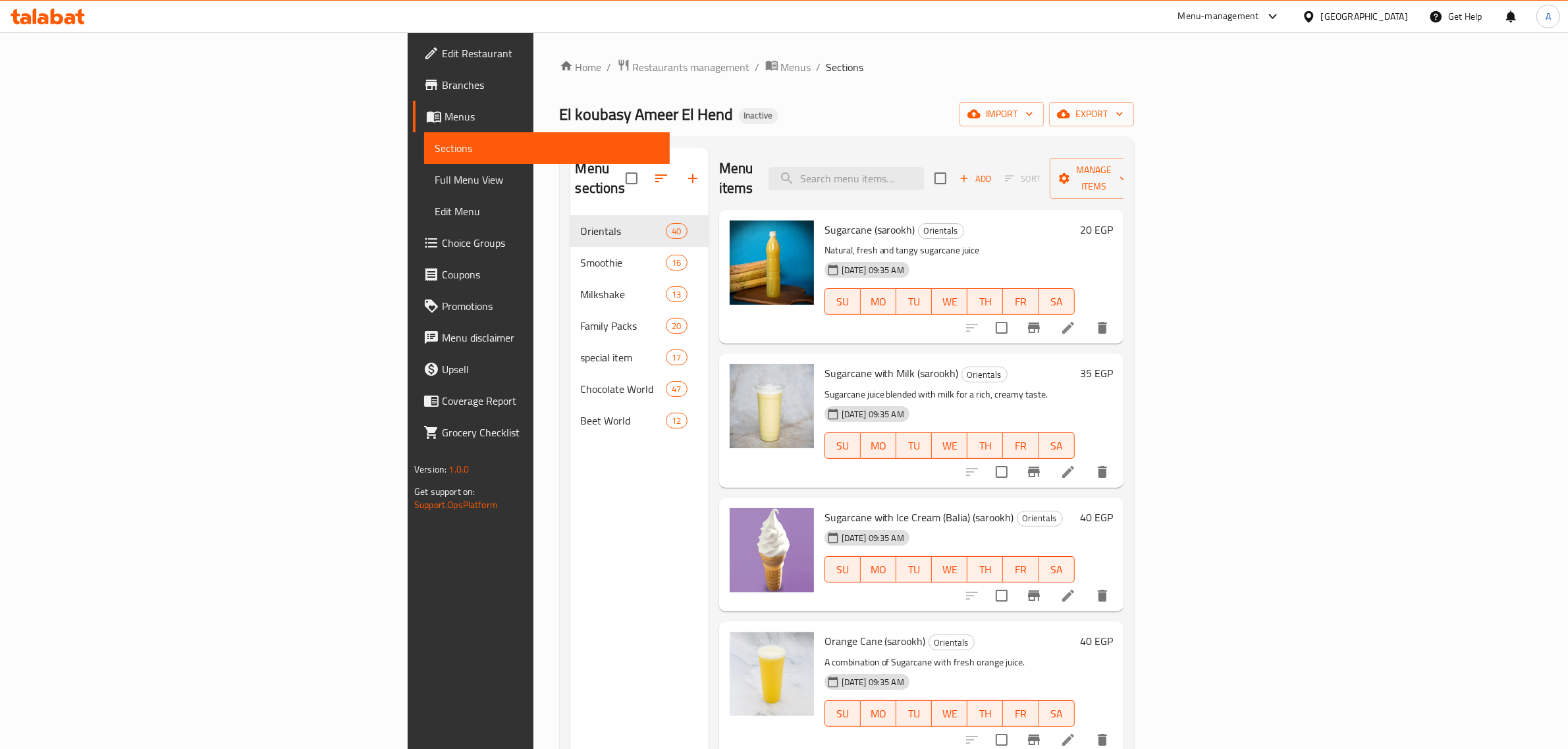
click at [435, 172] on span "Full Menu View" at bounding box center [547, 179] width 224 height 16
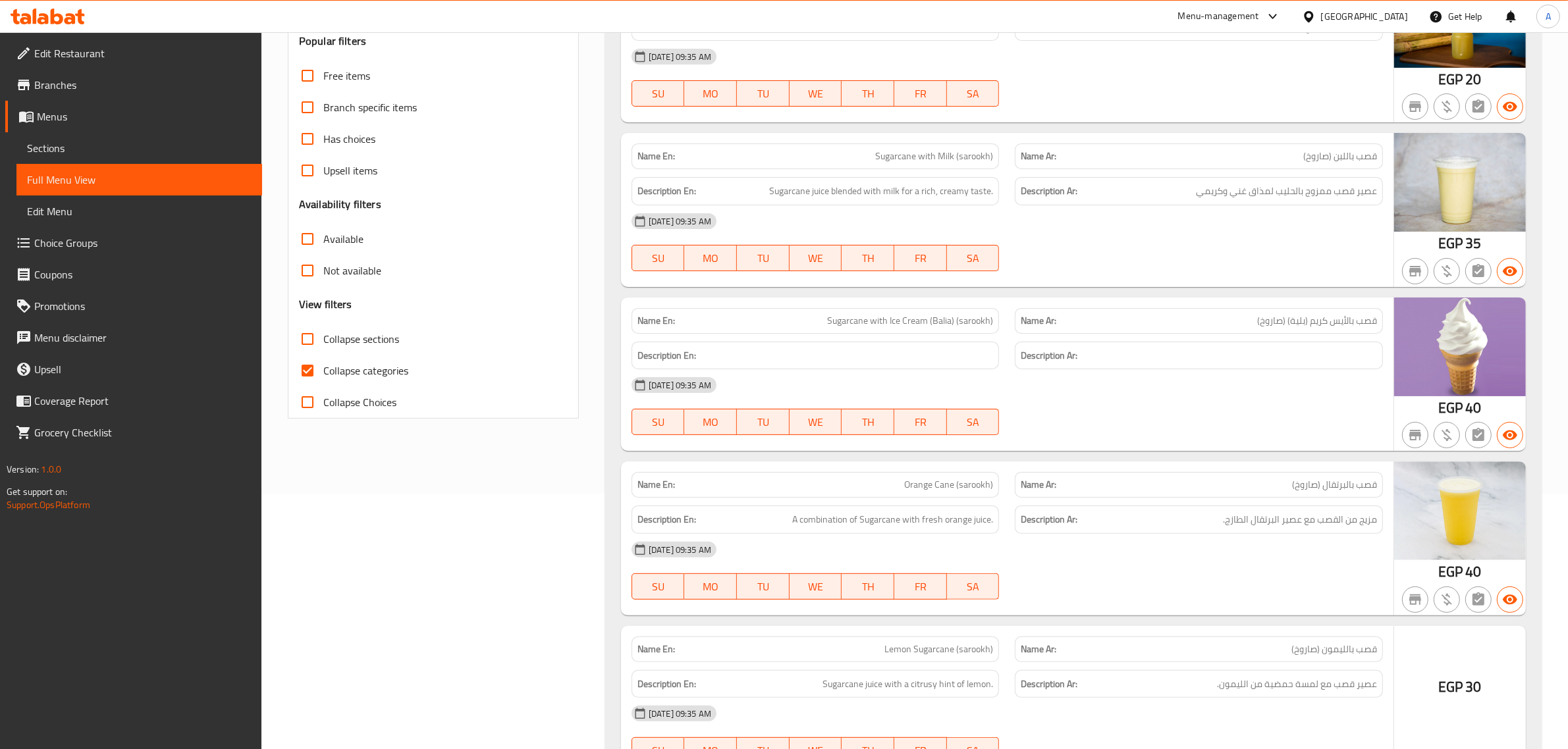
scroll to position [416, 0]
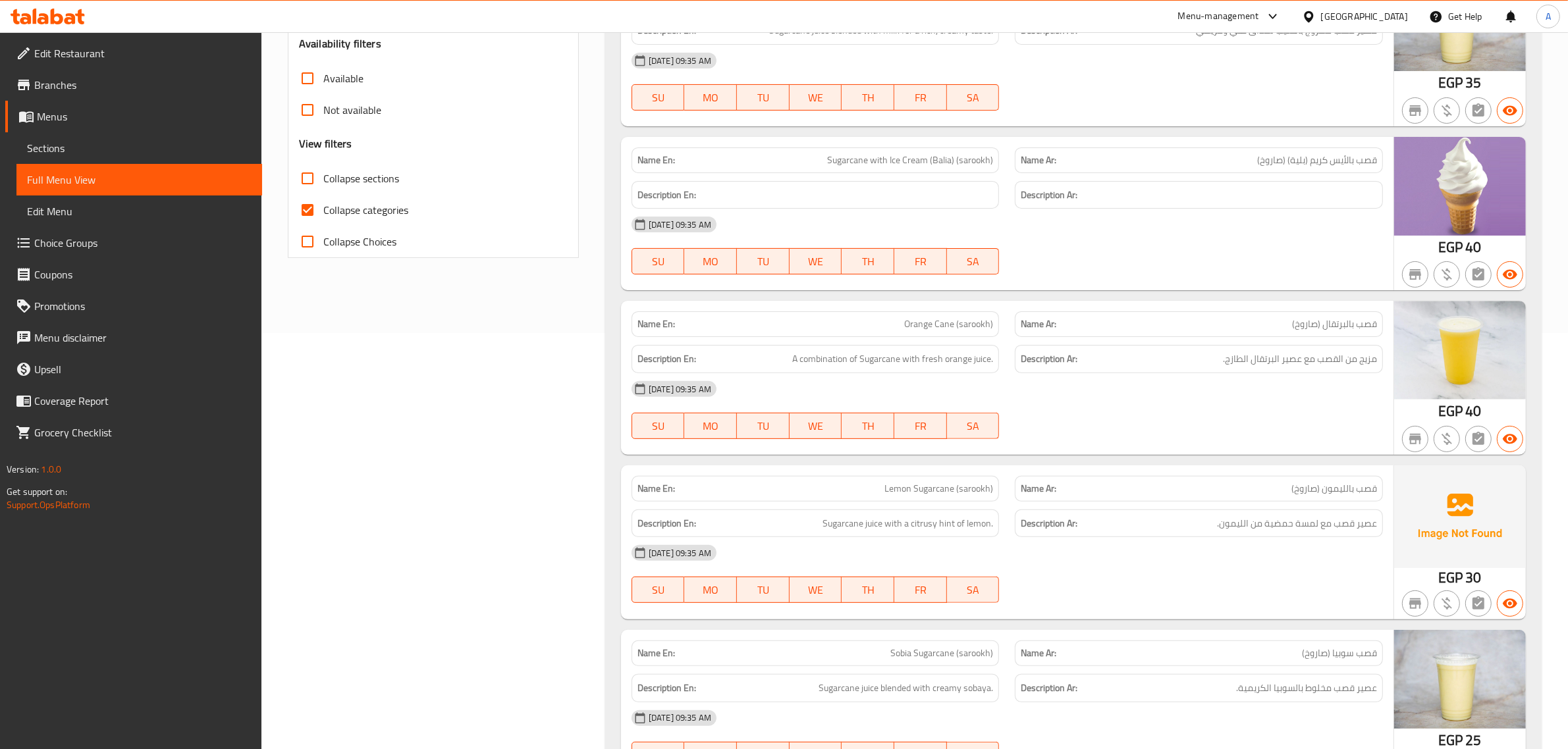
click at [360, 199] on label "Collapse categories" at bounding box center [350, 210] width 117 height 32
click at [323, 199] on input "Collapse categories" at bounding box center [308, 210] width 32 height 32
checkbox input "false"
click at [372, 179] on span "Collapse sections" at bounding box center [361, 179] width 76 height 16
click at [323, 179] on input "Collapse sections" at bounding box center [308, 179] width 32 height 32
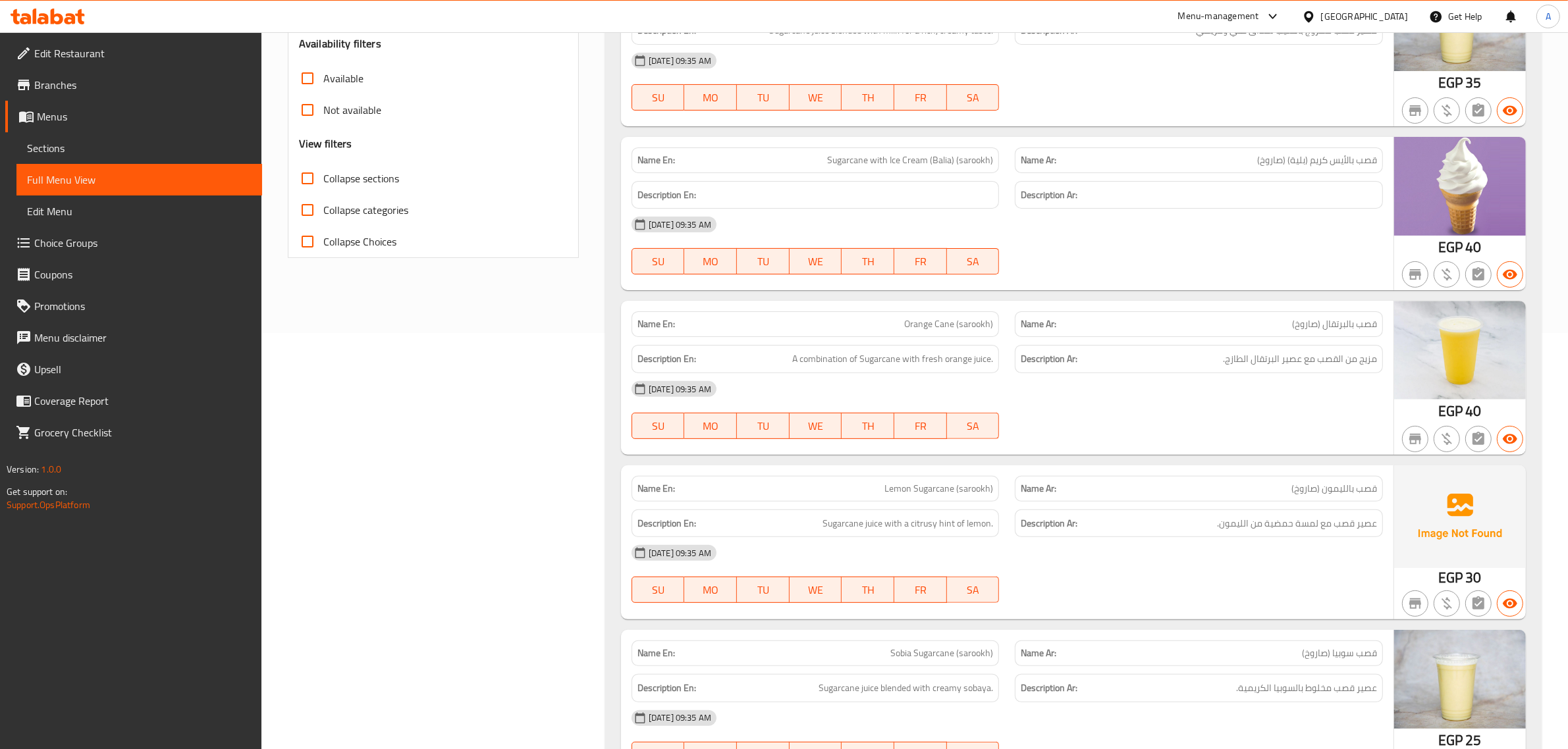
checkbox input "true"
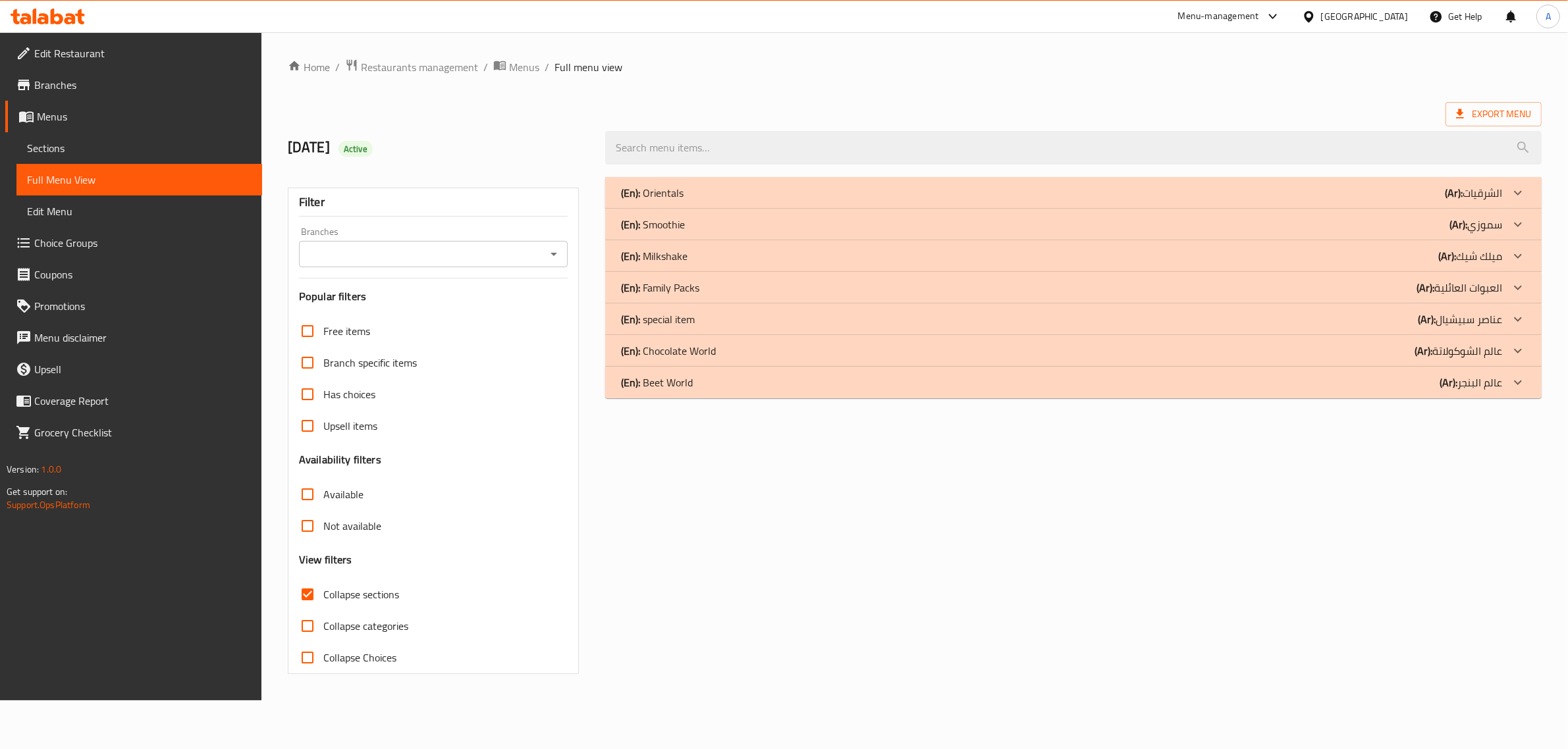
scroll to position [0, 0]
drag, startPoint x: 1579, startPoint y: 495, endPoint x: 1579, endPoint y: 482, distance: 13.0
click at [1579, 482] on div "Home / Restaurants management / Menus / Full menu view Export Menu 27/9/2025 Ac…" at bounding box center [922, 366] width 1317 height 668
click at [690, 324] on p "(En): special item" at bounding box center [662, 319] width 73 height 16
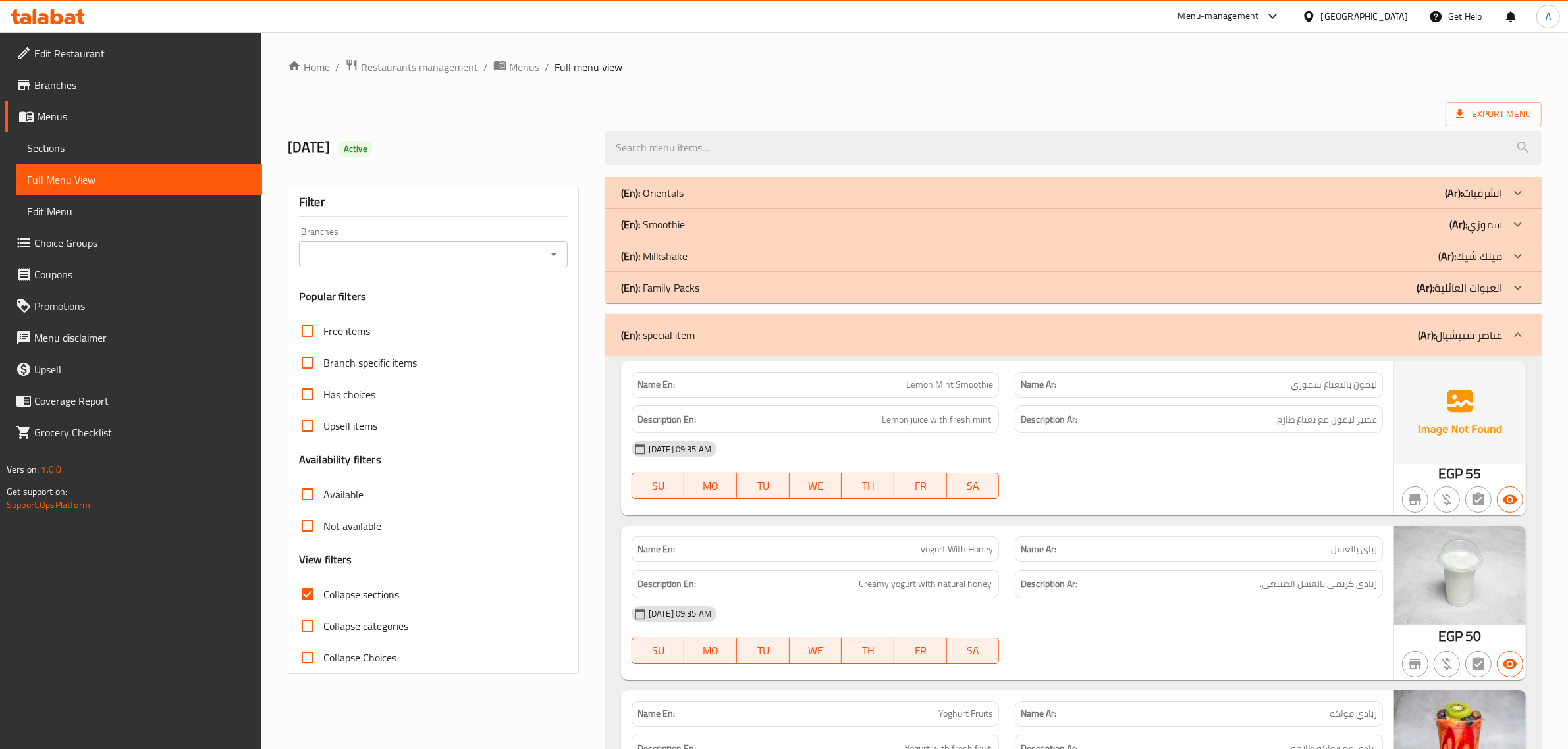
scroll to position [656, 0]
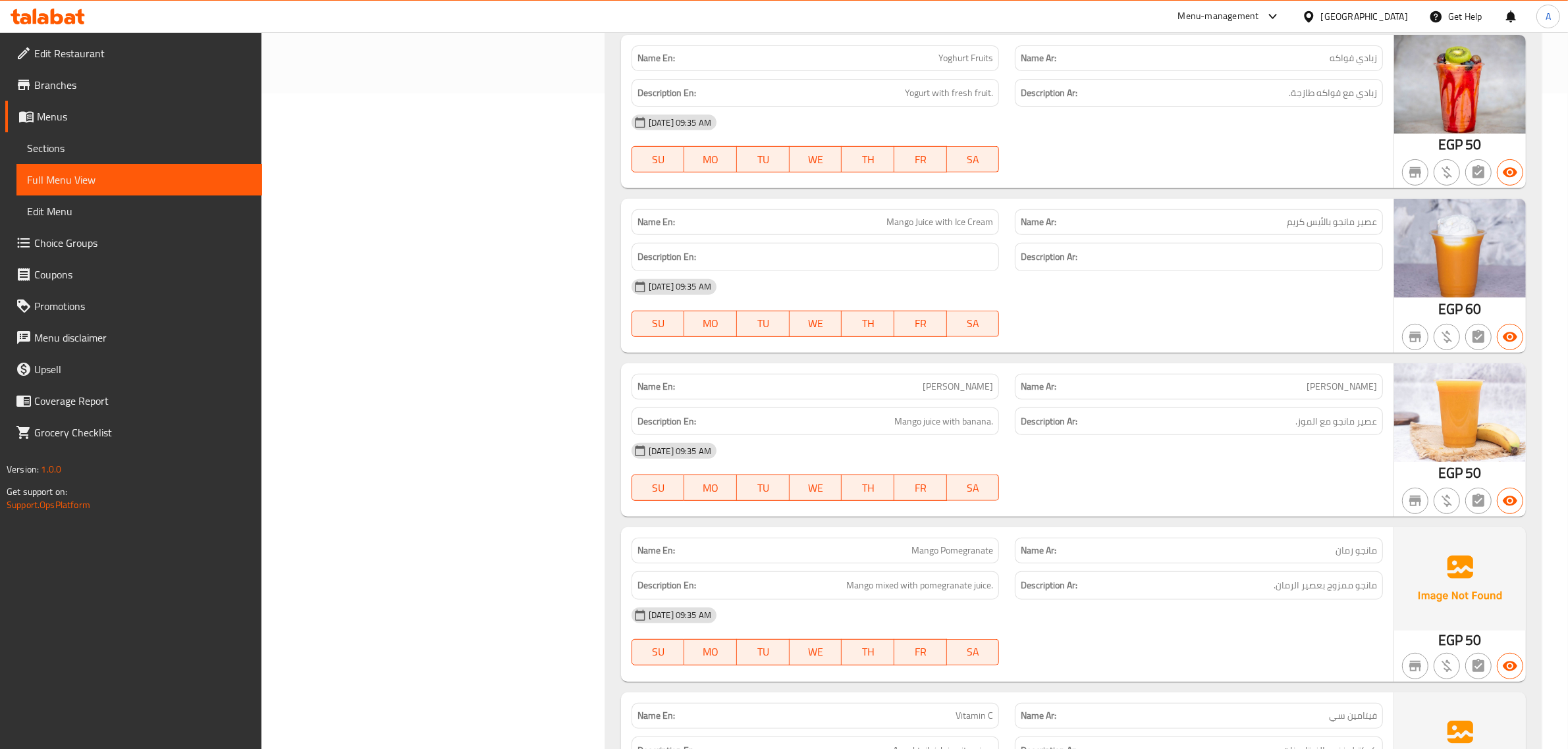
drag, startPoint x: 1562, startPoint y: 640, endPoint x: 1558, endPoint y: 624, distance: 16.5
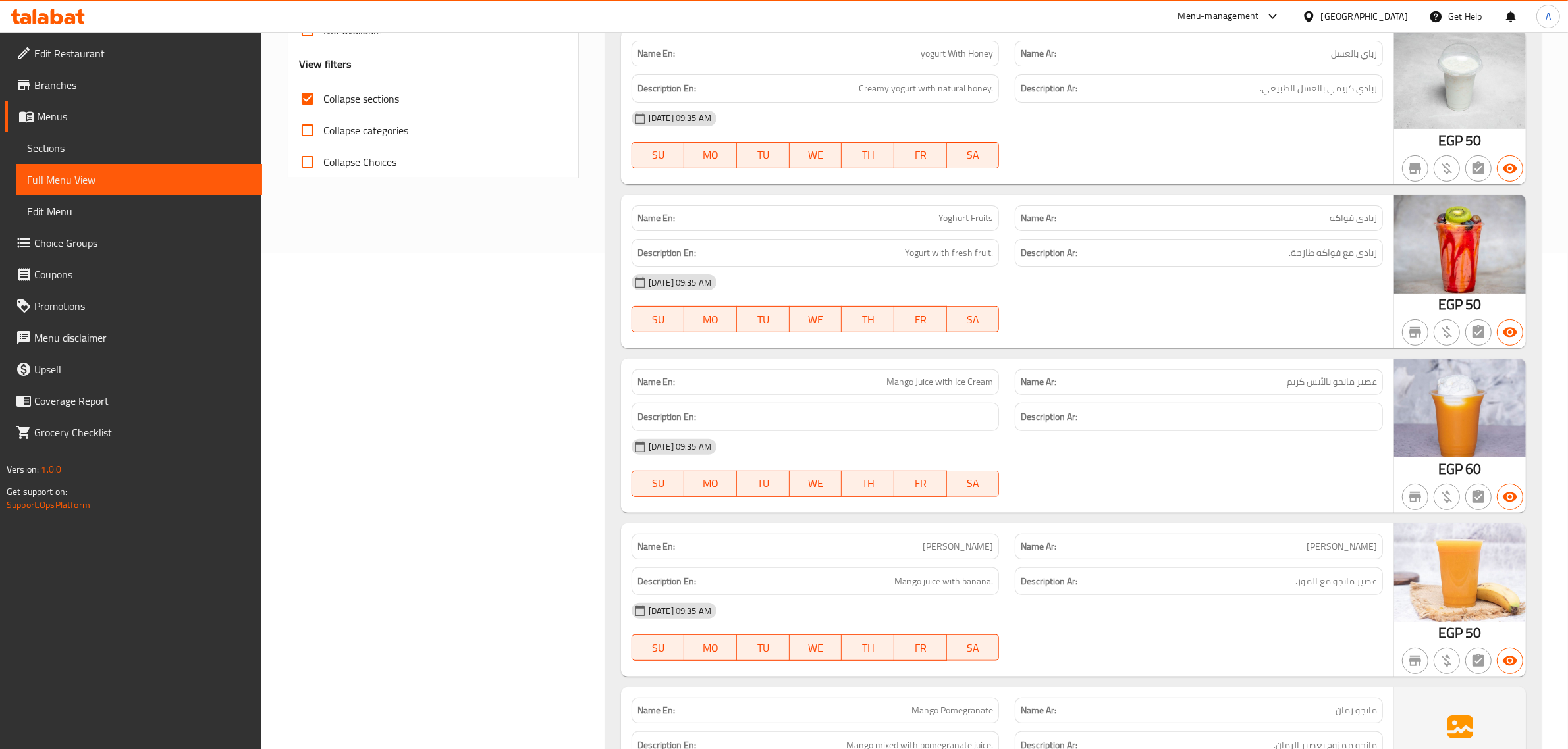
scroll to position [73, 0]
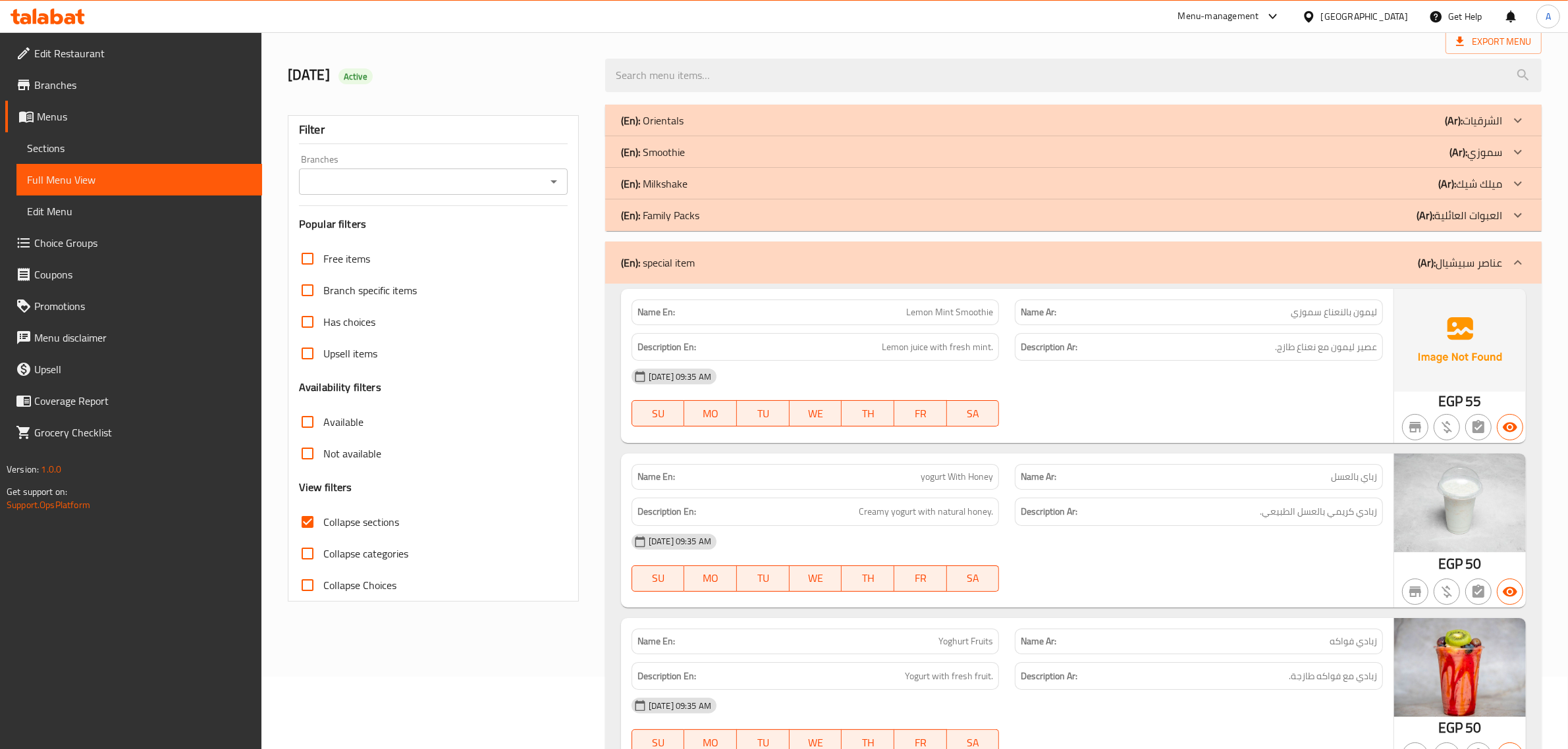
click at [1394, 291] on img at bounding box center [1459, 340] width 132 height 103
click at [1385, 263] on div "(En): special item (Ar): عناصر سبيشيال" at bounding box center [1061, 262] width 881 height 16
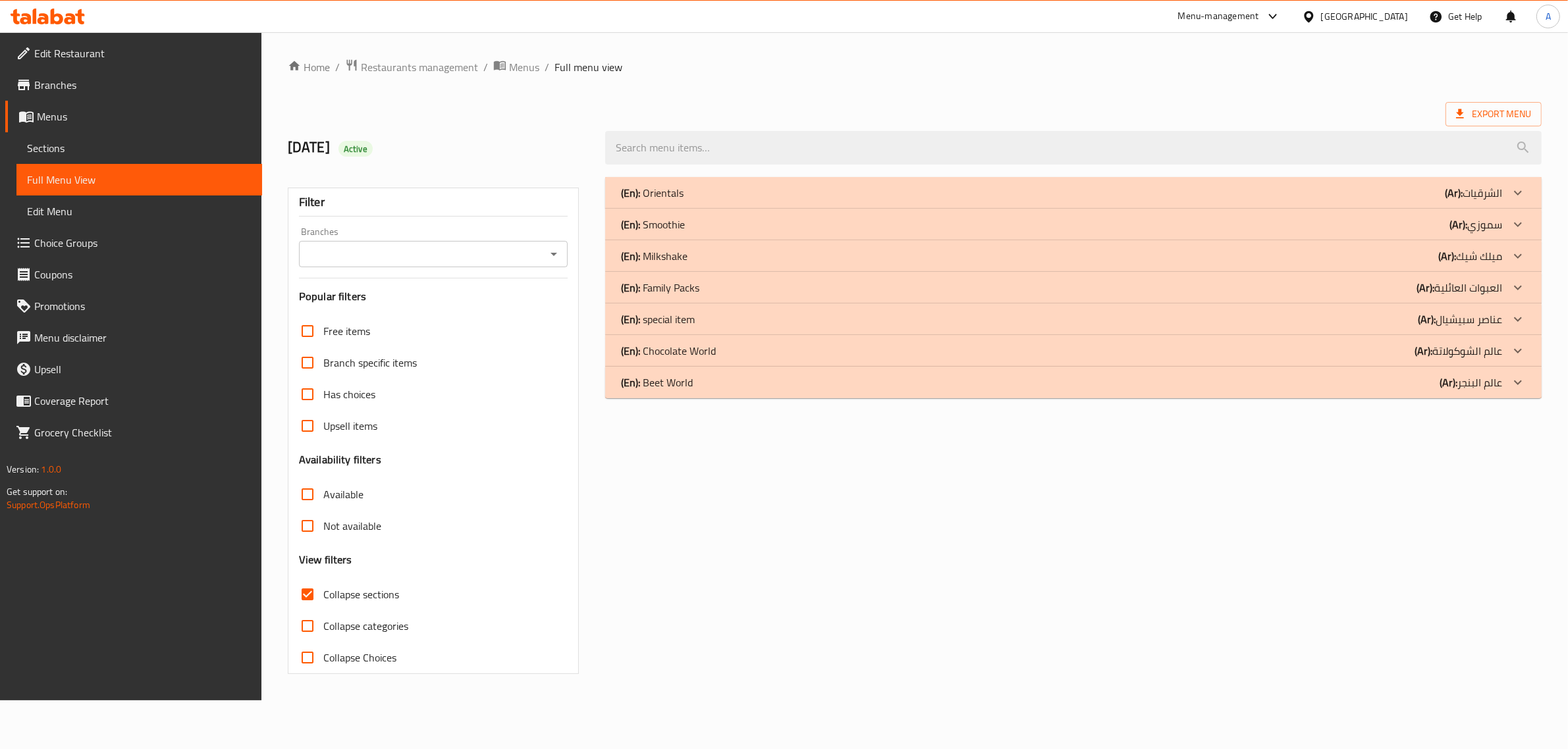
scroll to position [0, 0]
click at [741, 345] on div "(En): Chocolate World (Ar): عالم الشوكولاتة" at bounding box center [1070, 351] width 889 height 16
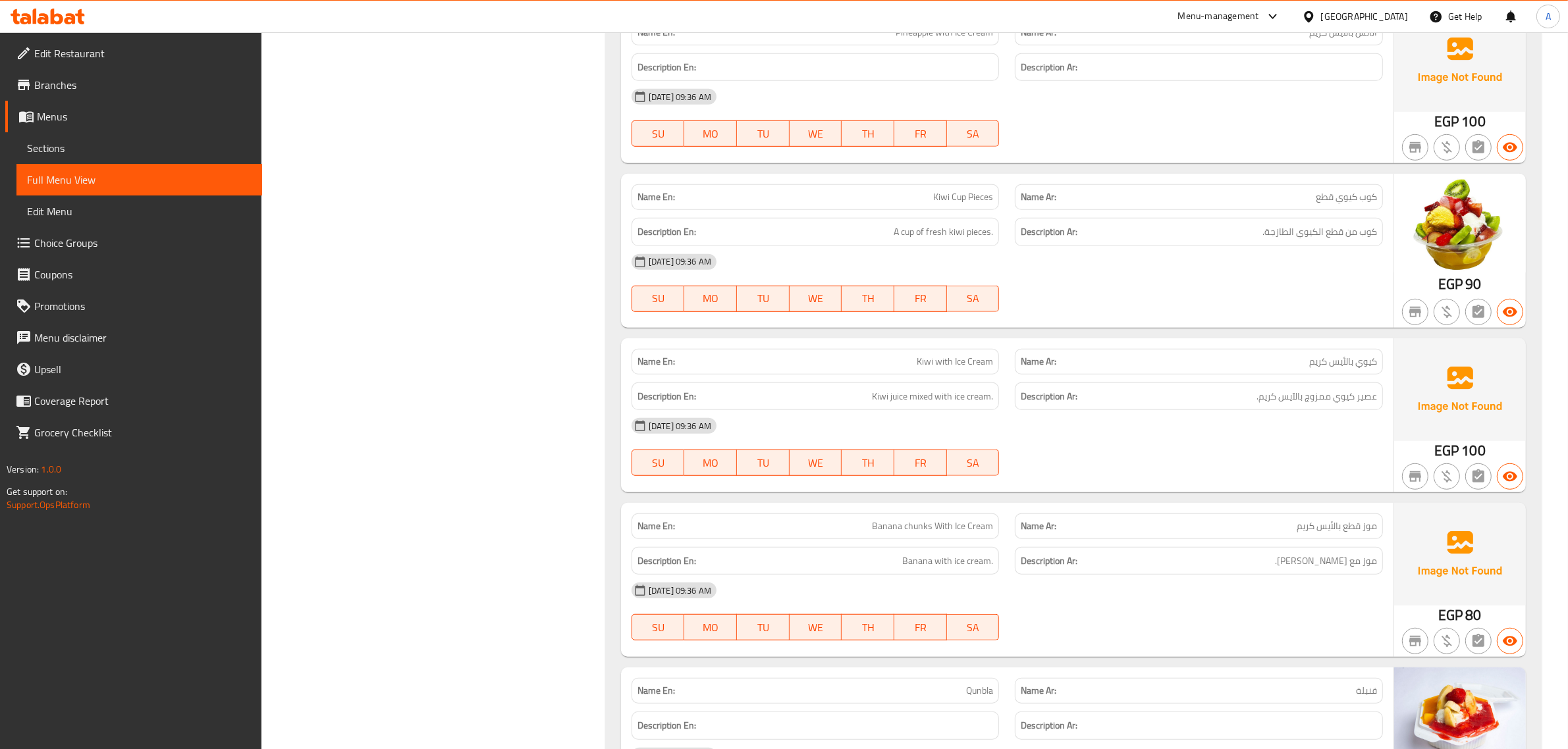
scroll to position [202, 0]
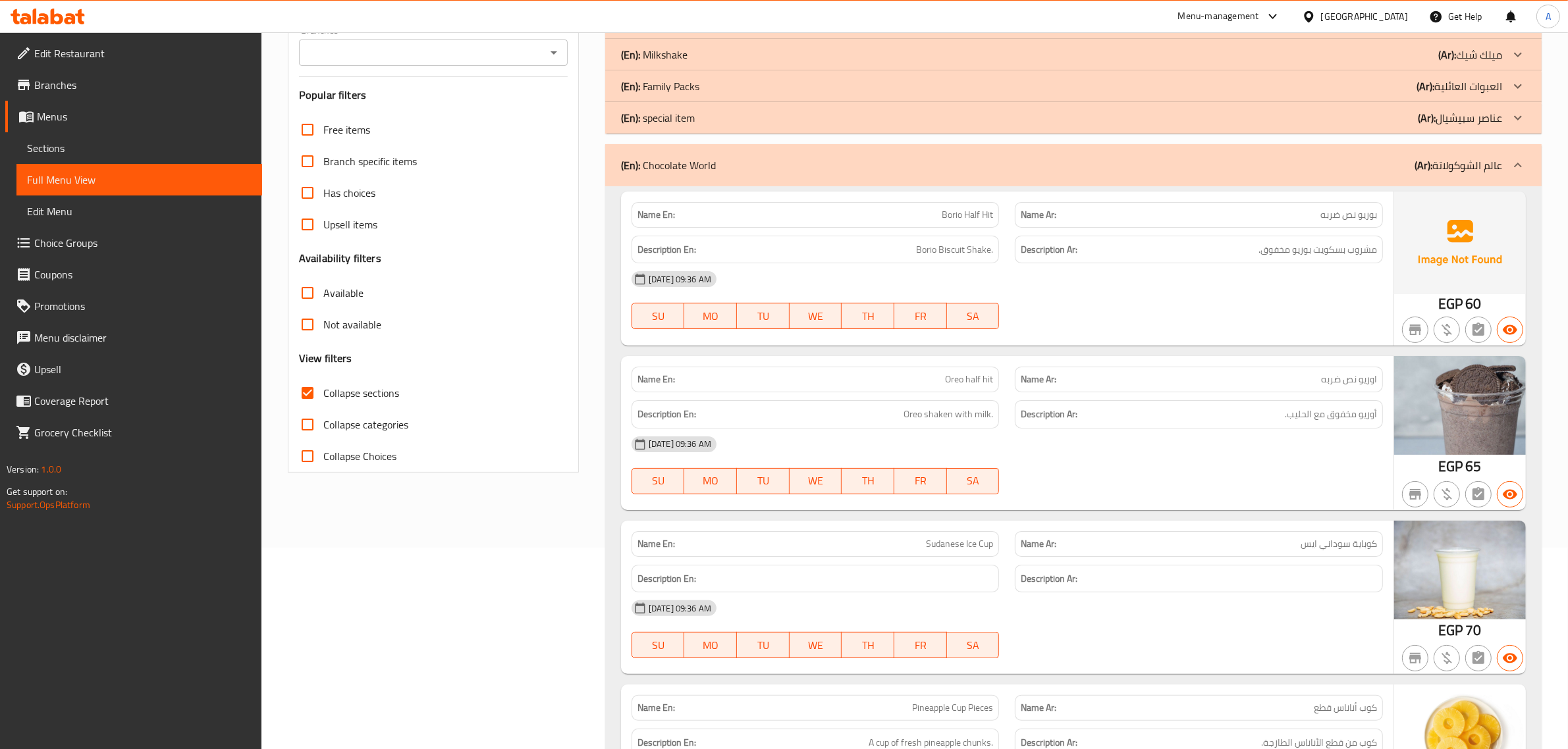
click at [959, 215] on span "Borio Half Hit" at bounding box center [967, 215] width 51 height 14
copy span "Borio Half Hit"
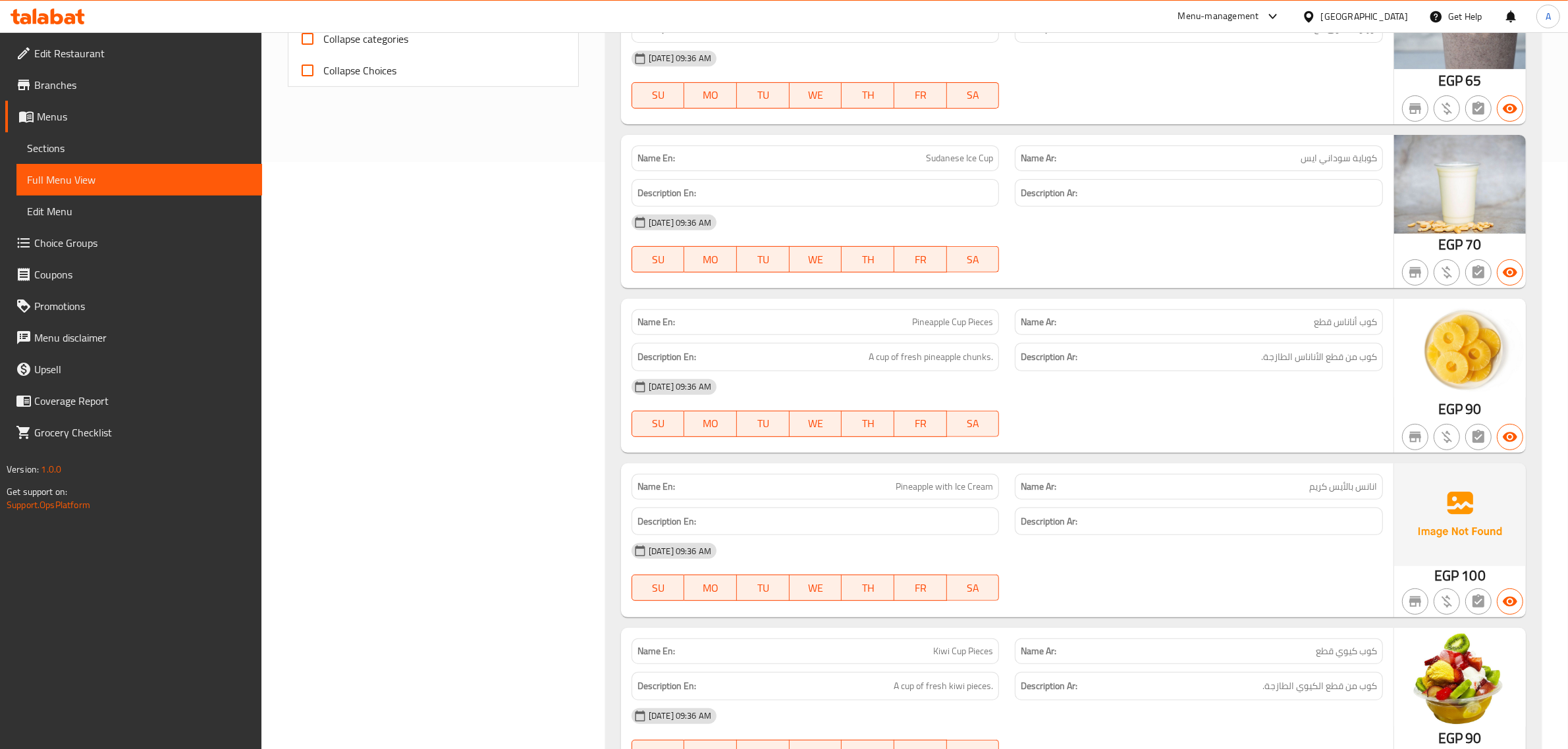
scroll to position [655, 0]
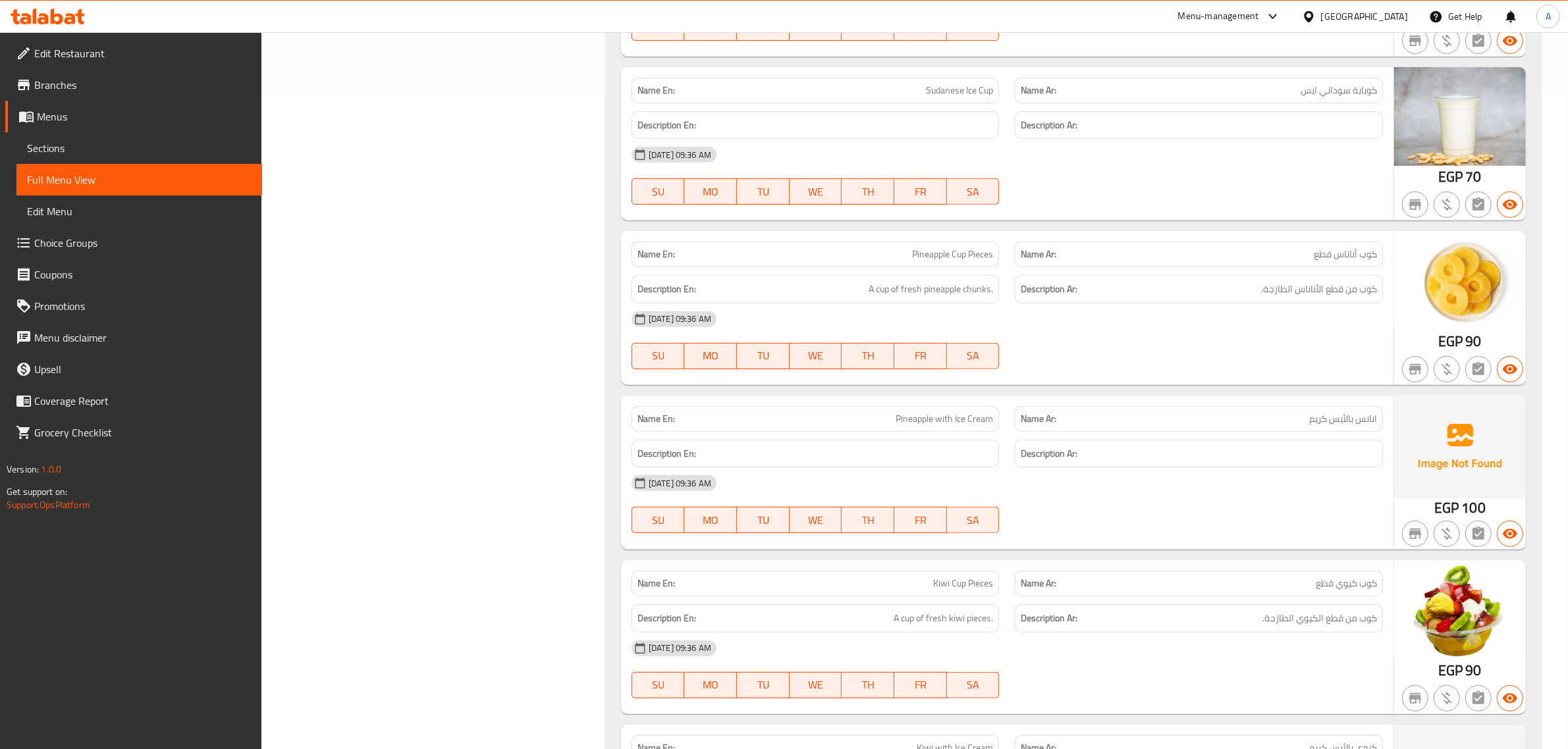
click at [1269, 100] on div "Name Ar: كوباية سوداني ايس" at bounding box center [1199, 90] width 368 height 26
click at [942, 73] on div "Name En: Sudanese Ice Cup" at bounding box center [816, 90] width 384 height 41
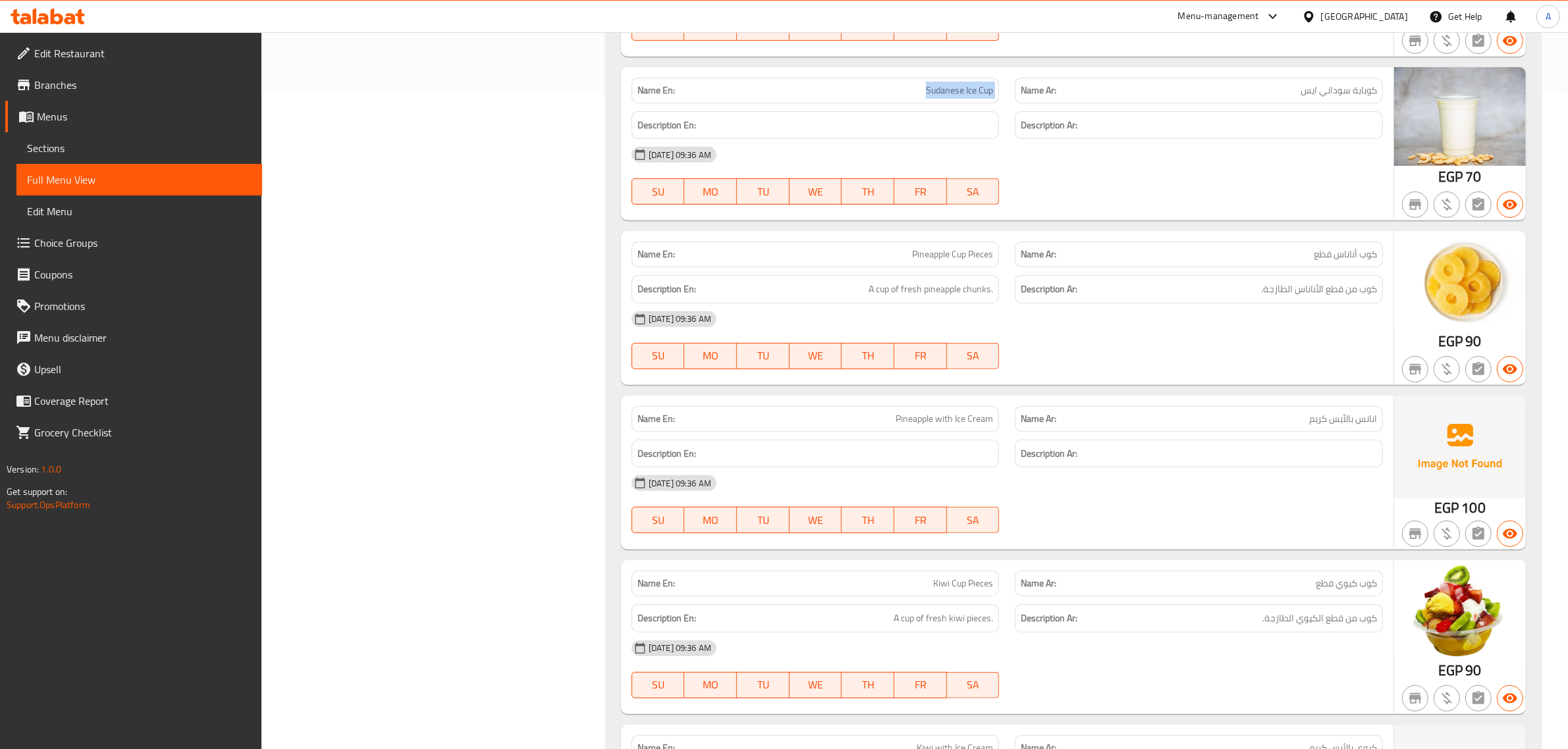
click at [942, 73] on div "Name En: Sudanese Ice Cup" at bounding box center [816, 90] width 384 height 41
click at [942, 77] on div "Name En: Sudanese Ice Cup" at bounding box center [816, 90] width 384 height 41
click at [1230, 281] on div "Description Ar: كوب من قطع الأناناس الطازجة." at bounding box center [1199, 289] width 368 height 28
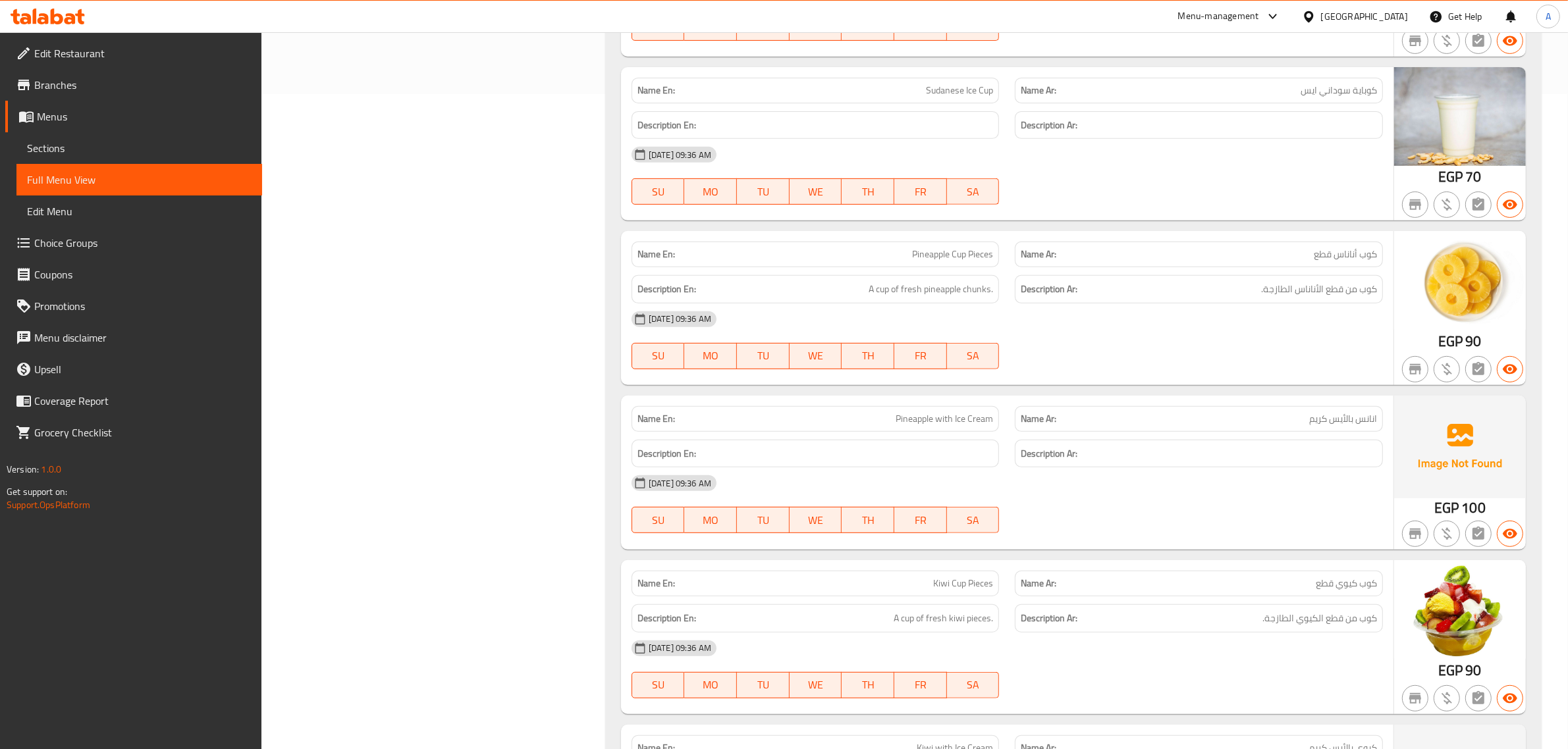
click at [1230, 281] on div "Description Ar: كوب من قطع الأناناس الطازجة." at bounding box center [1199, 289] width 368 height 28
click at [932, 240] on div "Name En: Pineapple Cup Pieces" at bounding box center [816, 254] width 384 height 41
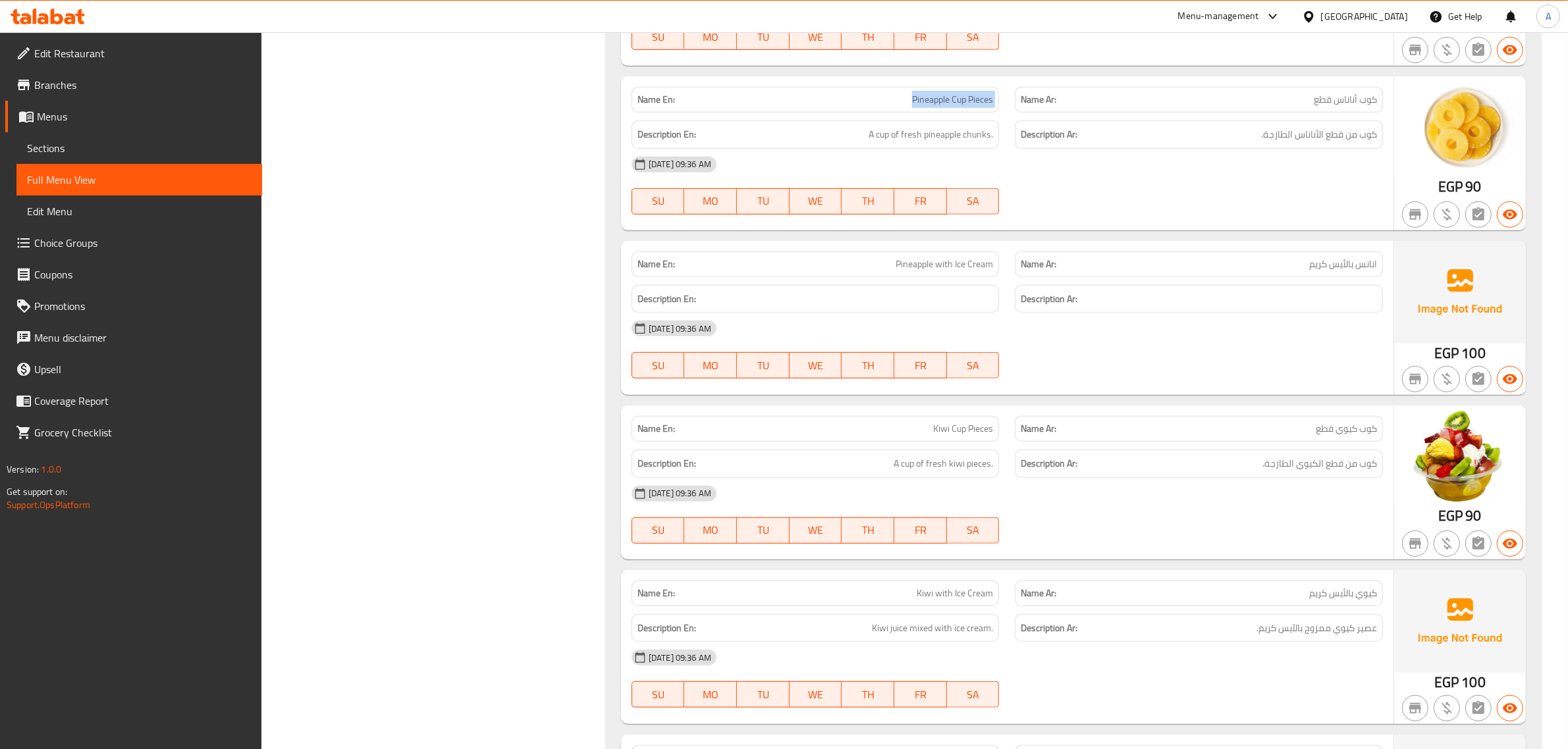
scroll to position [897, 0]
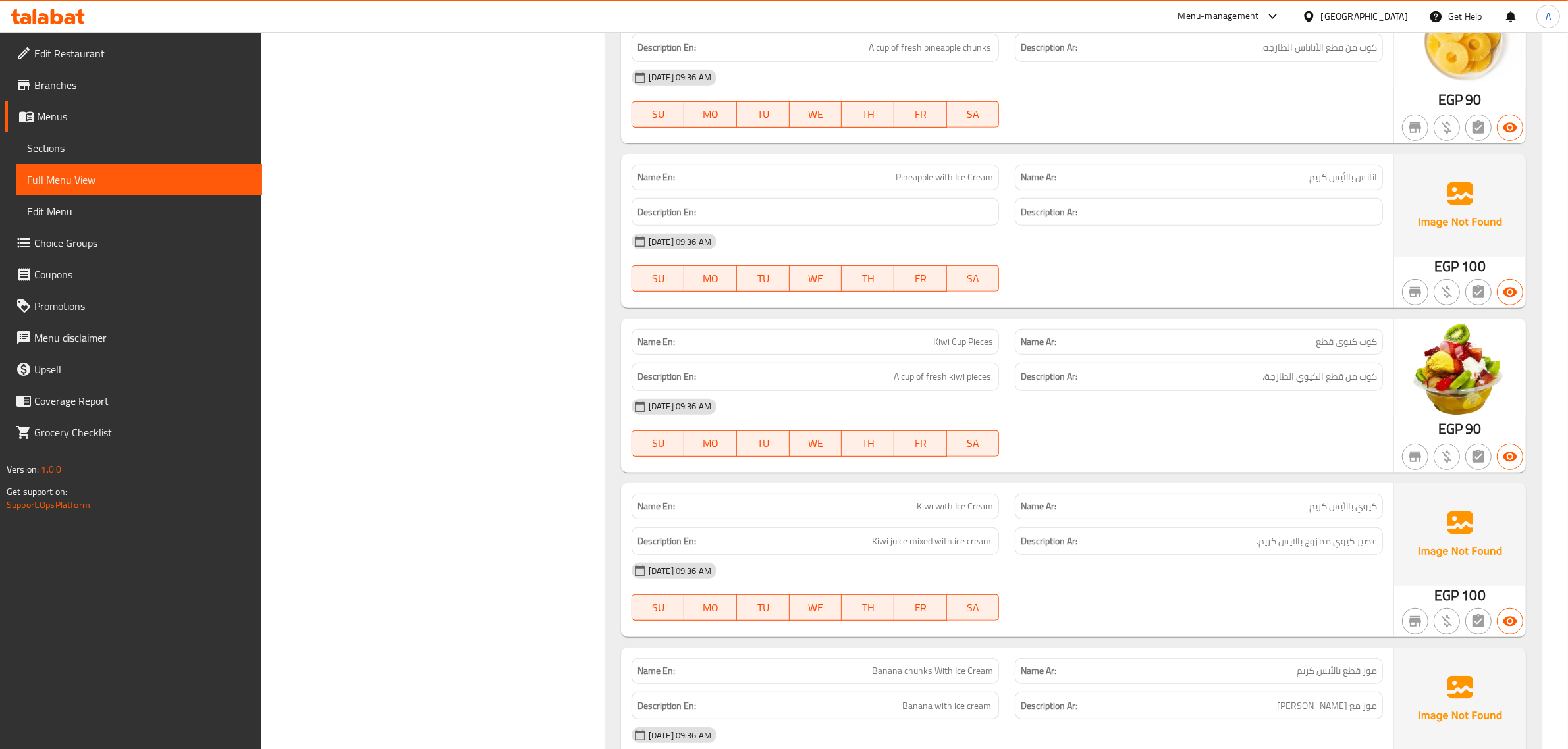
click at [936, 176] on span "Pineapple with Ice Cream" at bounding box center [944, 177] width 97 height 14
click at [986, 376] on span "A cup of fresh kiwi pieces." at bounding box center [943, 376] width 100 height 17
click at [963, 353] on div "Name En: Kiwi Cup Pieces" at bounding box center [815, 342] width 368 height 26
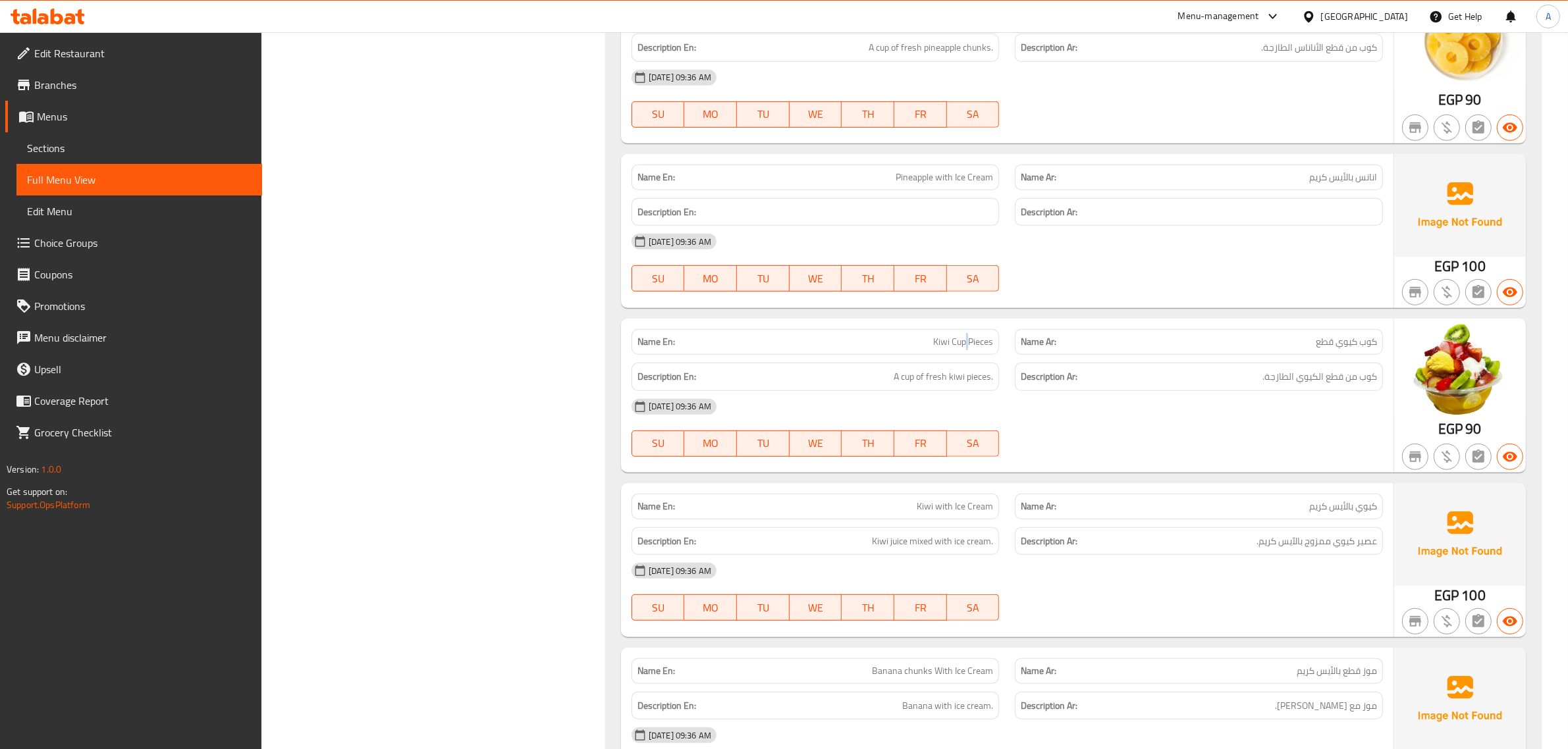
click at [963, 353] on div "Name En: Kiwi Cup Pieces" at bounding box center [815, 342] width 368 height 26
click at [1278, 349] on p "Name Ar: كوب كيوي قطع" at bounding box center [1199, 341] width 356 height 14
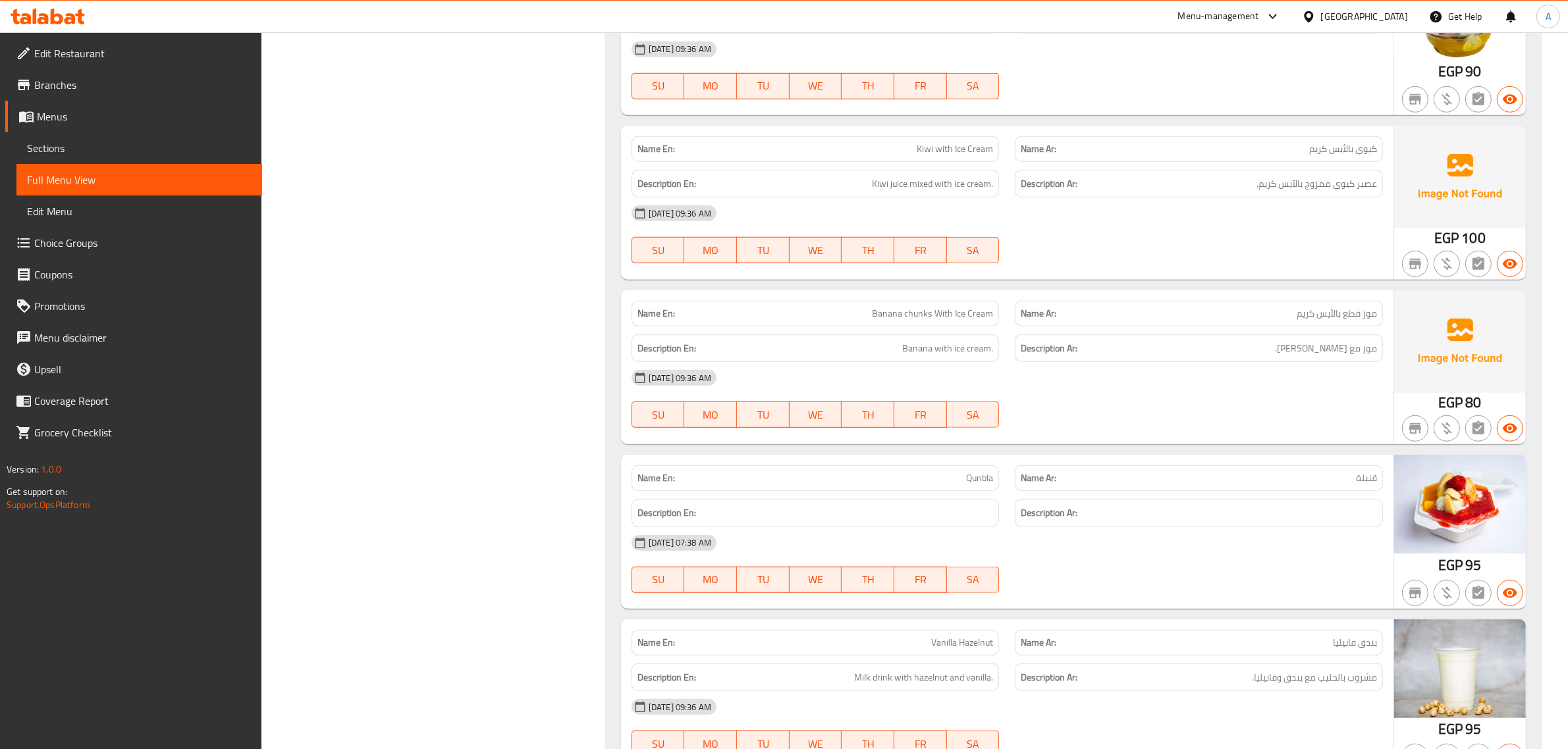
scroll to position [1311, 0]
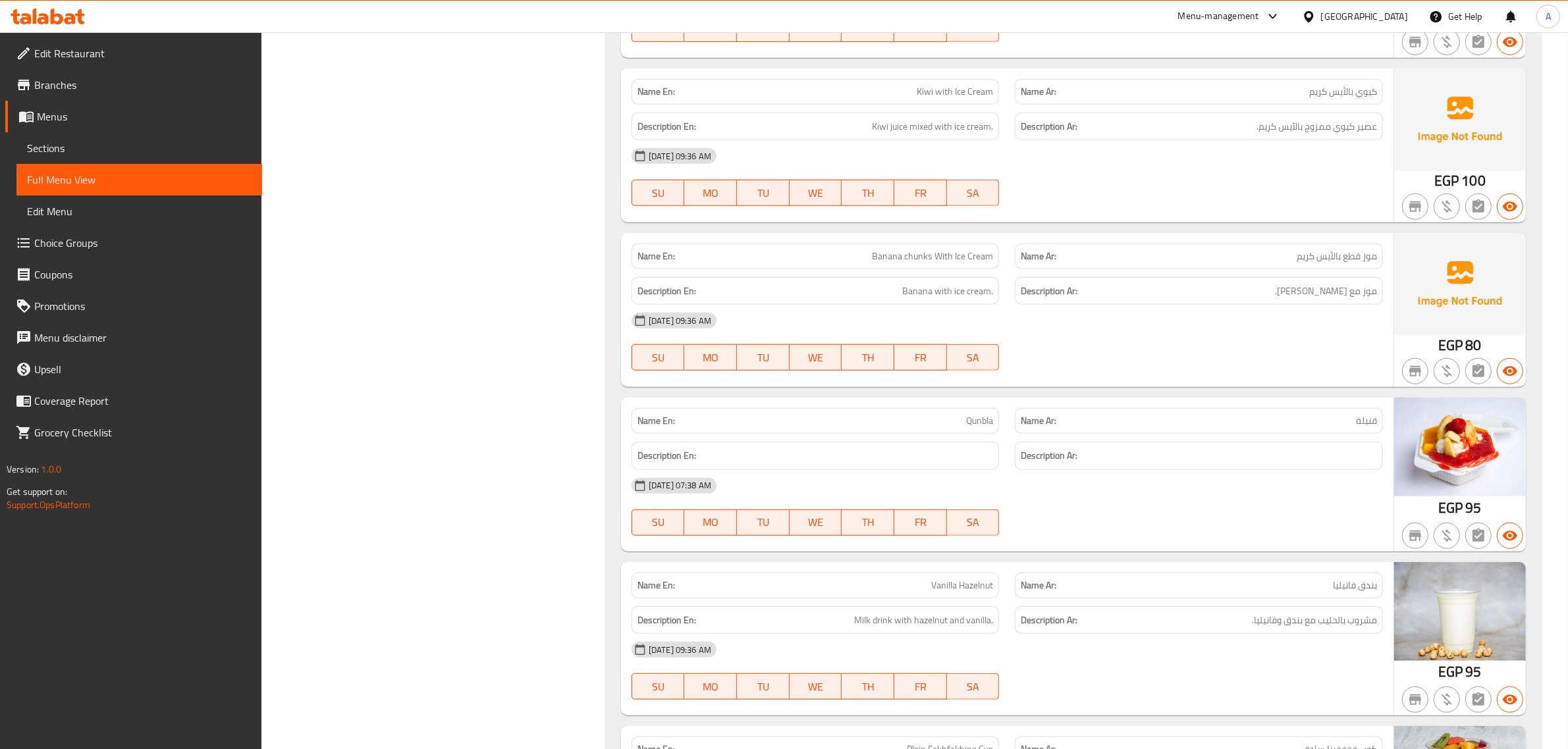
click at [943, 423] on p "Name En: Qunbla" at bounding box center [816, 420] width 356 height 14
click at [954, 250] on span "Banana chunks With Ice Cream" at bounding box center [933, 256] width 121 height 14
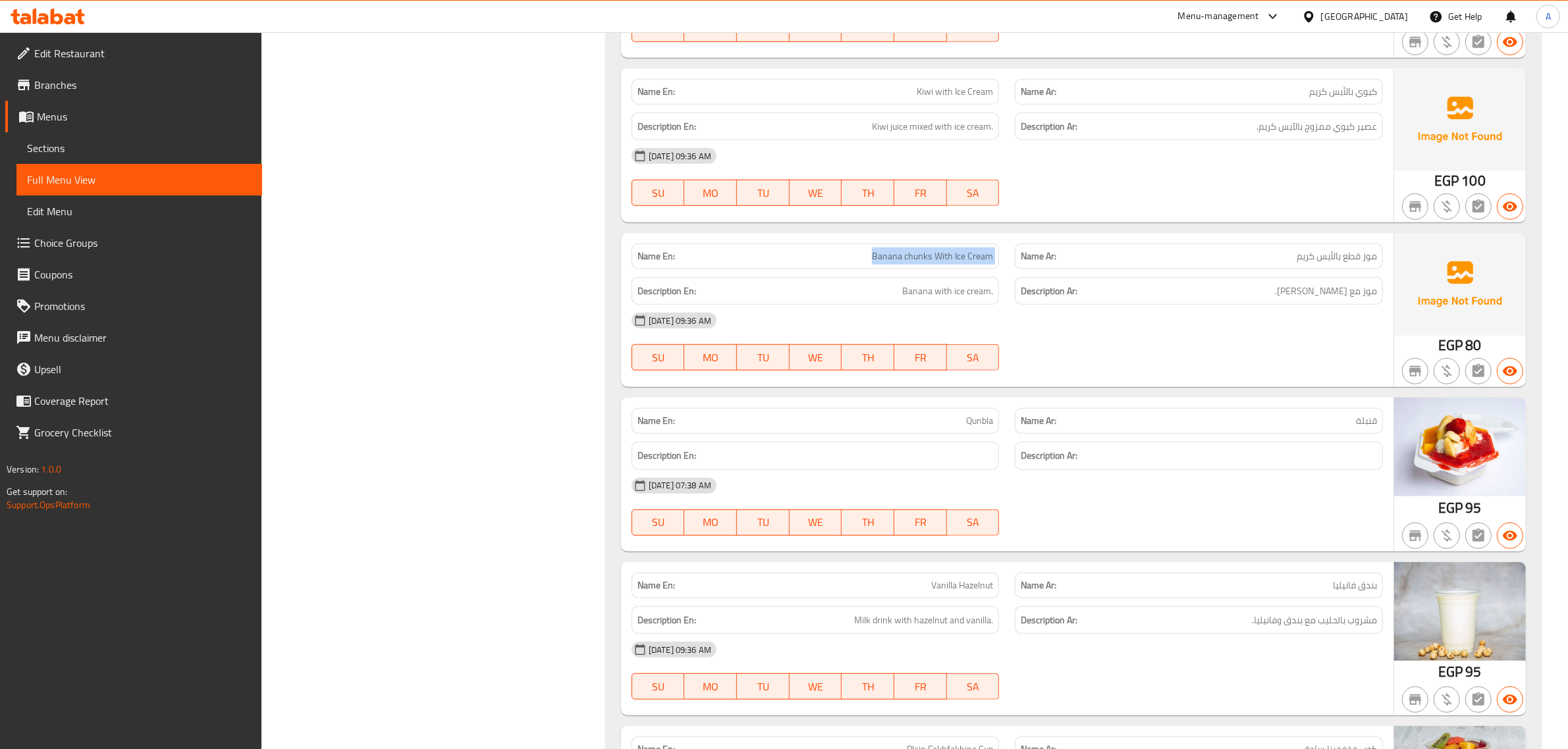
click at [954, 250] on span "Banana chunks With Ice Cream" at bounding box center [933, 256] width 121 height 14
copy span "Banana chunks With Ice Cream"
click at [1355, 263] on span "موز قطع بالأيس كريم" at bounding box center [1337, 256] width 81 height 14
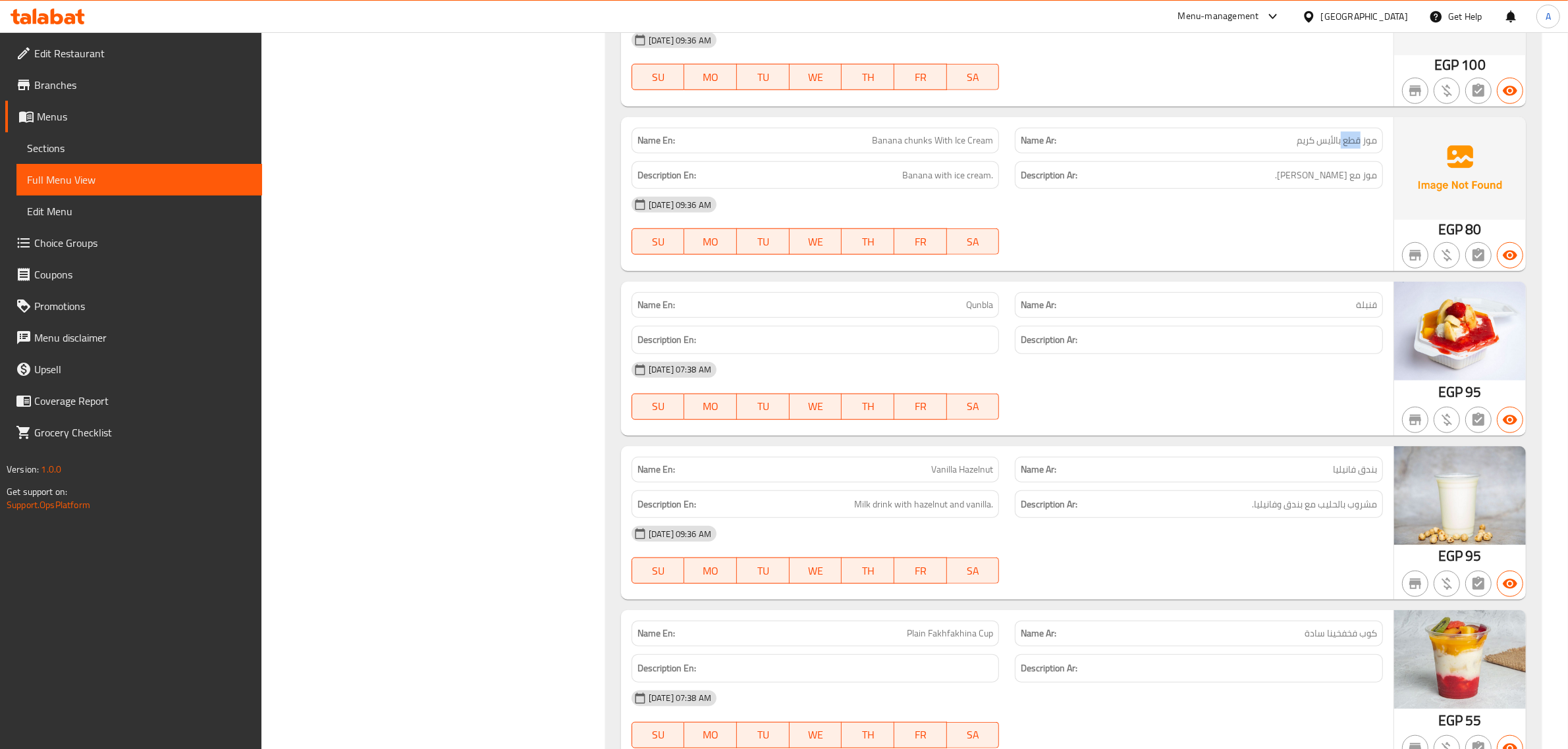
scroll to position [1543, 0]
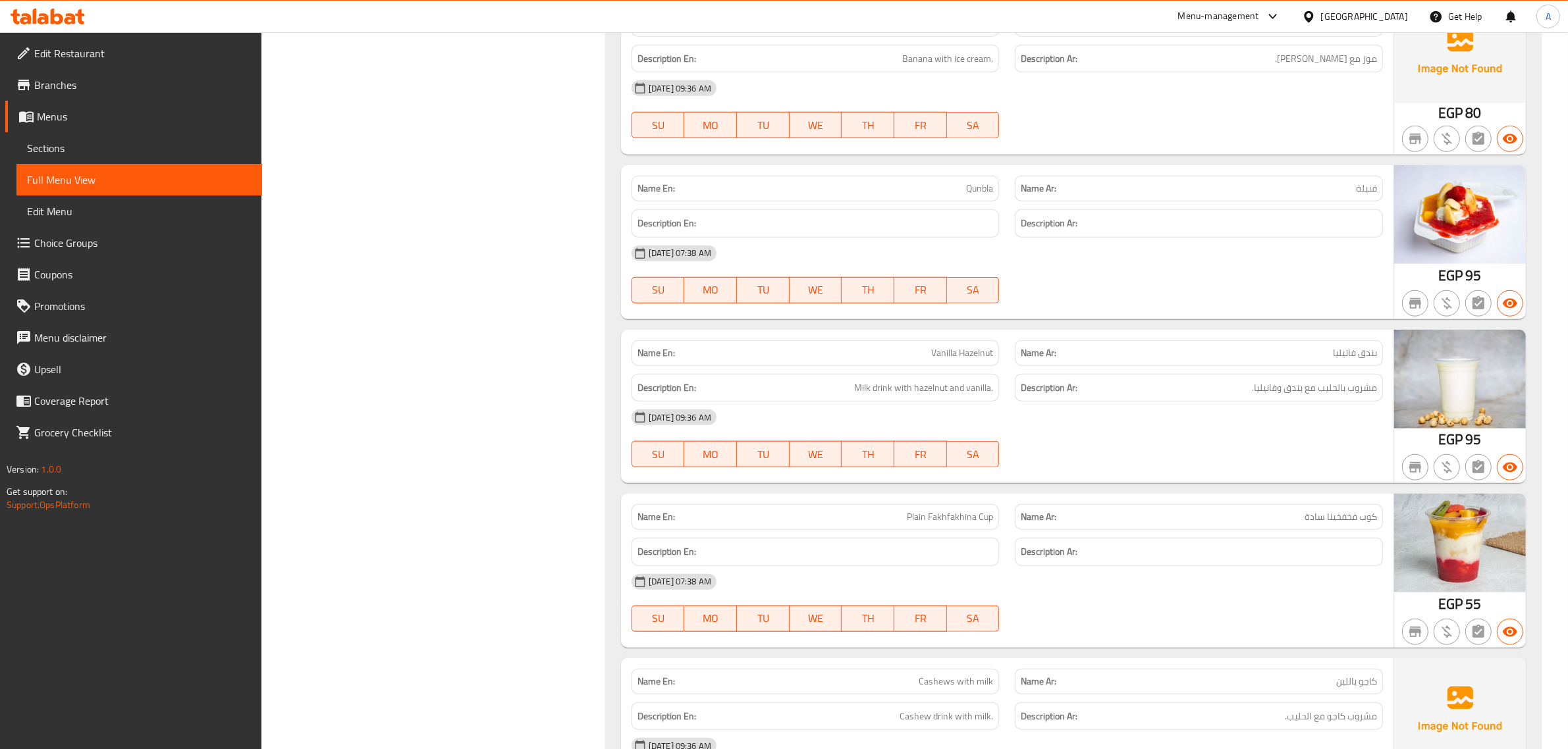
click at [1008, 195] on div "Name Ar: قنبلة" at bounding box center [1199, 188] width 384 height 41
click at [1007, 194] on div "Name Ar: قنبلة" at bounding box center [1199, 188] width 384 height 41
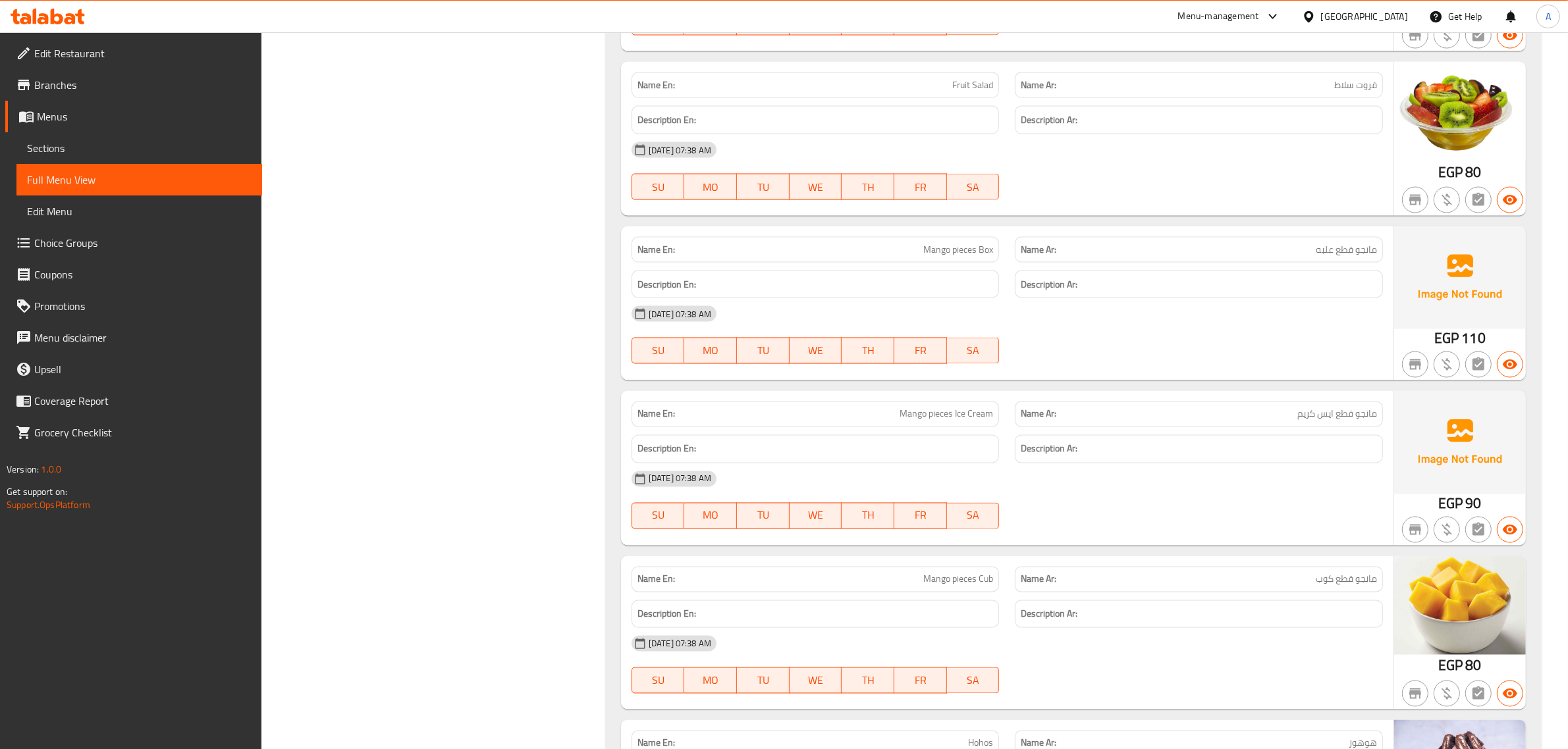
scroll to position [2817, 0]
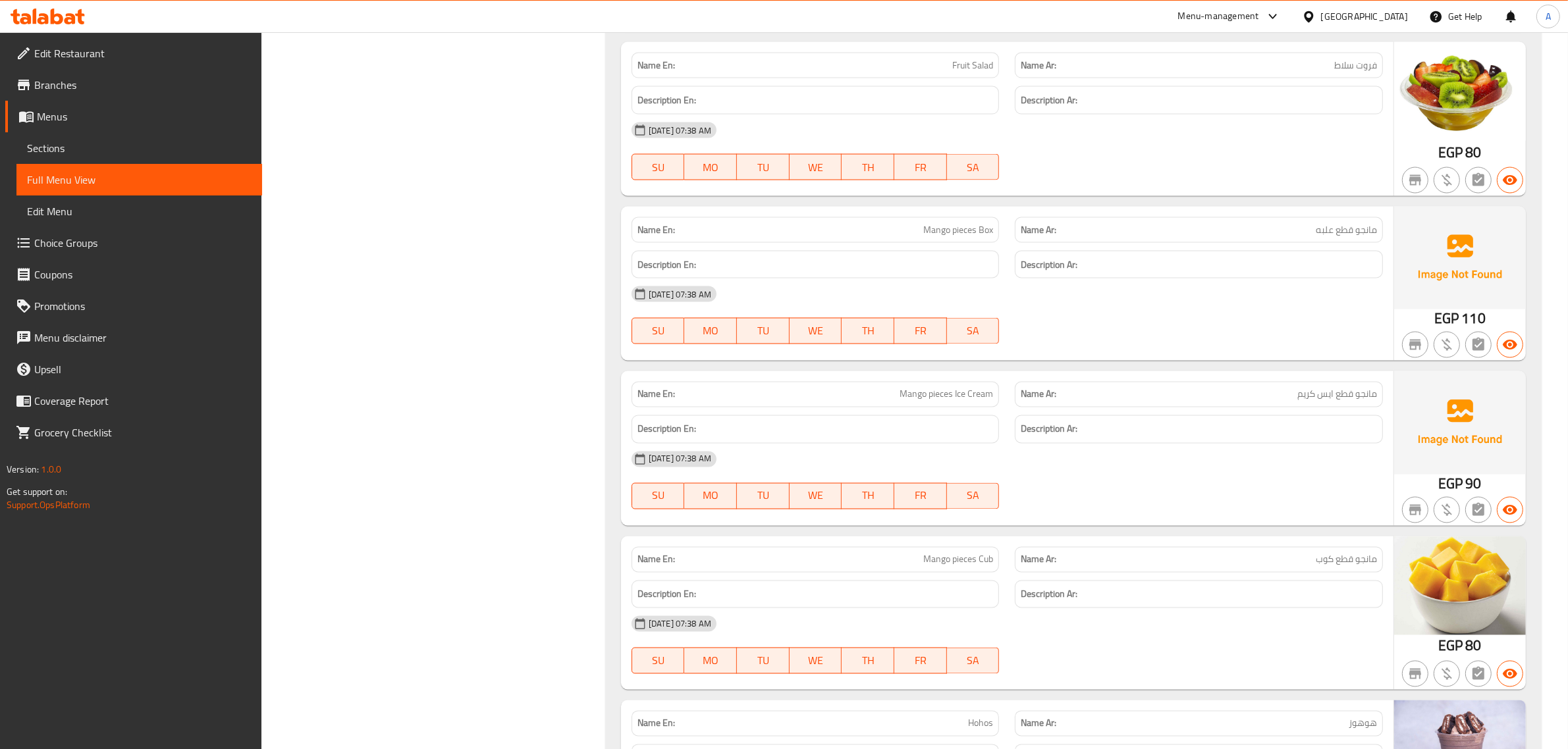
drag, startPoint x: 1579, startPoint y: 246, endPoint x: 1579, endPoint y: 290, distance: 44.0
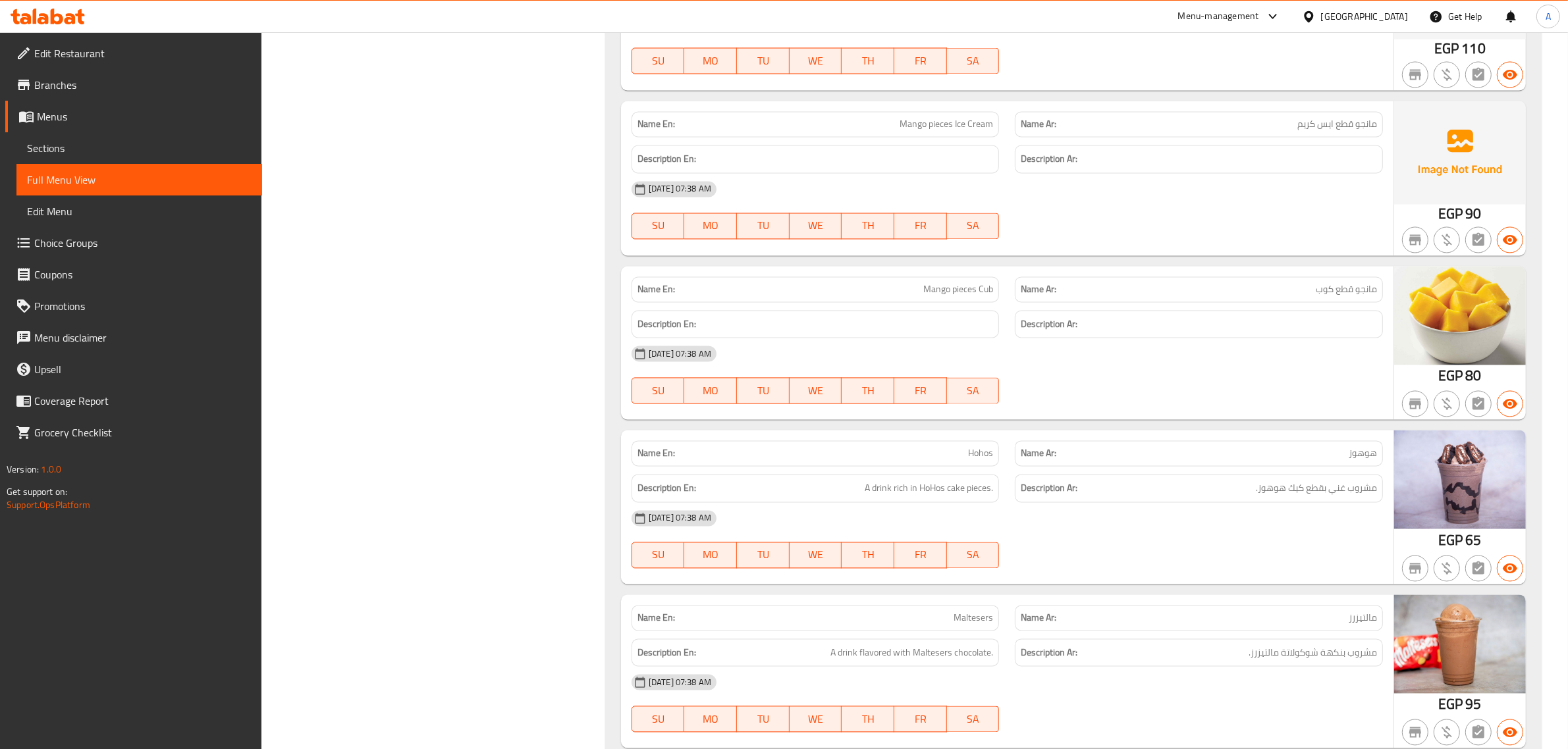
scroll to position [3329, 0]
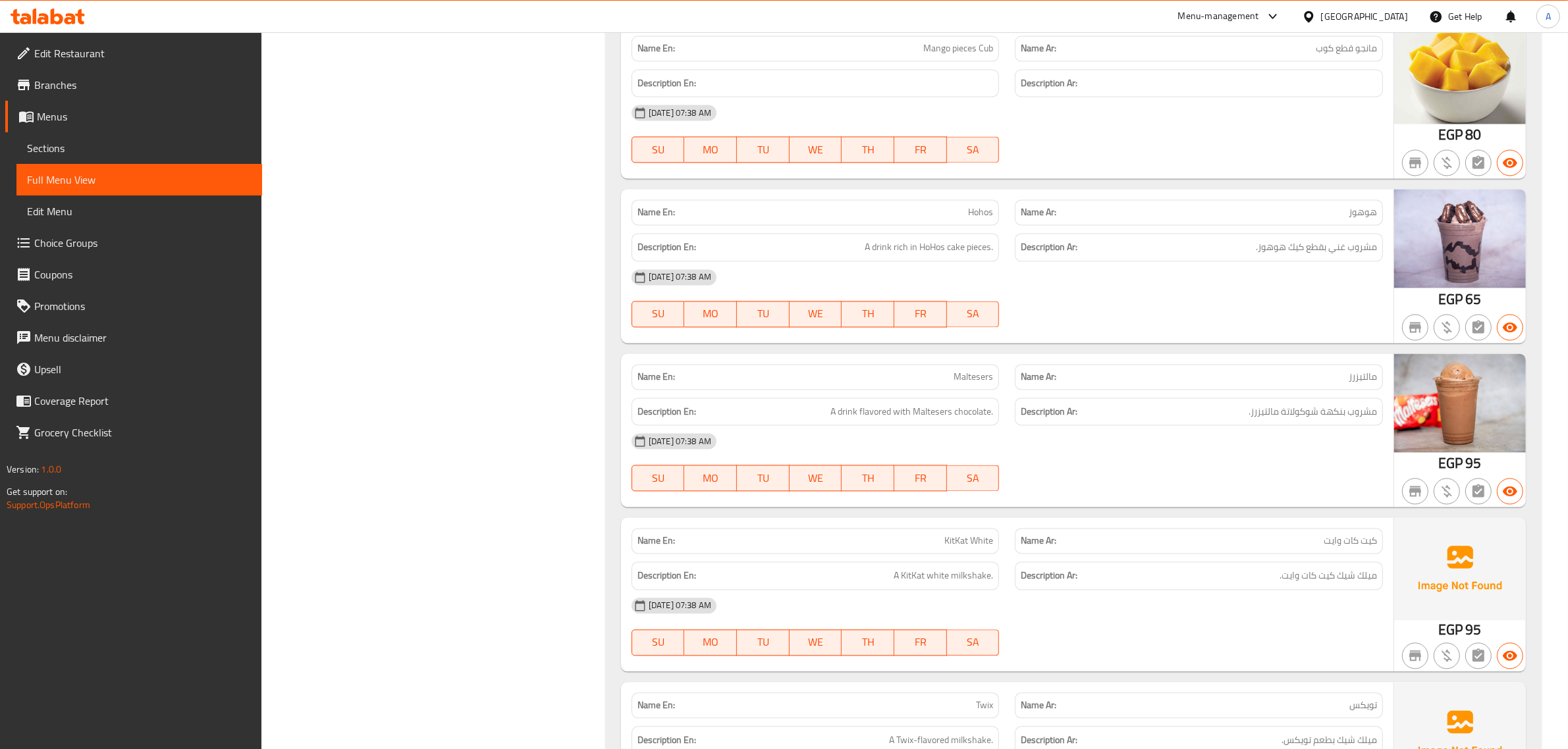
click at [1003, 380] on div "Name En: Maltesers" at bounding box center [816, 376] width 384 height 41
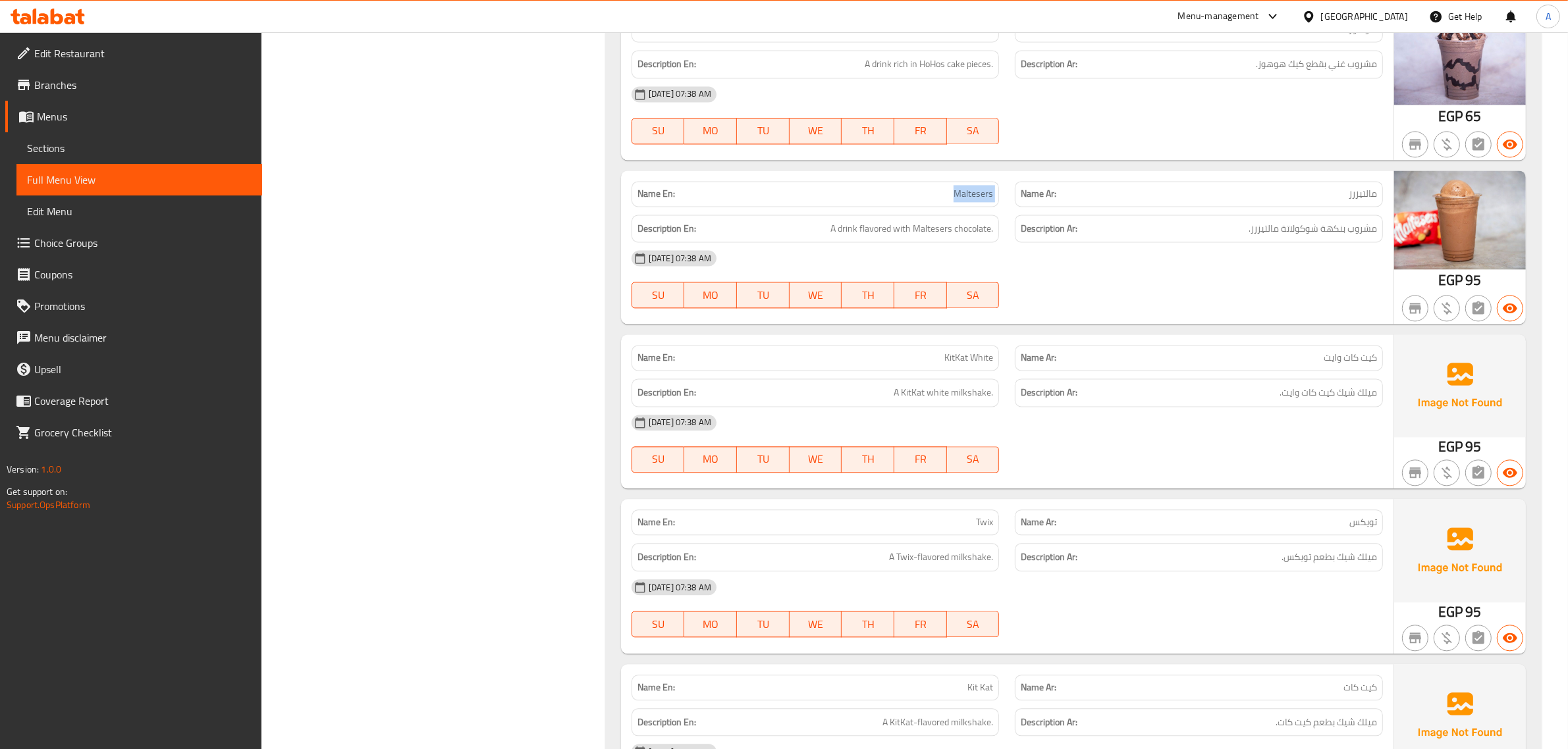
scroll to position [3725, 0]
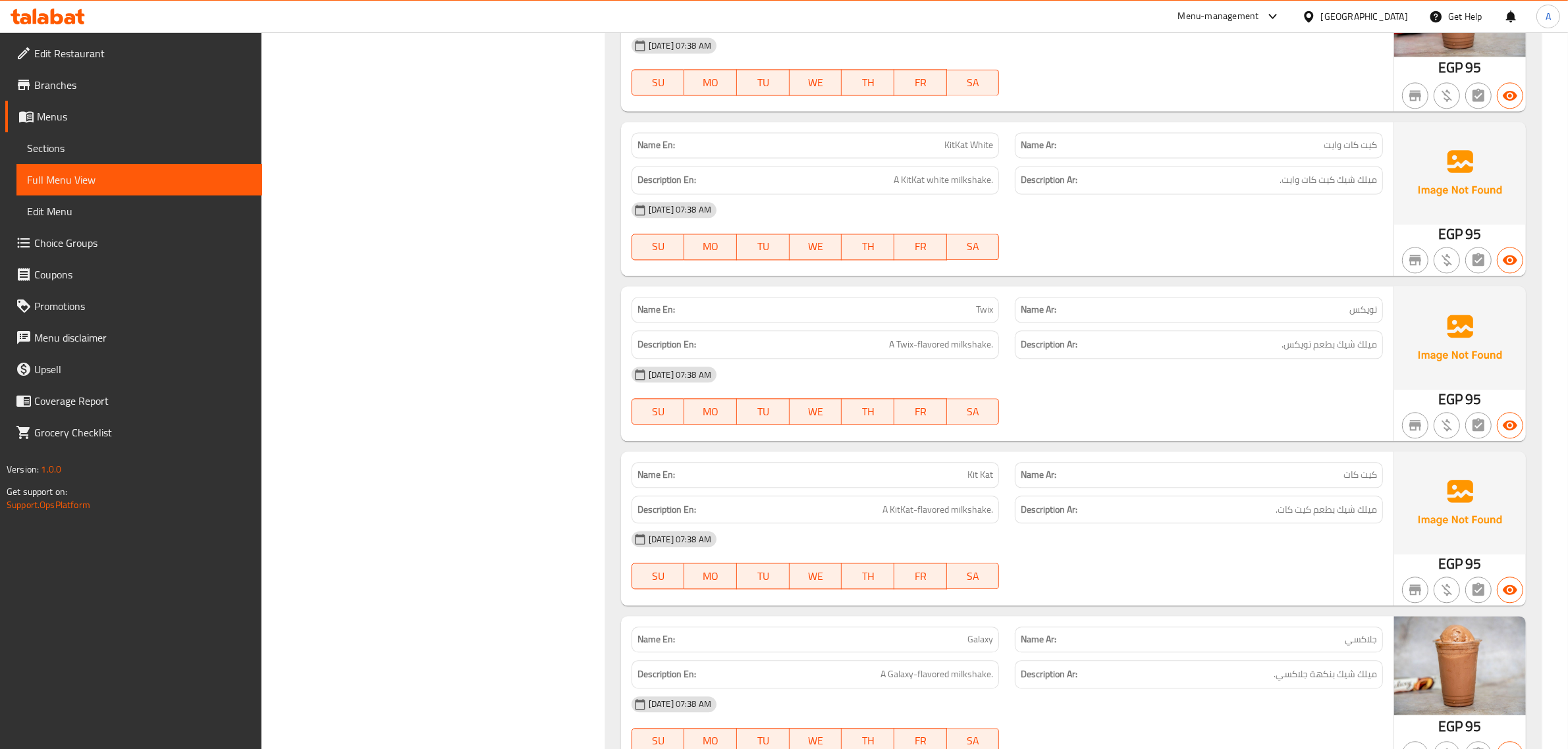
click at [922, 145] on p "Name En: KitKat White" at bounding box center [816, 144] width 356 height 14
click at [982, 317] on span "Twix" at bounding box center [984, 309] width 17 height 14
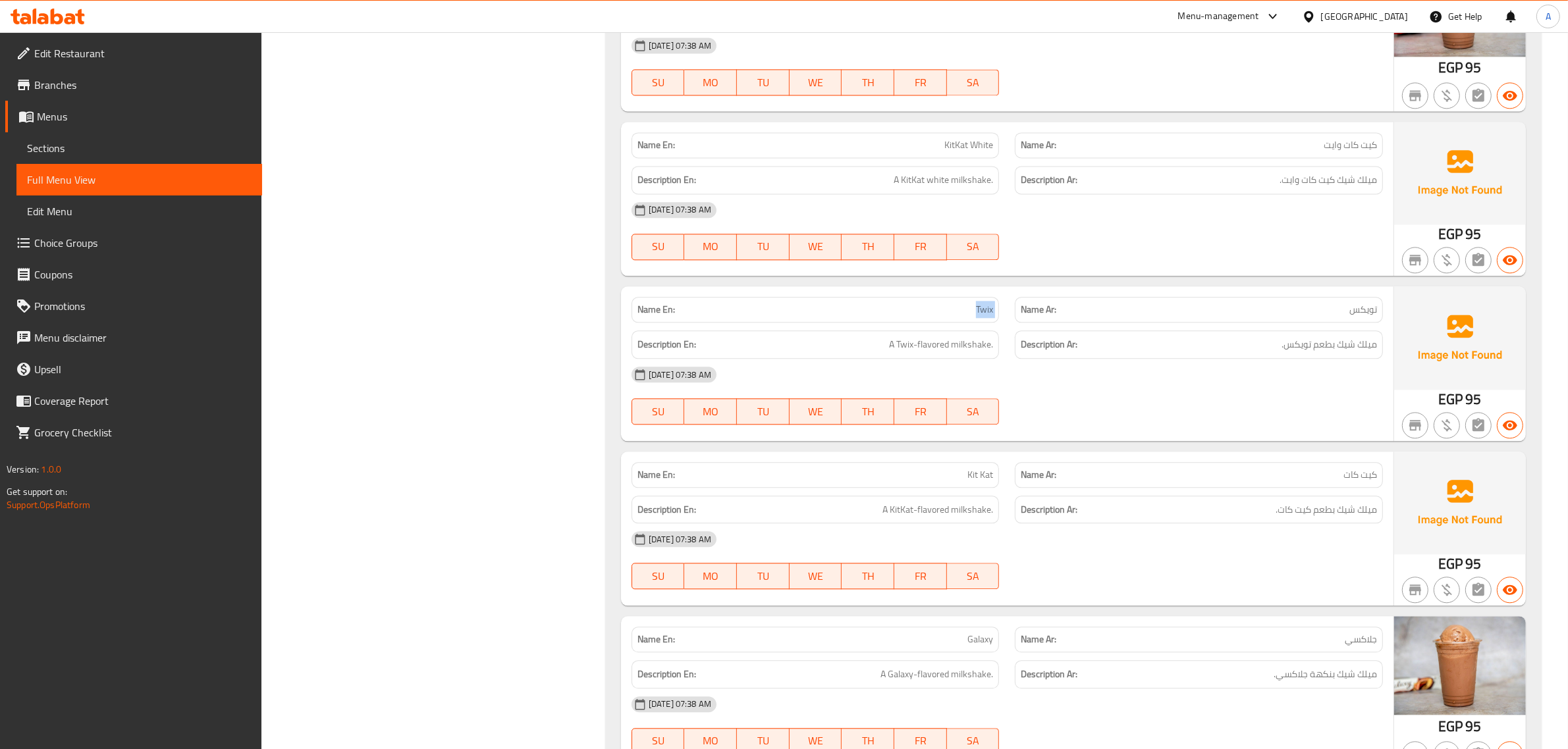
click at [982, 317] on span "Twix" at bounding box center [984, 309] width 17 height 14
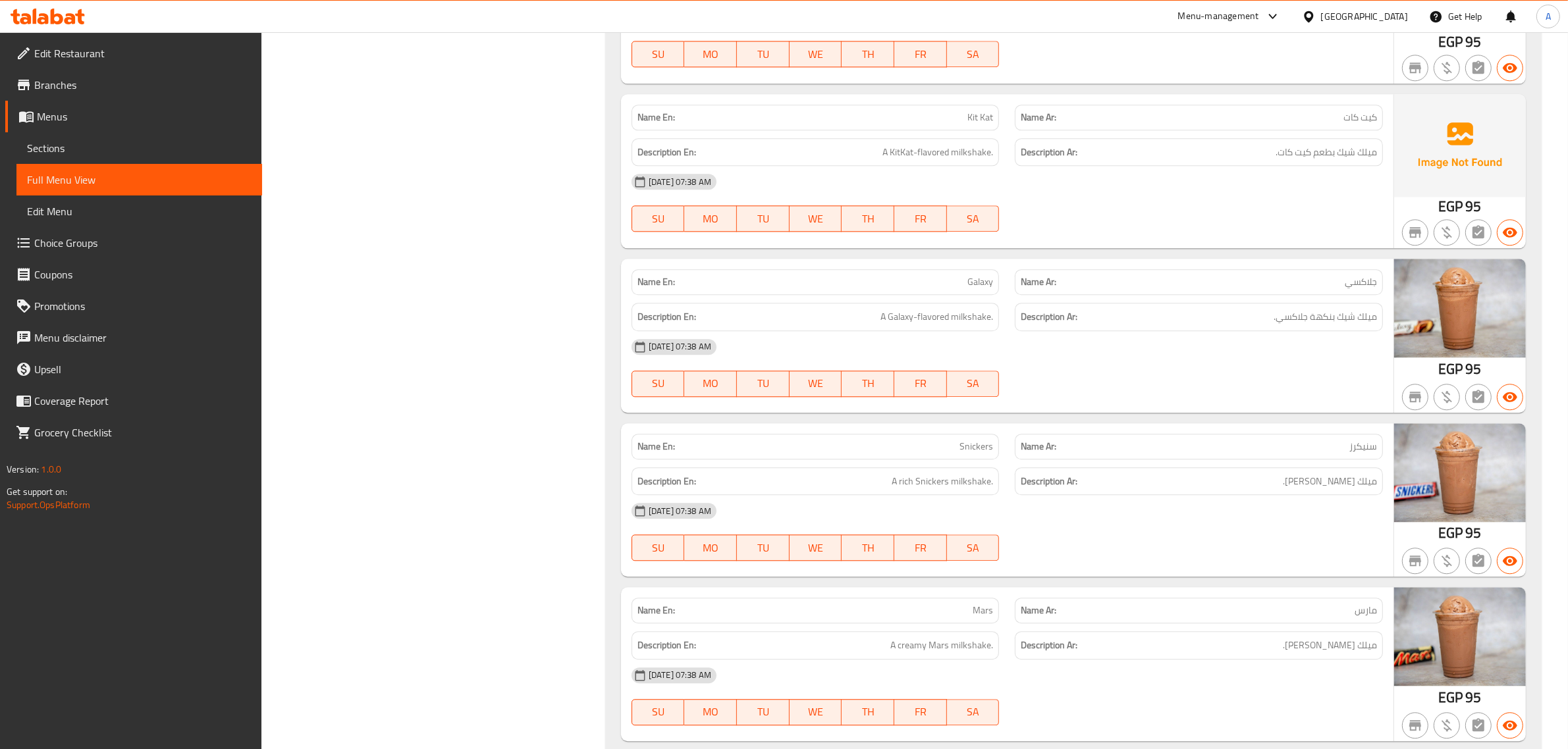
scroll to position [4246, 0]
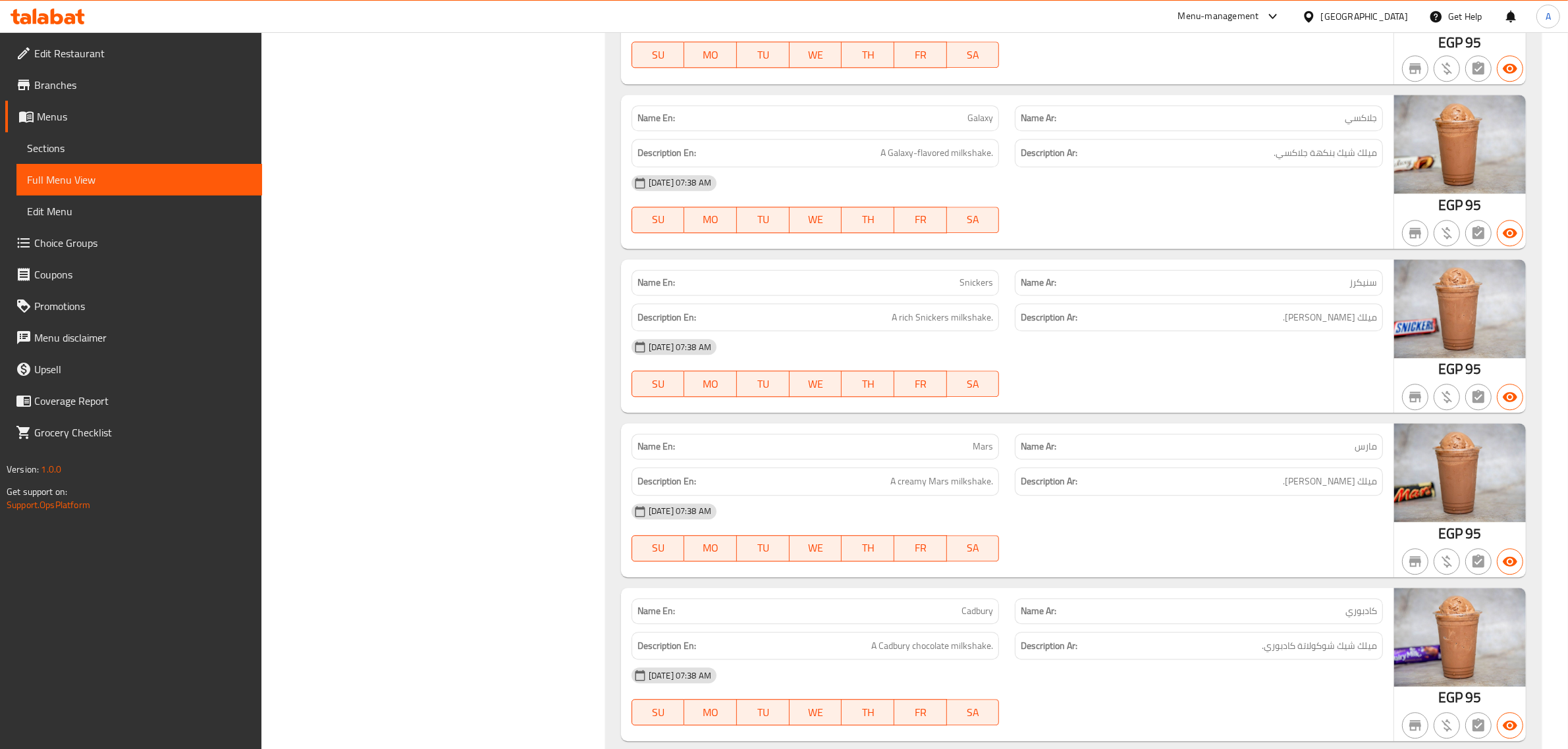
click at [953, 125] on p "Name En: Galaxy" at bounding box center [816, 117] width 356 height 14
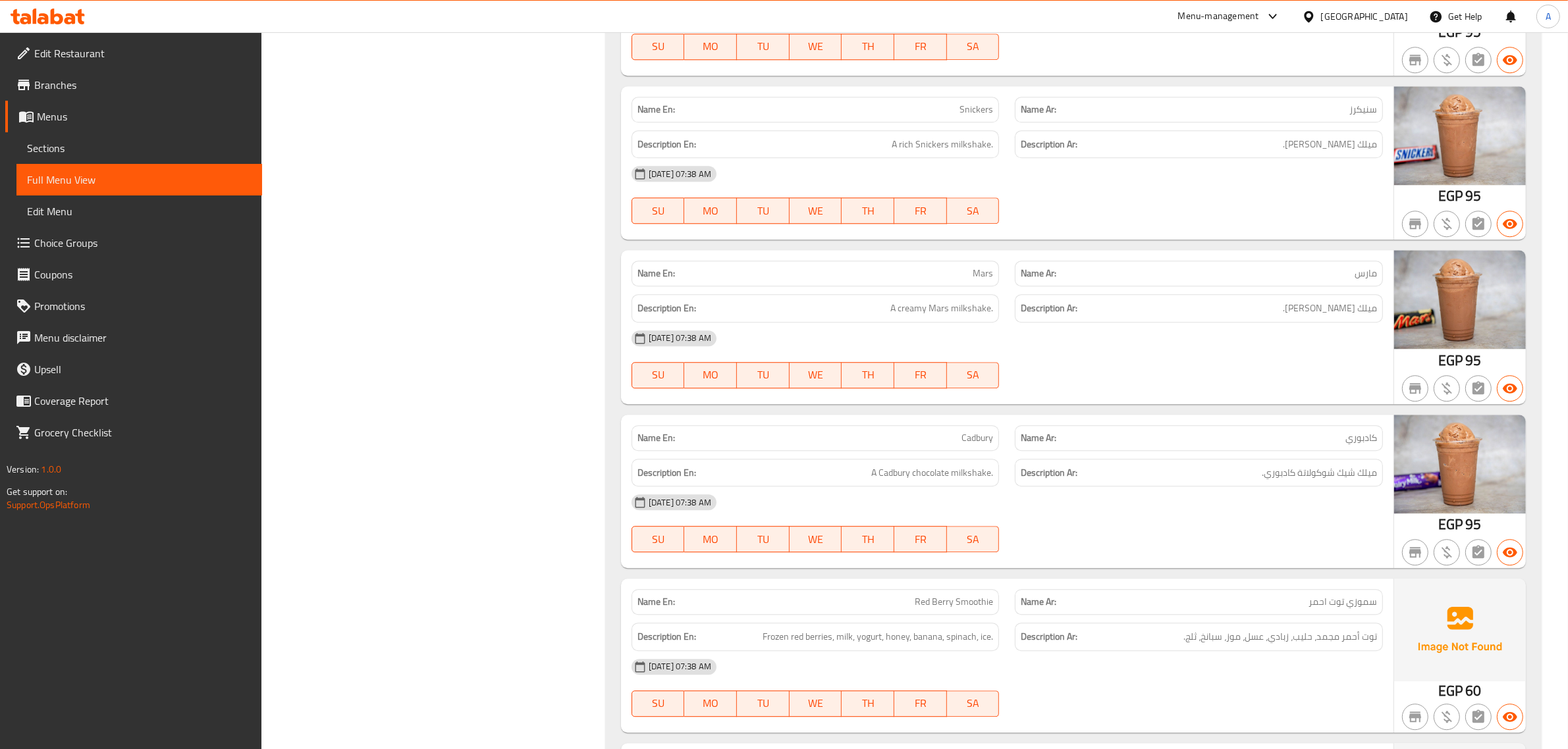
scroll to position [4449, 0]
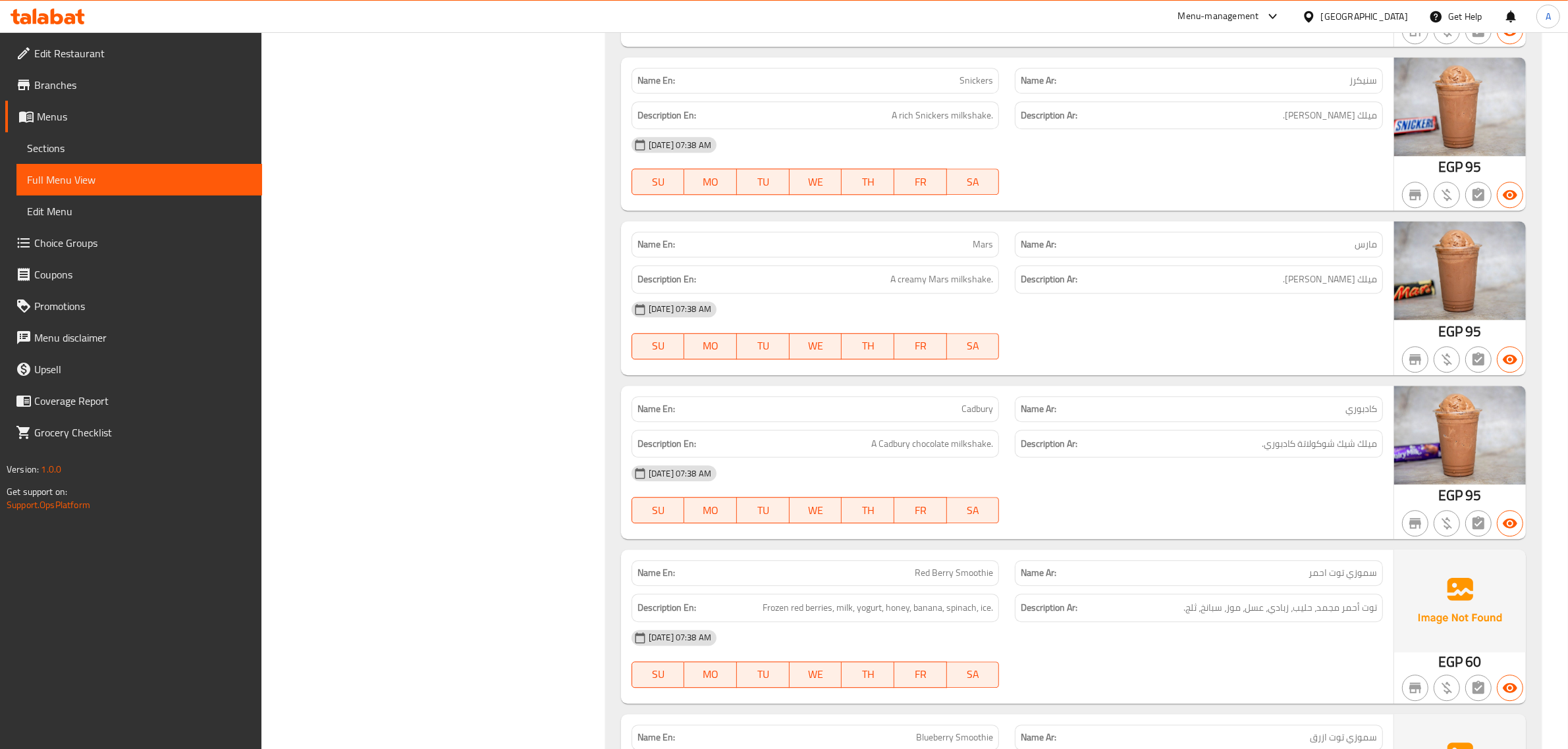
click at [985, 251] on span "Mars" at bounding box center [983, 244] width 21 height 14
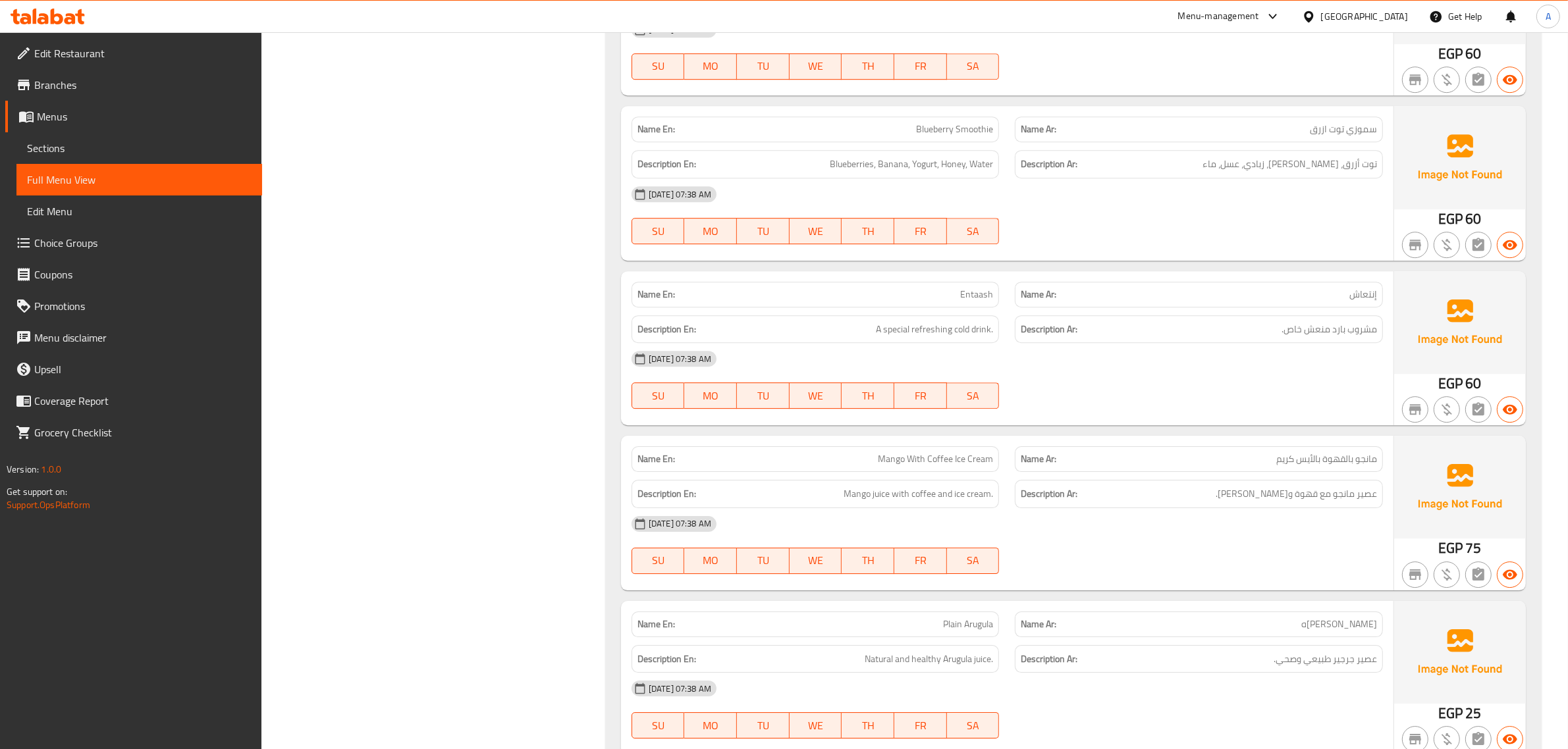
scroll to position [5067, 0]
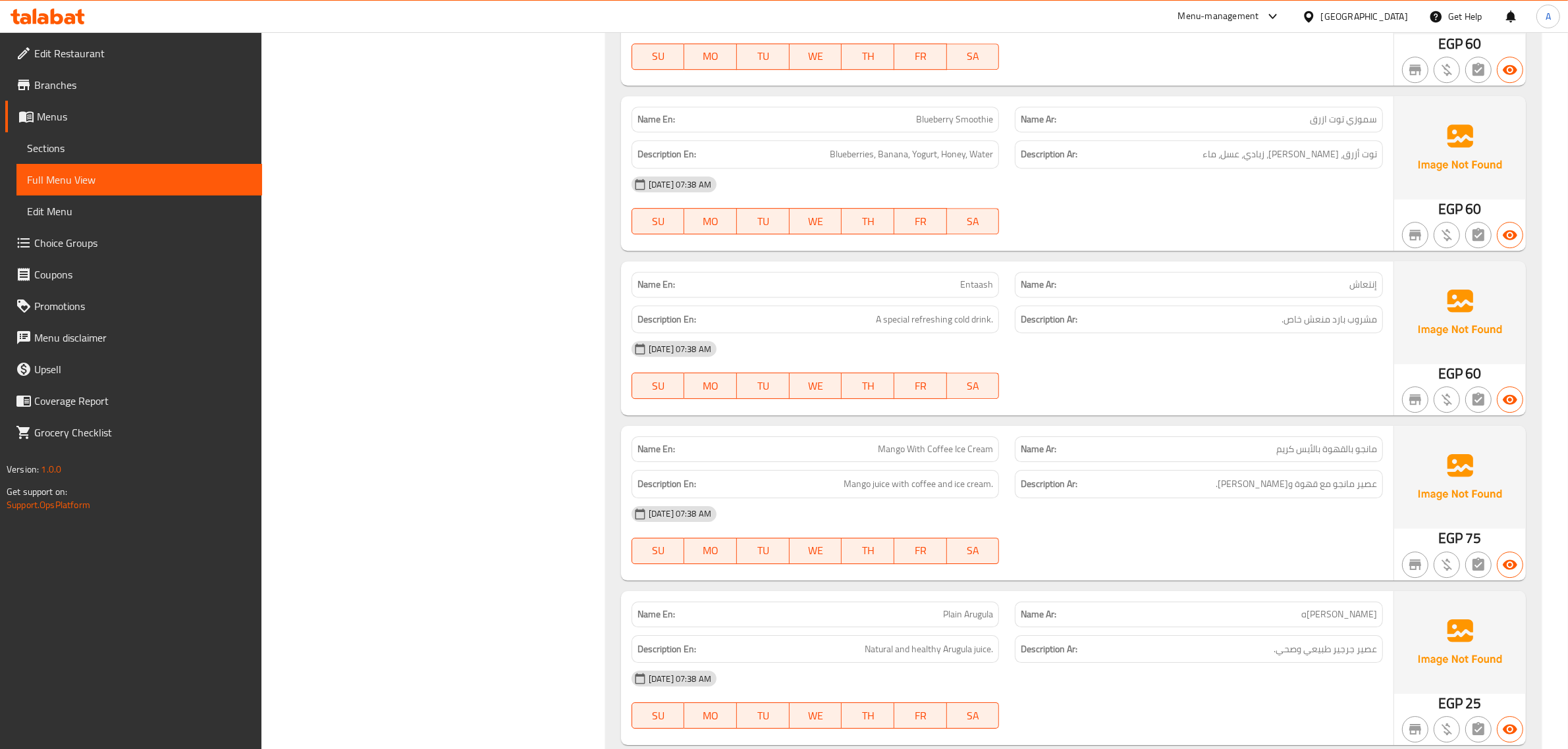
click at [1337, 120] on div "Name Ar: سموزي توت ازرق" at bounding box center [1199, 120] width 368 height 26
click at [1331, 126] on span "سموزي توت ازرق" at bounding box center [1344, 119] width 67 height 14
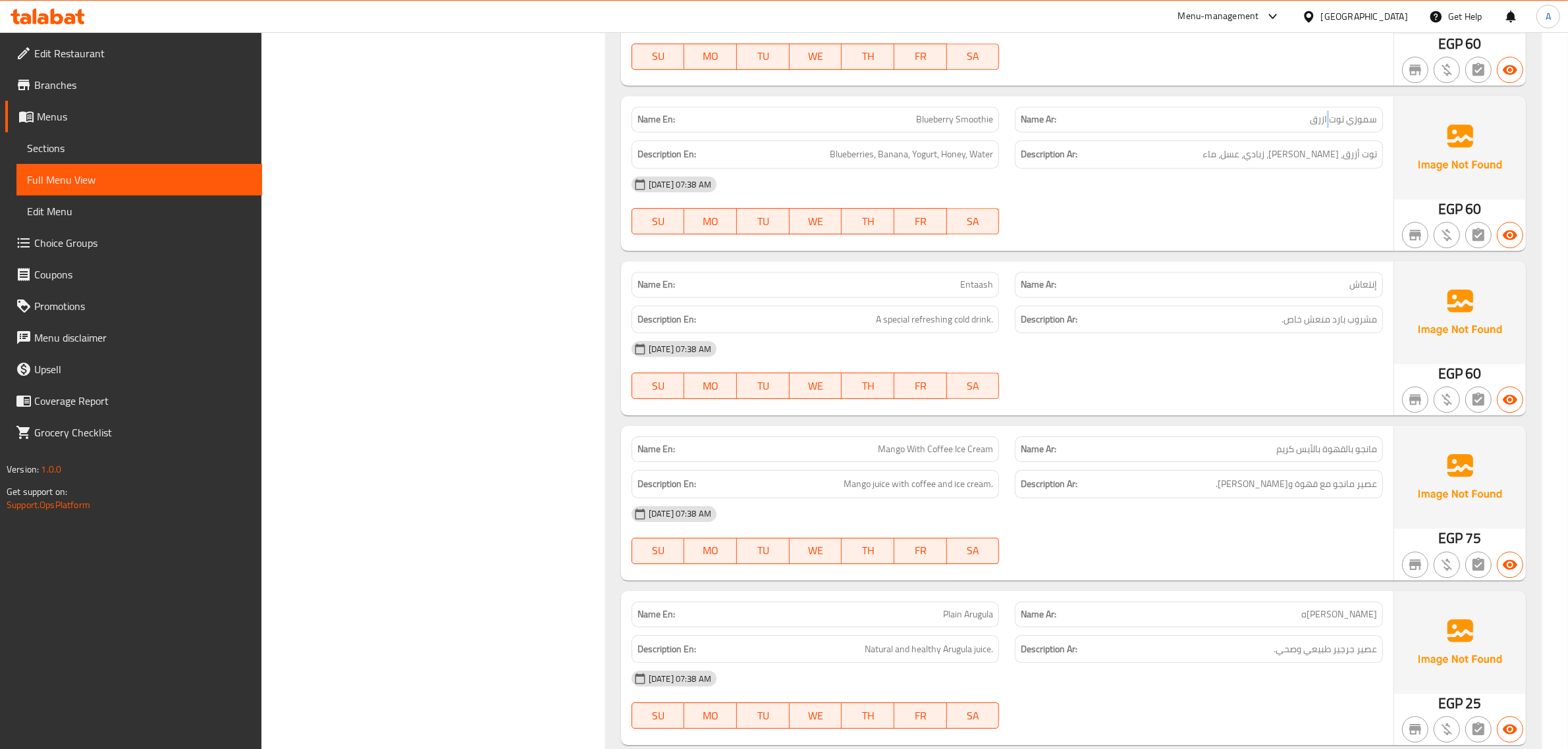
click at [1331, 126] on span "سموزي توت ازرق" at bounding box center [1344, 119] width 67 height 14
click at [1332, 126] on span "سموزي توت ازرق" at bounding box center [1344, 119] width 67 height 14
click at [1337, 125] on span "سموزي توت ازرق" at bounding box center [1344, 119] width 67 height 14
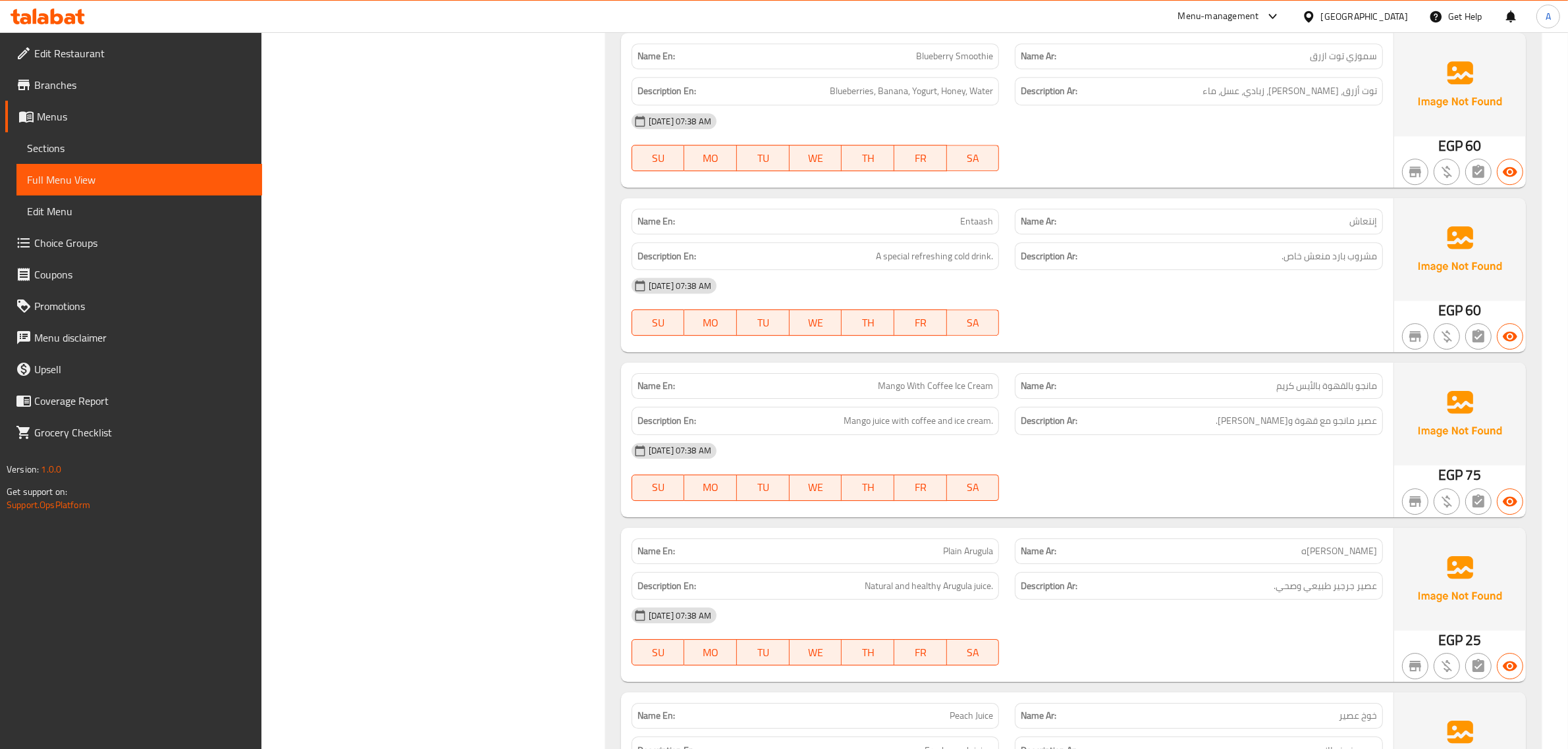
scroll to position [5139, 0]
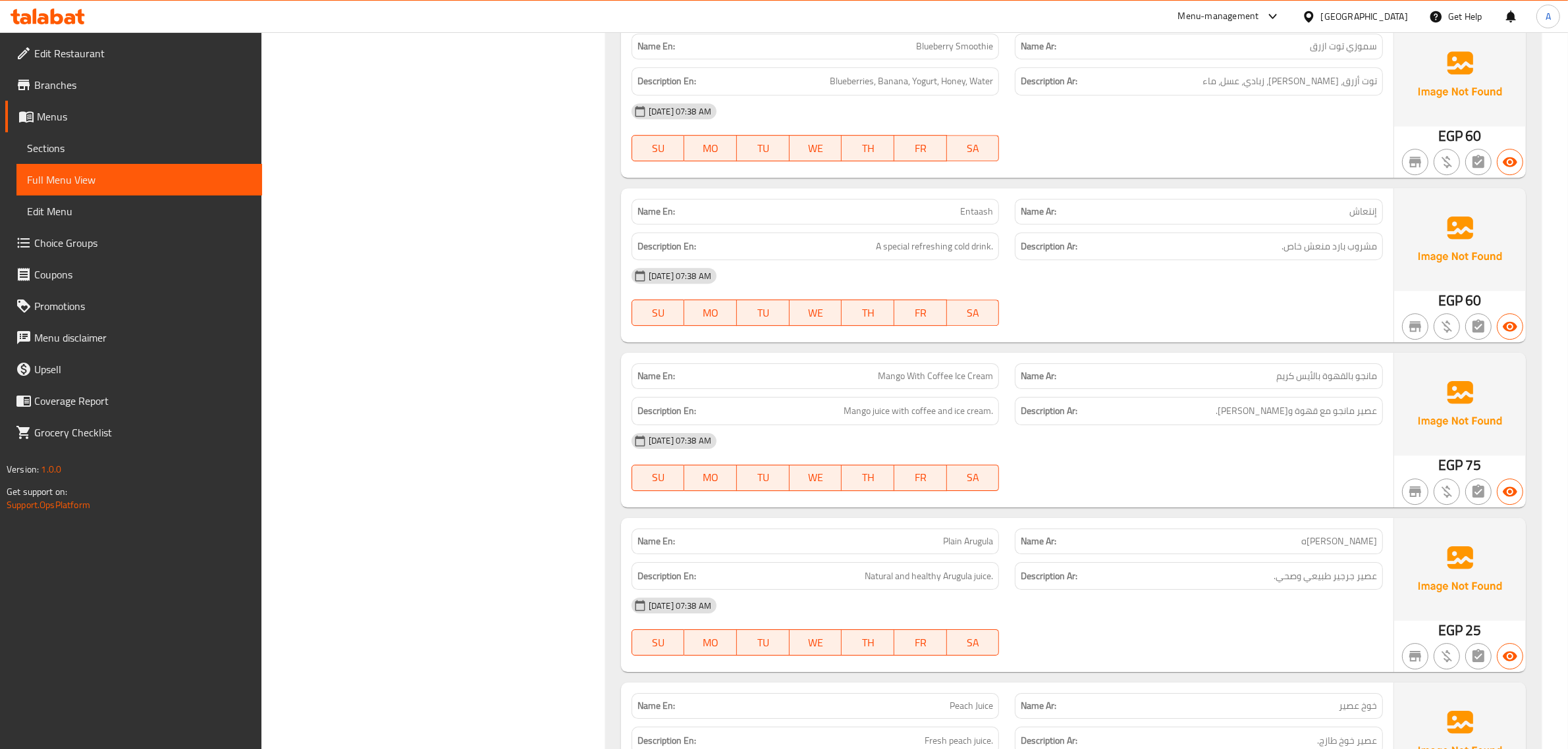
click at [970, 224] on div "Name En: Entaash" at bounding box center [815, 211] width 368 height 26
click at [956, 383] on span "Mango With Coffee Ice Cream" at bounding box center [935, 376] width 115 height 14
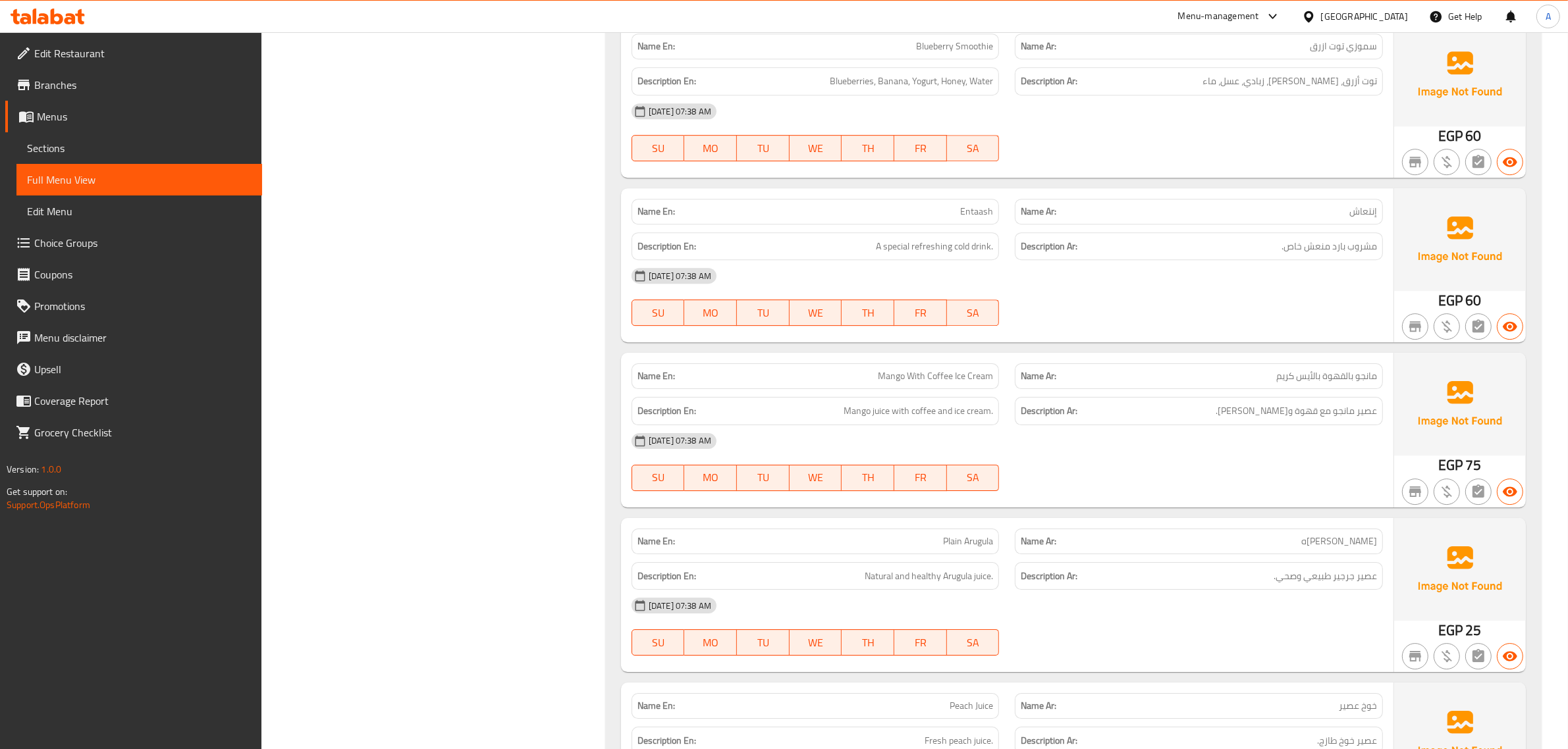
click at [1313, 382] on span "مانجو بالقهوة بالأيس كريم" at bounding box center [1326, 376] width 101 height 14
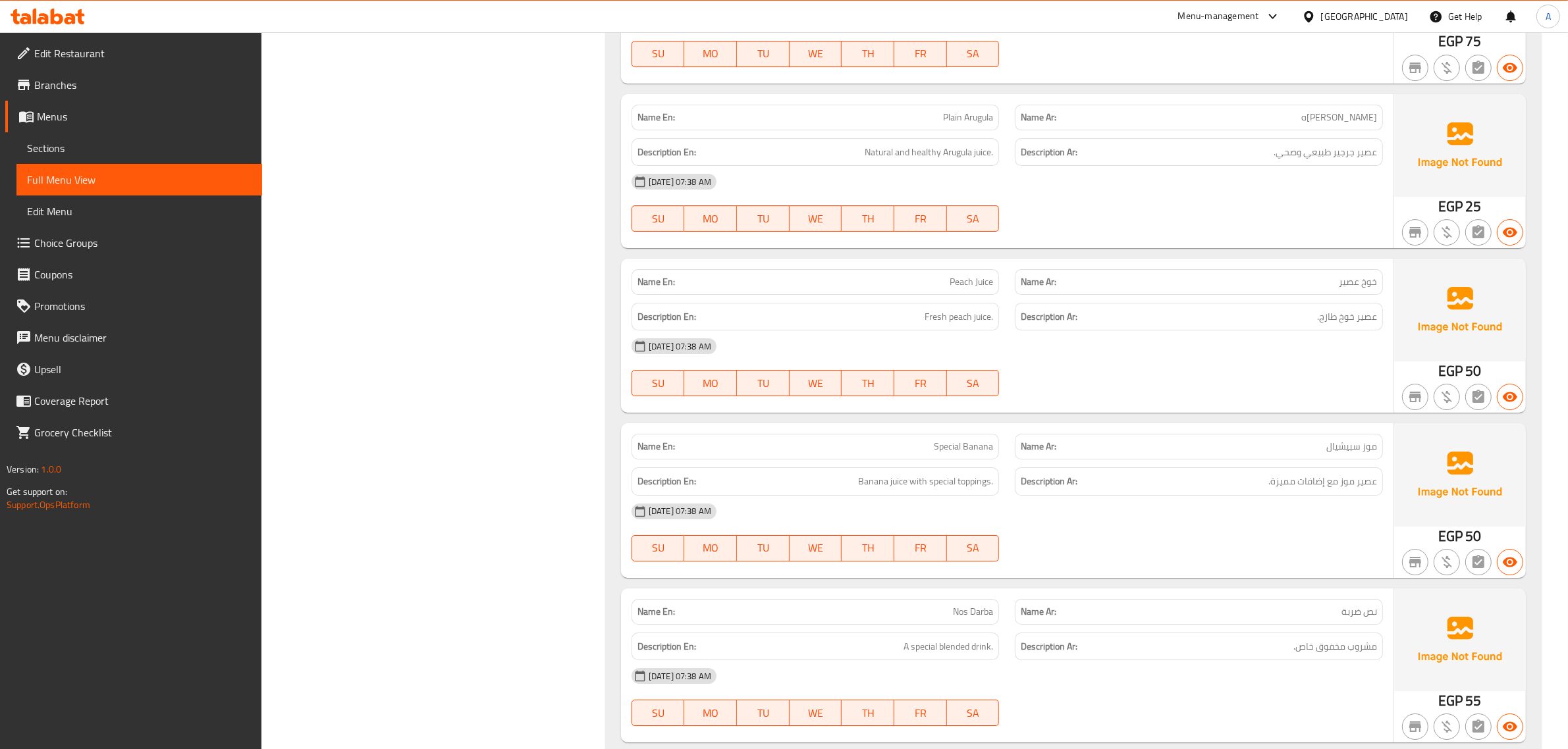
scroll to position [5178, 0]
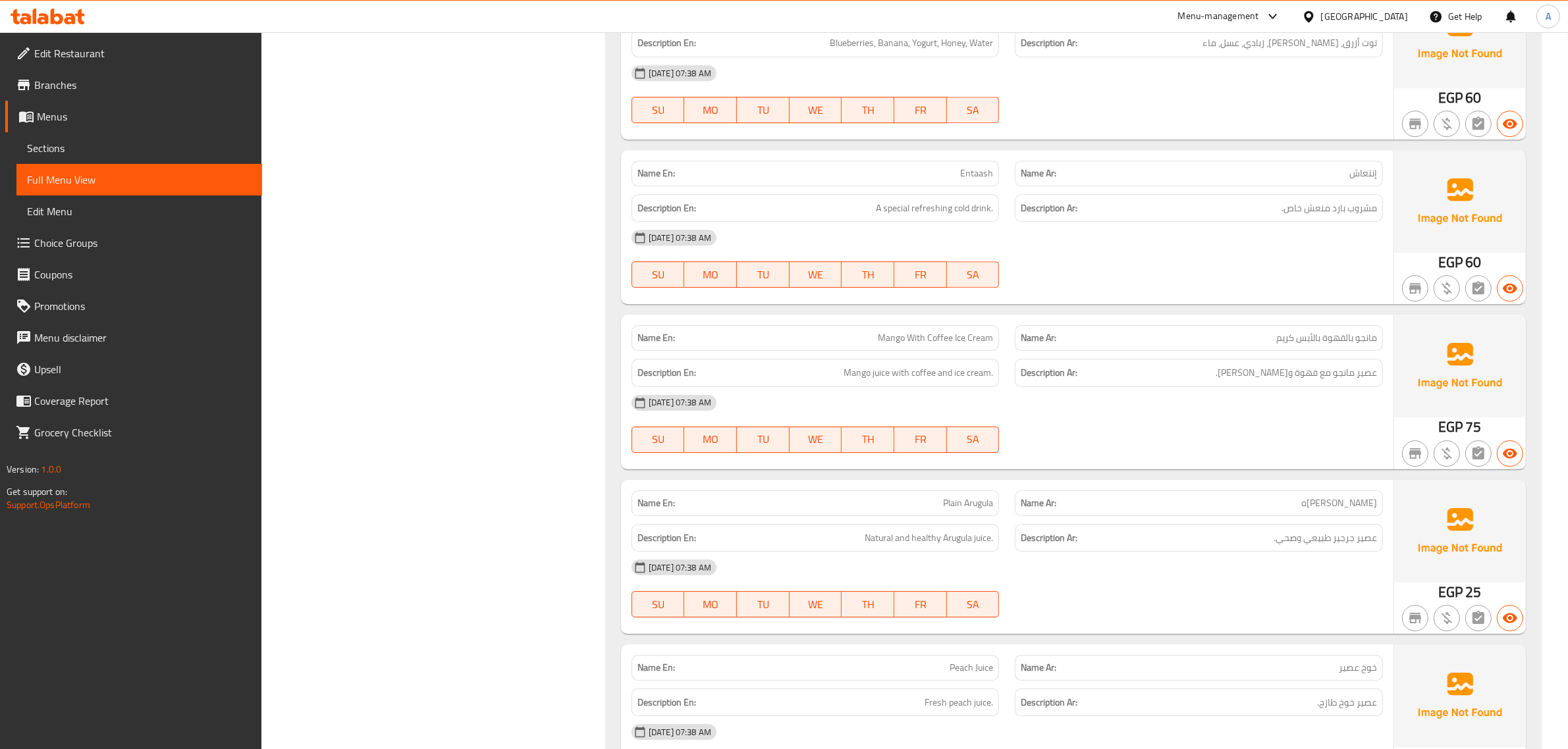
click at [903, 361] on div "Description En: Mango juice with coffee and ice cream." at bounding box center [816, 373] width 384 height 44
click at [983, 336] on div "Name En: Mango With Coffee Ice Cream" at bounding box center [815, 338] width 368 height 26
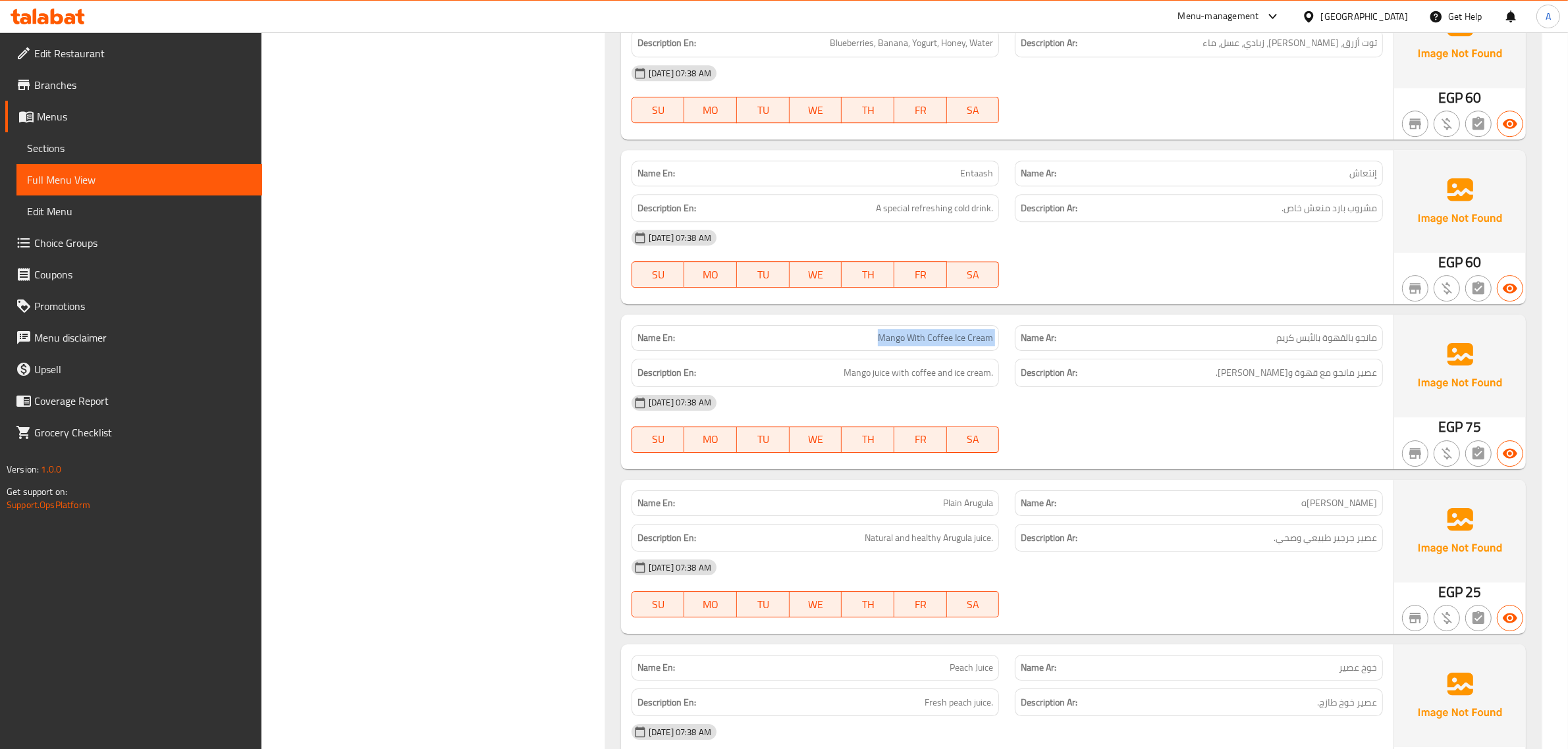
click at [983, 336] on div "Name En: Mango With Coffee Ice Cream" at bounding box center [815, 338] width 368 height 26
click at [1321, 345] on span "مانجو بالقهوة بالأيس كريم" at bounding box center [1326, 337] width 101 height 14
click at [906, 336] on div "Name En: Mango With Coffee Ice Cream" at bounding box center [815, 338] width 368 height 26
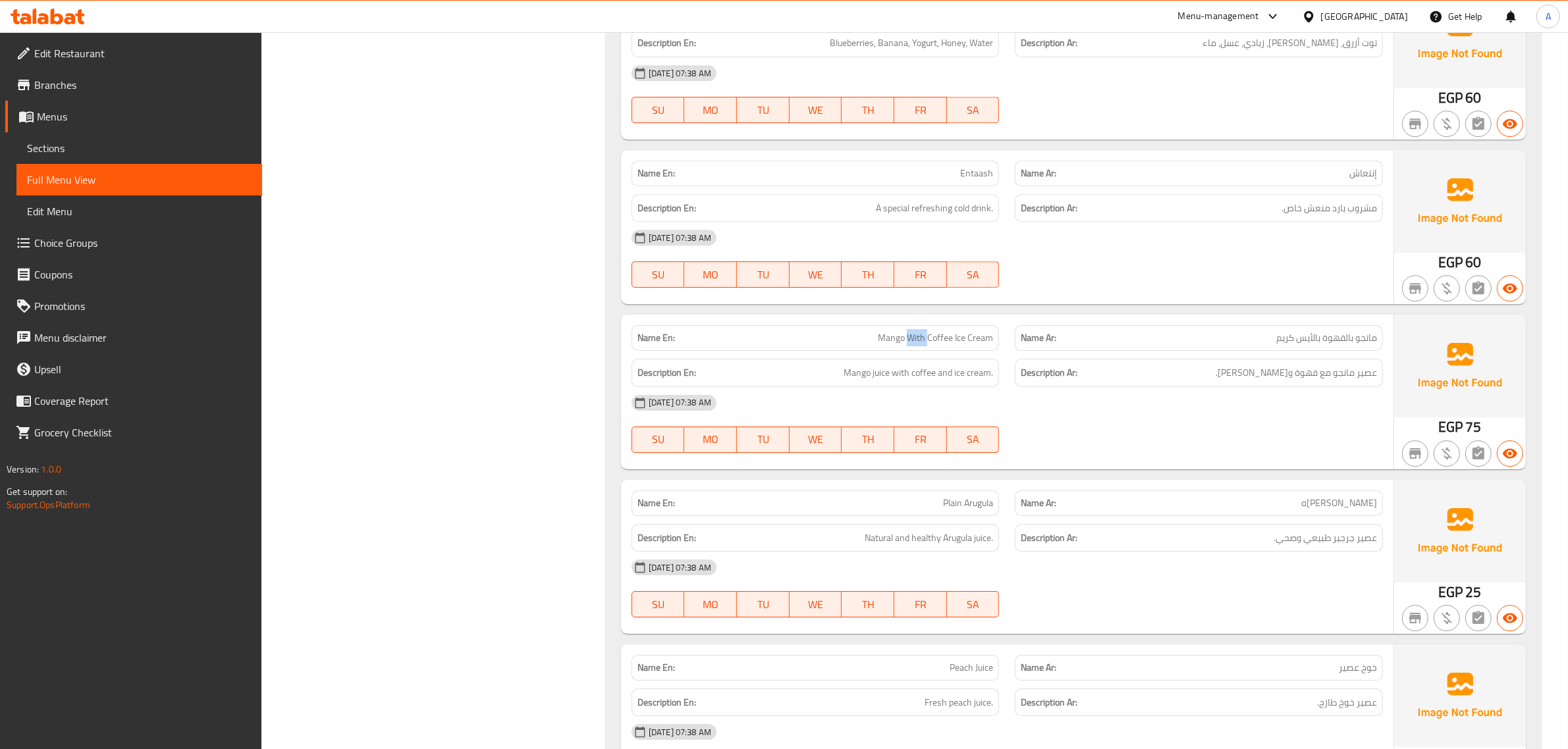
click at [906, 336] on div "Name En: Mango With Coffee Ice Cream" at bounding box center [815, 338] width 368 height 26
drag, startPoint x: 906, startPoint y: 336, endPoint x: 1071, endPoint y: 382, distance: 171.3
click at [906, 334] on div "Name En: Mango With Coffee Ice Cream" at bounding box center [816, 338] width 384 height 41
click at [1260, 345] on p "Name Ar: مانجو بالقهوة بالأيس كريم" at bounding box center [1199, 337] width 356 height 14
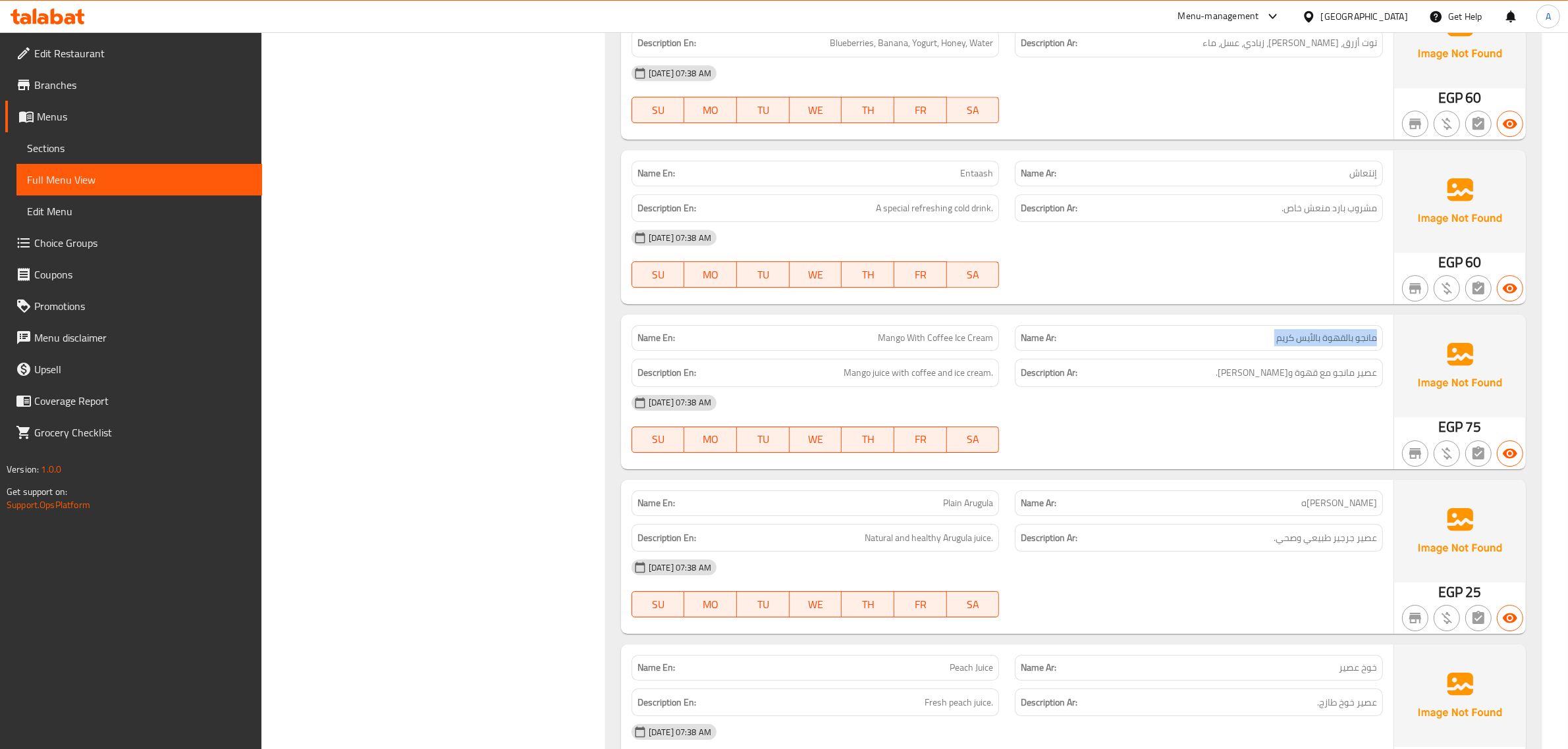
click at [1260, 345] on p "Name Ar: مانجو بالقهوة بالأيس كريم" at bounding box center [1199, 337] width 356 height 14
click at [946, 345] on span "Mango With Coffee Ice Cream" at bounding box center [935, 337] width 115 height 14
click at [1309, 374] on div "Description Ar: عصير مانجو مع قهوة وآيس كريم." at bounding box center [1199, 373] width 368 height 28
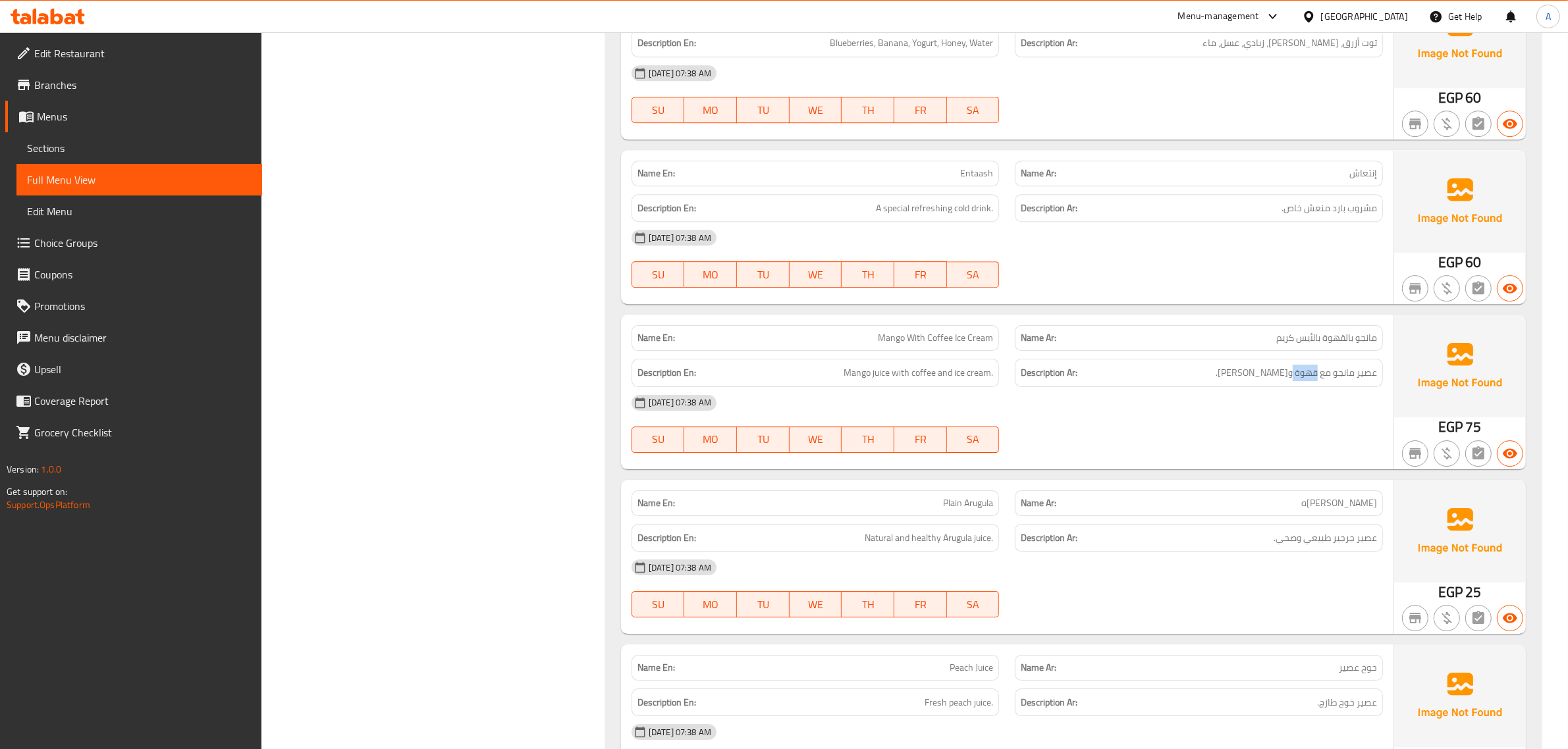
click at [1309, 374] on div "Description Ar: عصير مانجو مع قهوة وآيس كريم." at bounding box center [1199, 373] width 368 height 28
click at [1302, 345] on span "مانجو بالقهوة بالأيس كريم" at bounding box center [1326, 337] width 101 height 14
click at [904, 329] on div "Name En: Mango With Coffee Ice Cream" at bounding box center [816, 338] width 384 height 41
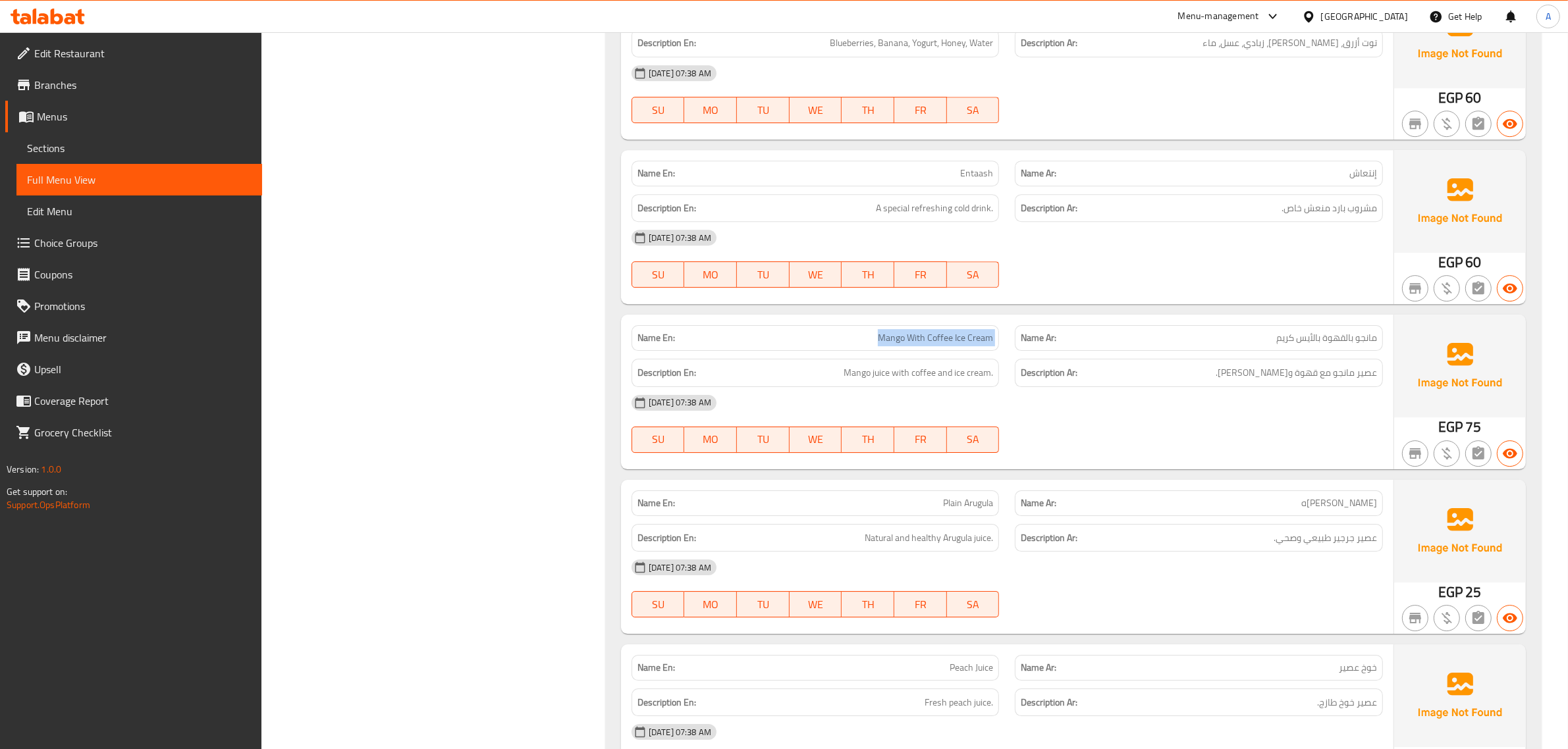
click at [904, 329] on div "Name En: Mango With Coffee Ice Cream" at bounding box center [816, 338] width 384 height 41
click at [1227, 345] on p "Name Ar: مانجو بالقهوة بالأيس كريم" at bounding box center [1199, 337] width 356 height 14
click at [1074, 367] on div "Description Ar: عصير مانجو مع قهوة وآيس كريم." at bounding box center [1199, 373] width 384 height 44
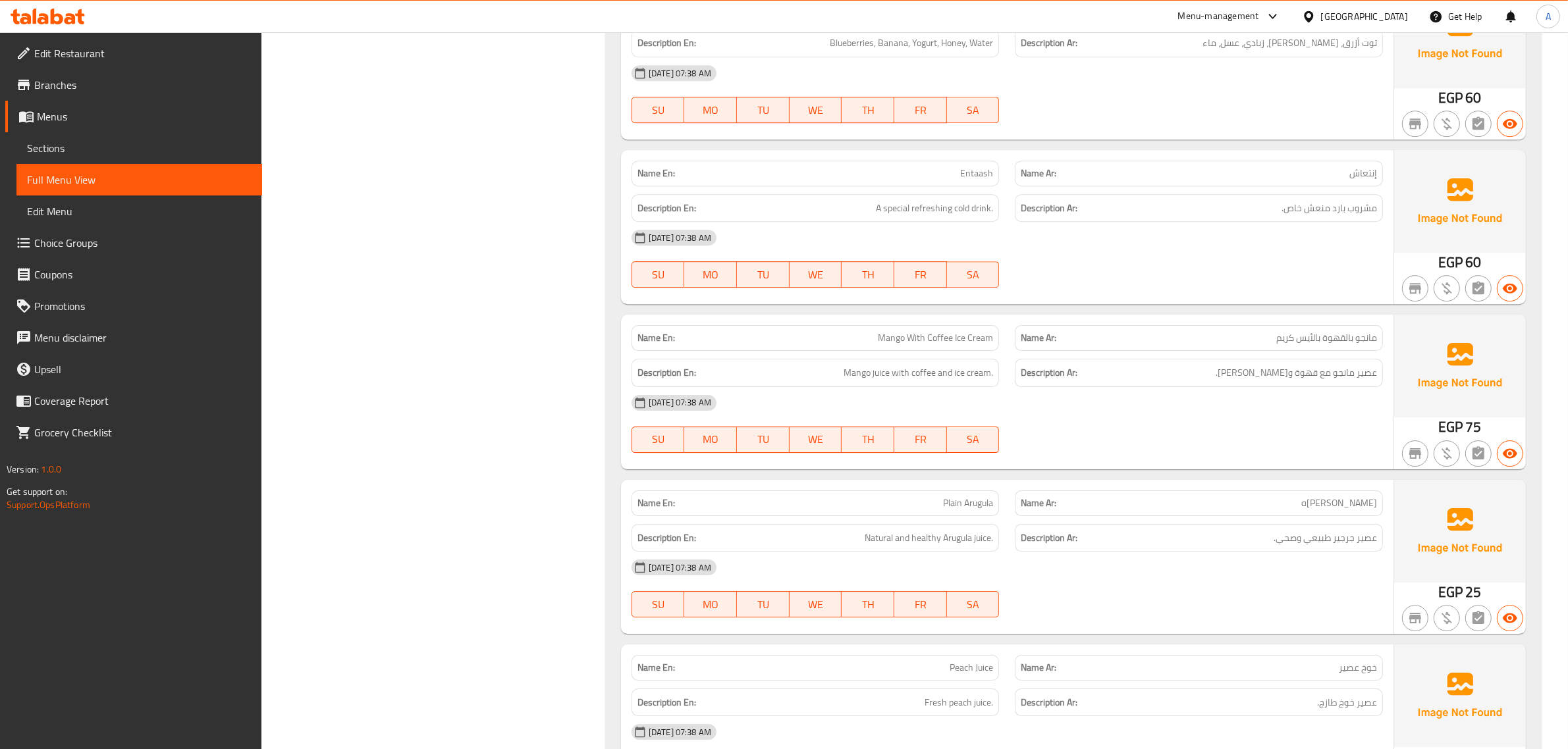
click at [926, 339] on div "Name En: Mango With Coffee Ice Cream" at bounding box center [815, 338] width 368 height 26
click at [1220, 351] on div "Name Ar: مانجو بالقهوة بالأيس كريم" at bounding box center [1199, 338] width 368 height 26
click at [982, 345] on span "Mango With Coffee Ice Cream" at bounding box center [935, 337] width 115 height 14
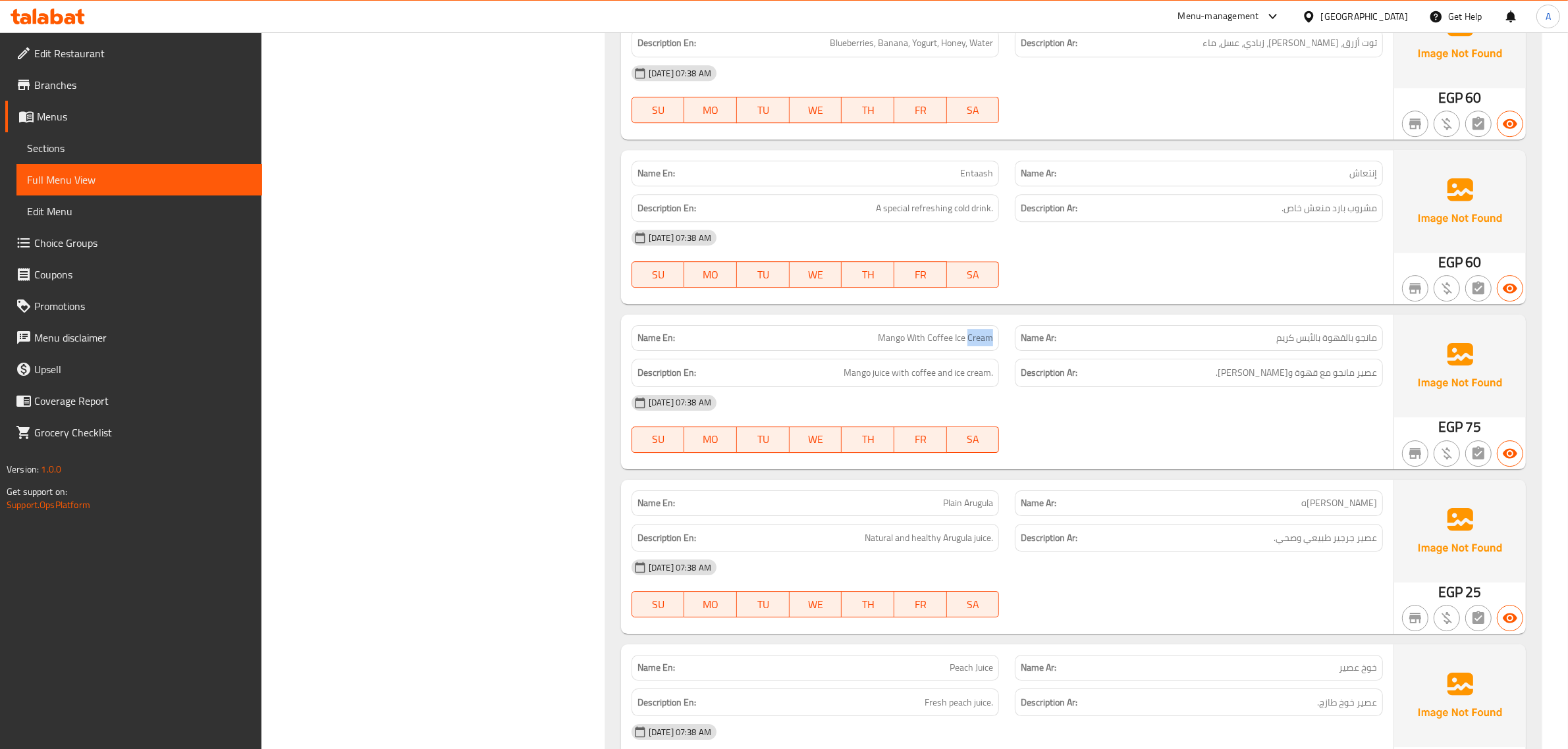
click at [982, 345] on span "Mango With Coffee Ice Cream" at bounding box center [935, 337] width 115 height 14
click at [1270, 333] on div "Name Ar: مانجو بالقهوة بالأيس كريم" at bounding box center [1199, 338] width 384 height 41
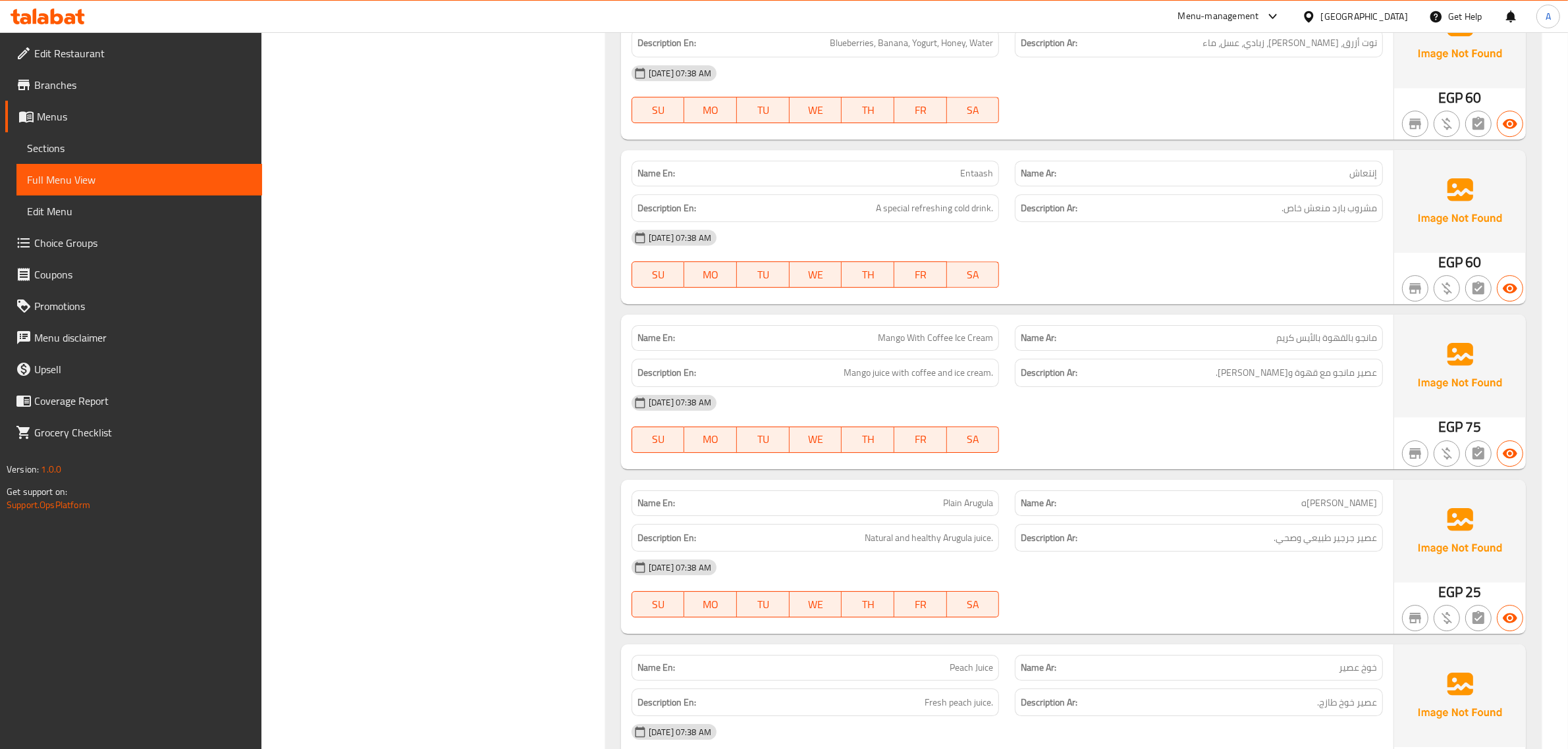
click at [943, 345] on span "Mango With Coffee Ice Cream" at bounding box center [935, 337] width 115 height 14
click at [1242, 345] on p "Name Ar: مانجو بالقهوة بالأيس كريم" at bounding box center [1199, 337] width 356 height 14
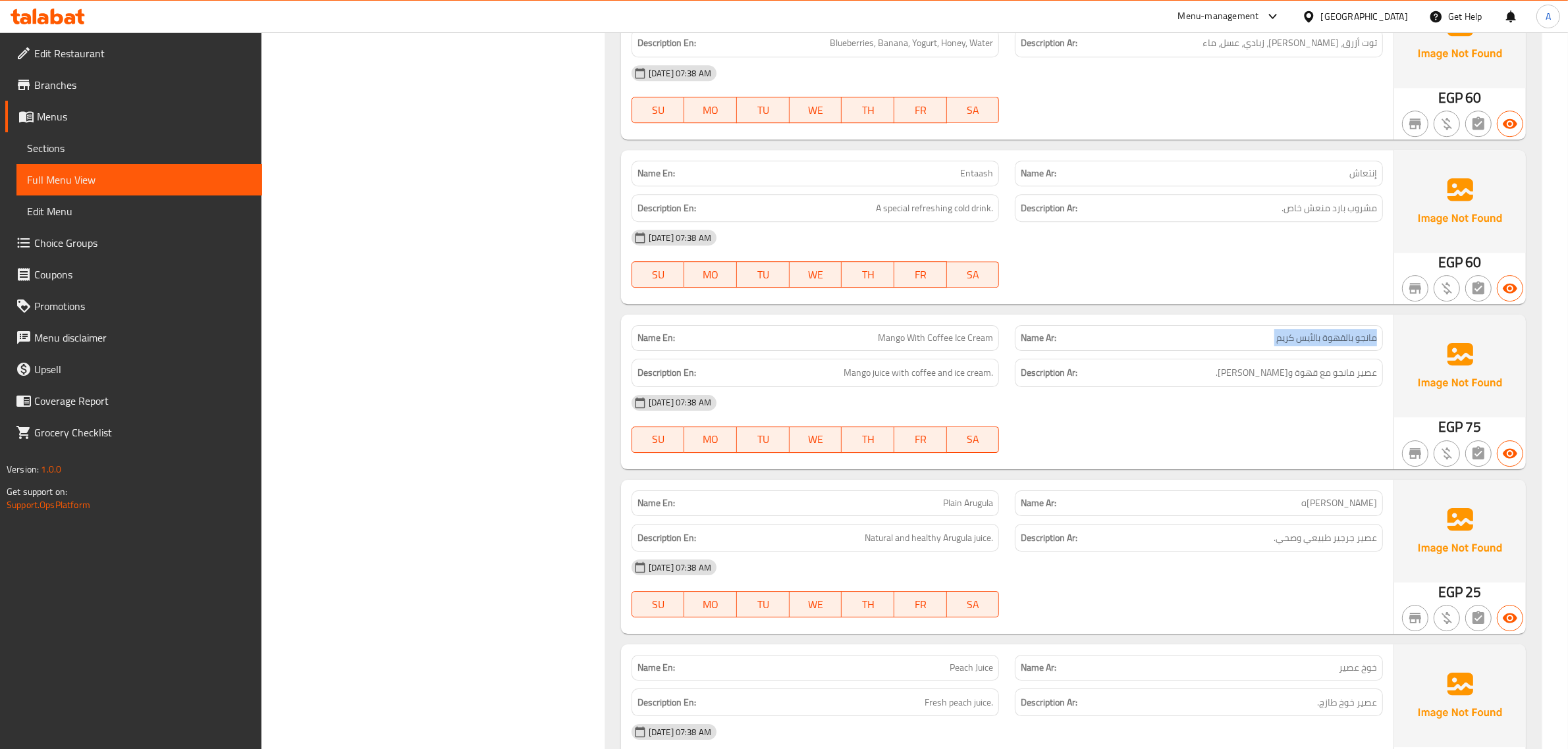
click at [1242, 345] on p "Name Ar: مانجو بالقهوة بالأيس كريم" at bounding box center [1199, 337] width 356 height 14
click at [906, 366] on div "Description En: Mango juice with coffee and ice cream." at bounding box center [816, 373] width 384 height 44
click at [910, 345] on span "Mango With Coffee Ice Cream" at bounding box center [935, 337] width 115 height 14
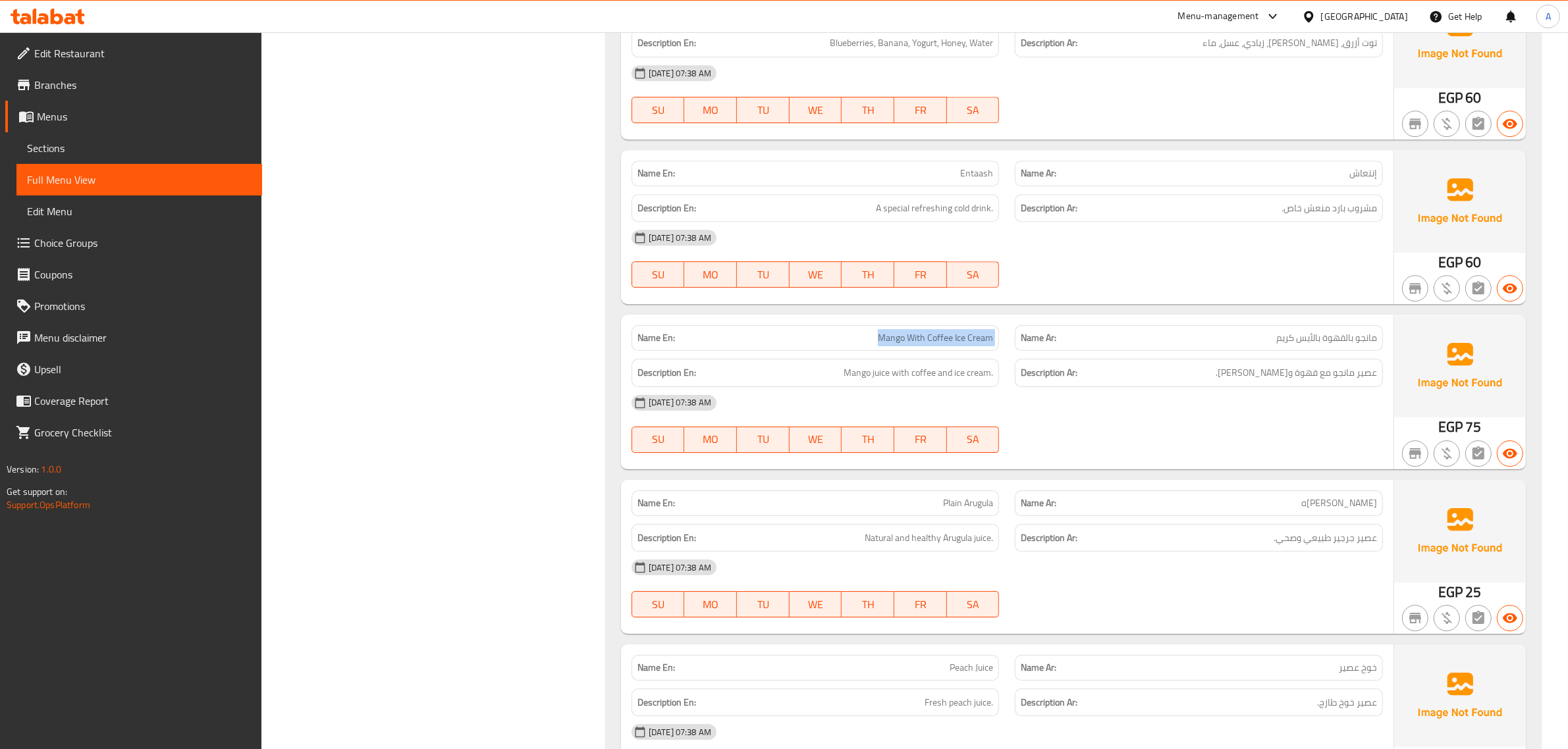
click at [910, 345] on span "Mango With Coffee Ice Cream" at bounding box center [935, 337] width 115 height 14
click at [969, 381] on span "Mango juice with coffee and ice cream." at bounding box center [918, 373] width 149 height 17
click at [939, 372] on div "Description En: Mango juice with coffee and ice cream." at bounding box center [815, 373] width 368 height 28
click at [927, 345] on span "Mango With Coffee Ice Cream" at bounding box center [935, 337] width 115 height 14
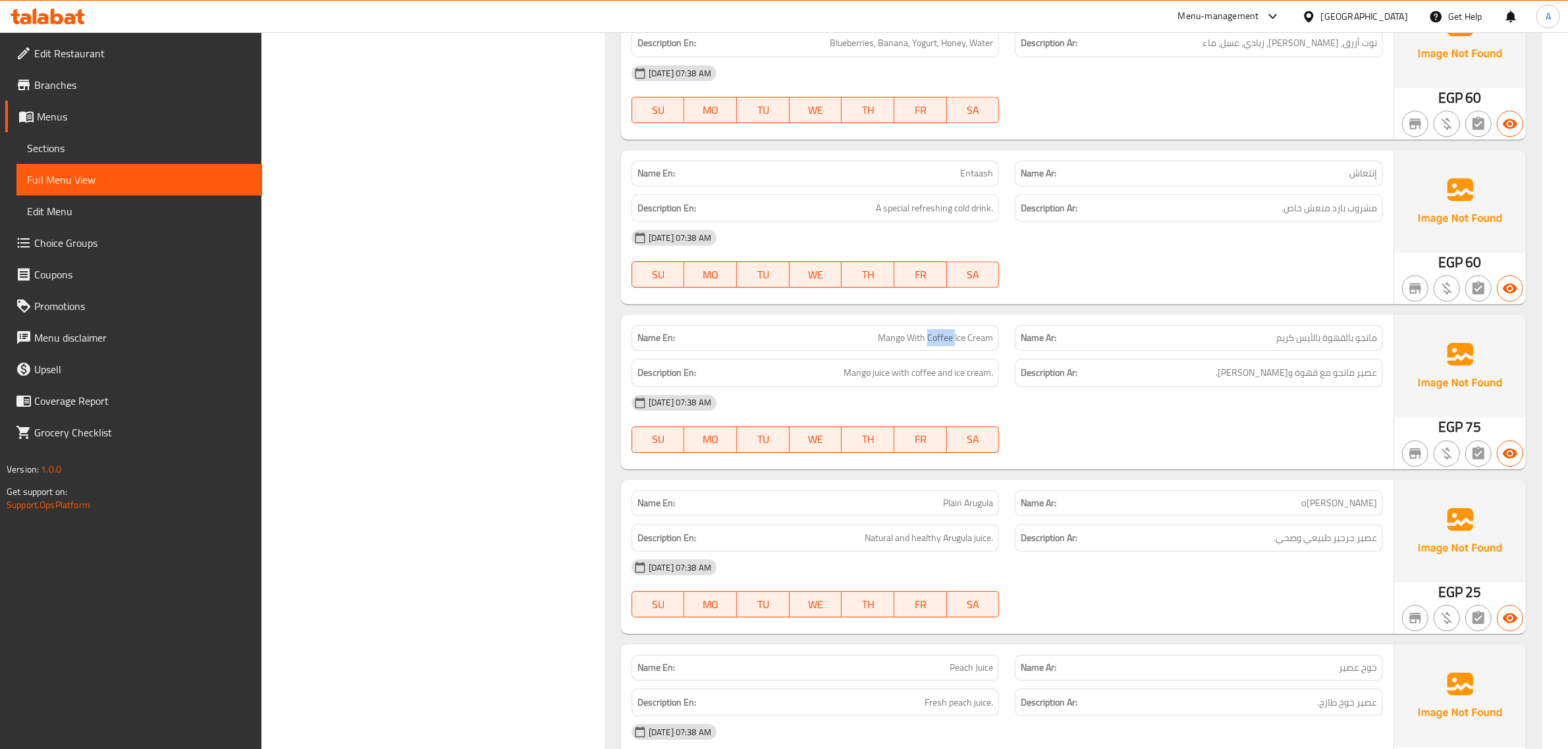
click at [927, 345] on span "Mango With Coffee Ice Cream" at bounding box center [935, 337] width 115 height 14
click at [901, 341] on span "Mango With Coffee Ice Cream" at bounding box center [935, 337] width 115 height 14
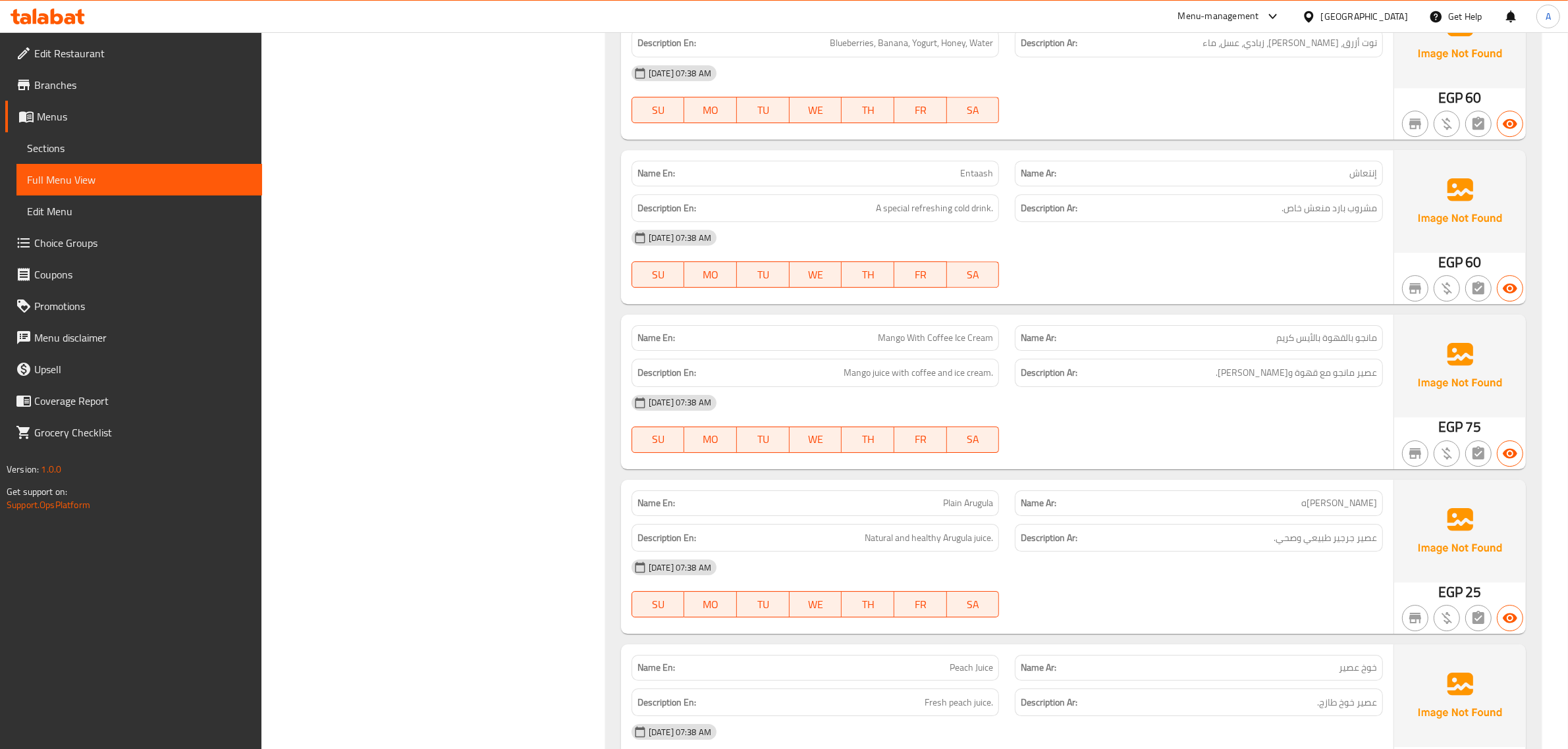
click at [1298, 351] on div "Name Ar: مانجو بالقهوة بالأيس كريم" at bounding box center [1199, 338] width 368 height 26
click at [883, 331] on div "Name En: Mango With Coffee Ice Cream" at bounding box center [816, 338] width 384 height 41
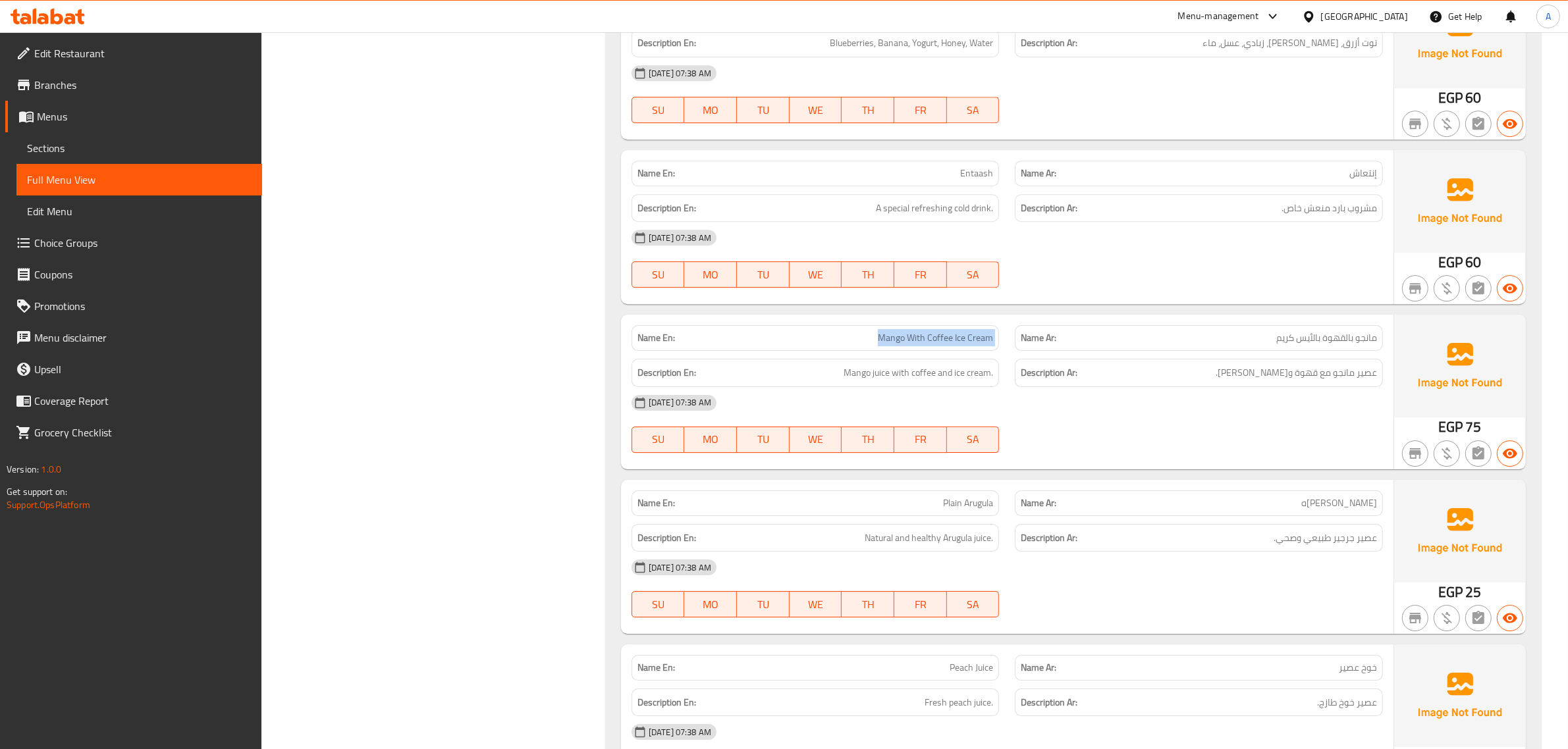
click at [883, 331] on div "Name En: Mango With Coffee Ice Cream" at bounding box center [816, 338] width 384 height 41
click at [1404, 372] on img at bounding box center [1459, 365] width 132 height 103
click at [1349, 345] on span "مانجو بالقهوة بالأيس كريم" at bounding box center [1326, 337] width 101 height 14
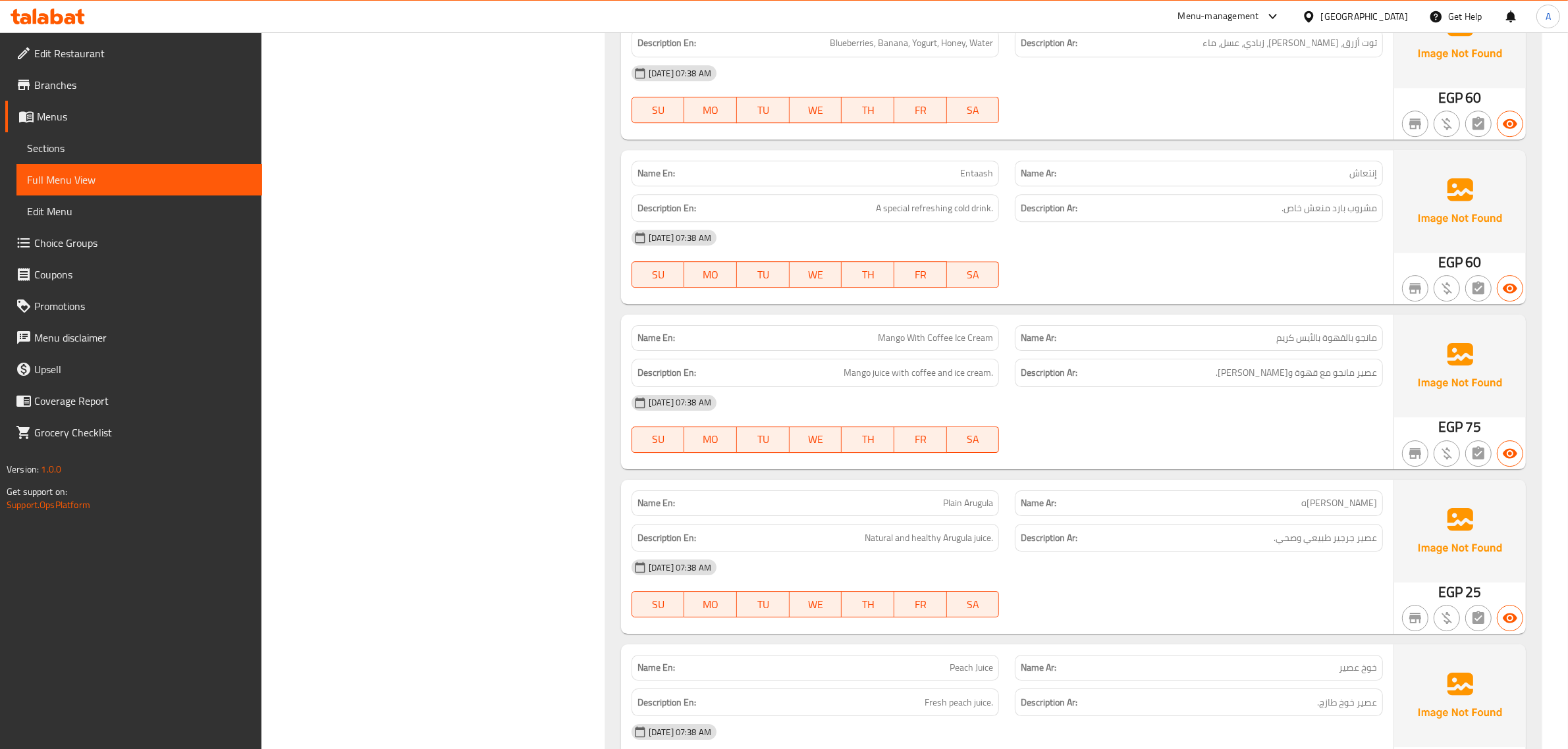
click at [946, 345] on span "Mango With Coffee Ice Cream" at bounding box center [935, 337] width 115 height 14
click at [1341, 345] on span "مانجو بالقهوة بالأيس كريم" at bounding box center [1326, 337] width 101 height 14
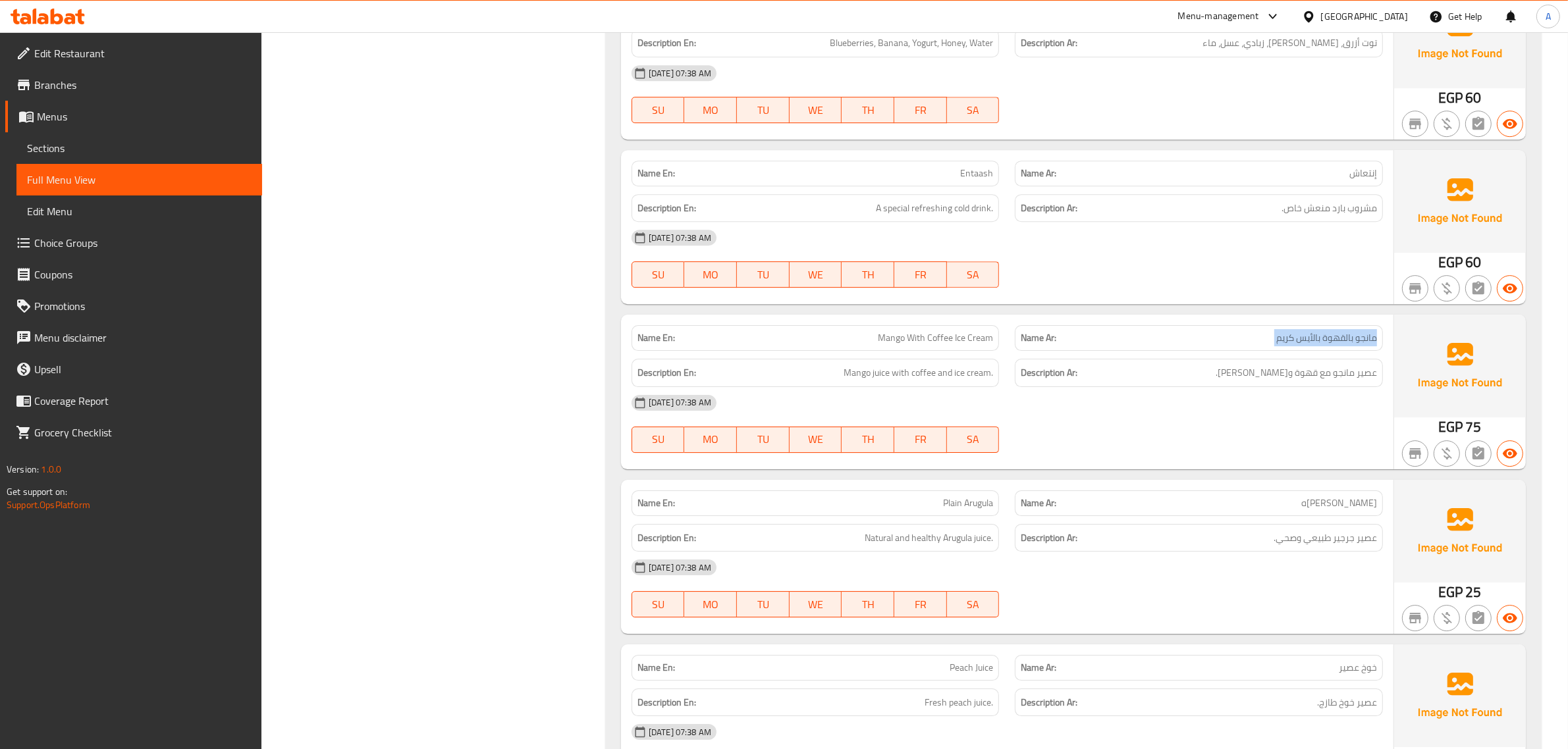
click at [1341, 345] on span "مانجو بالقهوة بالأيس كريم" at bounding box center [1326, 337] width 101 height 14
click at [938, 330] on div "Name En: Mango With Coffee Ice Cream" at bounding box center [816, 338] width 384 height 41
click at [937, 333] on div "Name En: Mango With Coffee Ice Cream" at bounding box center [816, 338] width 384 height 41
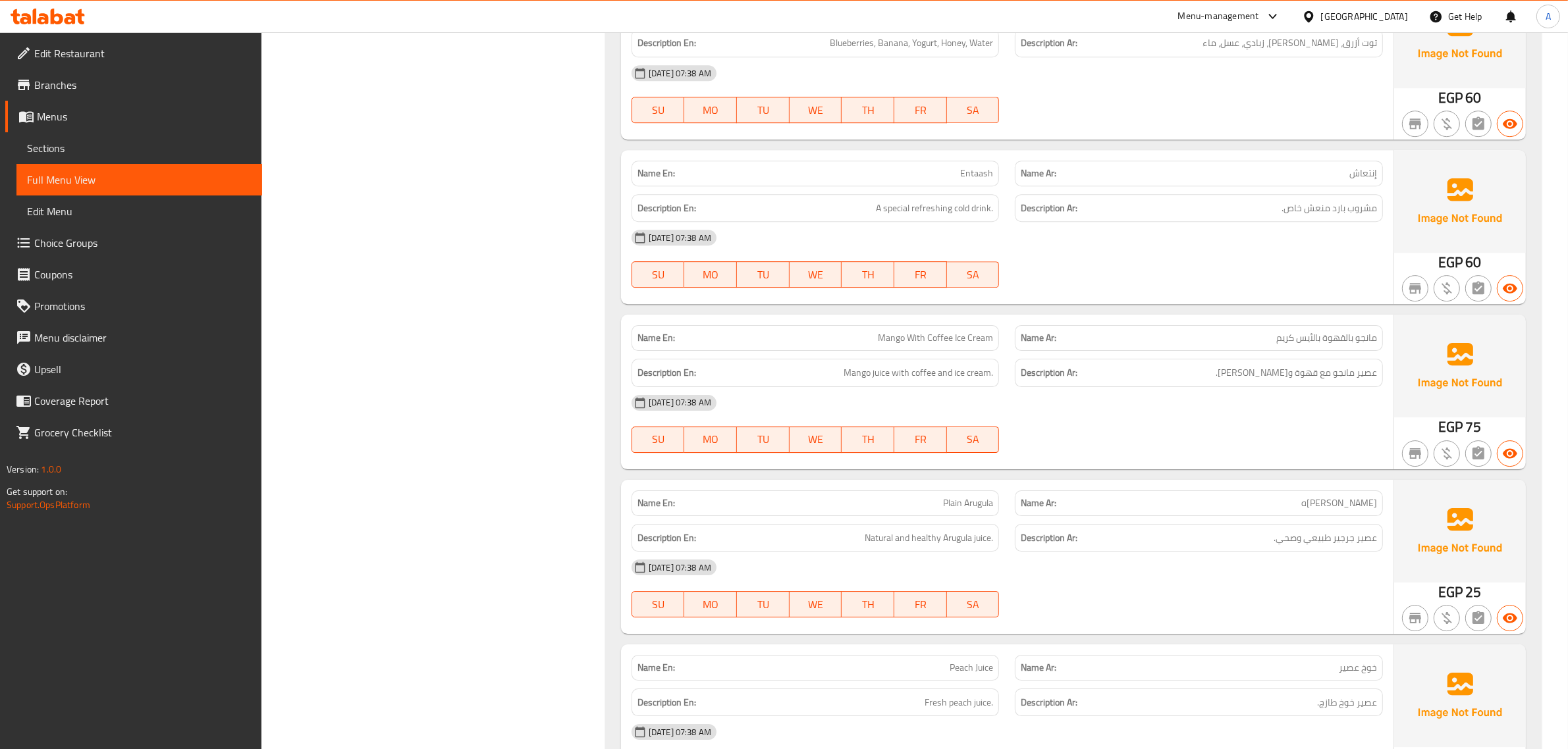
click at [1259, 339] on div "Name Ar: مانجو بالقهوة بالأيس كريم" at bounding box center [1199, 338] width 368 height 26
type button "0"
click at [944, 345] on span "Mango With Coffee Ice Cream" at bounding box center [935, 337] width 115 height 14
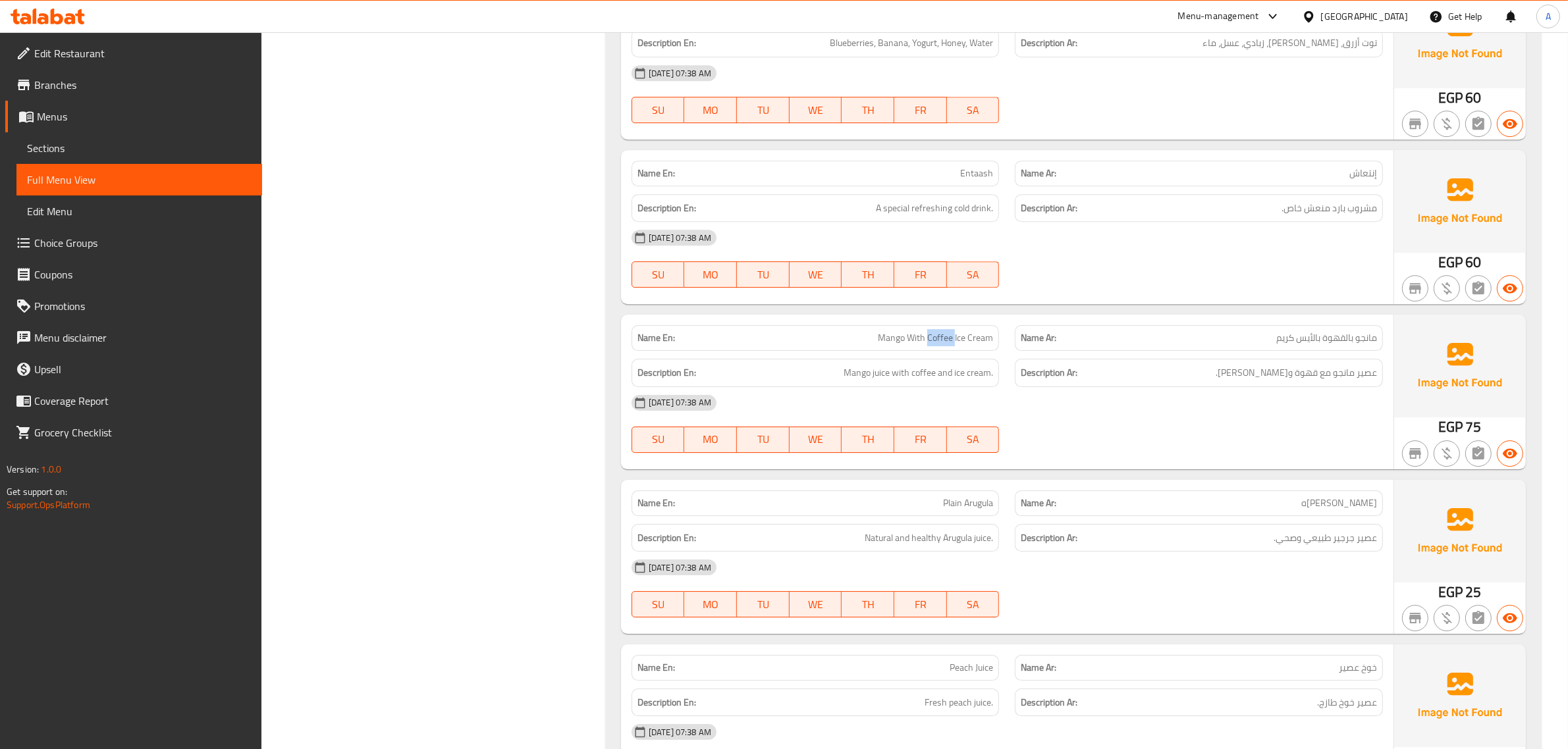
click at [944, 345] on span "Mango With Coffee Ice Cream" at bounding box center [935, 337] width 115 height 14
copy span "Mango With Coffee Ice Cream"
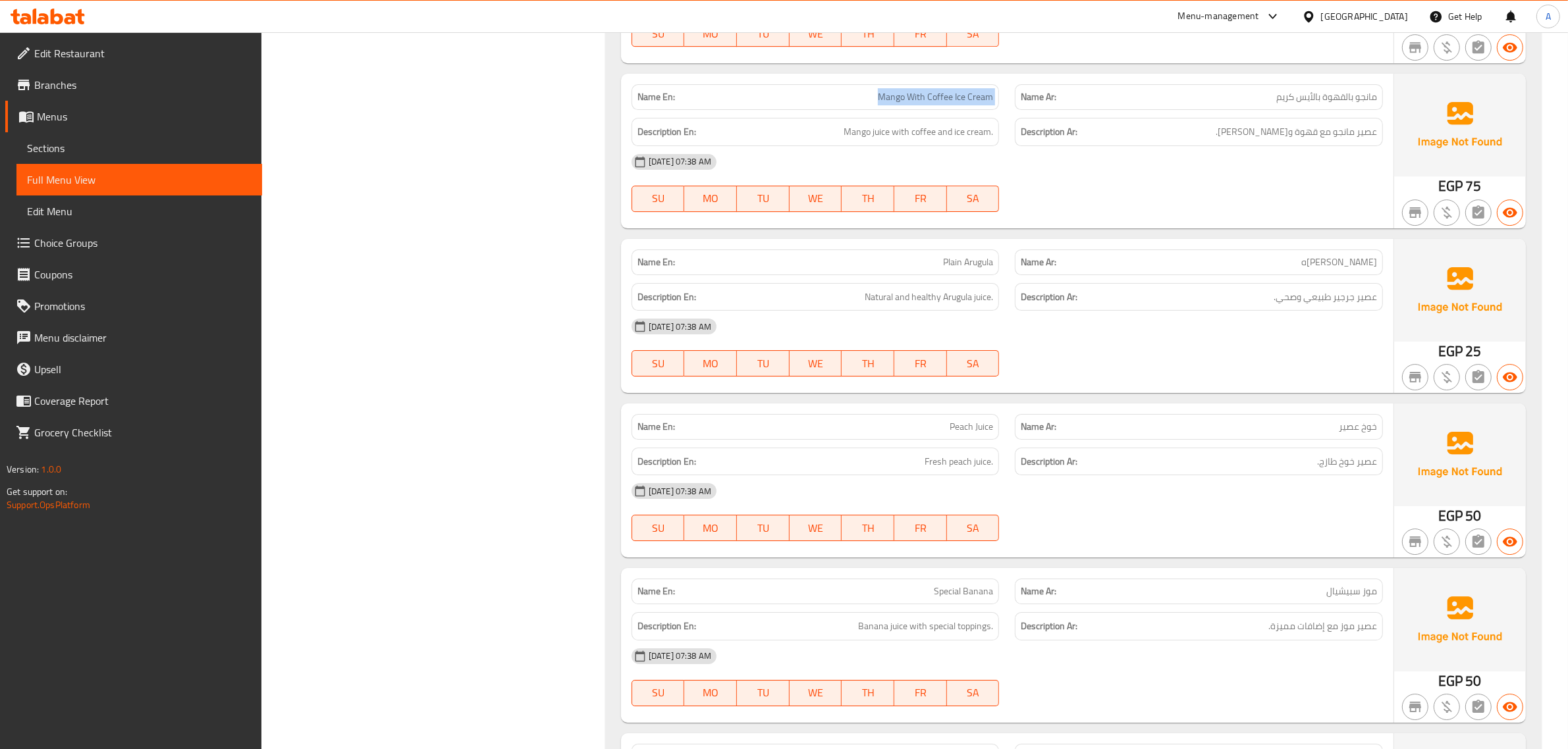
scroll to position [5429, 0]
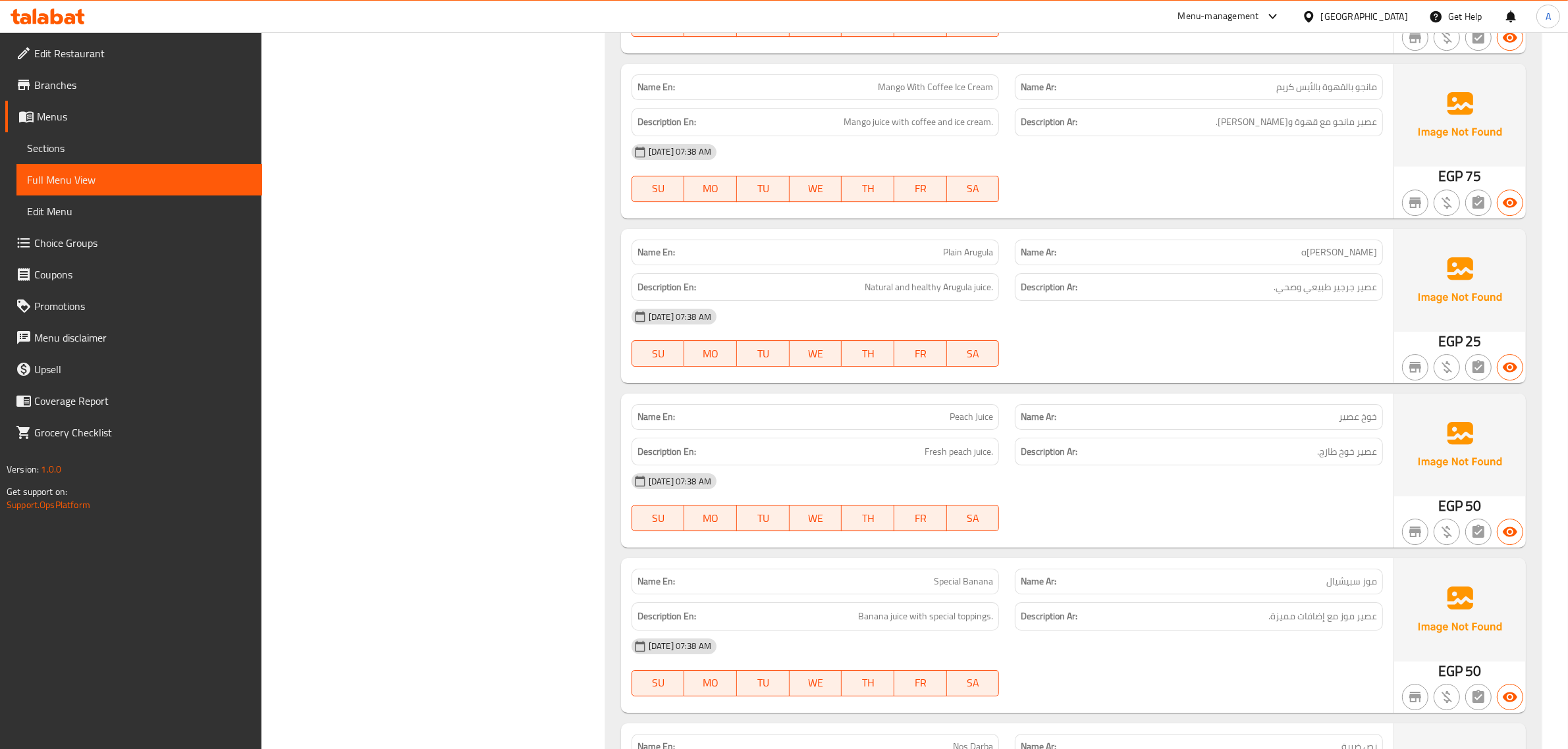
click at [920, 259] on p "Name En: Plain Arugula" at bounding box center [816, 252] width 356 height 14
click at [921, 259] on p "Name En: Plain Arugula" at bounding box center [816, 252] width 356 height 14
copy span "Plain Arugula"
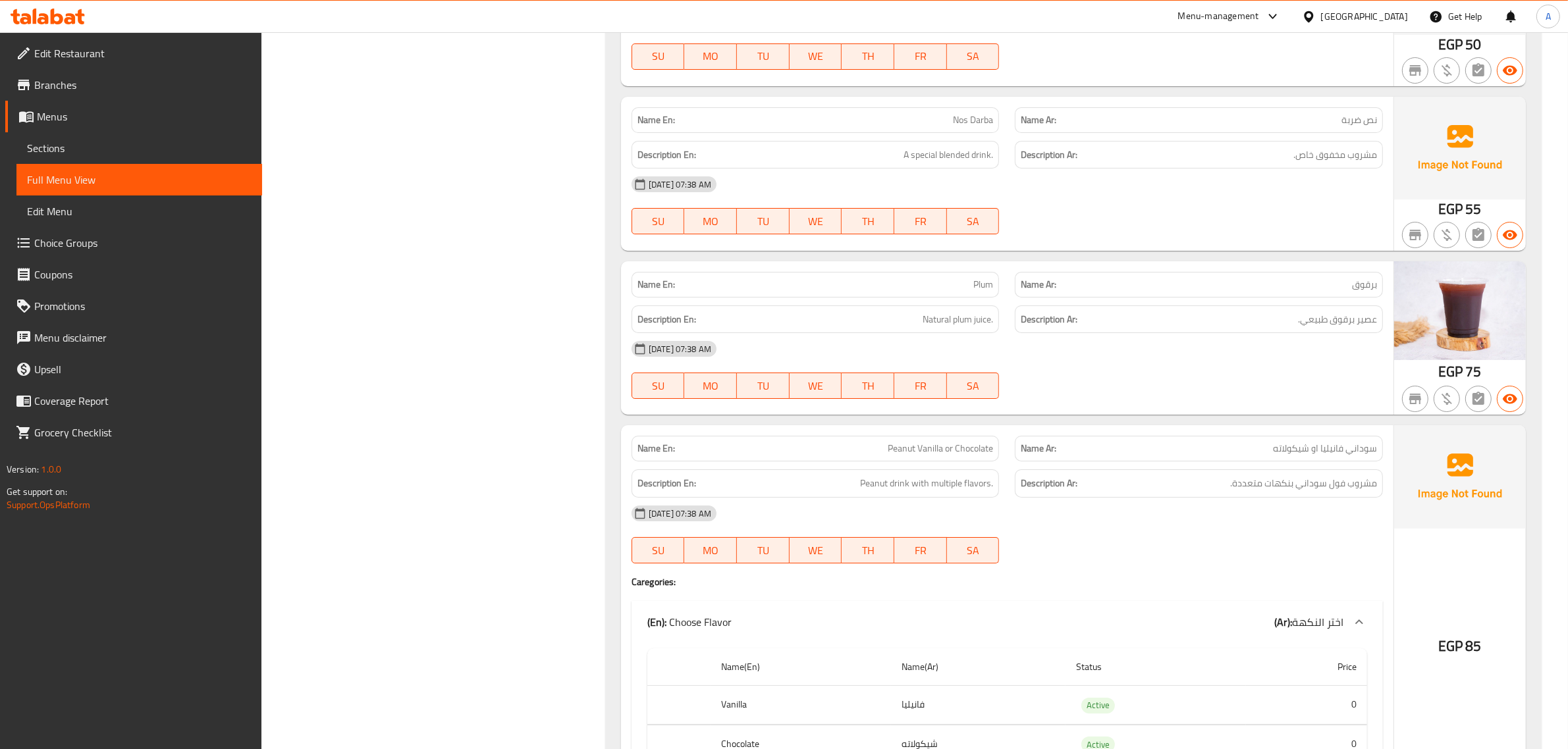
scroll to position [6094, 0]
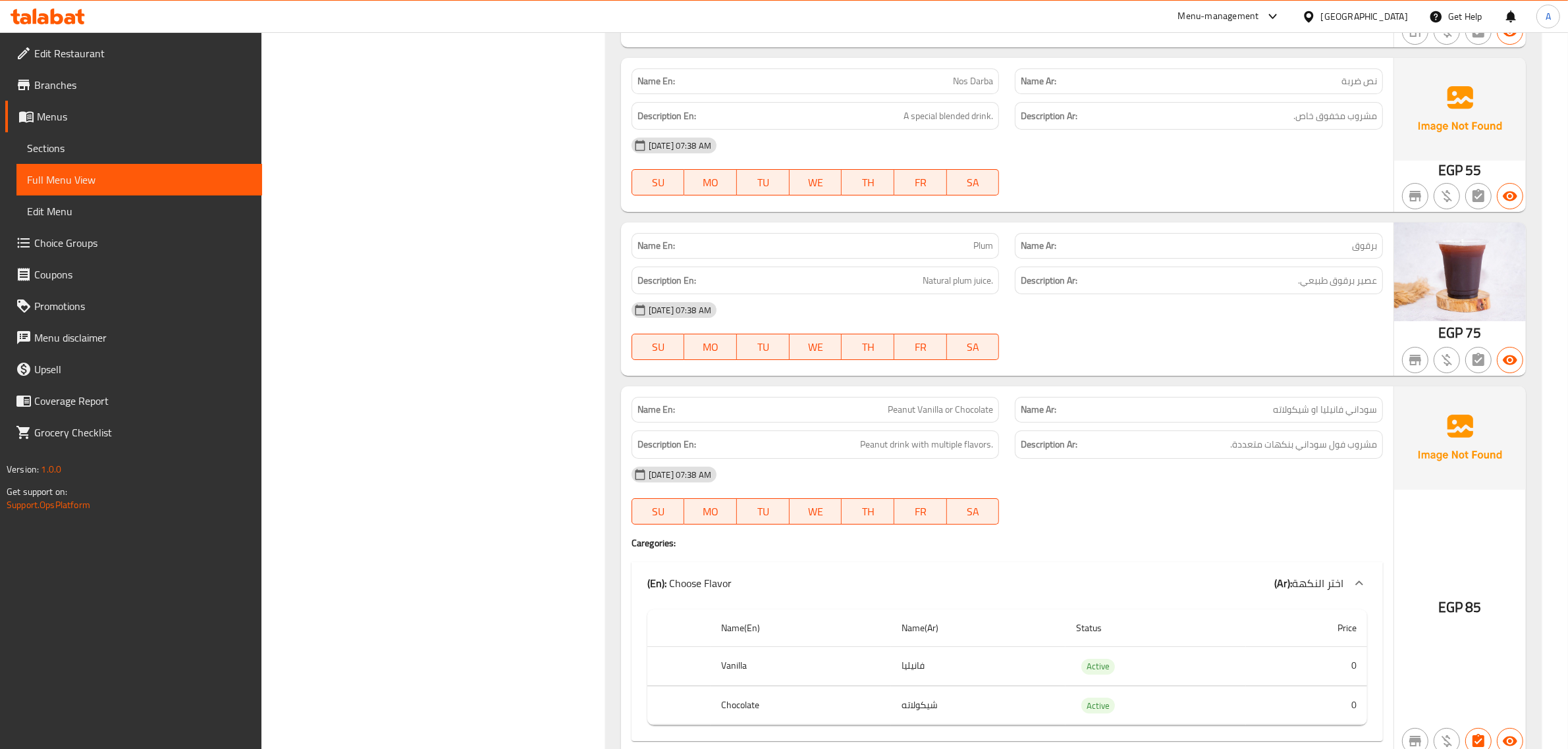
click at [918, 416] on span "Peanut Vanilla or Chocolate" at bounding box center [941, 409] width 105 height 14
copy span "Peanut Vanilla or Chocolate"
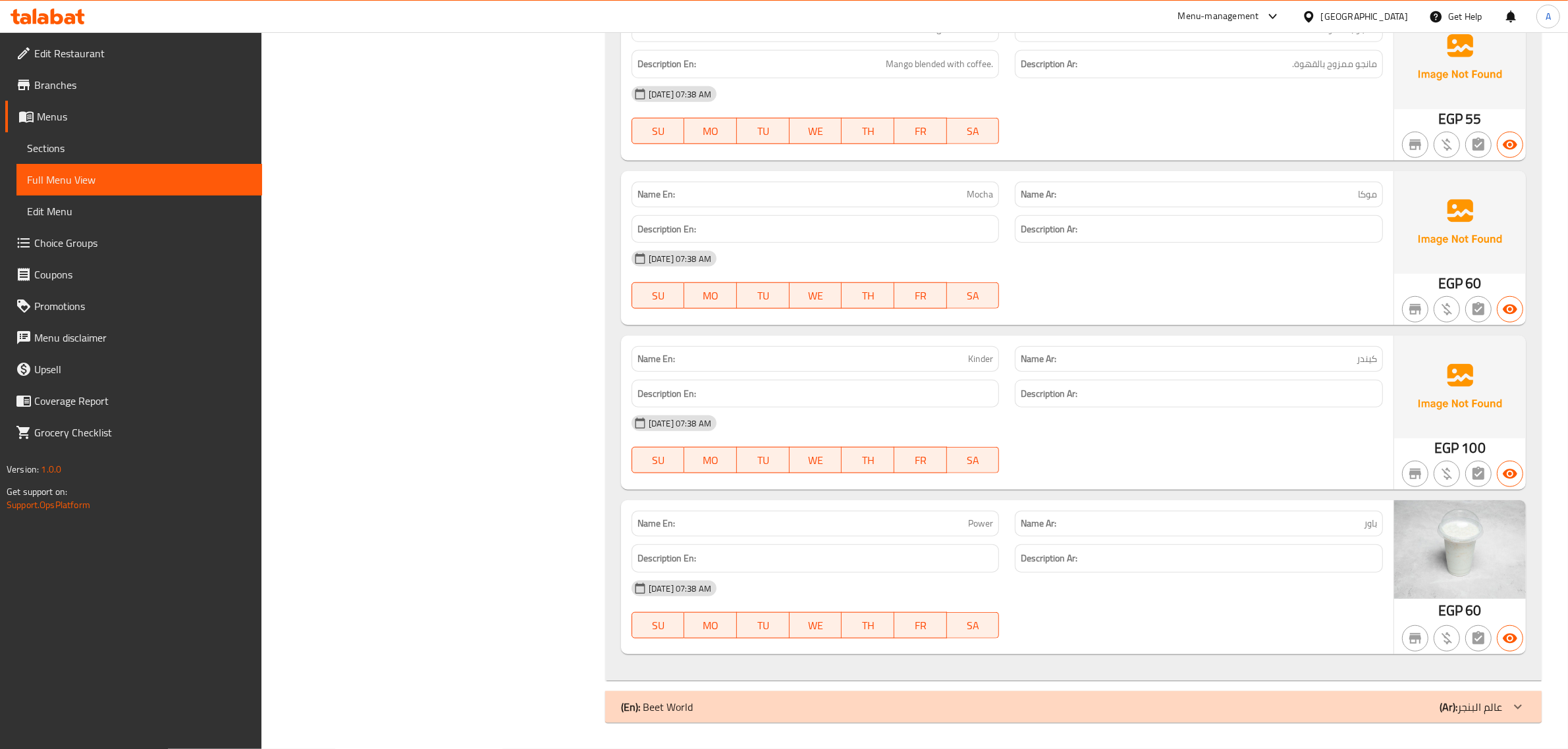
scroll to position [7693, 0]
click at [1361, 702] on div "(En): Beet World (Ar): عالم البنجر" at bounding box center [1061, 707] width 881 height 16
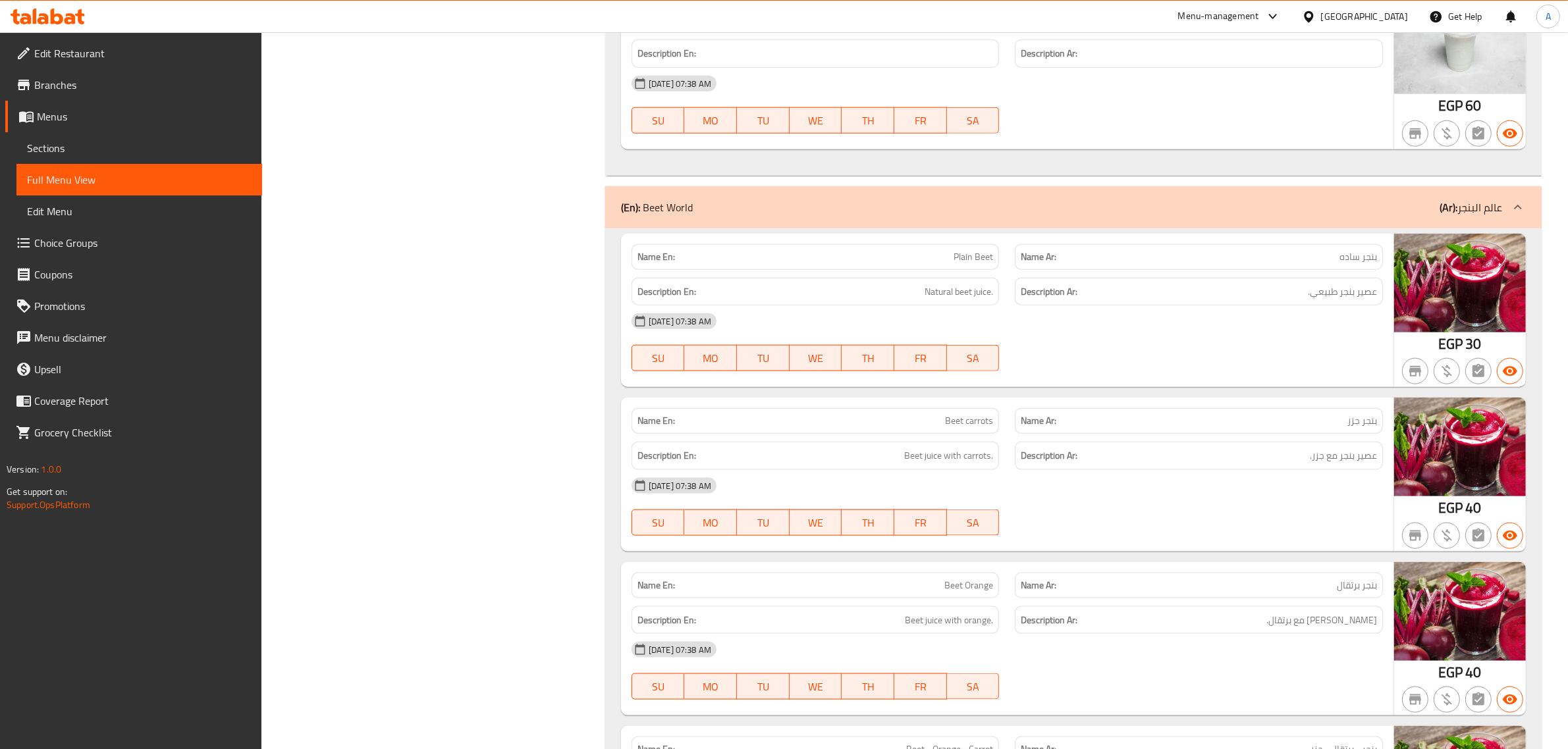
scroll to position [8315, 0]
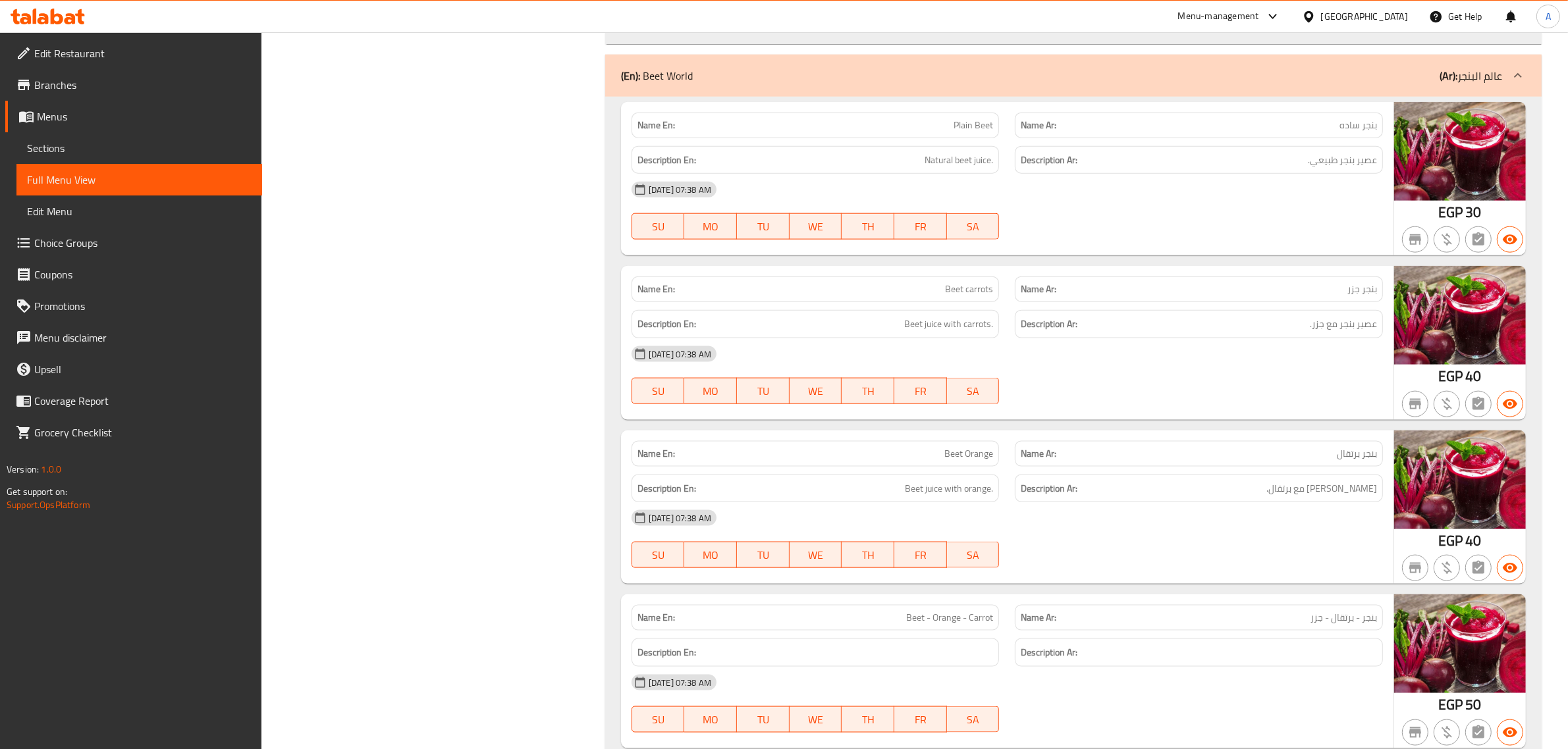
click at [973, 132] on span "Plain Beet" at bounding box center [974, 125] width 40 height 14
drag, startPoint x: 973, startPoint y: 136, endPoint x: 921, endPoint y: 142, distance: 52.3
click at [921, 132] on p "Name En: Plain Beet" at bounding box center [816, 125] width 356 height 14
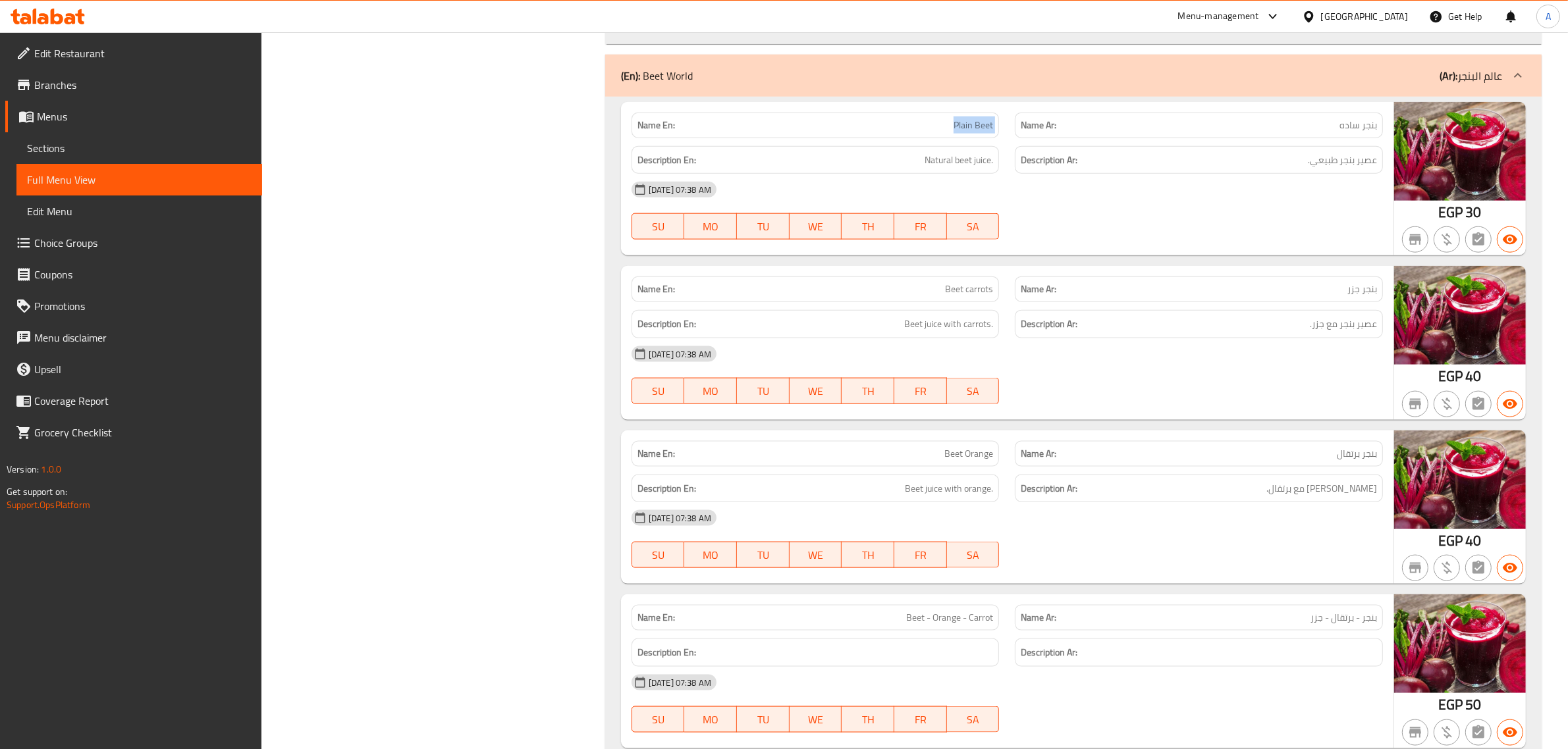
click at [921, 132] on p "Name En: Plain Beet" at bounding box center [816, 125] width 356 height 14
copy span "Plain Beet"
click at [980, 296] on span "Beet carrots" at bounding box center [969, 289] width 48 height 14
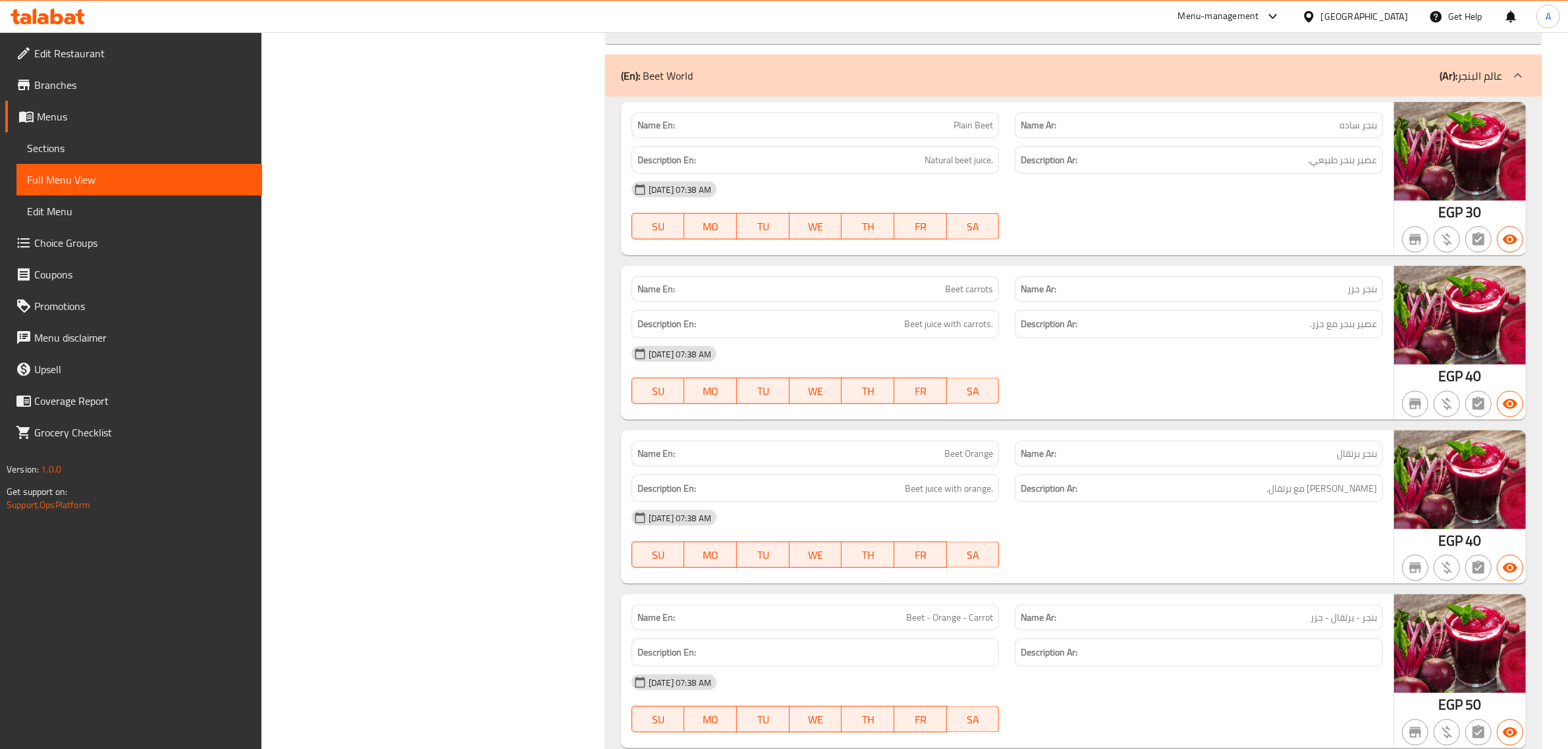
click at [952, 296] on span "Beet carrots" at bounding box center [969, 289] width 48 height 14
click at [959, 132] on span "Plain Beet" at bounding box center [974, 125] width 40 height 14
click at [980, 132] on span "Plain Beet" at bounding box center [974, 125] width 40 height 14
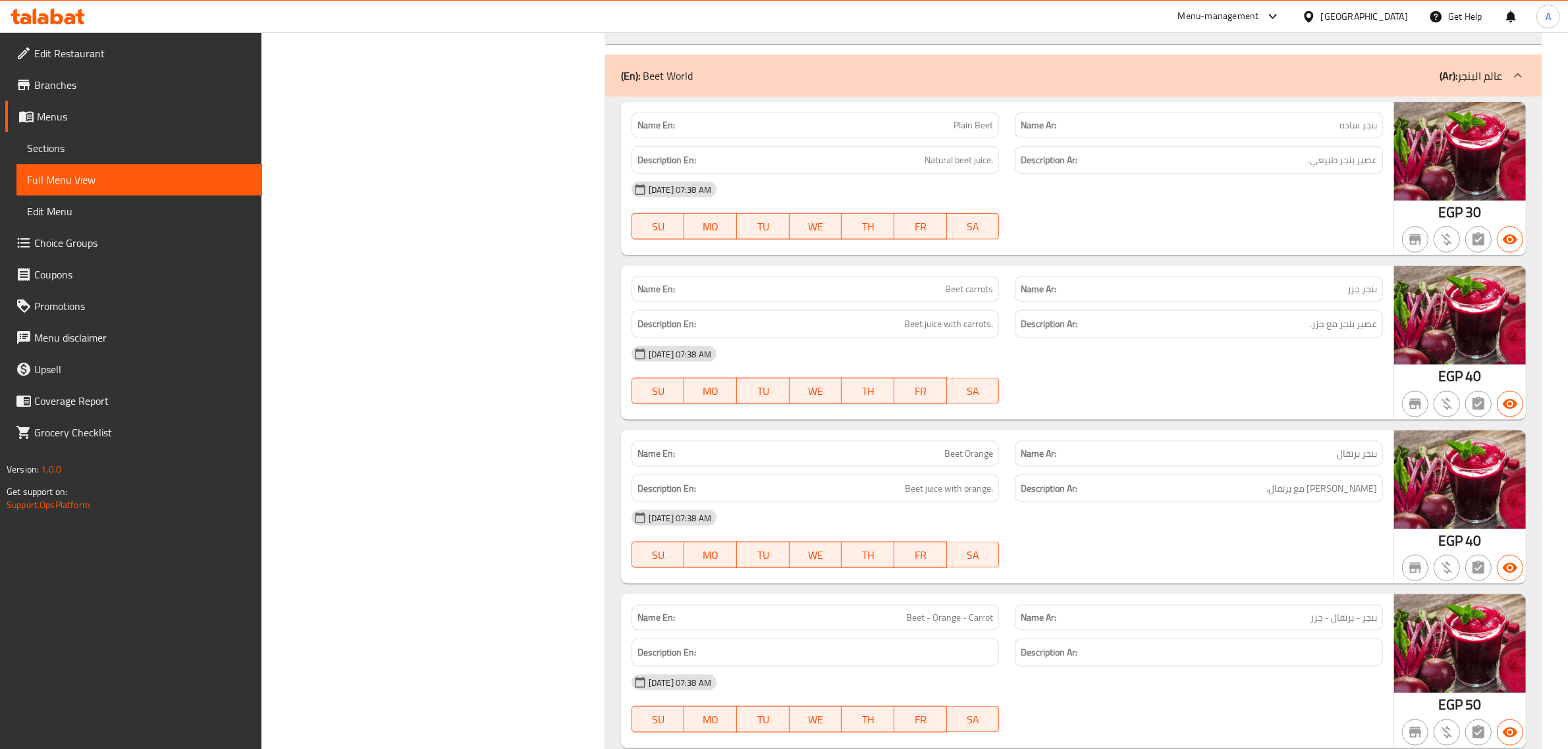
click at [1276, 168] on h6 "Description Ar: عصير بنجر طبيعي." at bounding box center [1199, 160] width 356 height 17
click at [1282, 138] on div "Name Ar: بنجر ساده" at bounding box center [1199, 125] width 368 height 26
copy span "بنجر ساده"
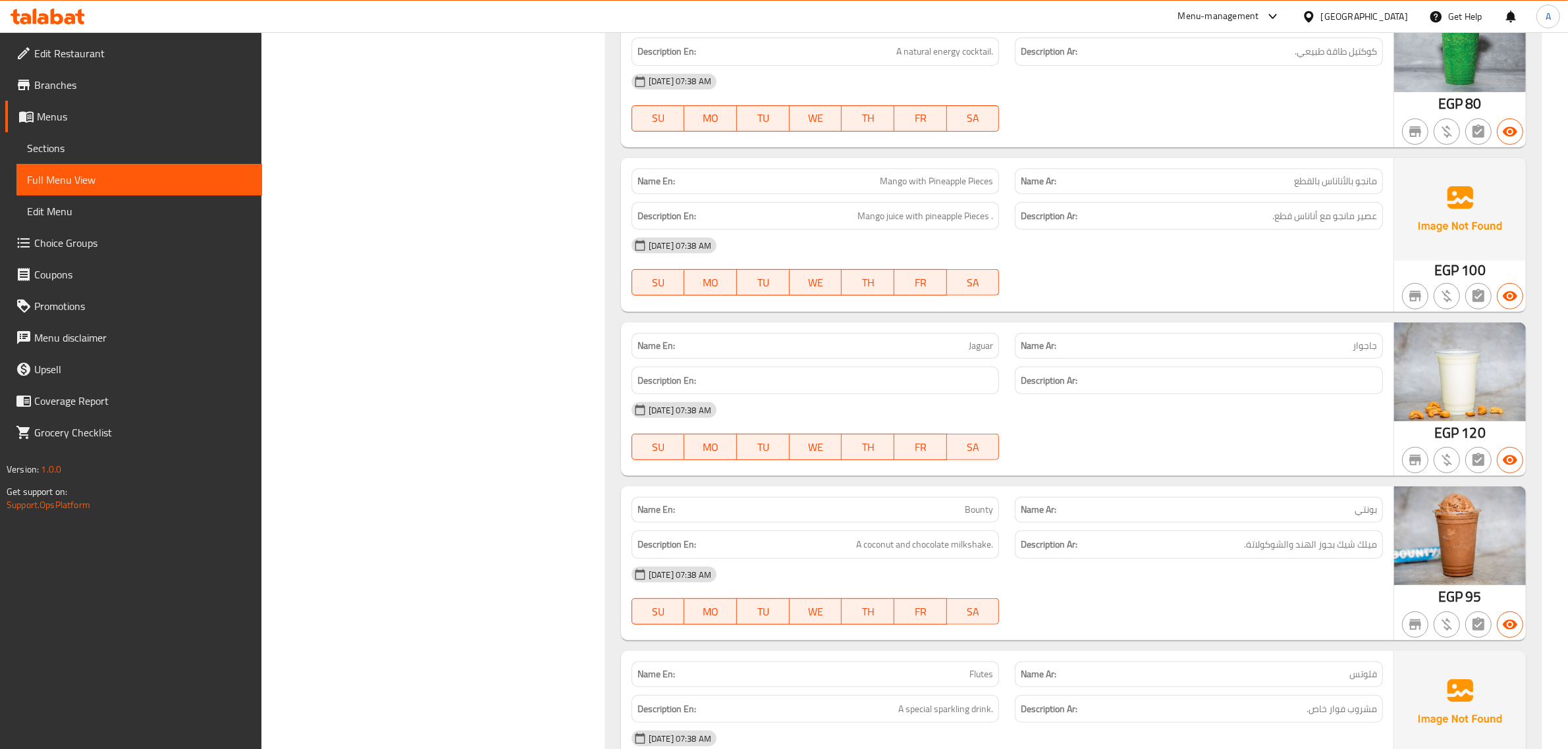
scroll to position [0, 0]
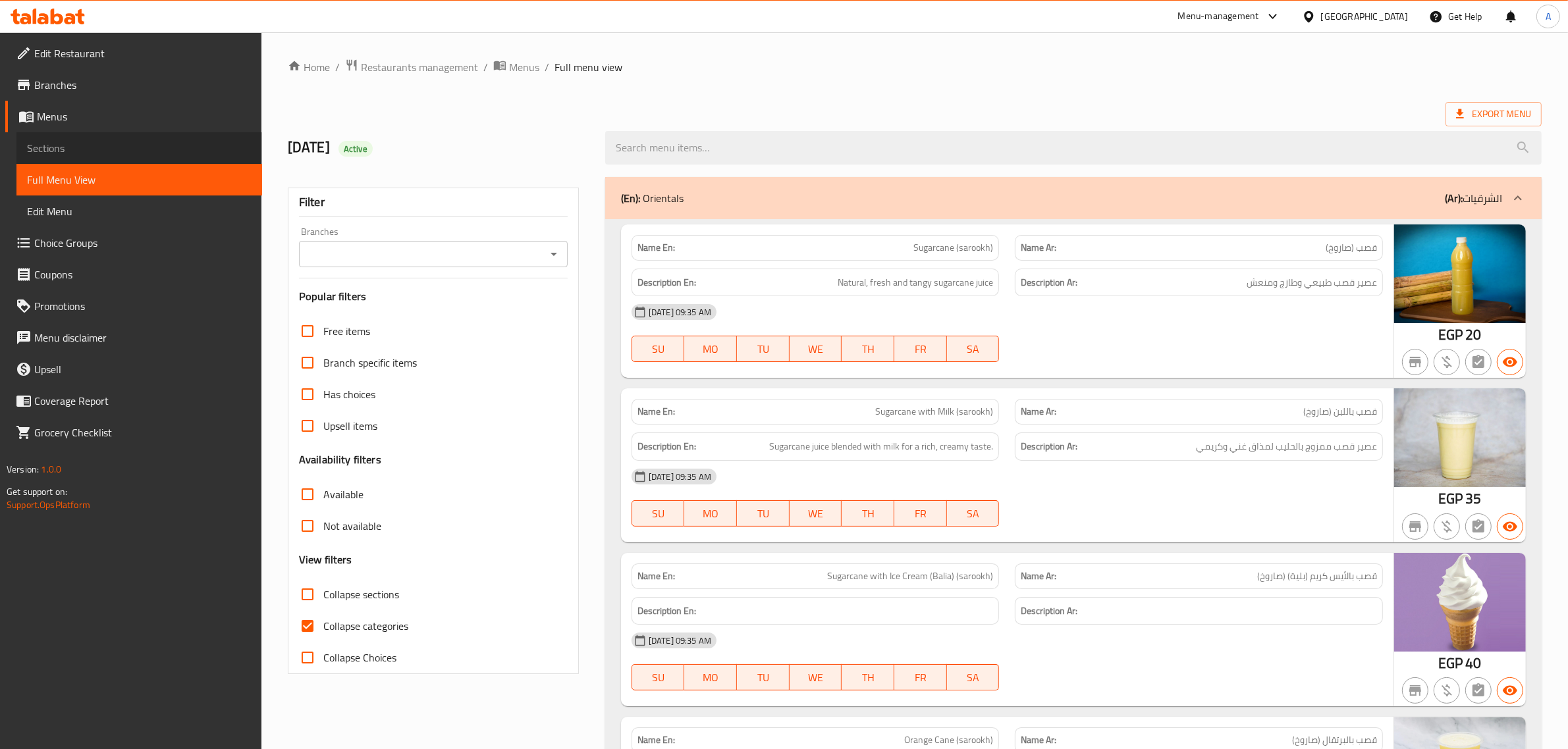
click at [112, 152] on span "Sections" at bounding box center [139, 148] width 224 height 16
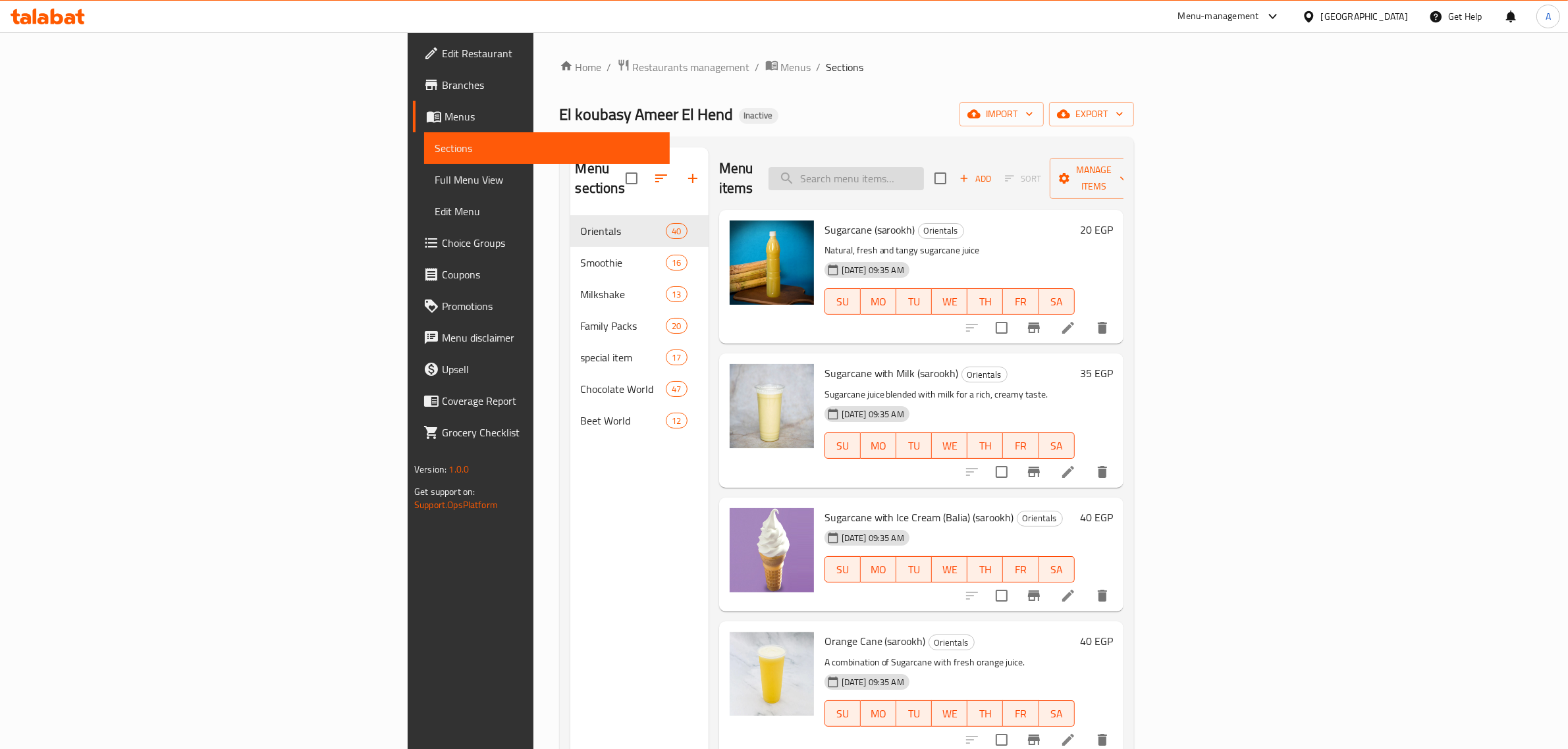
click at [924, 168] on input "search" at bounding box center [846, 179] width 156 height 23
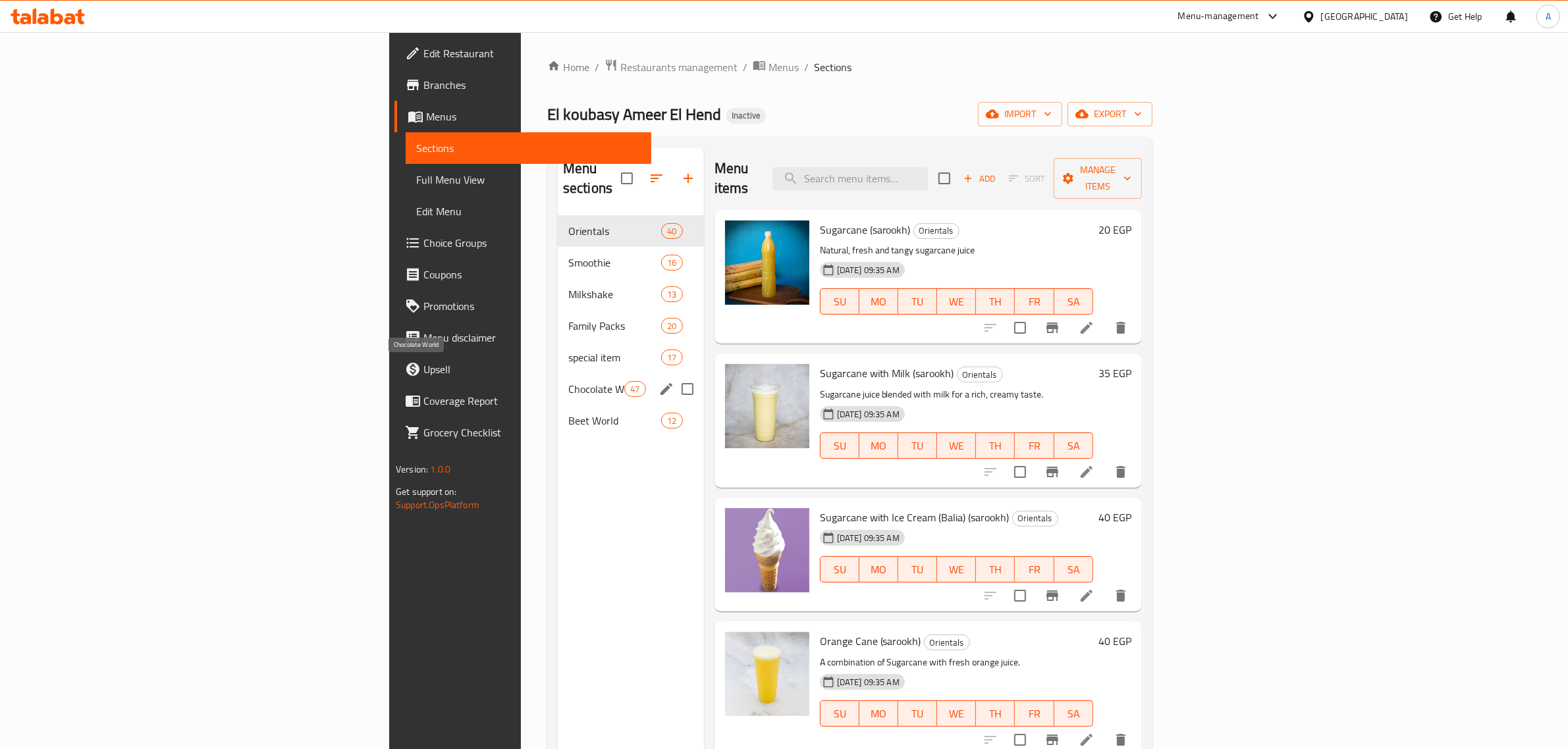
click at [568, 381] on span "Chocolate World" at bounding box center [596, 389] width 56 height 16
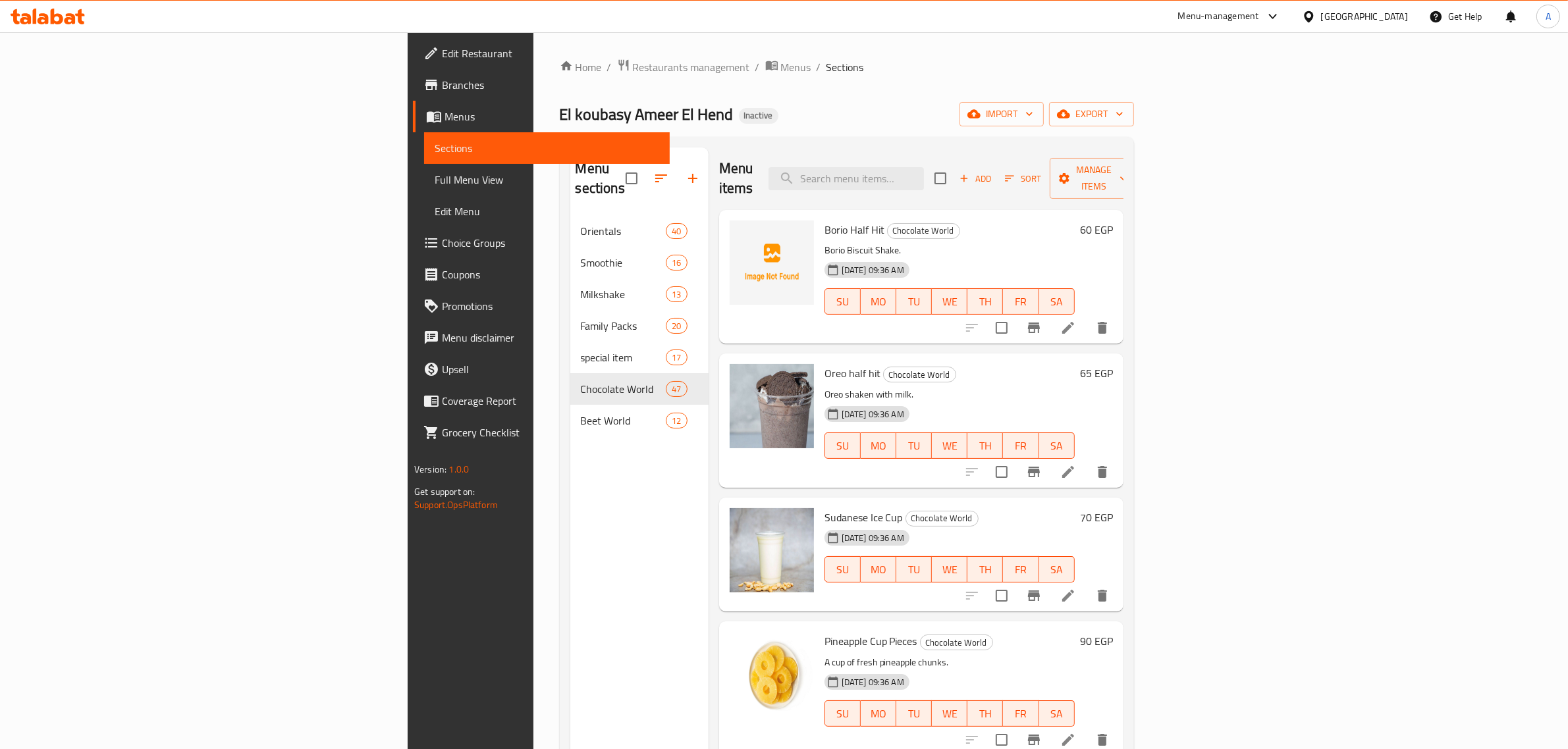
scroll to position [43, 0]
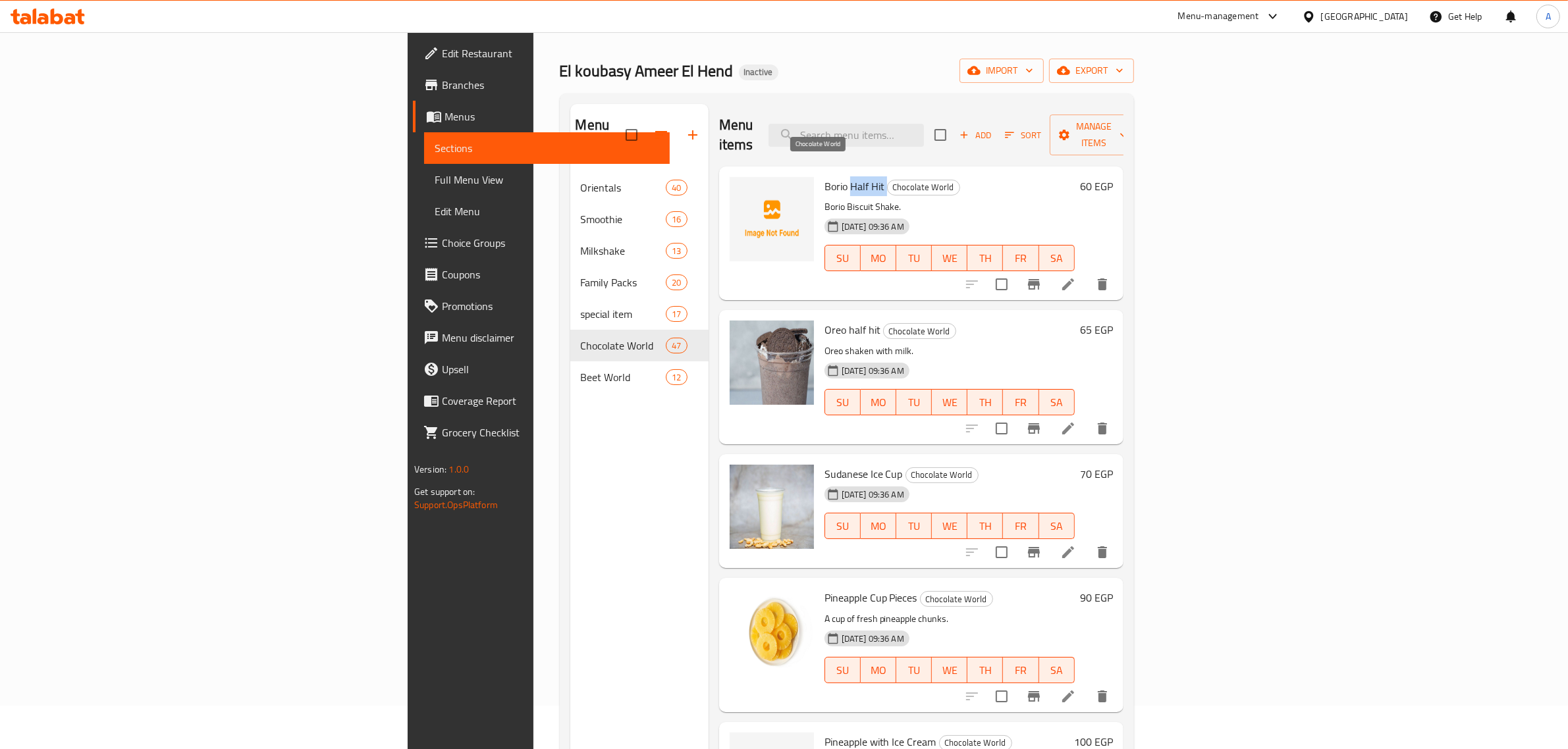
drag, startPoint x: 751, startPoint y: 161, endPoint x: 791, endPoint y: 171, distance: 41.2
click at [824, 177] on h6 "Borio Half Hit Chocolate World" at bounding box center [950, 186] width 251 height 18
copy h6 "Half Hit"
click at [924, 132] on input "search" at bounding box center [846, 135] width 156 height 23
paste input "Half Hit"
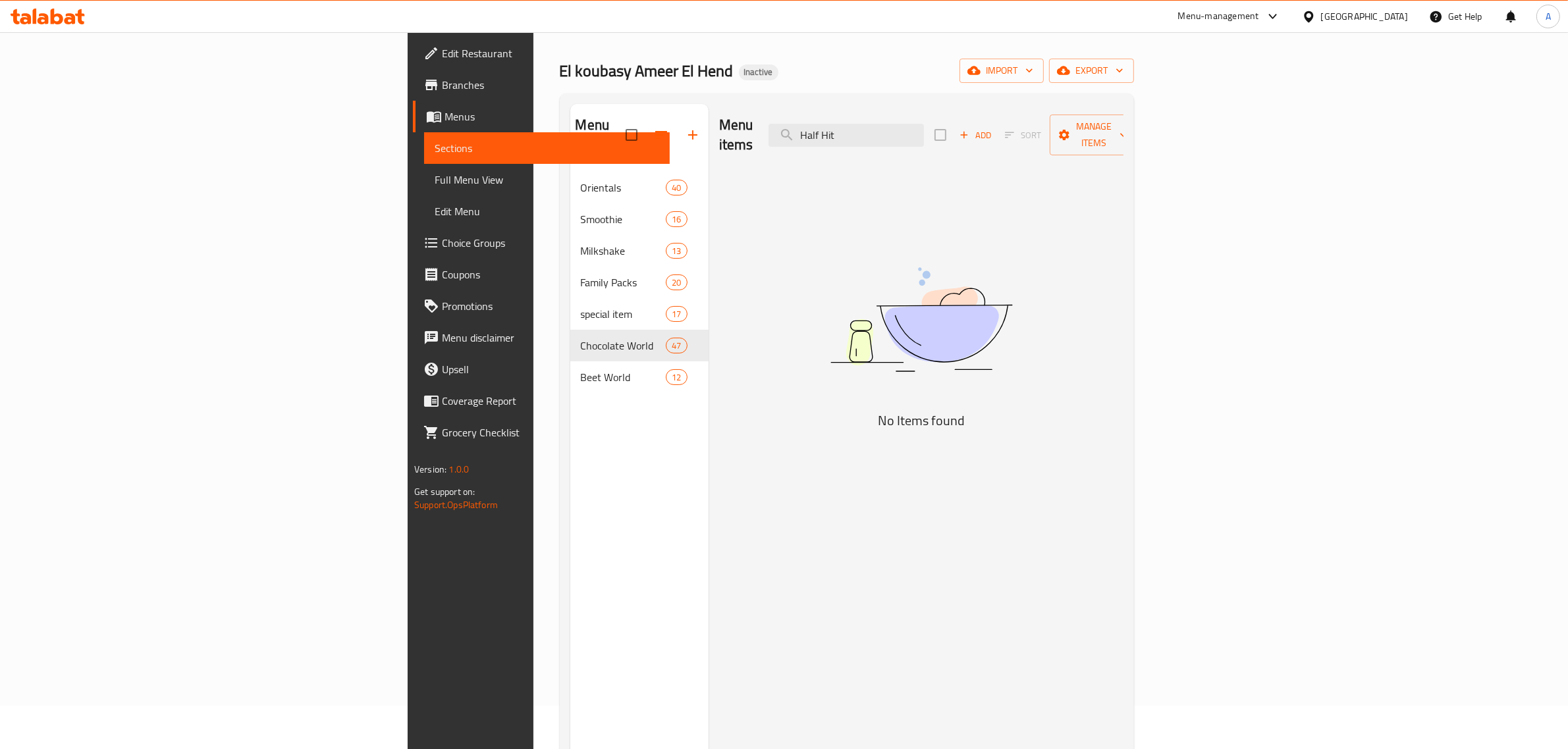
click at [985, 111] on div "Menu items Half Hit Add Sort Manage items" at bounding box center [921, 135] width 405 height 62
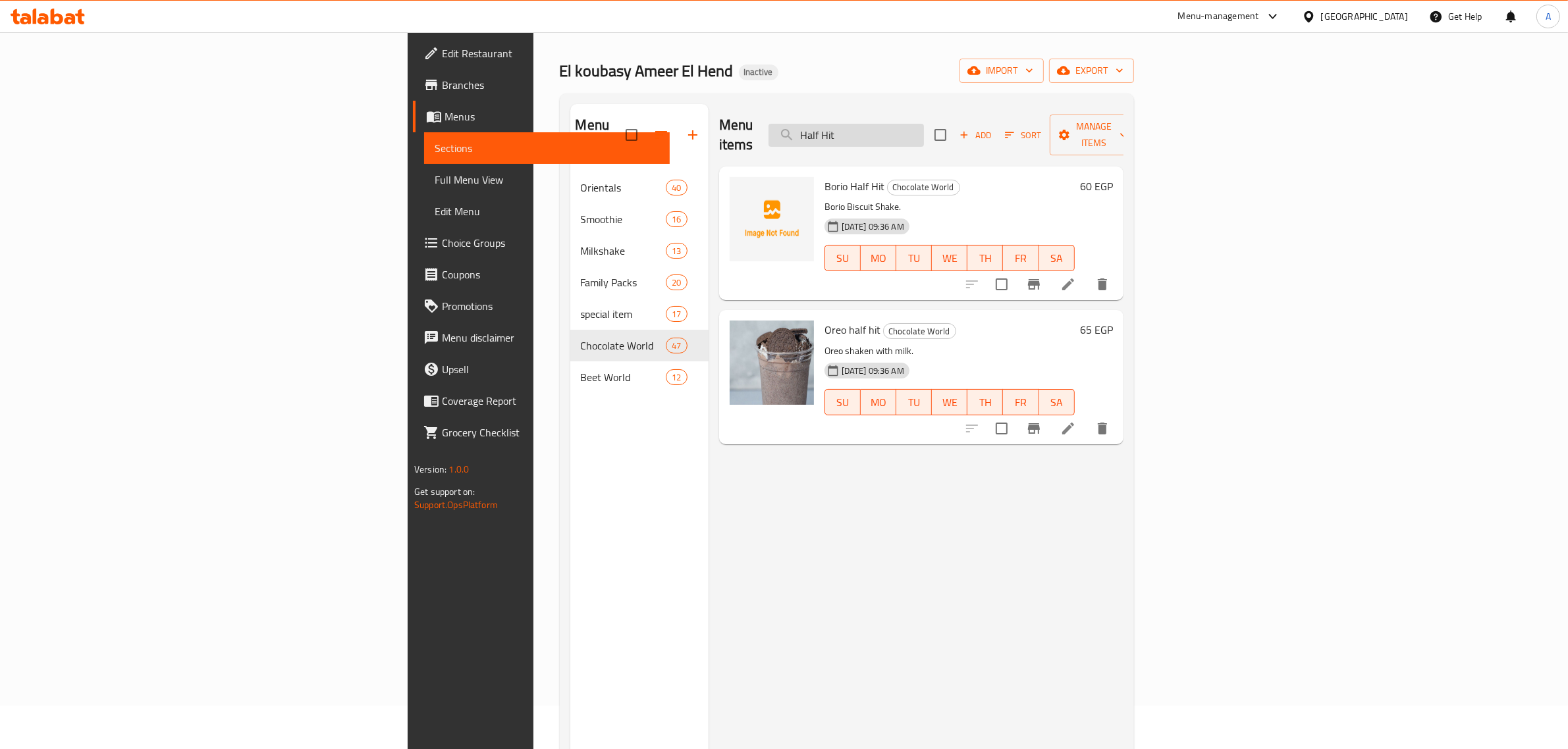
click at [924, 124] on input "Half Hit" at bounding box center [846, 135] width 156 height 23
paste input "Sudanese Ice Cup"
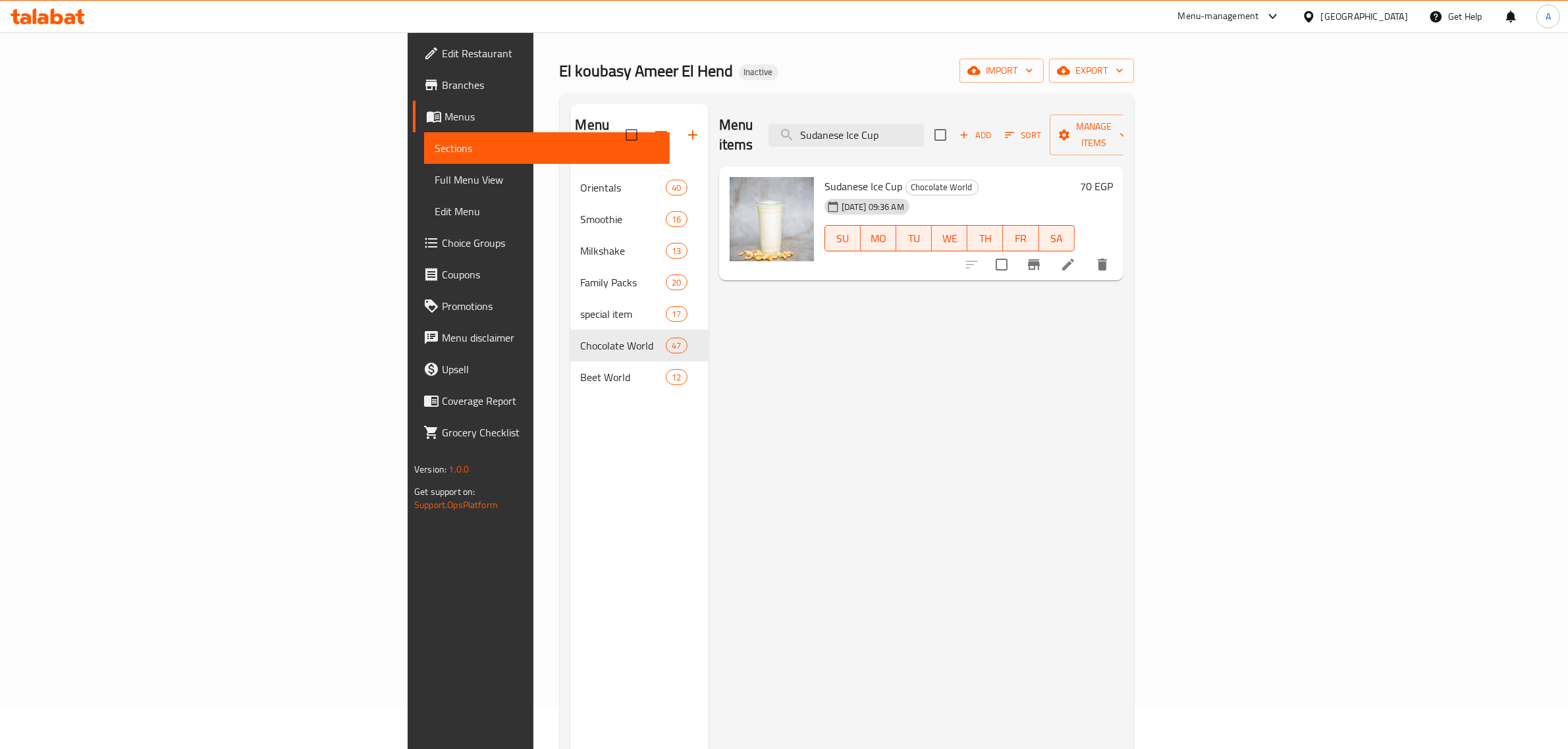
type input "Sudanese Ice Cup"
click at [1118, 260] on div at bounding box center [1037, 265] width 162 height 32
click at [1074, 258] on icon at bounding box center [1068, 264] width 12 height 12
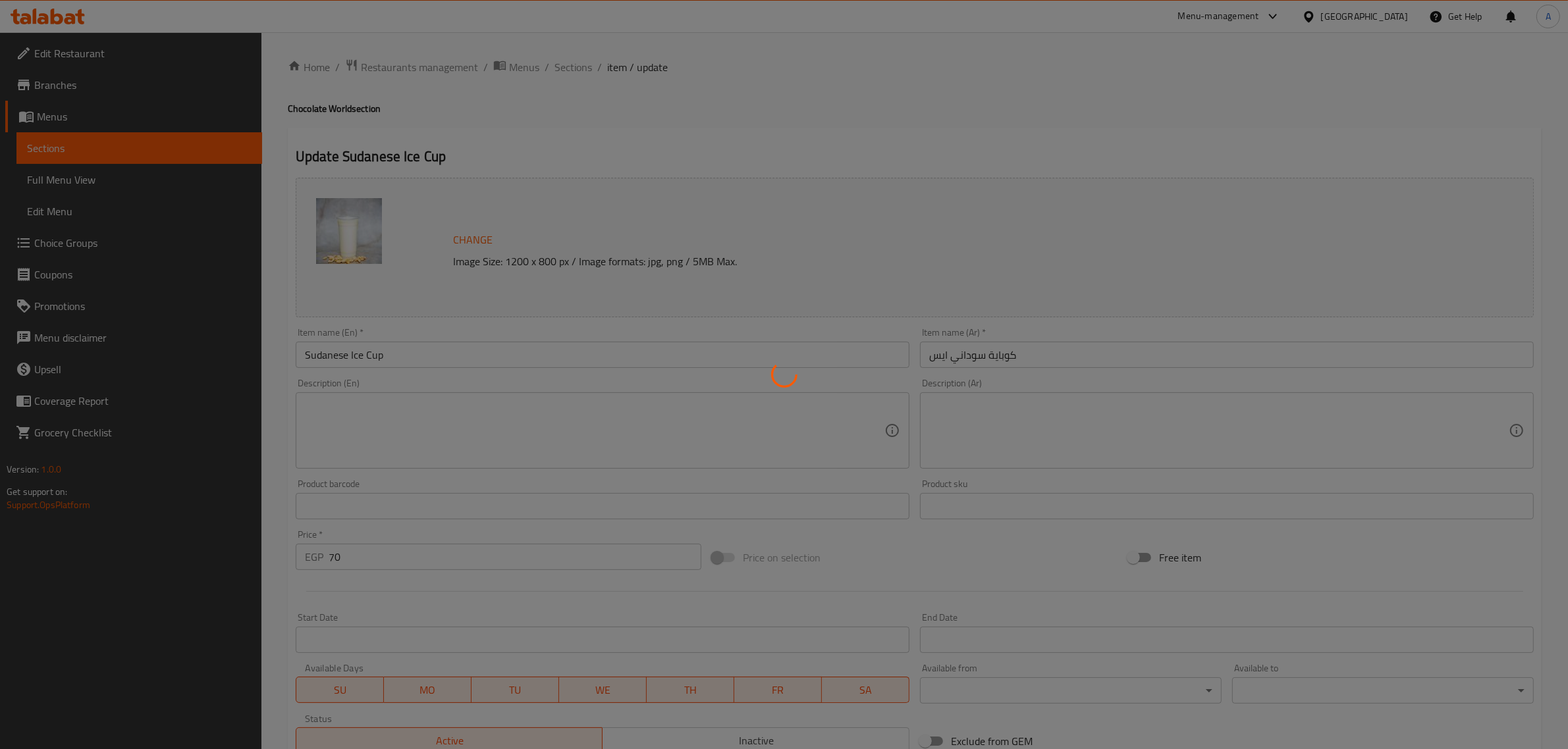
click at [308, 359] on div at bounding box center [784, 374] width 1568 height 749
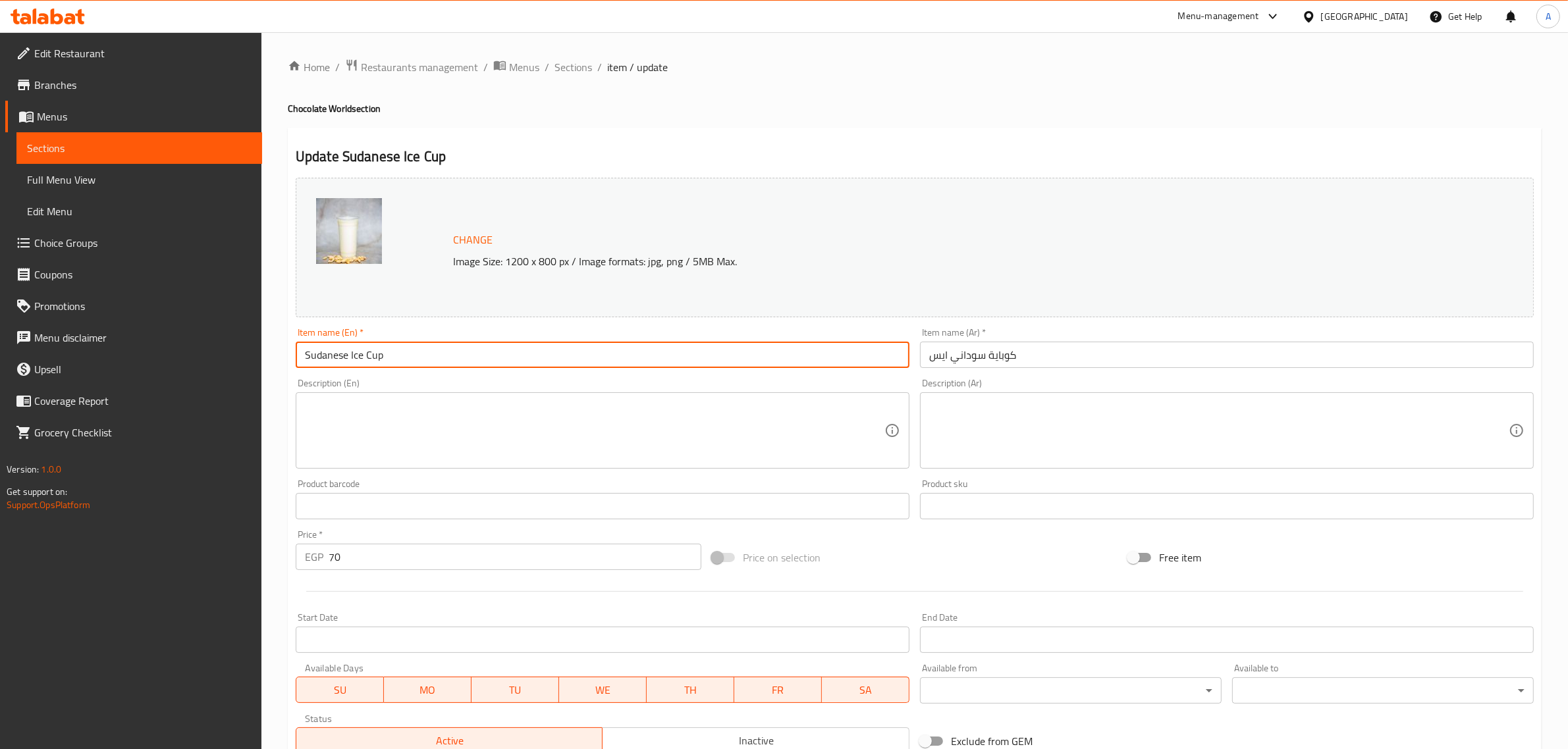
click at [311, 356] on input "Sudanese Ice Cup" at bounding box center [602, 354] width 614 height 26
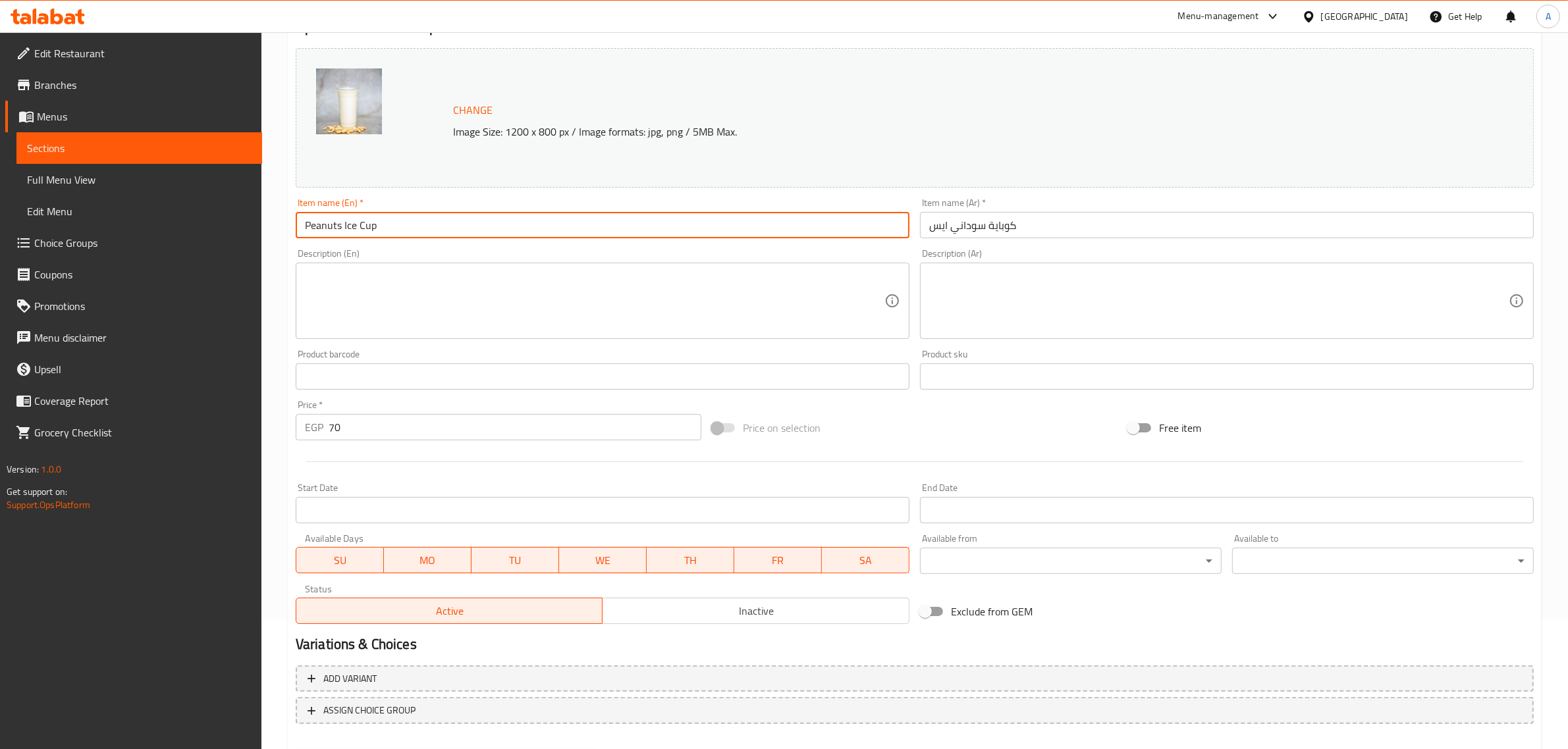
scroll to position [152, 0]
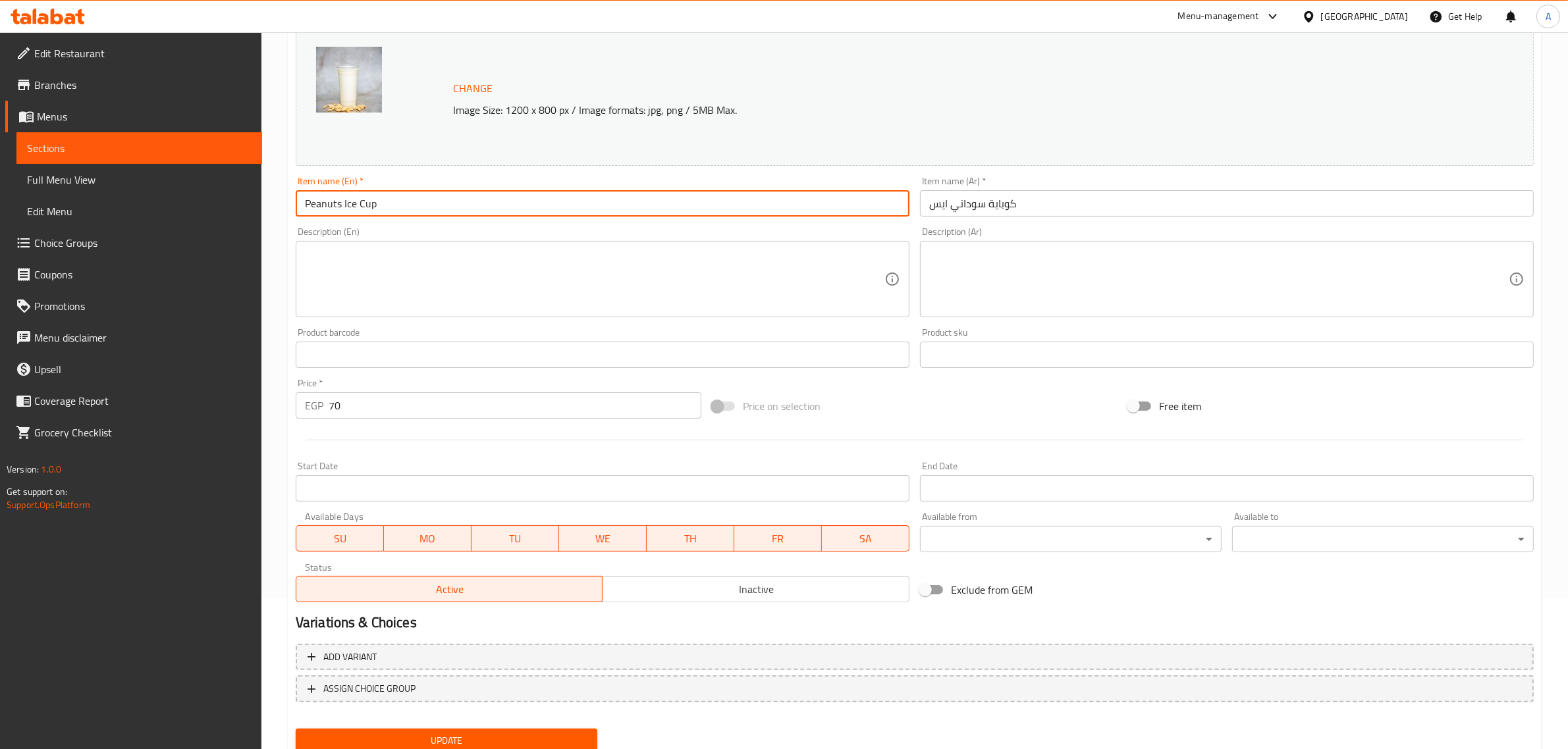
click at [344, 208] on input "Peanuts Ice Cup" at bounding box center [602, 203] width 614 height 26
click at [300, 207] on input "Peanuts Cup" at bounding box center [602, 203] width 614 height 26
paste input "Ice"
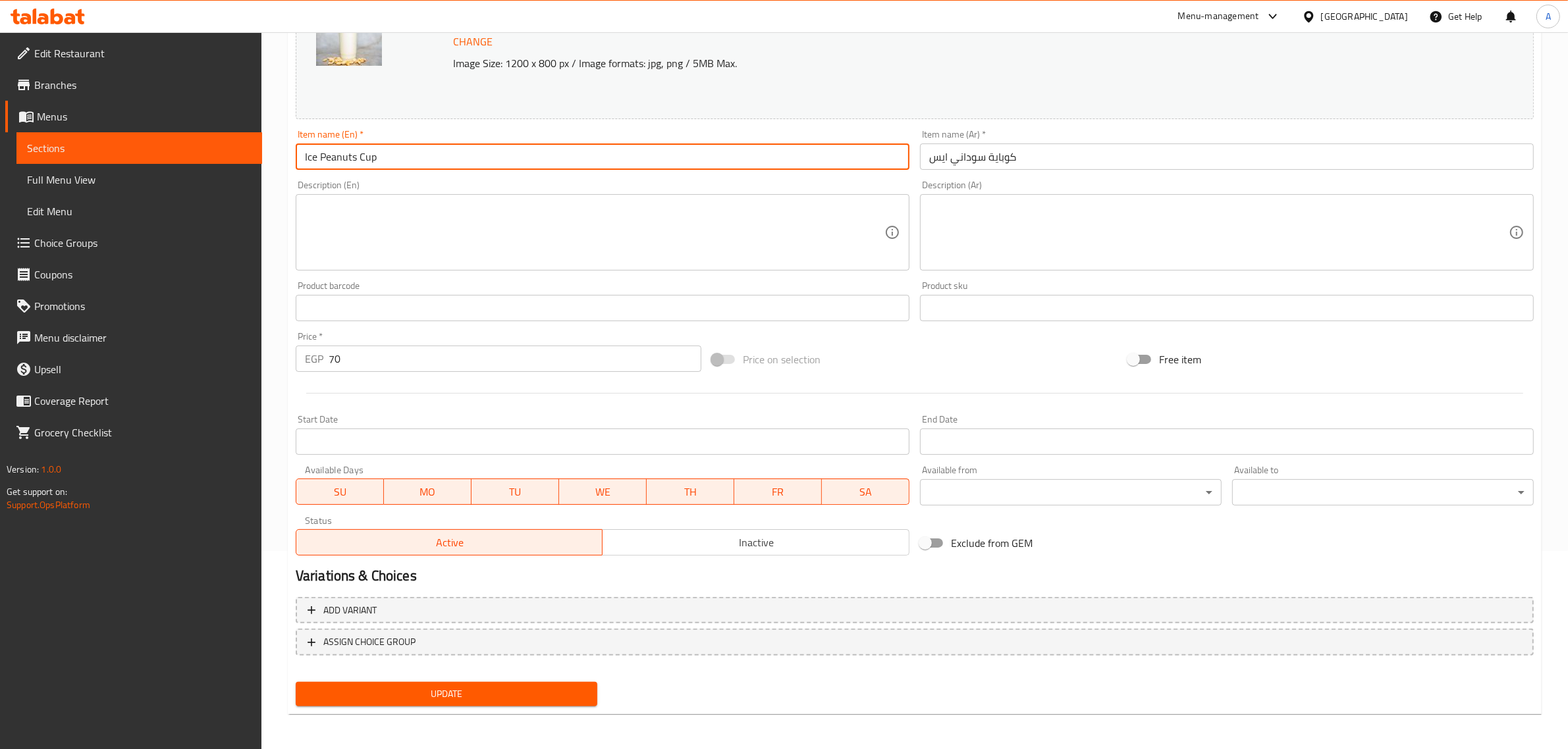
type input "Ice Peanuts Cup"
click at [477, 729] on div "Home / Restaurants management / Menus / Sections / item / update Chocolate Worl…" at bounding box center [914, 293] width 1306 height 917
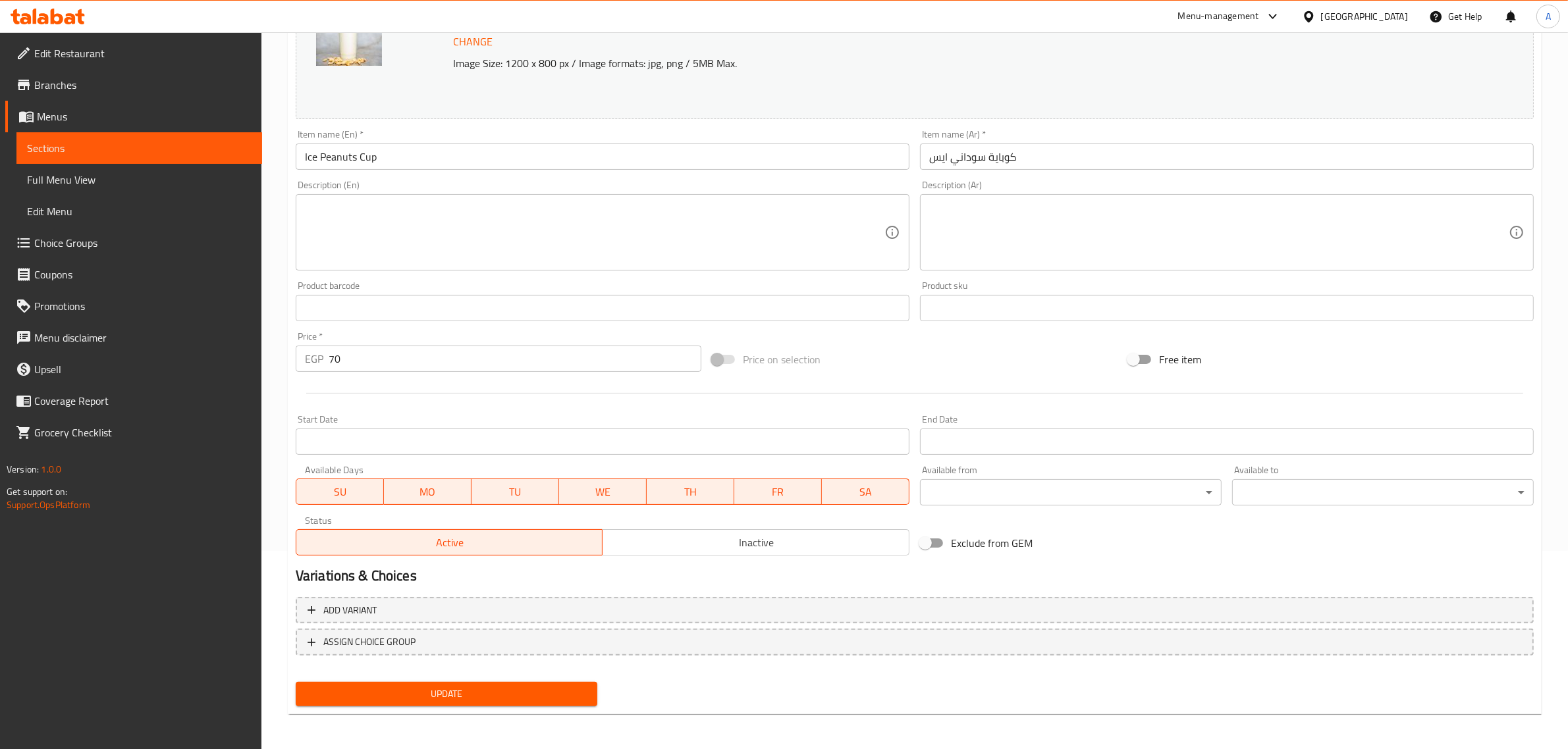
drag, startPoint x: 477, startPoint y: 724, endPoint x: 484, endPoint y: 718, distance: 9.2
click at [479, 722] on div "Home / Restaurants management / Menus / Sections / item / update Chocolate Worl…" at bounding box center [914, 293] width 1306 height 917
click at [509, 696] on span "Update" at bounding box center [447, 694] width 281 height 17
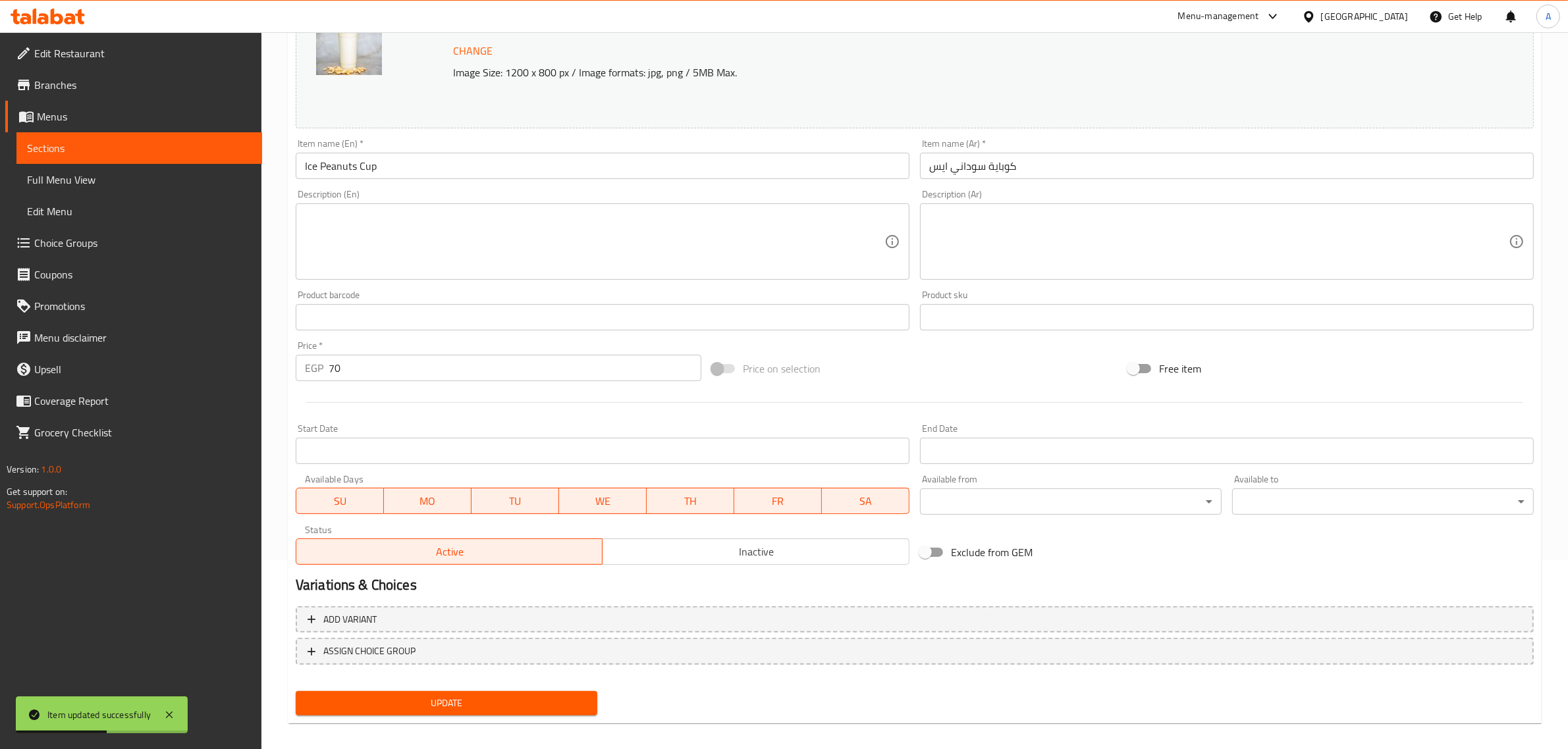
scroll to position [0, 0]
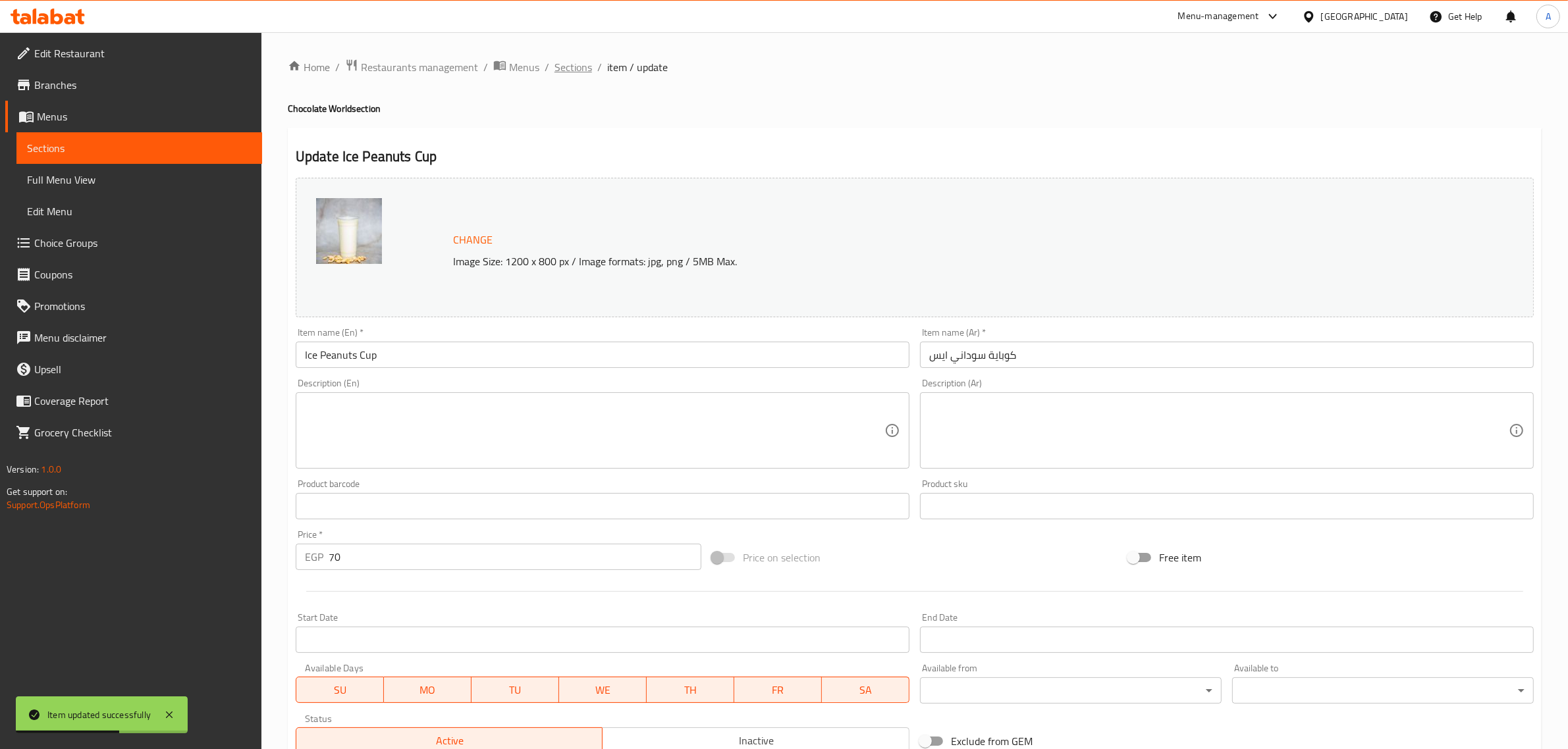
drag, startPoint x: 593, startPoint y: 77, endPoint x: 587, endPoint y: 73, distance: 7.2
click at [593, 77] on div "Home / Restaurants management / Menus / Sections / item / update Chocolate Worl…" at bounding box center [914, 491] width 1254 height 865
click at [578, 69] on span "Sections" at bounding box center [573, 67] width 38 height 16
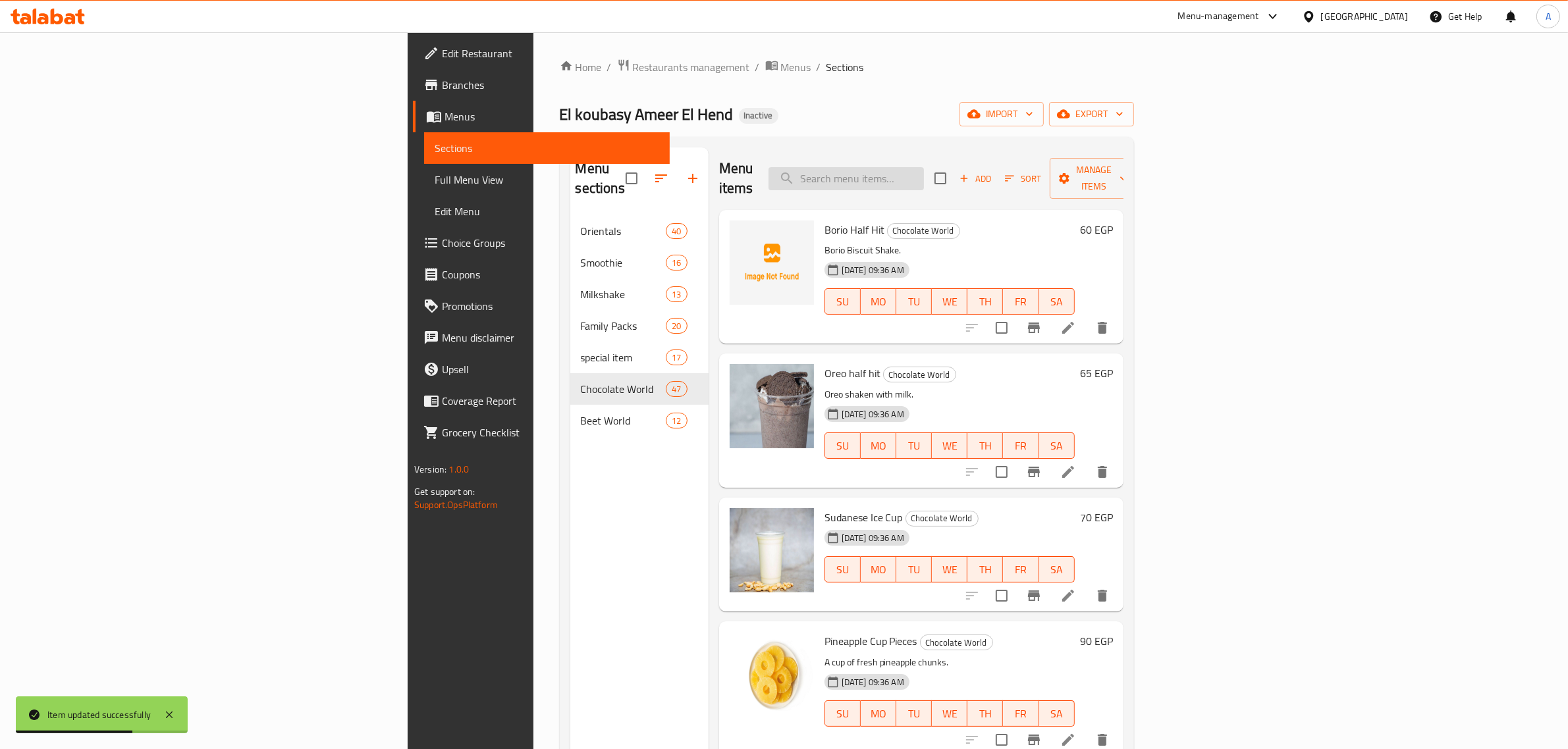
drag, startPoint x: 985, startPoint y: 176, endPoint x: 988, endPoint y: 161, distance: 15.3
click at [924, 169] on input "search" at bounding box center [846, 179] width 156 height 23
paste input "Banana chunks With Ice Cream"
drag, startPoint x: 1048, startPoint y: 175, endPoint x: 1107, endPoint y: 175, distance: 59.0
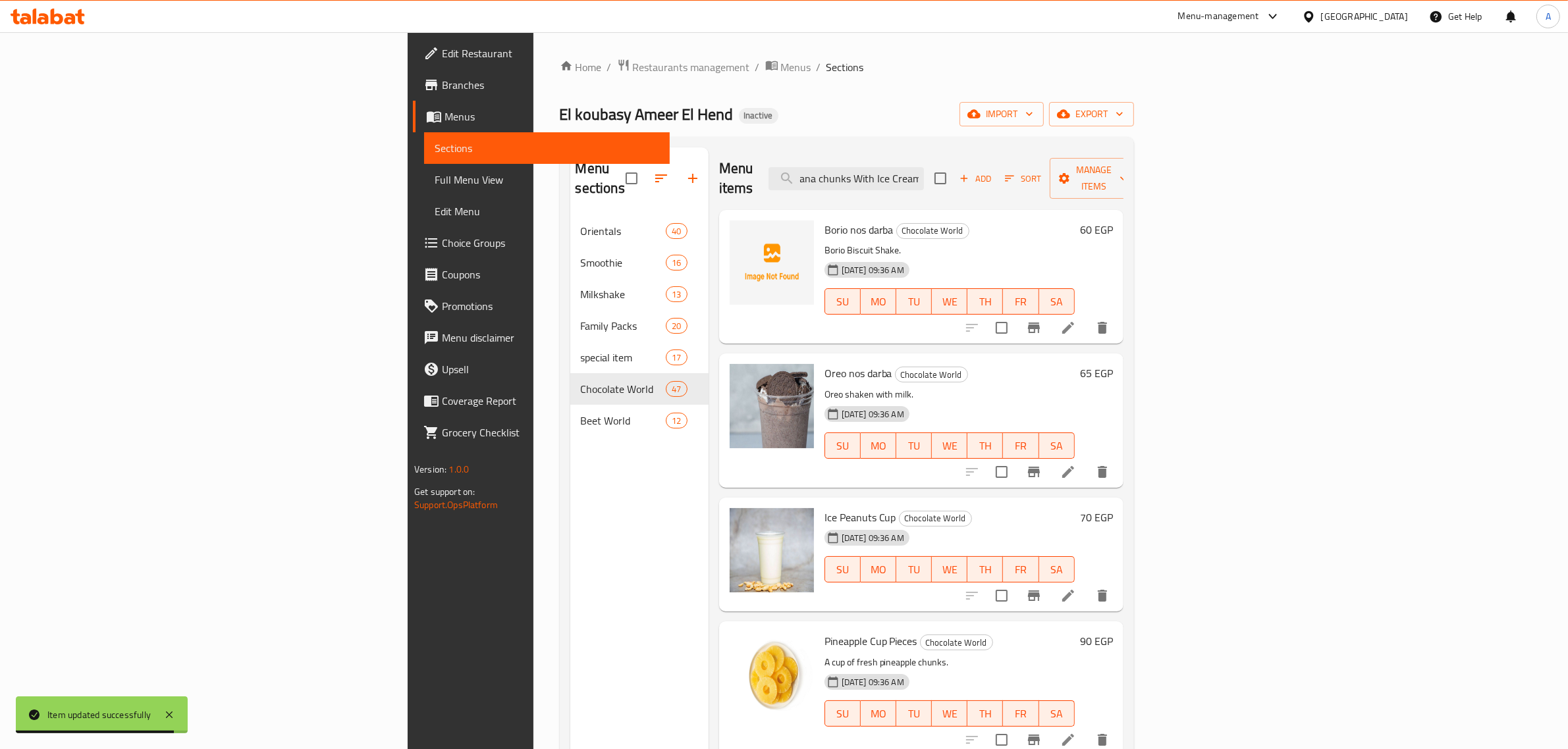
click at [1107, 175] on div "Menu items Banana chunks With Ice Cream Add Sort Manage items" at bounding box center [921, 179] width 405 height 62
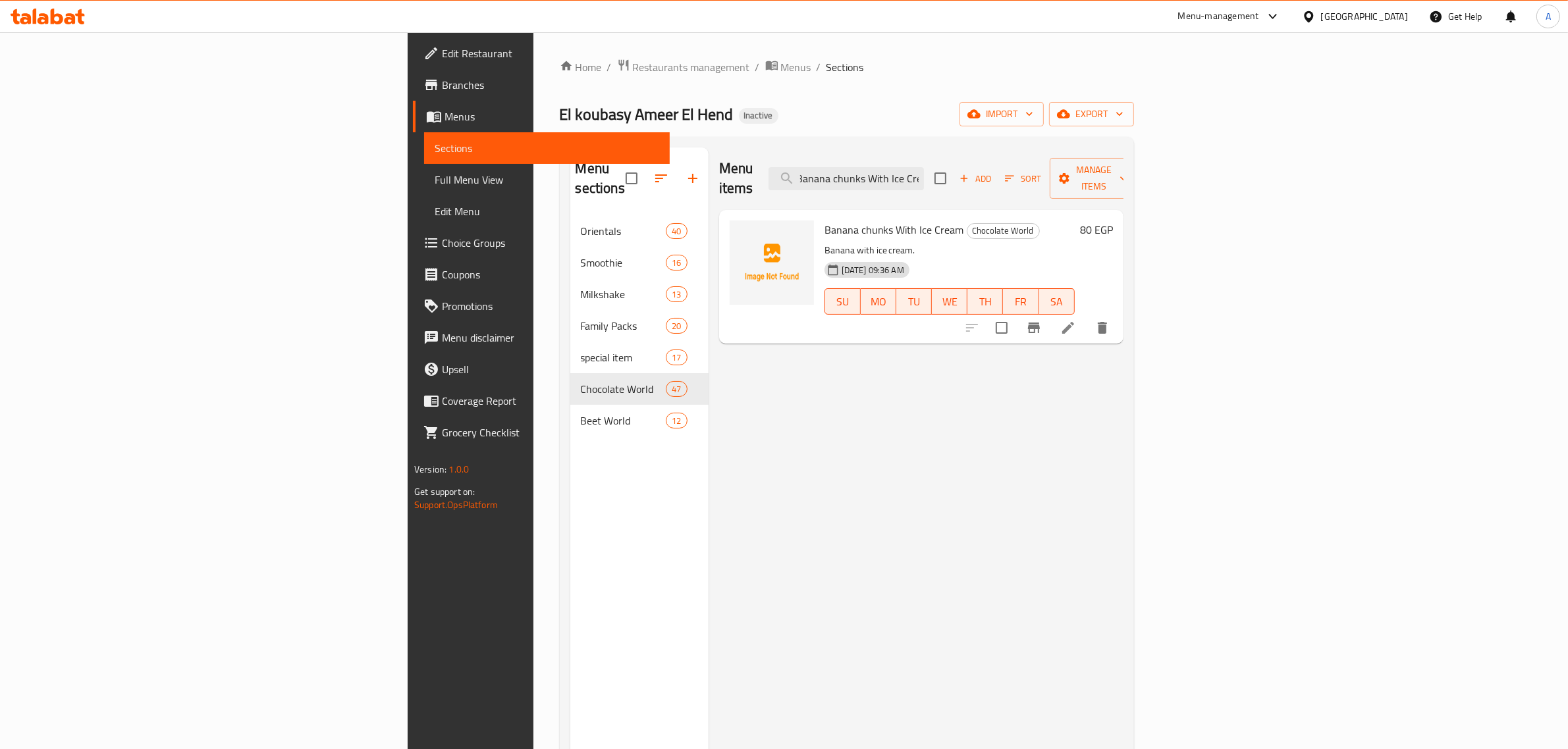
type input "Banana chunks With Ice Cre"
click at [1076, 320] on icon at bounding box center [1068, 328] width 16 height 16
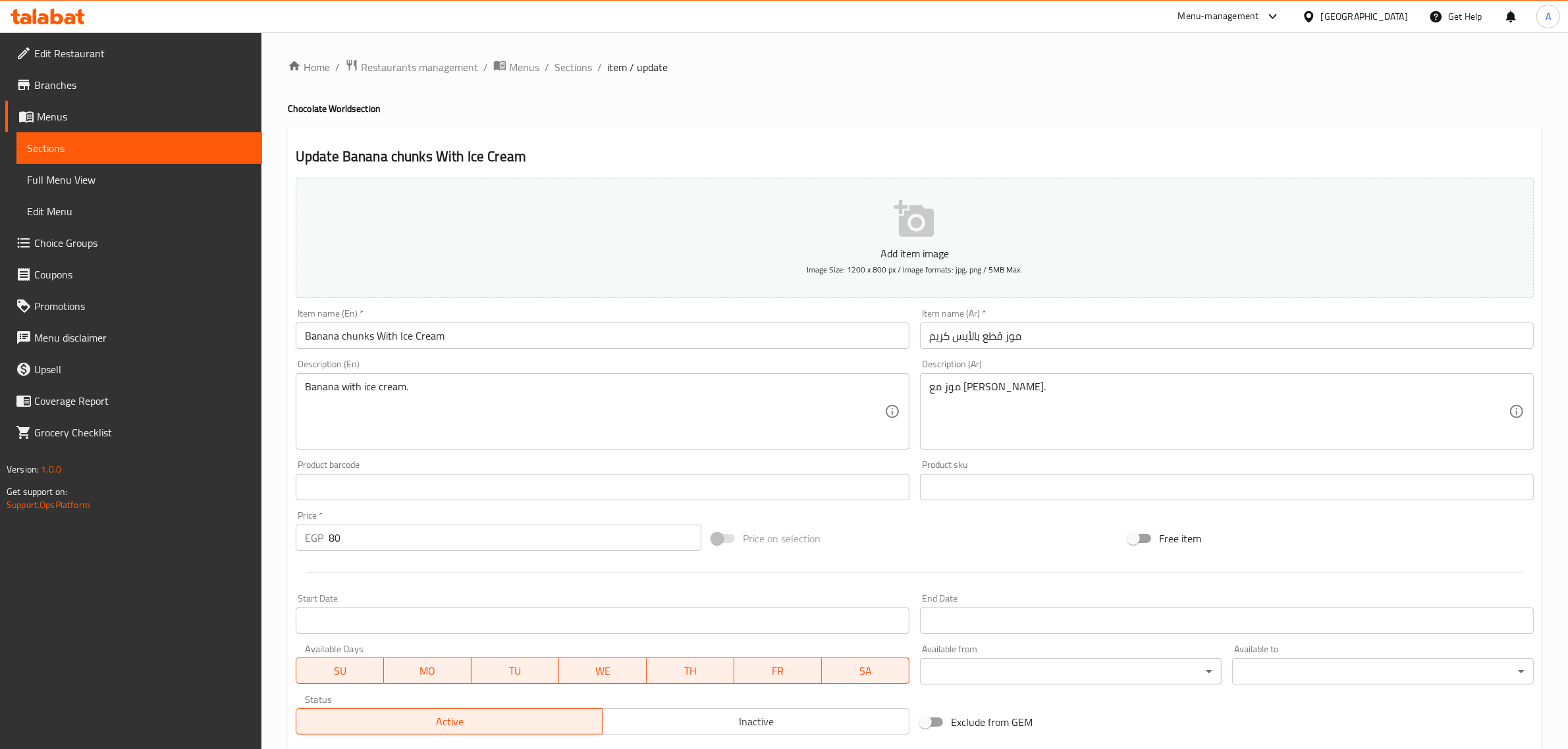
click at [348, 336] on input "Banana chunks With Ice Cream" at bounding box center [602, 335] width 614 height 26
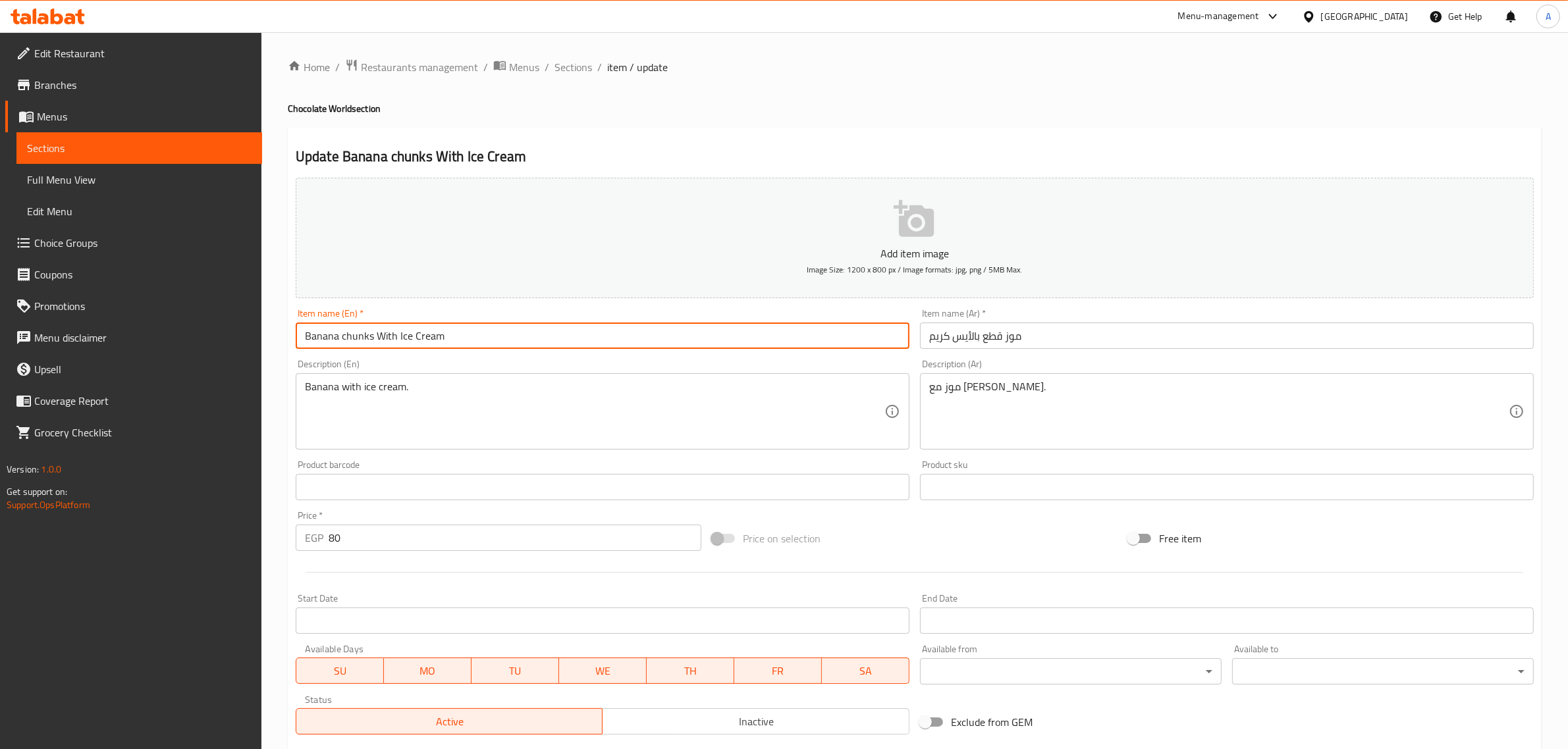
click at [348, 336] on input "Banana chunks With Ice Cream" at bounding box center [602, 335] width 614 height 26
type input "Banana Pieces With Ice Cream"
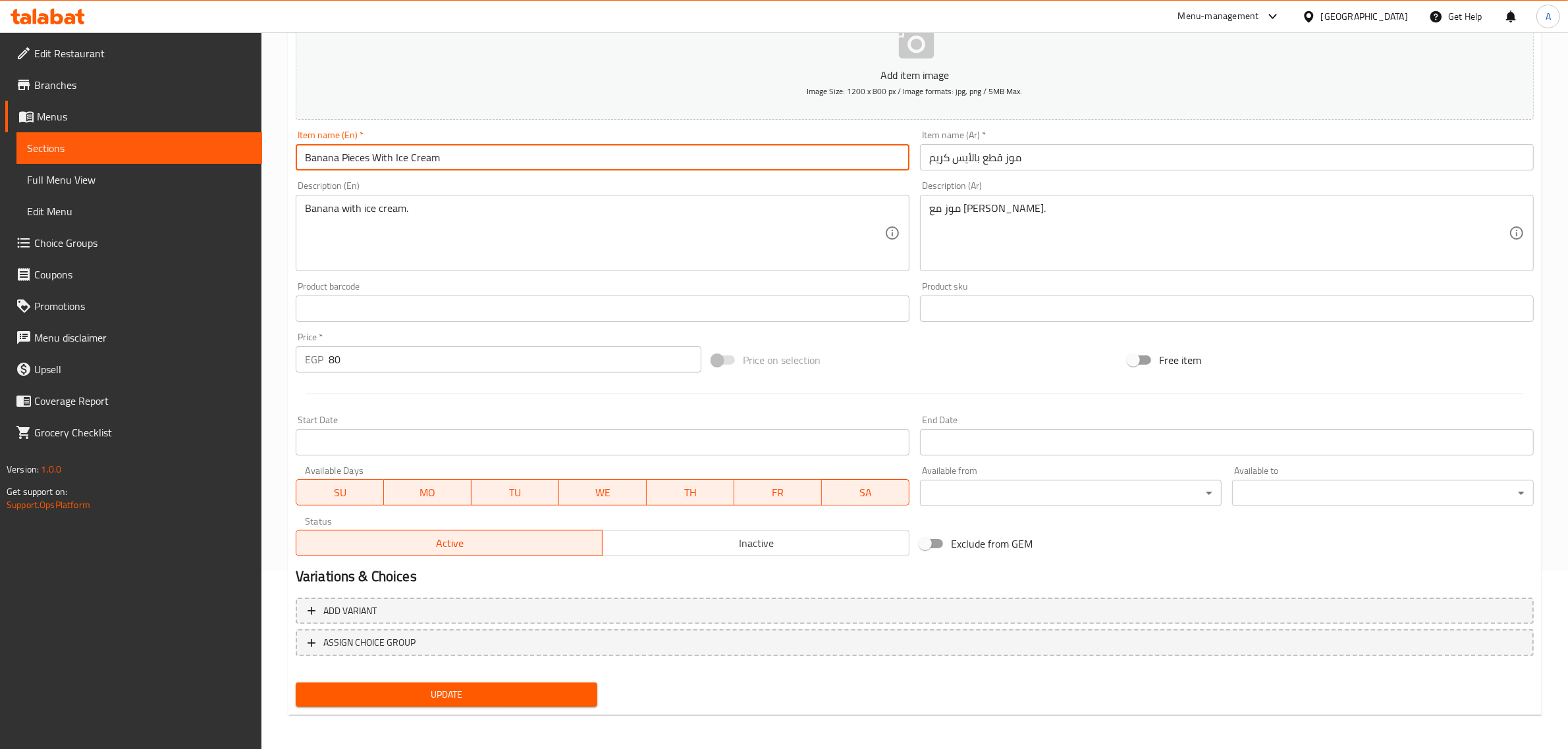
click at [429, 688] on span "Update" at bounding box center [447, 695] width 281 height 17
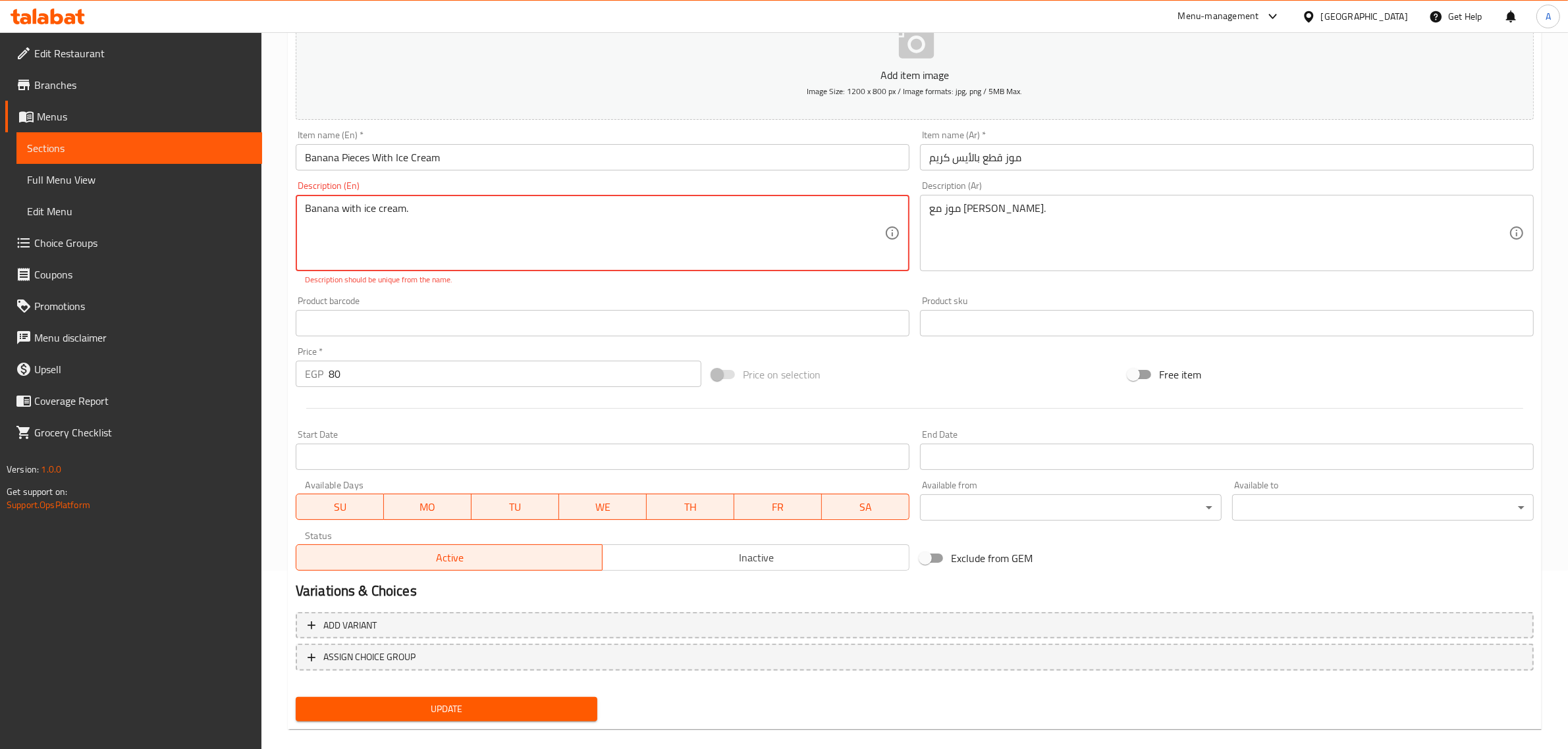
click at [420, 250] on textarea "Banana with ice cream." at bounding box center [594, 233] width 579 height 62
click at [426, 232] on textarea "Banana with ice cream." at bounding box center [594, 233] width 579 height 62
type textarea "Banana with ice cream"
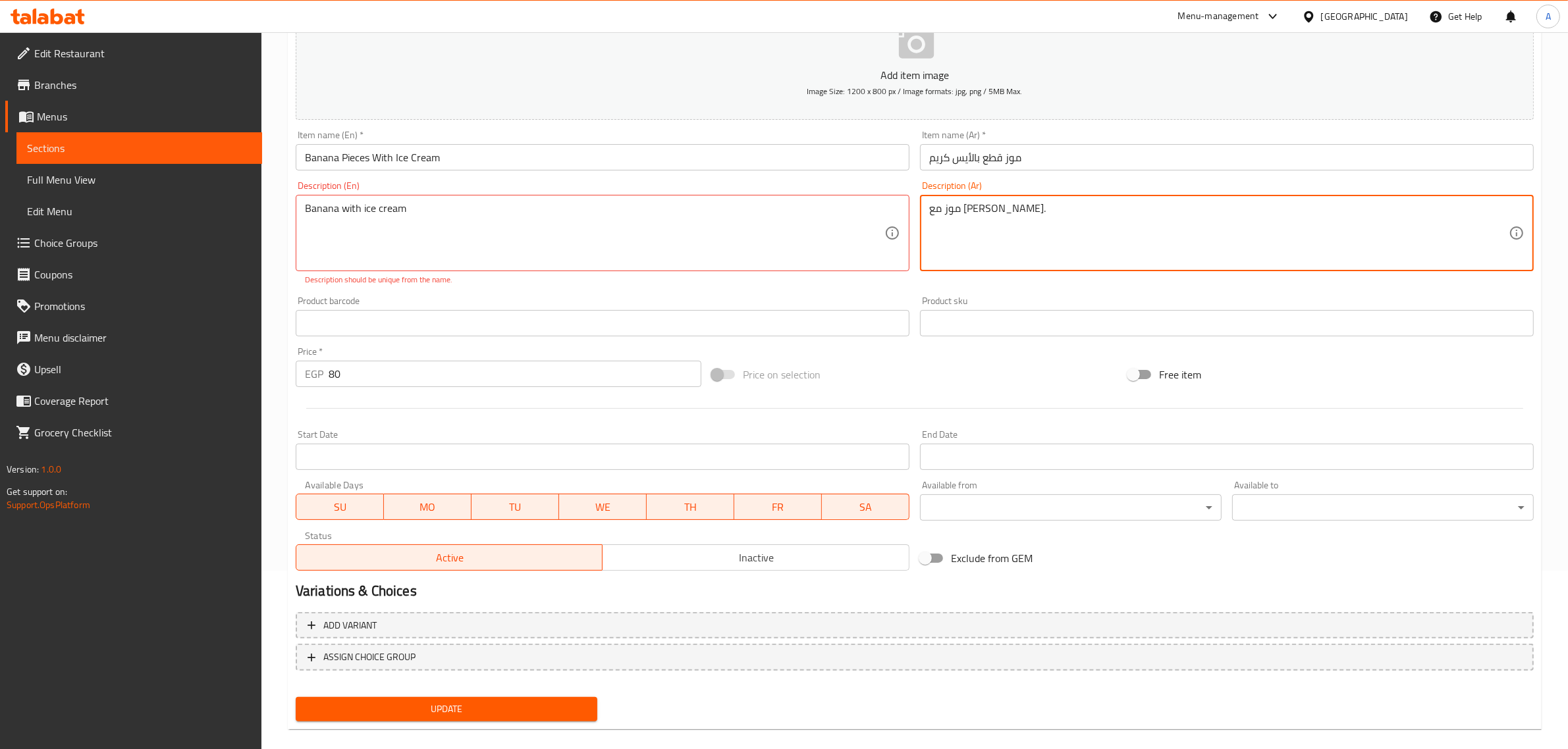
click at [1009, 207] on textarea "موز مع آيس كريم." at bounding box center [1219, 233] width 579 height 62
type textarea "موز مع آيس كريم"
drag, startPoint x: 968, startPoint y: 290, endPoint x: 959, endPoint y: 293, distance: 9.5
click at [968, 291] on div "Product sku Product sku" at bounding box center [1226, 317] width 624 height 51
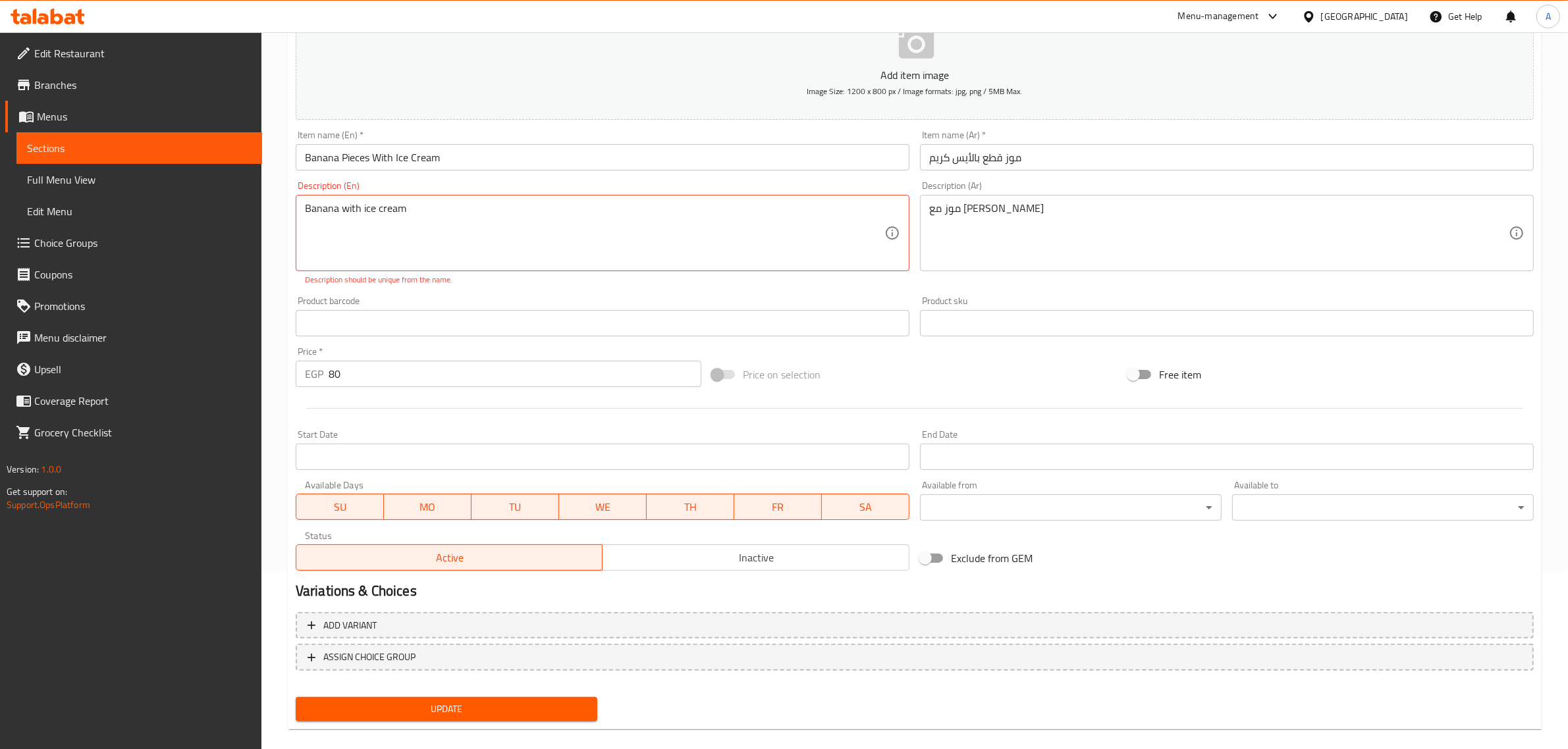
click at [492, 707] on span "Update" at bounding box center [447, 709] width 281 height 17
click at [495, 238] on textarea "Banana with ice cream" at bounding box center [594, 233] width 579 height 62
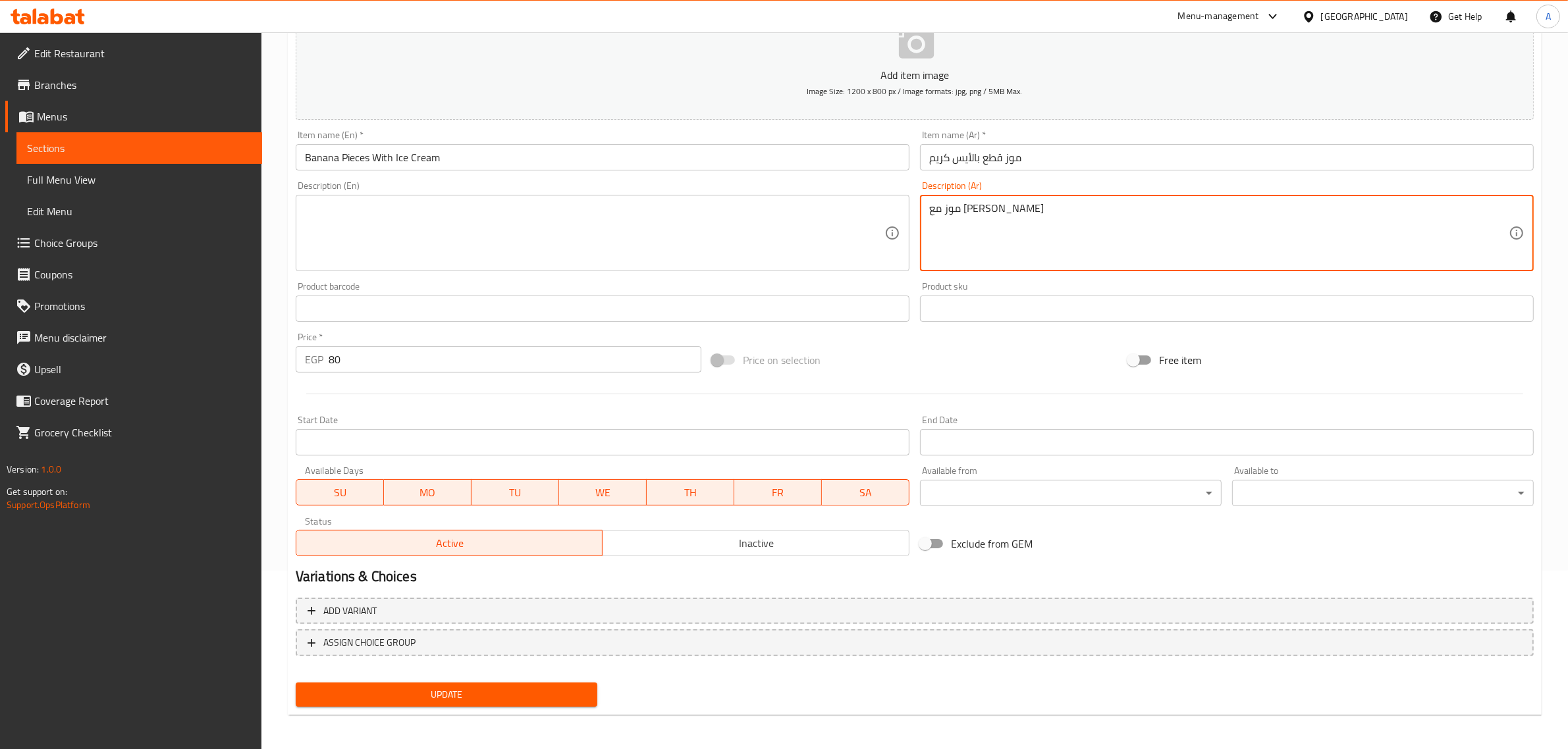
click at [1128, 232] on textarea "موز مع آيس كريم" at bounding box center [1219, 233] width 579 height 62
click at [469, 690] on span "Update" at bounding box center [447, 695] width 281 height 17
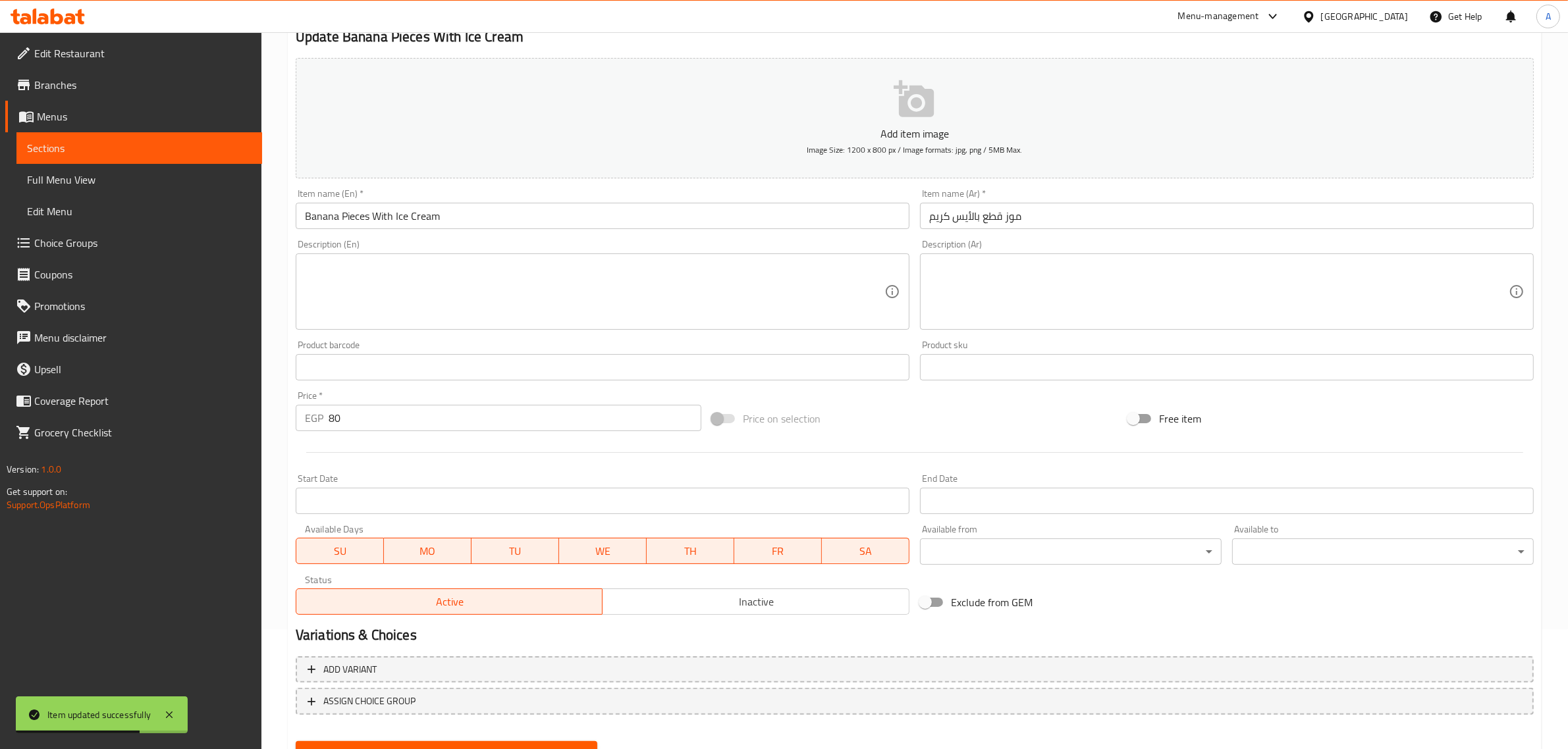
scroll to position [0, 0]
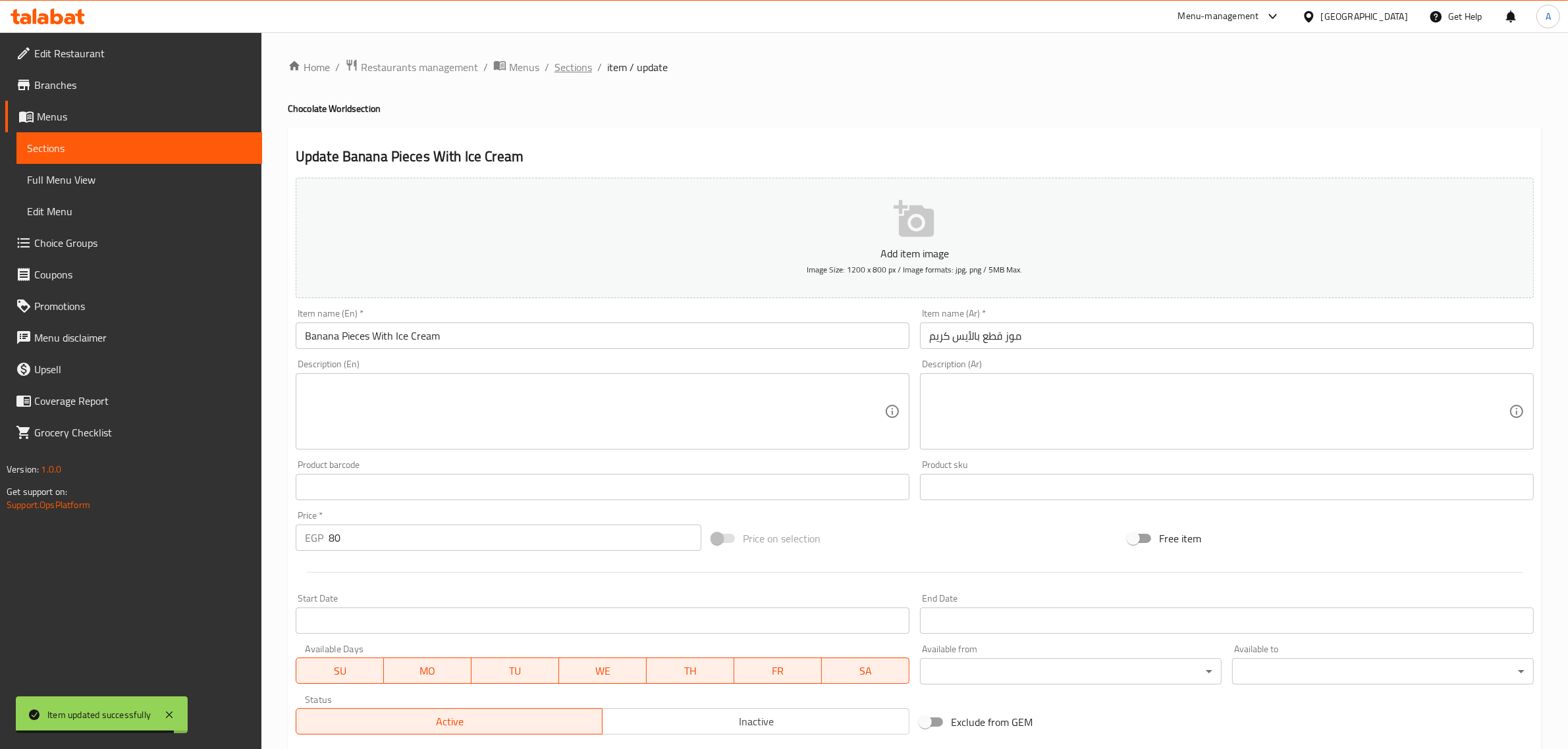
click at [579, 64] on span "Sections" at bounding box center [573, 67] width 38 height 16
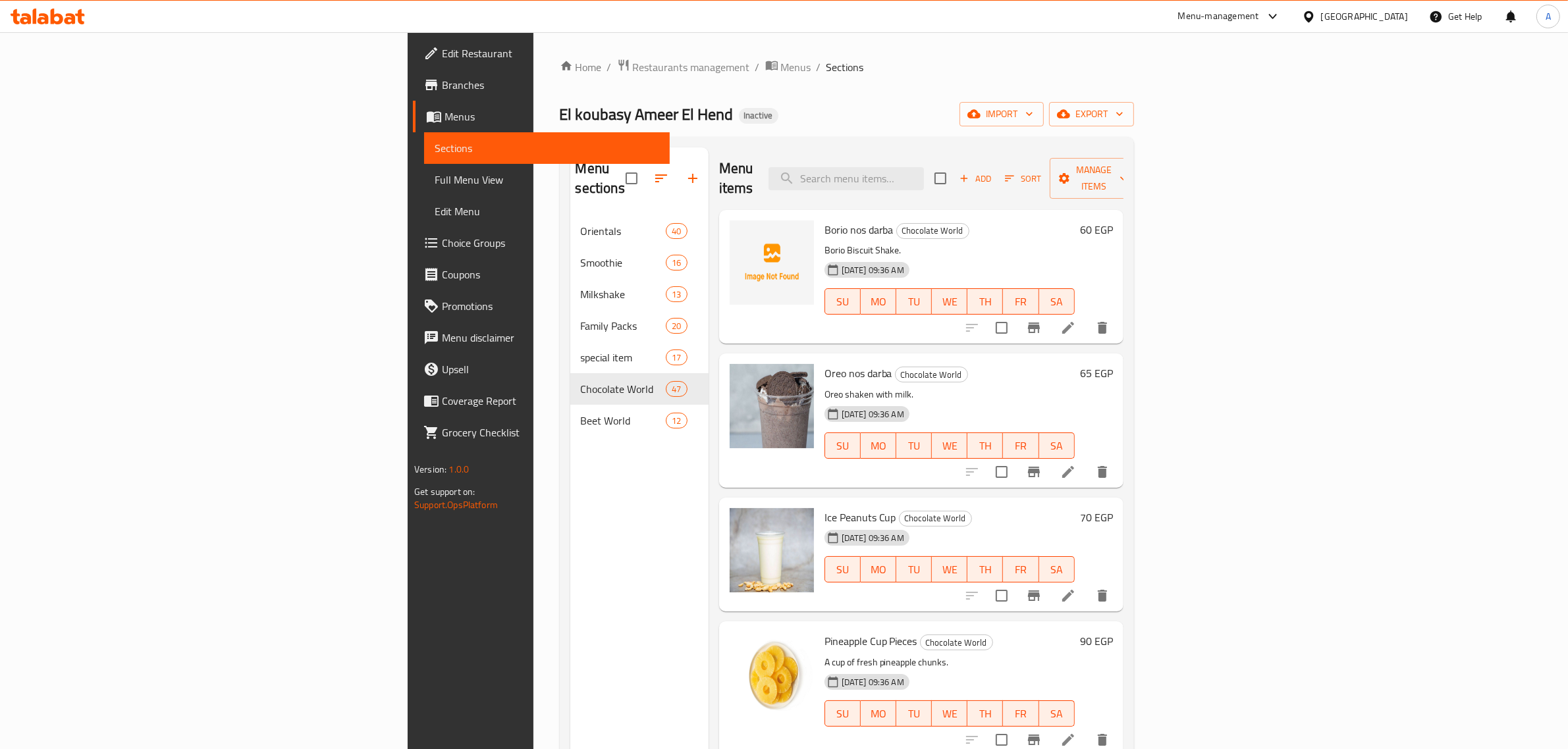
click at [1001, 210] on div "Borio nos darba Chocolate World Borio Biscuit Shake. 27-09-2025 09:36 AM SU MO …" at bounding box center [921, 277] width 405 height 134
click at [924, 171] on input "search" at bounding box center [846, 179] width 156 height 23
paste input "Mango With Coffee Ice Cream"
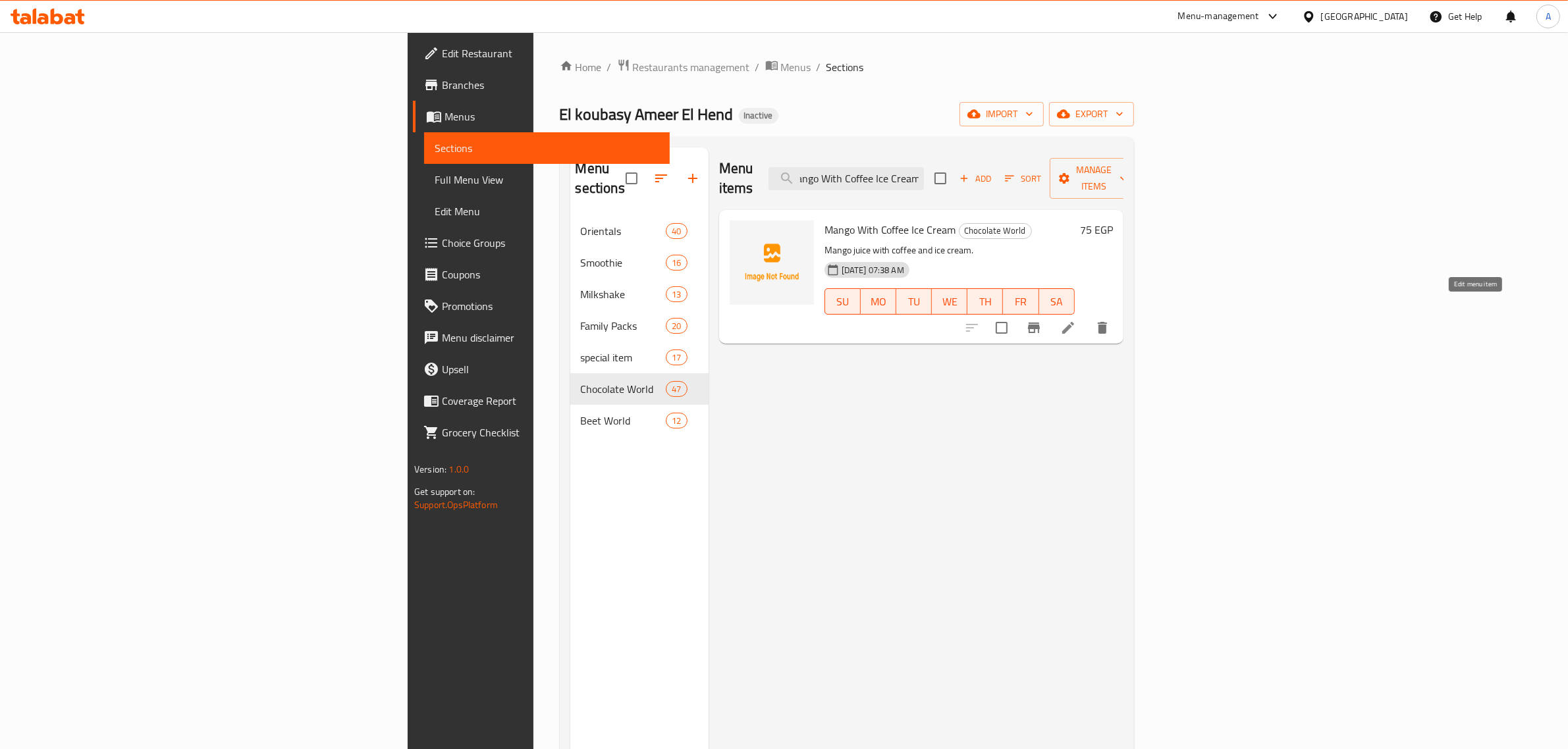
type input "Mango With Coffee Ice Cream"
click at [1076, 320] on icon at bounding box center [1068, 328] width 16 height 16
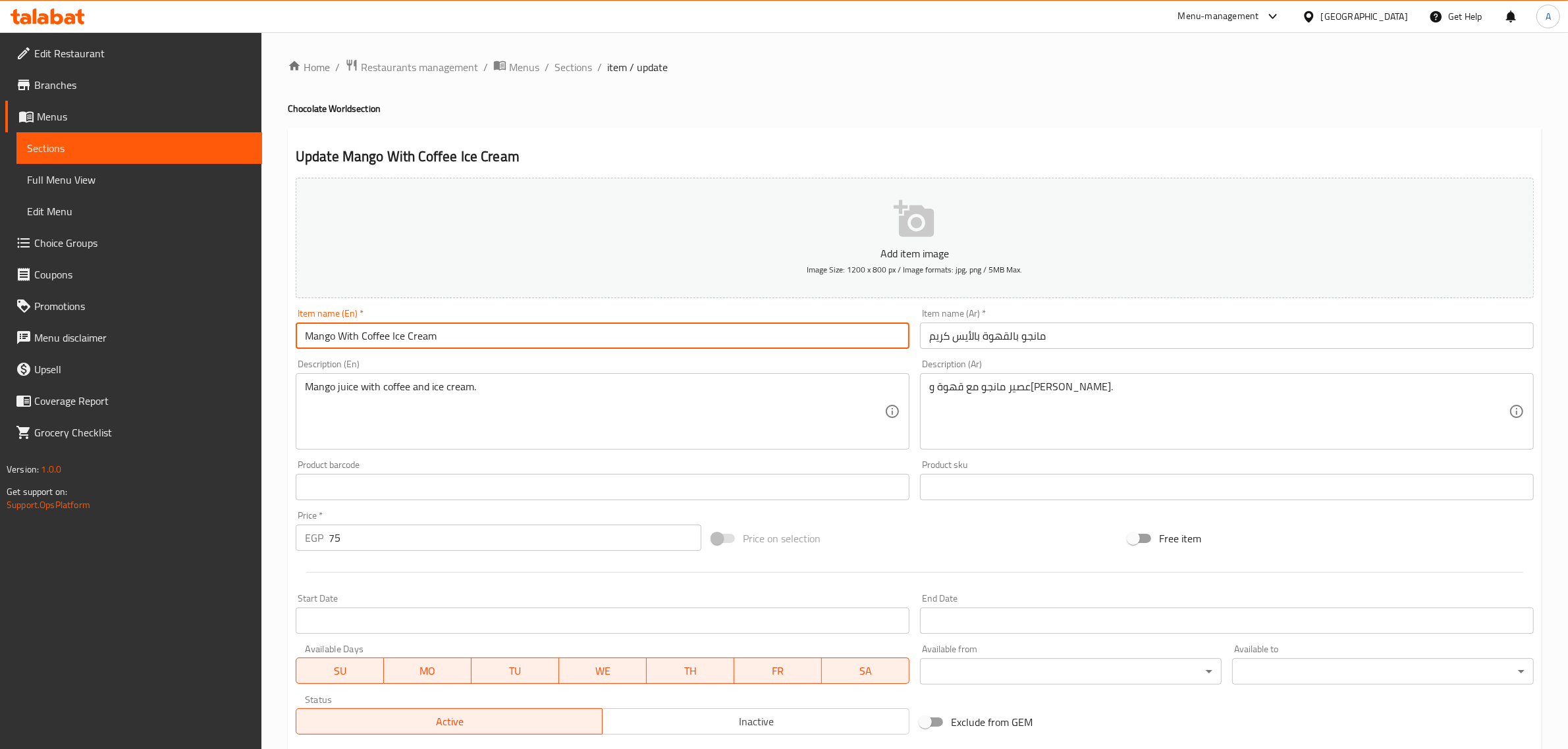
click at [393, 345] on input "Mango With Coffee Ice Cream" at bounding box center [602, 335] width 614 height 26
click at [392, 342] on input "Mango With Coffee Ice Cream" at bounding box center [602, 335] width 614 height 26
click at [342, 330] on input "Mango With Coffee wyrg Ice Cream" at bounding box center [602, 335] width 614 height 26
click at [406, 342] on input "Mango With Coffee wyrg Ice Cream" at bounding box center [602, 335] width 614 height 26
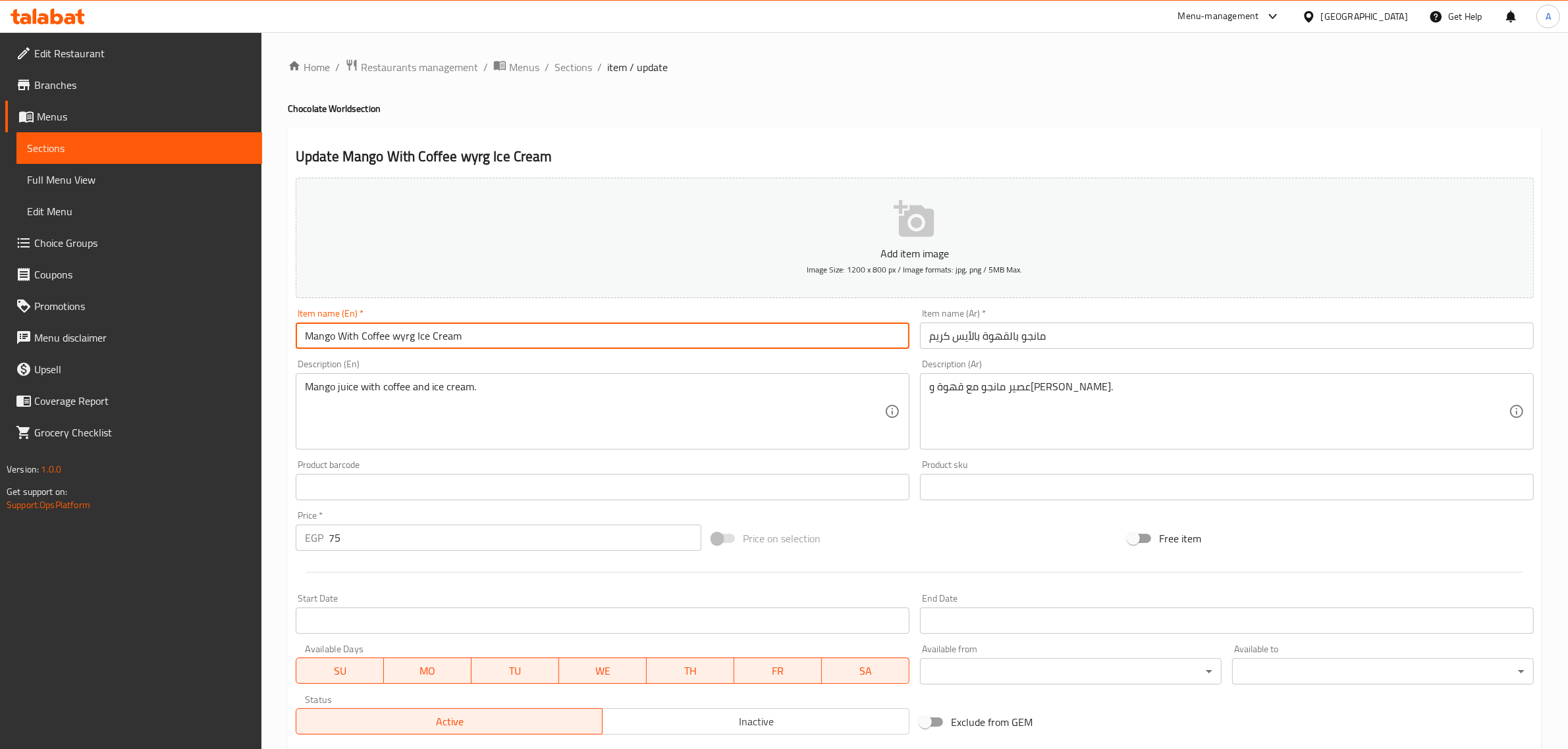
click at [406, 342] on input "Mango With Coffee wyrg Ice Cream" at bounding box center [602, 335] width 614 height 26
paste input "With"
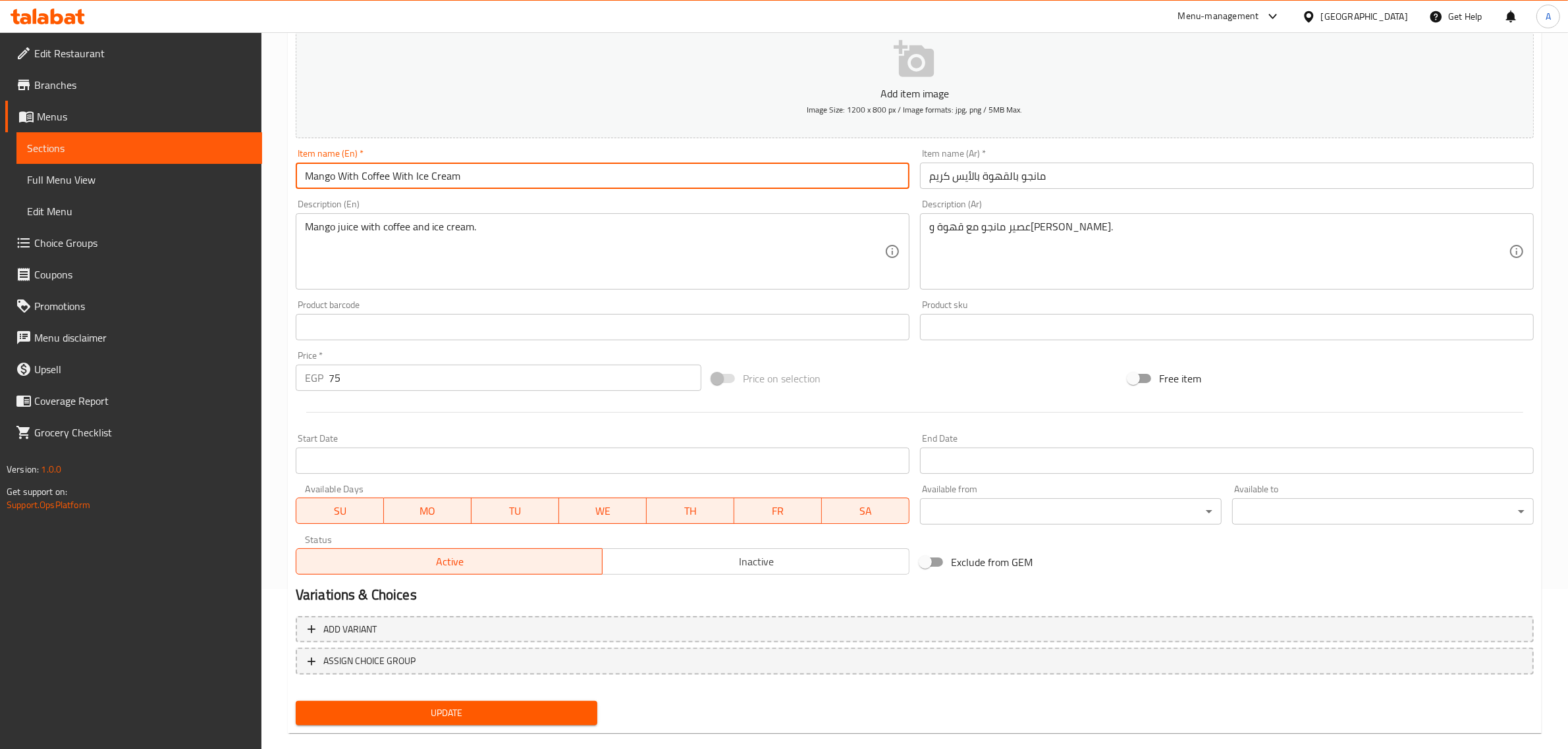
scroll to position [179, 0]
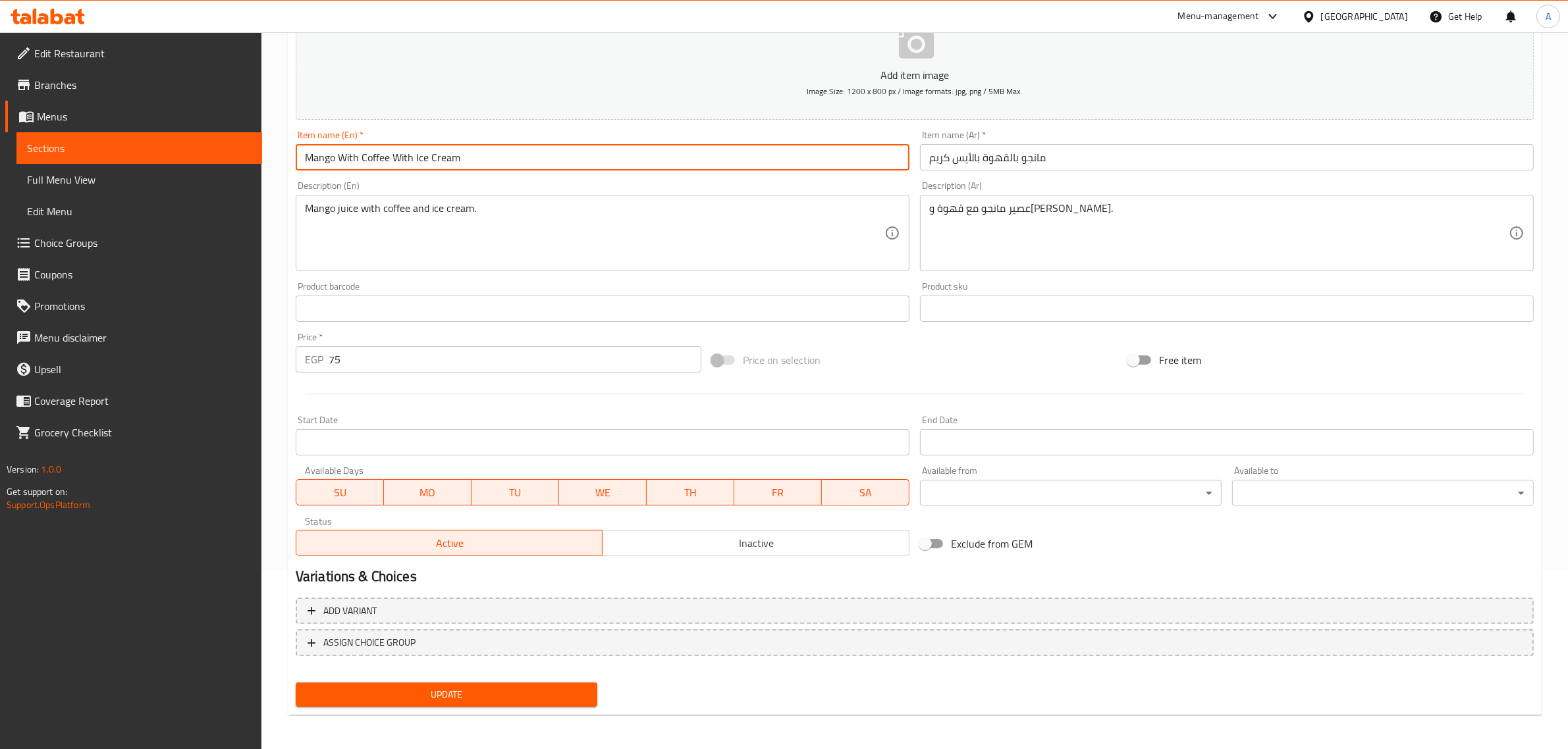
type input "Mango With Coffee With Ice Cream"
click at [458, 699] on span "Update" at bounding box center [447, 695] width 281 height 17
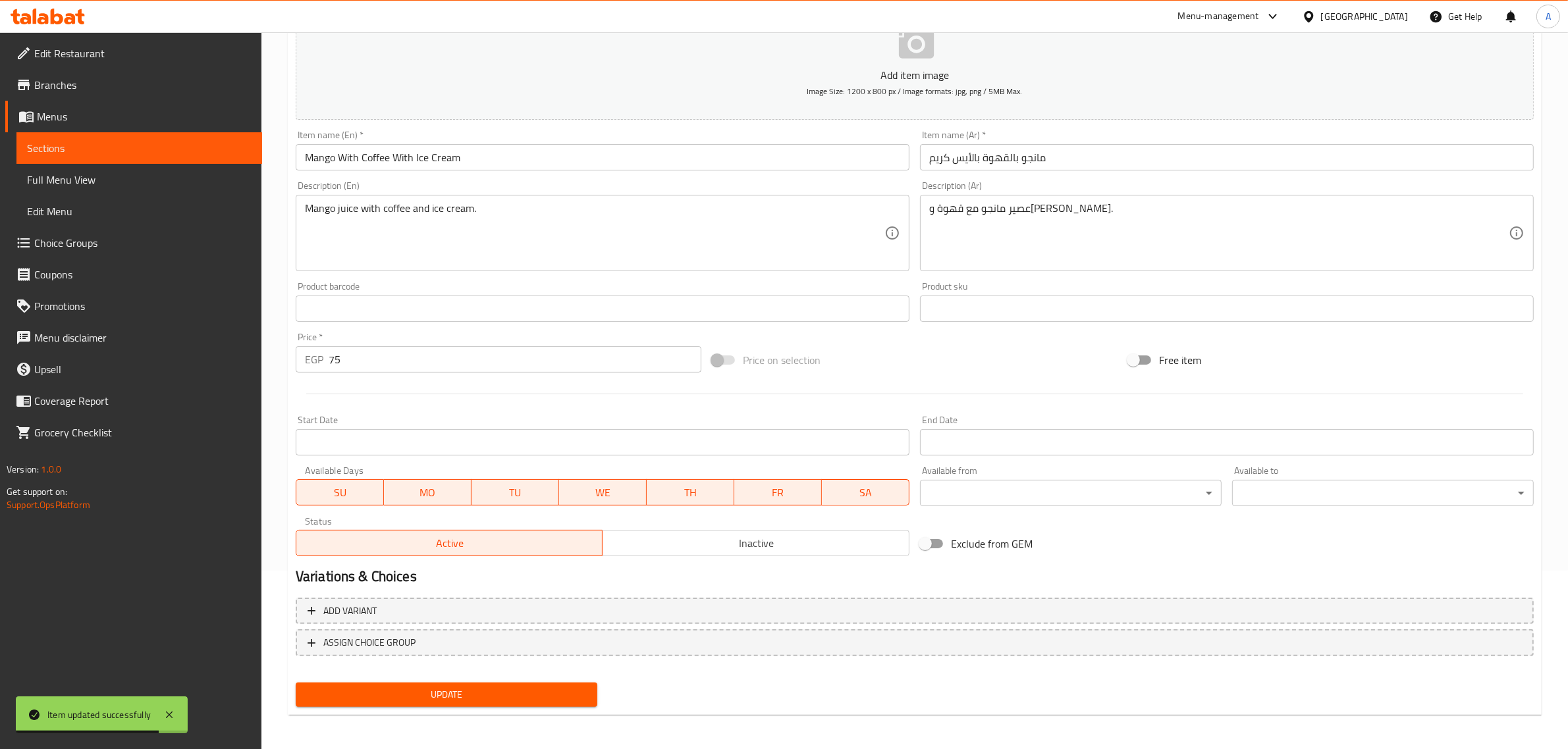
scroll to position [0, 0]
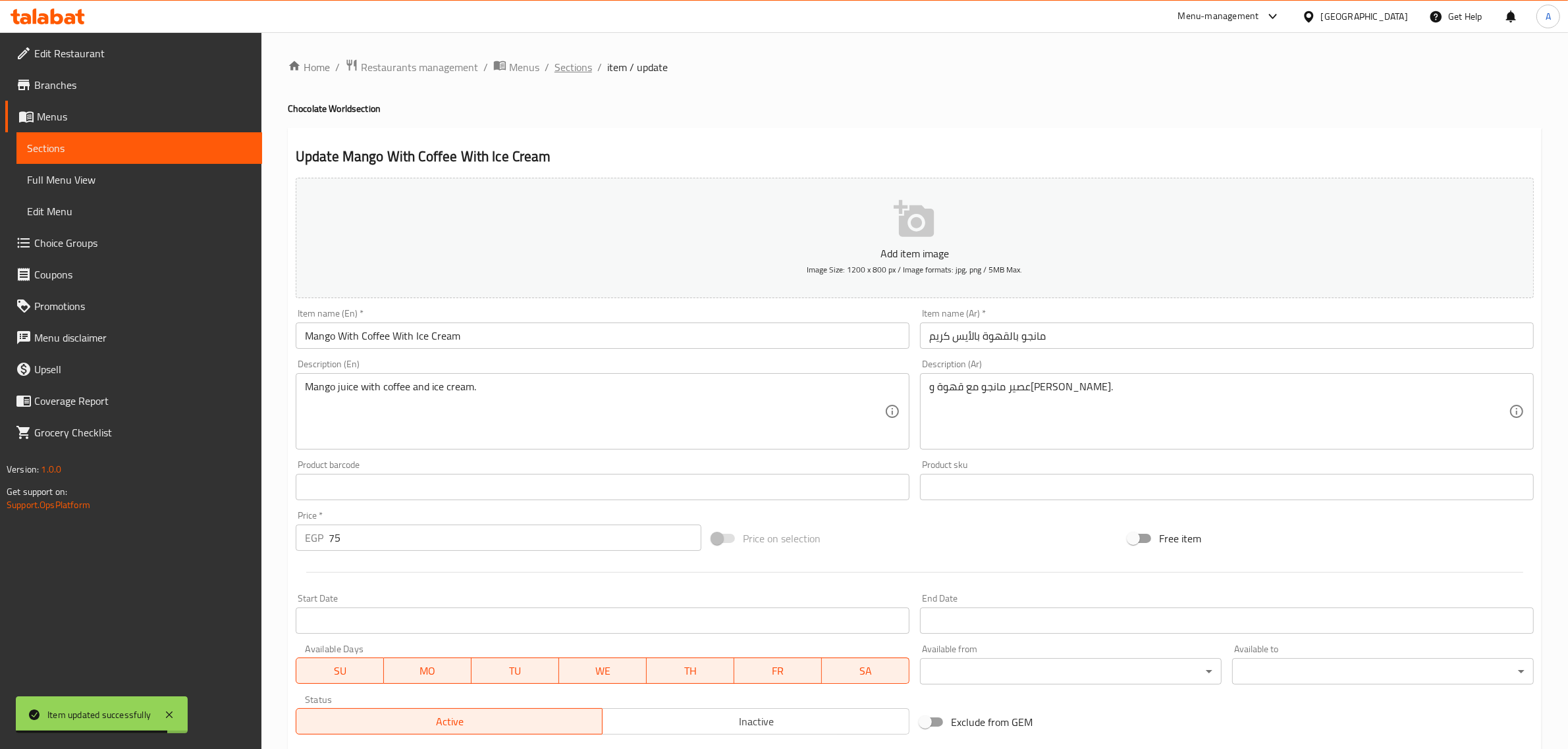
click at [571, 59] on span "Sections" at bounding box center [573, 67] width 38 height 16
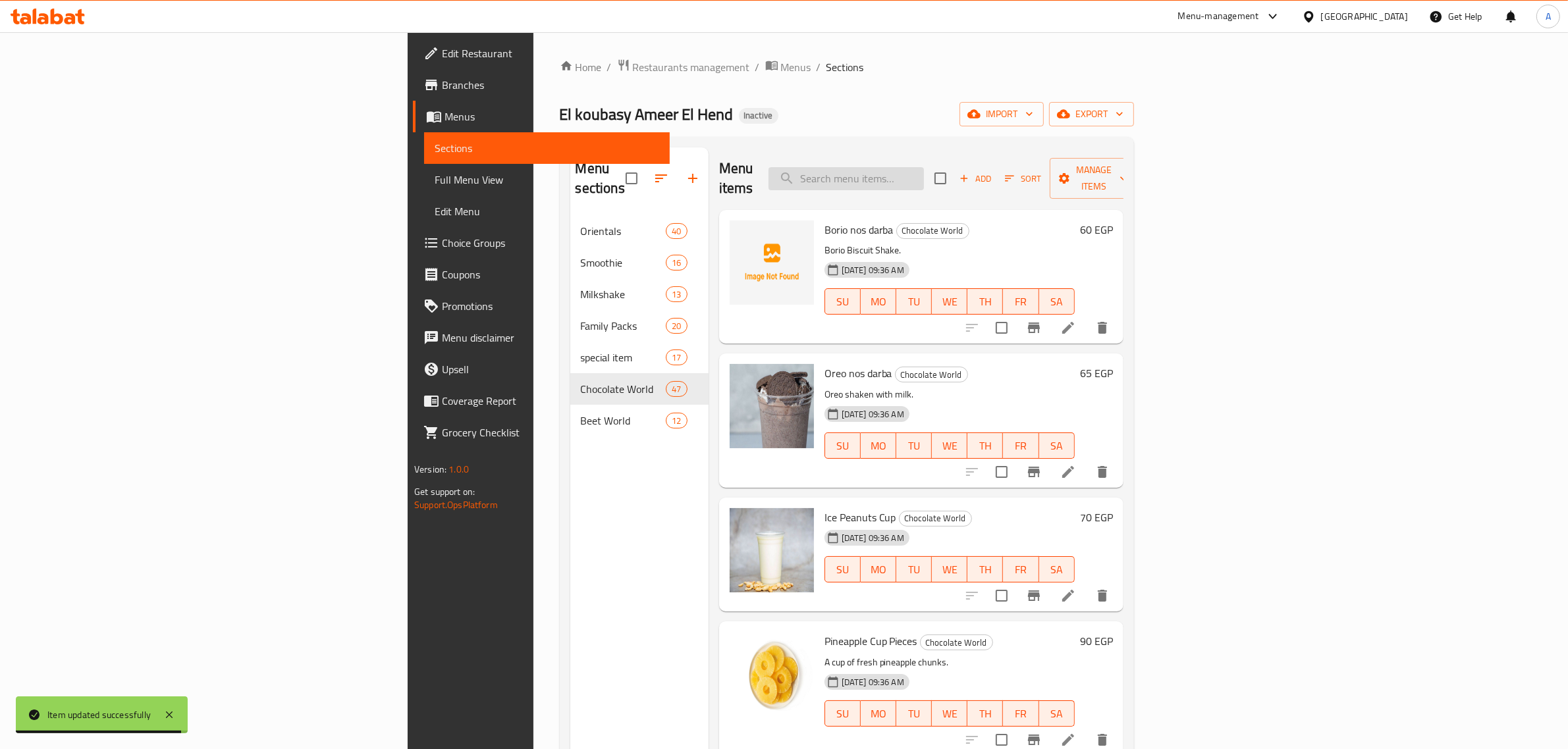
click at [924, 178] on input "search" at bounding box center [846, 179] width 156 height 23
paste input "Plain Arugula"
drag, startPoint x: 993, startPoint y: 164, endPoint x: 1009, endPoint y: 171, distance: 17.5
click at [924, 171] on input "Plain Arugula" at bounding box center [846, 179] width 156 height 23
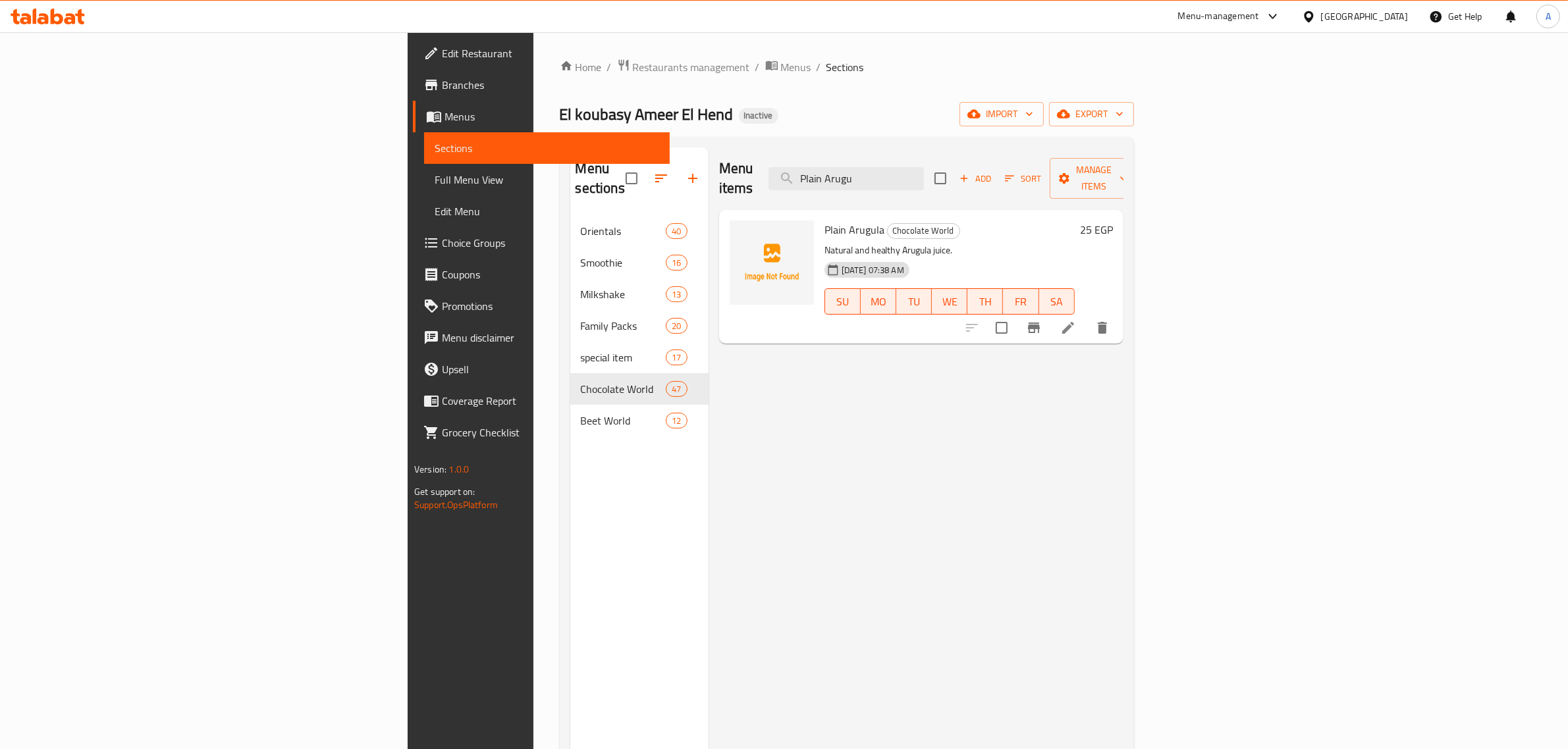
type input "Plain Arugu"
click at [1076, 320] on icon at bounding box center [1068, 328] width 16 height 16
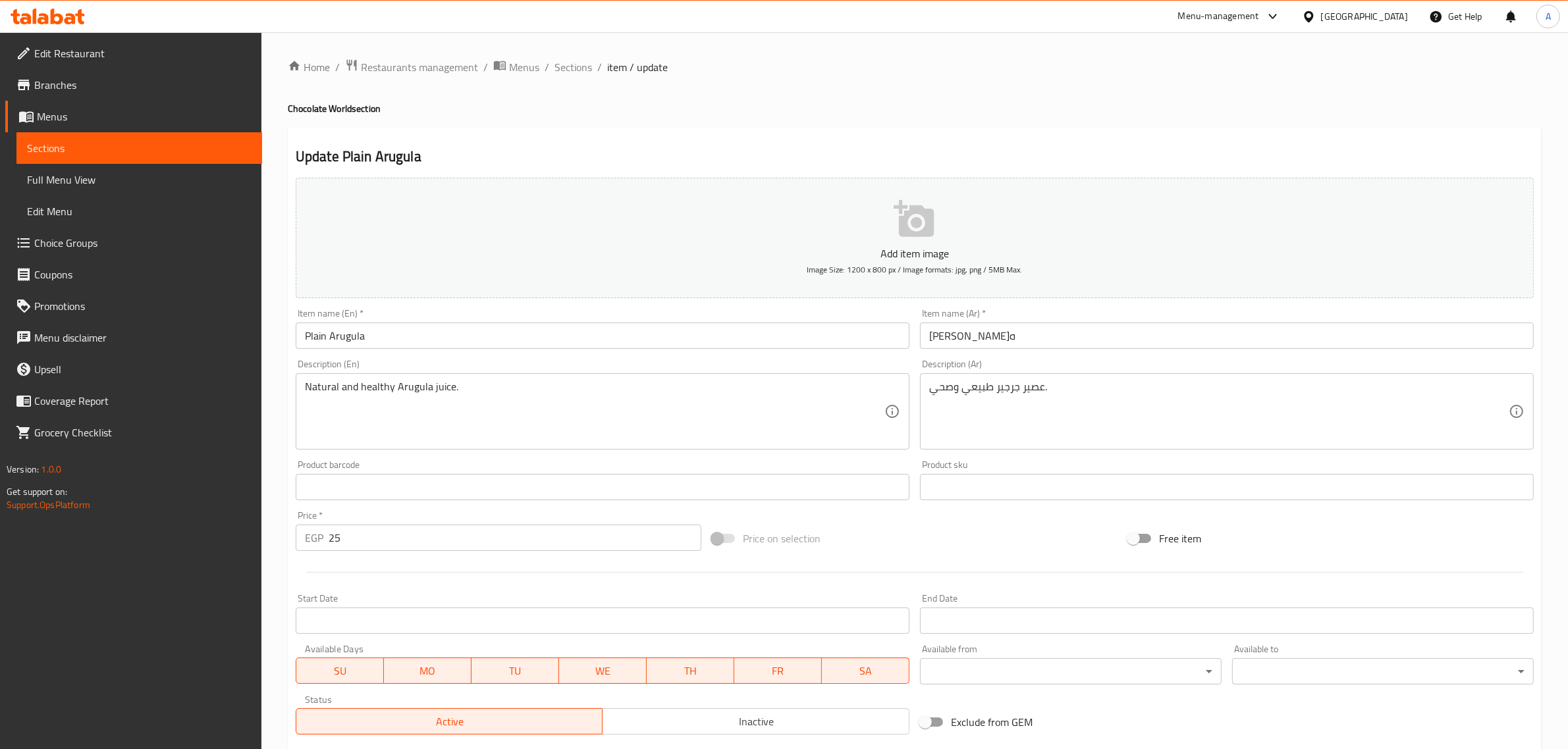
click at [278, 357] on div "Home / Restaurants management / Menus / Sections / item / update Chocolate Worl…" at bounding box center [914, 481] width 1306 height 898
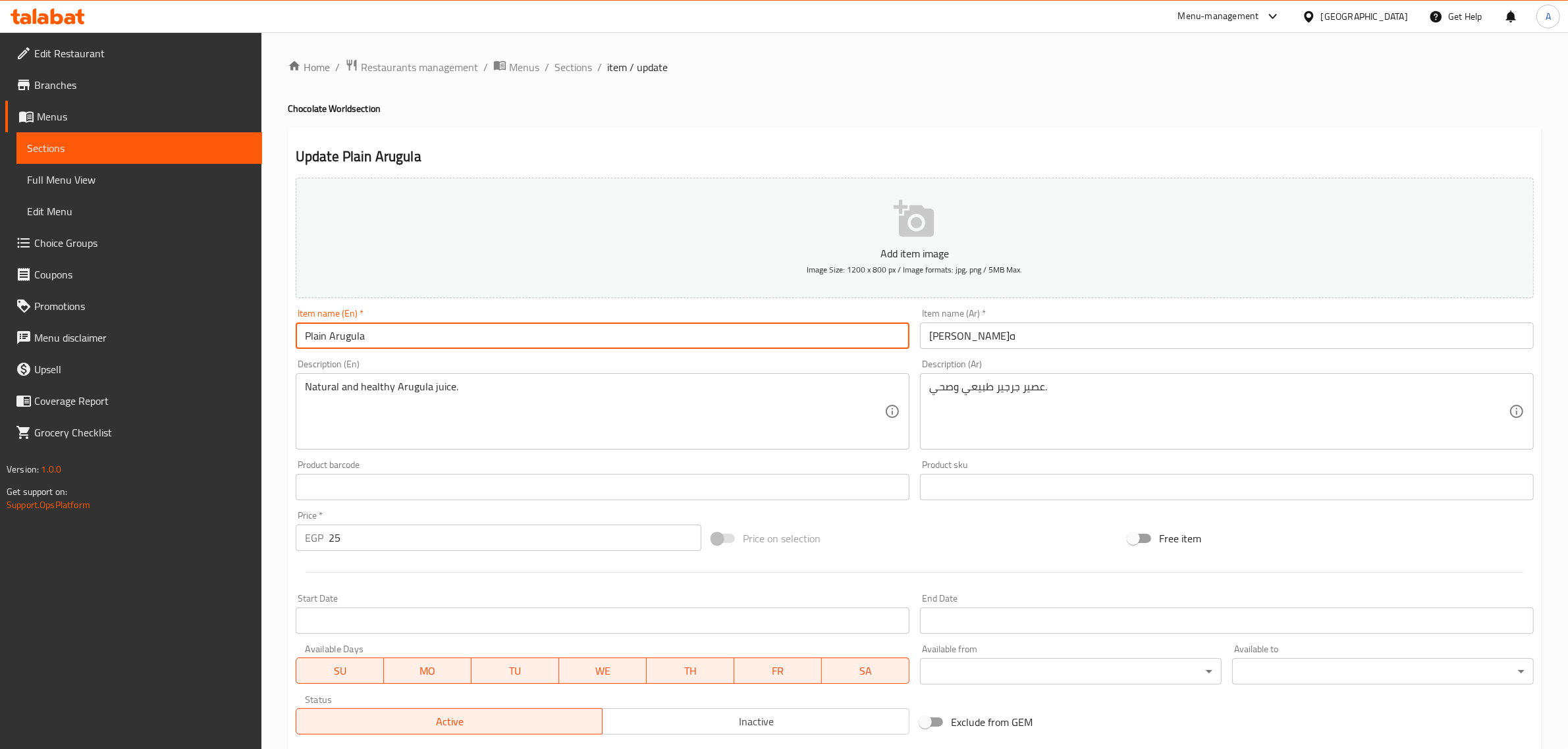
click at [343, 341] on input "Plain Arugula" at bounding box center [602, 335] width 614 height 26
click at [417, 346] on input "Plain Rocca" at bounding box center [602, 335] width 614 height 26
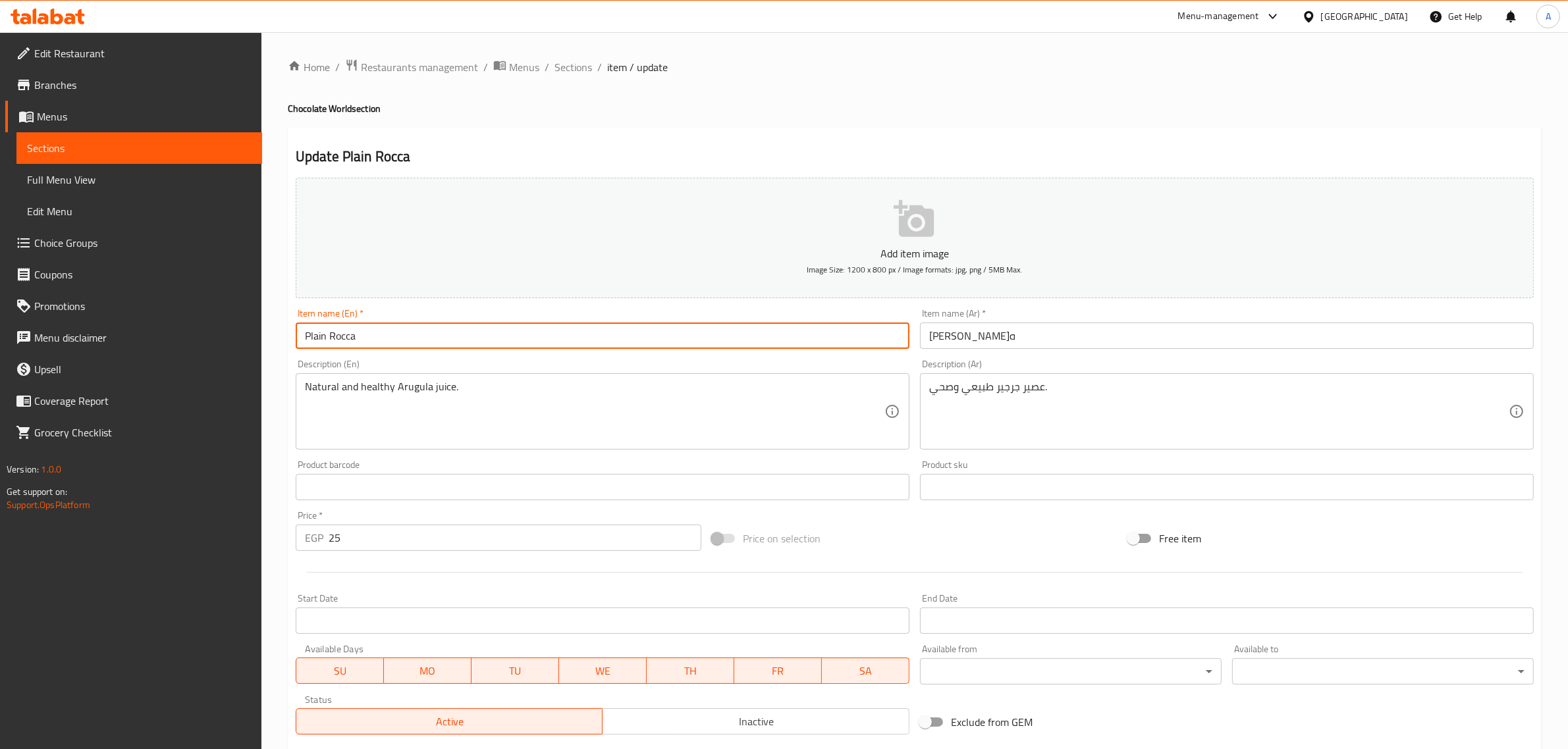
click at [336, 329] on input "Plain Rocca" at bounding box center [602, 335] width 614 height 26
click at [334, 326] on input "Plain Rocca" at bounding box center [602, 335] width 614 height 26
type input "Plain Rocca"
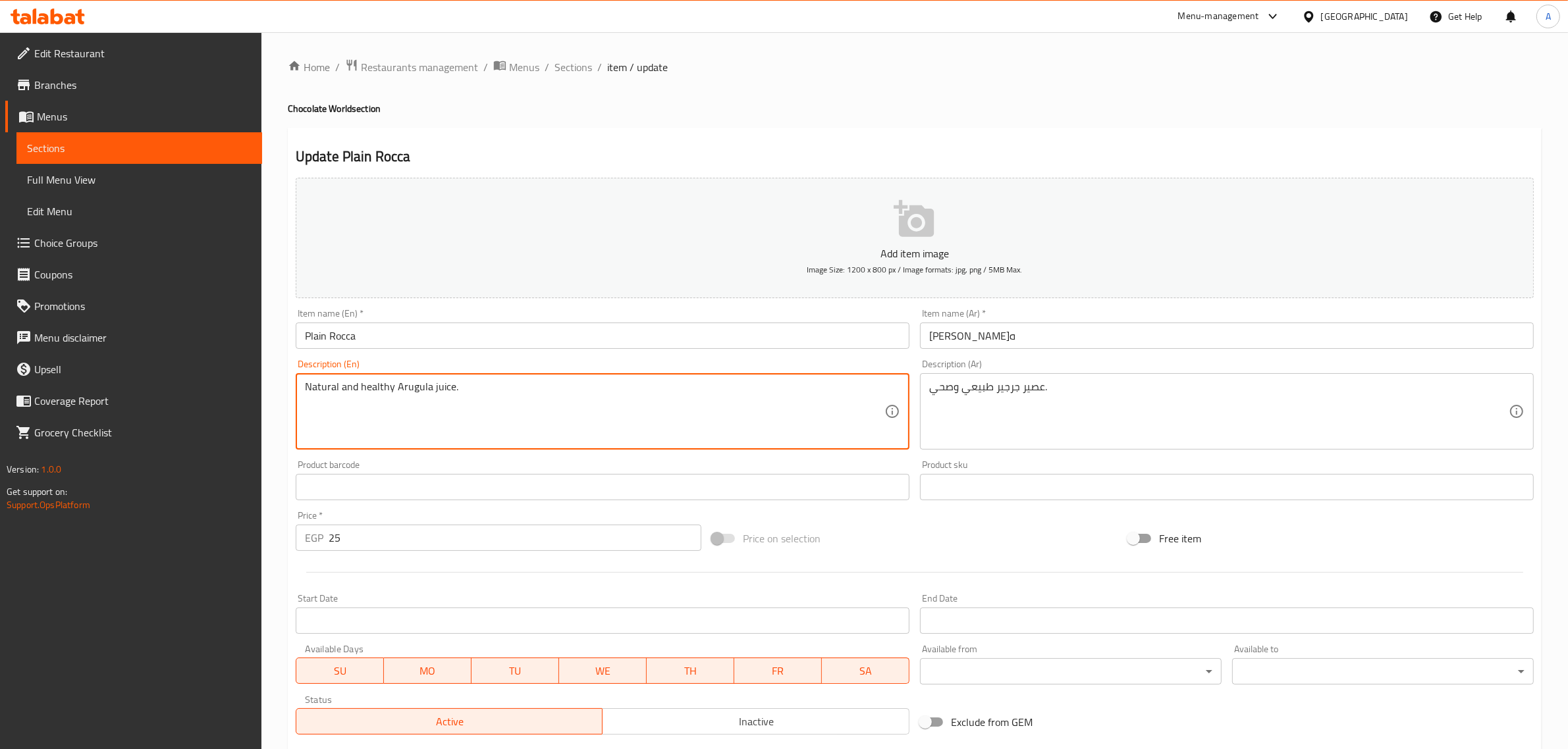
click at [419, 388] on textarea "Natural and healthy Arugula juice." at bounding box center [594, 412] width 579 height 62
paste textarea "Rocc"
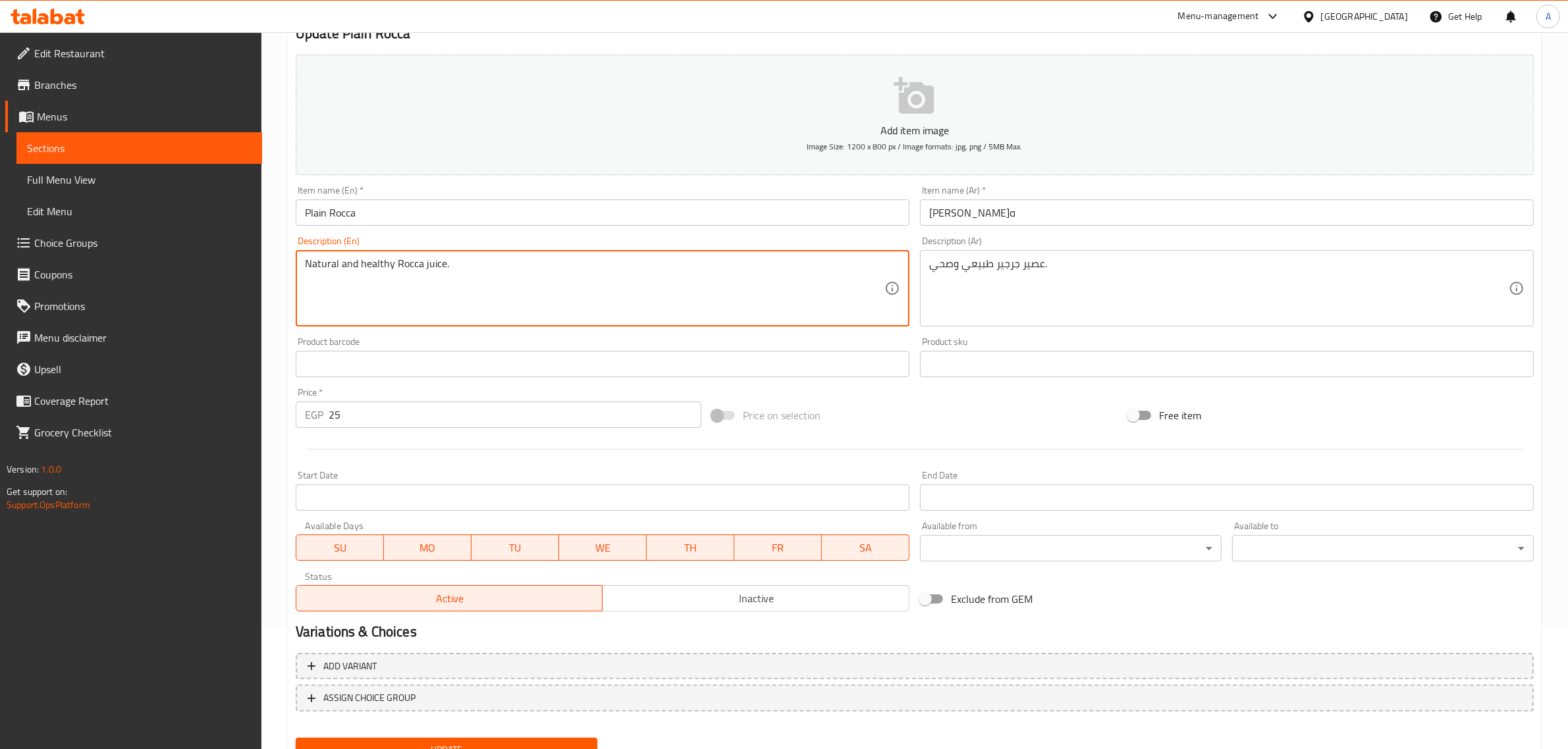
scroll to position [179, 0]
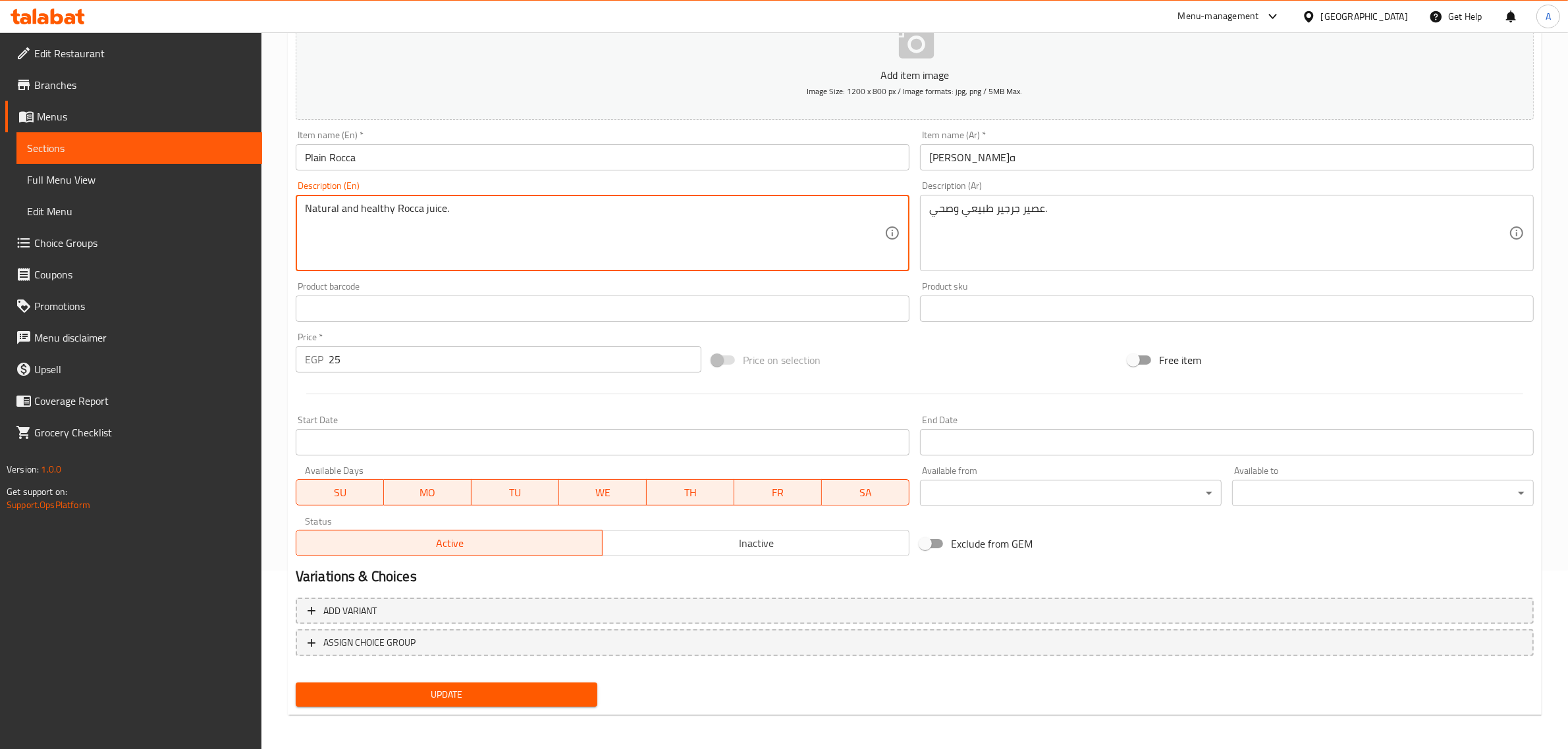
type textarea "Natural and healthy Rocca juice."
click at [342, 704] on button "Update" at bounding box center [447, 695] width 302 height 25
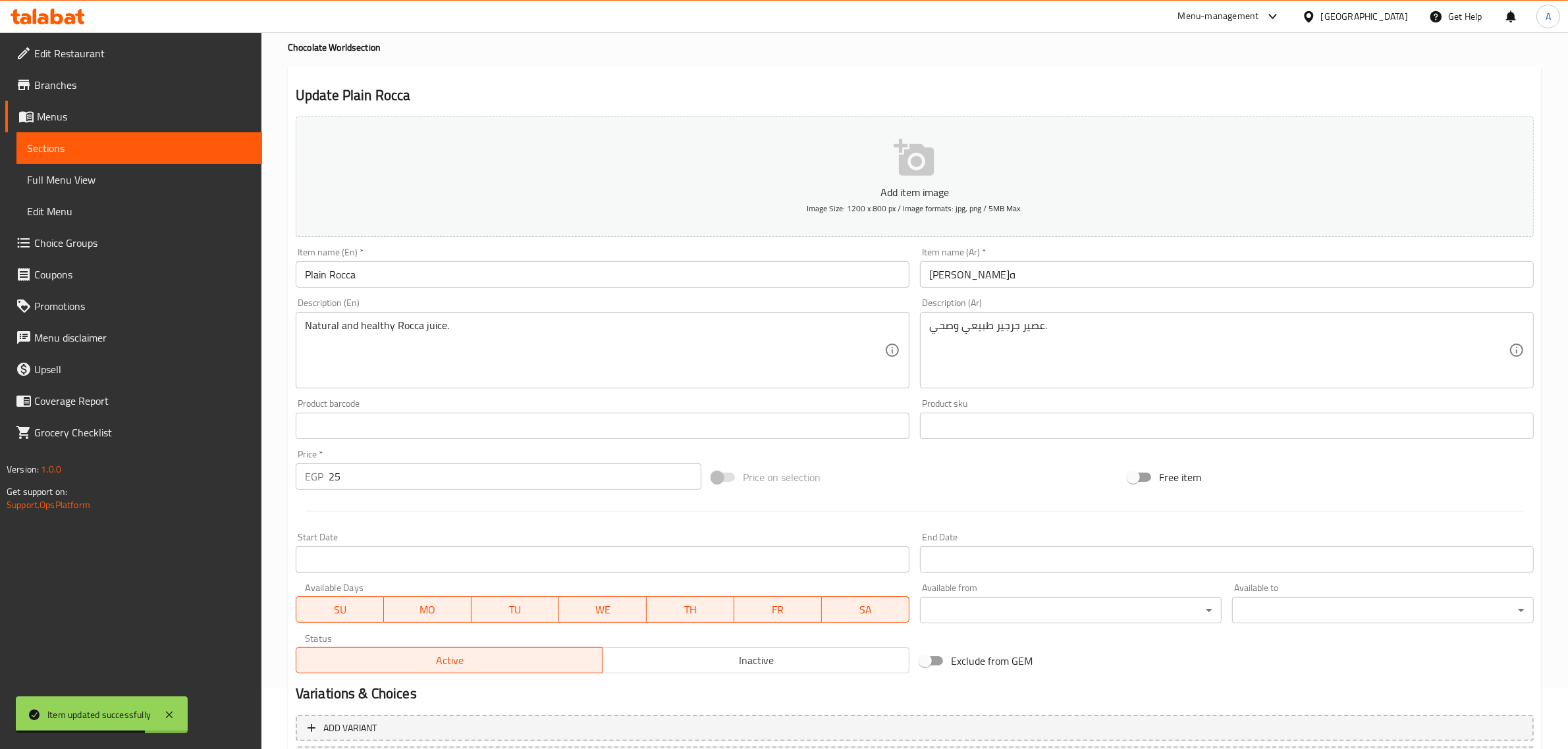
scroll to position [0, 0]
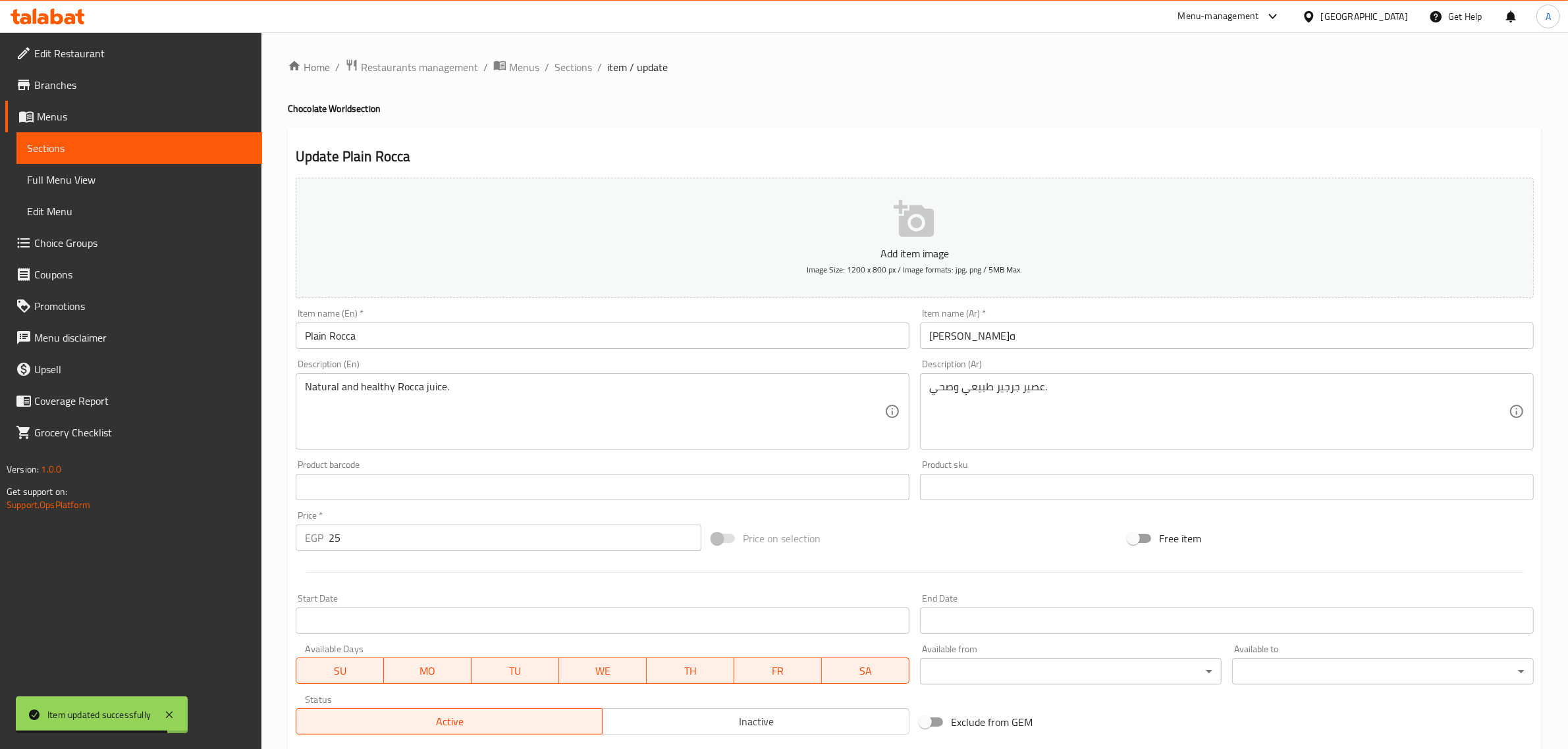
click at [550, 63] on ol "Home / Restaurants management / Menus / Sections / item / update" at bounding box center [914, 66] width 1254 height 17
click at [571, 63] on span "Sections" at bounding box center [573, 67] width 38 height 16
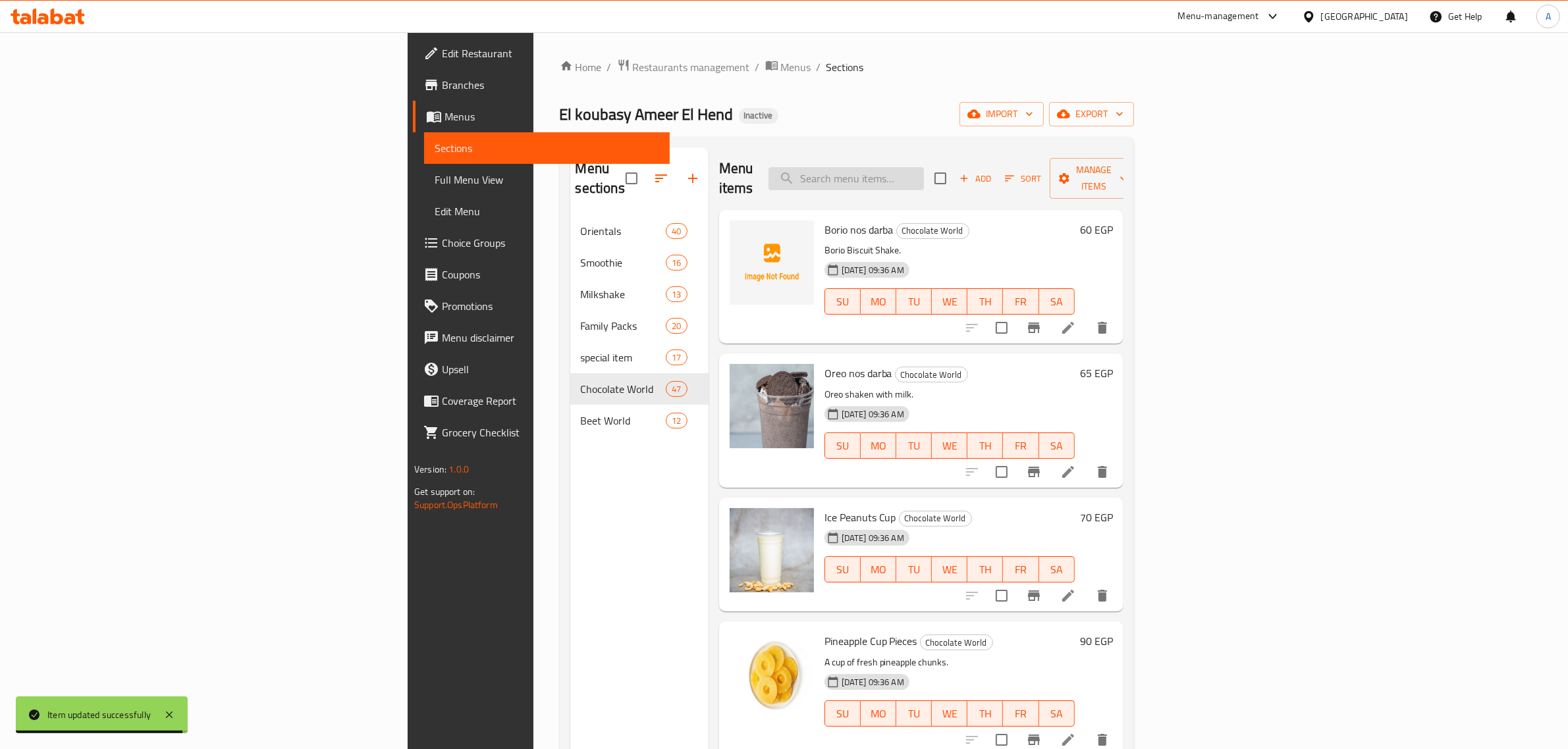
click at [924, 179] on input "search" at bounding box center [846, 179] width 156 height 23
paste input "Peanut Vanilla or Chocolate"
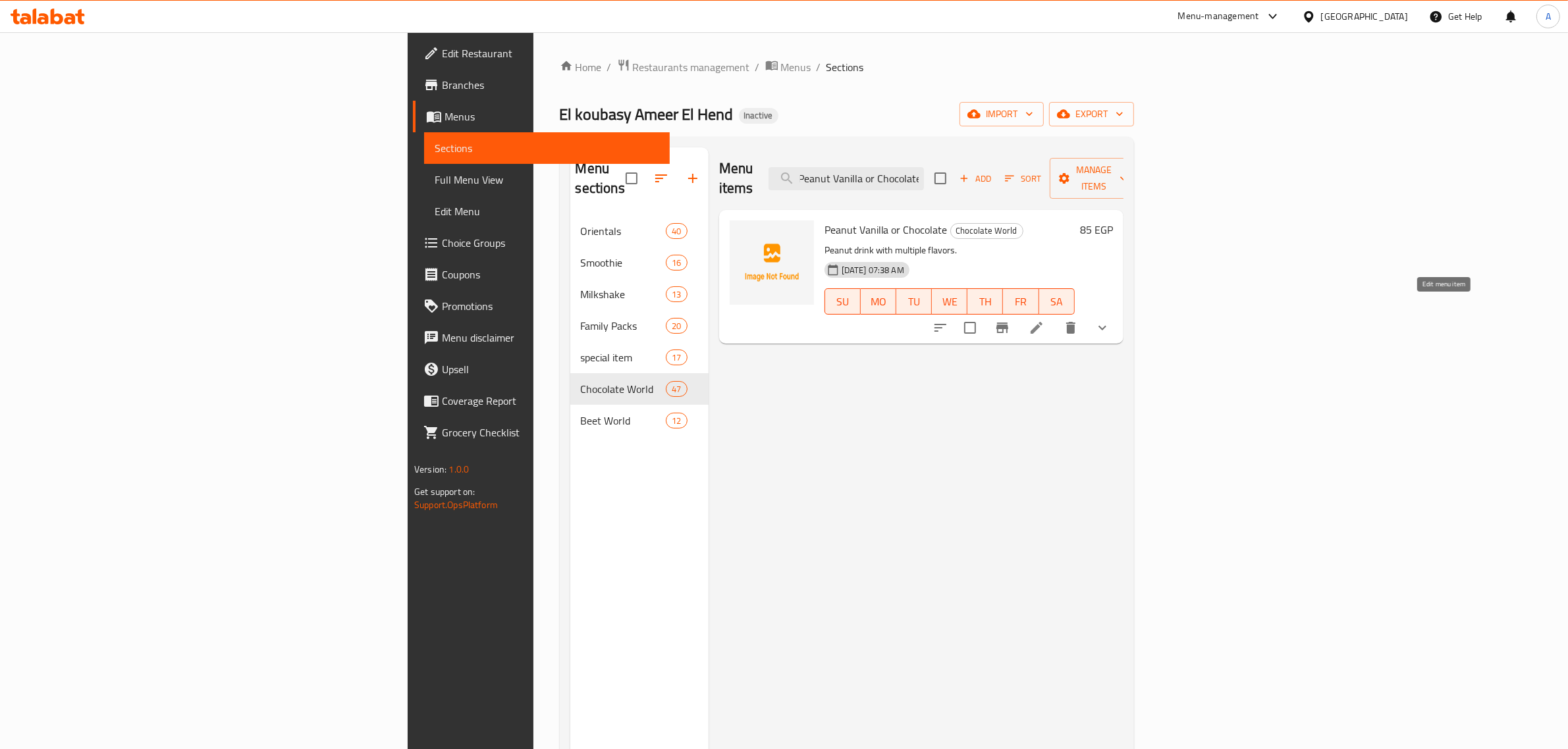
type input "Peanut Vanilla or Chocolate"
click at [1045, 320] on icon at bounding box center [1037, 328] width 16 height 16
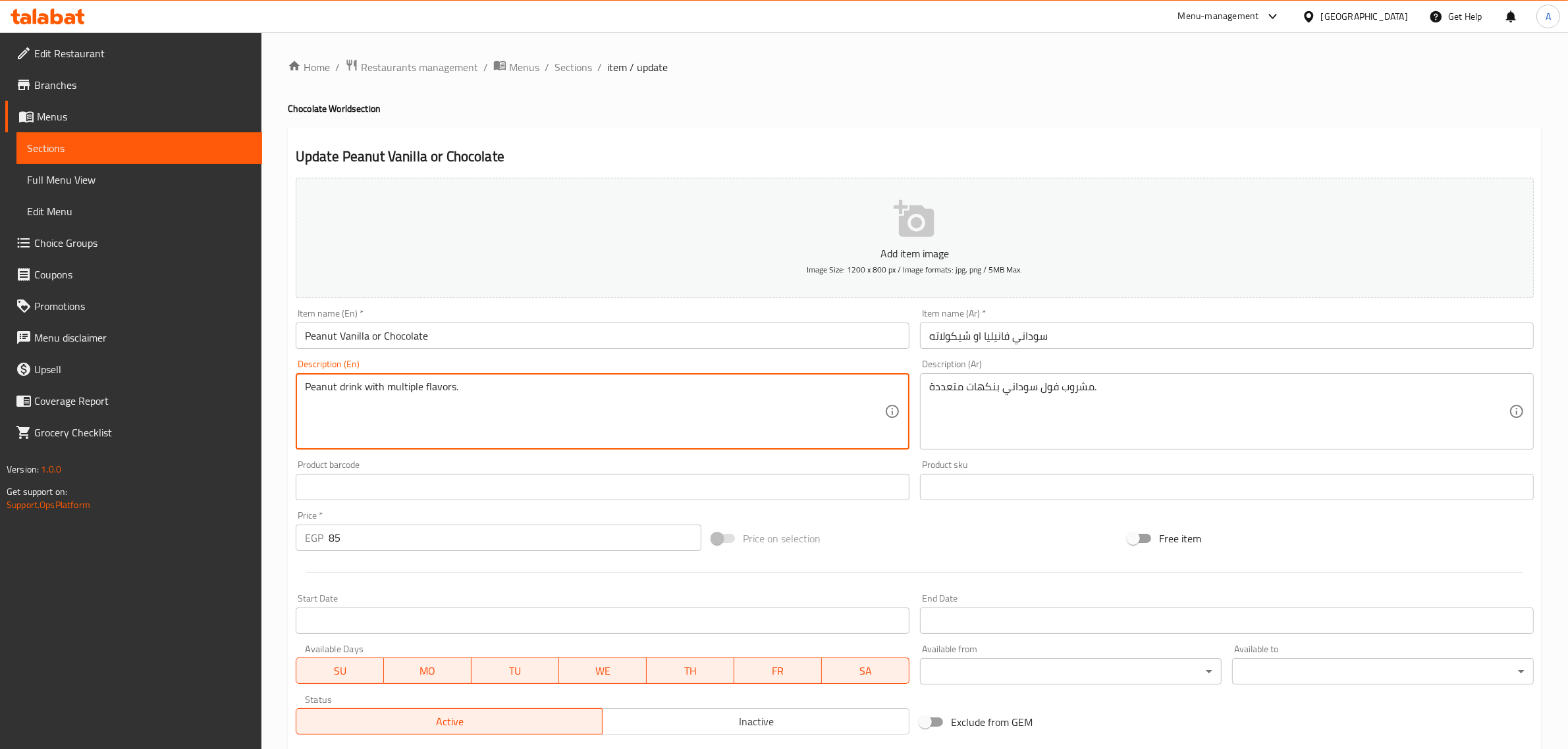
click at [472, 396] on textarea "Peanut drink with multiple flavors." at bounding box center [594, 412] width 579 height 62
click at [326, 320] on div "Item name (En)   * Peanut Vanilla or Chocolate Item name (En) *" at bounding box center [602, 329] width 614 height 40
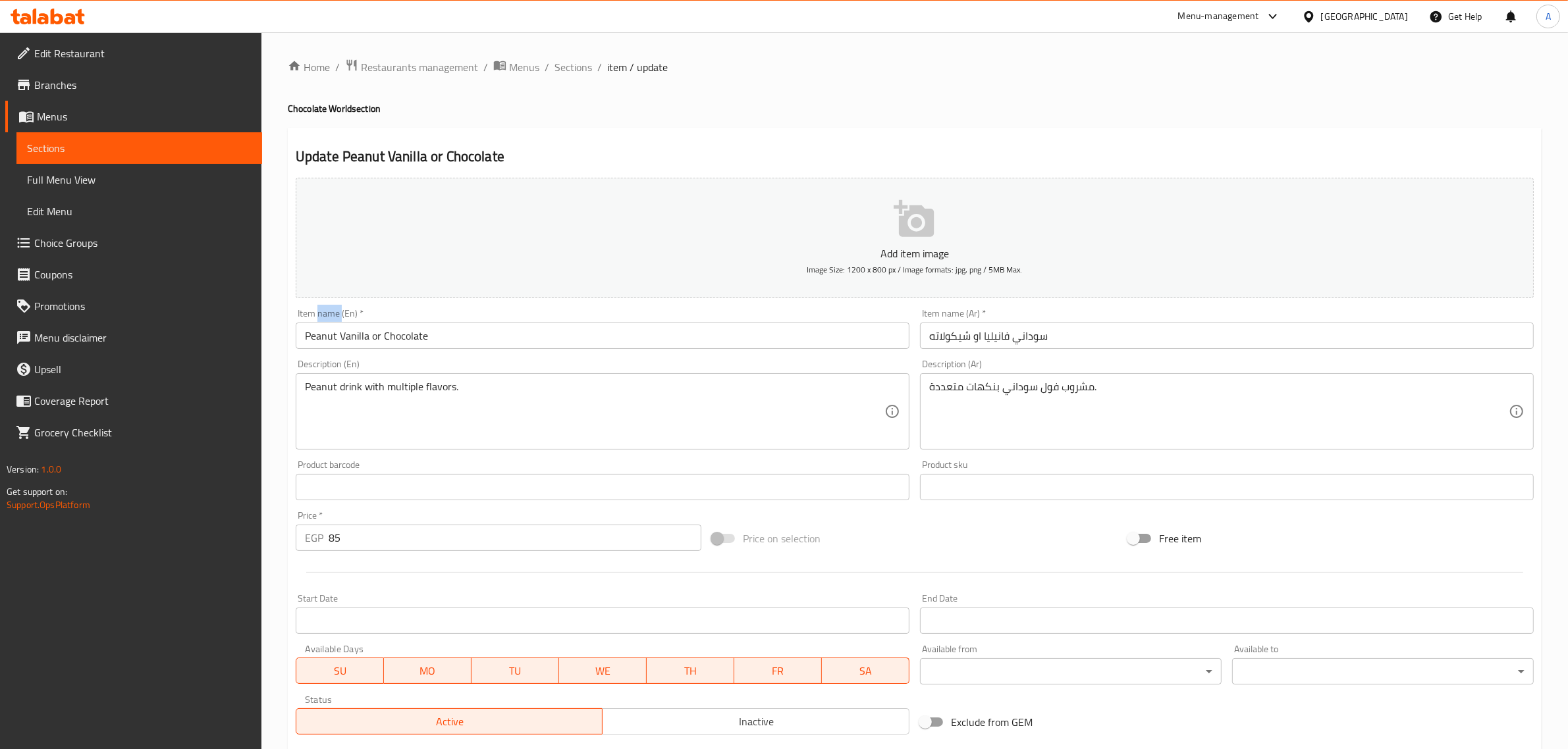
click at [326, 320] on div "Item name (En)   * Peanut Vanilla or Chocolate Item name (En) *" at bounding box center [602, 329] width 614 height 40
click at [575, 401] on textarea "Peanut drink with multiple flavors." at bounding box center [594, 412] width 579 height 62
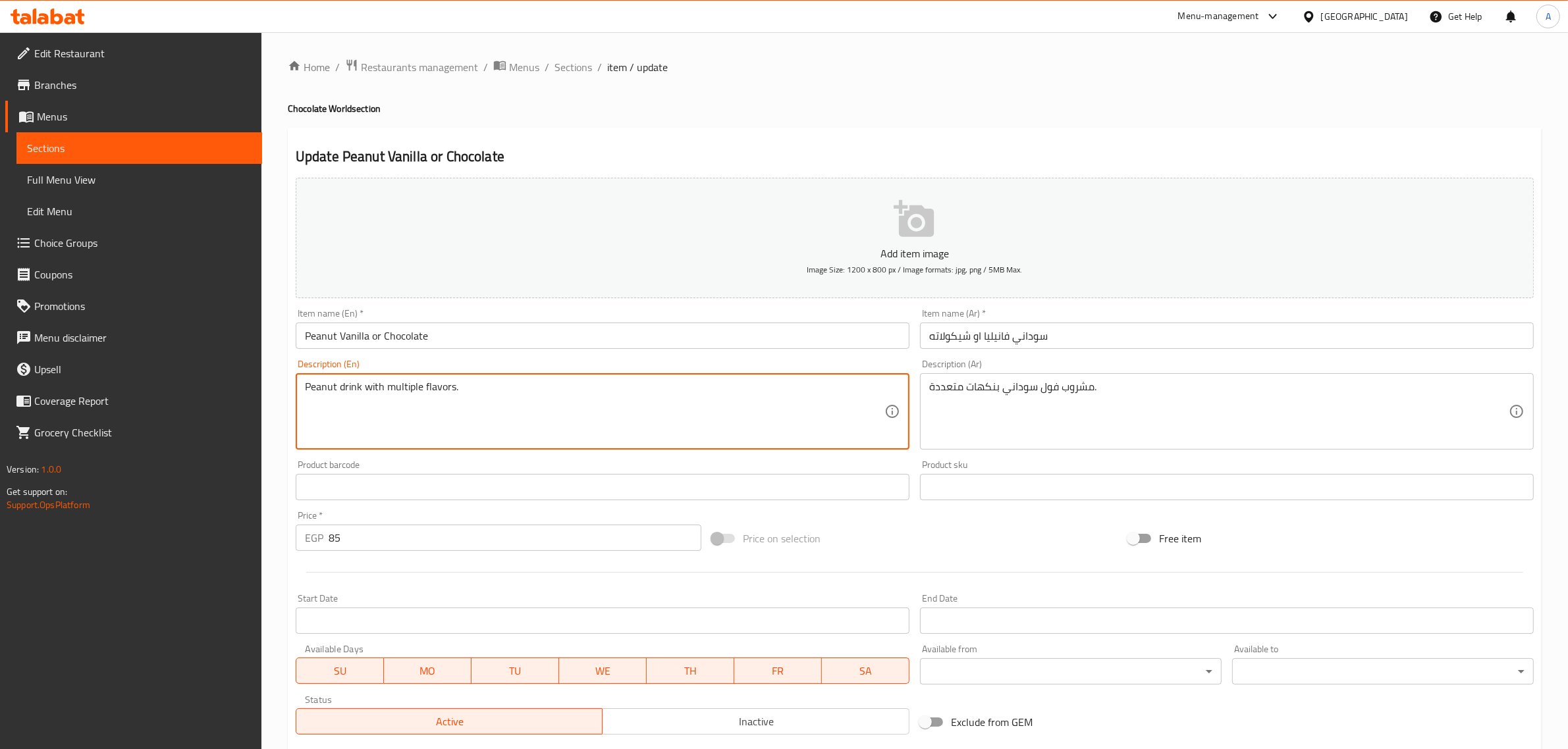
click at [575, 401] on textarea "Peanut drink with multiple flavors." at bounding box center [594, 412] width 579 height 62
click at [409, 392] on textarea "Peanut drink with multiple flavors." at bounding box center [594, 412] width 579 height 62
click at [409, 393] on textarea "Peanut drink with multiple flavors." at bounding box center [594, 412] width 579 height 62
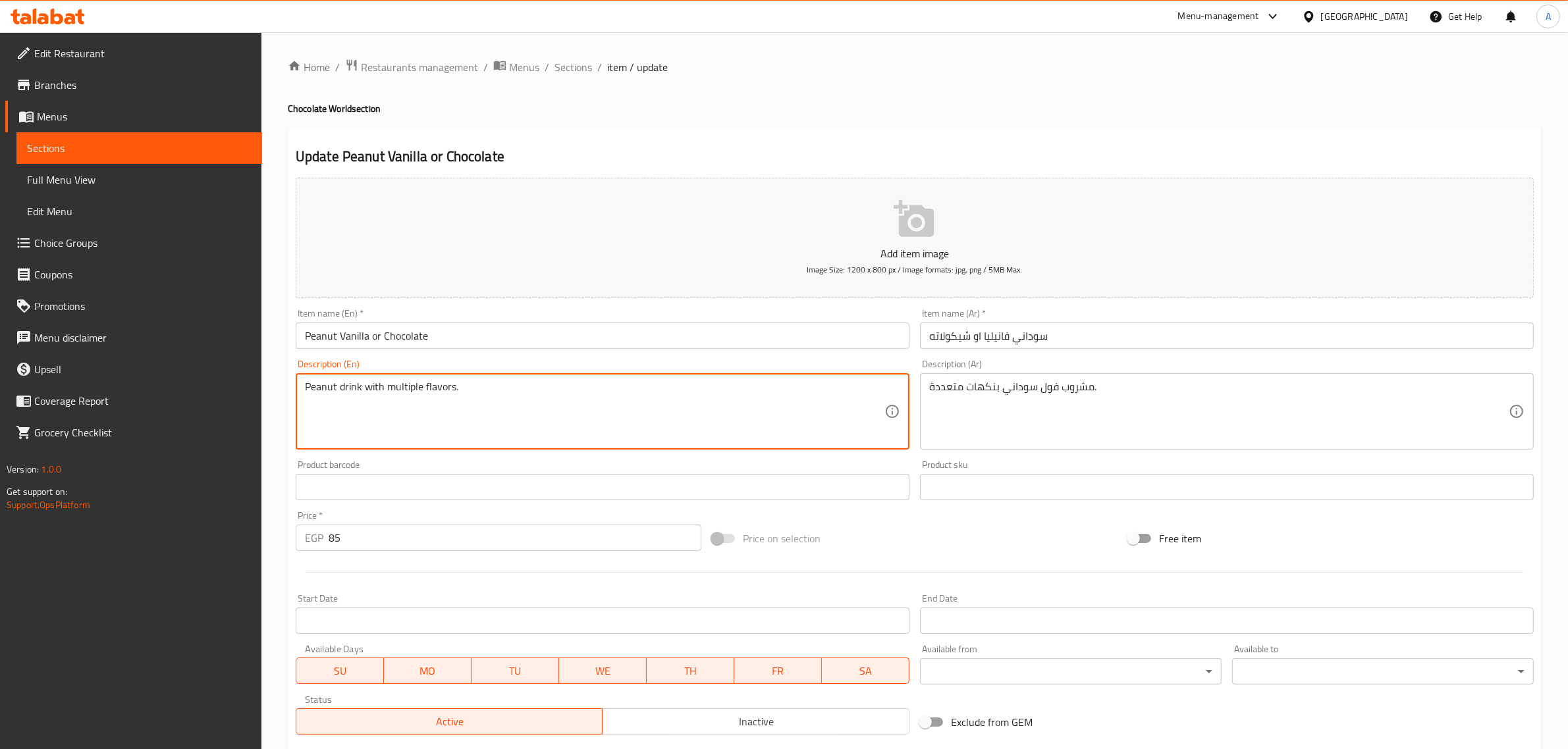
scroll to position [202, 0]
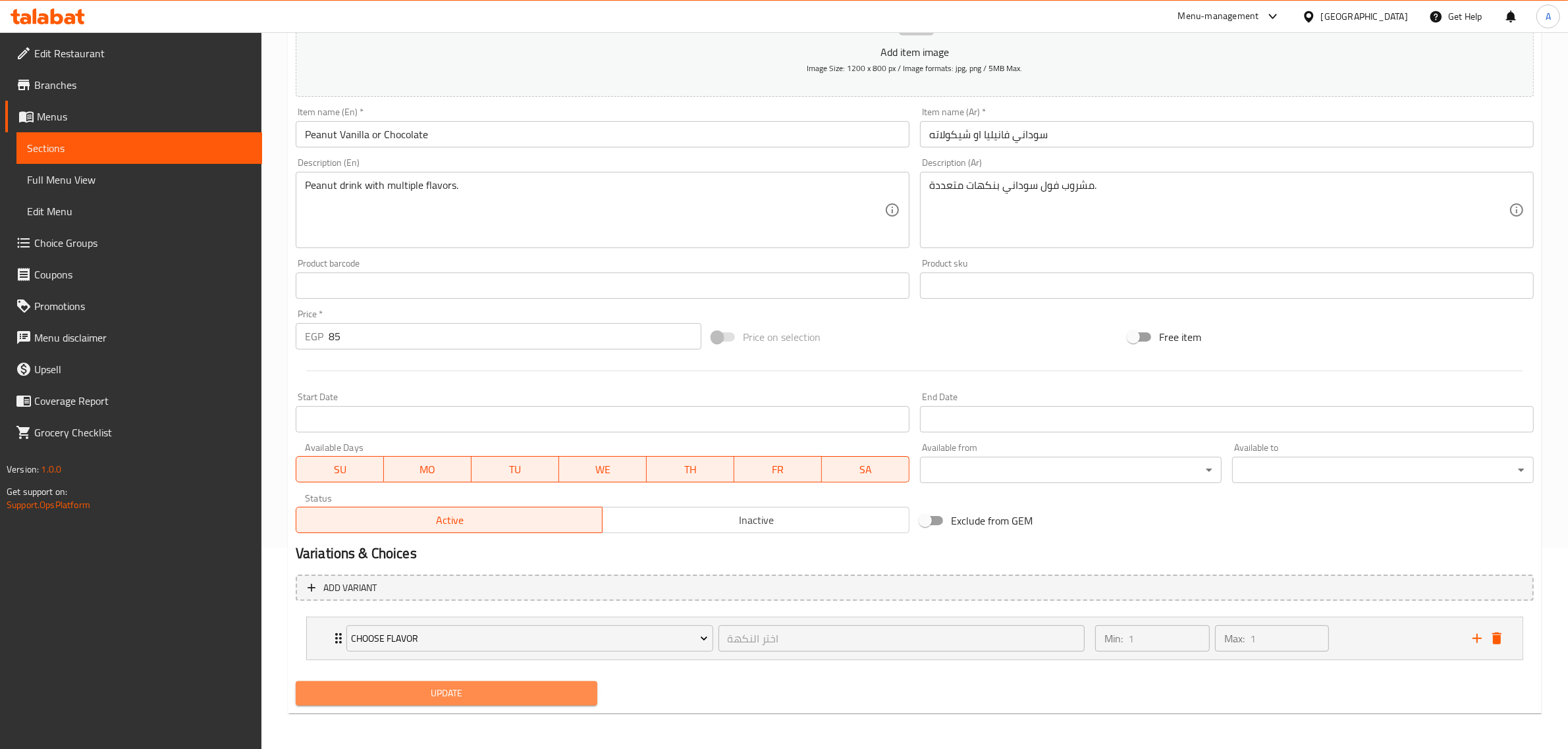
click at [458, 689] on span "Update" at bounding box center [447, 693] width 281 height 17
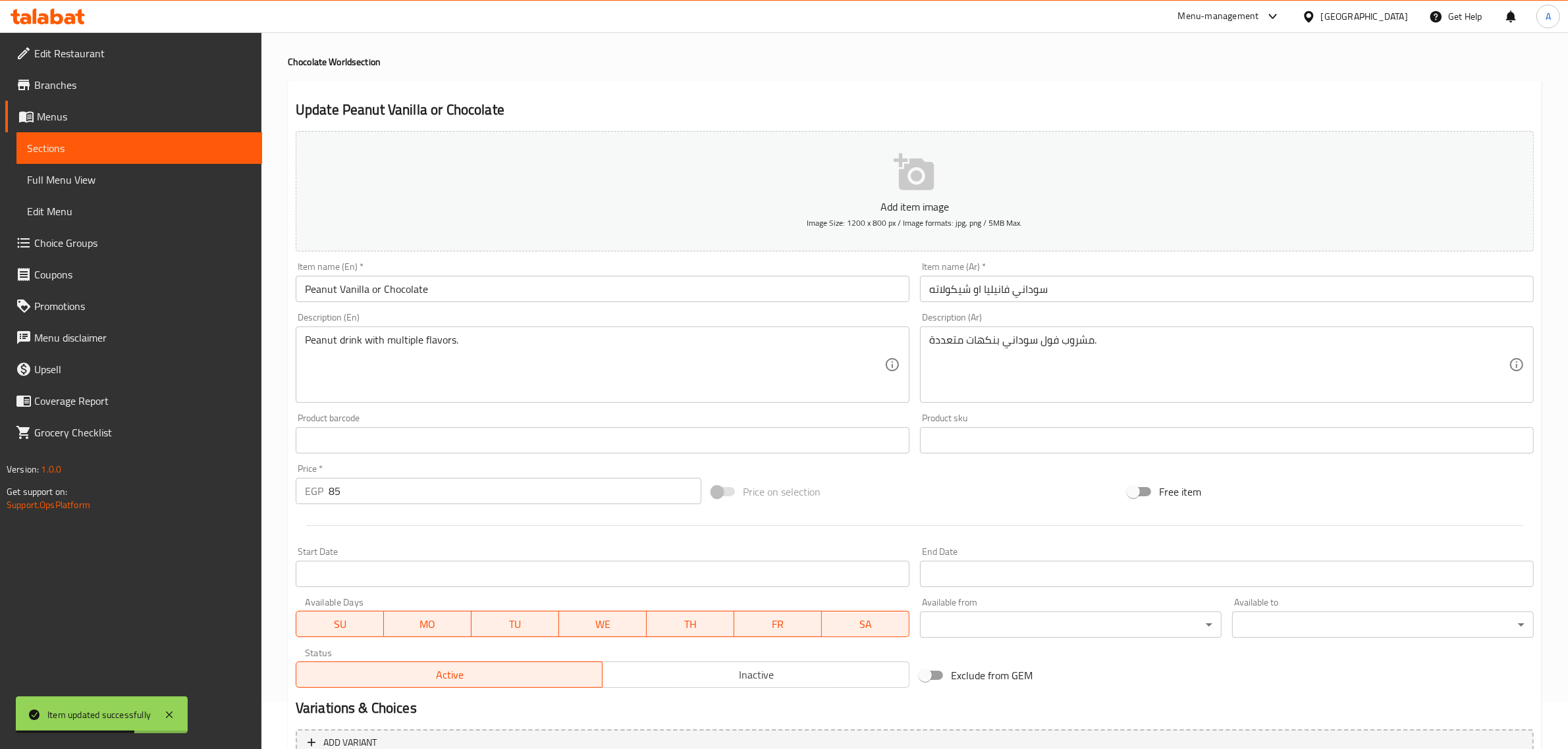
scroll to position [0, 0]
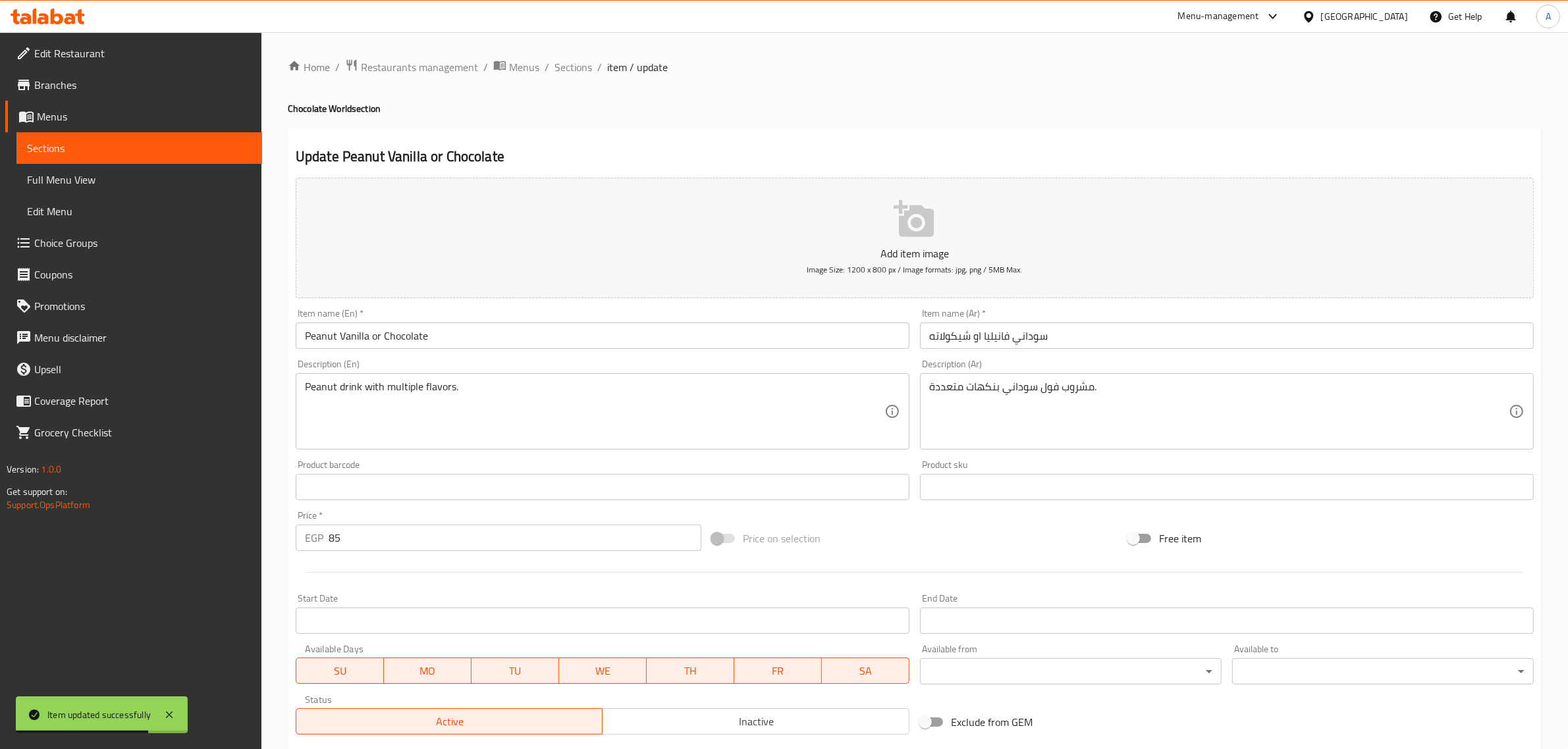
click at [603, 66] on ol "Home / Restaurants management / Menus / Sections / item / update" at bounding box center [914, 66] width 1254 height 17
click at [587, 66] on span "Sections" at bounding box center [573, 67] width 38 height 16
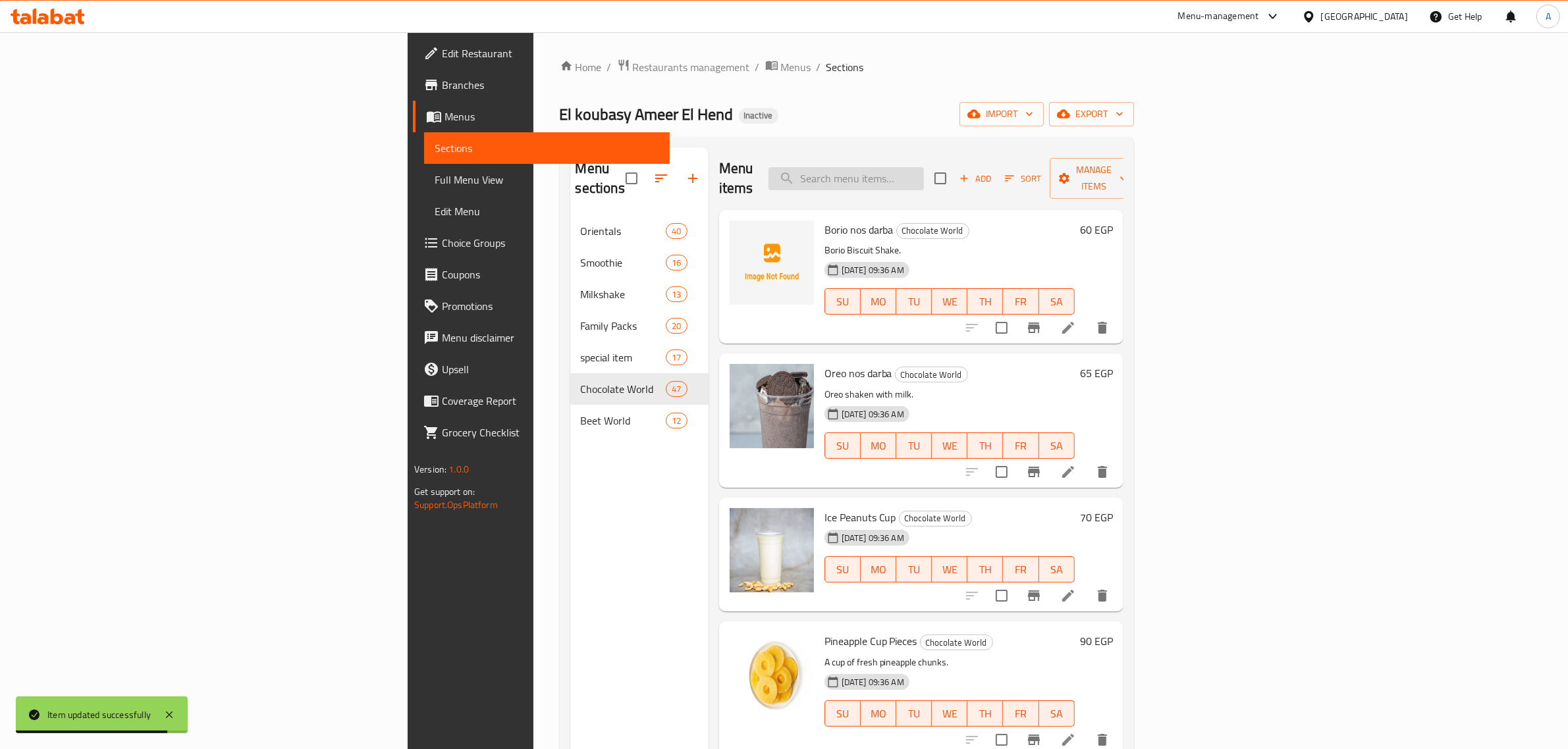
click at [924, 168] on input "search" at bounding box center [846, 179] width 156 height 23
paste input "Plain Beet"
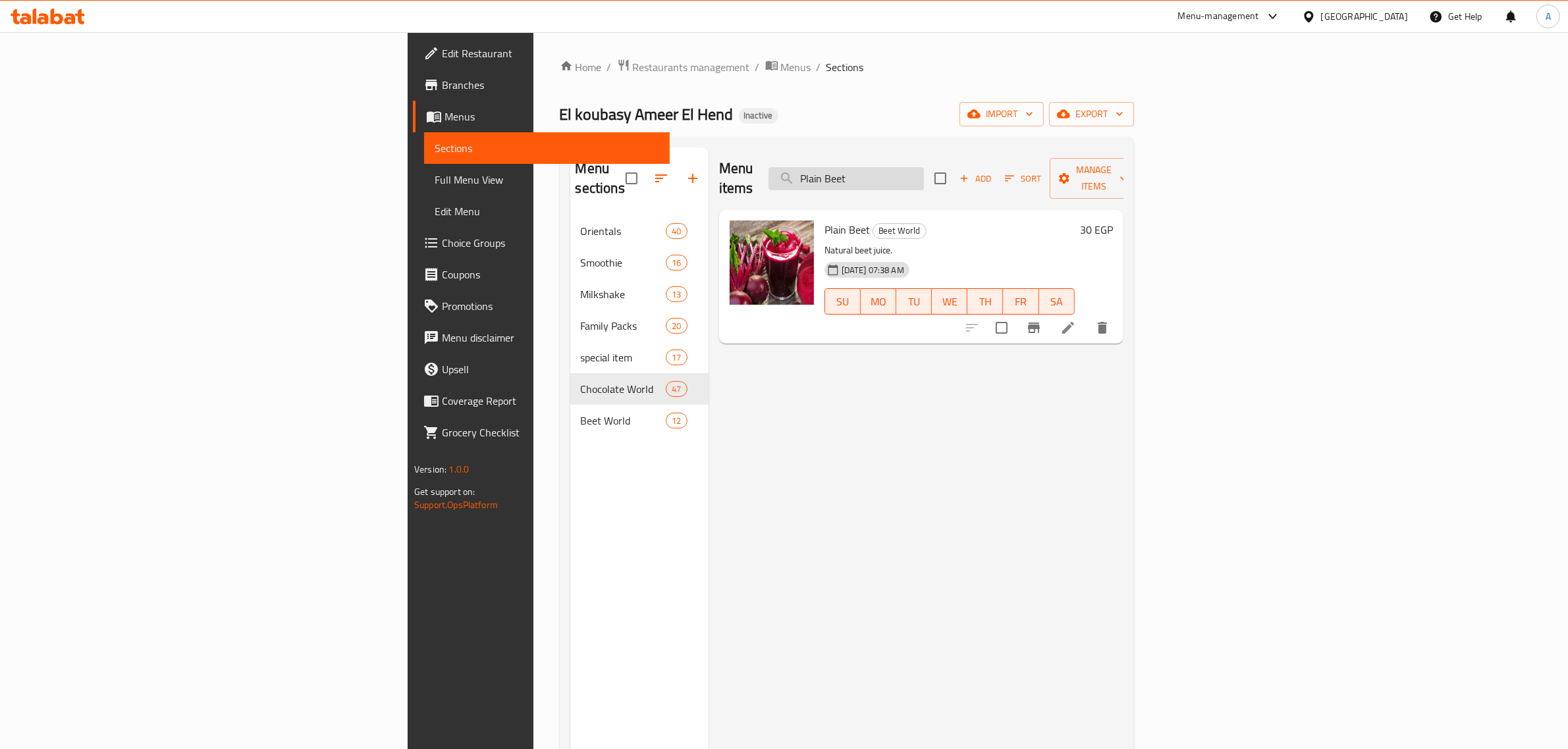
click at [924, 171] on input "Plain Beet" at bounding box center [846, 179] width 156 height 23
click at [924, 179] on input "Plain" at bounding box center [846, 179] width 156 height 23
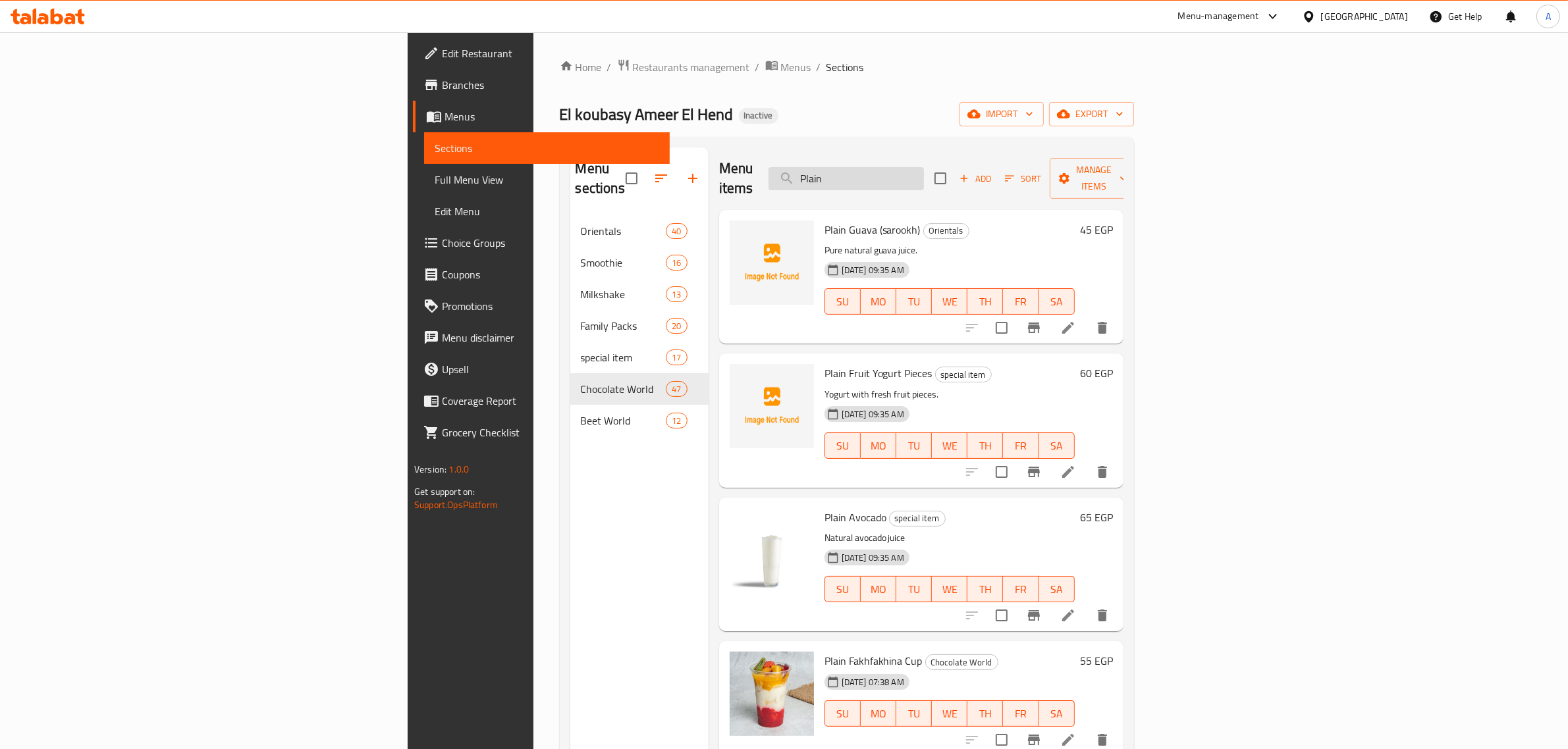
click at [924, 179] on input "Plain" at bounding box center [846, 179] width 156 height 23
paste input "Beet"
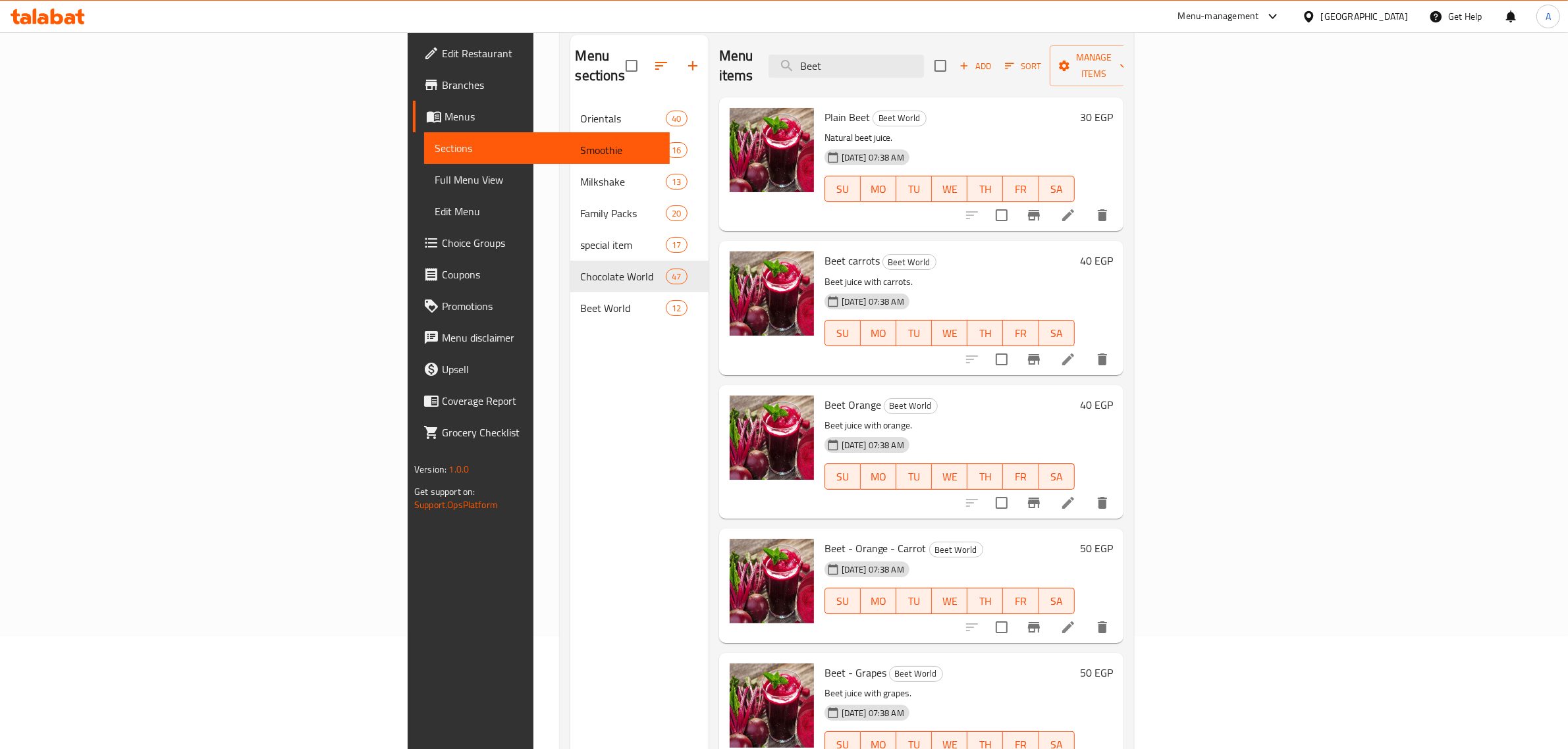
scroll to position [111, 0]
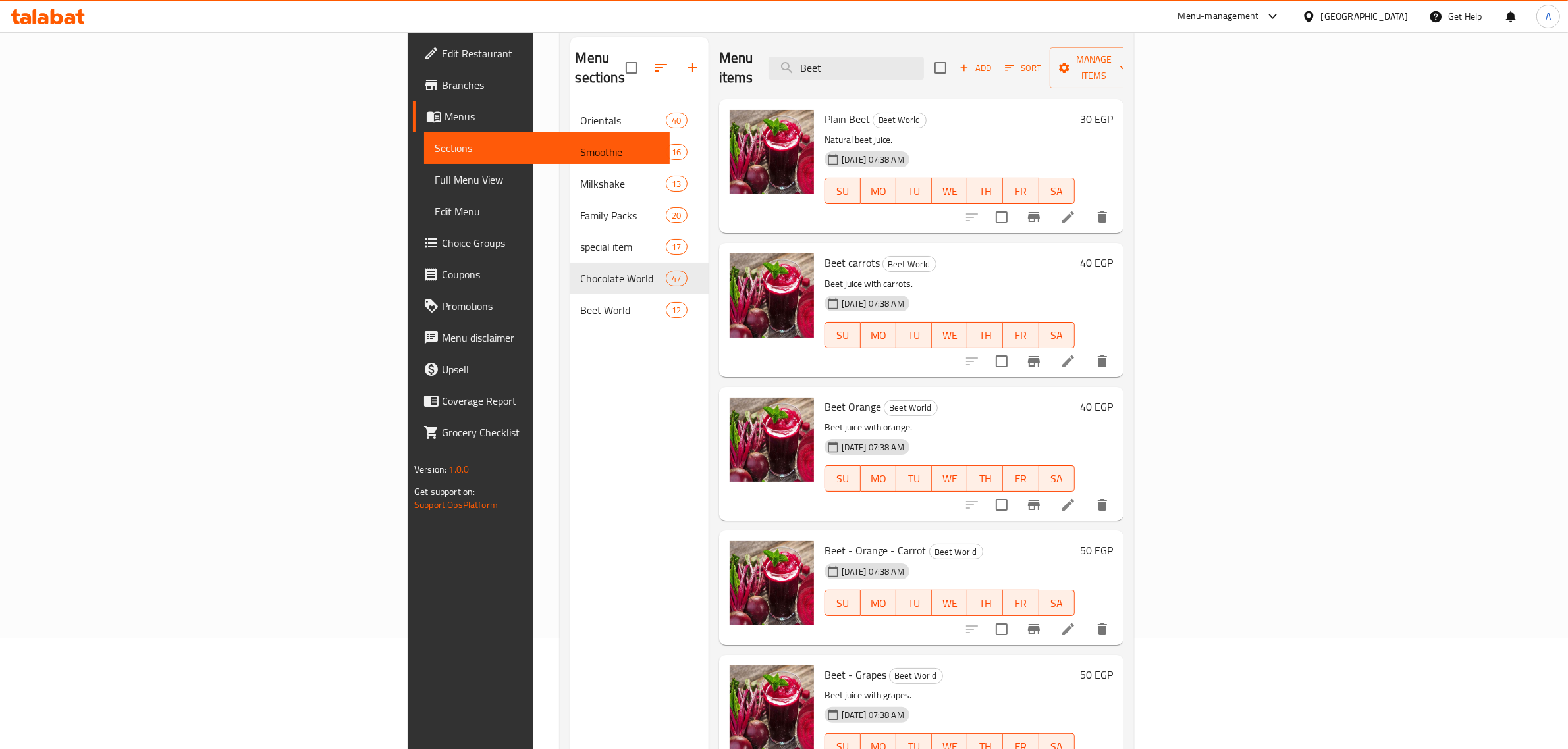
type input "Beet"
click at [824, 541] on span "Beet - Orange - Carrot" at bounding box center [875, 550] width 102 height 20
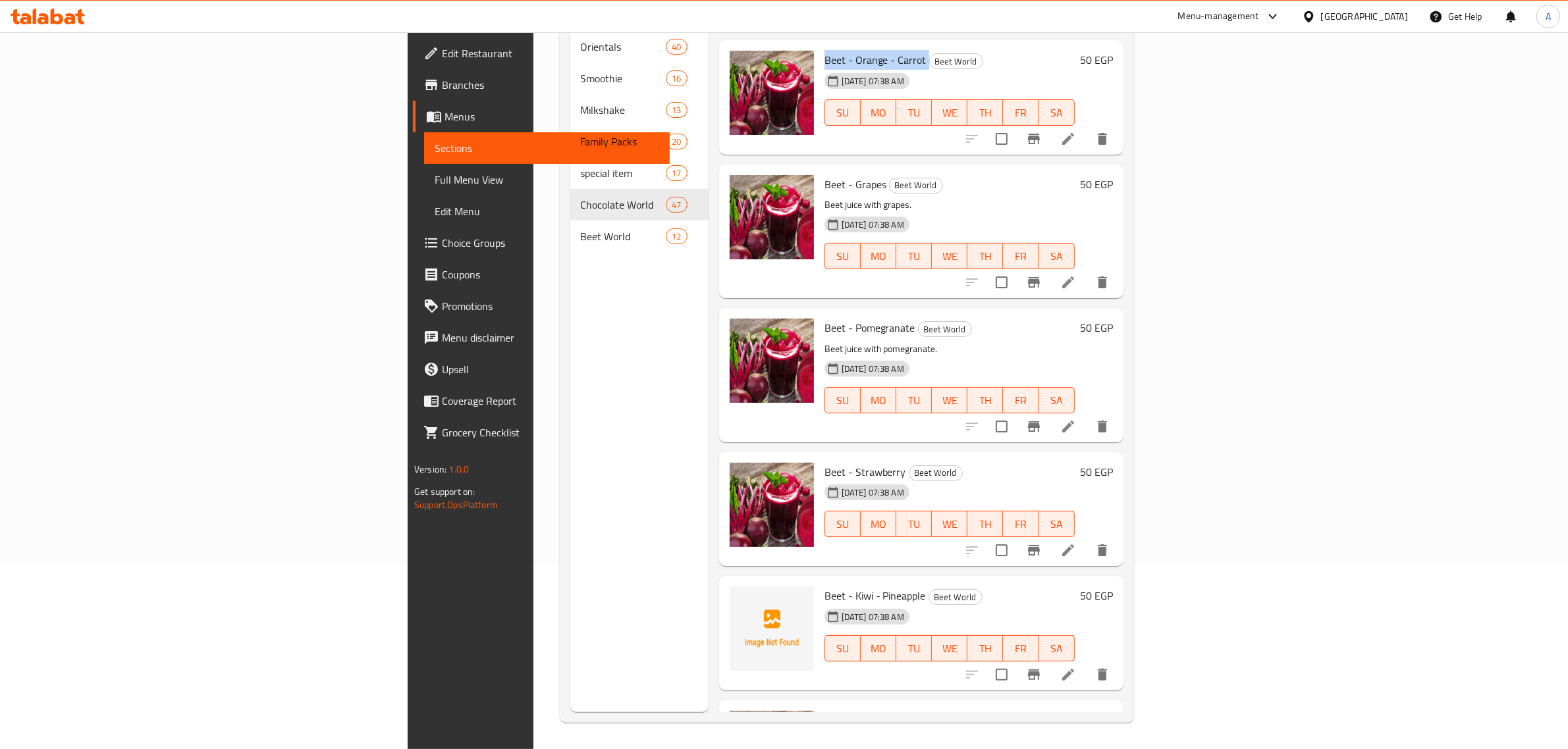
scroll to position [481, 0]
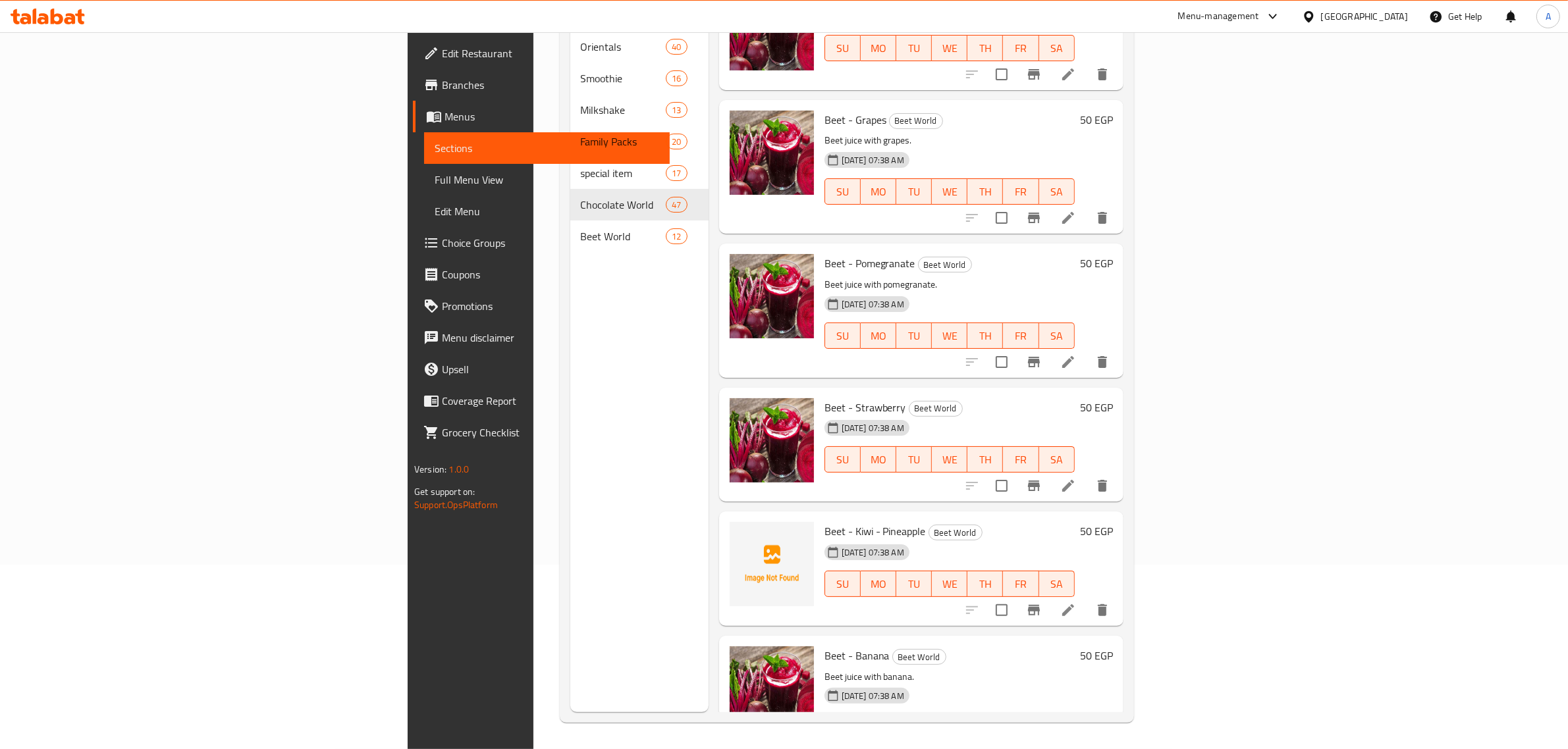
click at [820, 539] on div "27-09-2025 07:38 AM" at bounding box center [852, 552] width 65 height 26
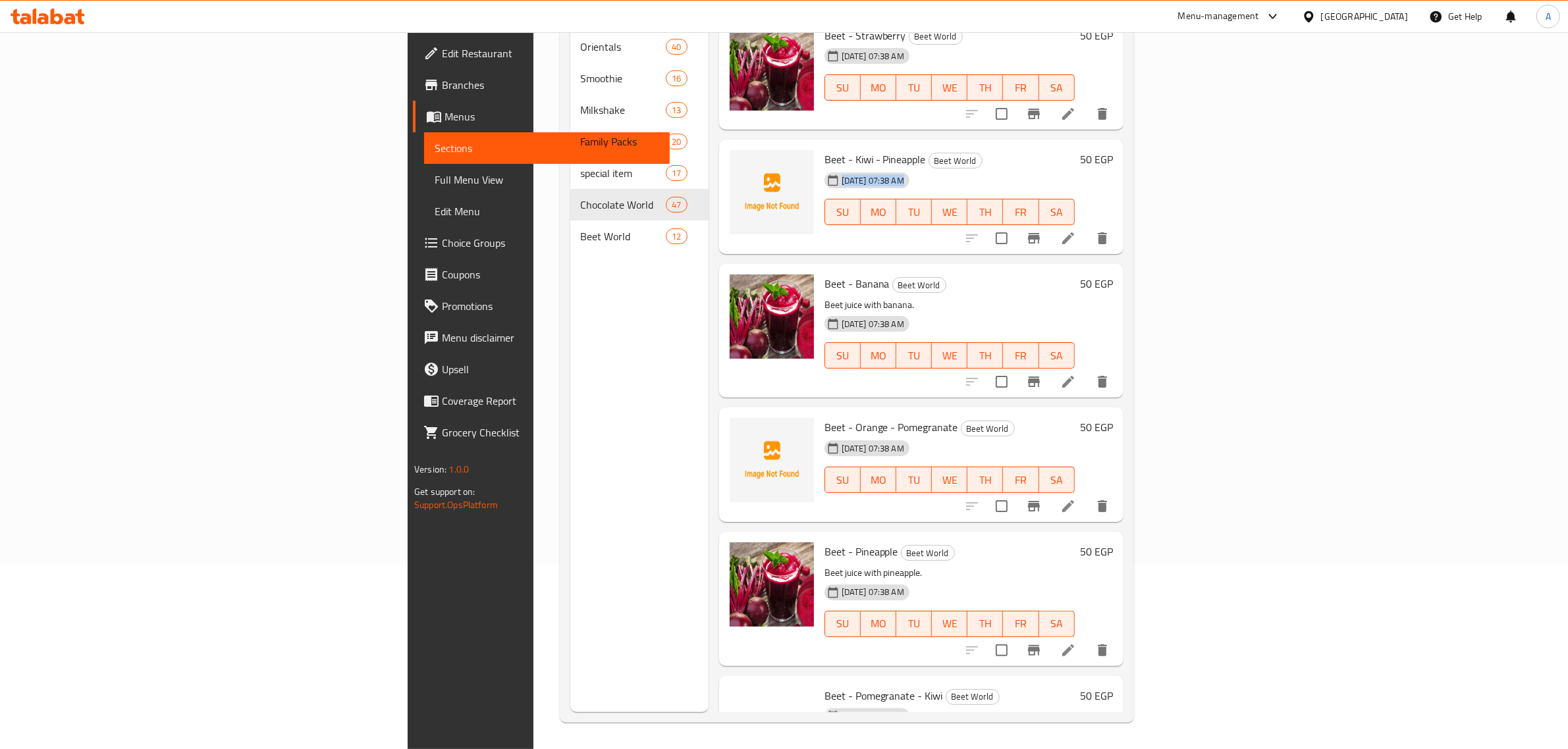
scroll to position [910, 0]
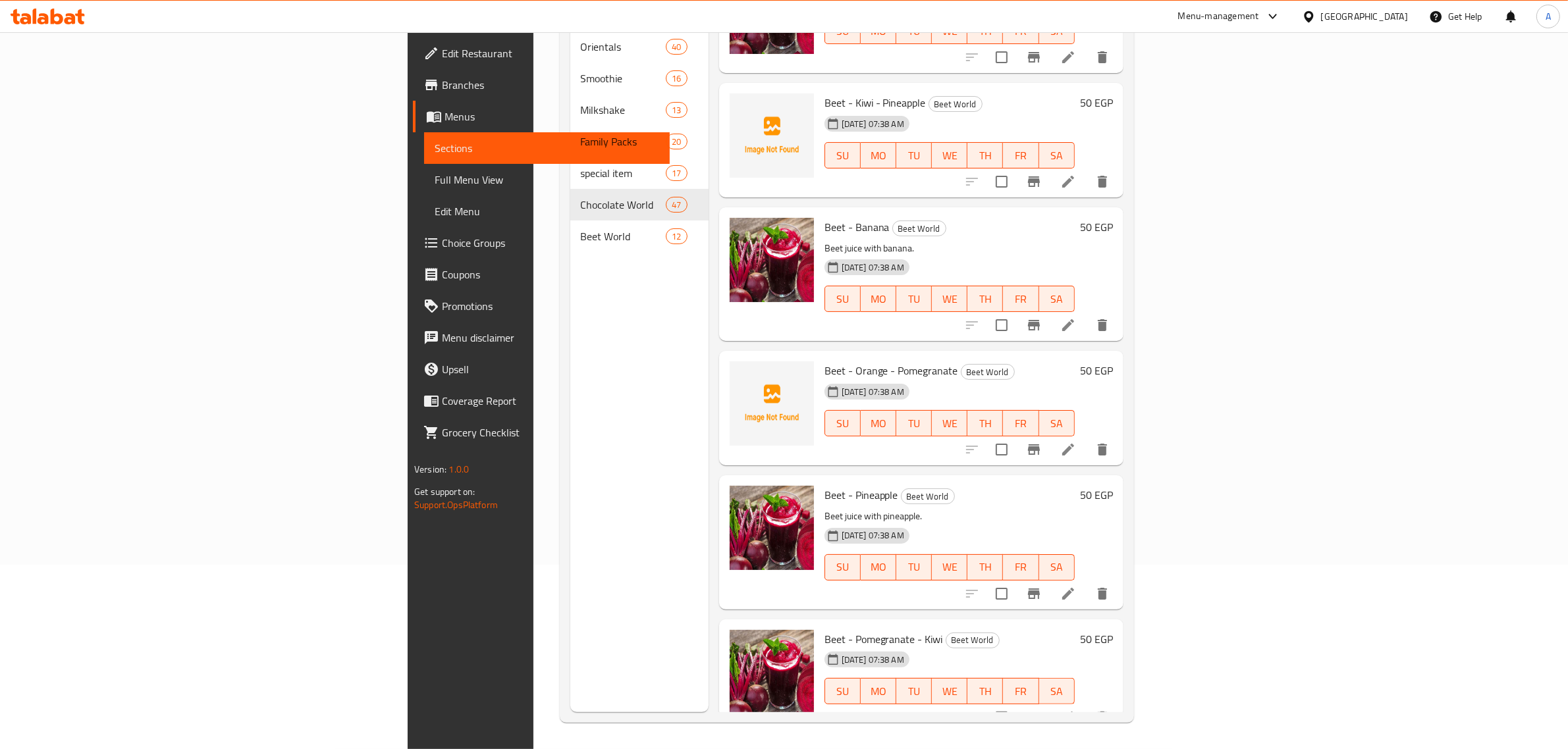
drag, startPoint x: 1463, startPoint y: 313, endPoint x: 1195, endPoint y: 241, distance: 277.5
click at [1075, 240] on p "Beet juice with banana." at bounding box center [950, 248] width 251 height 17
click at [824, 485] on span "Beet - Pineapple" at bounding box center [861, 495] width 73 height 20
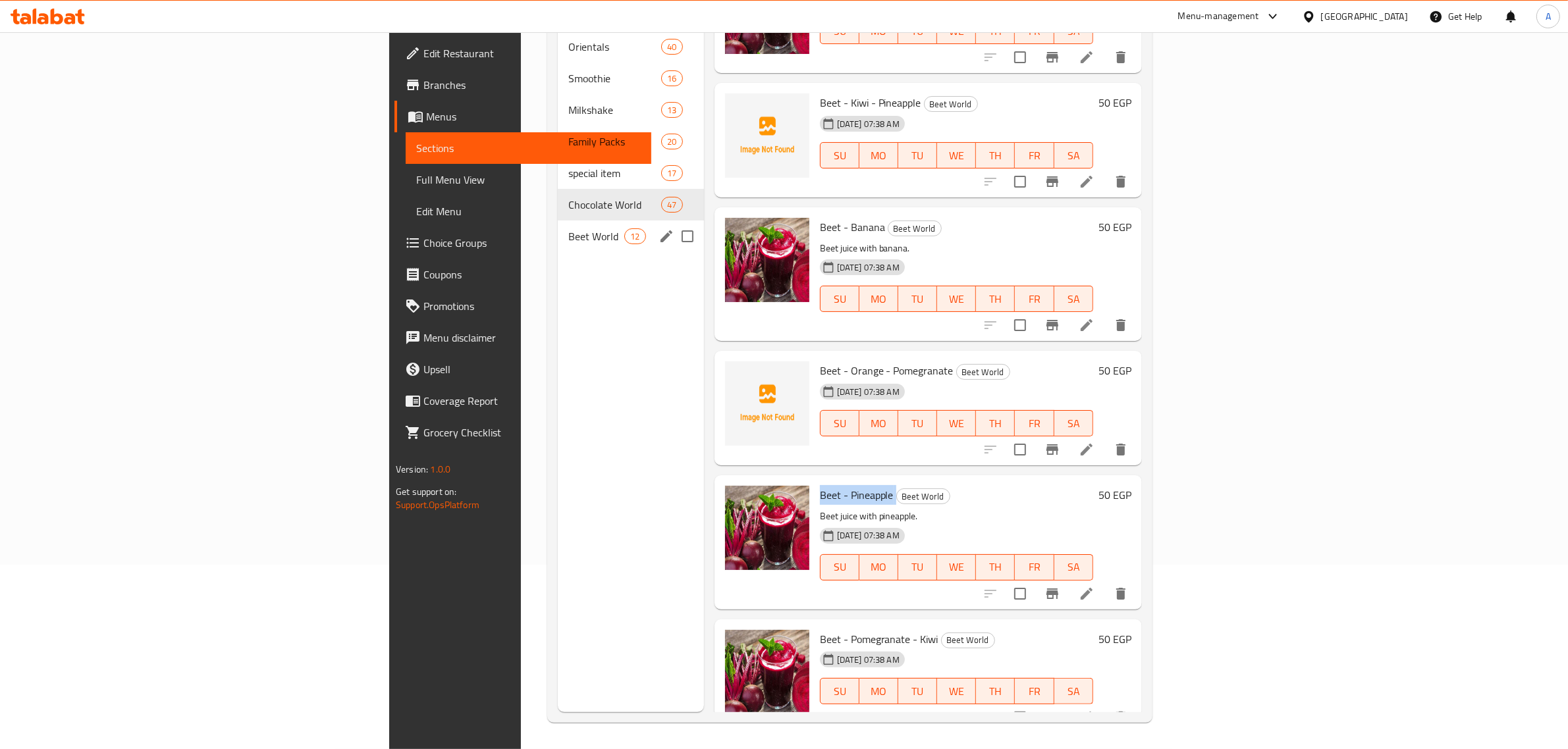
drag, startPoint x: 585, startPoint y: 219, endPoint x: 563, endPoint y: 207, distance: 25.1
click at [673, 223] on input "Menu sections" at bounding box center [687, 236] width 28 height 28
checkbox input "true"
click at [657, 227] on div "Menu sections" at bounding box center [666, 236] width 20 height 20
click at [658, 228] on icon "edit" at bounding box center [666, 236] width 16 height 16
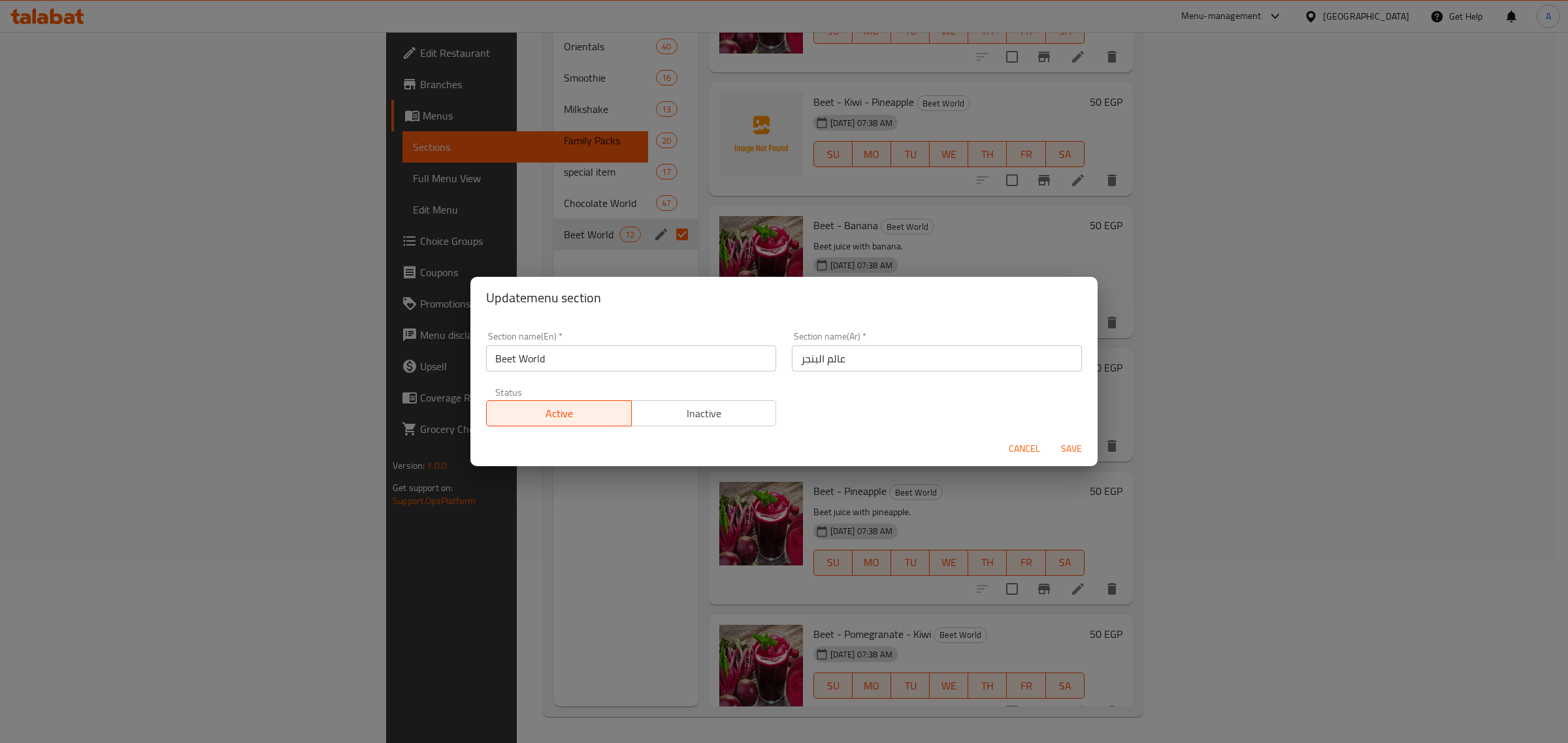
click at [511, 353] on input "Beet World" at bounding box center [631, 358] width 290 height 26
paste input "root"
type input "Beetroot World"
click at [1069, 445] on span "Save" at bounding box center [1072, 449] width 32 height 17
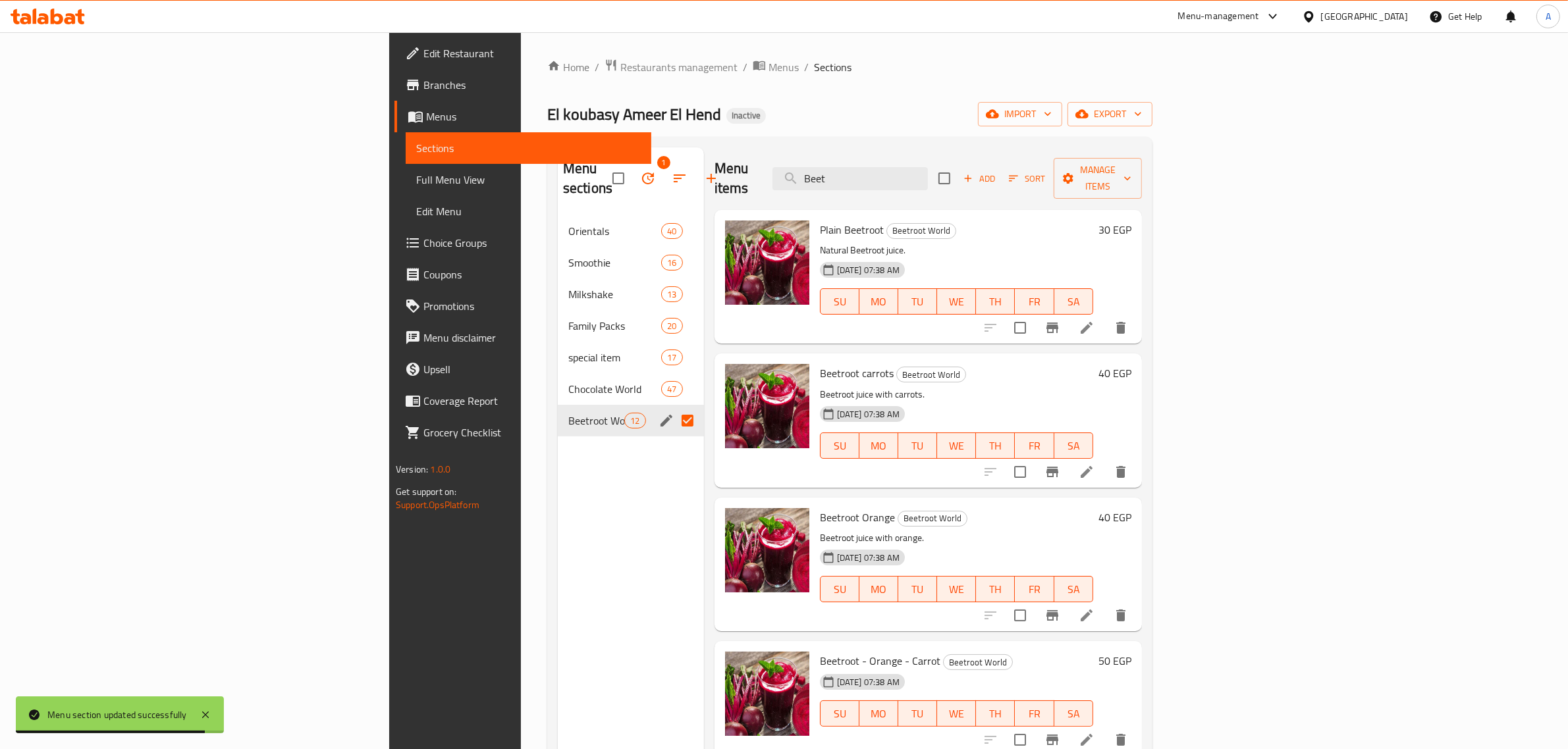
click at [992, 145] on div "Menu sections 1 Orientals 40 Smoothie 16 Milkshake 13 Family Packs 20 special i…" at bounding box center [850, 522] width 605 height 771
click at [928, 168] on input "Beet" at bounding box center [850, 179] width 156 height 23
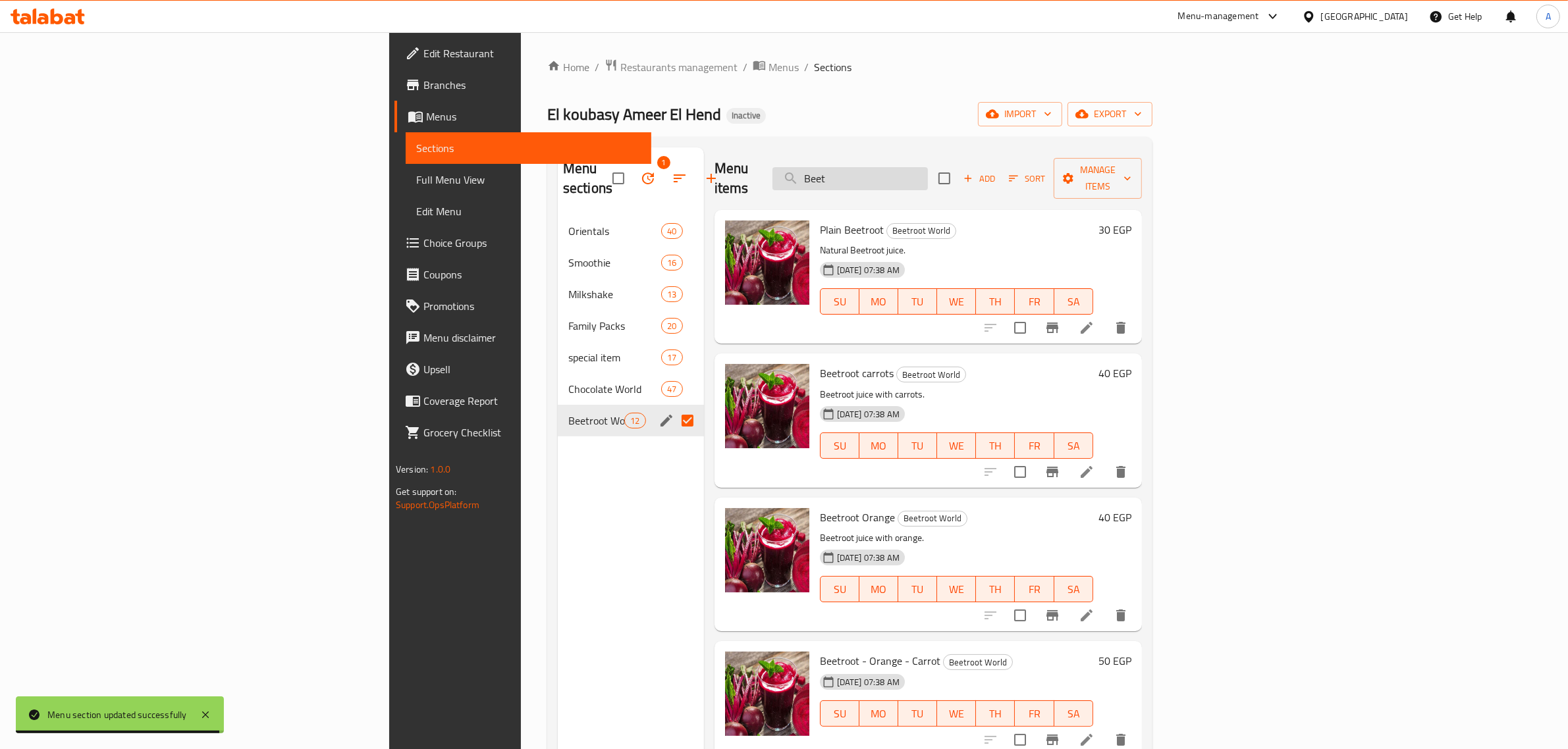
paste input "Cub"
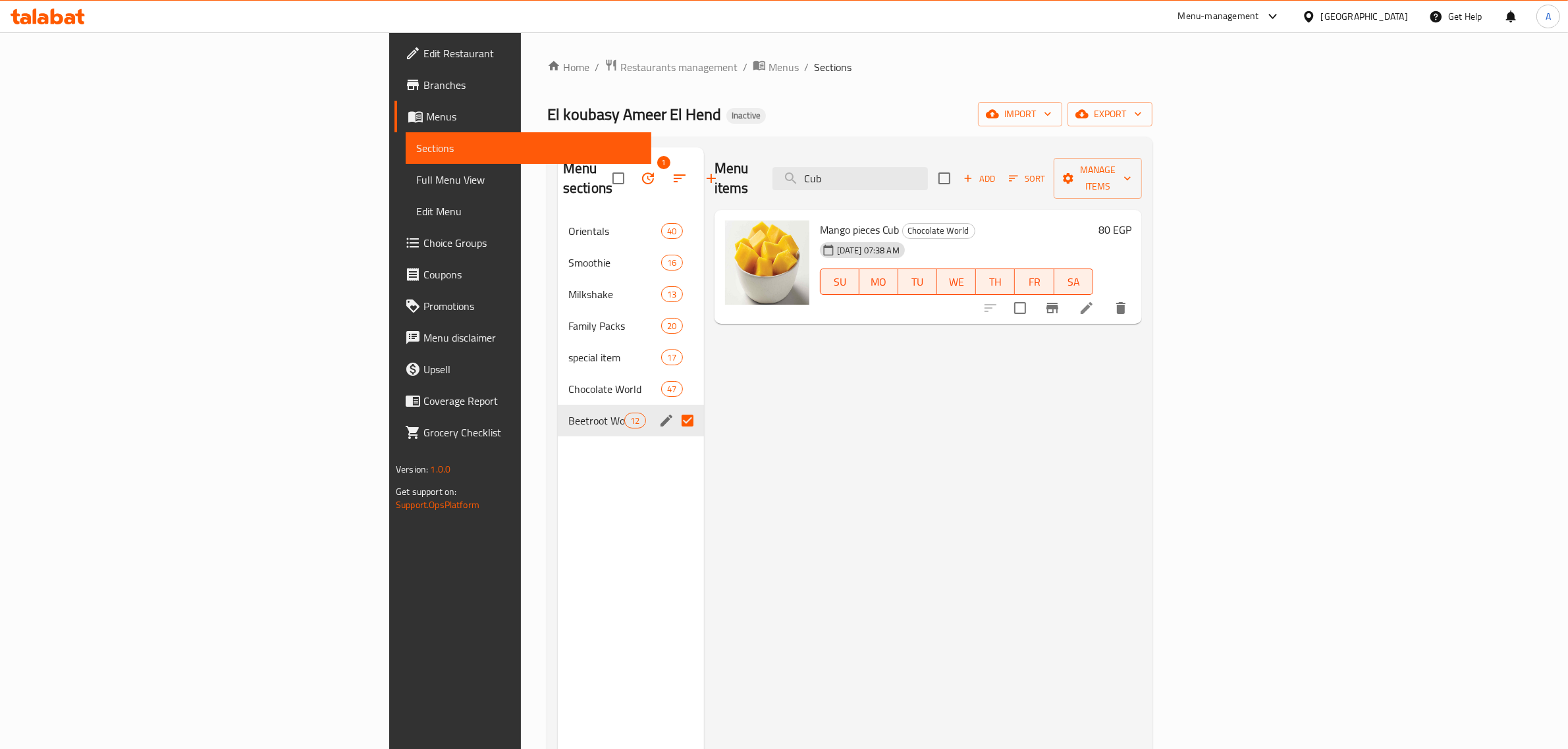
type input "Cub"
click at [1095, 300] on icon at bounding box center [1087, 308] width 16 height 16
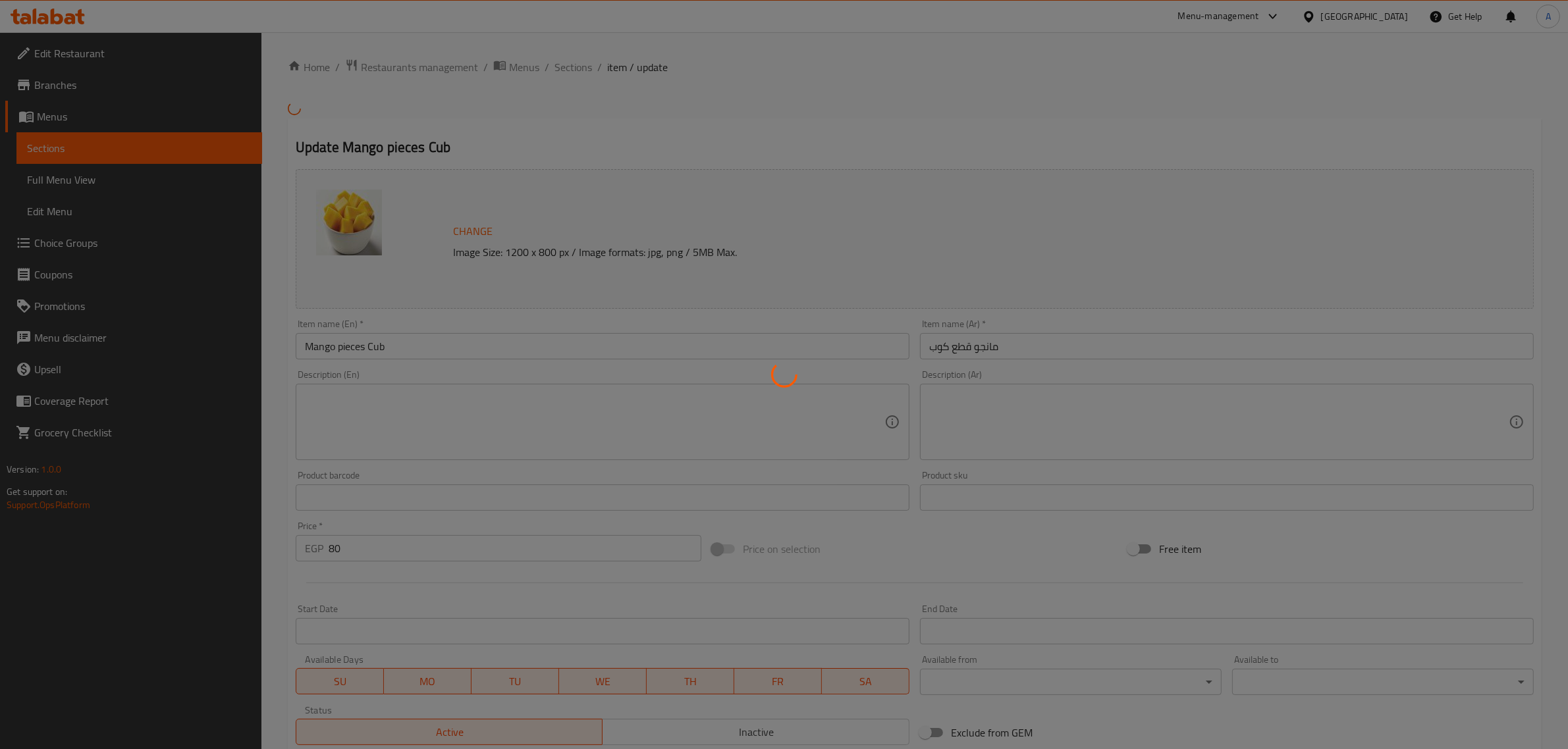
click at [429, 340] on div at bounding box center [784, 374] width 1568 height 749
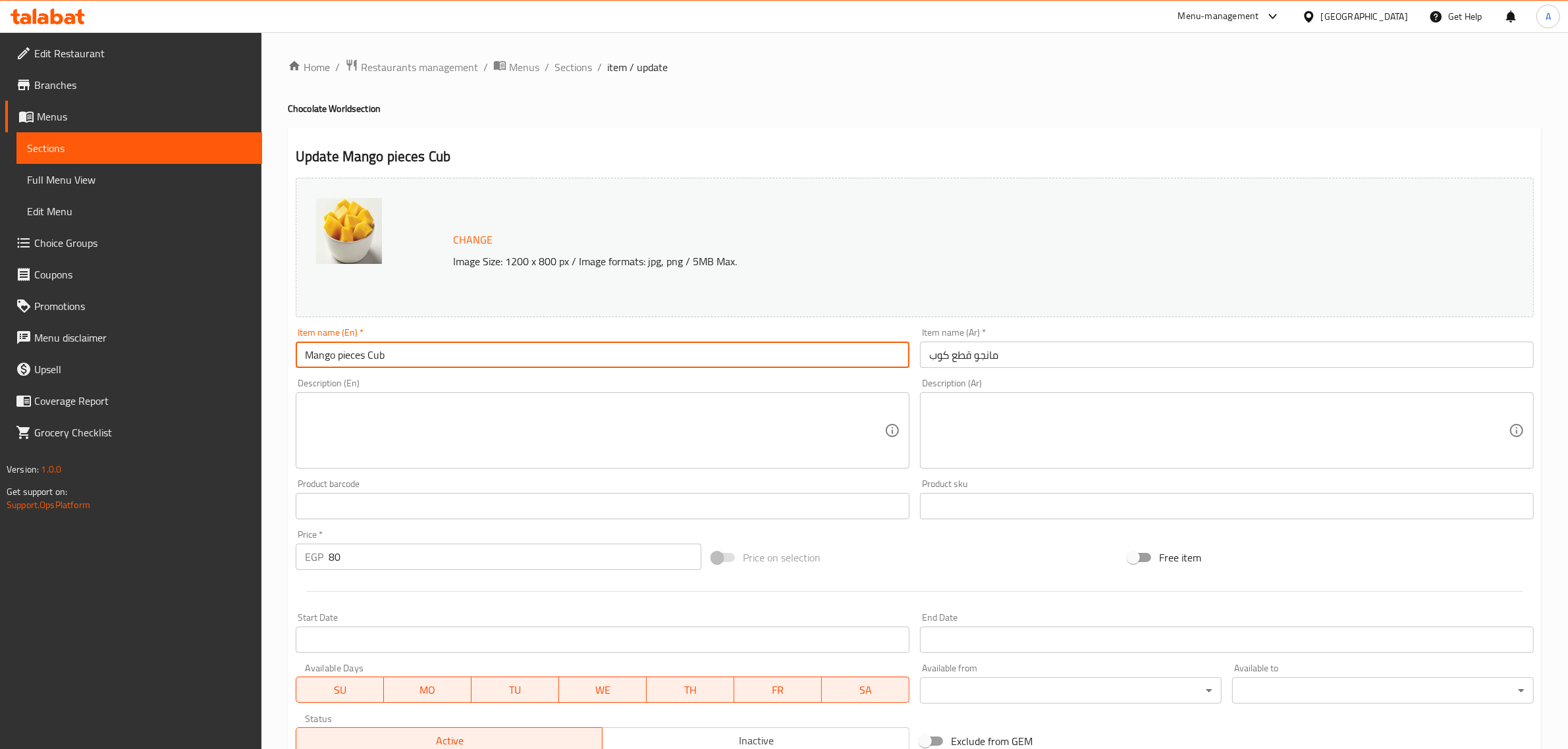
click at [382, 353] on input "Mango pieces Cub" at bounding box center [602, 354] width 614 height 26
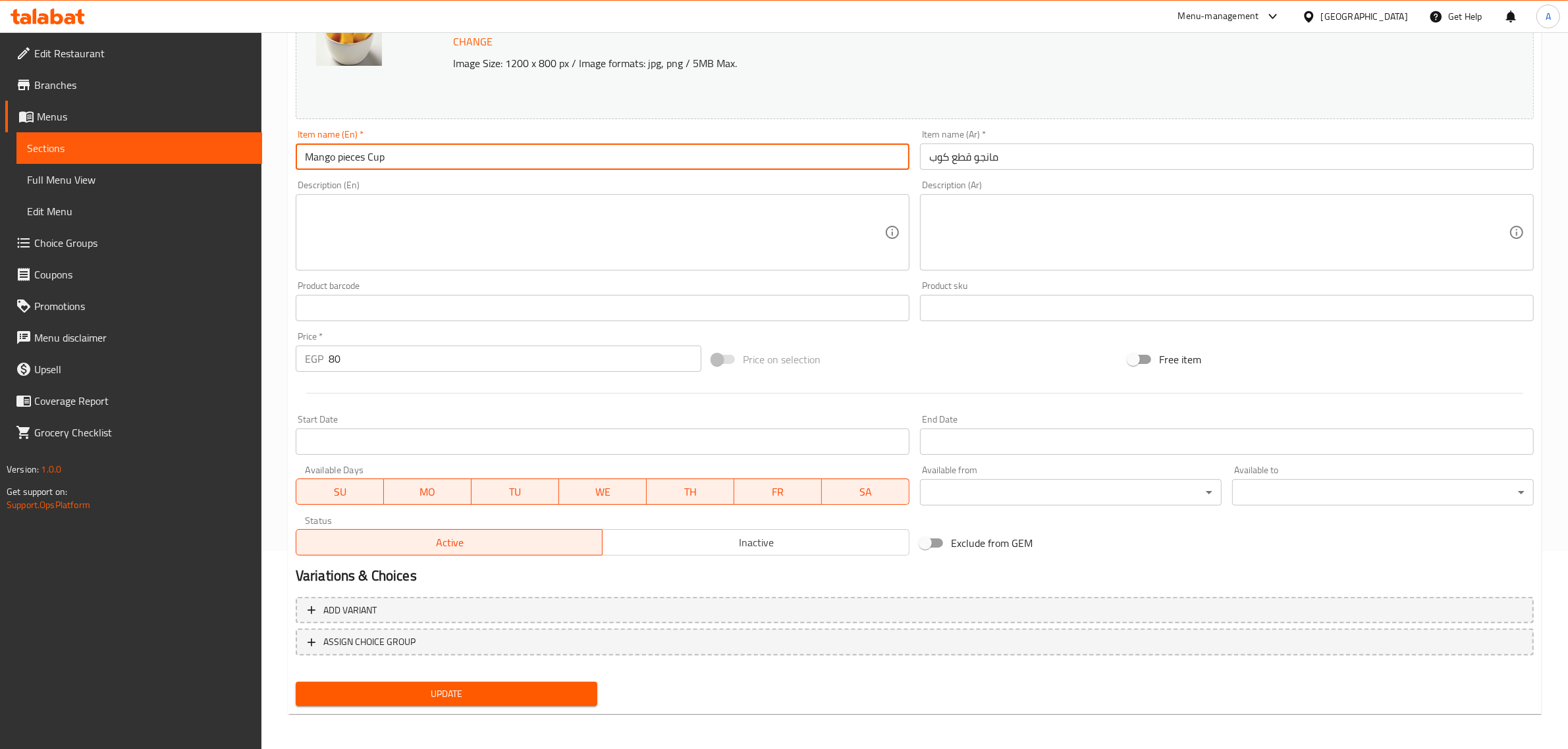
type input "Mango pieces Cup"
click at [484, 703] on button "Update" at bounding box center [447, 694] width 302 height 25
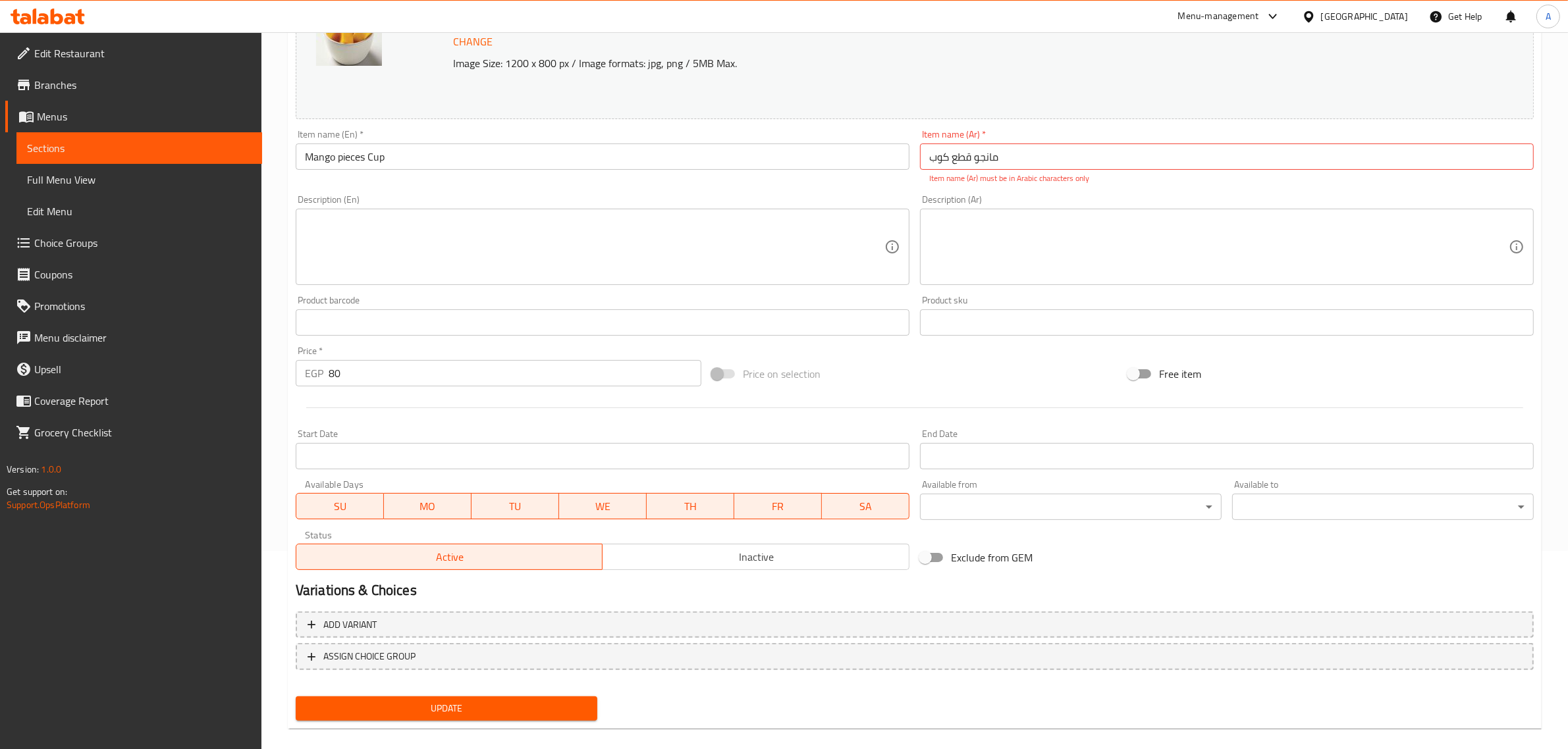
click at [795, 171] on div "Item name (En)   * Mango pieces Cup Item name (En) *" at bounding box center [602, 157] width 624 height 65
click at [1018, 160] on input "مانجو قطع کوب" at bounding box center [1226, 156] width 614 height 26
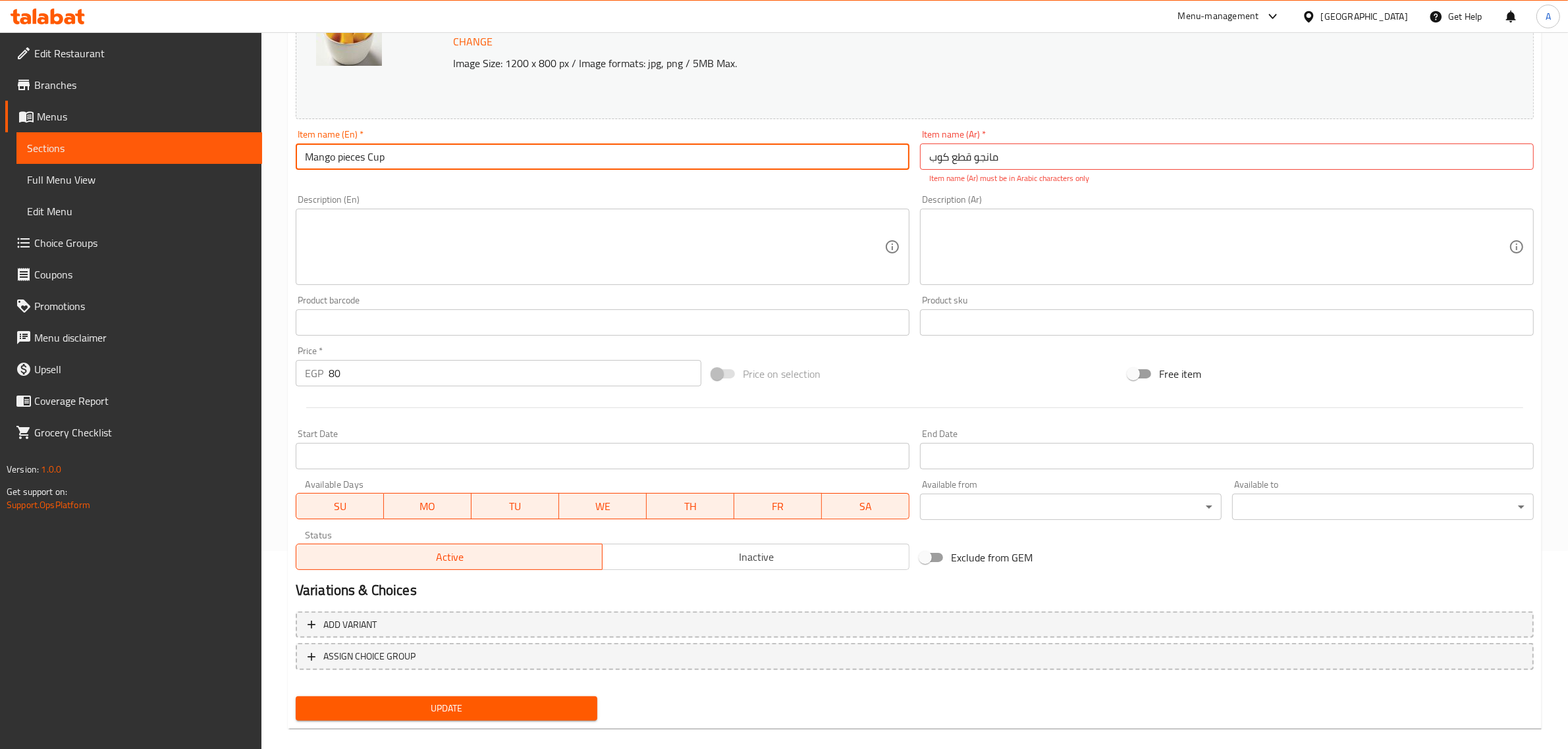
click at [712, 160] on input "Mango pieces Cup" at bounding box center [602, 156] width 614 height 26
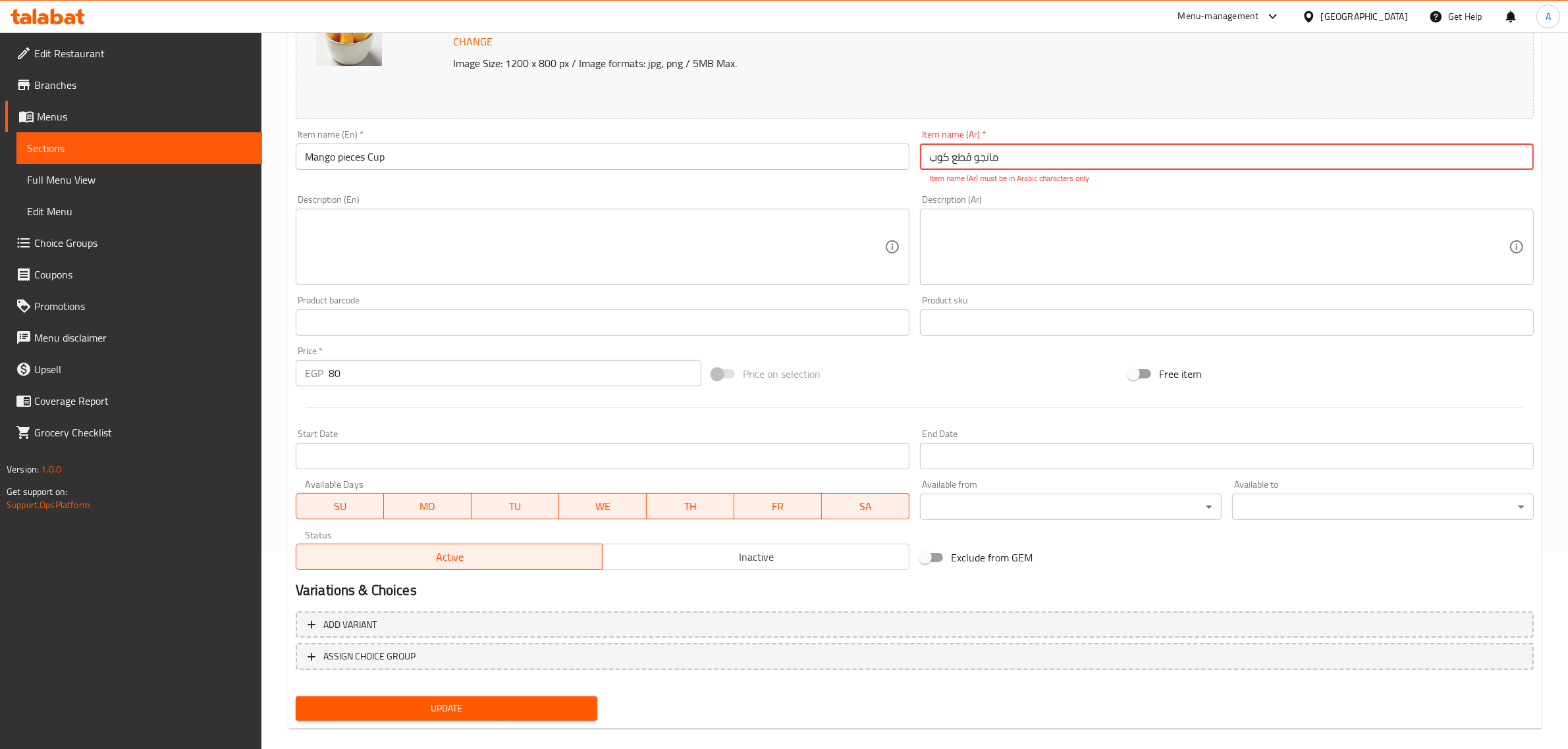
click at [1084, 159] on input "مانجو قطع کوب" at bounding box center [1226, 156] width 614 height 26
paste input "وب قطع مانجو"
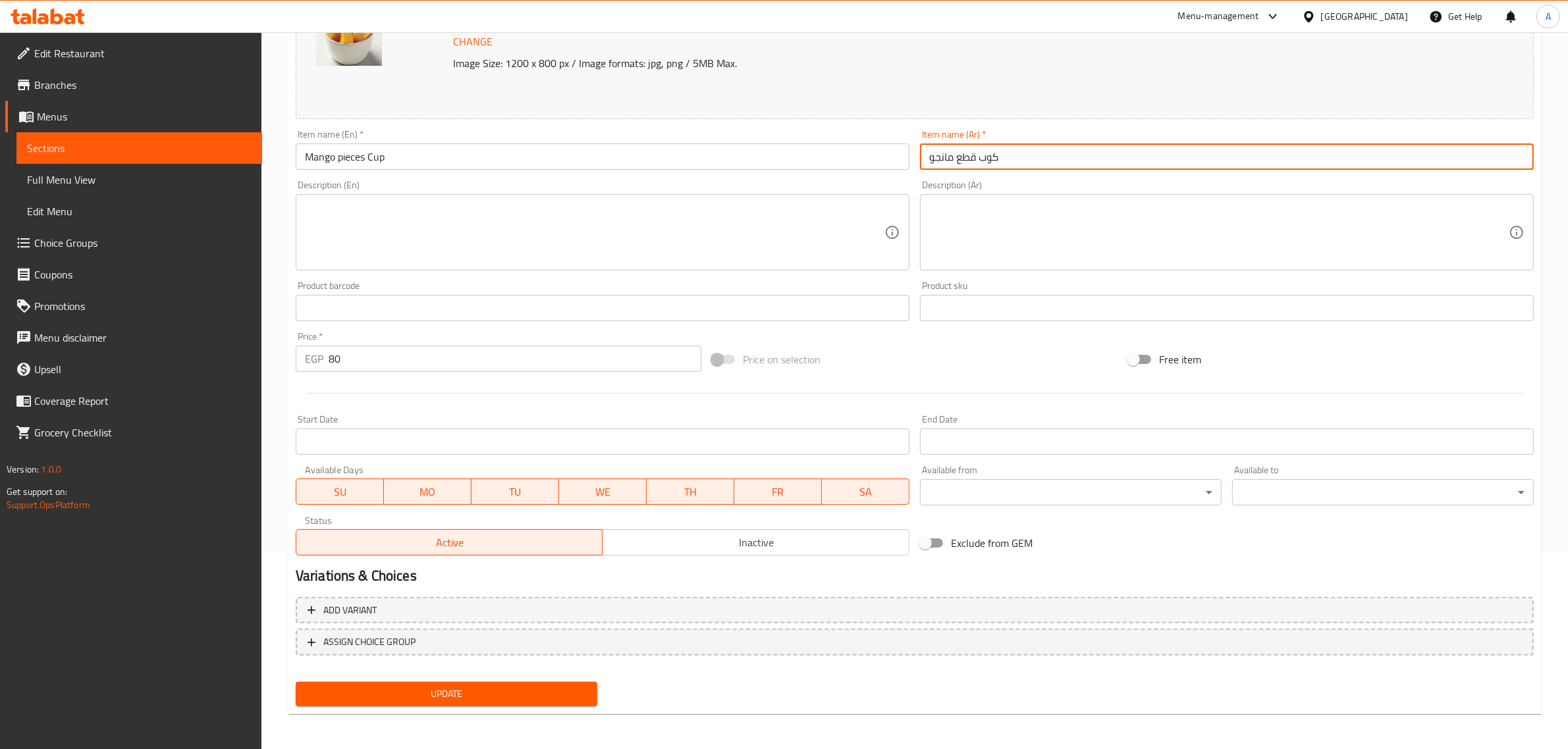
click at [994, 152] on input "كوب قطع مانجو" at bounding box center [1226, 156] width 614 height 26
click at [1038, 158] on input "قطع مانجو" at bounding box center [1226, 156] width 614 height 26
paste input "كوب"
type input "قطع مانجو كوب"
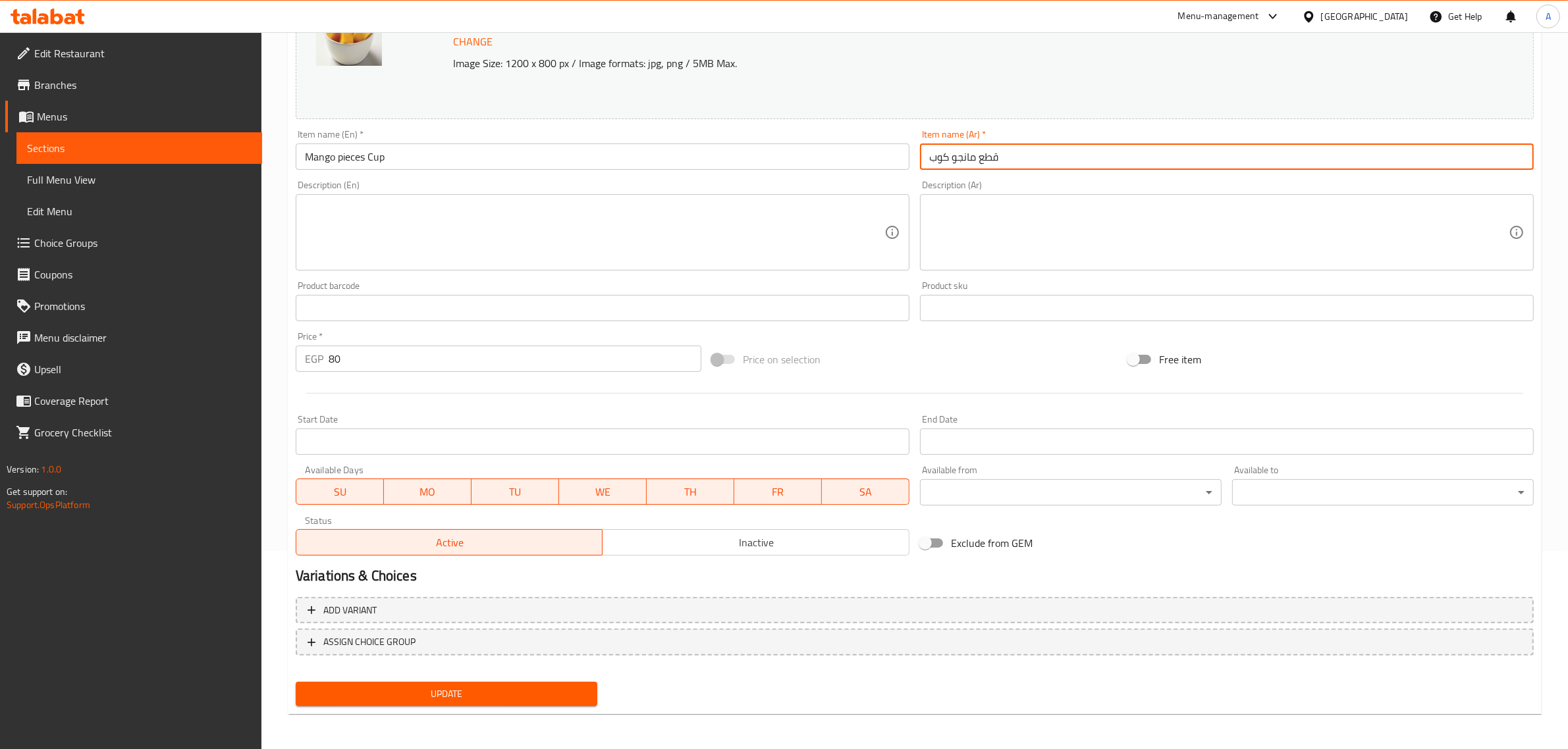
click at [421, 719] on div "Home / Restaurants management / Menus / Sections / item / update Chocolate Worl…" at bounding box center [914, 293] width 1254 height 865
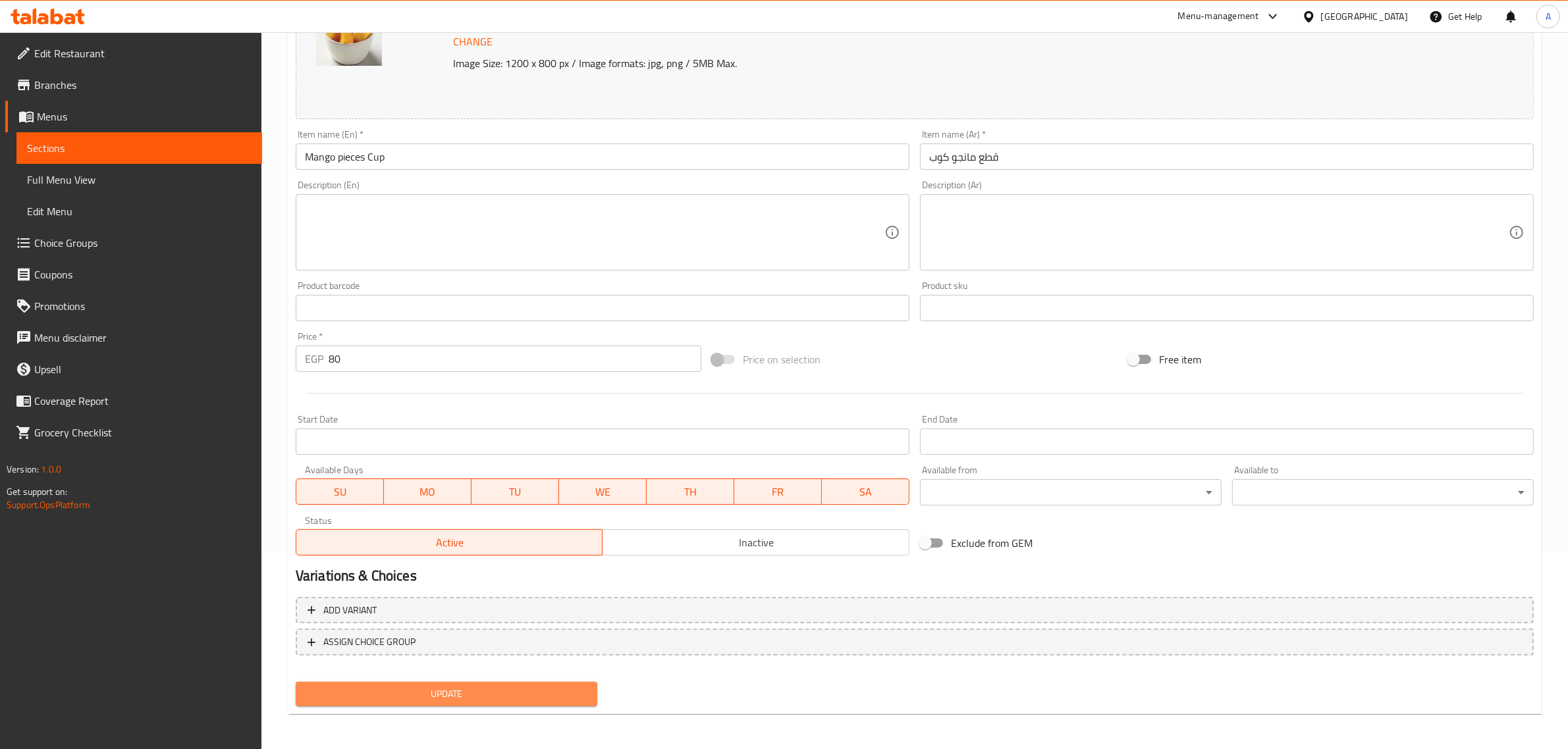
click at [426, 699] on span "Update" at bounding box center [447, 694] width 281 height 17
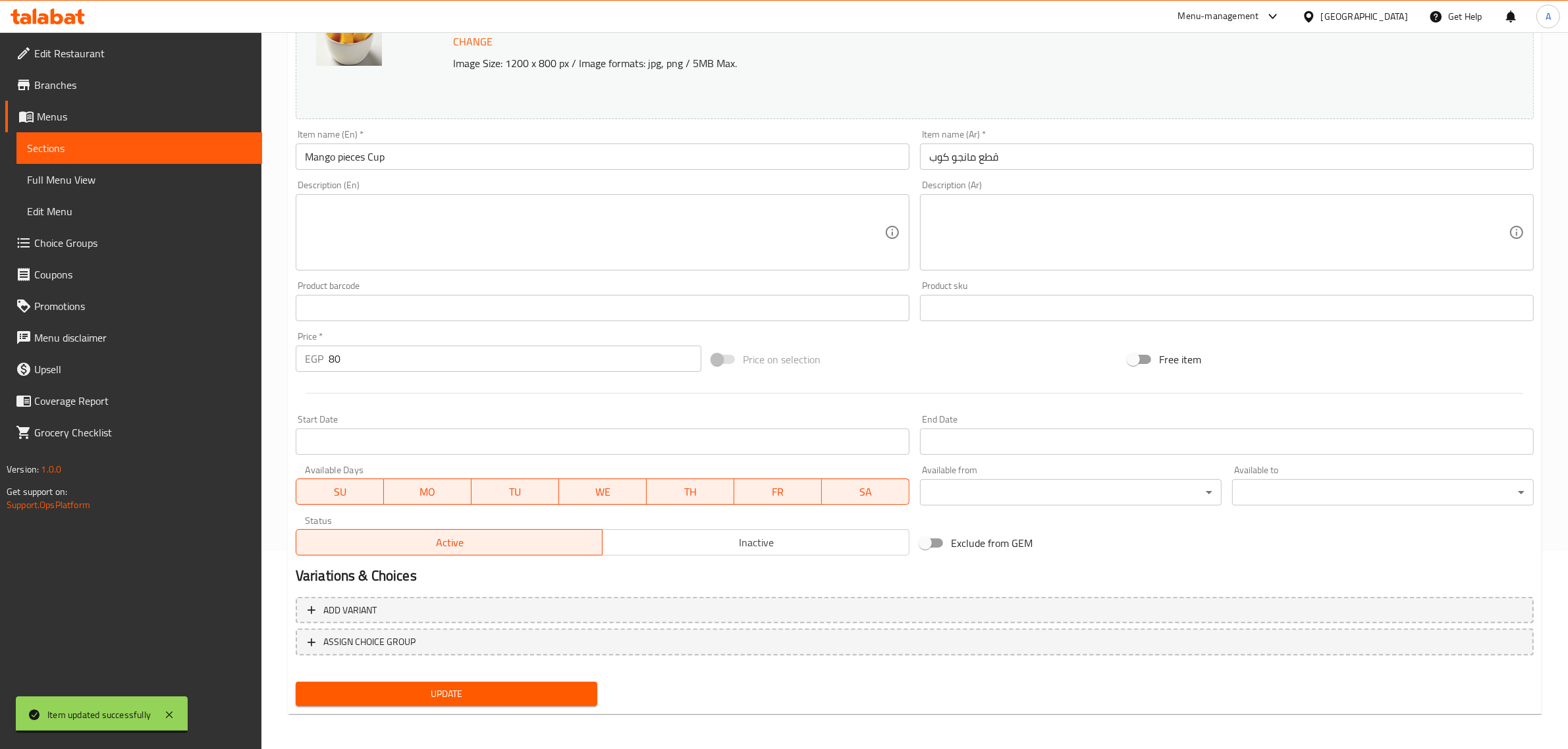
click at [80, 153] on span "Sections" at bounding box center [139, 148] width 224 height 16
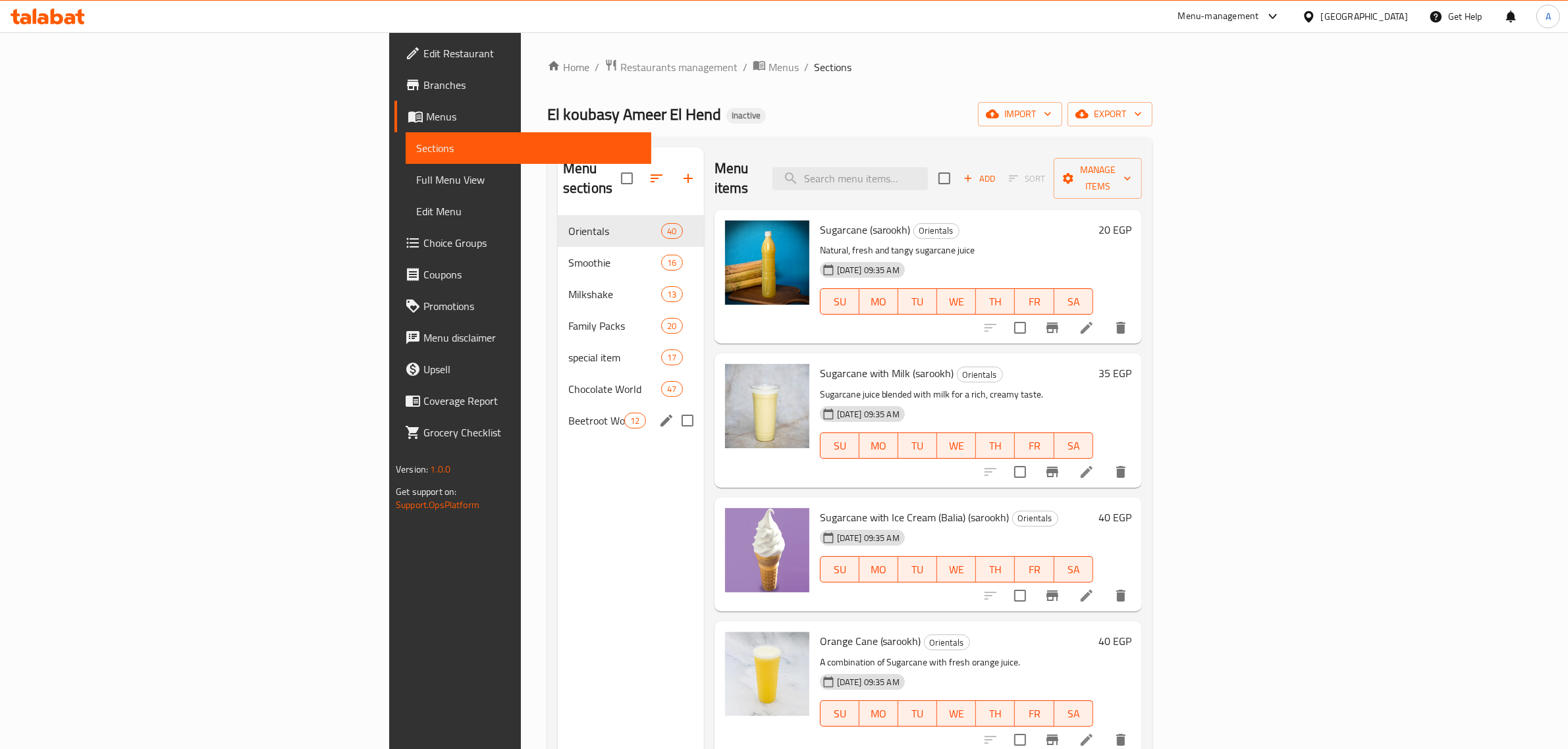
click at [568, 412] on span "Beetroot World" at bounding box center [596, 420] width 56 height 16
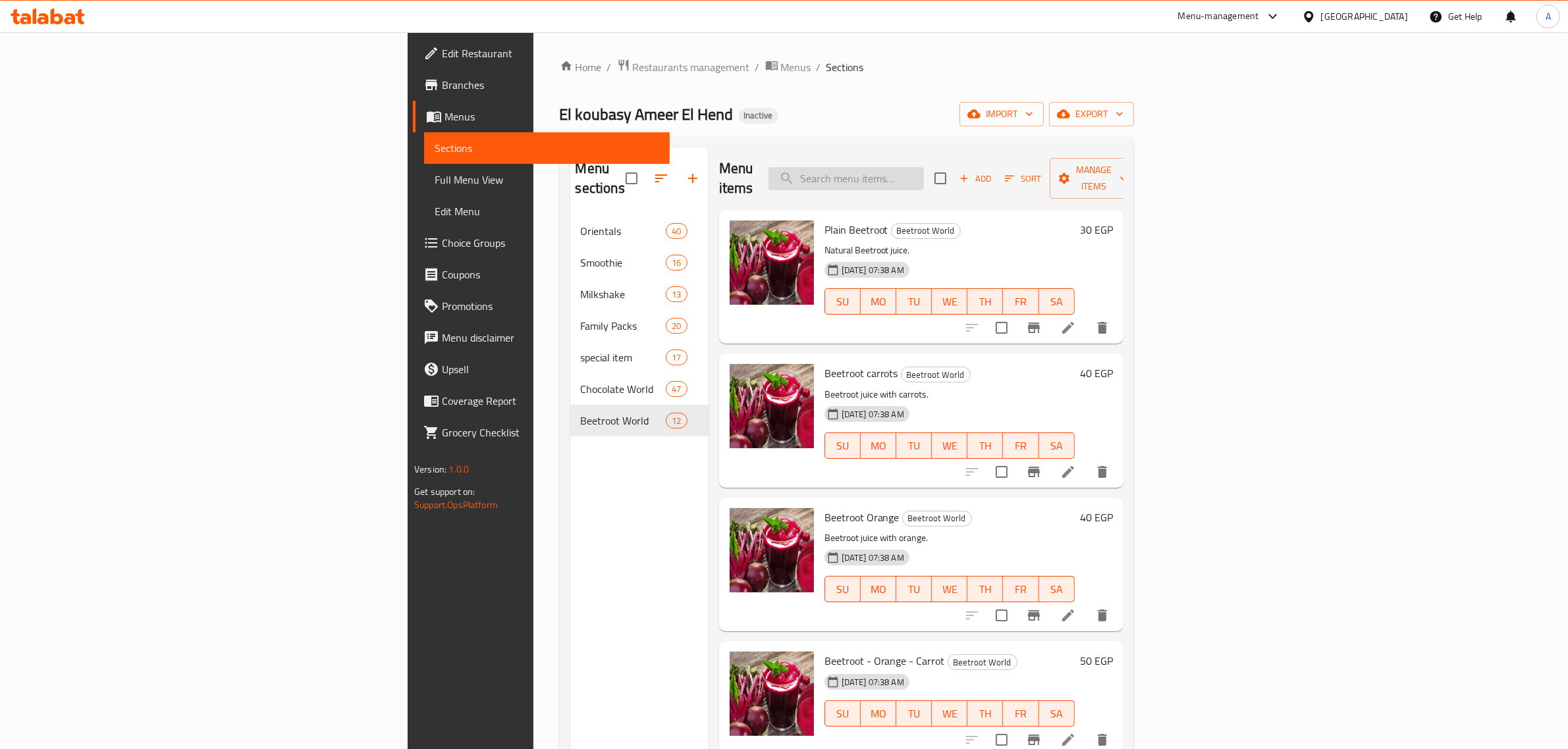
click at [924, 176] on input "search" at bounding box center [846, 179] width 156 height 23
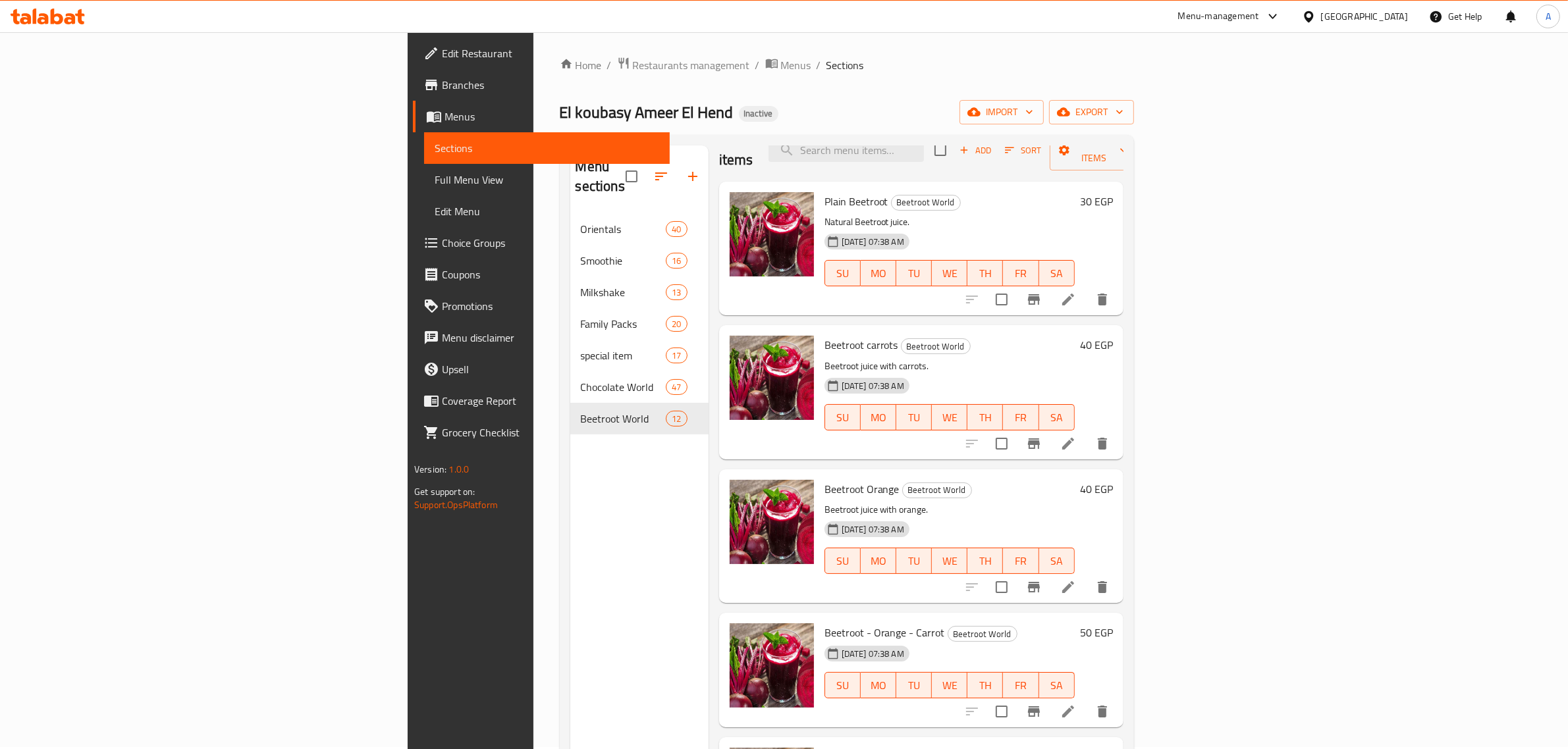
scroll to position [18, 0]
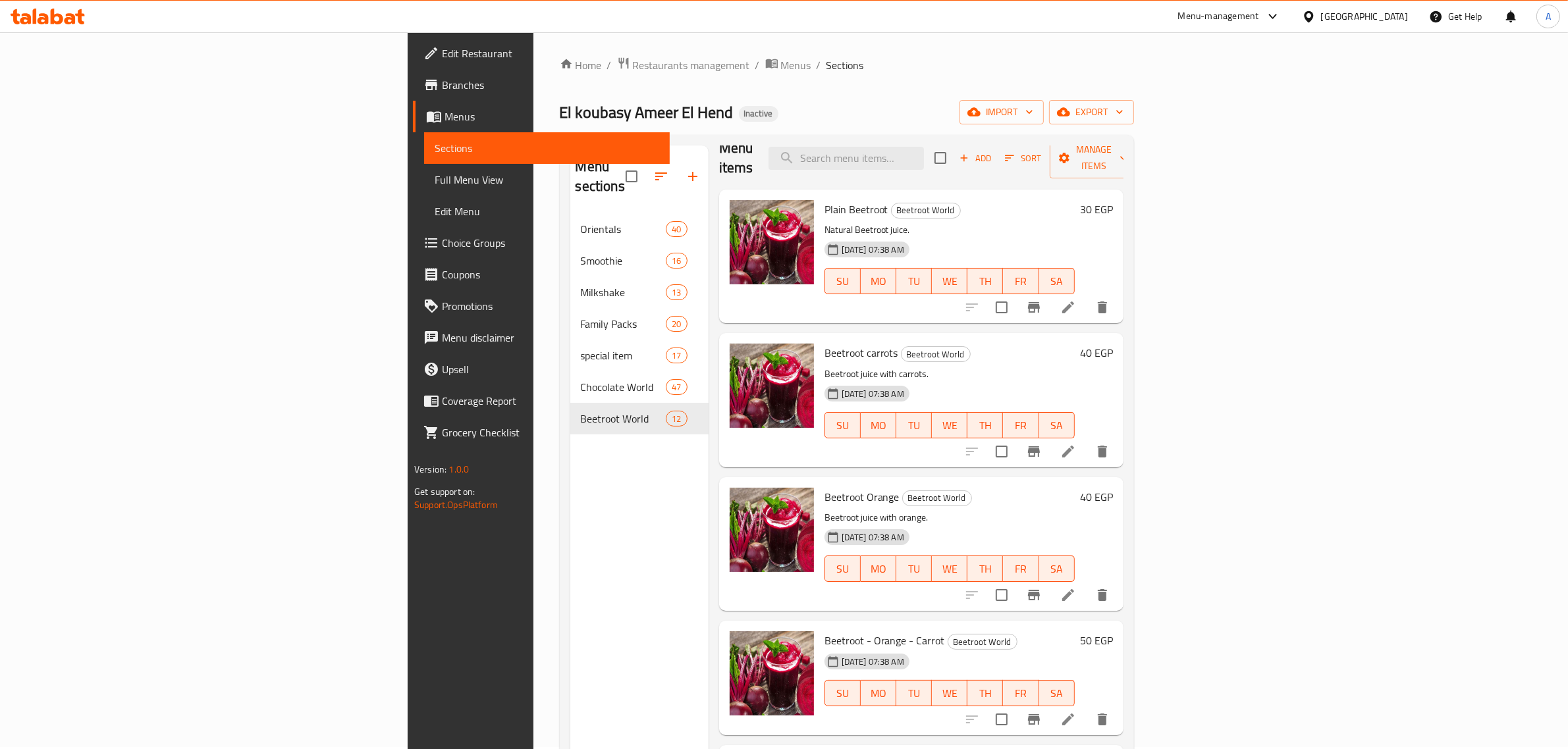
click at [1388, 28] on div "Egypt" at bounding box center [1354, 17] width 127 height 32
click at [1396, 17] on div "Egypt" at bounding box center [1365, 17] width 87 height 14
click at [1227, 195] on div "Jordan" at bounding box center [1234, 193] width 26 height 14
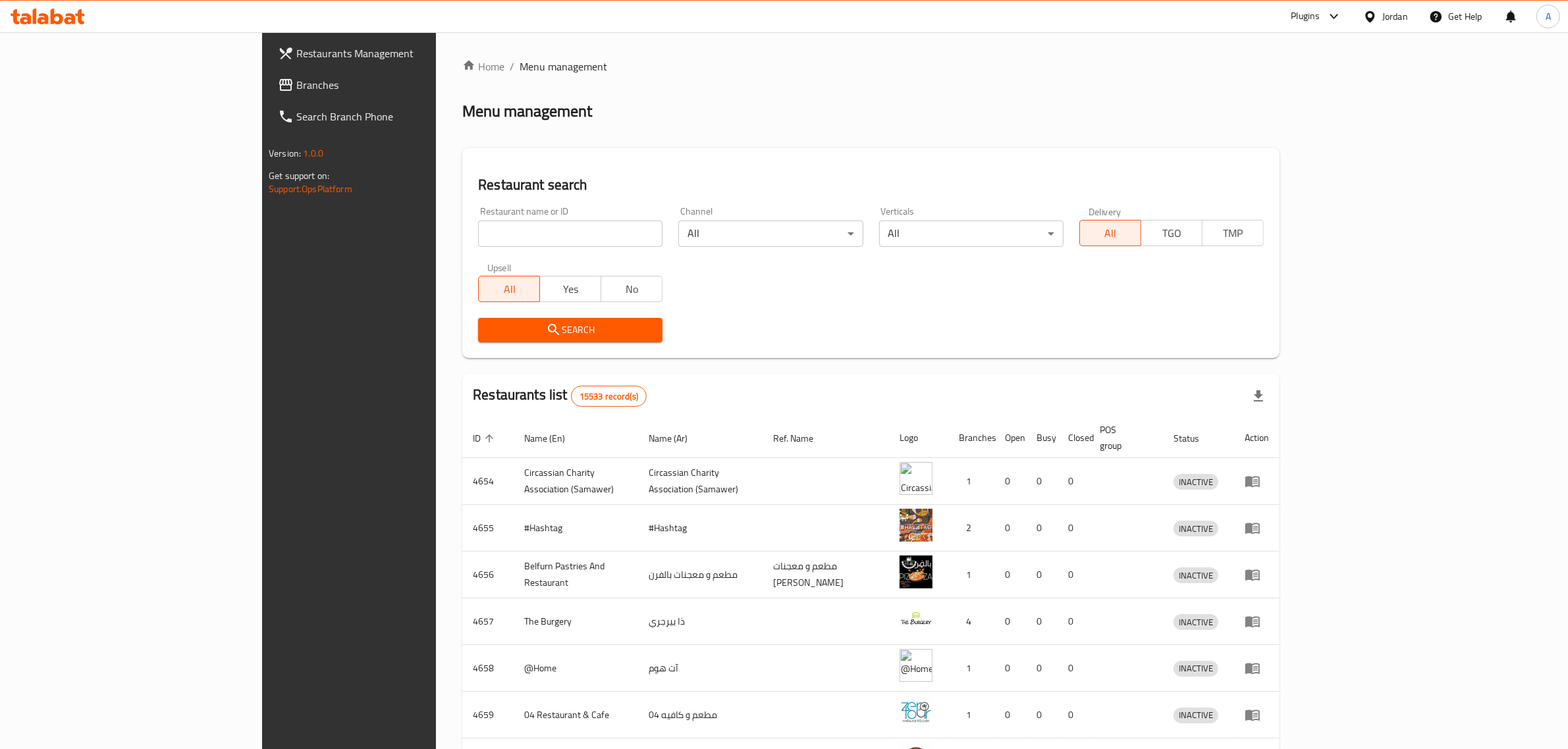
click at [470, 247] on div "Restaurant name or ID Restaurant name or ID" at bounding box center [570, 227] width 200 height 56
drag, startPoint x: 447, startPoint y: 235, endPoint x: 413, endPoint y: 235, distance: 34.0
click at [478, 235] on input "search" at bounding box center [570, 233] width 184 height 26
paste input "The Salad Bowl"
type input "The Salad Bowl"
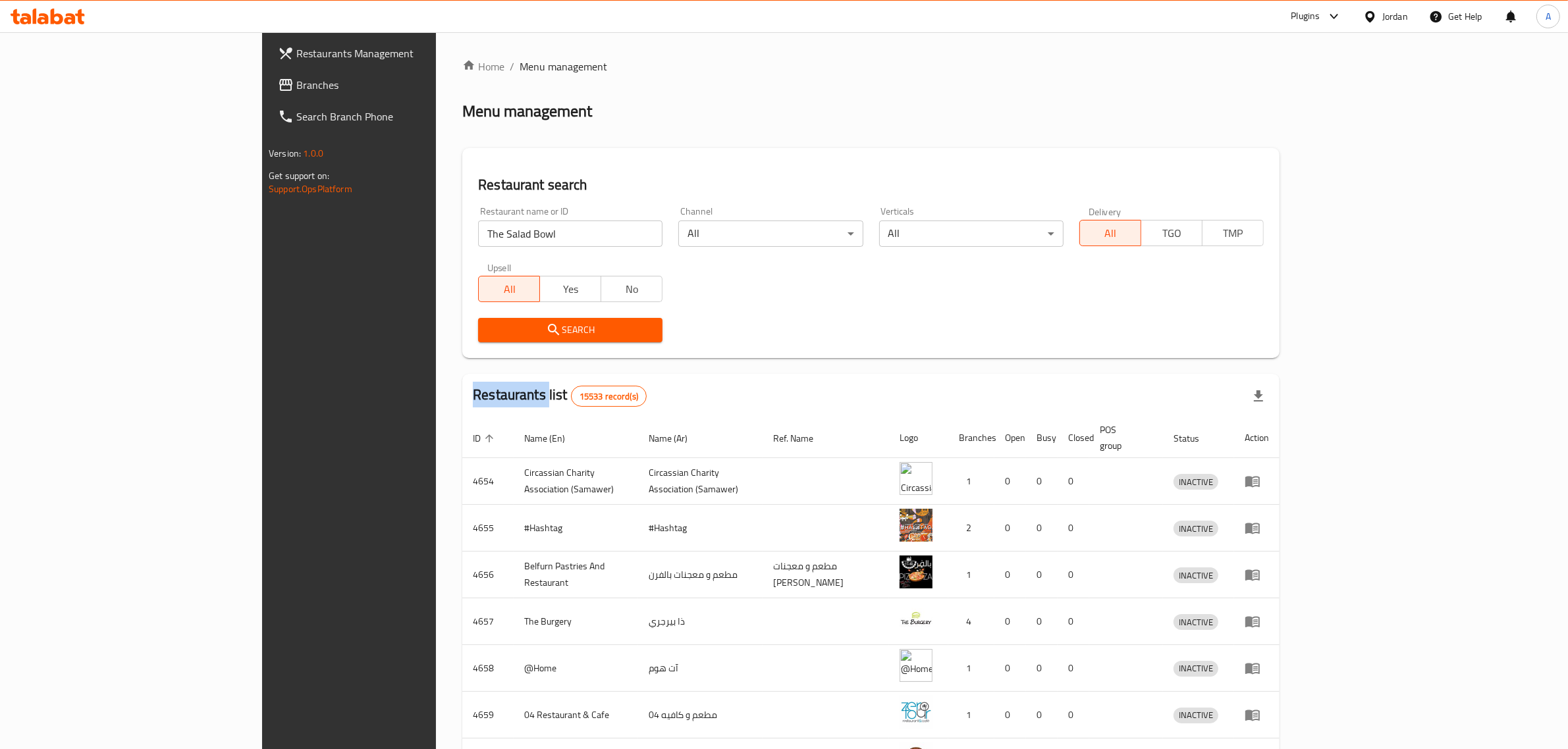
click at [470, 314] on div "Search" at bounding box center [570, 330] width 200 height 40
click at [488, 322] on span "Search" at bounding box center [570, 330] width 164 height 17
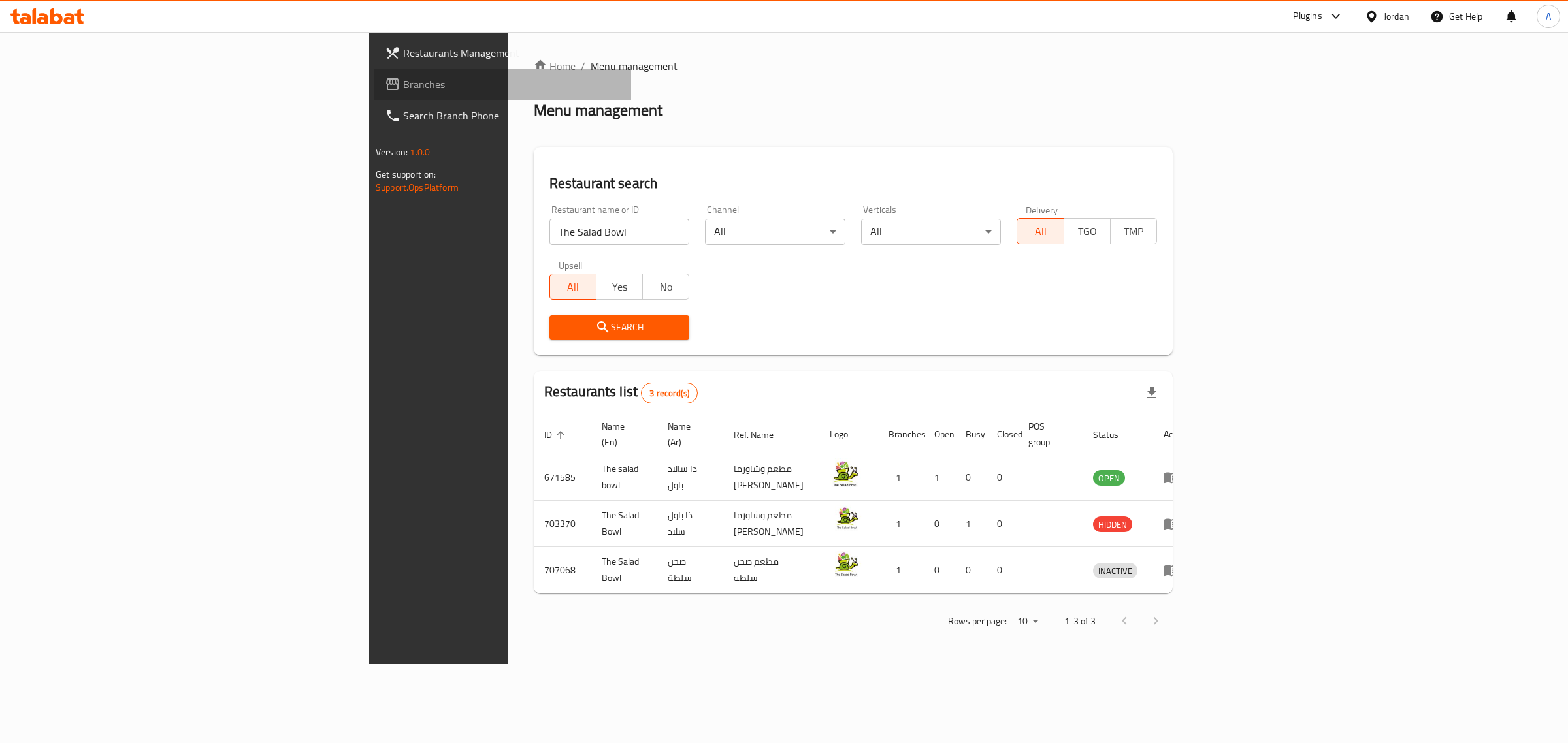
click at [403, 81] on span "Branches" at bounding box center [511, 85] width 218 height 16
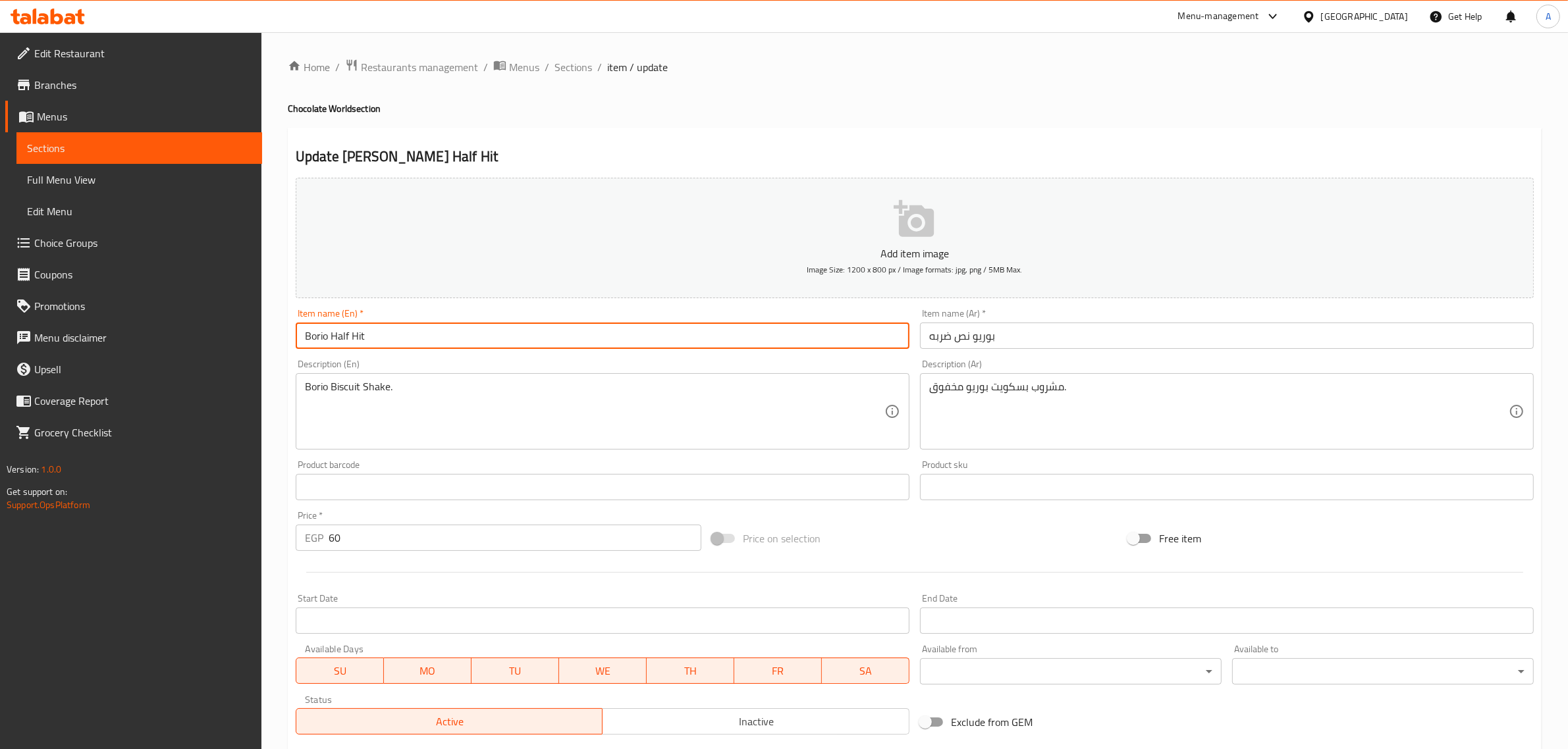
drag, startPoint x: 405, startPoint y: 342, endPoint x: 330, endPoint y: 326, distance: 76.7
click at [330, 326] on input "Borio Half Hit" at bounding box center [602, 335] width 614 height 26
drag, startPoint x: 373, startPoint y: 334, endPoint x: 338, endPoint y: 301, distance: 48.1
click at [338, 301] on div "Add item image Image Size: 1200 x 800 px / Image formats: jpg, png / 5MB Max. I…" at bounding box center [914, 455] width 1249 height 567
click at [403, 341] on input "Borio nos darba" at bounding box center [602, 335] width 614 height 26
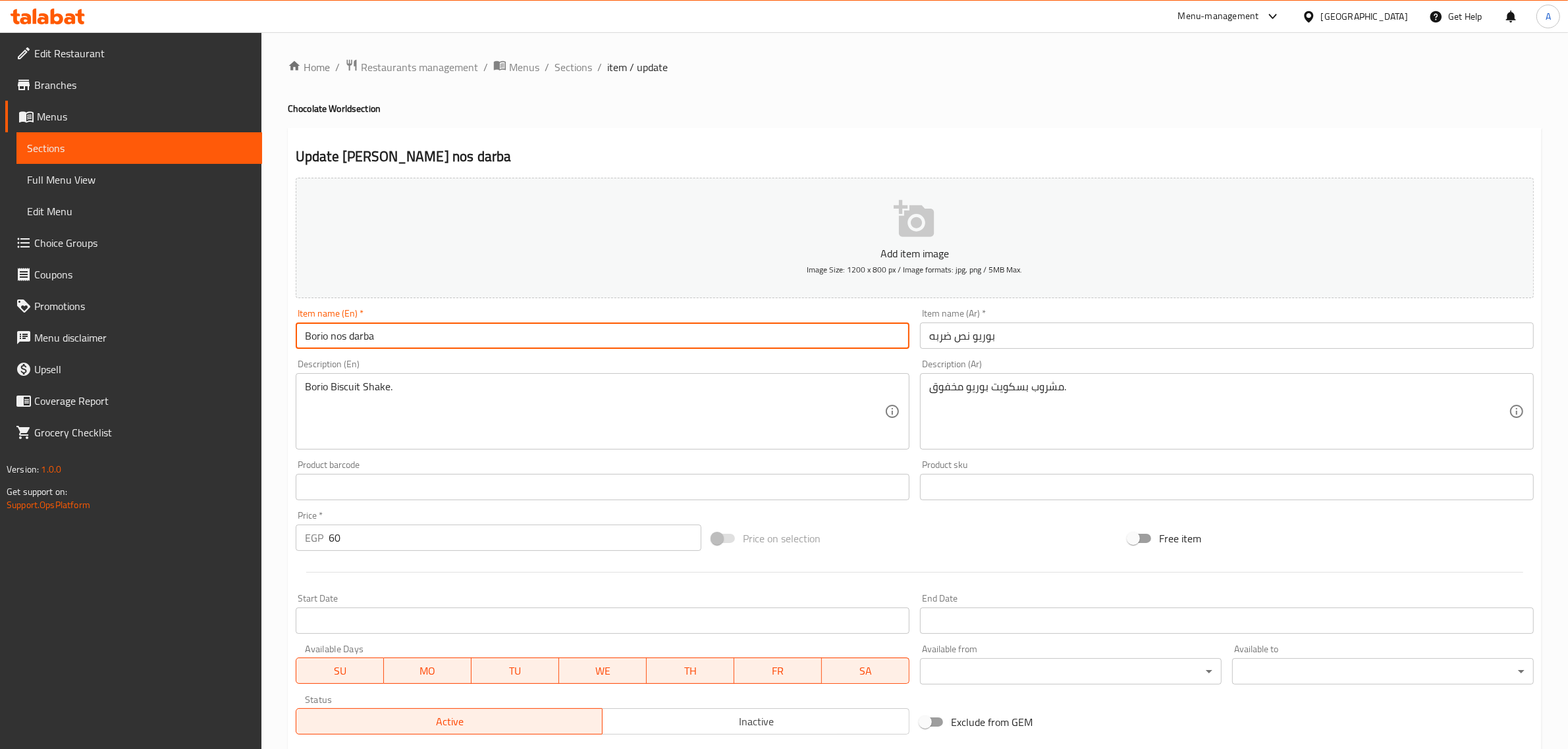
drag, startPoint x: 377, startPoint y: 334, endPoint x: 331, endPoint y: 314, distance: 50.2
click at [331, 314] on div "Item name (En)   * [PERSON_NAME] nos darba Item name (En) *" at bounding box center [602, 329] width 614 height 40
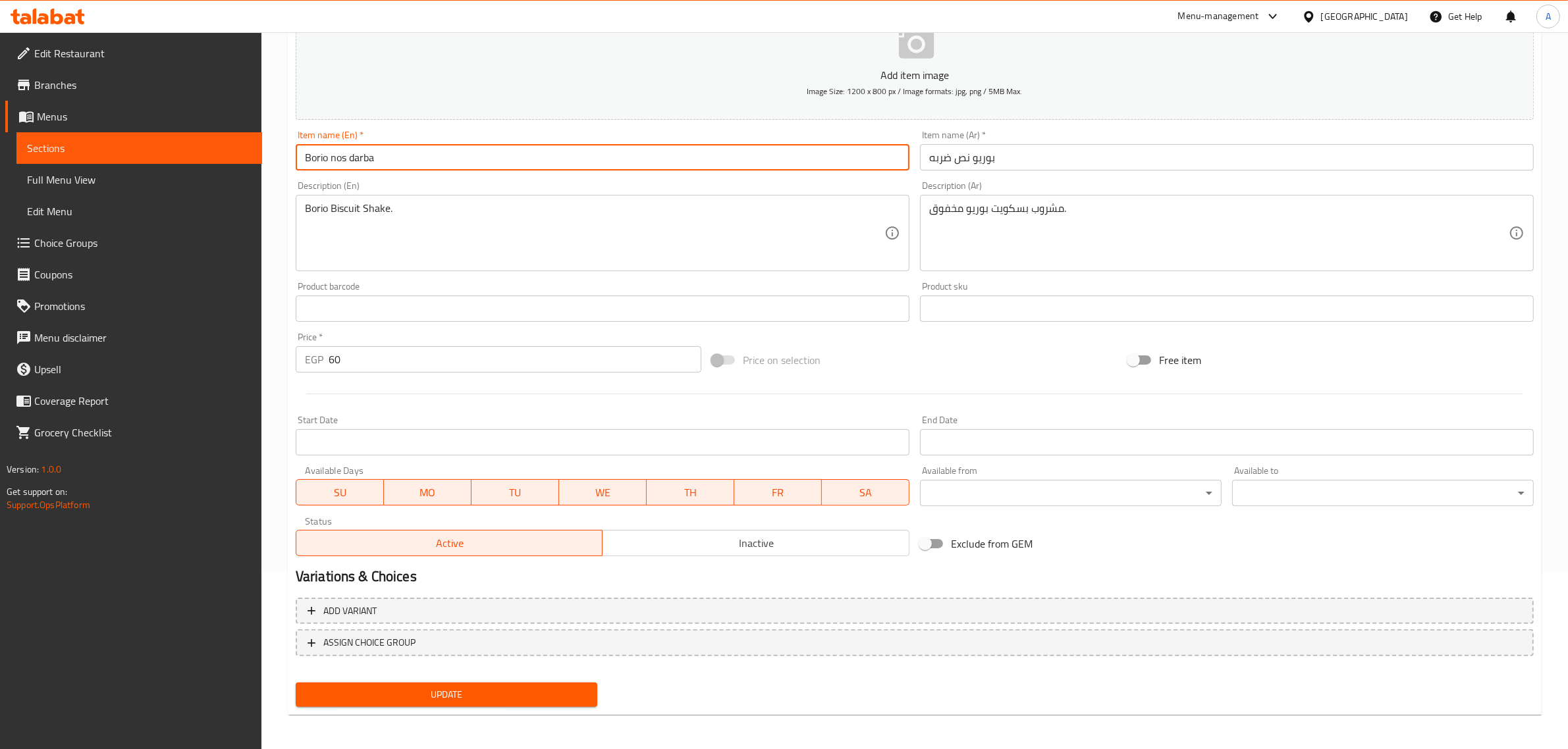
type input "Borio nos darba"
click at [504, 687] on span "Update" at bounding box center [447, 695] width 281 height 17
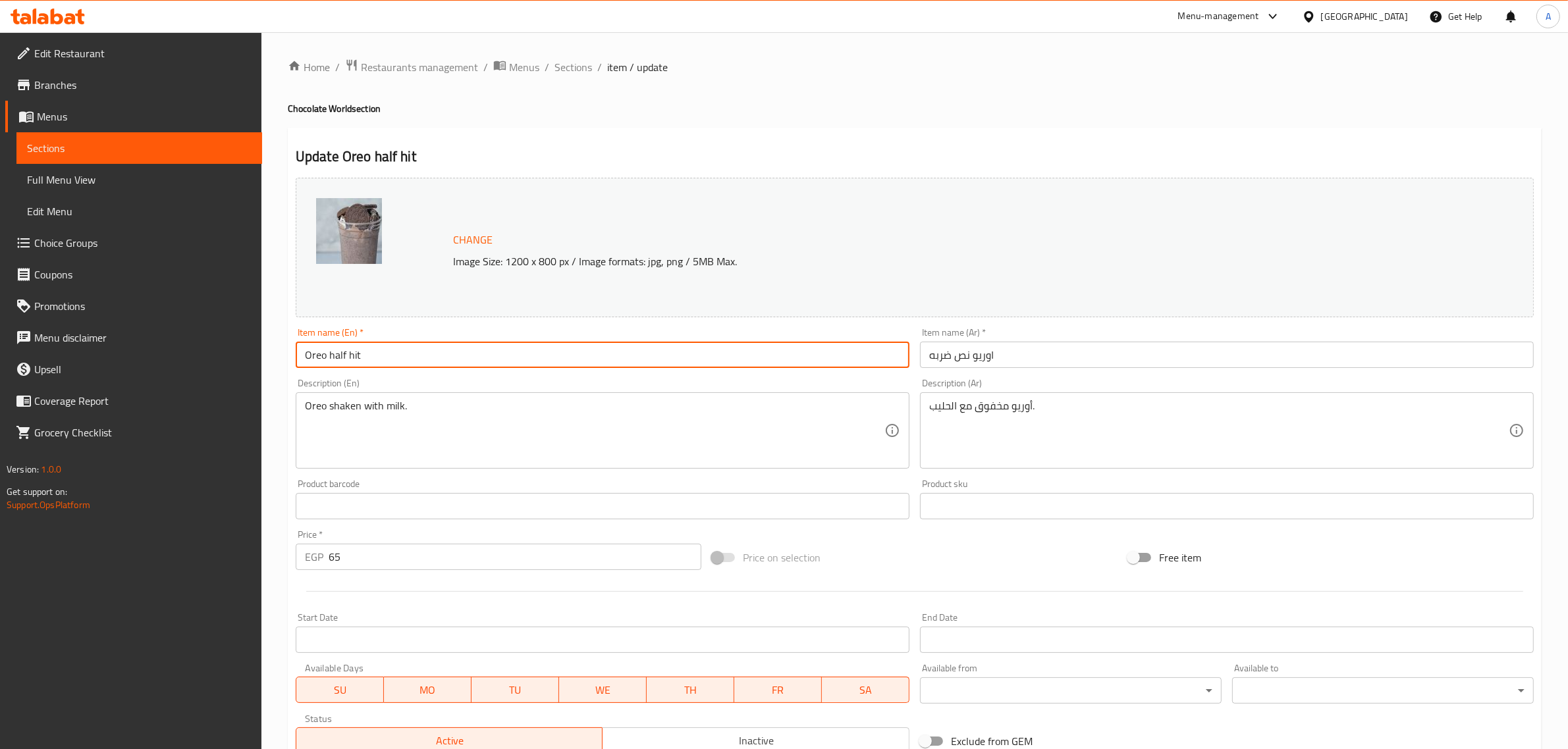
drag, startPoint x: 356, startPoint y: 363, endPoint x: 330, endPoint y: 353, distance: 27.9
click at [330, 353] on input "Oreo half hit" at bounding box center [602, 354] width 614 height 26
paste input "nos darba"
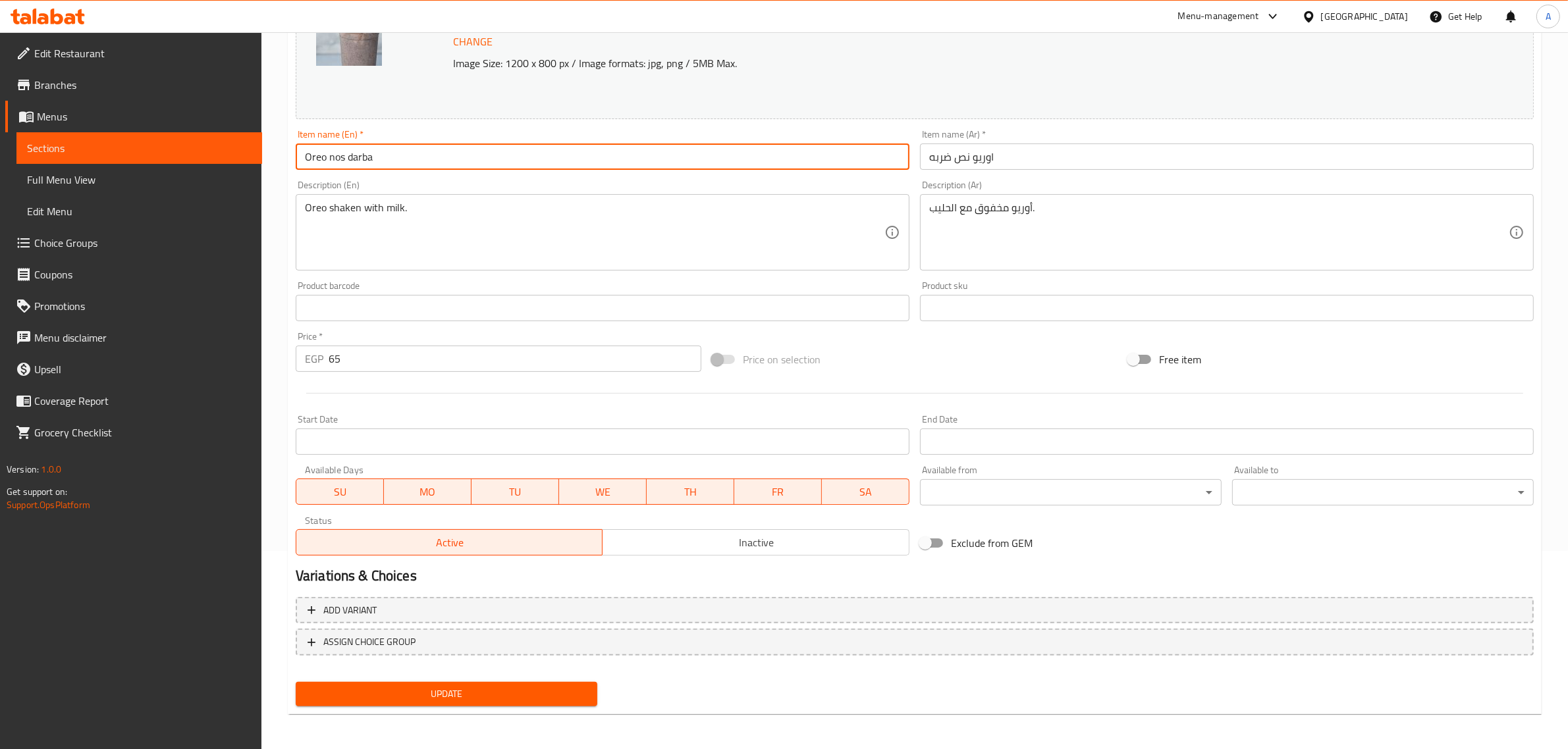
type input "Oreo nos darba"
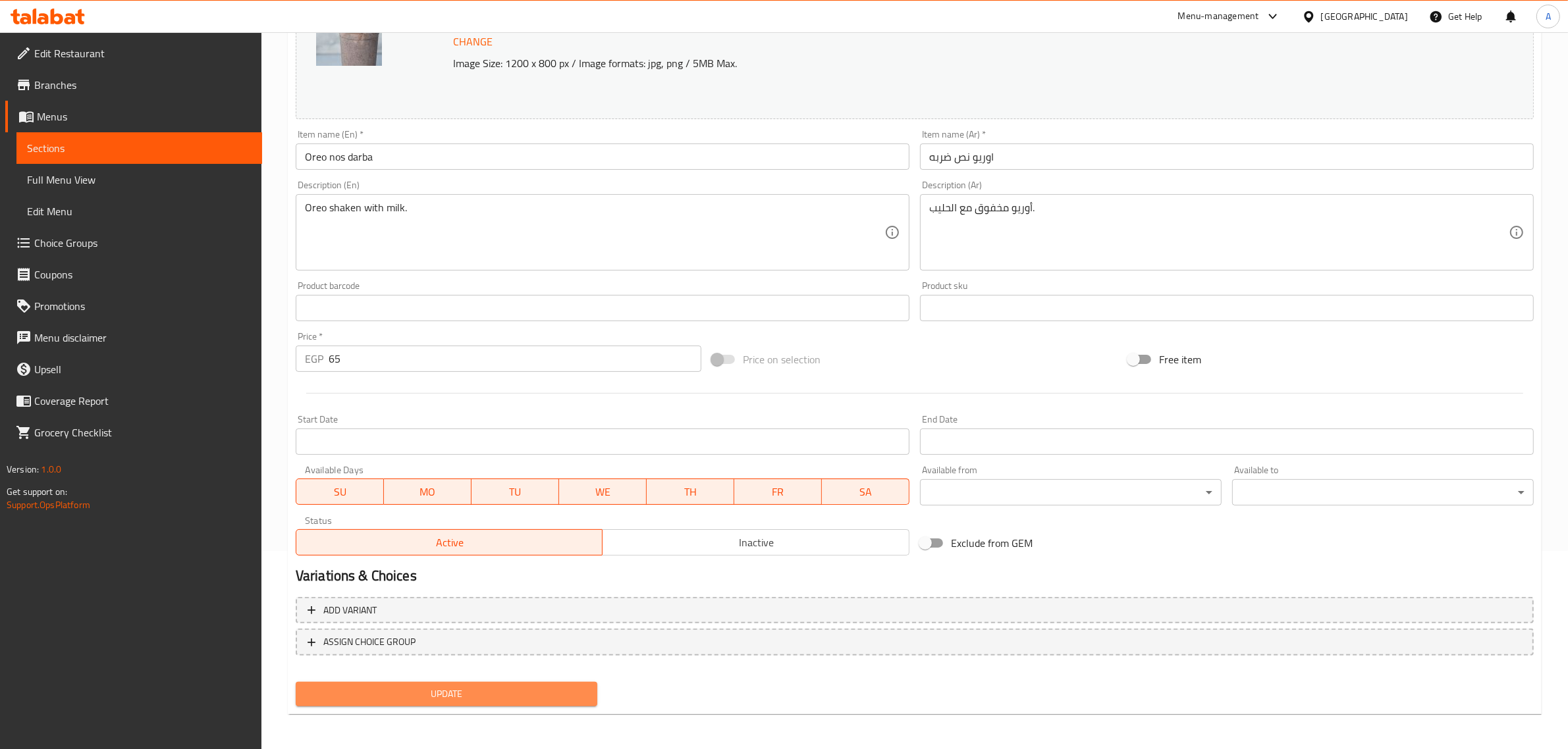
click at [379, 683] on button "Update" at bounding box center [447, 694] width 302 height 25
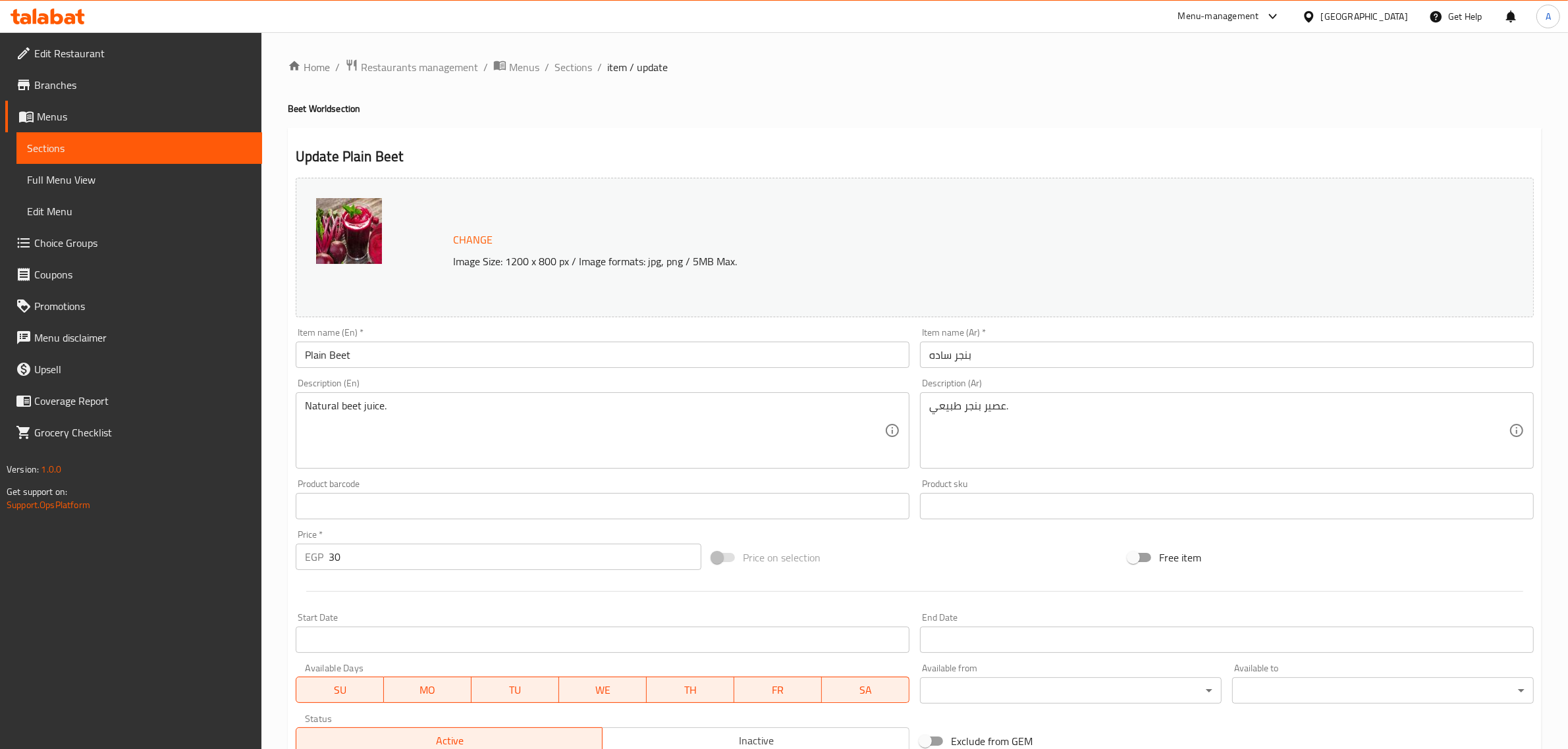
click at [338, 360] on input "Plain Beet" at bounding box center [602, 354] width 614 height 26
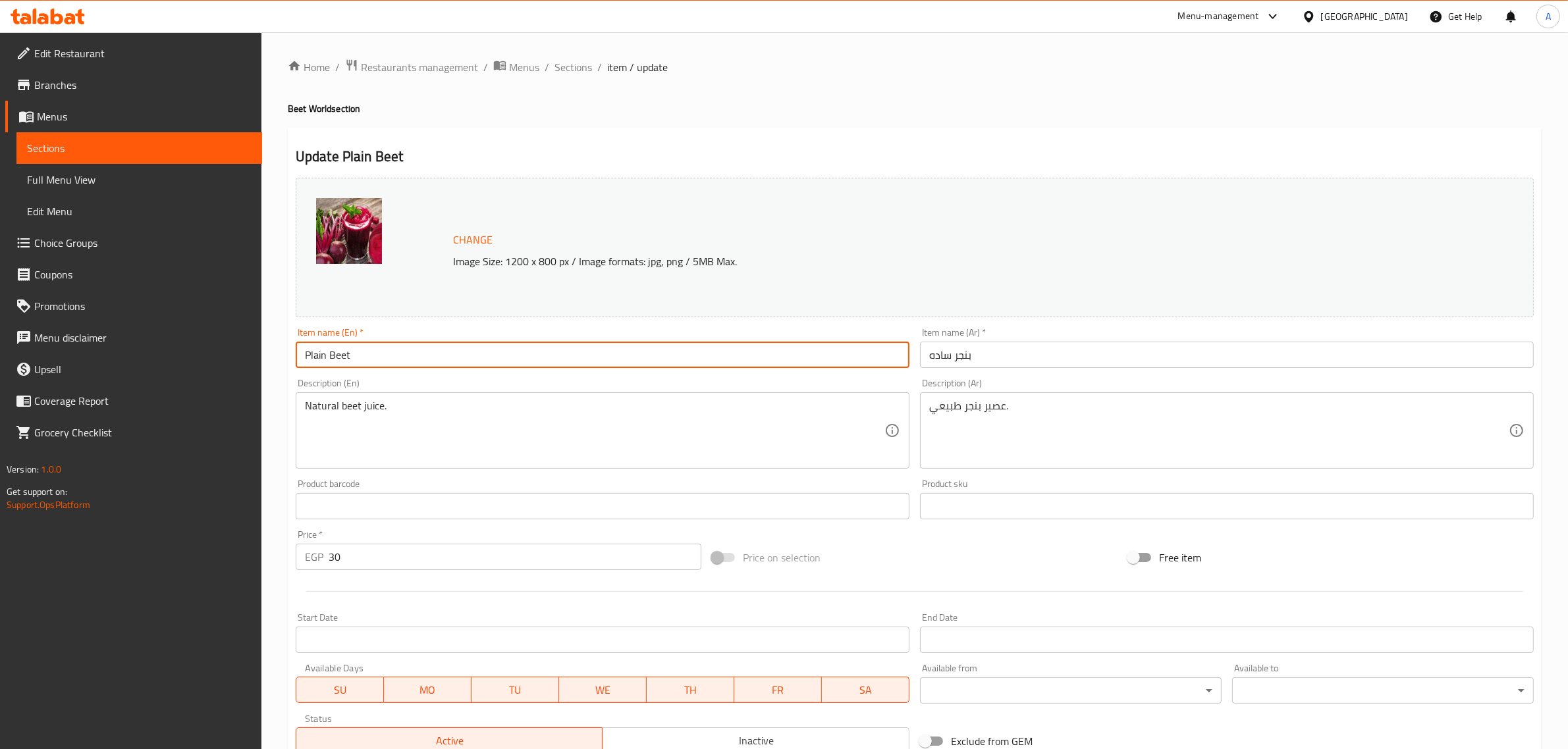
click at [338, 360] on input "Plain Beet" at bounding box center [602, 354] width 614 height 26
click at [366, 345] on input "Plain Beet" at bounding box center [602, 354] width 614 height 26
click at [360, 357] on input "Plain Beetroot" at bounding box center [602, 354] width 614 height 26
type input "Plain Beetroot"
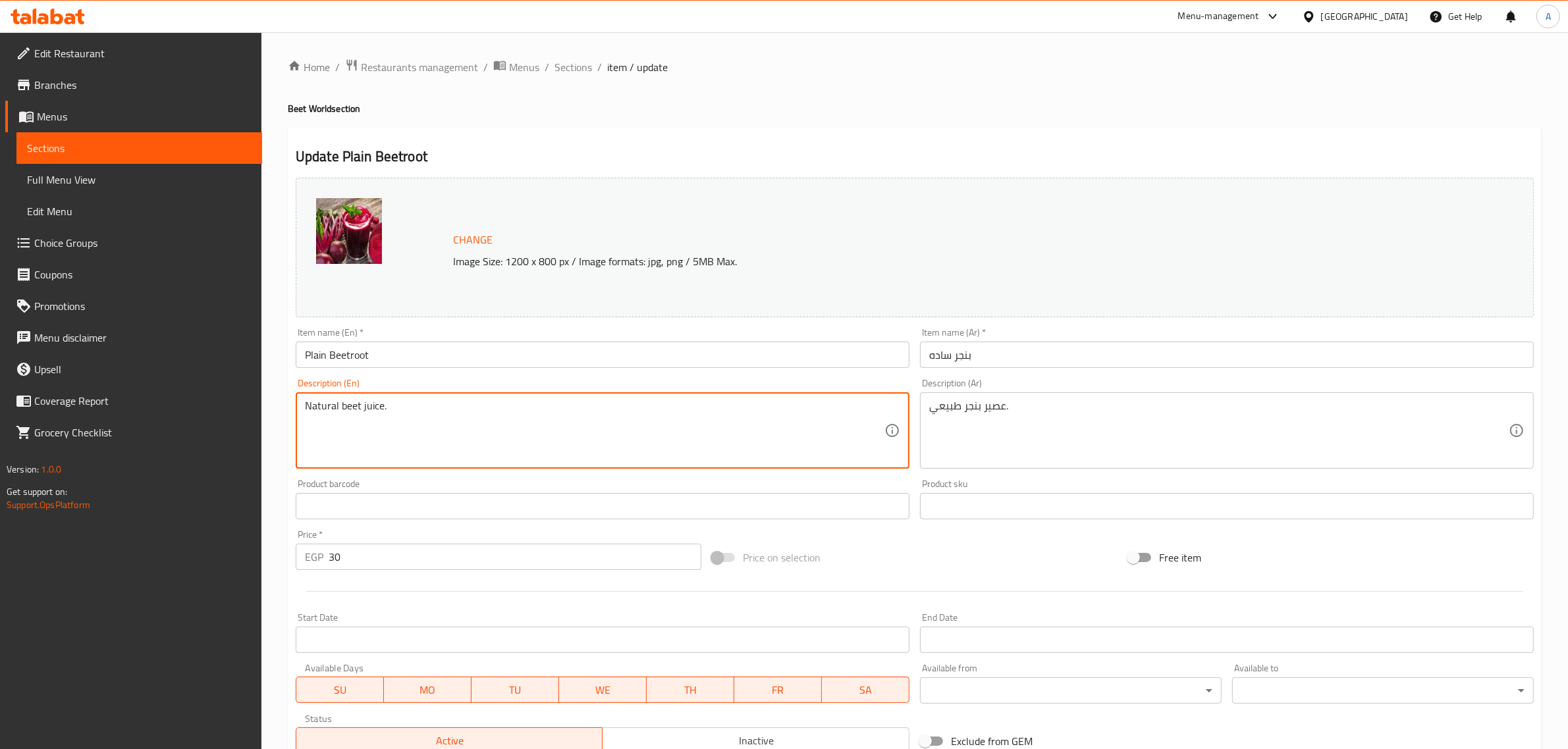
click at [354, 406] on textarea "Natural beet juice." at bounding box center [594, 431] width 579 height 62
paste textarea "Beetroo"
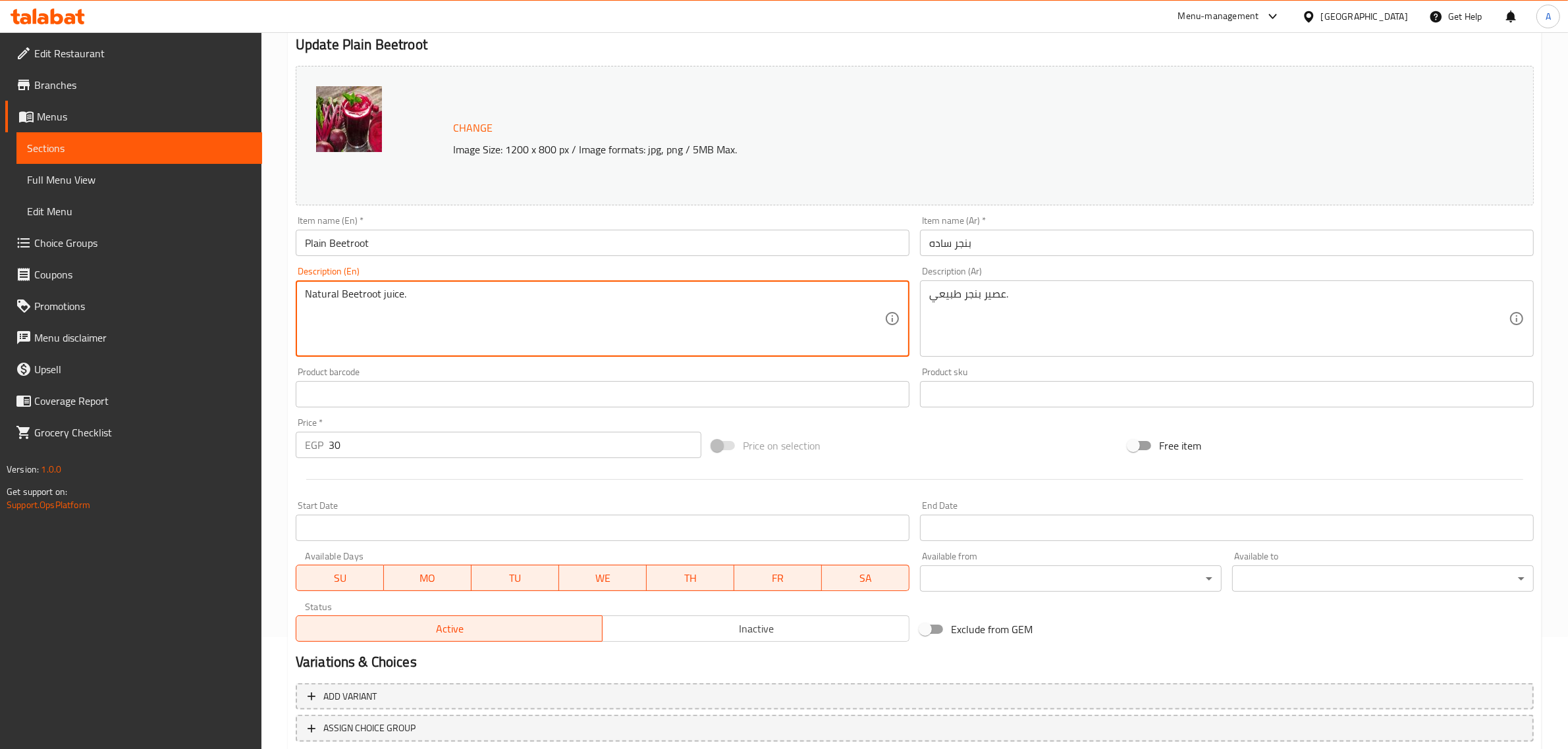
scroll to position [198, 0]
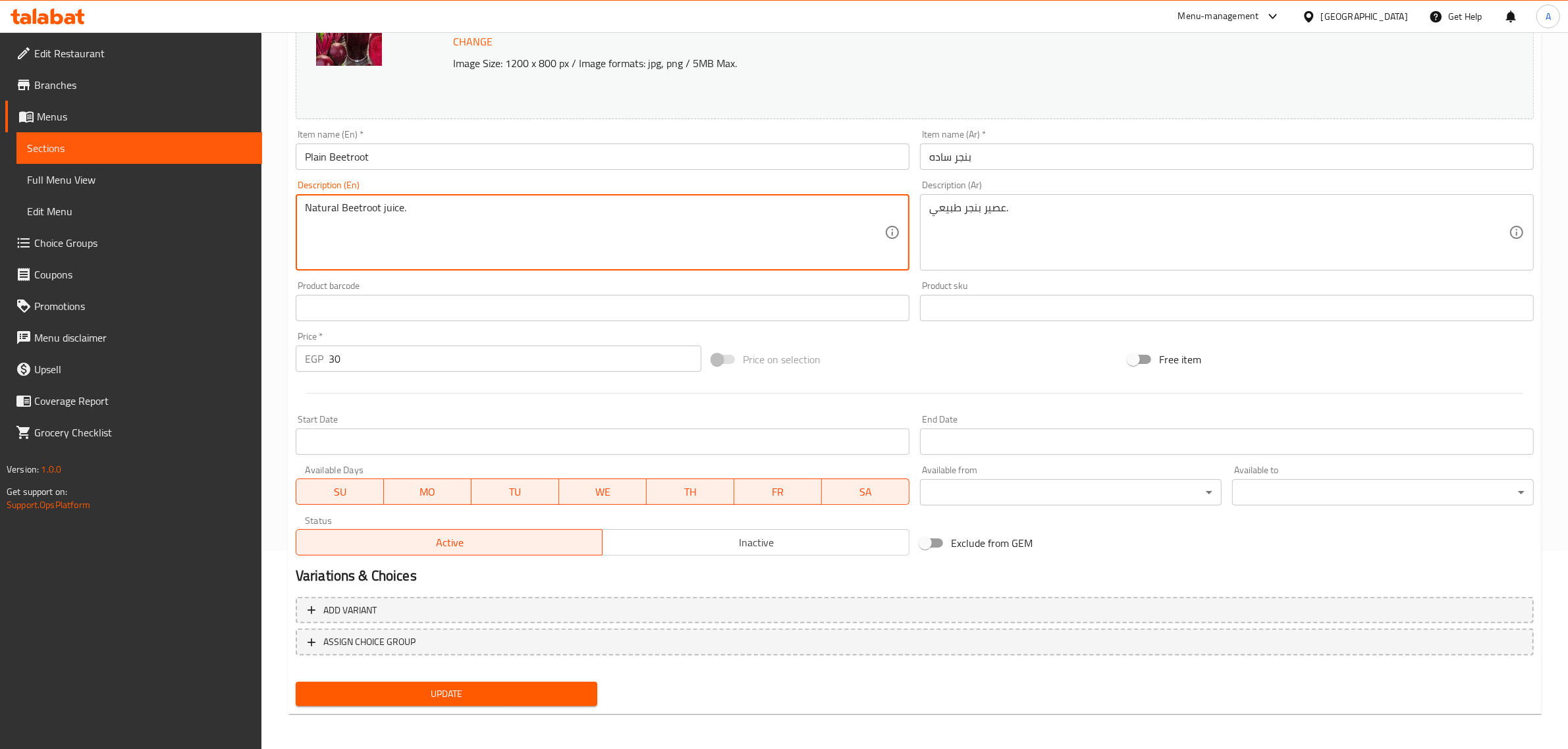
type textarea "Natural Beetroot juice."
click at [484, 689] on span "Update" at bounding box center [447, 694] width 281 height 17
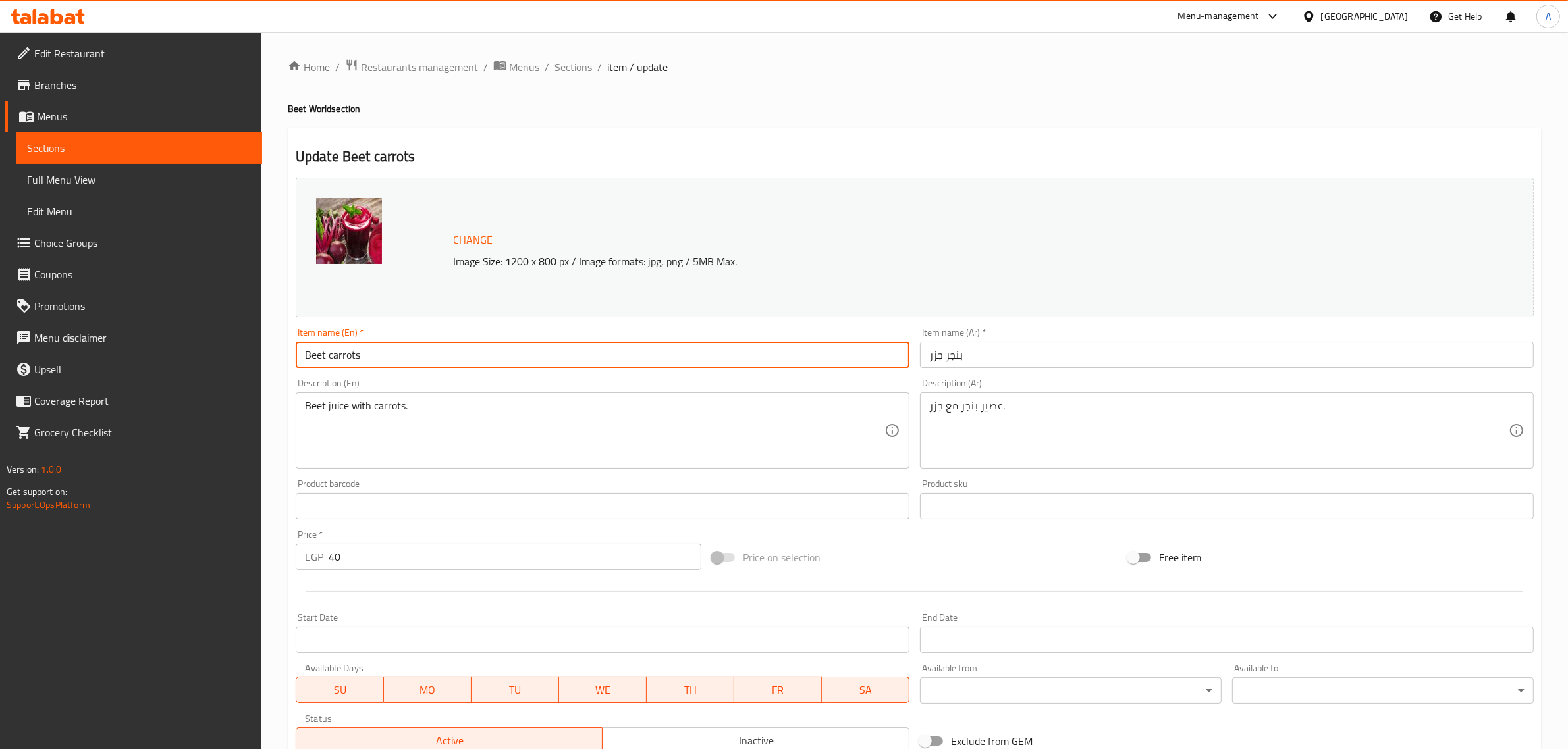
click at [322, 357] on input "Beet carrots" at bounding box center [602, 354] width 614 height 26
paste input "root"
type input "Beetroot carrots"
click at [305, 407] on textarea "Beet juice with carrots." at bounding box center [594, 431] width 579 height 62
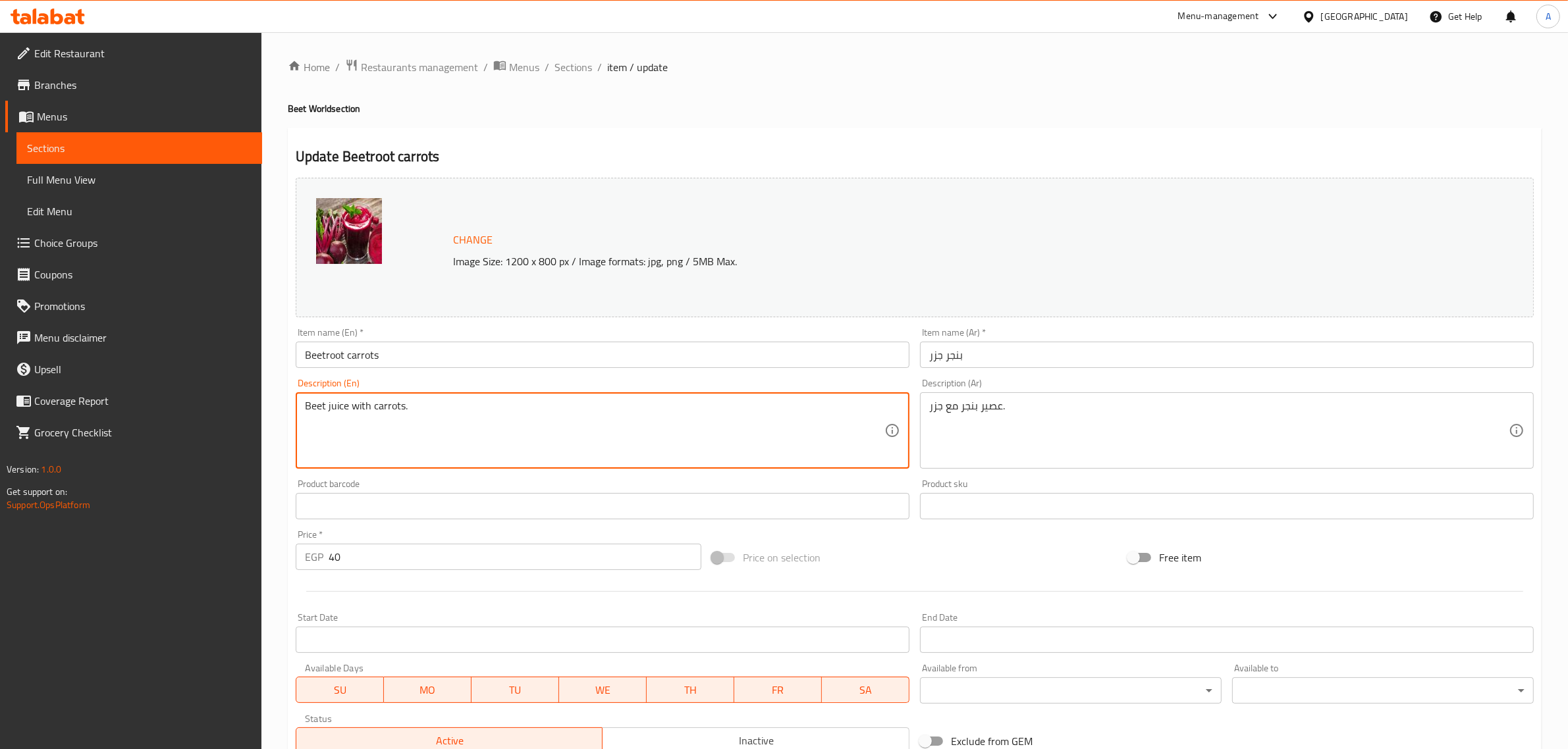
paste textarea "root"
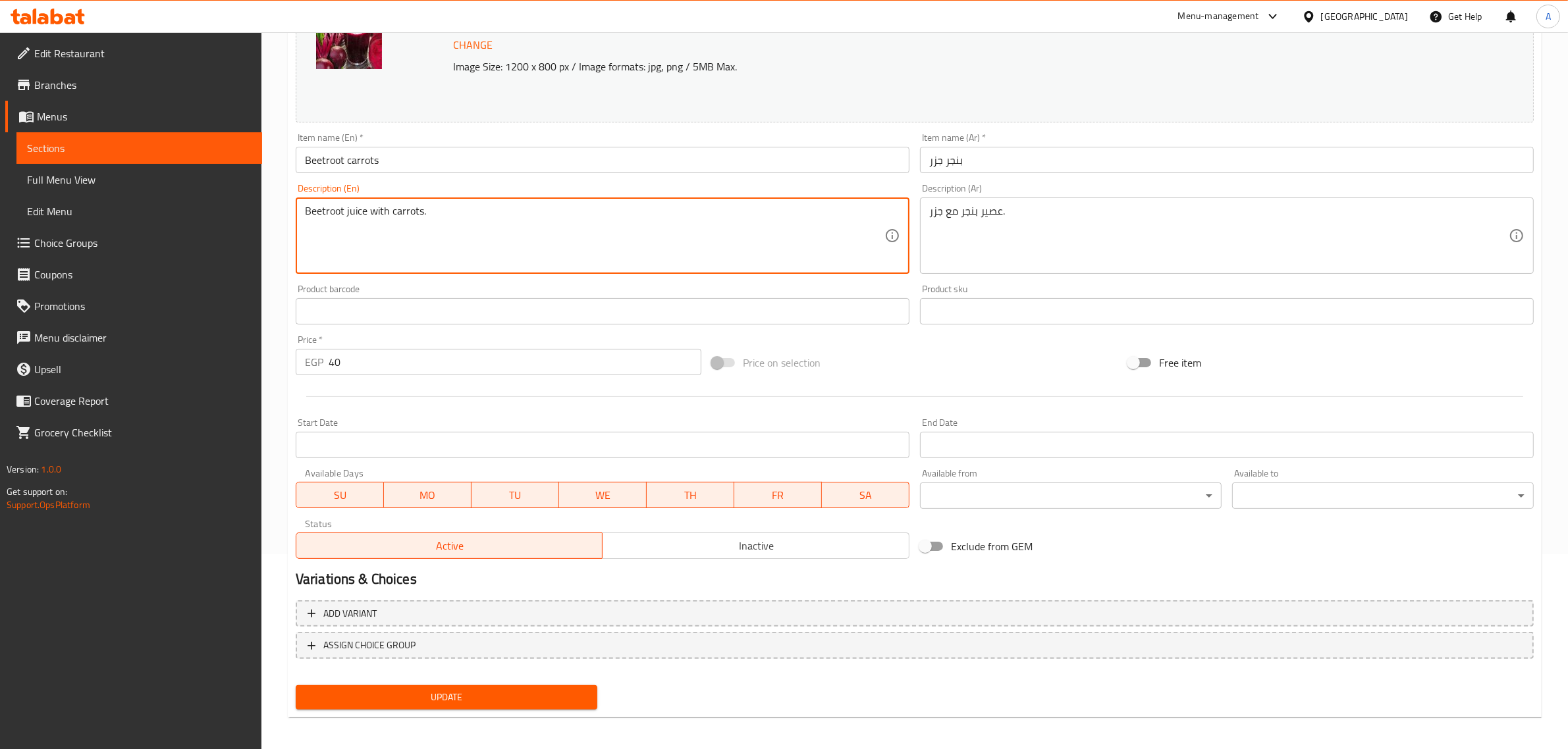
scroll to position [198, 0]
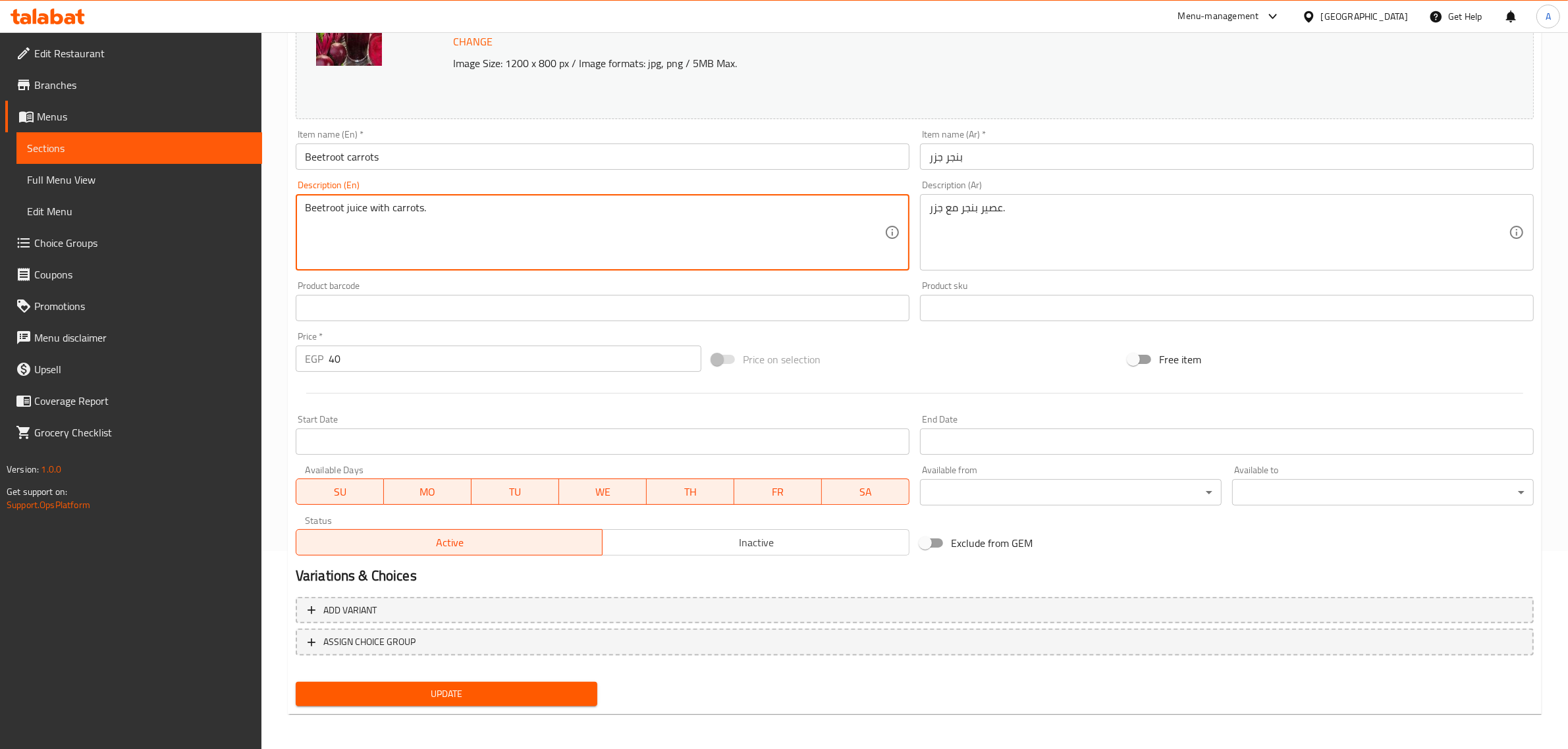
type textarea "Beetroot juice with carrots."
click at [552, 693] on span "Update" at bounding box center [447, 694] width 281 height 17
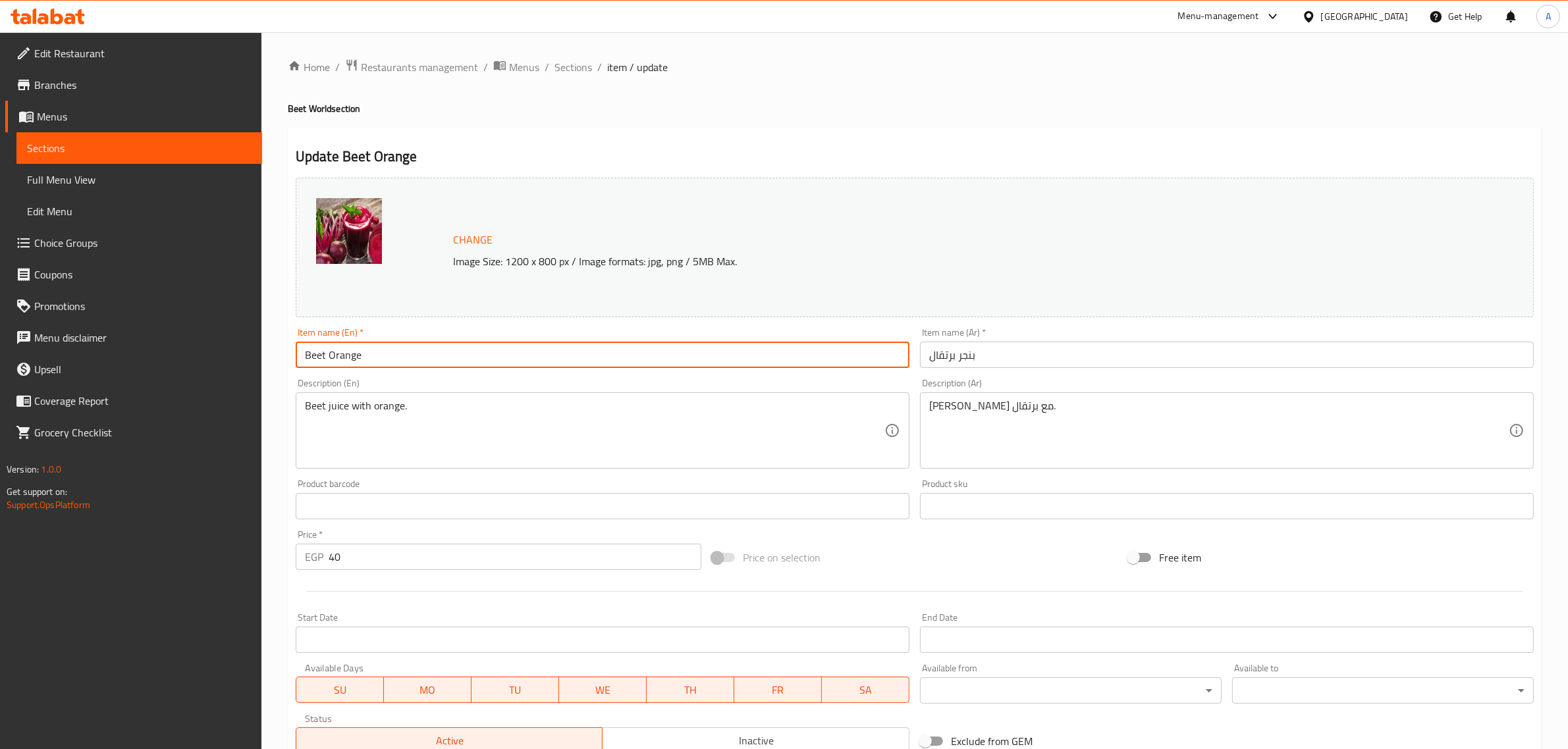
click at [308, 353] on input "Beet Orange" at bounding box center [602, 354] width 614 height 26
paste input "root"
type input "Beetroot Orange"
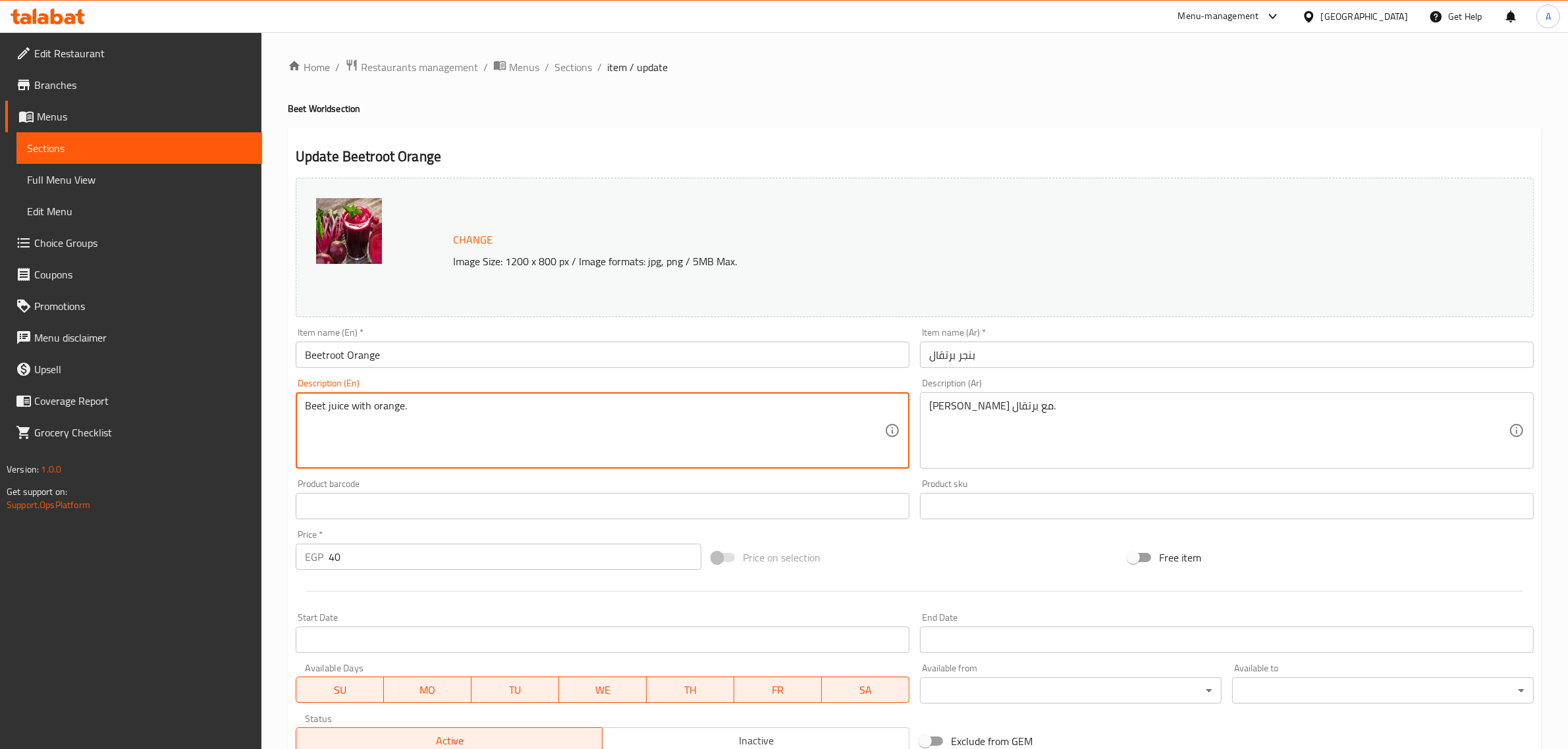
click at [318, 409] on textarea "Beet juice with orange." at bounding box center [594, 431] width 579 height 62
paste textarea "root"
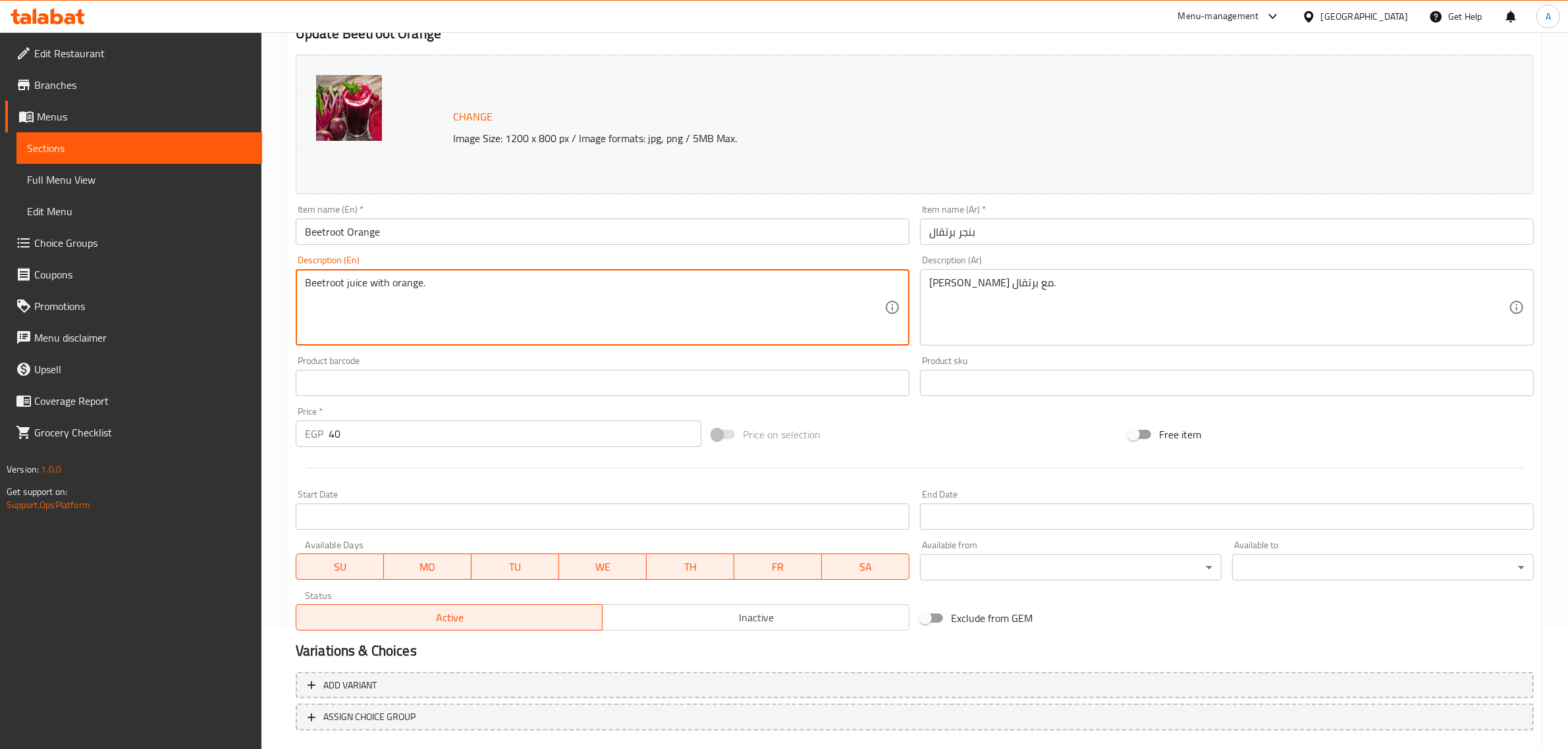
scroll to position [198, 0]
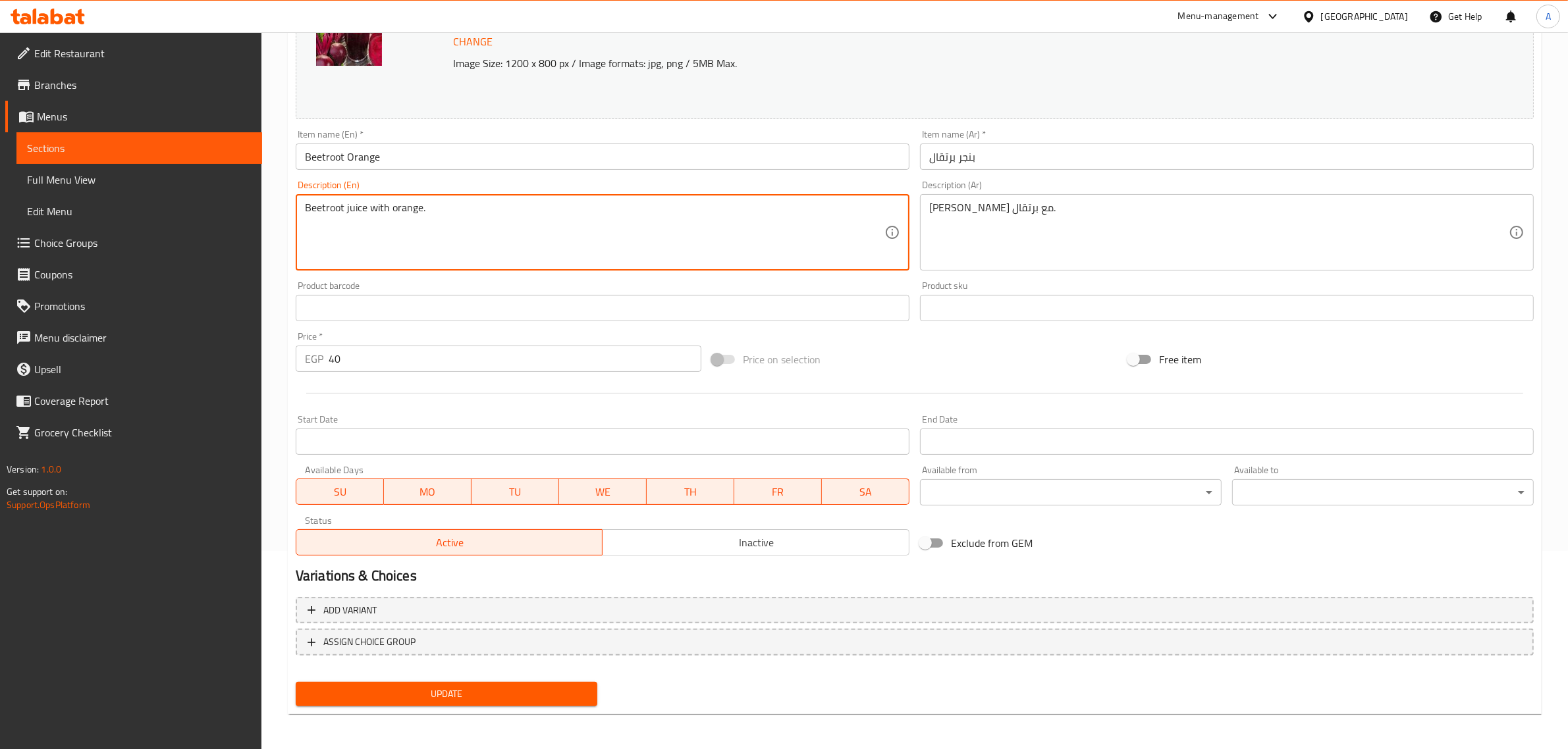
type textarea "Beetroot juice with orange."
click at [441, 687] on span "Update" at bounding box center [447, 694] width 281 height 17
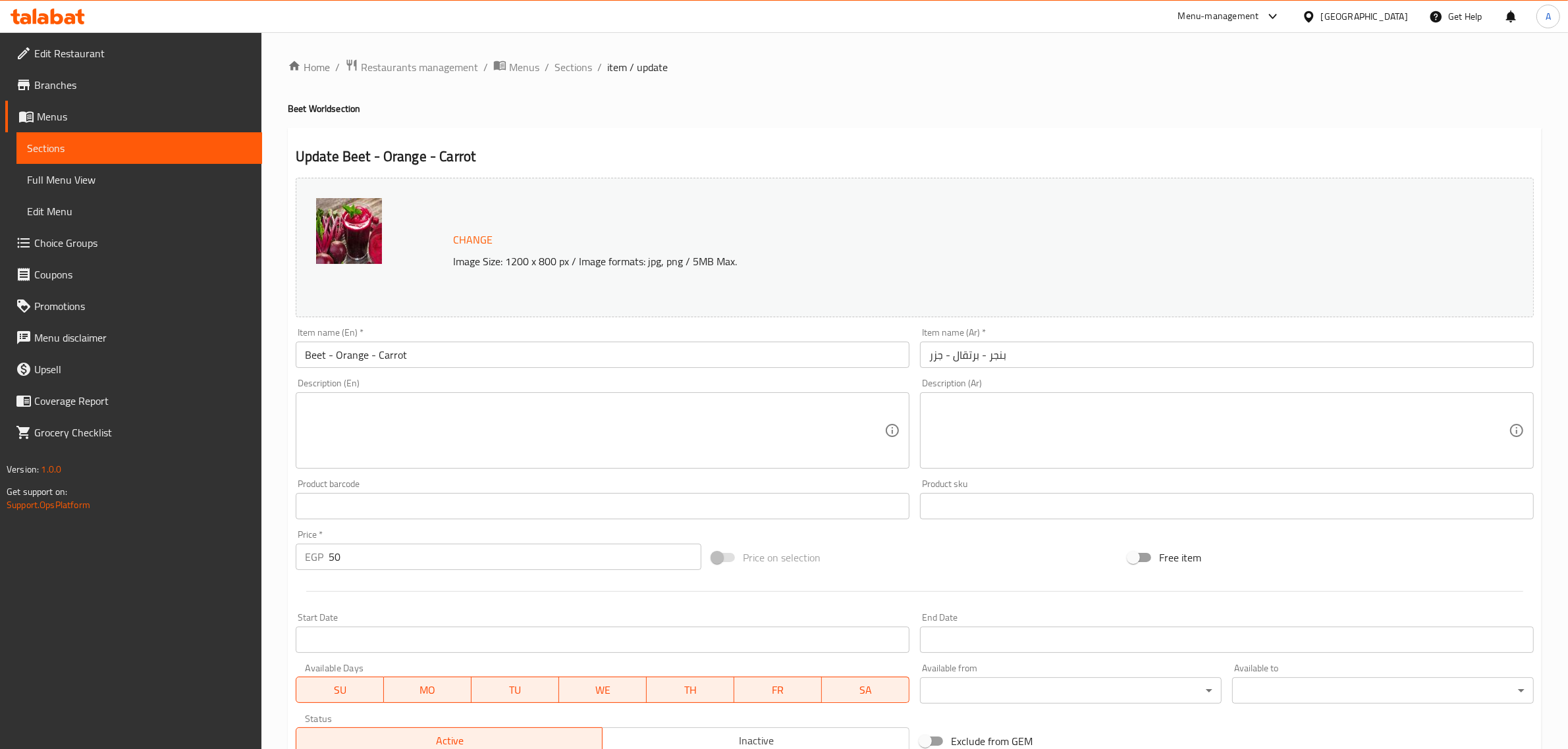
click at [318, 347] on input "Beet - Orange - Carrot" at bounding box center [602, 354] width 614 height 26
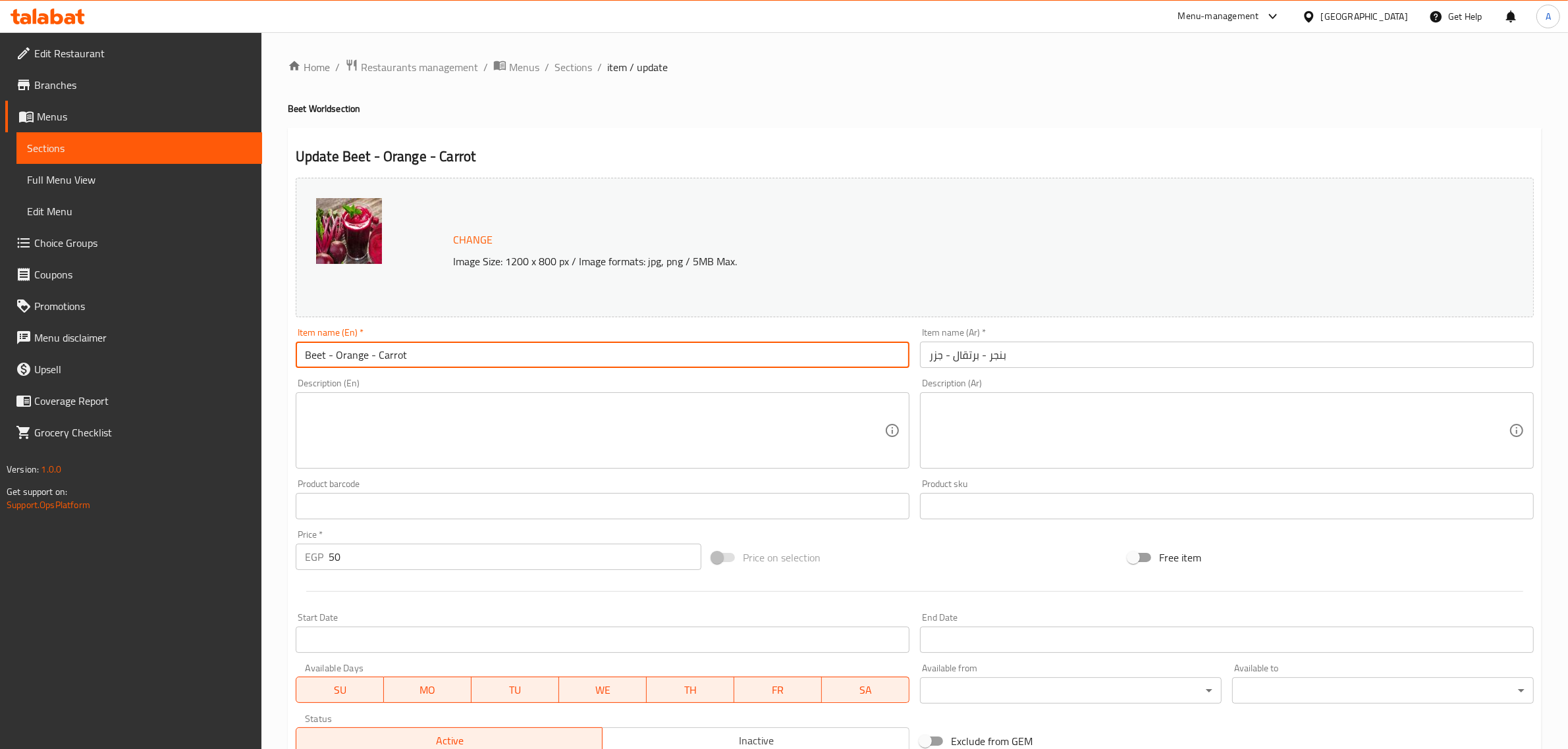
click at [318, 347] on input "Beet - Orange - Carrot" at bounding box center [602, 354] width 614 height 26
paste input "root"
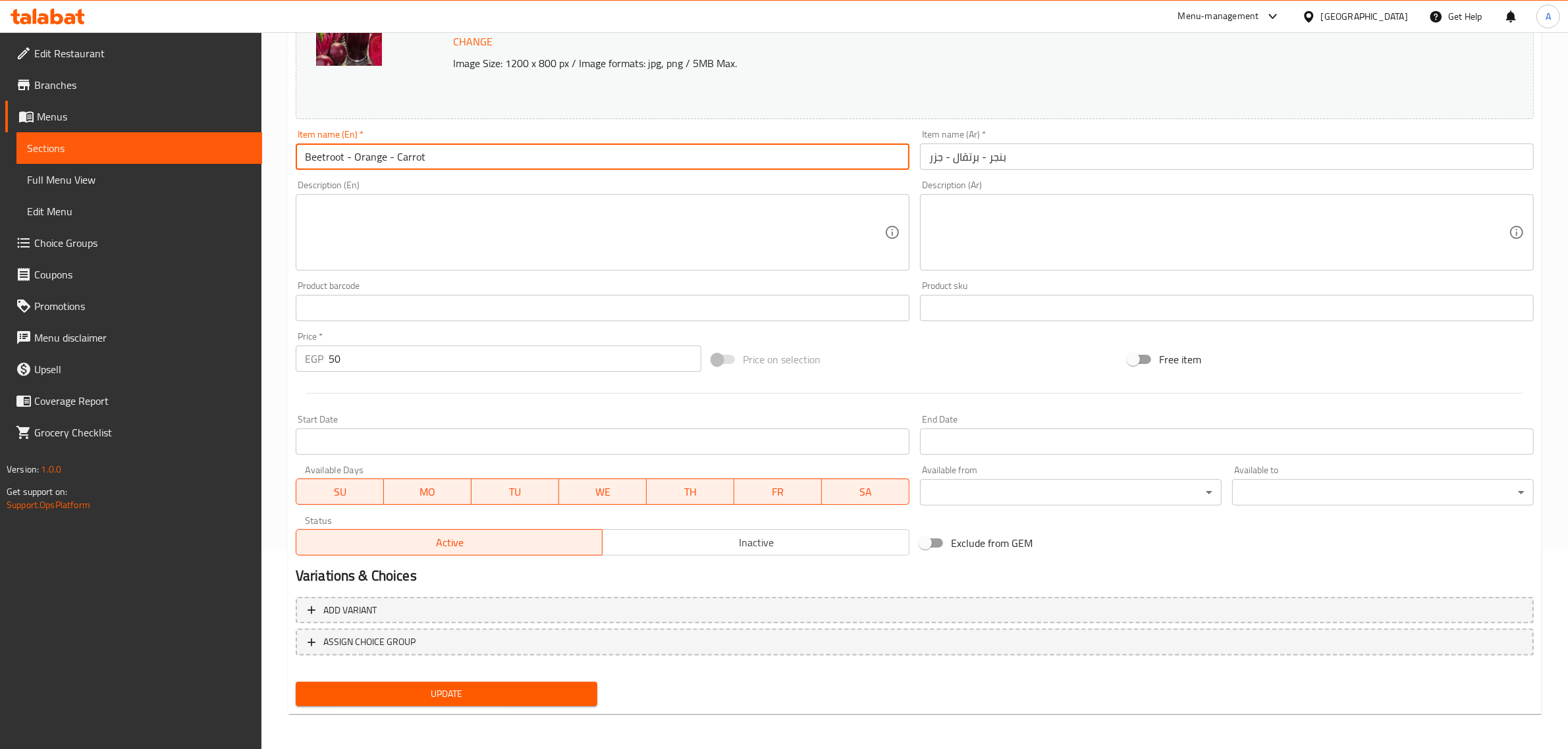
type input "Beetroot - Orange - Carrot"
click at [484, 692] on span "Update" at bounding box center [447, 694] width 281 height 17
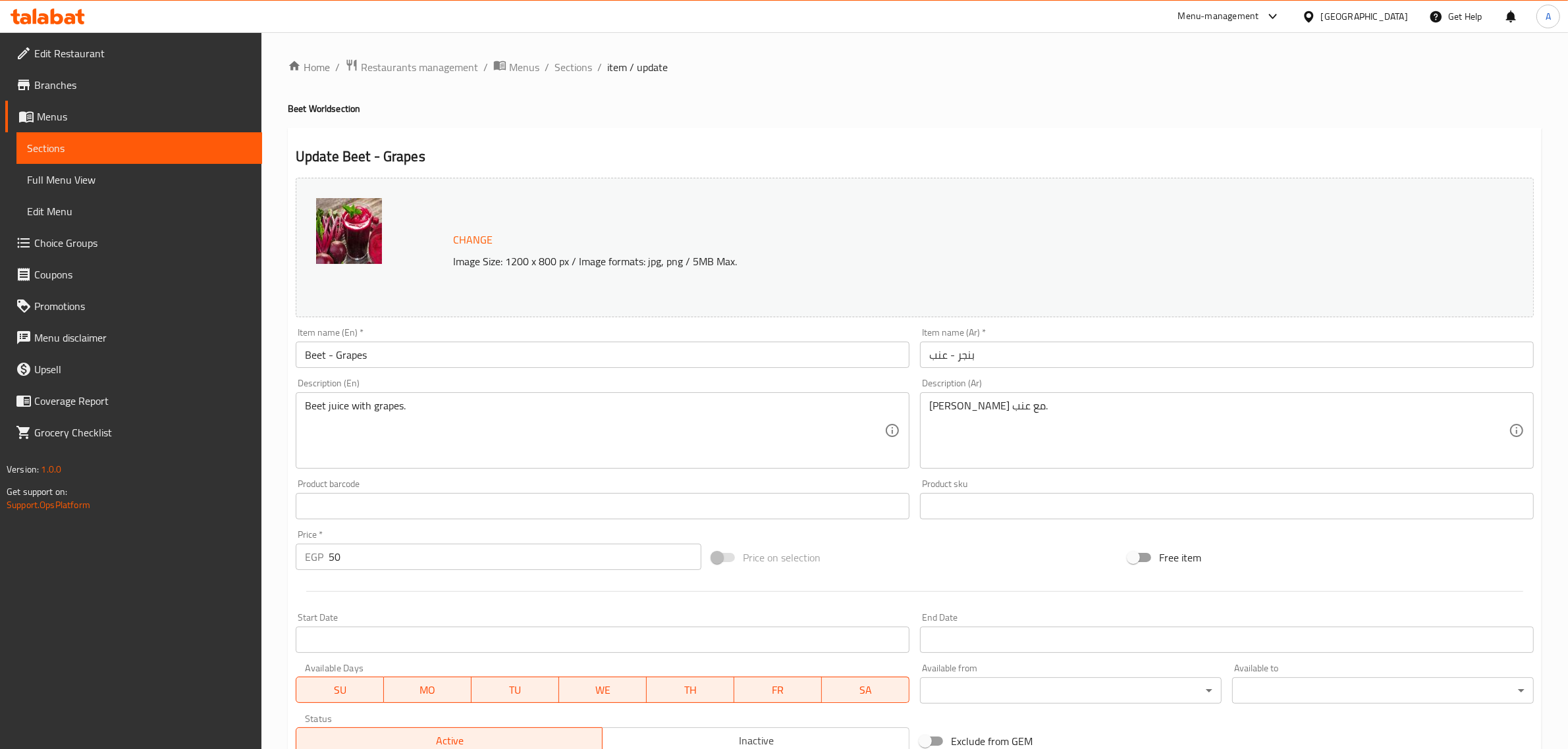
click at [304, 354] on input "Beet - Grapes" at bounding box center [602, 354] width 614 height 26
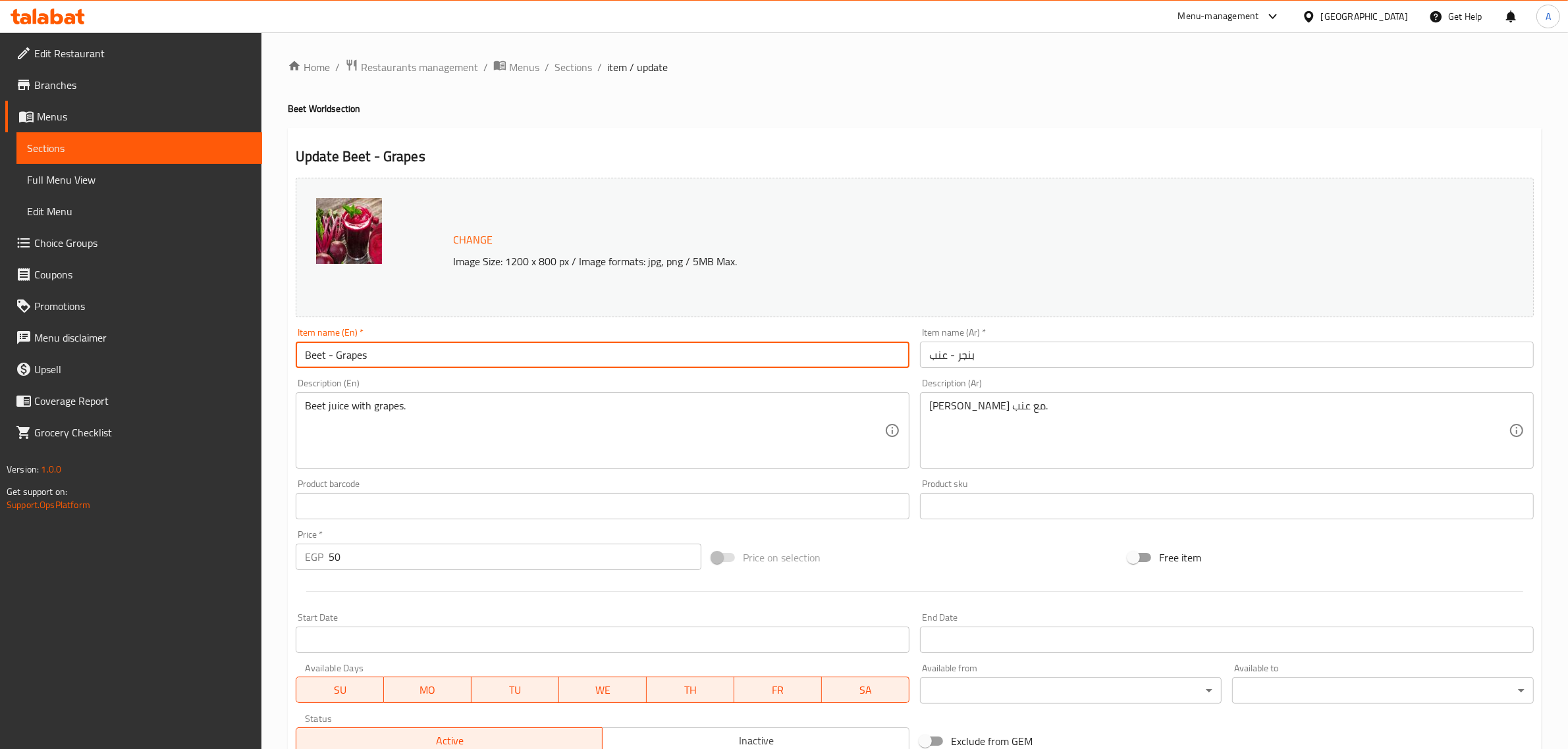
click at [304, 354] on input "Beet - Grapes" at bounding box center [602, 354] width 614 height 26
paste input "root"
type input "Beetroot - Grapes"
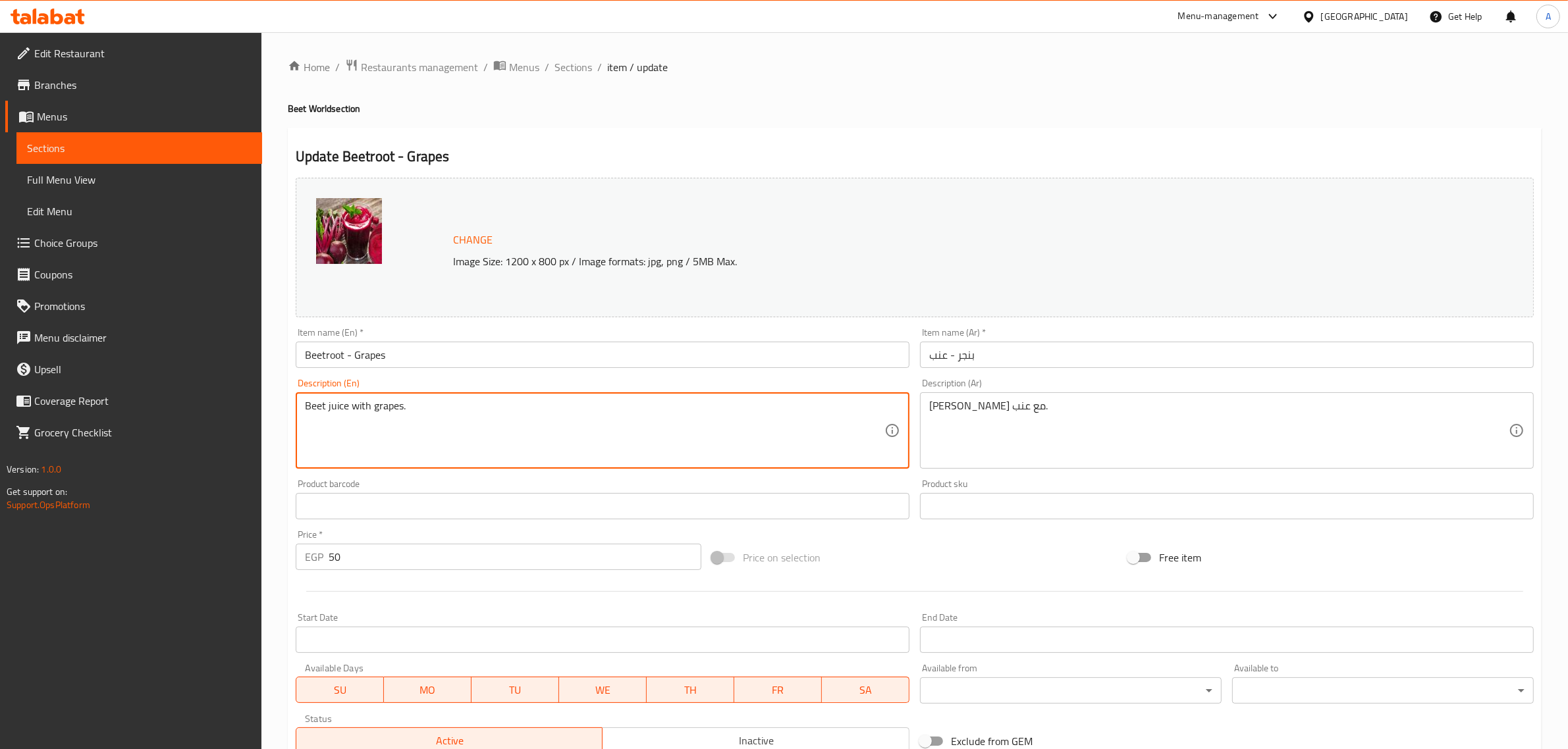
click at [323, 412] on textarea "Beet juice with grapes." at bounding box center [594, 431] width 579 height 62
click at [311, 407] on textarea "Beet juice with grapes." at bounding box center [594, 431] width 579 height 62
paste textarea "root"
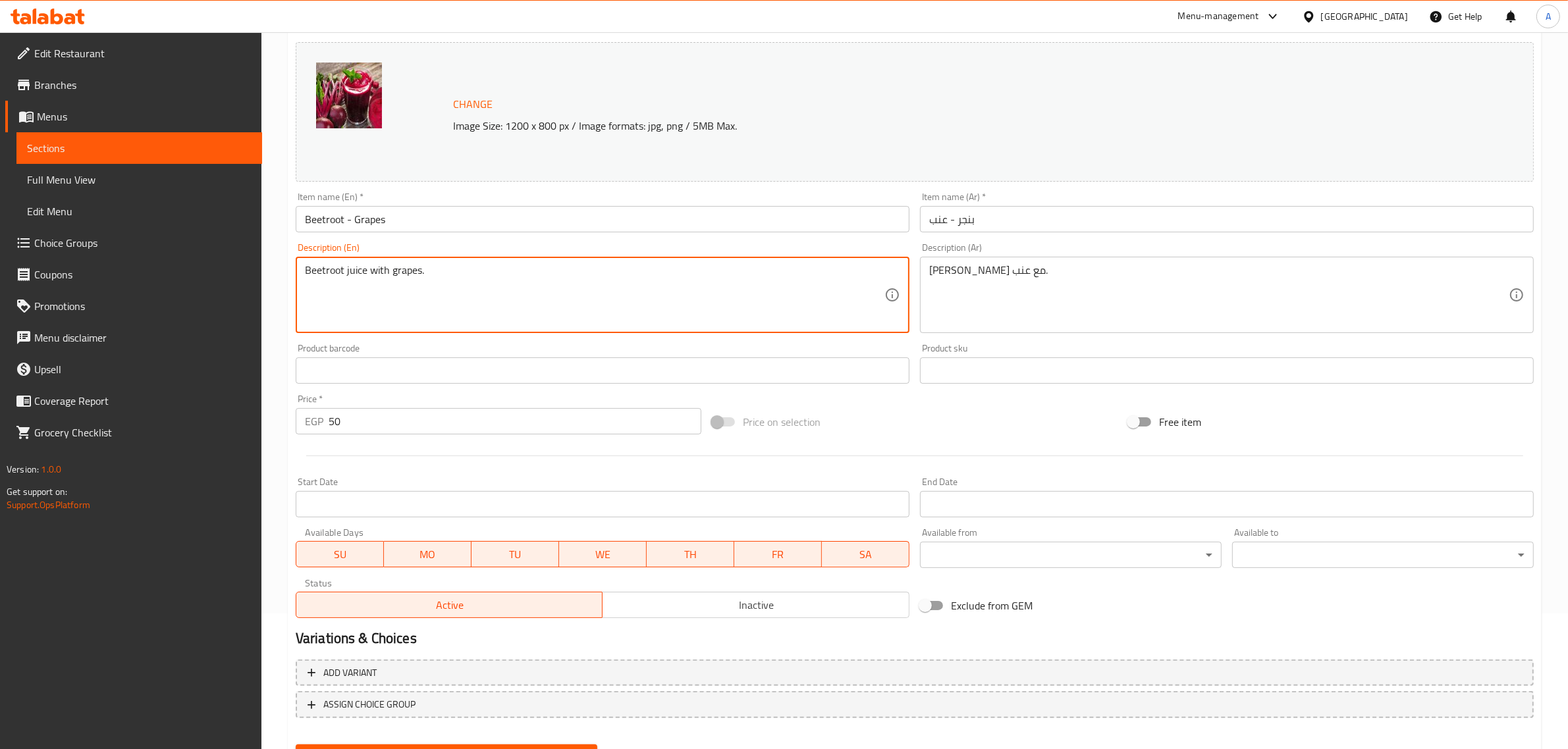
scroll to position [198, 0]
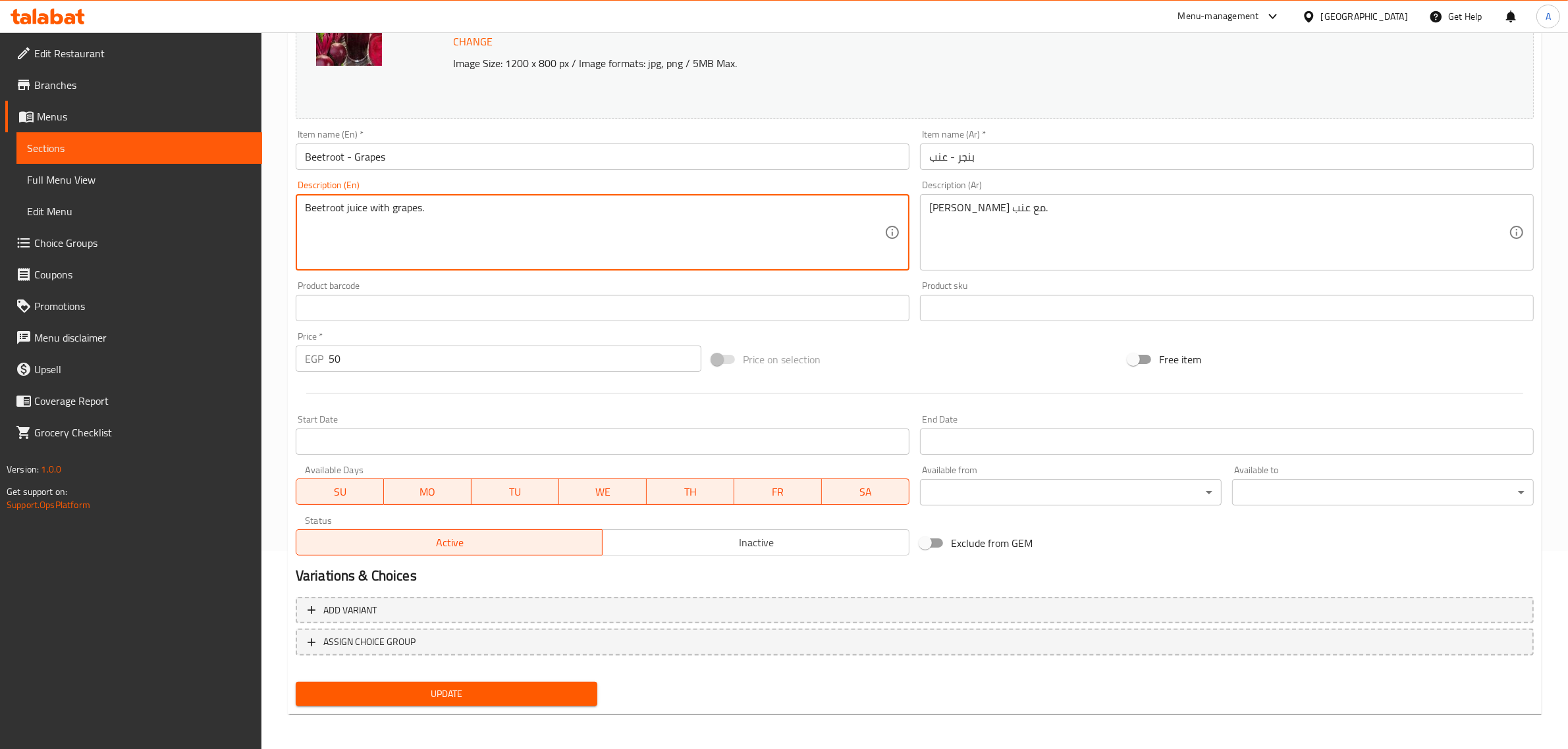
type textarea "Beetroot juice with grapes."
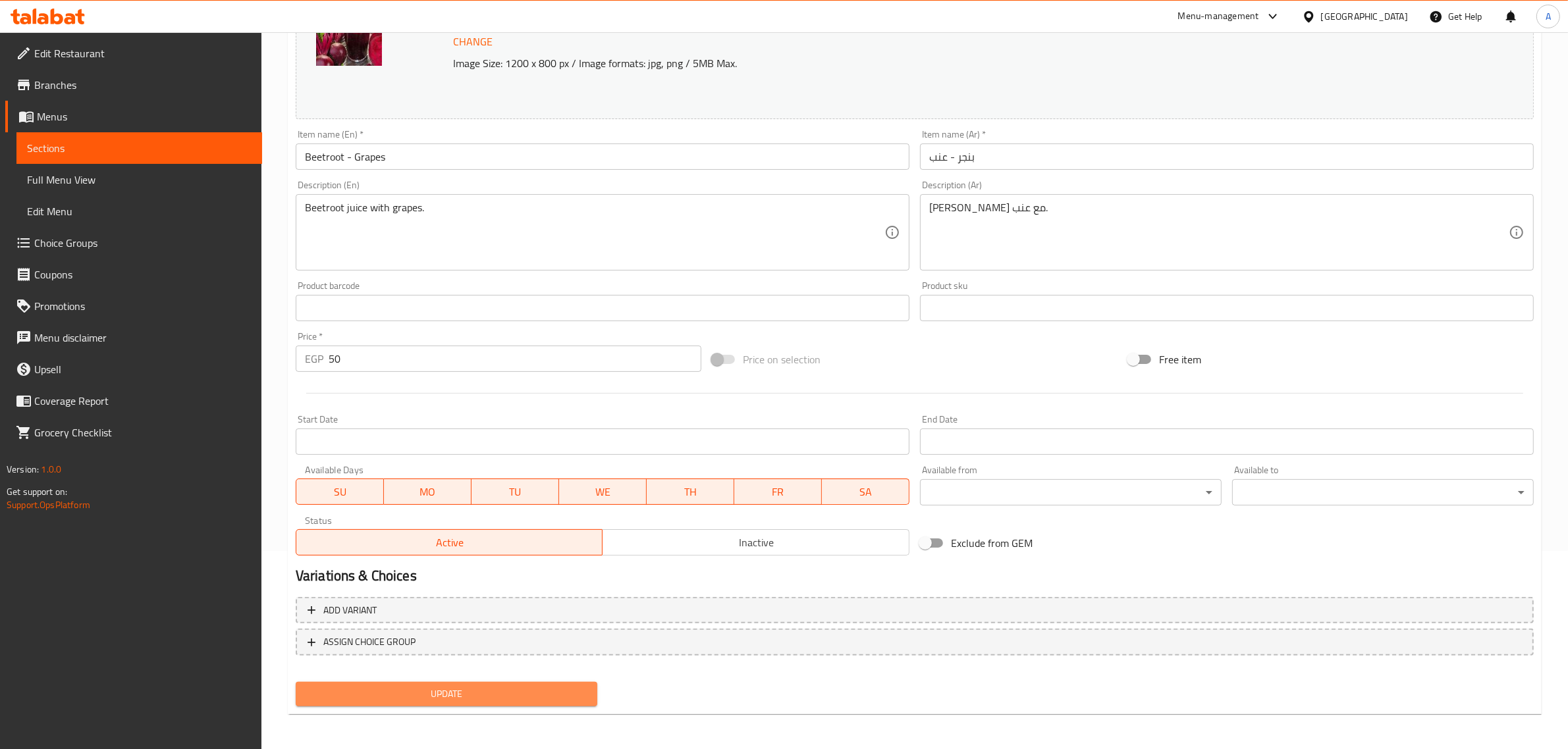
click at [472, 696] on span "Update" at bounding box center [447, 694] width 281 height 17
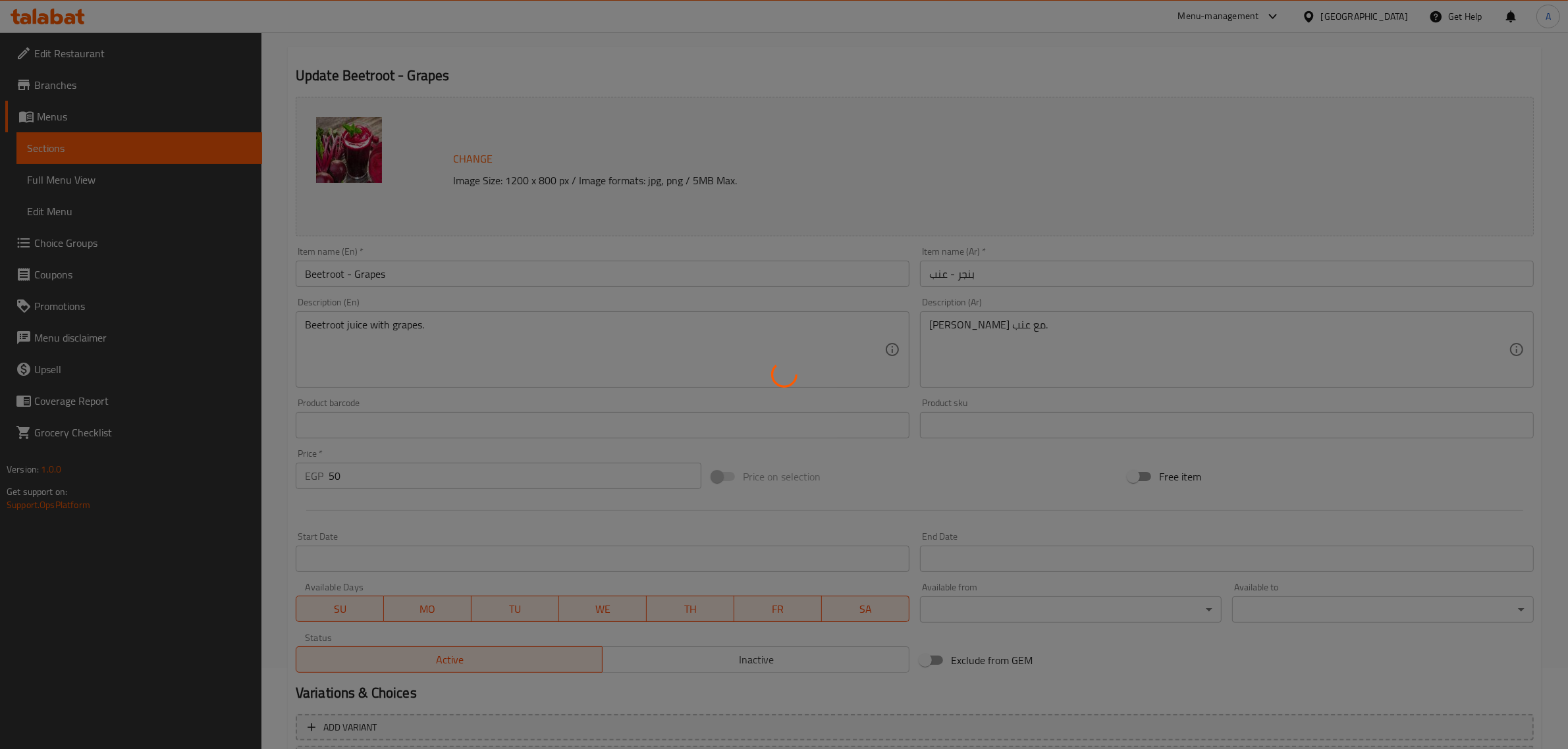
scroll to position [61, 0]
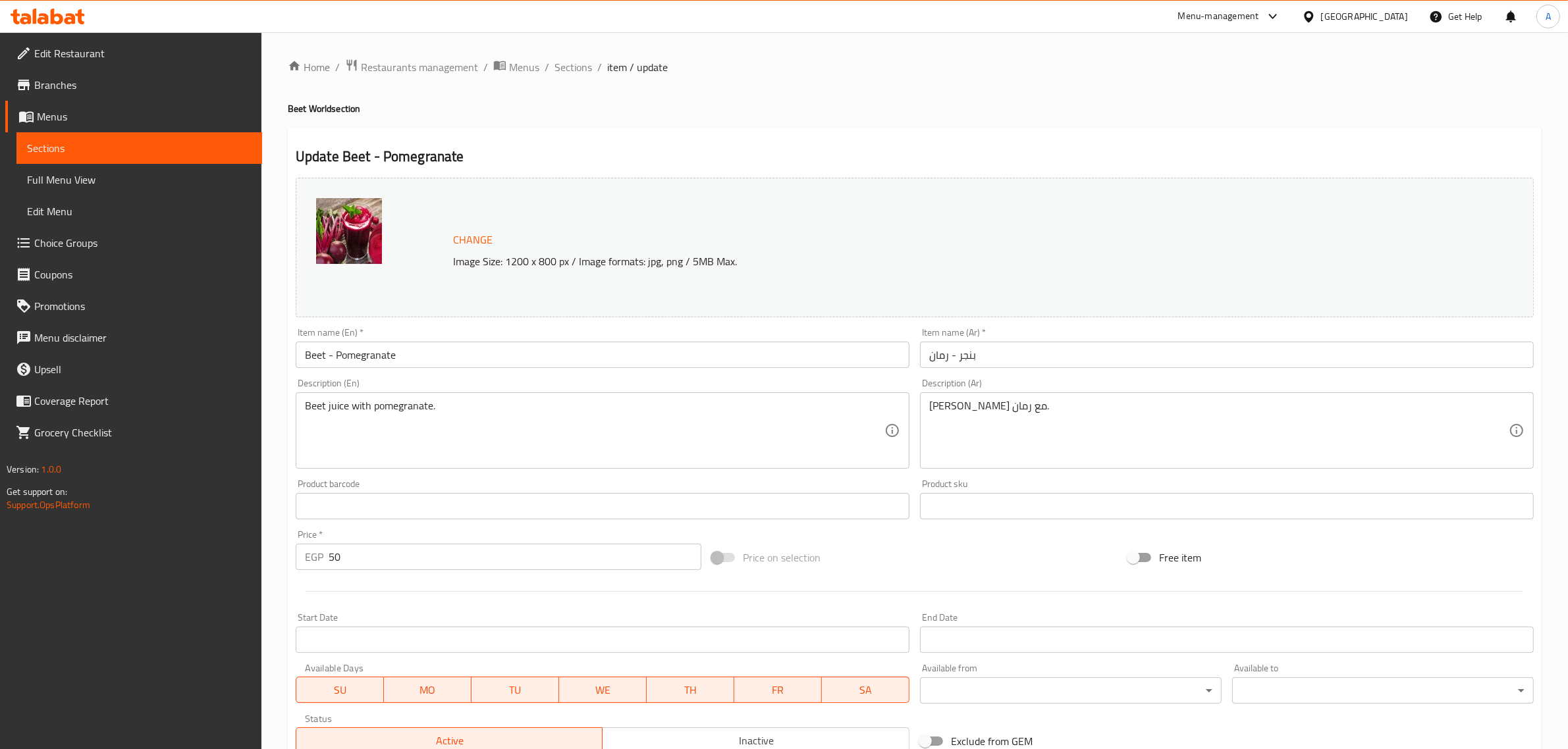
click at [307, 345] on input "Beet - Pomegranate" at bounding box center [602, 354] width 614 height 26
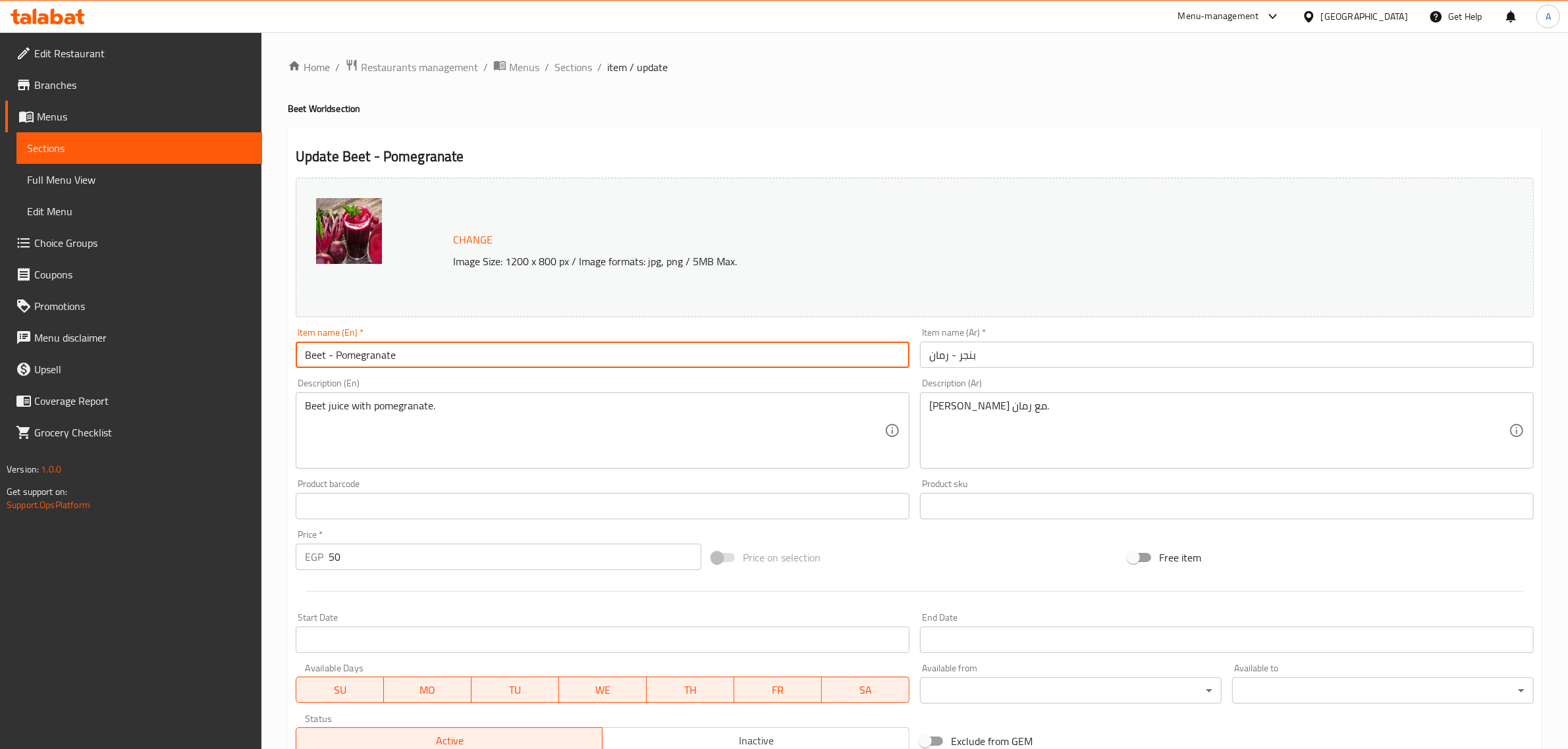
click at [307, 345] on input "Beet - Pomegranate" at bounding box center [602, 354] width 614 height 26
paste input "root"
type input "Beetroot - Pomegranate"
click at [319, 409] on textarea "Beet juice with pomegranate." at bounding box center [594, 431] width 579 height 62
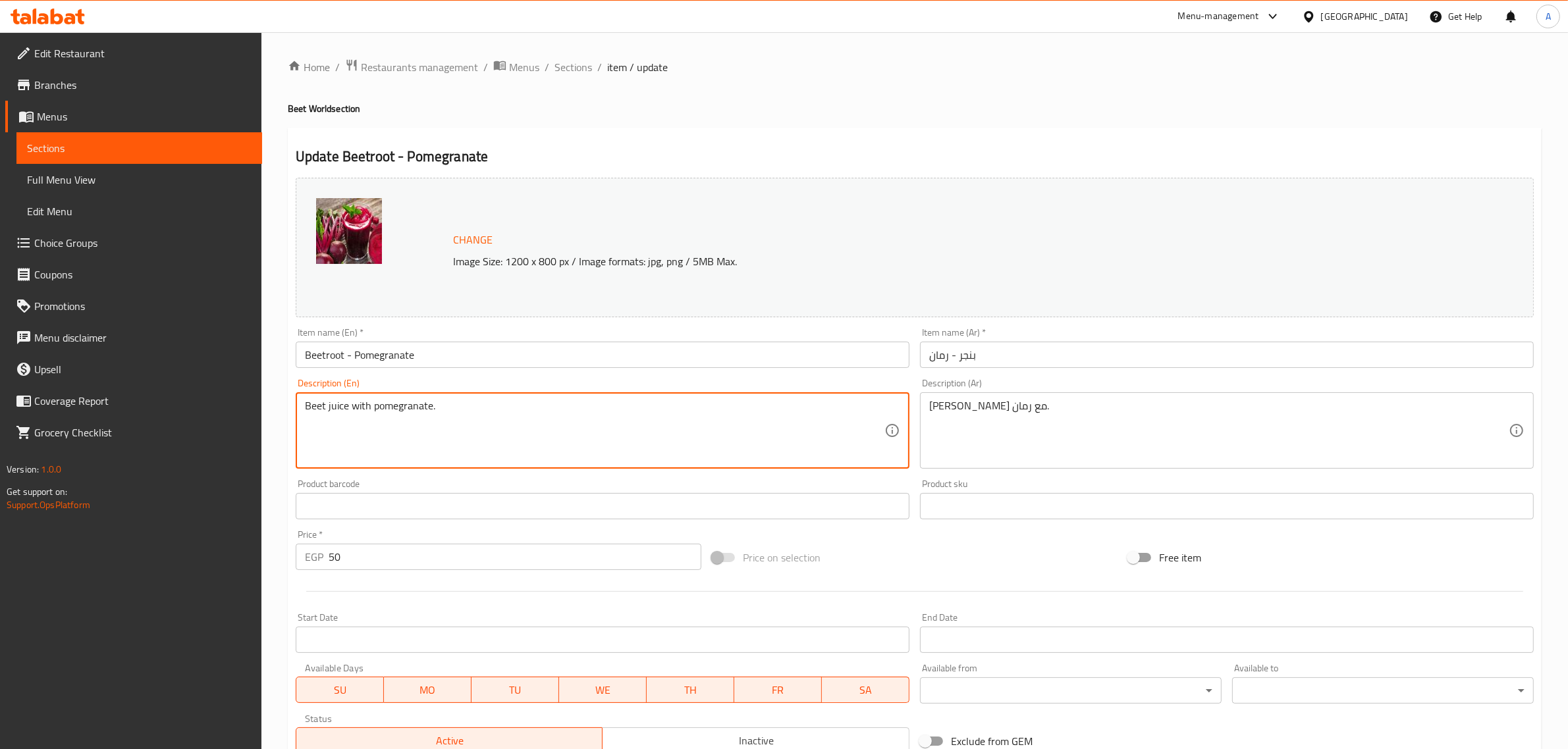
paste textarea "root"
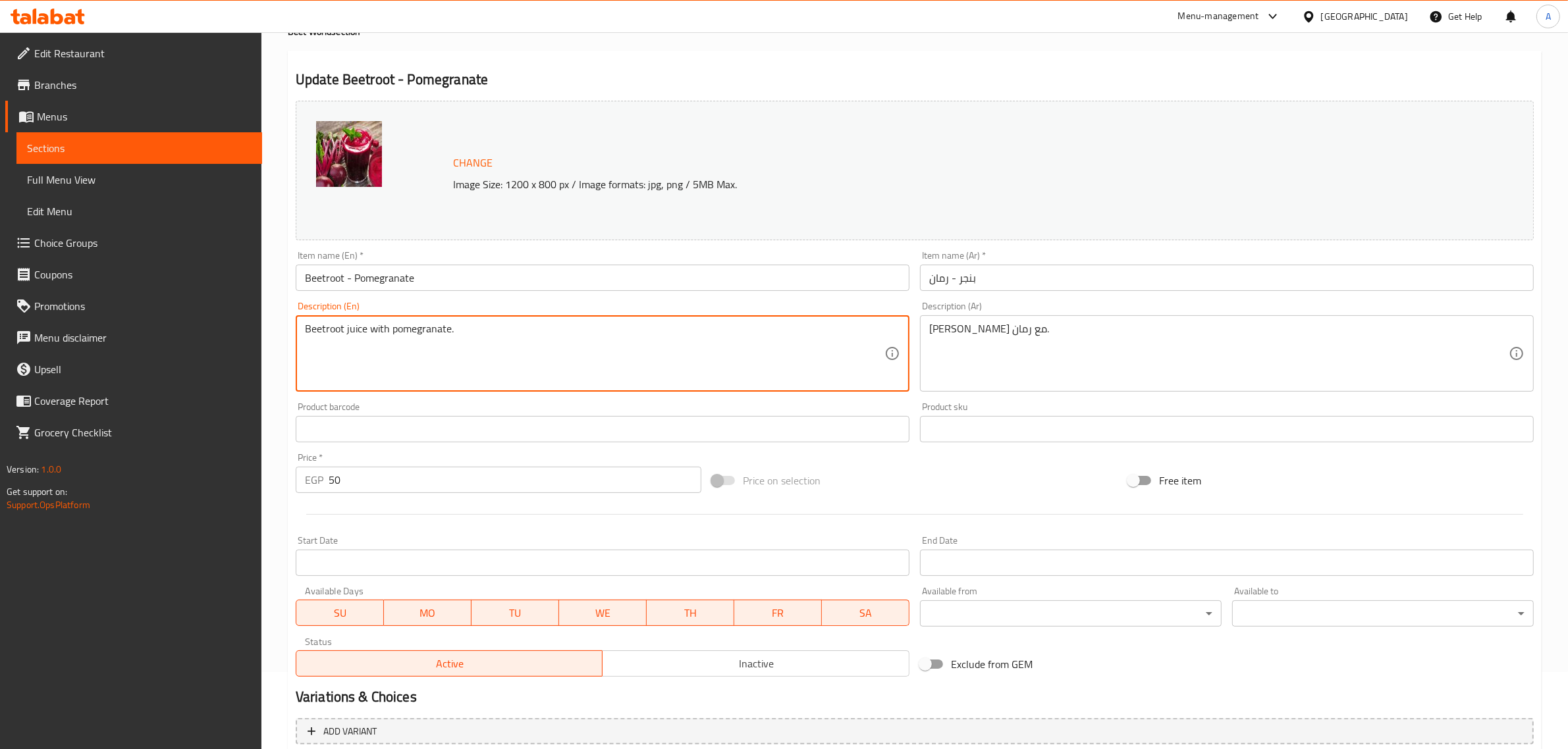
scroll to position [198, 0]
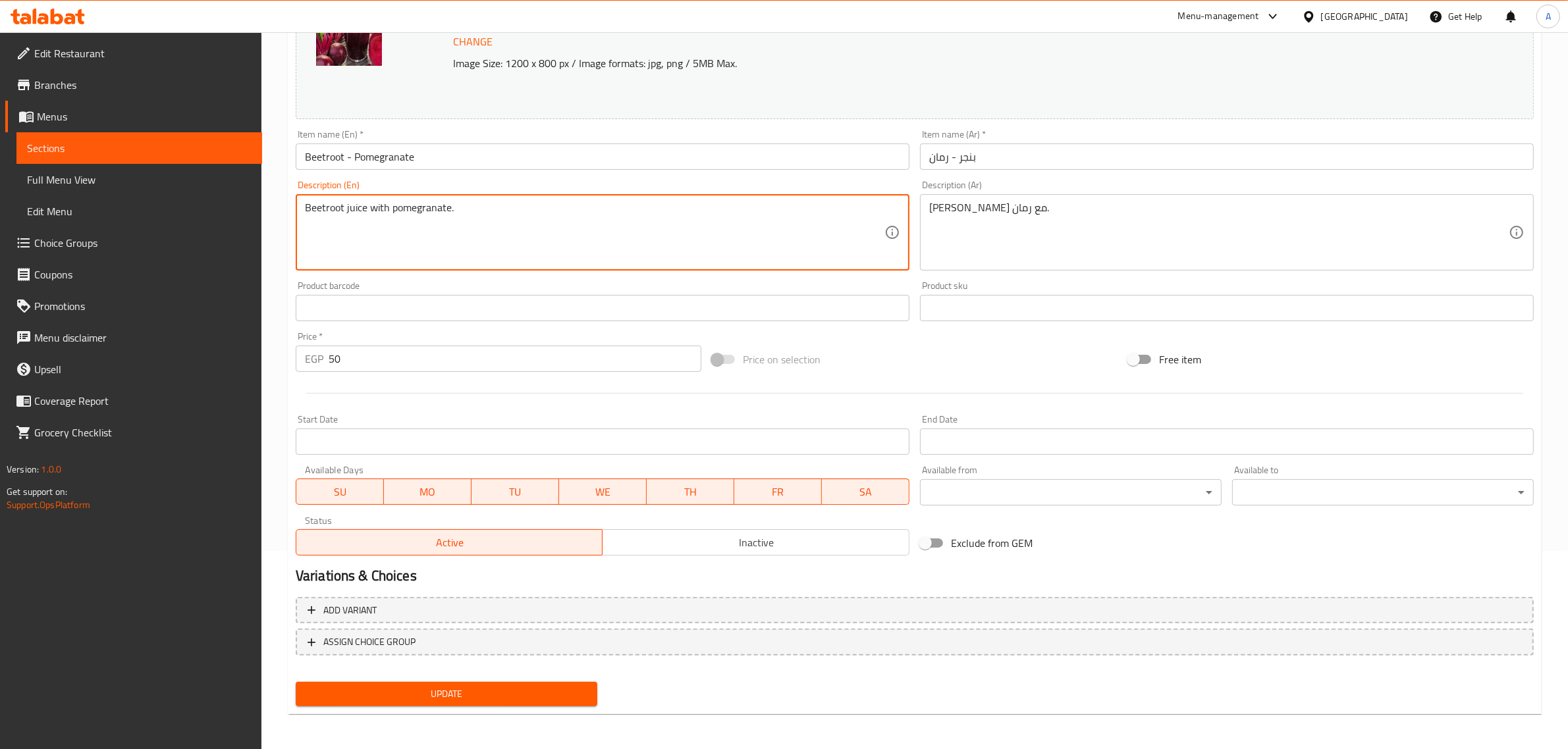
type textarea "Beetroot juice with pomegranate."
click at [520, 673] on div "Add variant ASSIGN CHOICE GROUP" at bounding box center [914, 634] width 1249 height 85
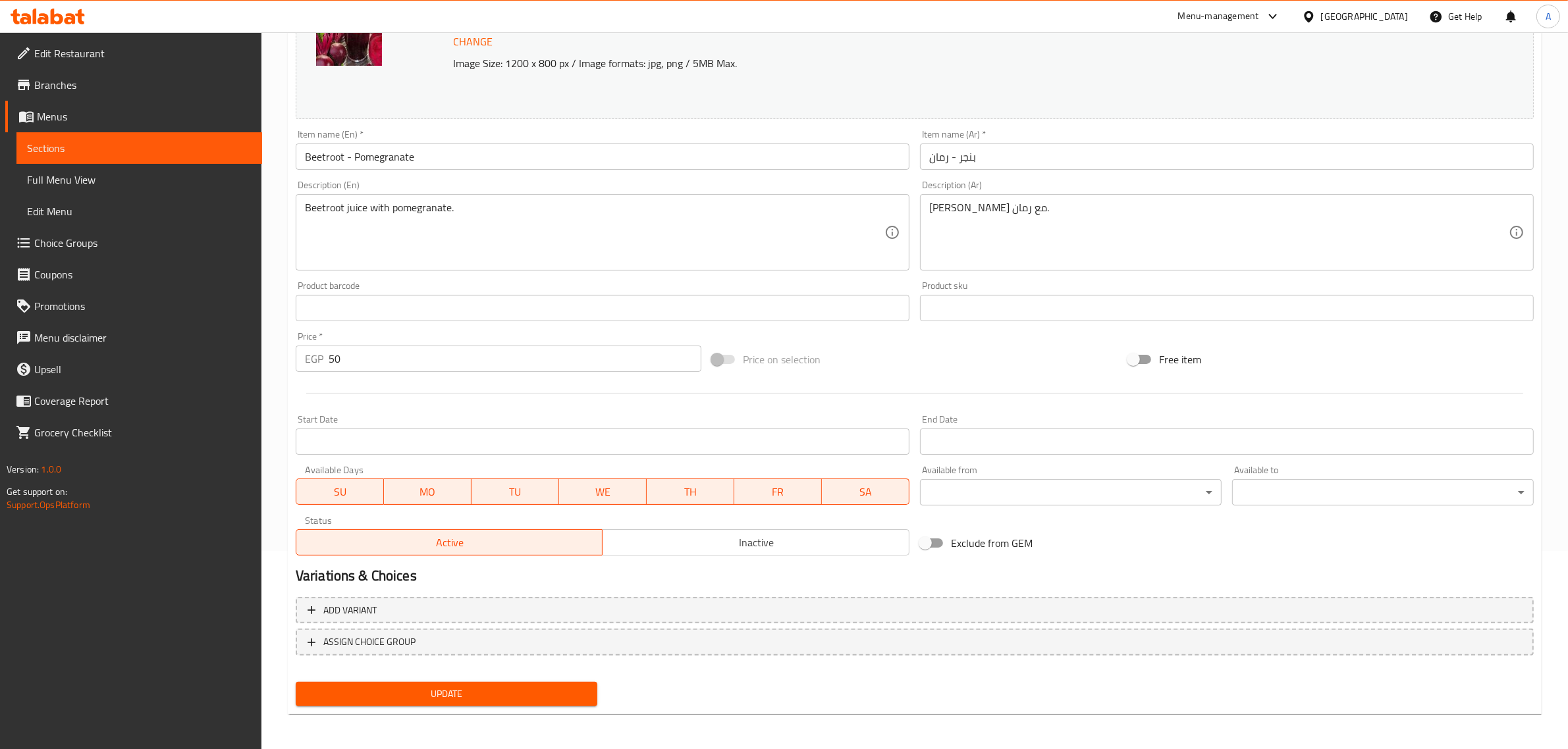
click at [492, 692] on span "Update" at bounding box center [447, 694] width 281 height 17
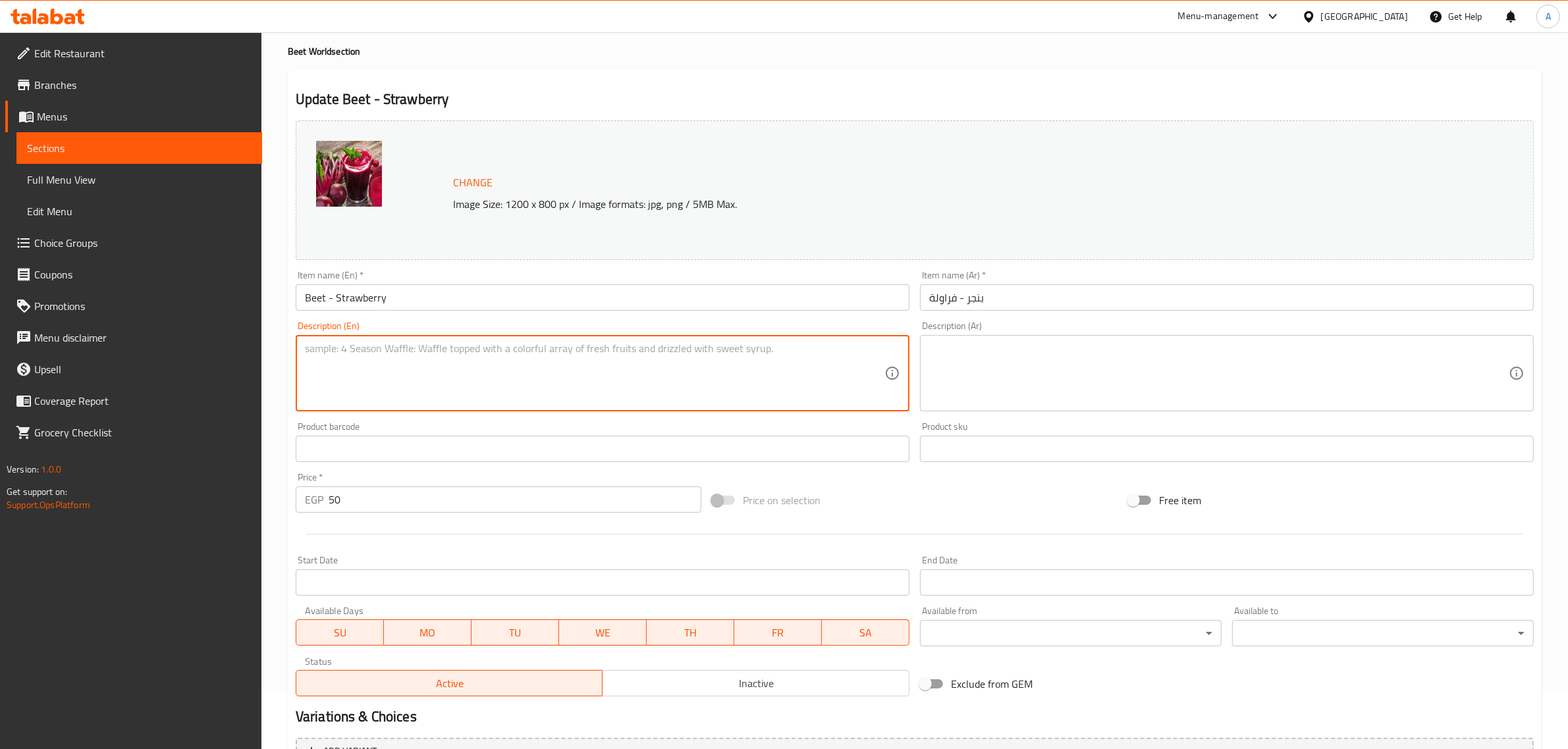
click at [305, 345] on div "Description (En) Description (En)" at bounding box center [602, 366] width 614 height 90
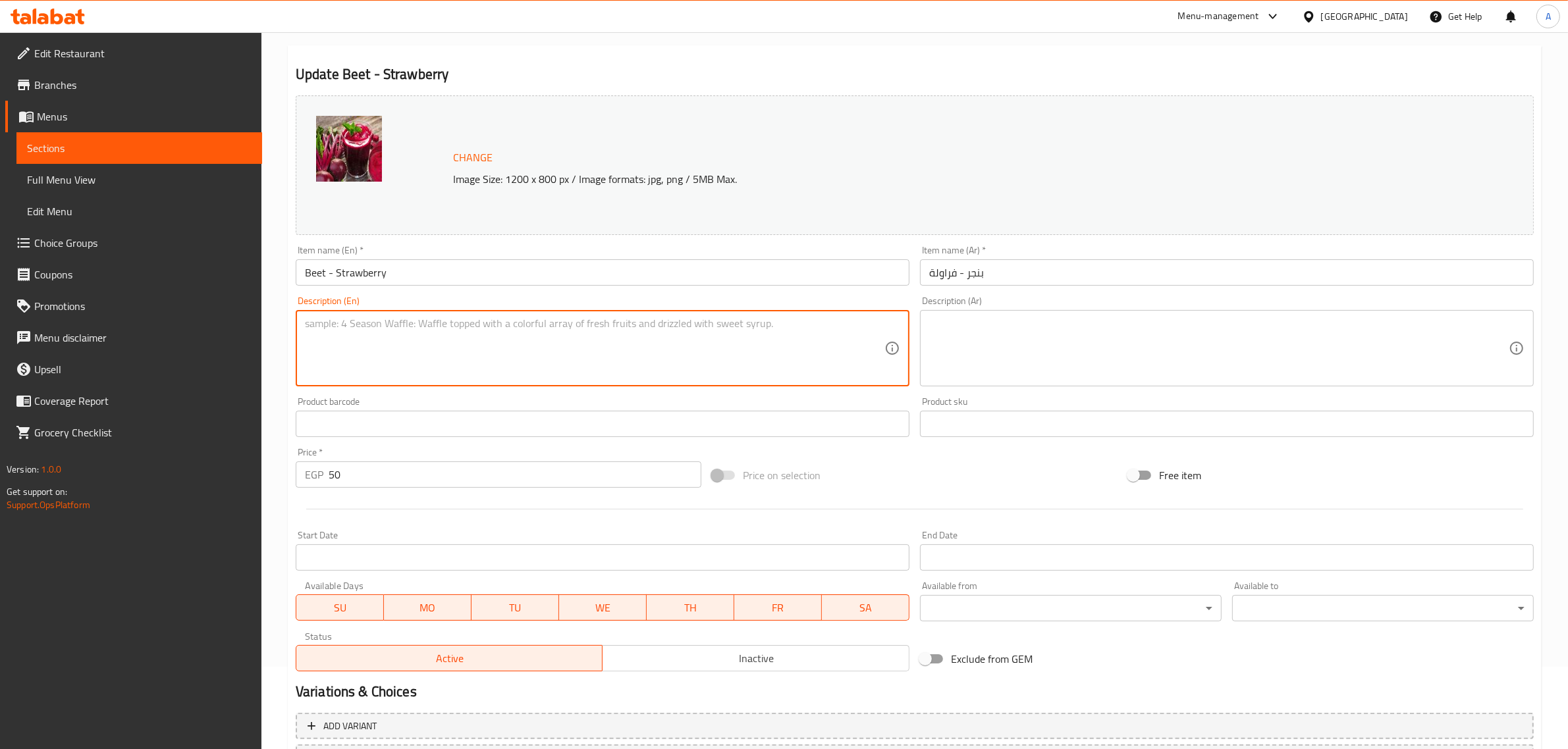
click at [305, 345] on textarea at bounding box center [594, 349] width 579 height 62
click at [314, 274] on input "Beet - Strawberry" at bounding box center [602, 272] width 614 height 26
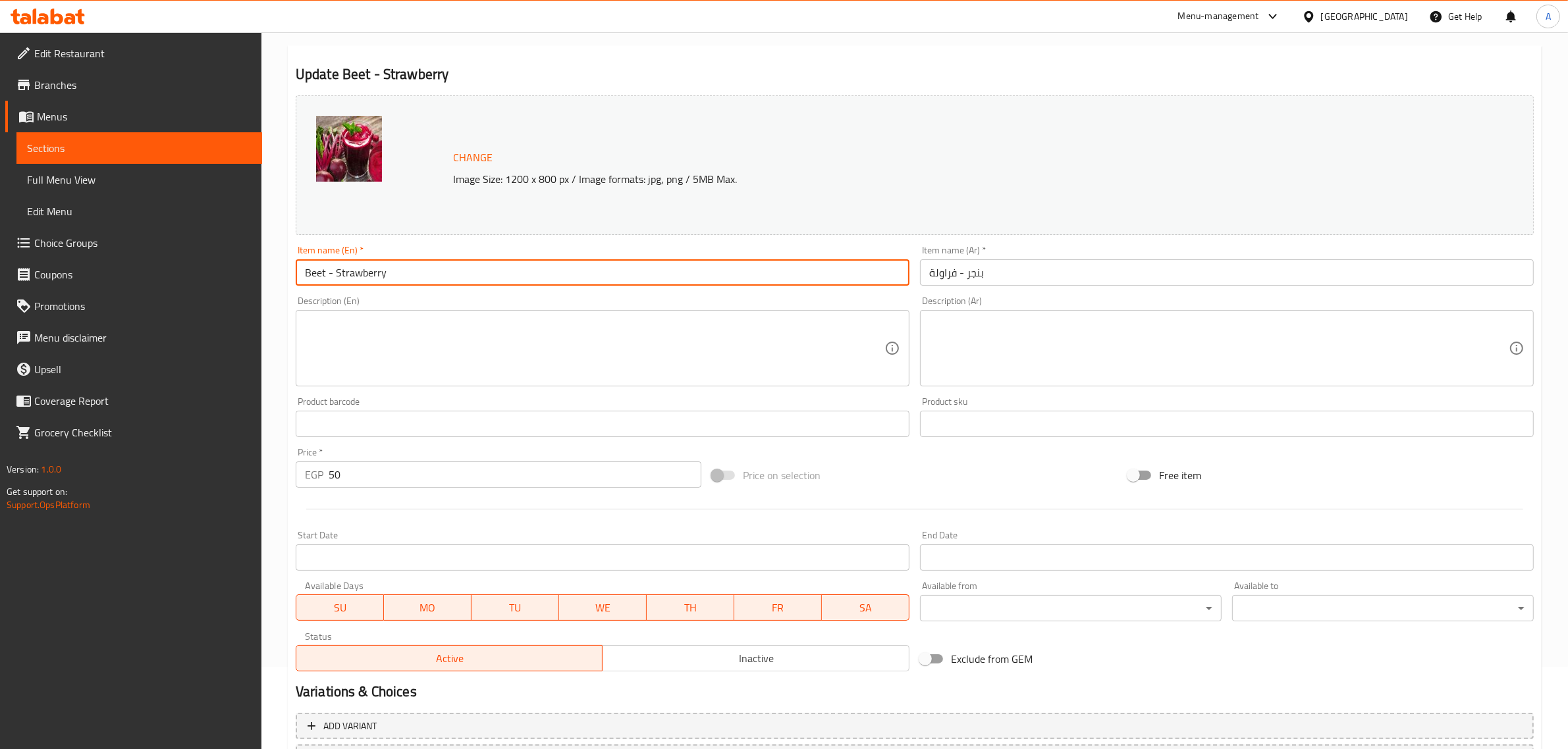
click at [314, 274] on input "Beet - Strawberry" at bounding box center [602, 272] width 614 height 26
paste input "root"
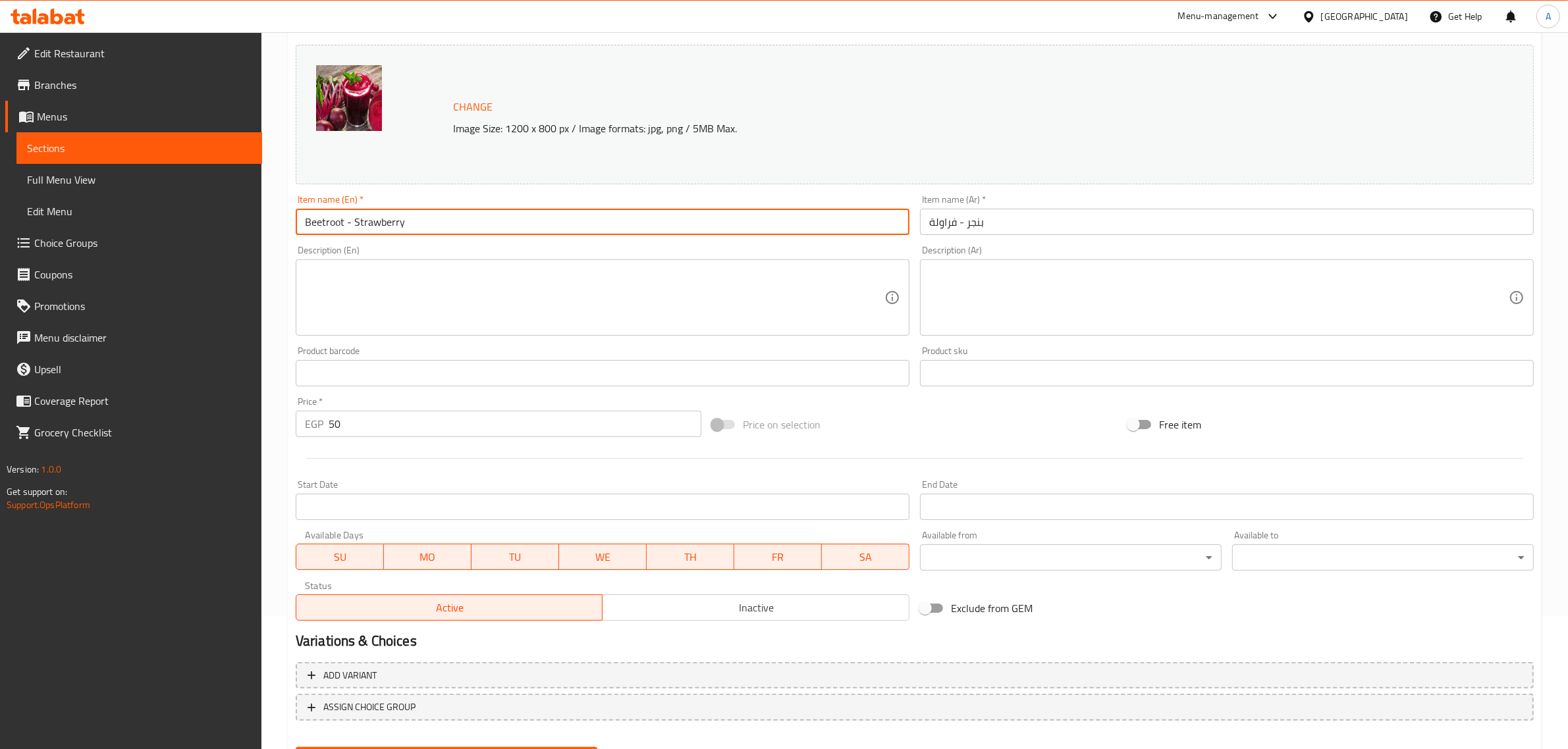
scroll to position [198, 0]
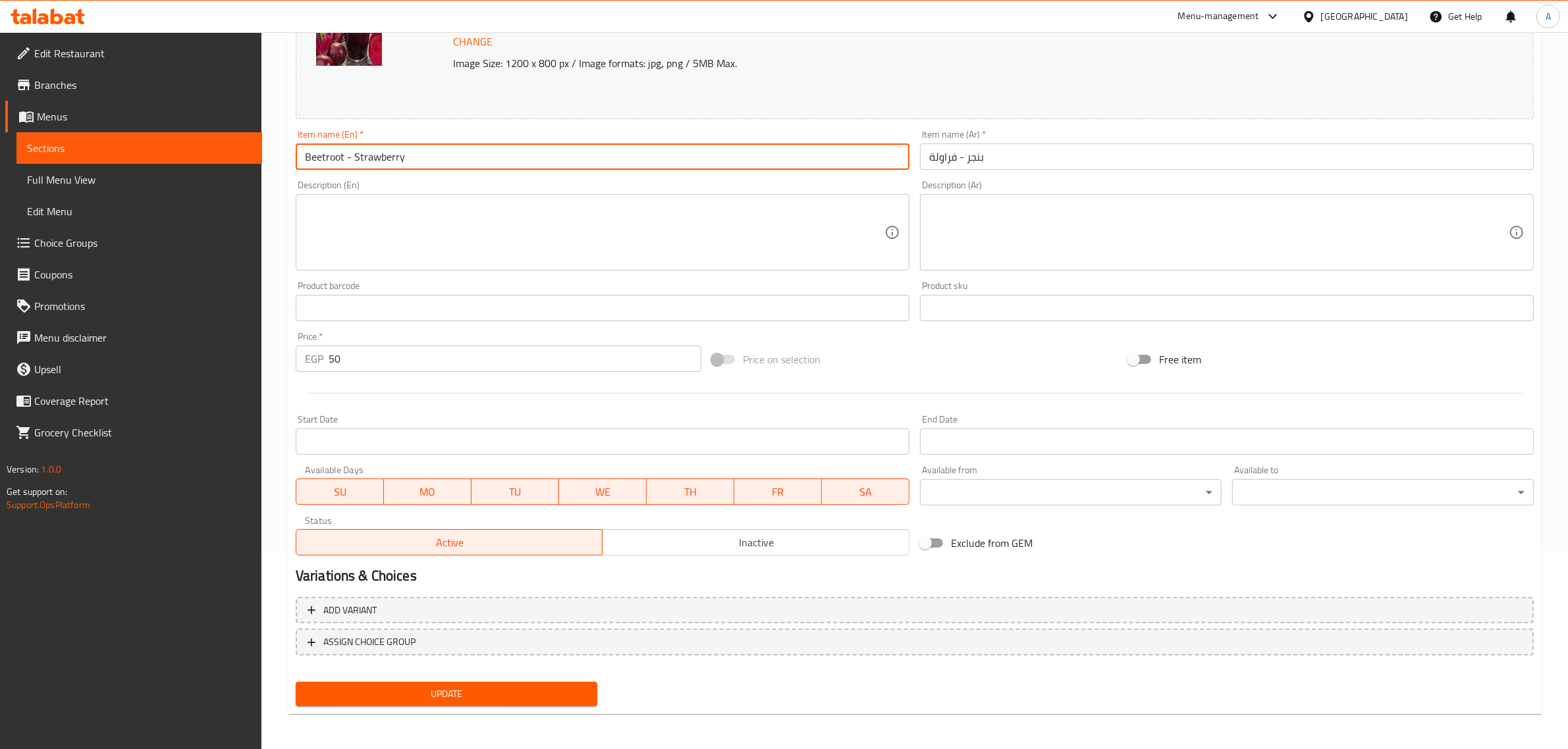
type input "Beetroot - Strawberry"
click at [494, 692] on span "Update" at bounding box center [447, 694] width 281 height 17
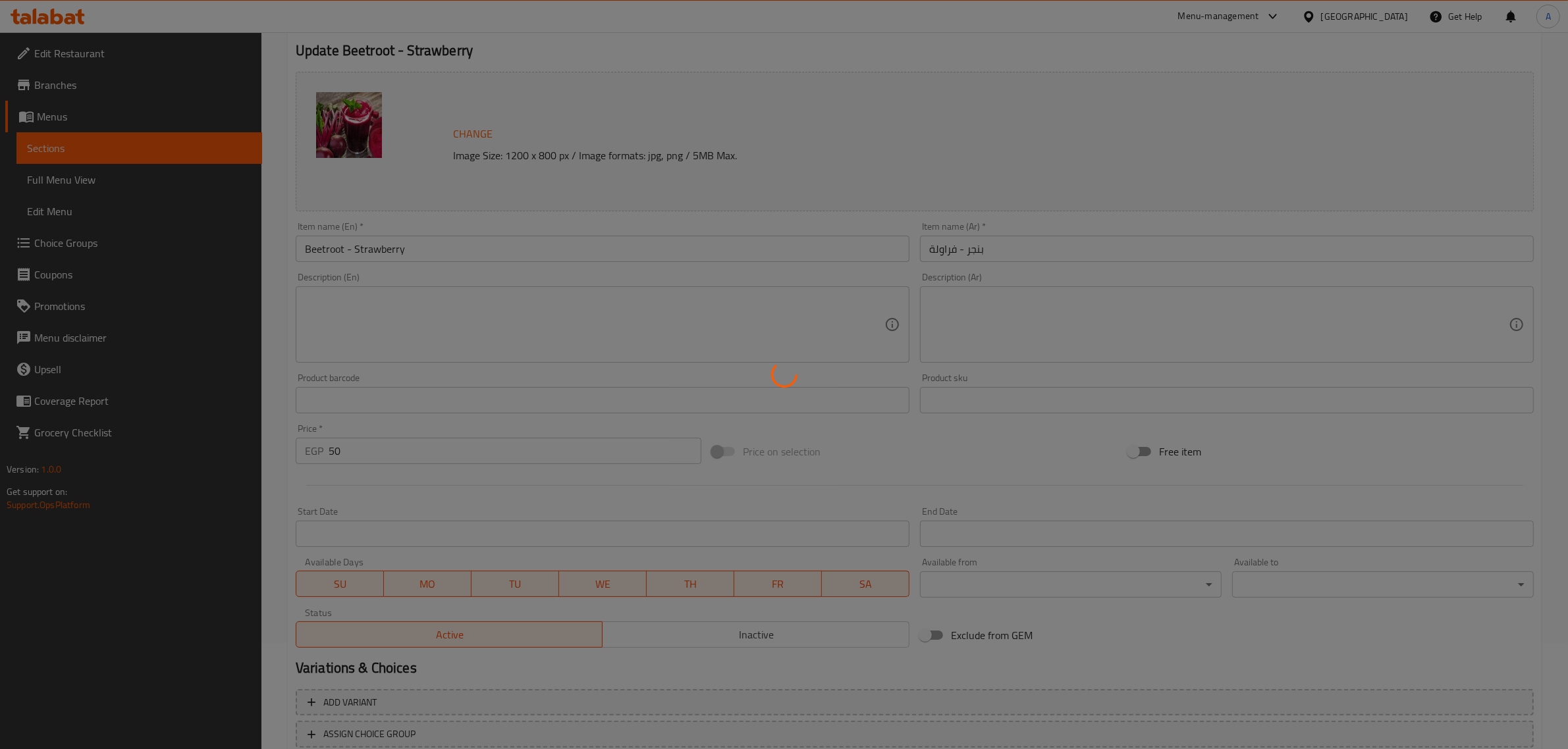
scroll to position [54, 0]
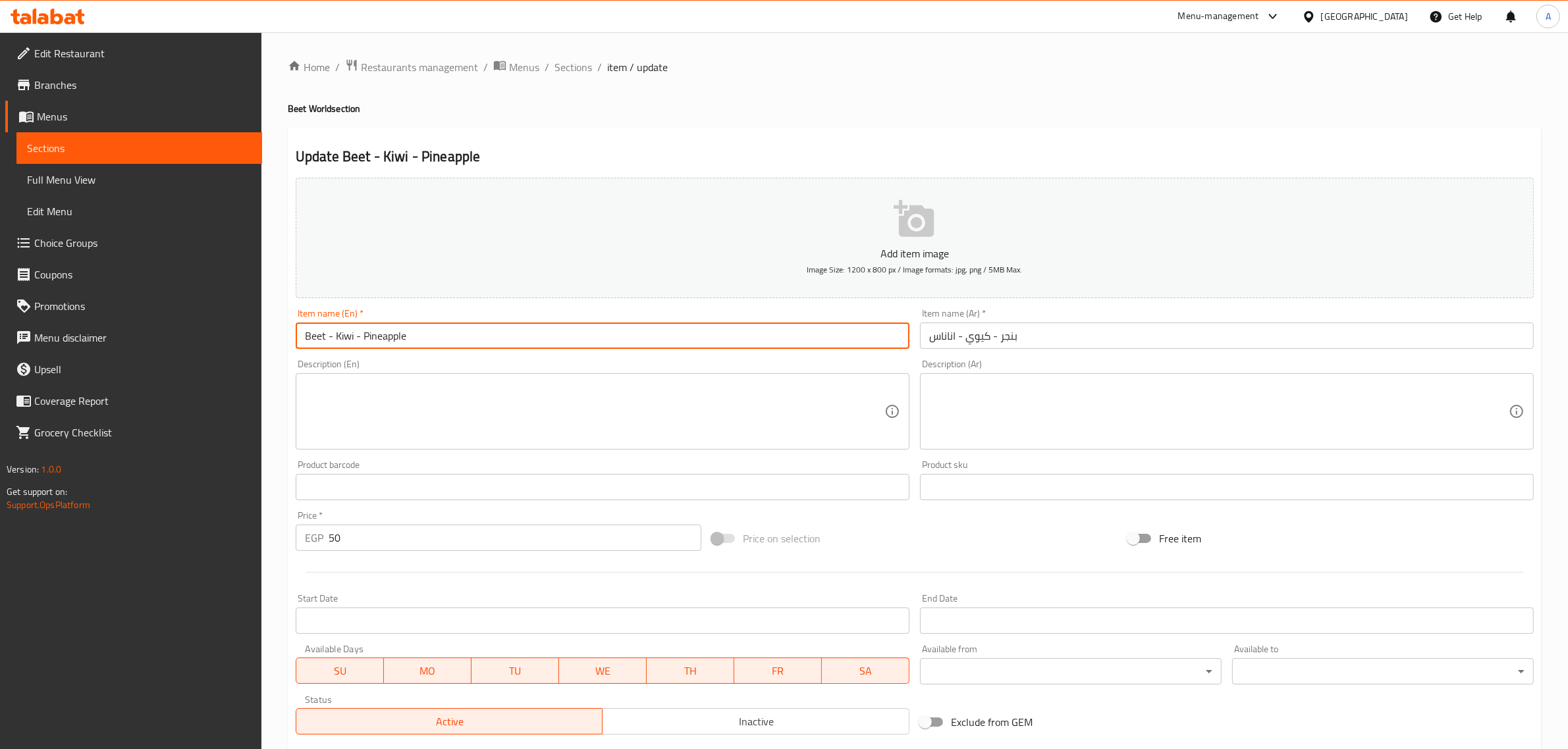
click at [314, 343] on input "Beet - Kiwi - Pineapple" at bounding box center [602, 335] width 614 height 26
paste input "root"
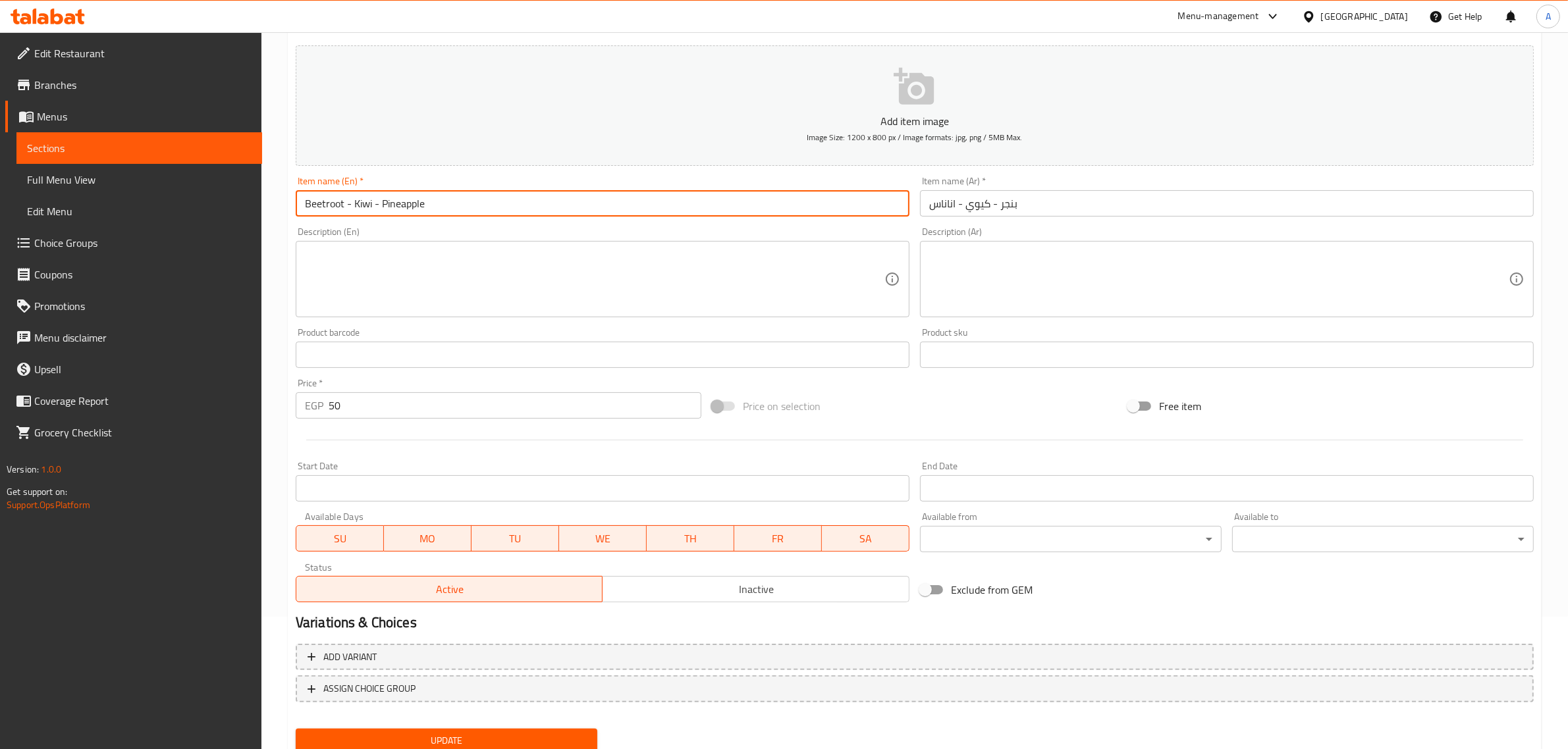
scroll to position [179, 0]
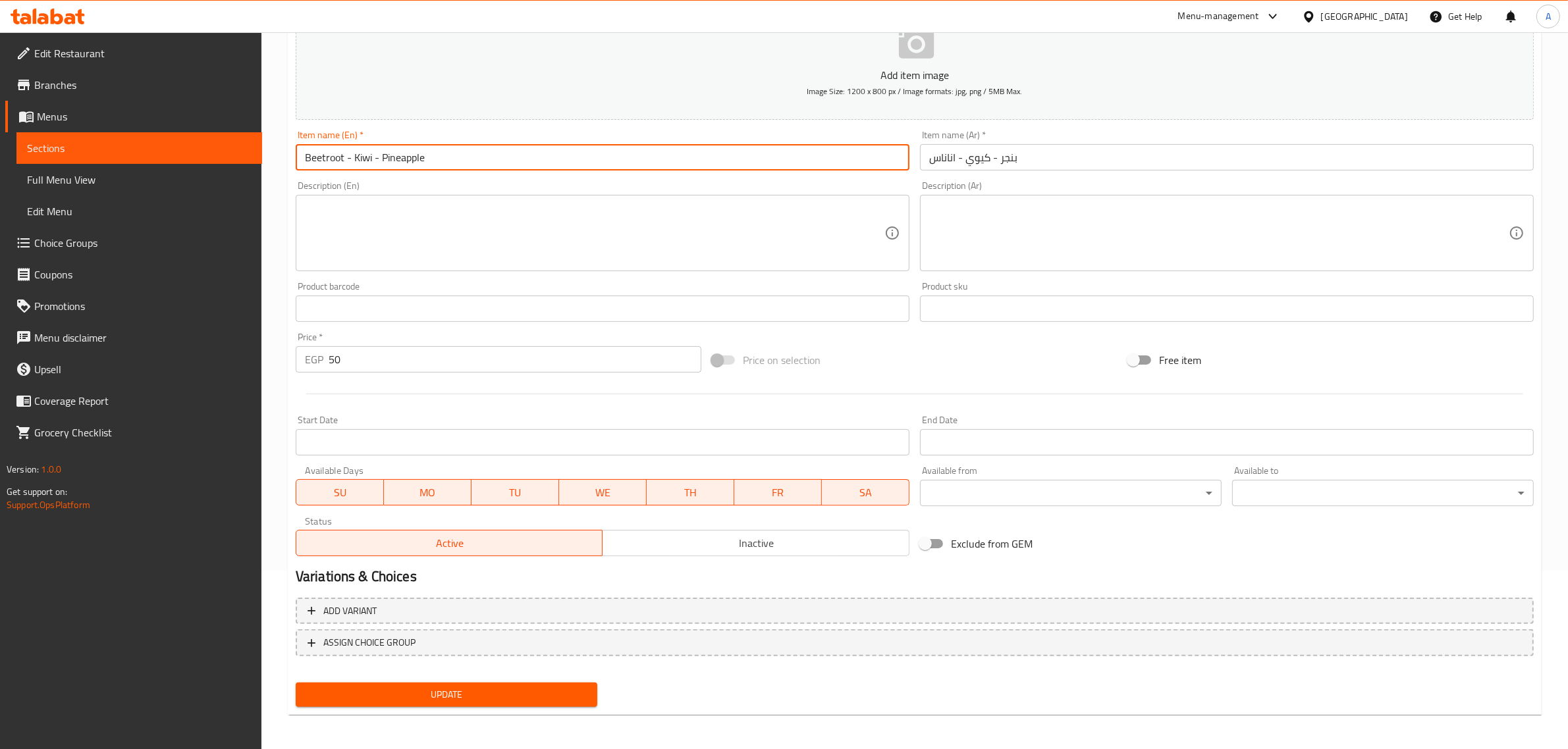
type input "Beetroot - Kiwi - Pineapple"
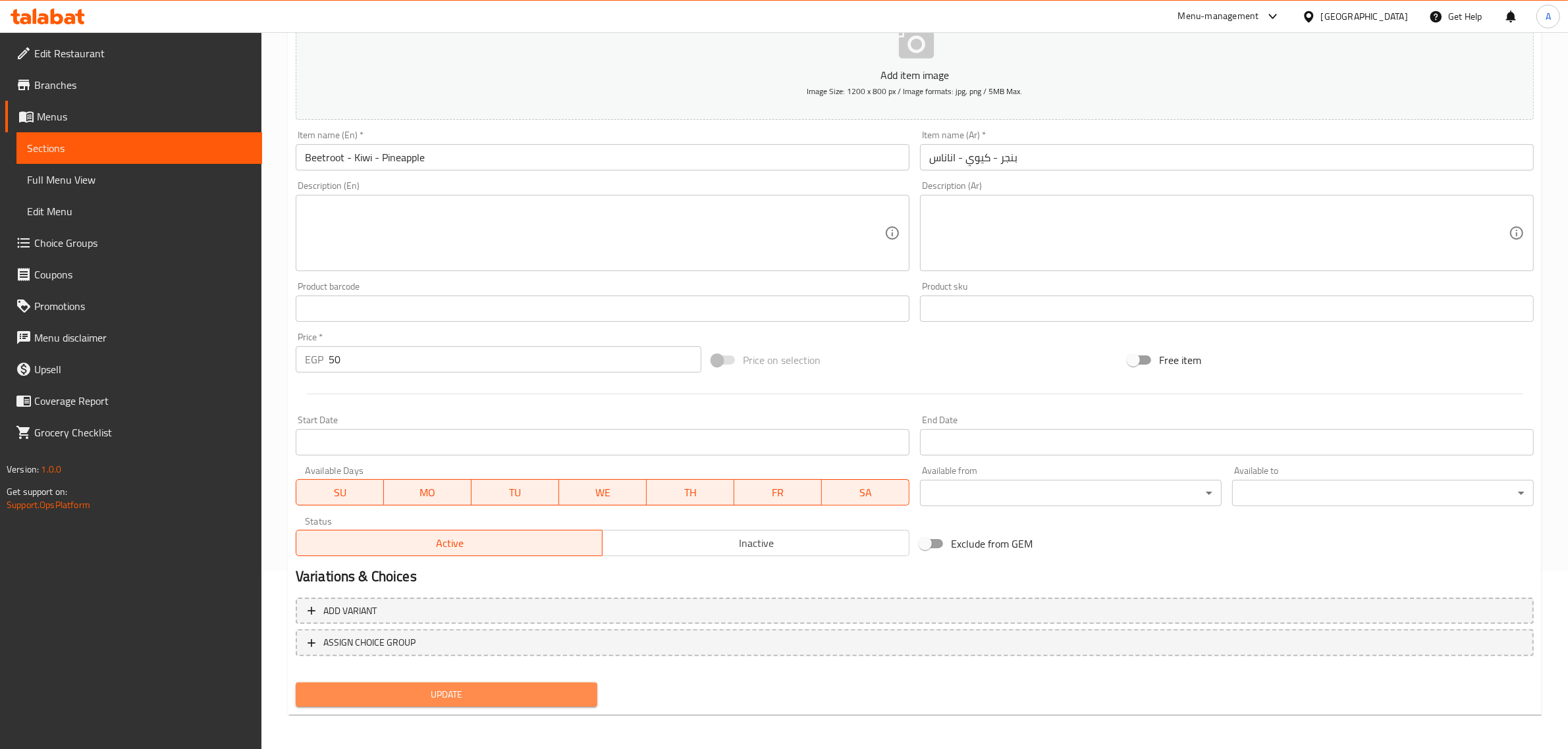
click at [448, 692] on span "Update" at bounding box center [447, 695] width 281 height 17
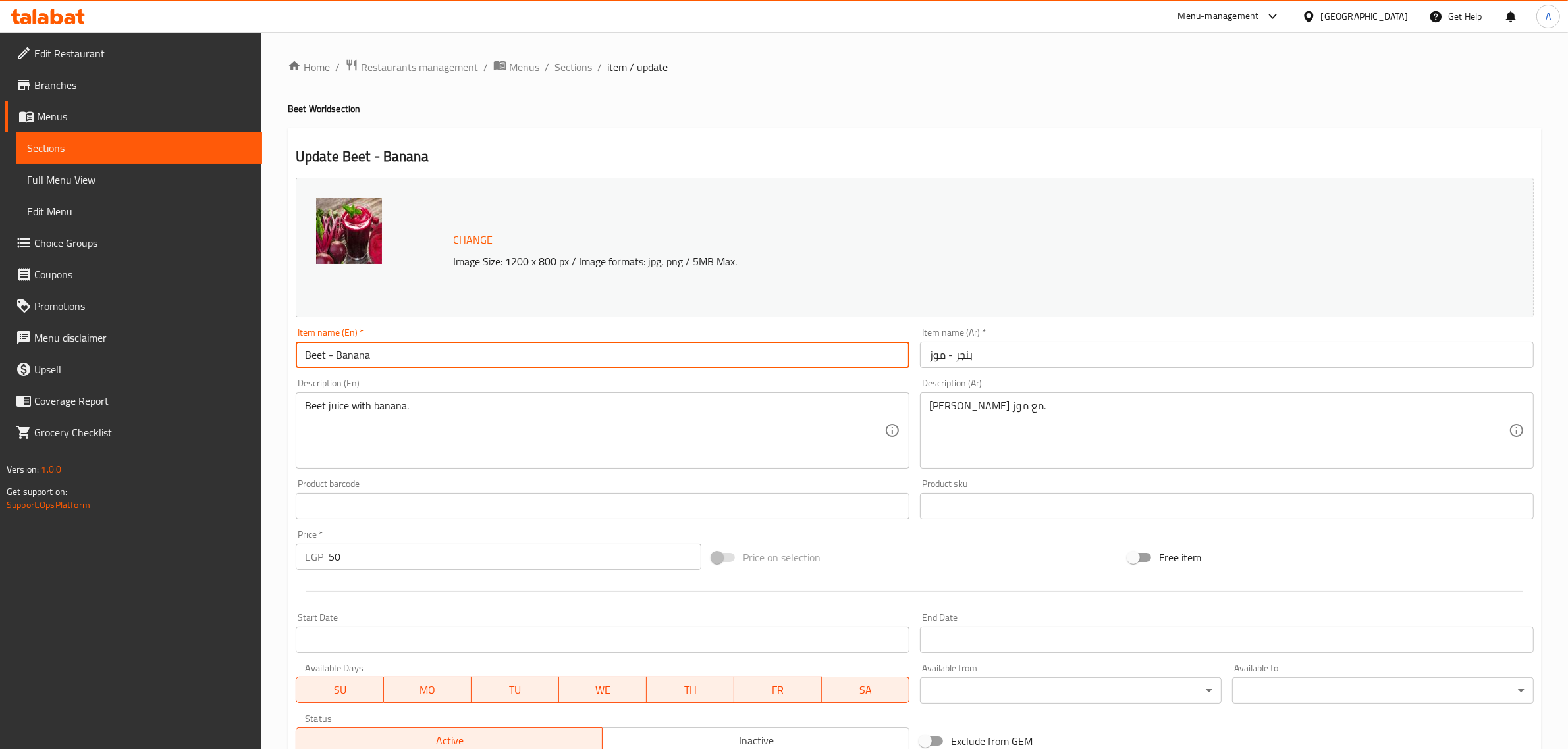
click at [325, 350] on input "Beet - Banana" at bounding box center [602, 354] width 614 height 26
click at [314, 356] on input "Beet - Banana" at bounding box center [602, 354] width 614 height 26
paste input "root"
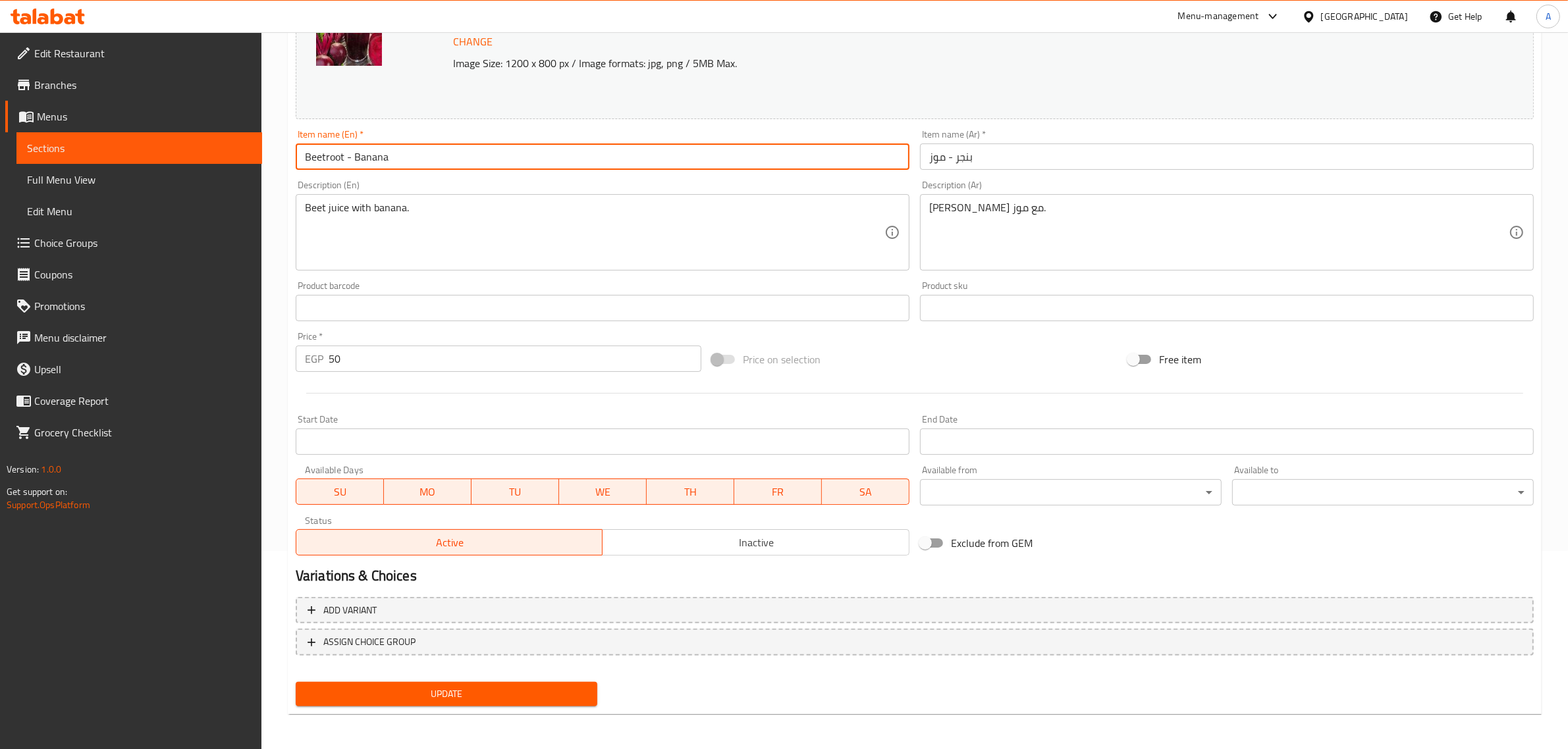
type input "Beetroot - Banana"
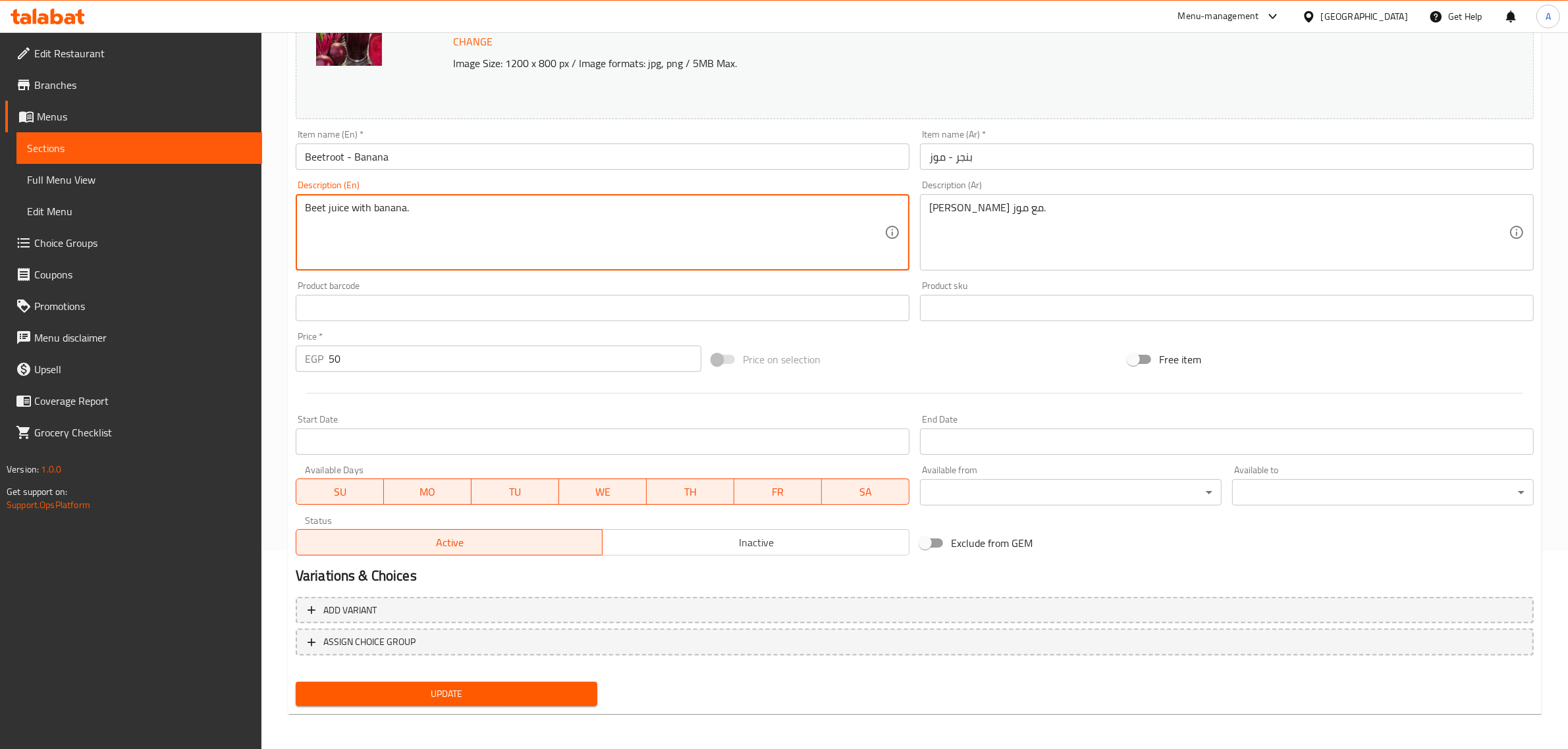
click at [311, 212] on textarea "Beet juice with banana." at bounding box center [594, 233] width 579 height 62
paste textarea "root"
type textarea "Beetroot juice with banana."
click at [447, 699] on span "Update" at bounding box center [447, 694] width 281 height 17
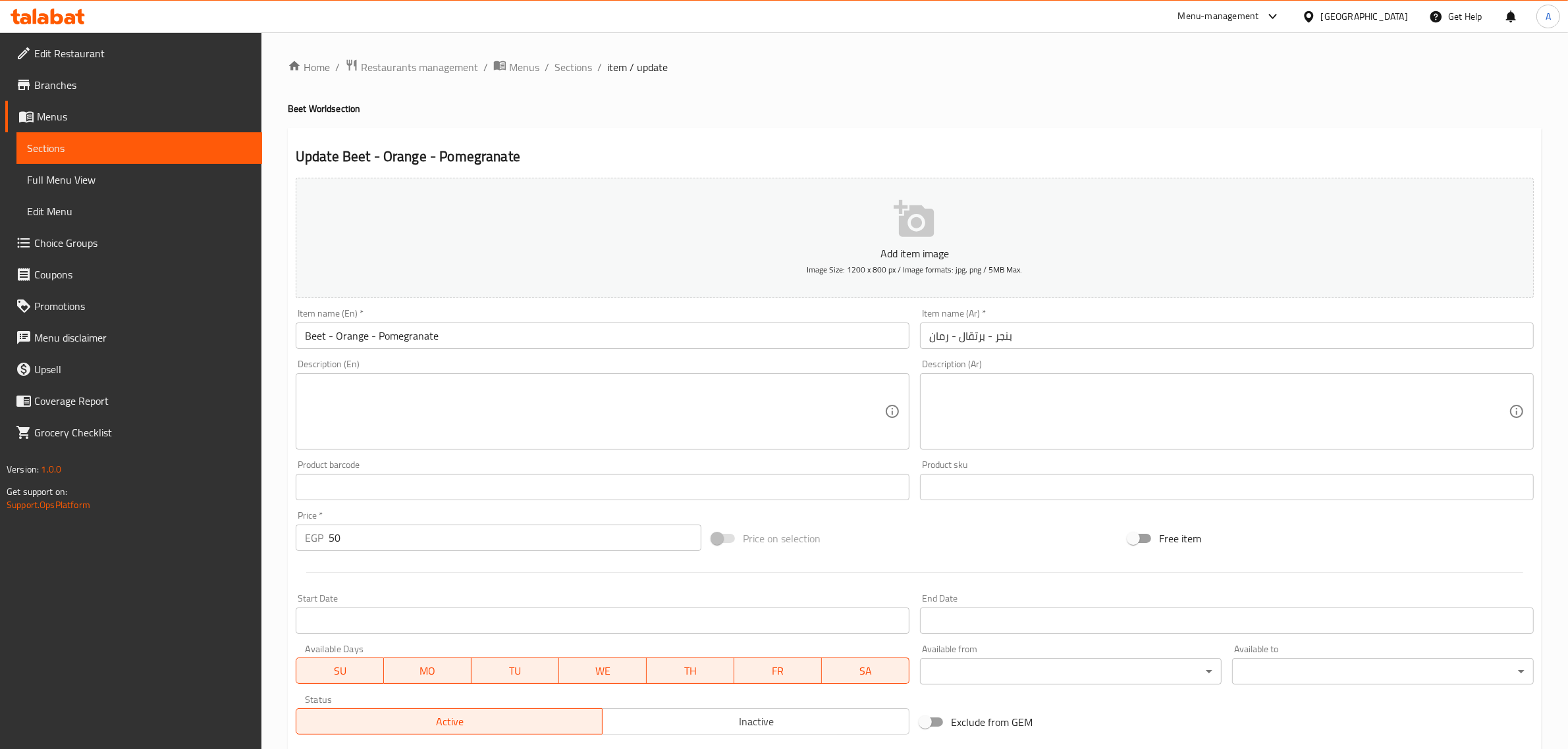
click at [307, 339] on input "Beet - Orange - Pomegranate" at bounding box center [602, 335] width 614 height 26
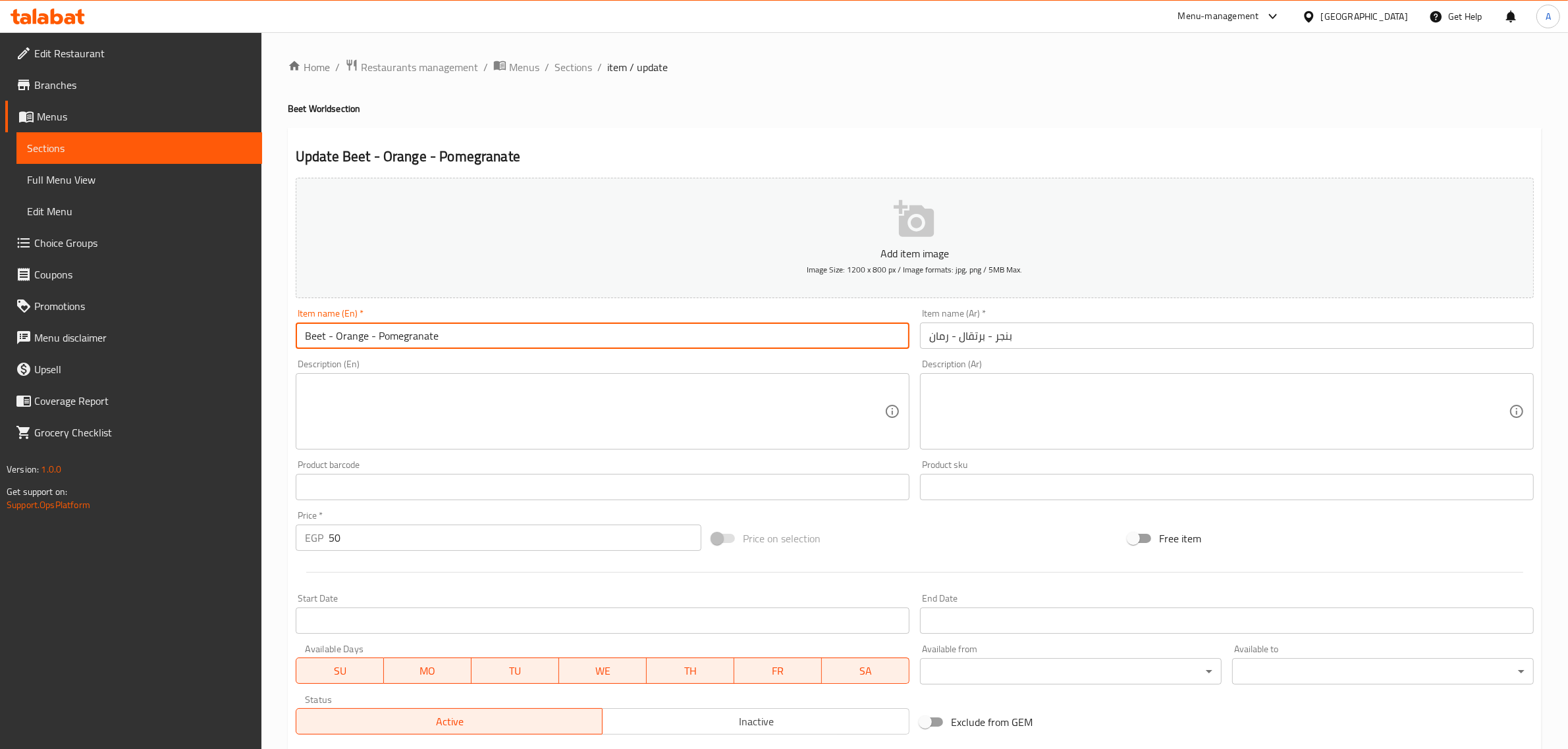
click at [307, 339] on input "Beet - Orange - Pomegranate" at bounding box center [602, 335] width 614 height 26
paste input "root"
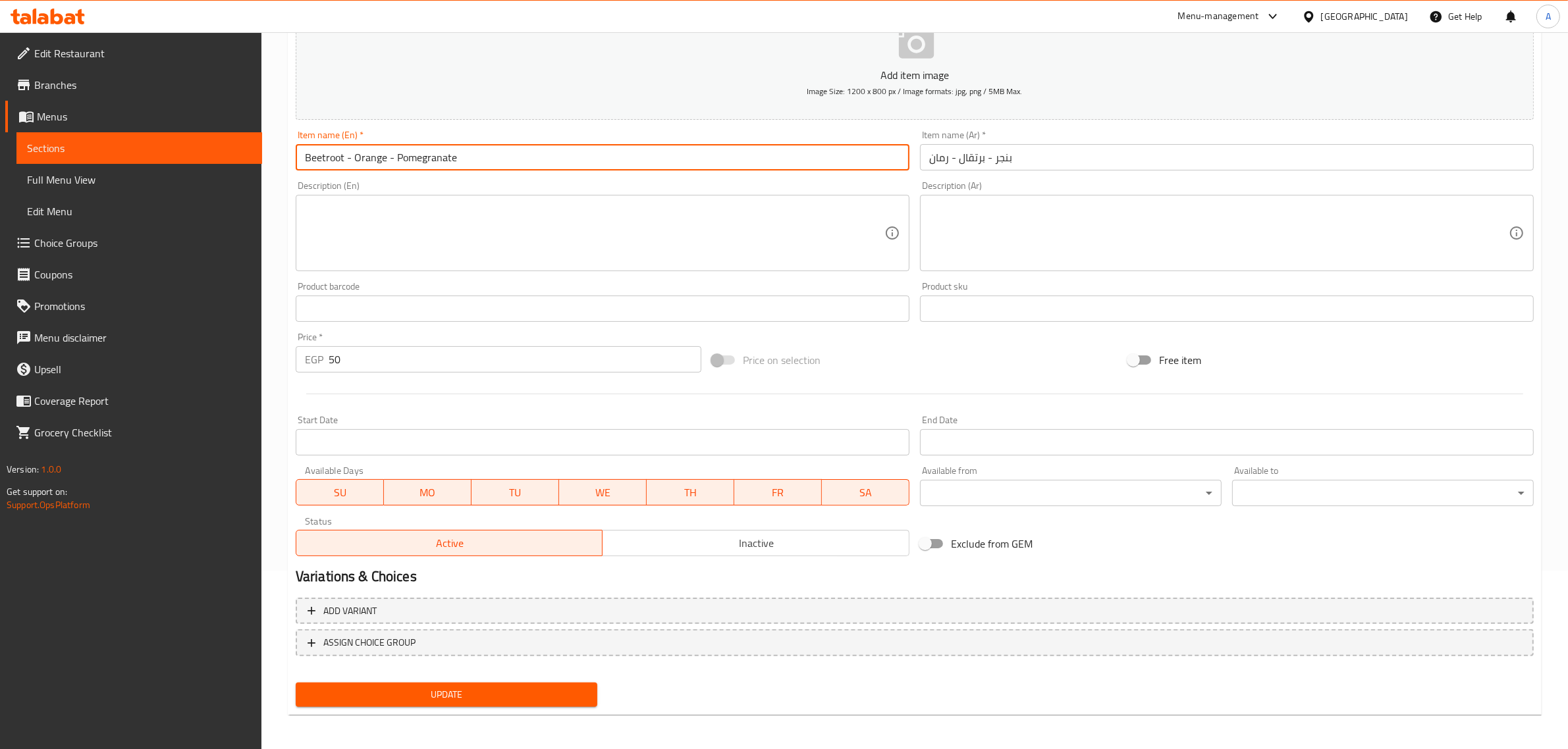
type input "Beetroot - Orange - Pomegranate"
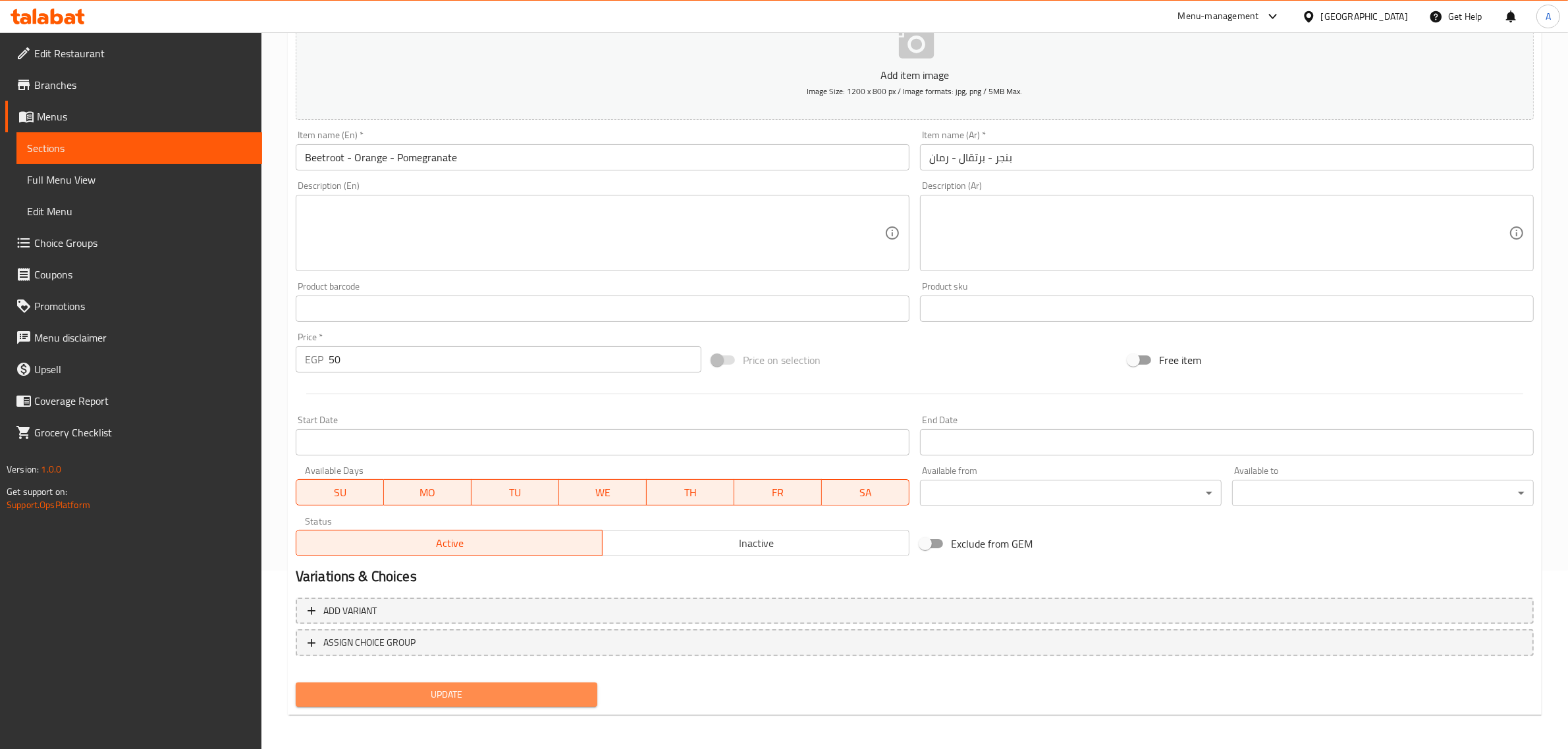
click at [515, 693] on span "Update" at bounding box center [447, 695] width 281 height 17
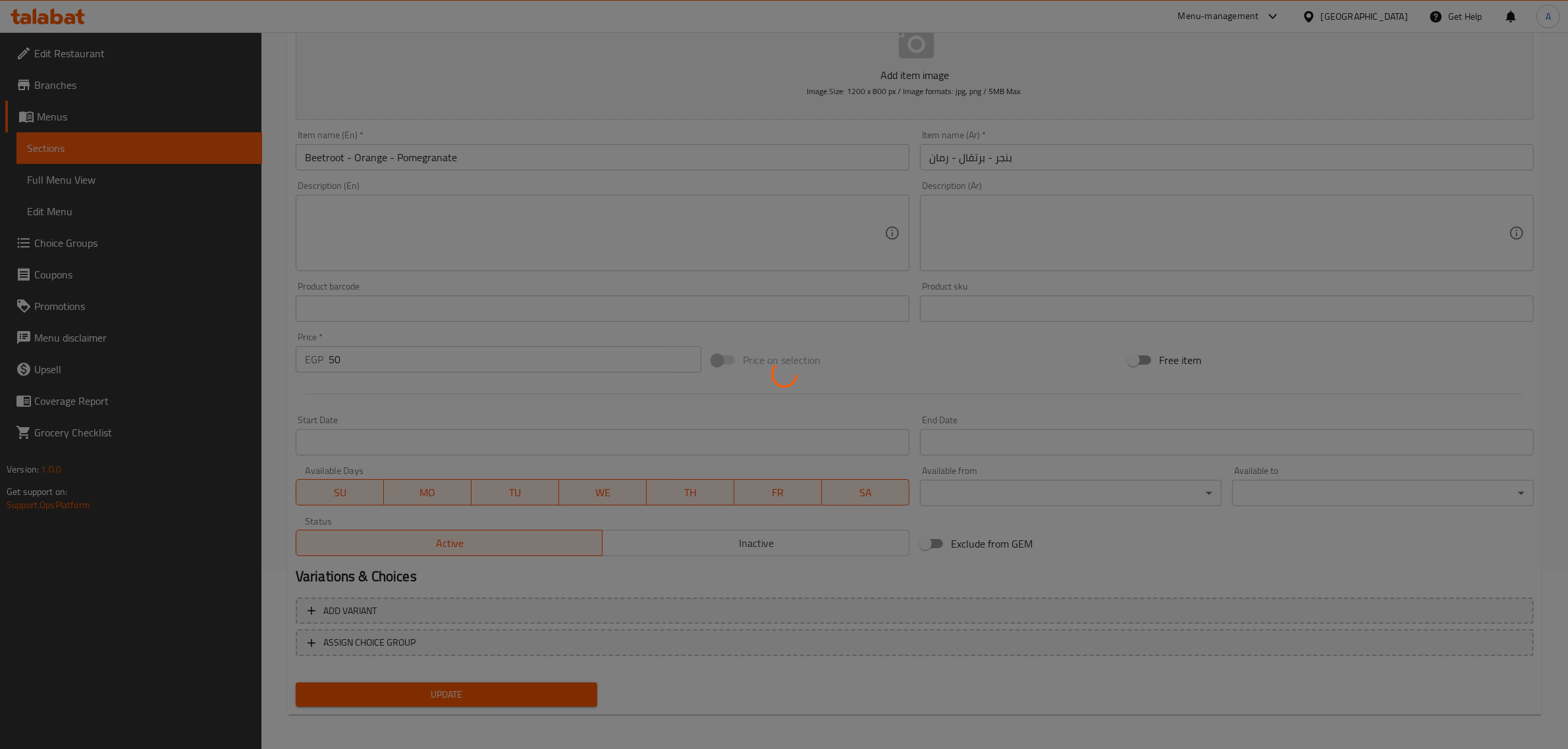
scroll to position [0, 0]
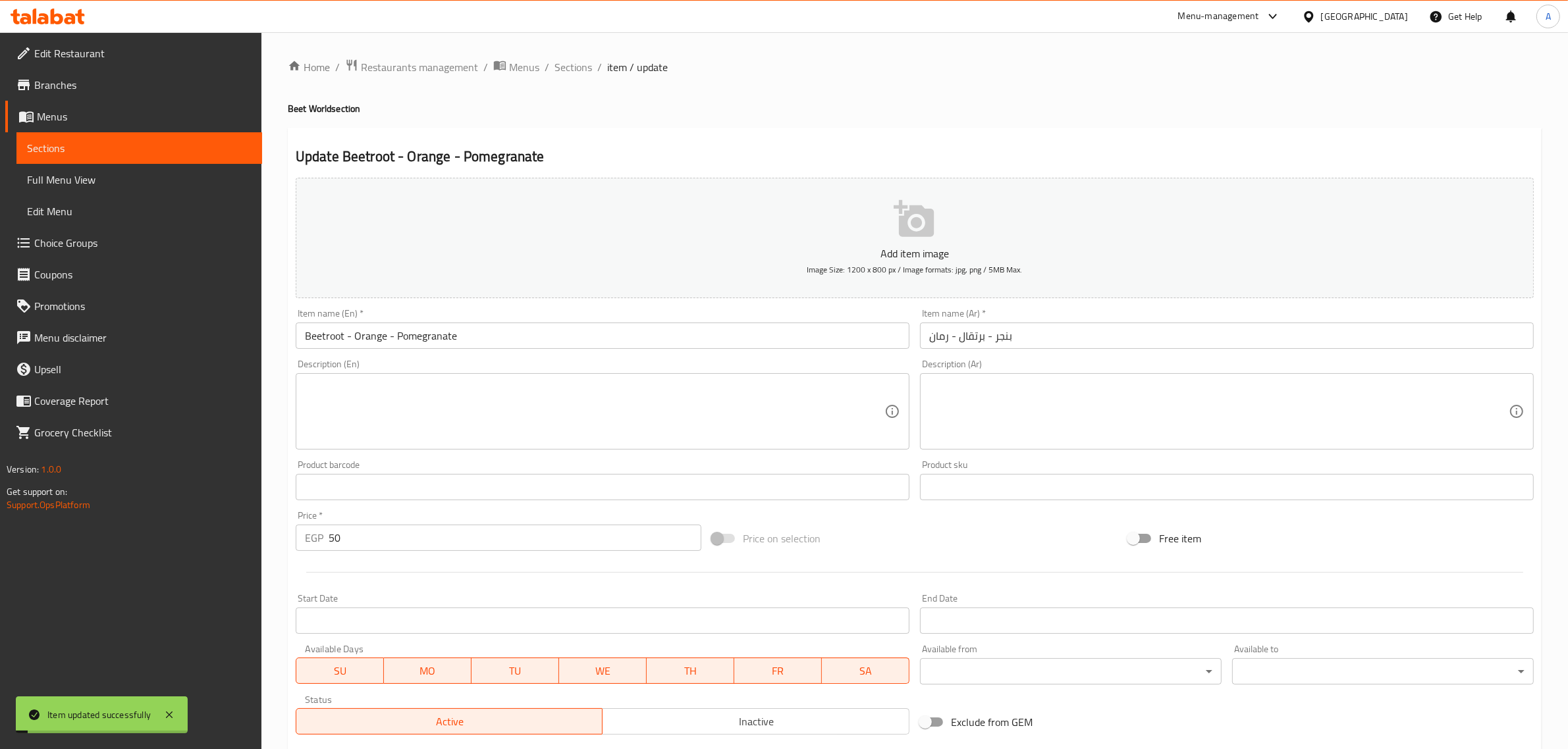
click at [779, 350] on div "Item name (En)   * Beetroot - Orange - Pomegranate Item name (En) *" at bounding box center [602, 329] width 624 height 51
click at [772, 339] on input "Beetroot - Orange - Pomegranate" at bounding box center [602, 335] width 614 height 26
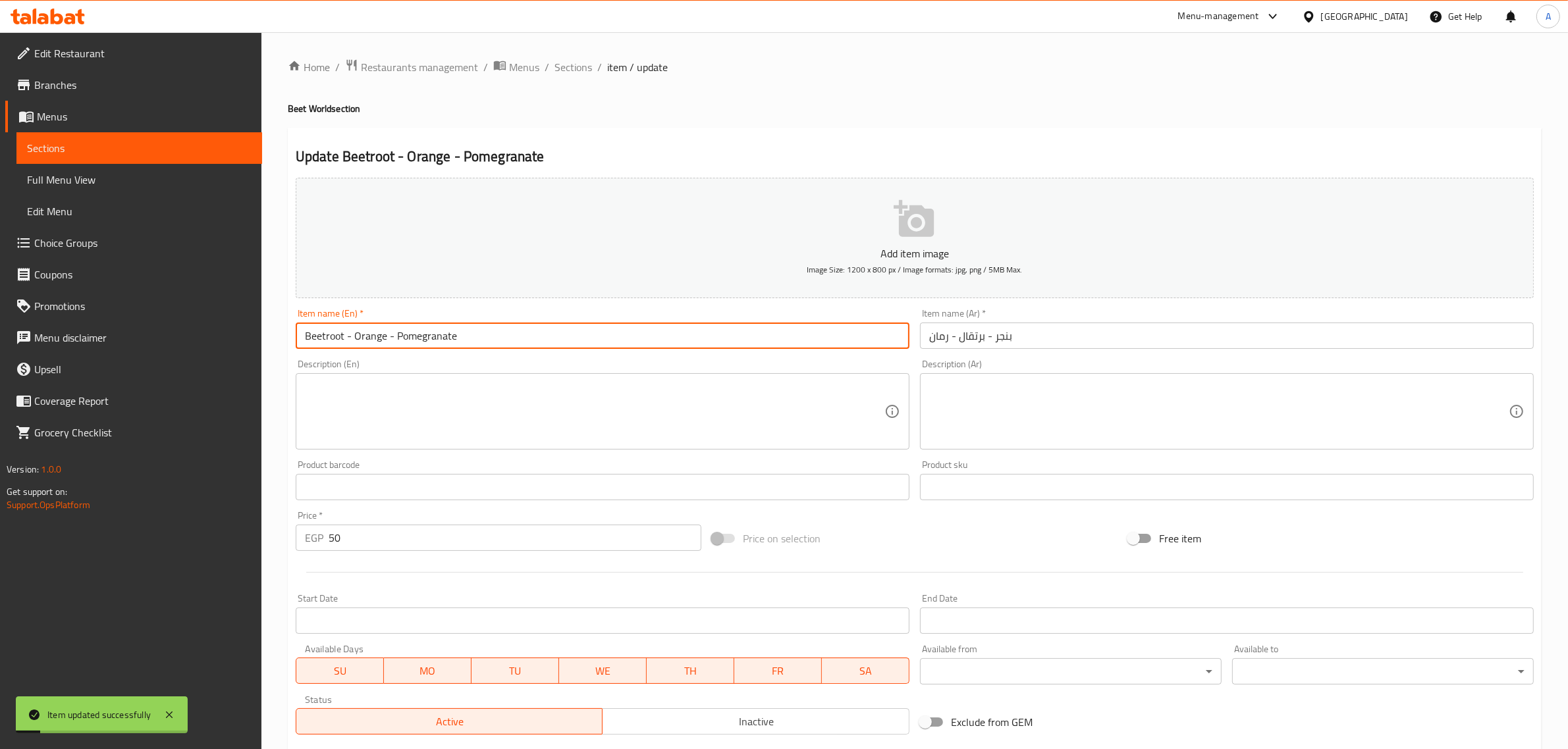
click at [772, 339] on input "Beetroot - Orange - Pomegranate" at bounding box center [602, 335] width 614 height 26
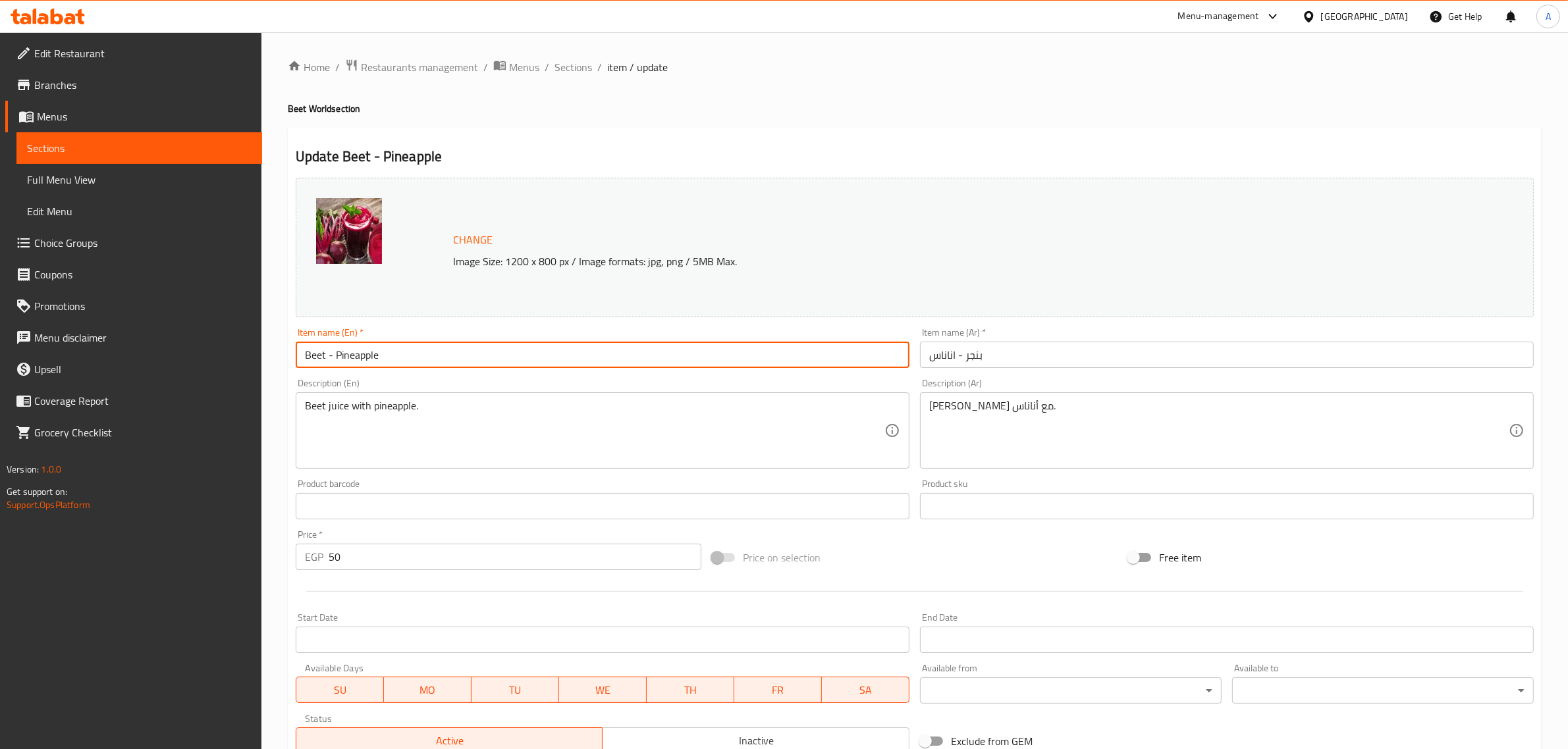
click at [313, 348] on input "Beet - Pineapple" at bounding box center [602, 354] width 614 height 26
paste input "root"
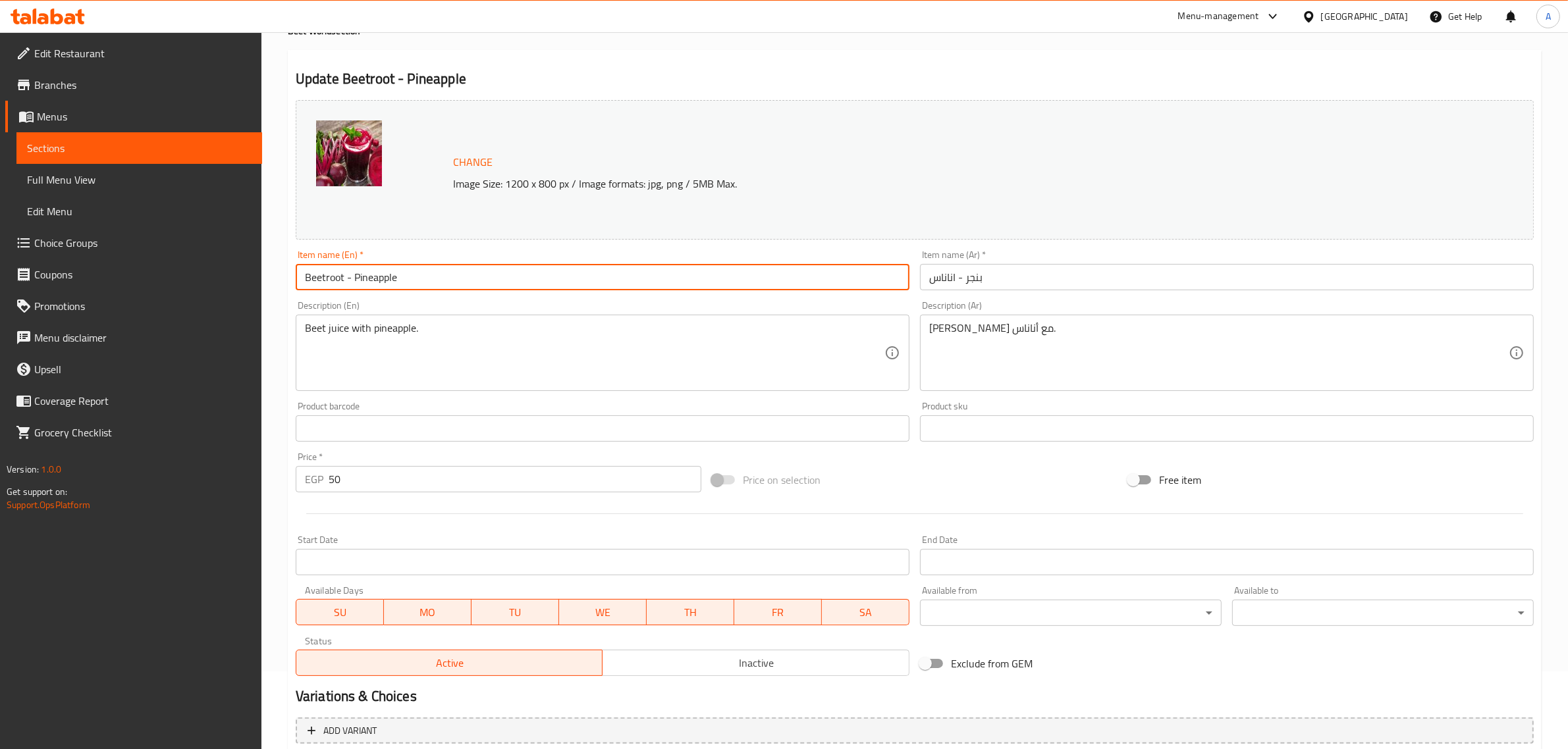
type input "Beetroot - Pineapple"
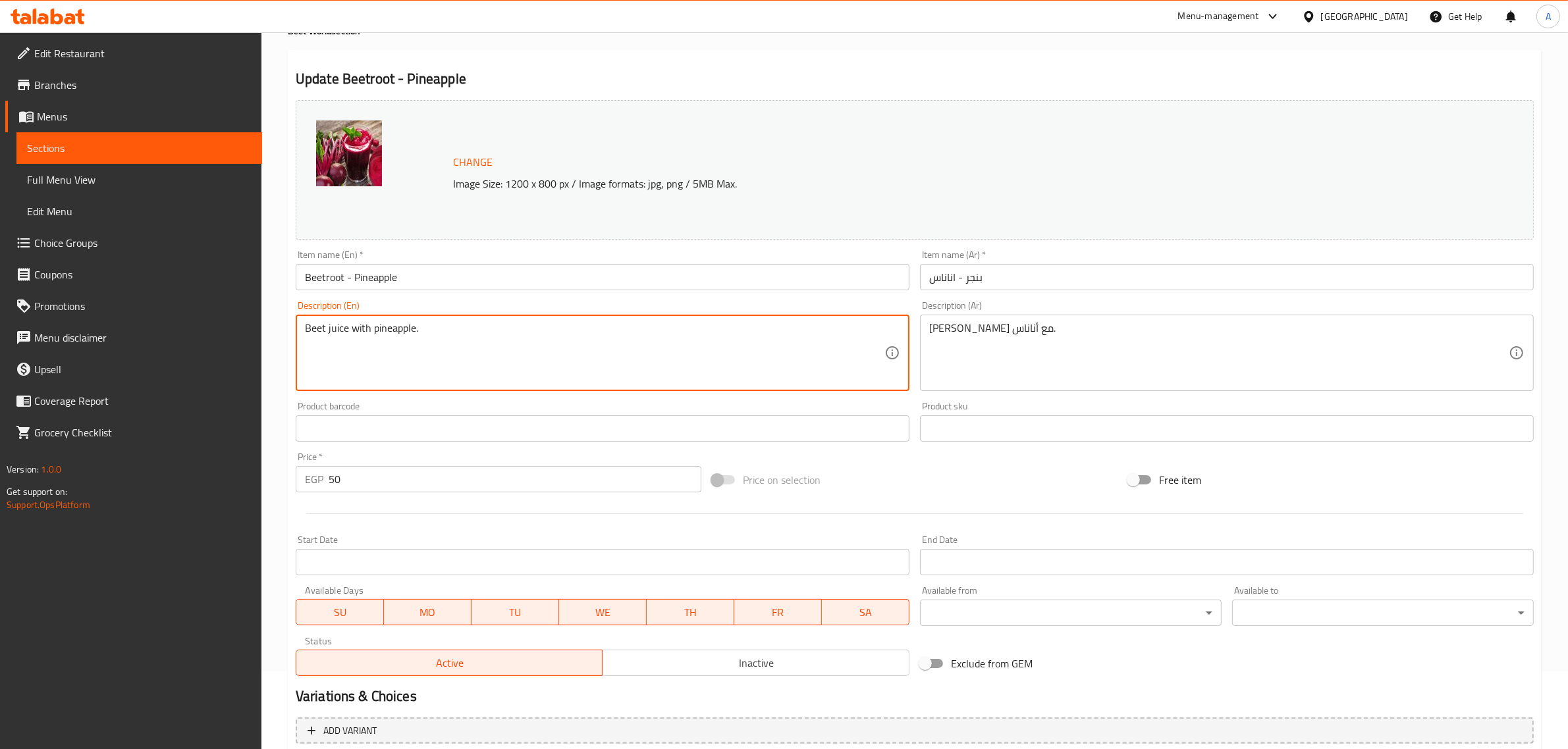
click at [318, 323] on textarea "Beet juice with pineapple." at bounding box center [594, 353] width 579 height 62
paste textarea "root"
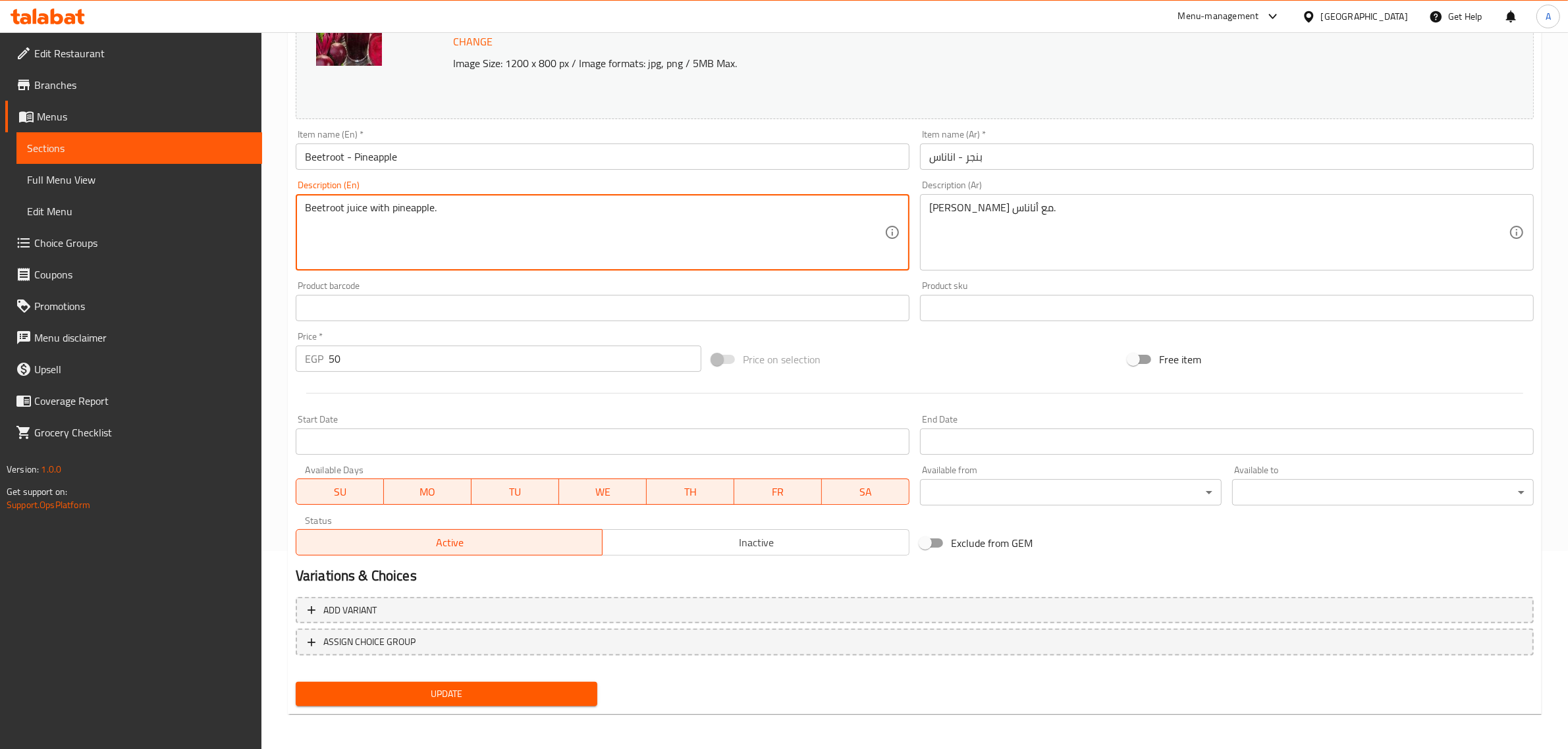
type textarea "Beetroot juice with pineapple."
click at [428, 701] on button "Update" at bounding box center [447, 694] width 302 height 25
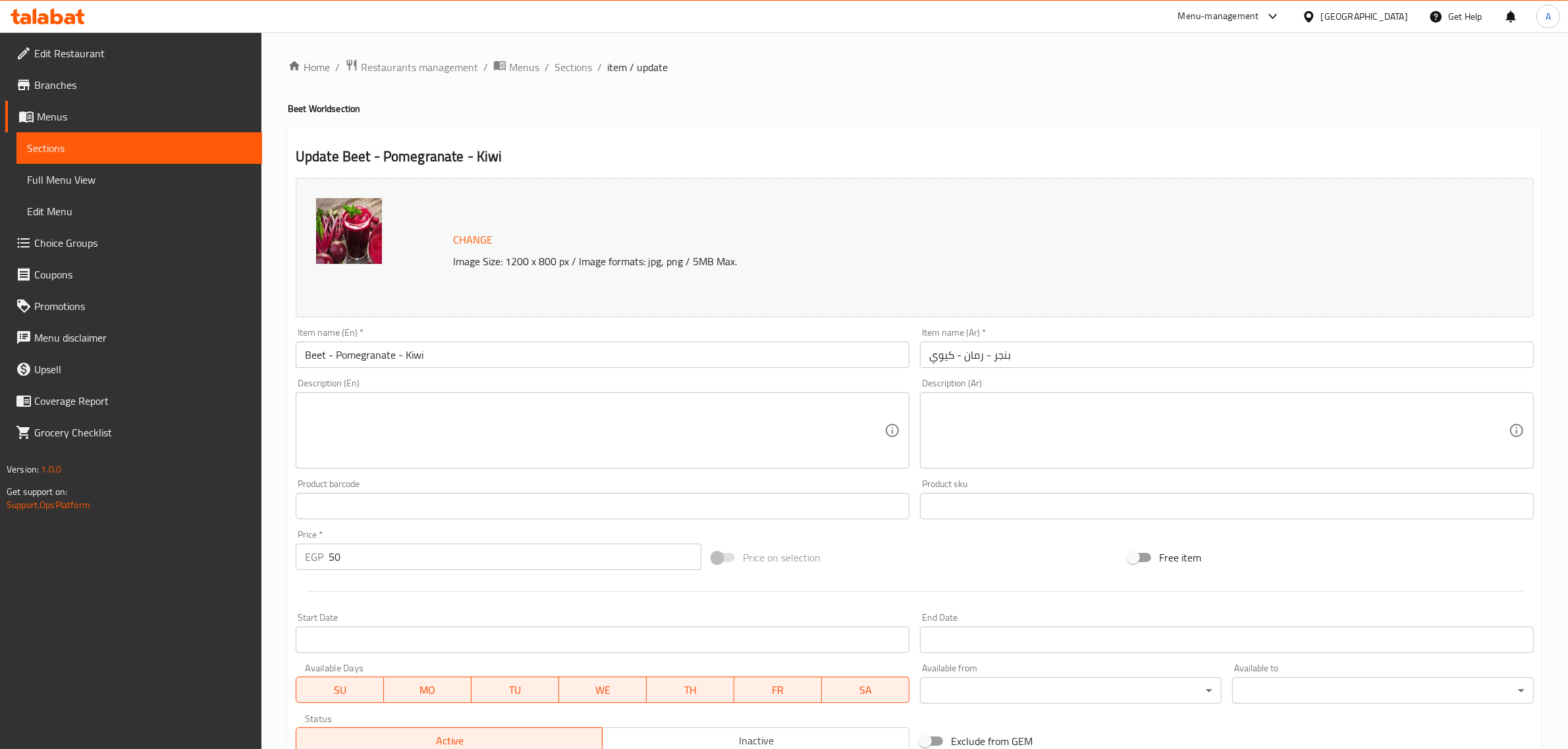
click at [314, 351] on input "Beet - Pomegranate - Kiwi" at bounding box center [602, 354] width 614 height 26
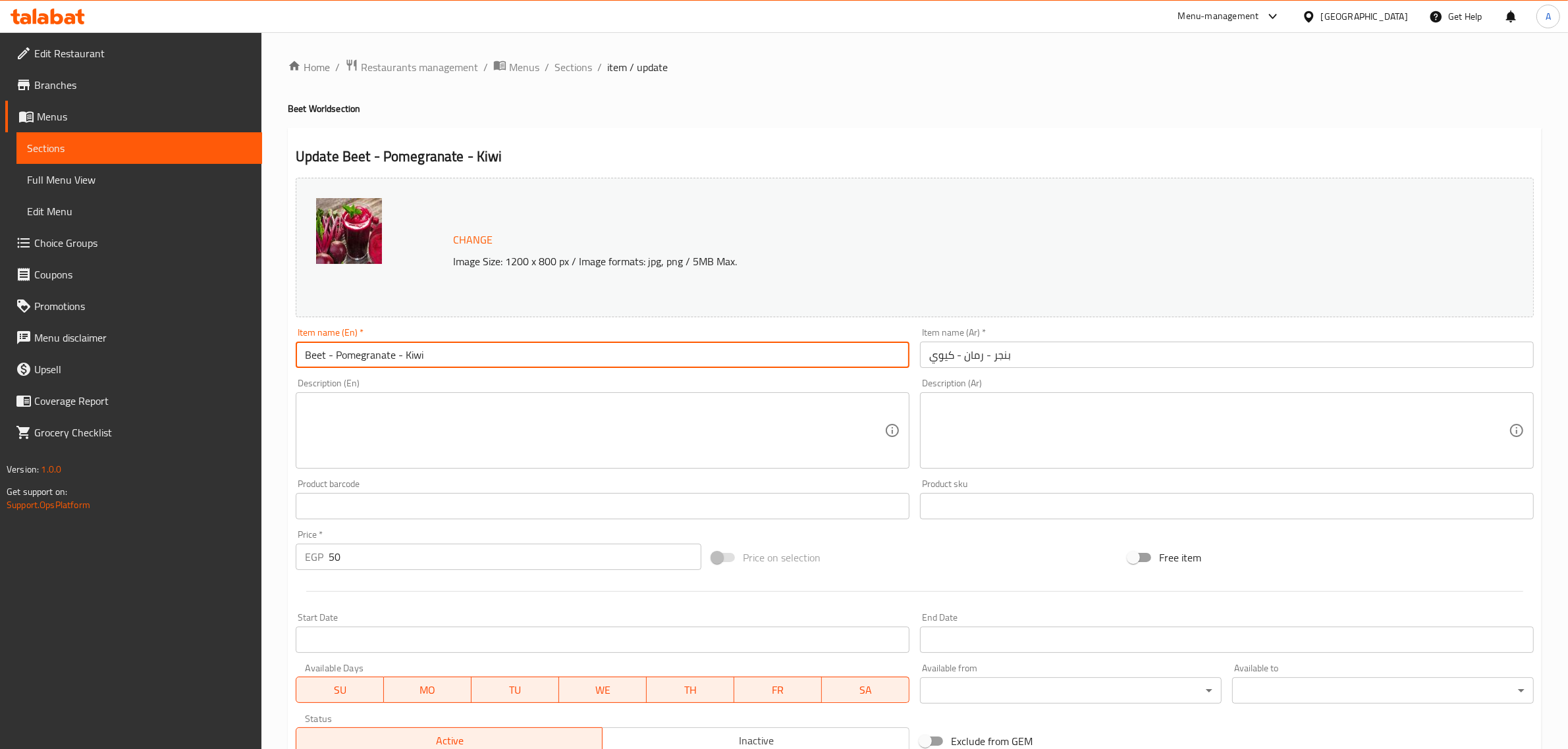
click at [314, 351] on input "Beet - Pomegranate - Kiwi" at bounding box center [602, 354] width 614 height 26
paste input "root"
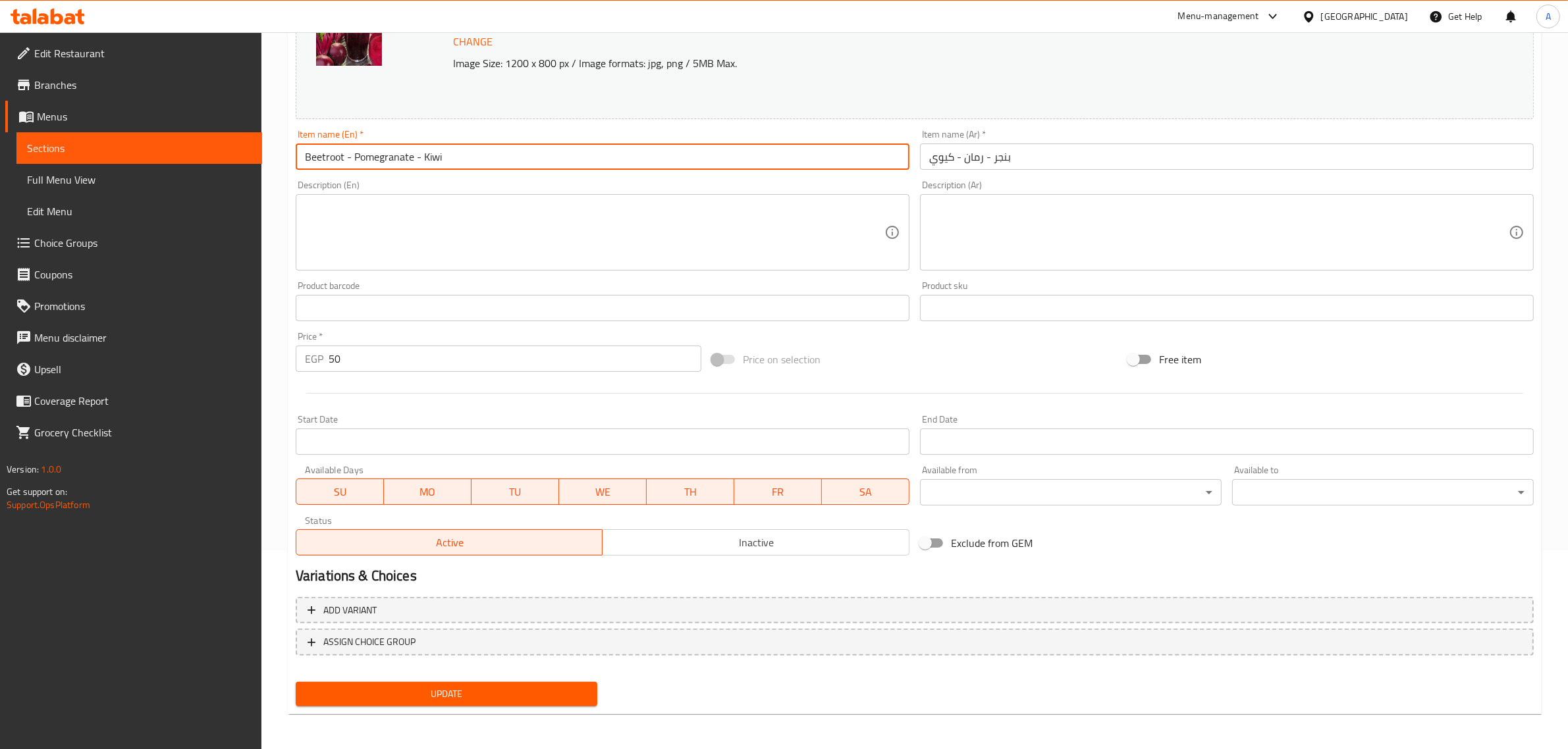
type input "Beetroot - Pomegranate - Kiwi"
click at [441, 688] on span "Update" at bounding box center [447, 694] width 281 height 17
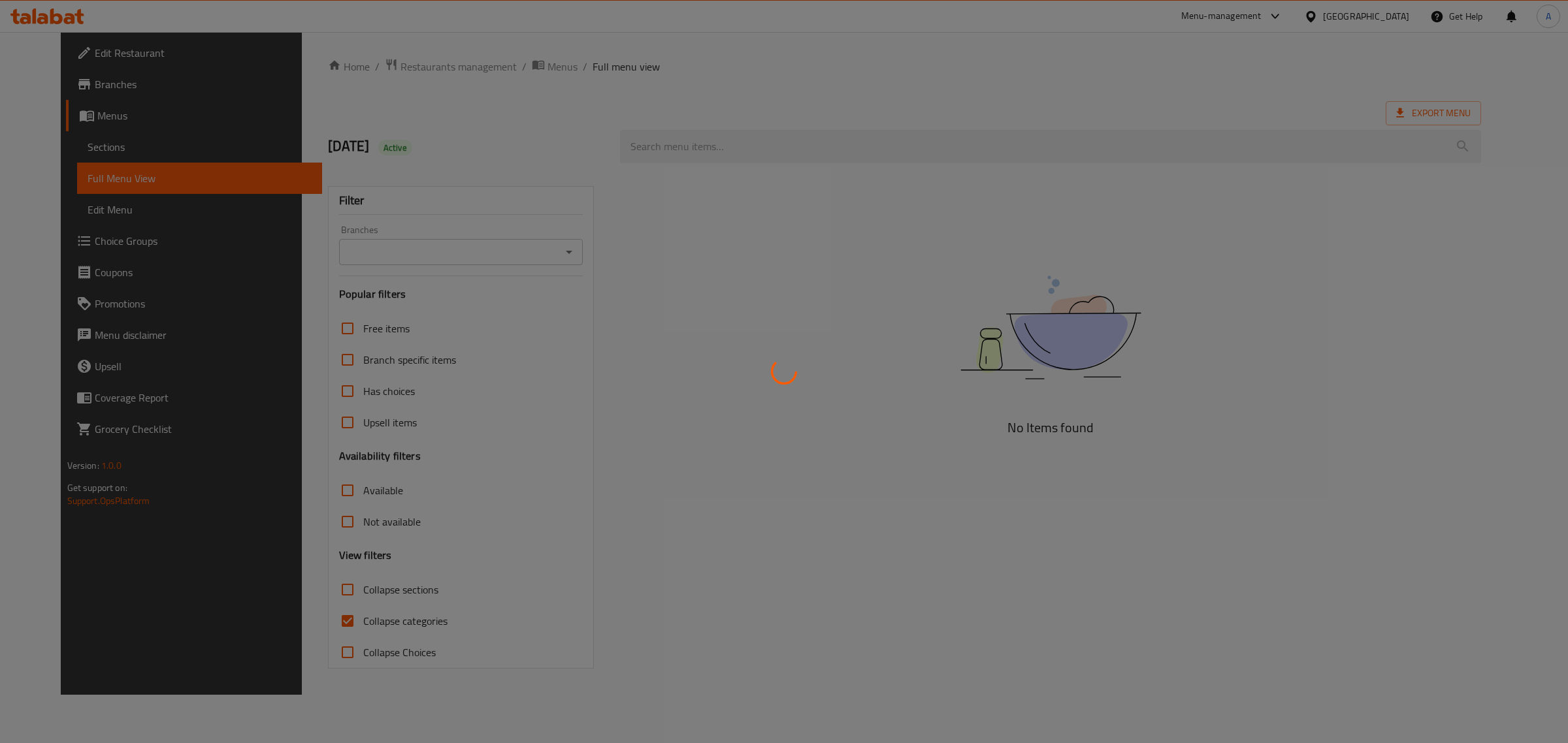
click at [275, 585] on div at bounding box center [784, 371] width 1568 height 743
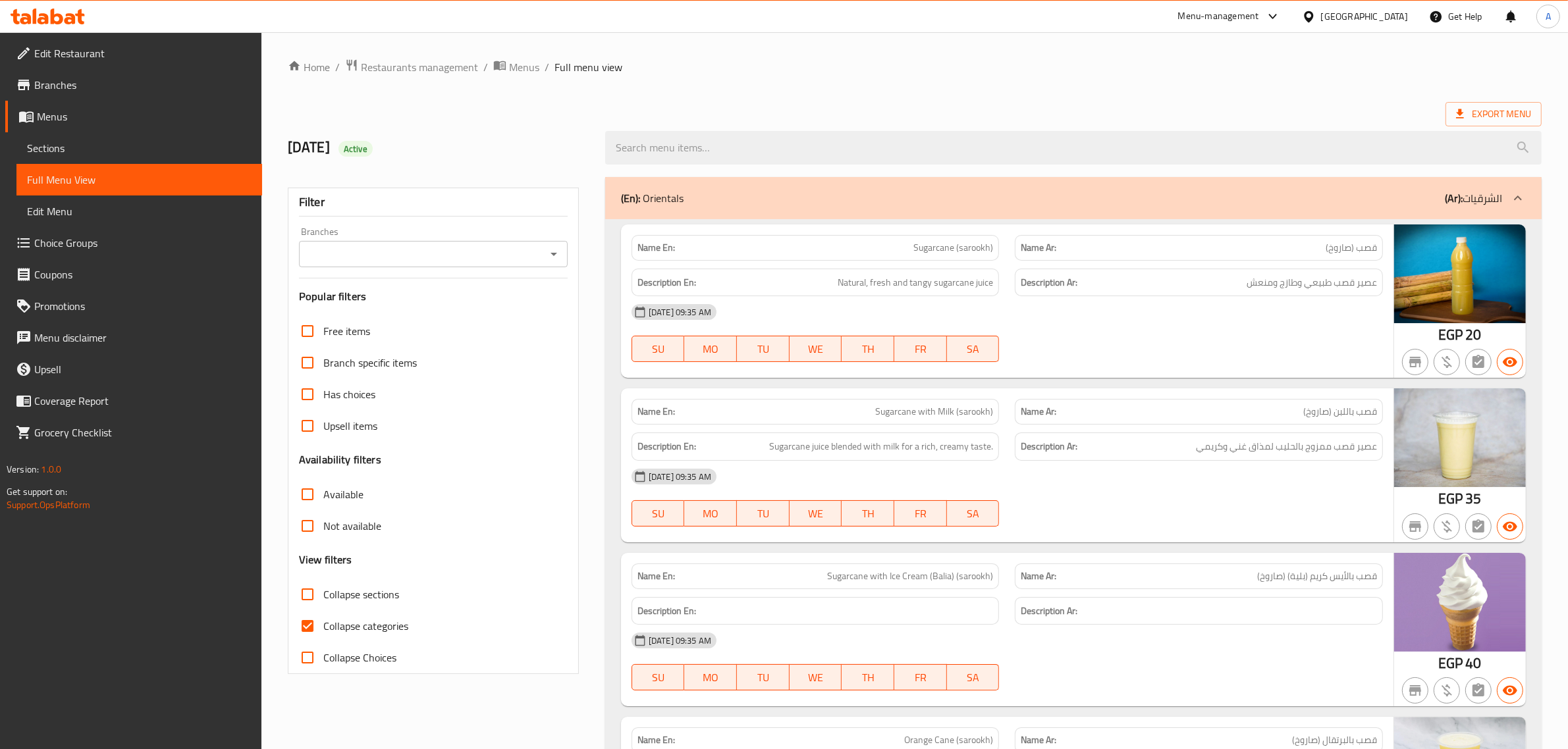
drag, startPoint x: 369, startPoint y: 591, endPoint x: 393, endPoint y: 597, distance: 24.7
click at [369, 591] on span "Collapse sections" at bounding box center [361, 594] width 76 height 16
click at [323, 591] on input "Collapse sections" at bounding box center [308, 594] width 32 height 32
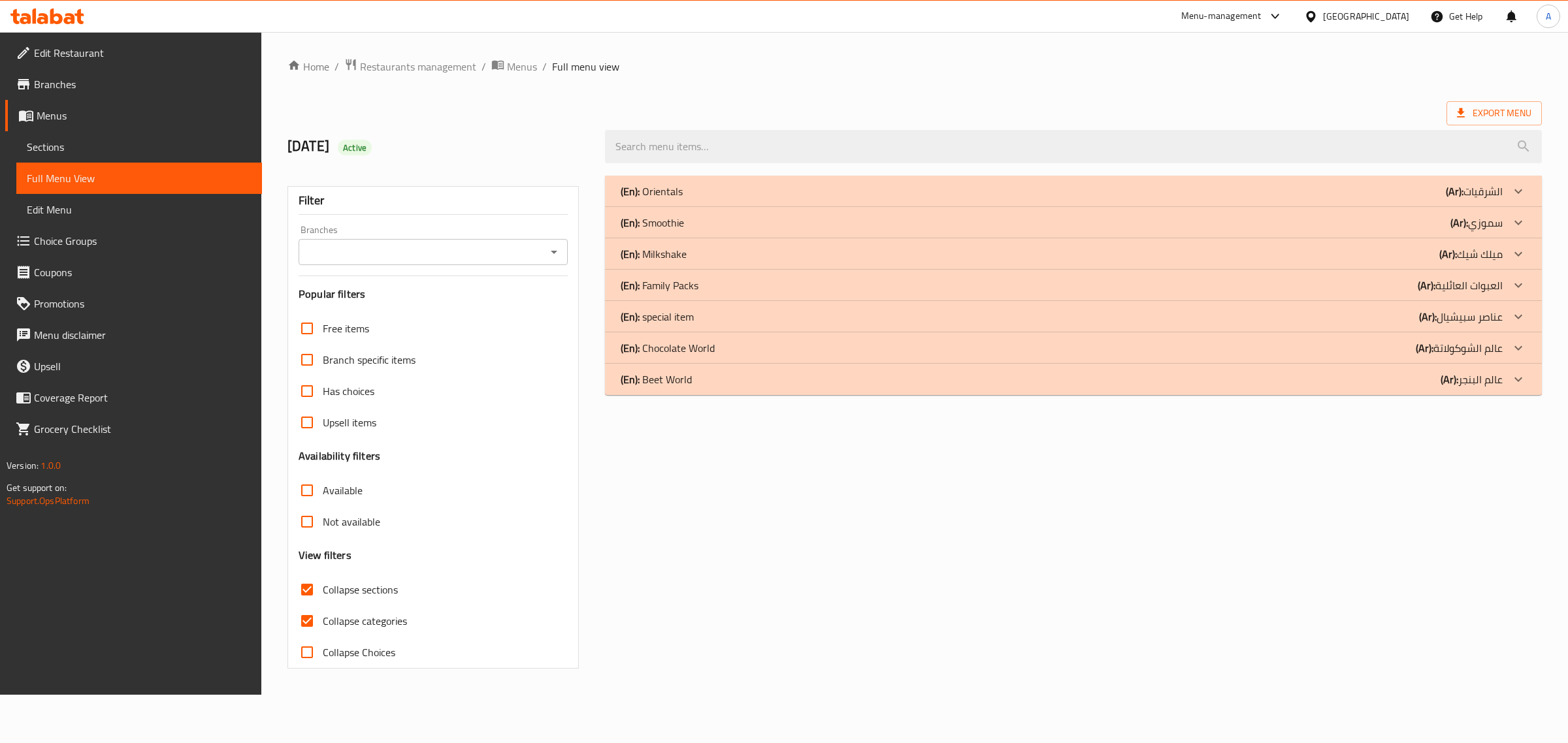
drag, startPoint x: 1566, startPoint y: 421, endPoint x: 1548, endPoint y: 431, distance: 20.6
click at [1566, 424] on div "Home / Restaurants management / Menus / Full menu view Export Menu 27/9/2025 Ac…" at bounding box center [914, 363] width 1307 height 663
click at [1460, 347] on p "(Ar): عالم الشوكولاتة" at bounding box center [1459, 348] width 87 height 16
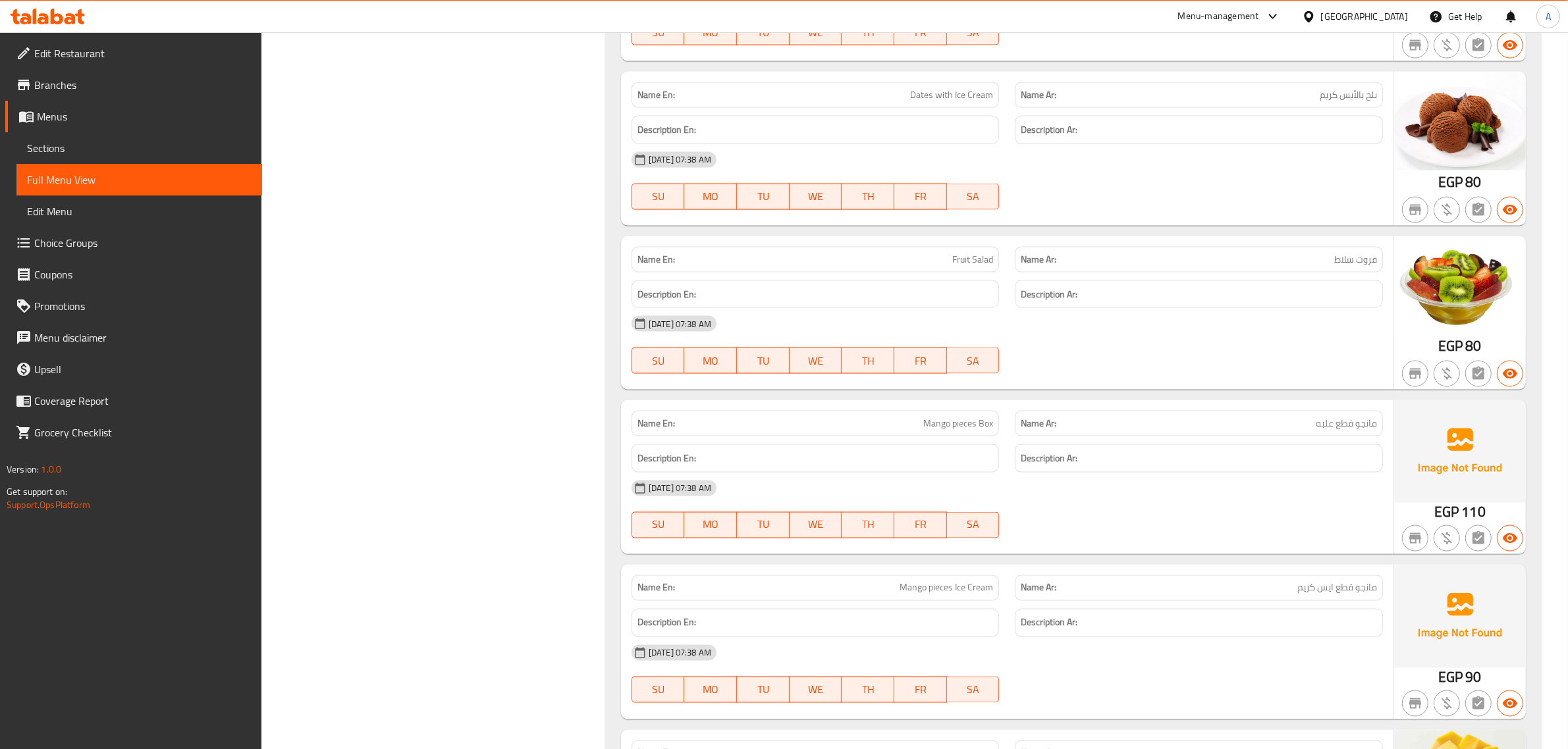
scroll to position [7544, 0]
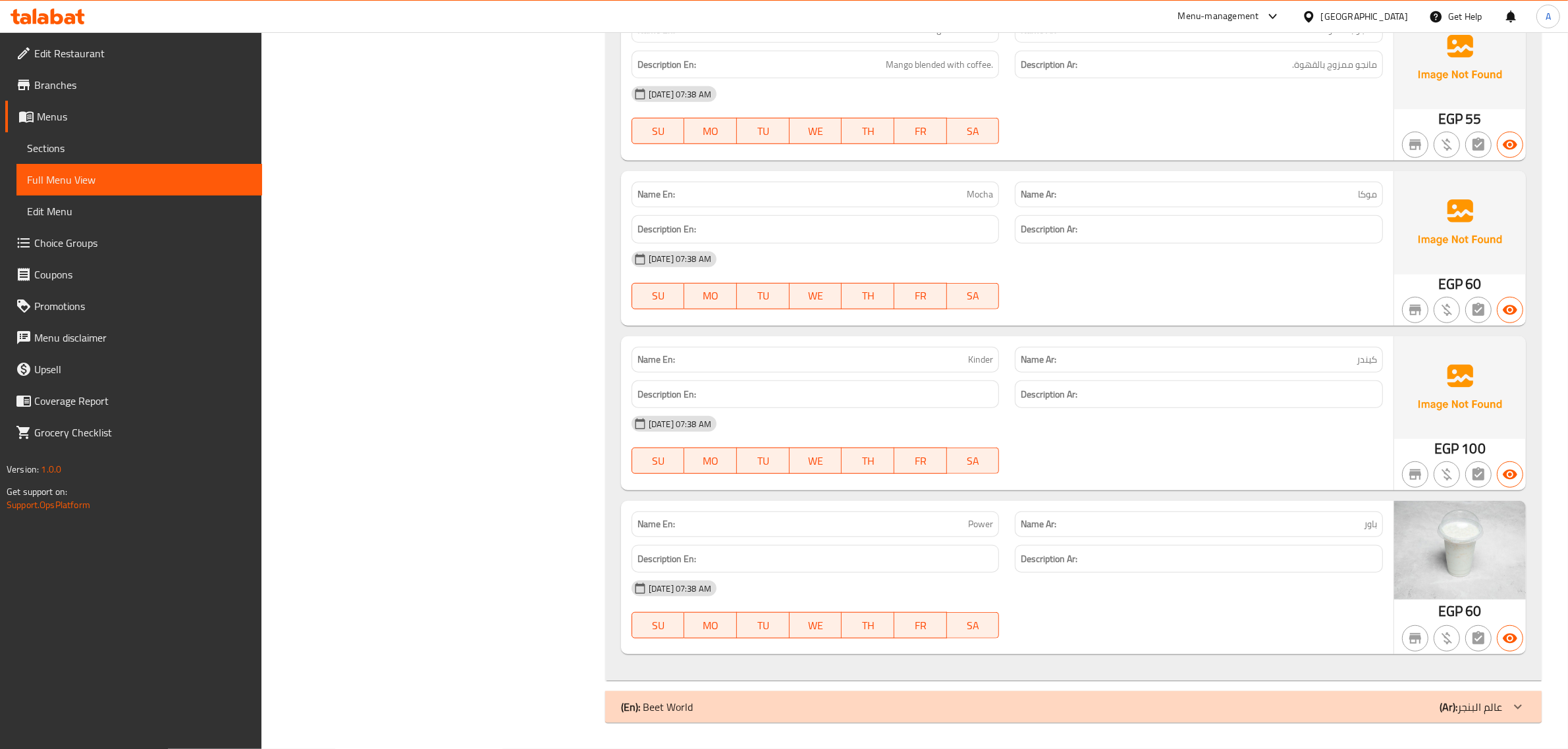
click at [1386, 713] on div "(En): Beet World (Ar): عالم البنجر" at bounding box center [1061, 707] width 881 height 16
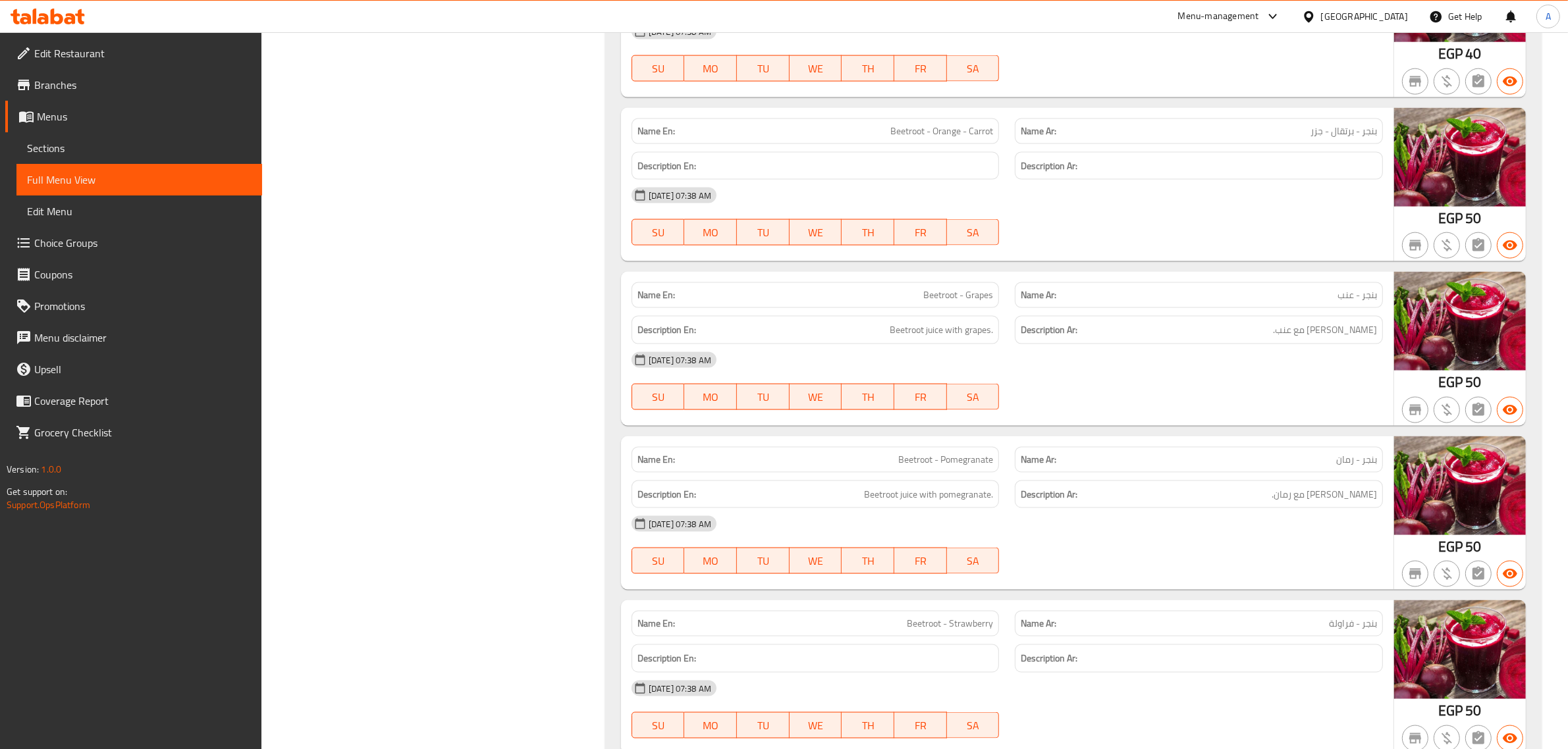
scroll to position [8722, 0]
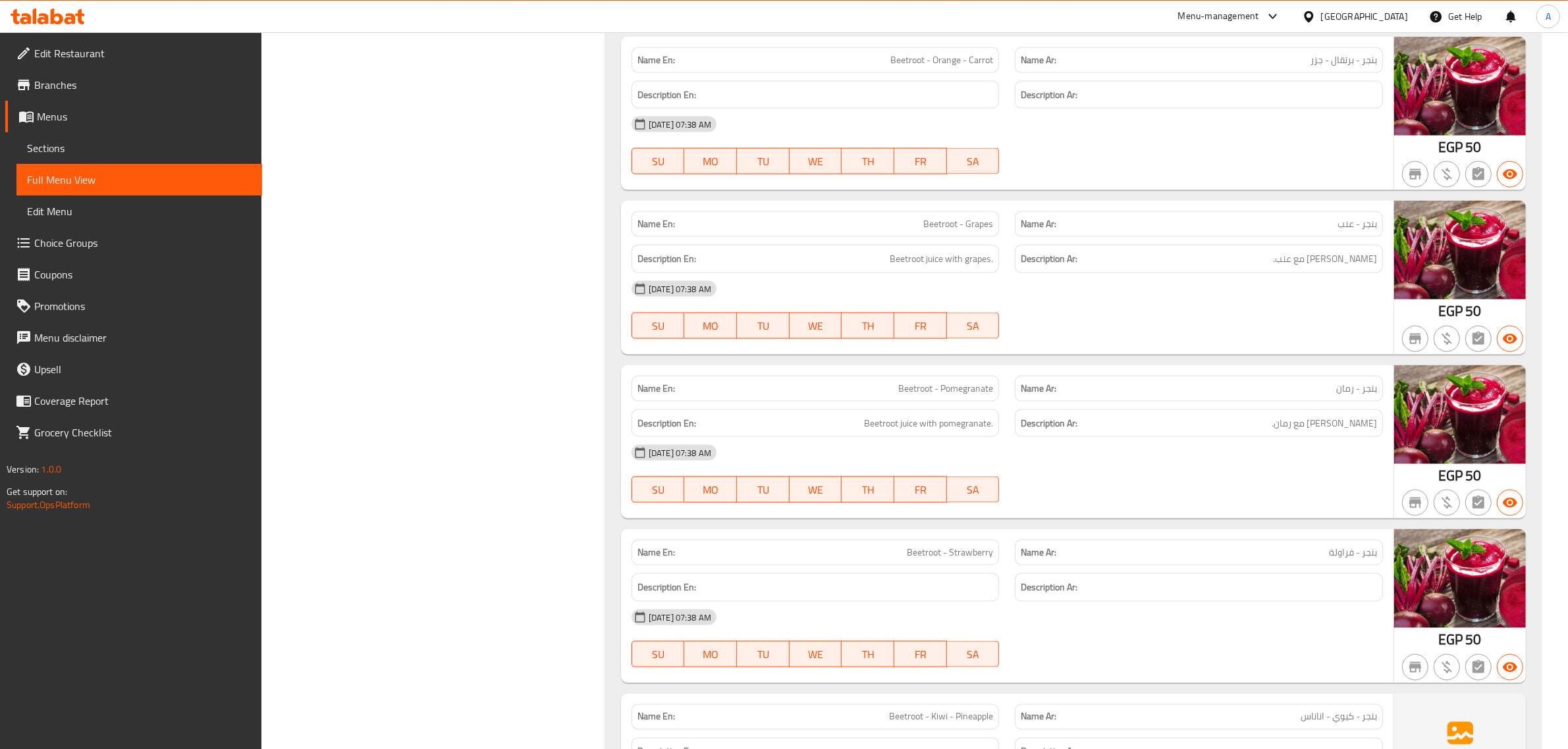
click at [952, 231] on span "Beetroot - Grapes" at bounding box center [958, 223] width 69 height 14
click at [1322, 231] on p "Name Ar: بنجر - عنب" at bounding box center [1199, 223] width 356 height 14
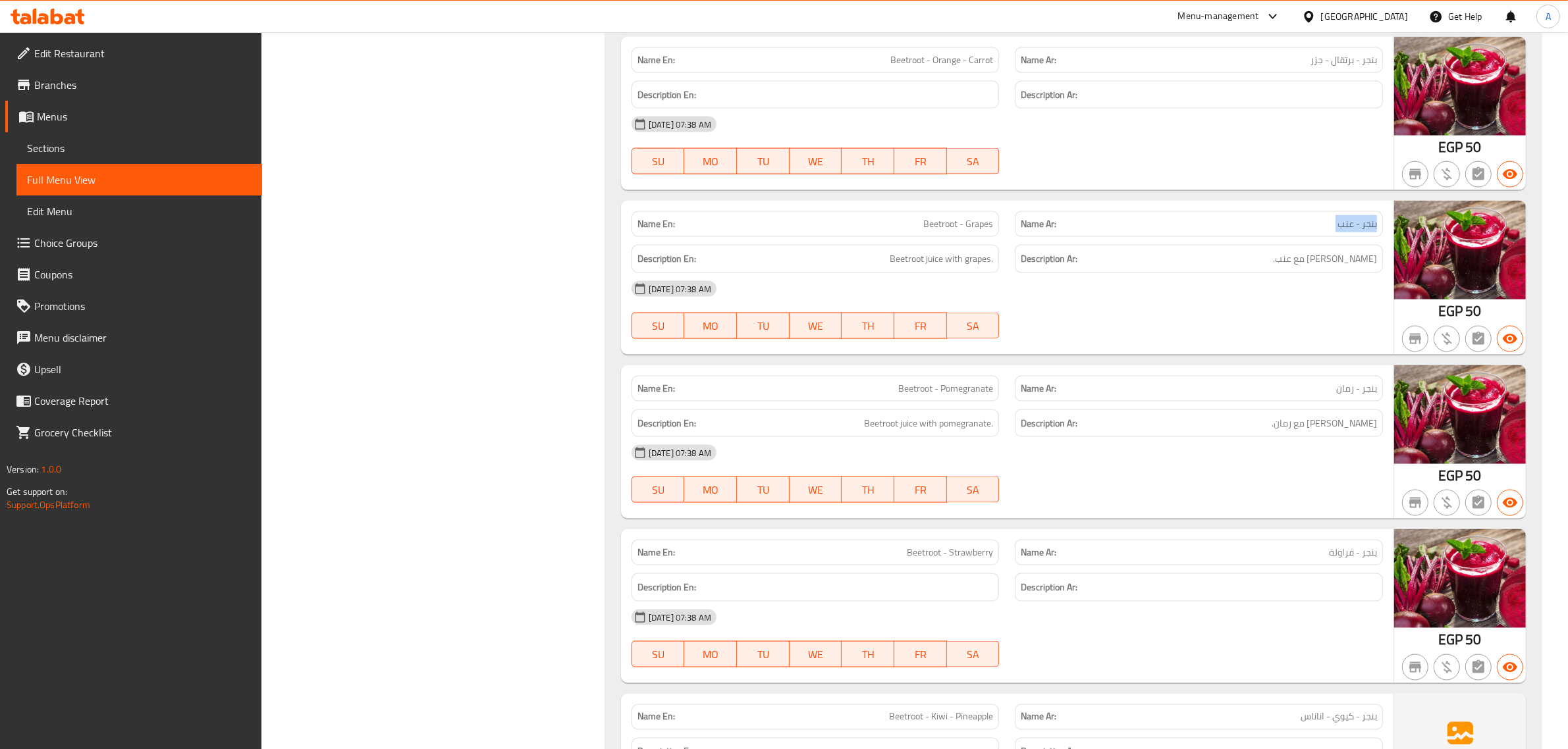
click at [1322, 231] on p "Name Ar: بنجر - عنب" at bounding box center [1199, 223] width 356 height 14
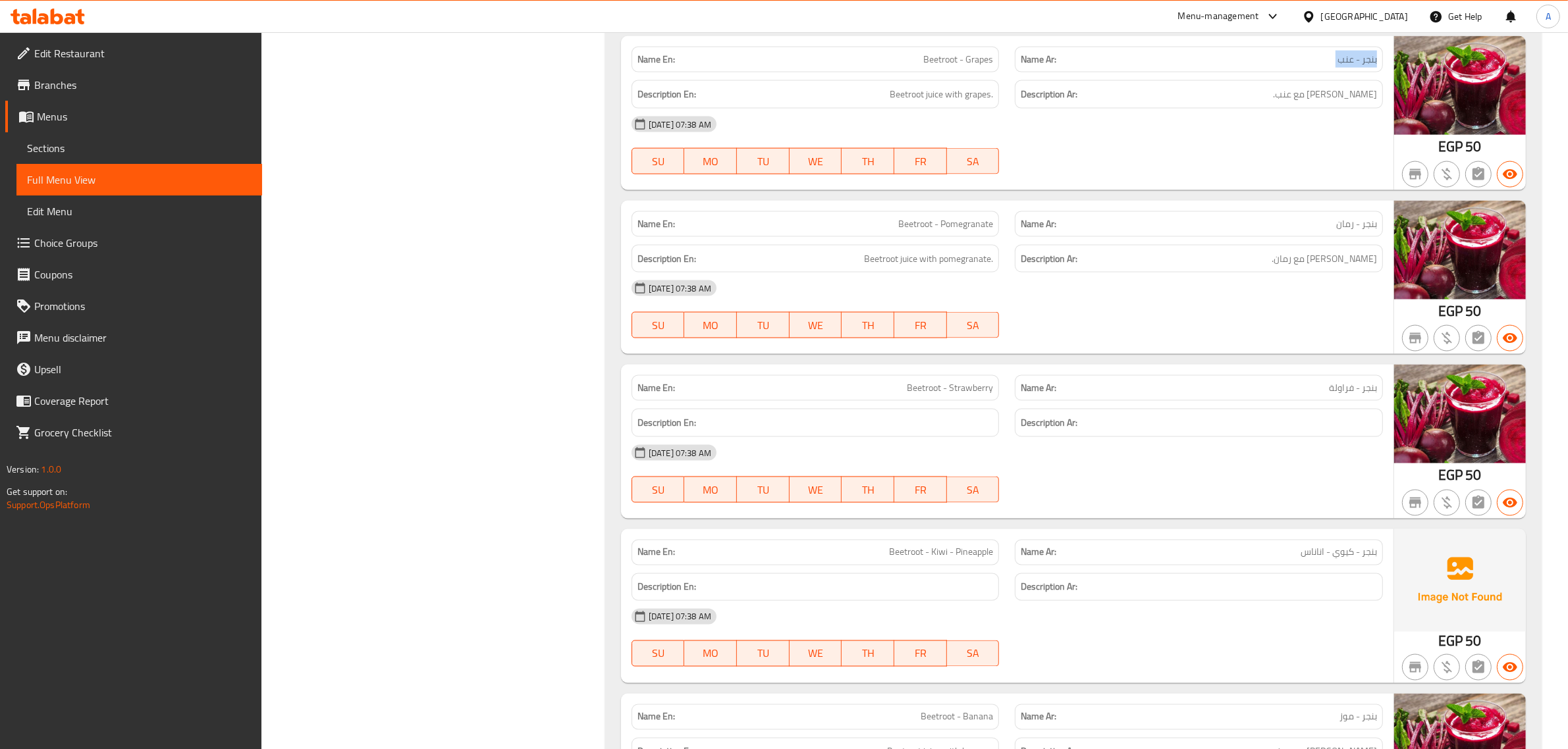
scroll to position [8922, 0]
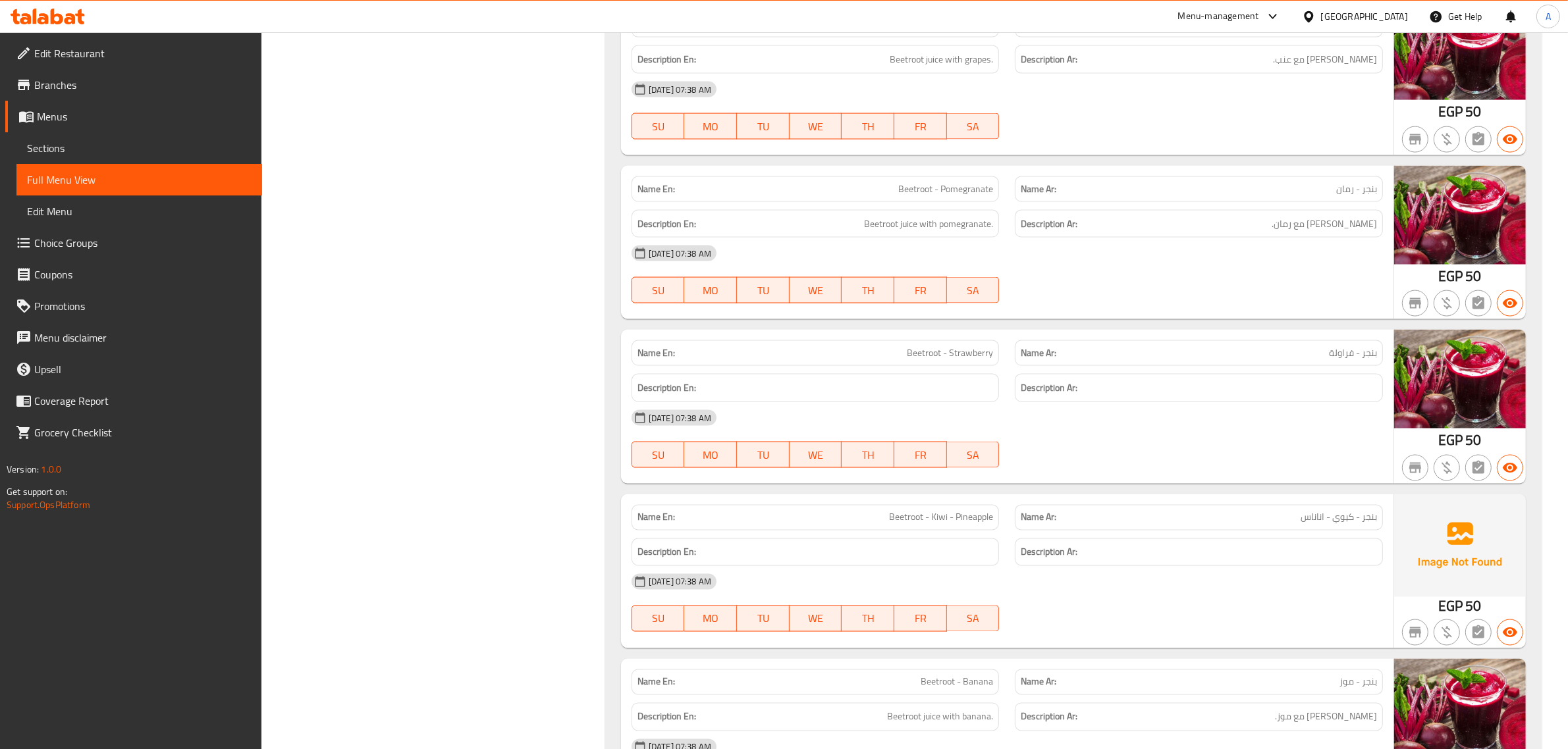
click at [1013, 206] on div "Name Ar: بنجر - رمان" at bounding box center [1199, 189] width 384 height 41
click at [1000, 206] on div "Name En: Beetroot - Pomegranate" at bounding box center [816, 189] width 384 height 41
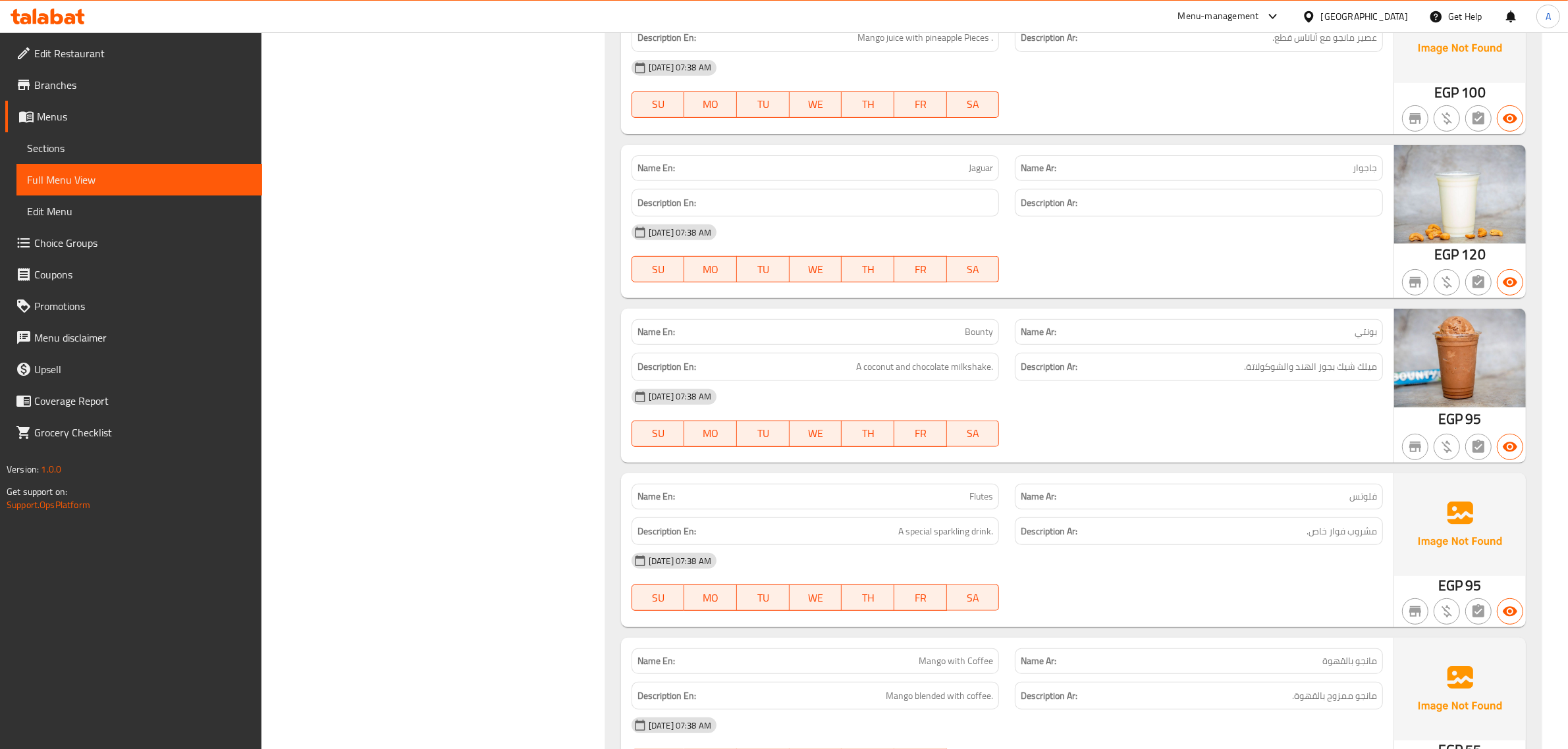
scroll to position [9554, 0]
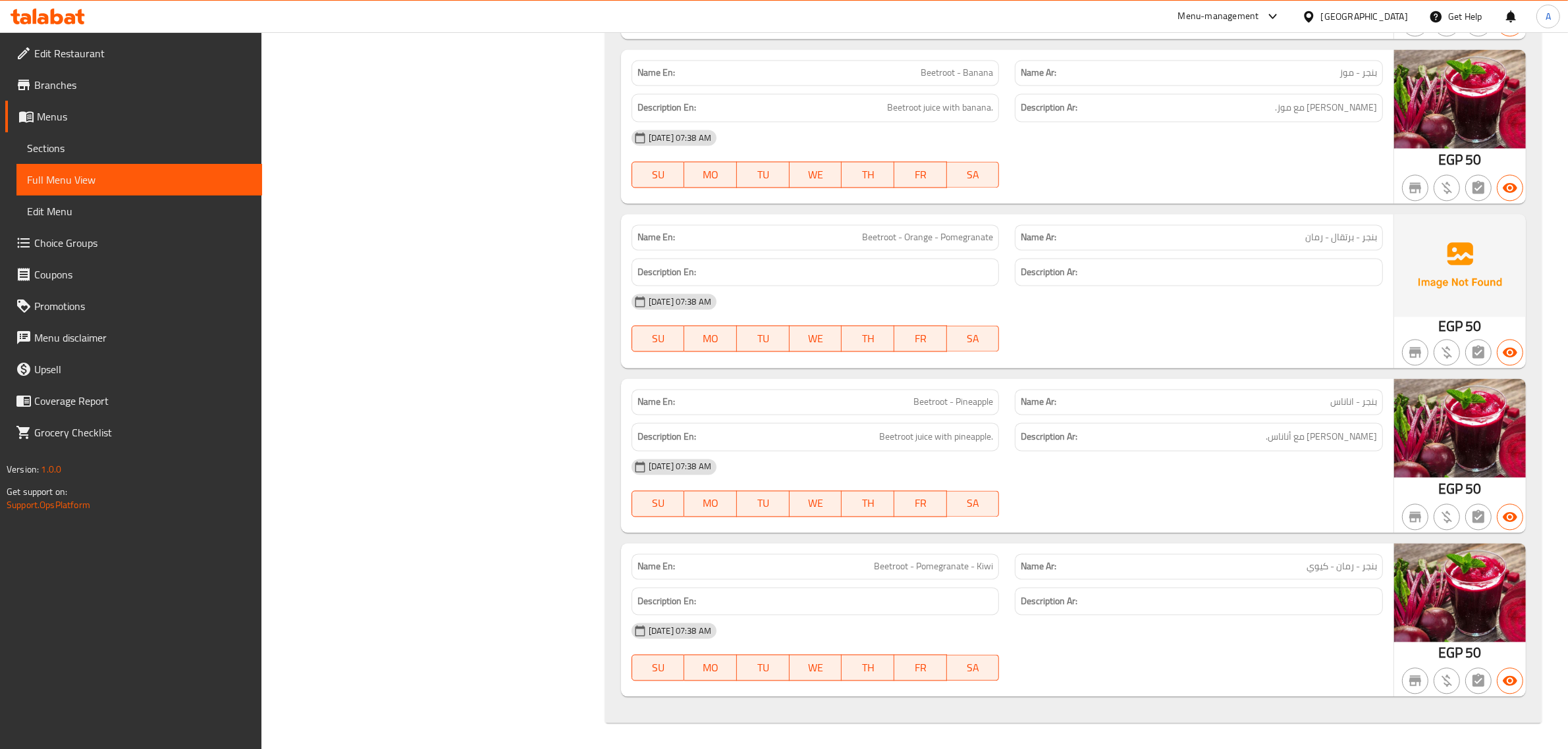
click at [1348, 571] on span "بنجر - رمان - كيوي" at bounding box center [1341, 566] width 70 height 14
copy span "رمان"
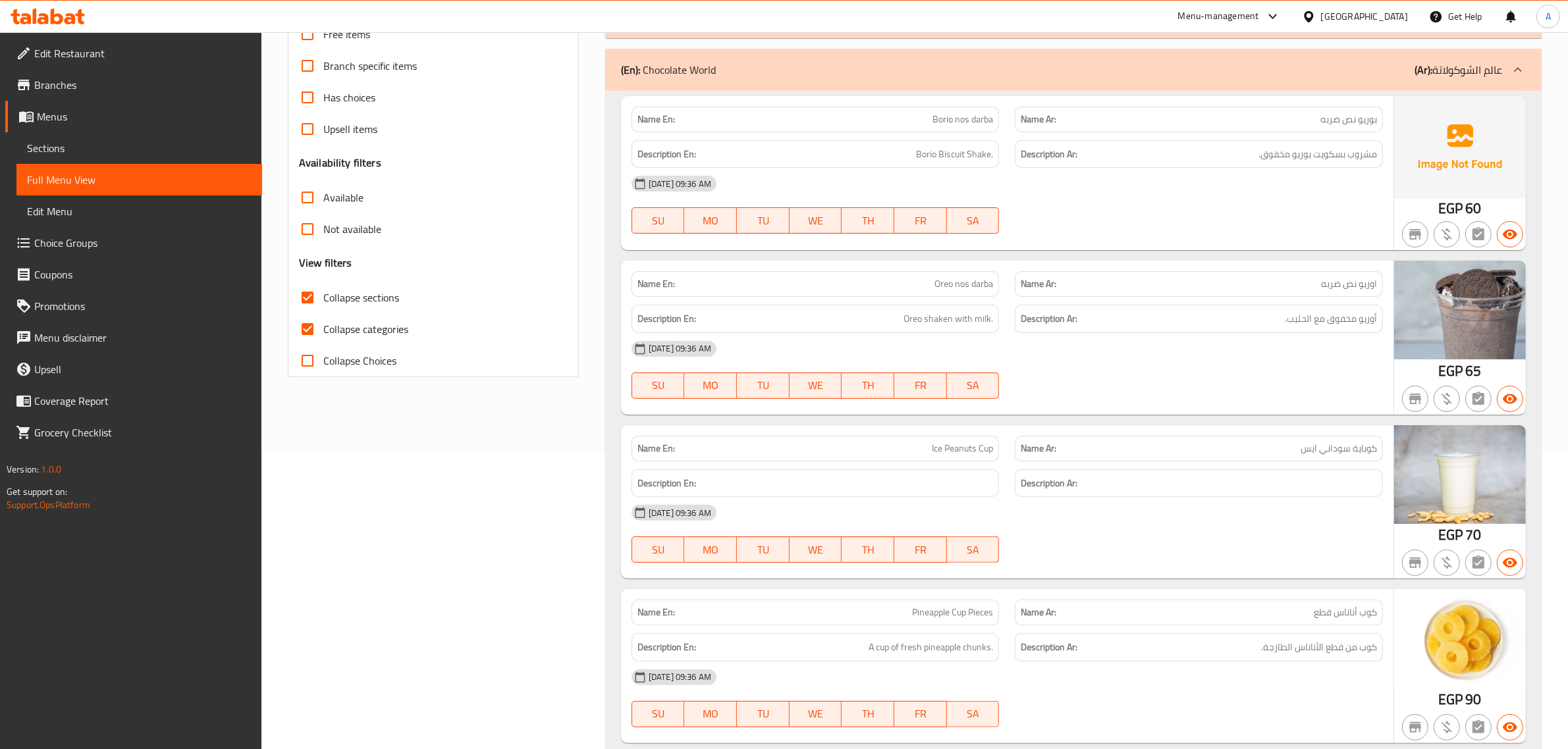
scroll to position [73, 0]
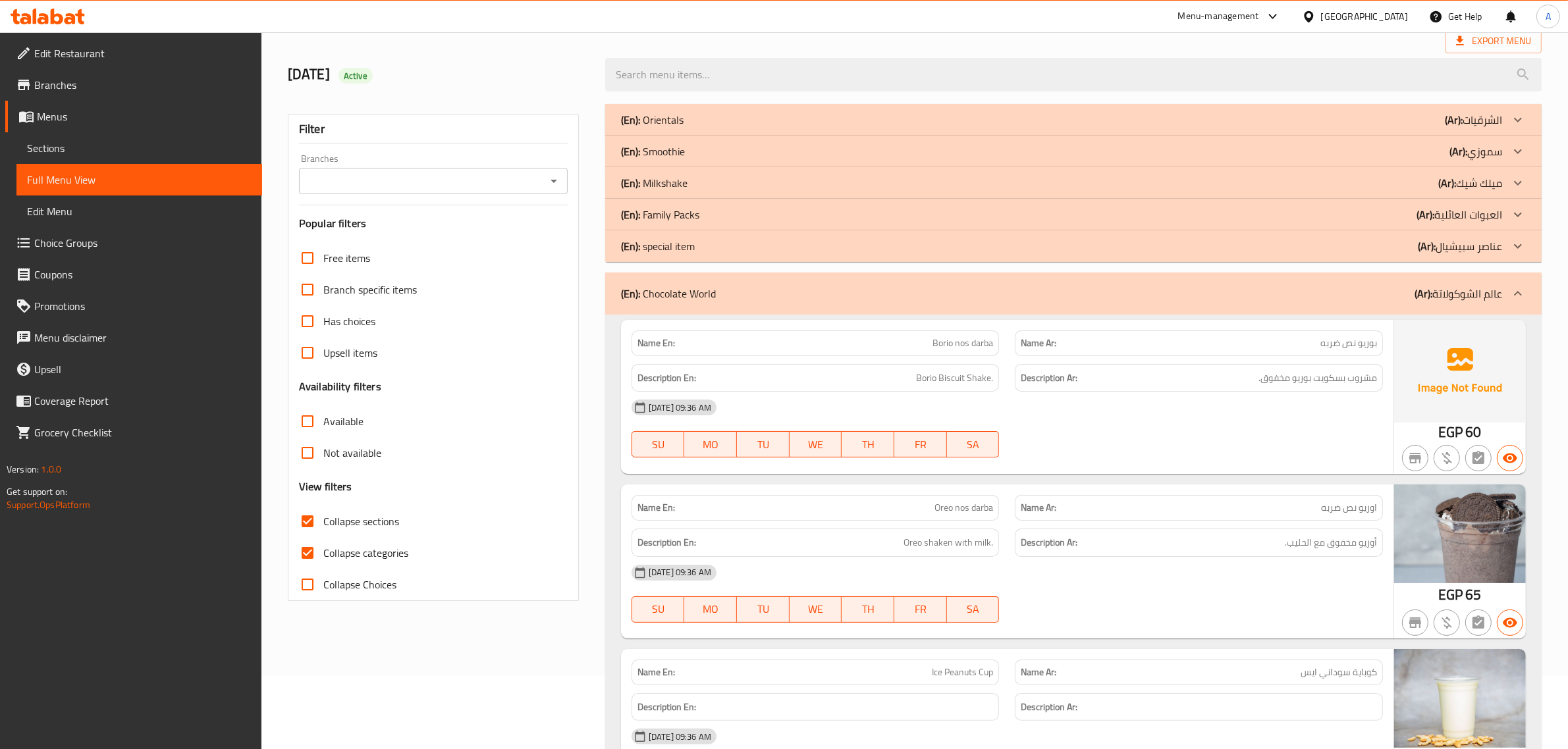
click at [1433, 357] on img at bounding box center [1459, 371] width 132 height 103
click at [1416, 313] on div "(En): Chocolate World (Ar): عالم الشوكولاتة" at bounding box center [1073, 294] width 937 height 42
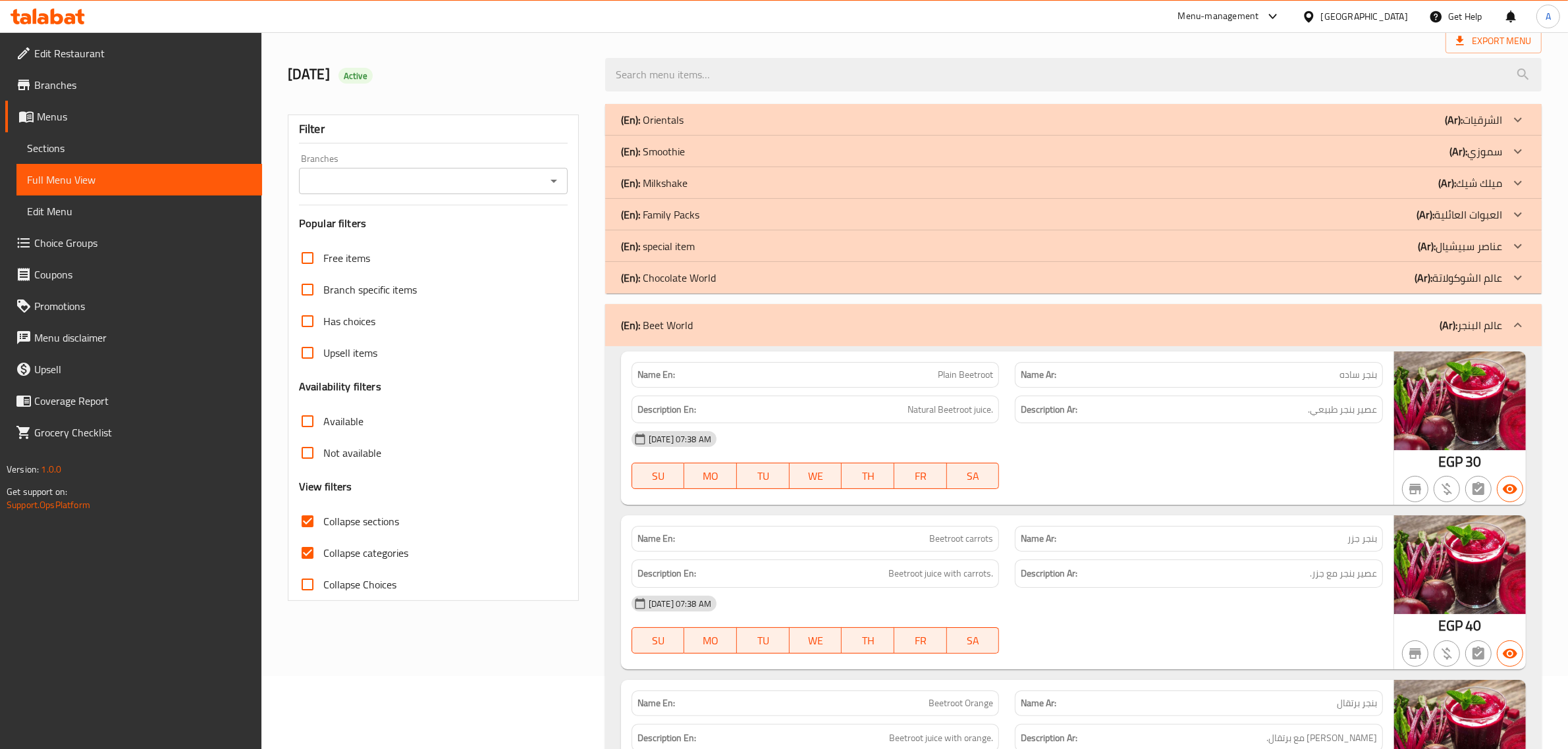
click at [1427, 333] on div "(En): Beet World (Ar): عالم البنجر" at bounding box center [1073, 325] width 937 height 42
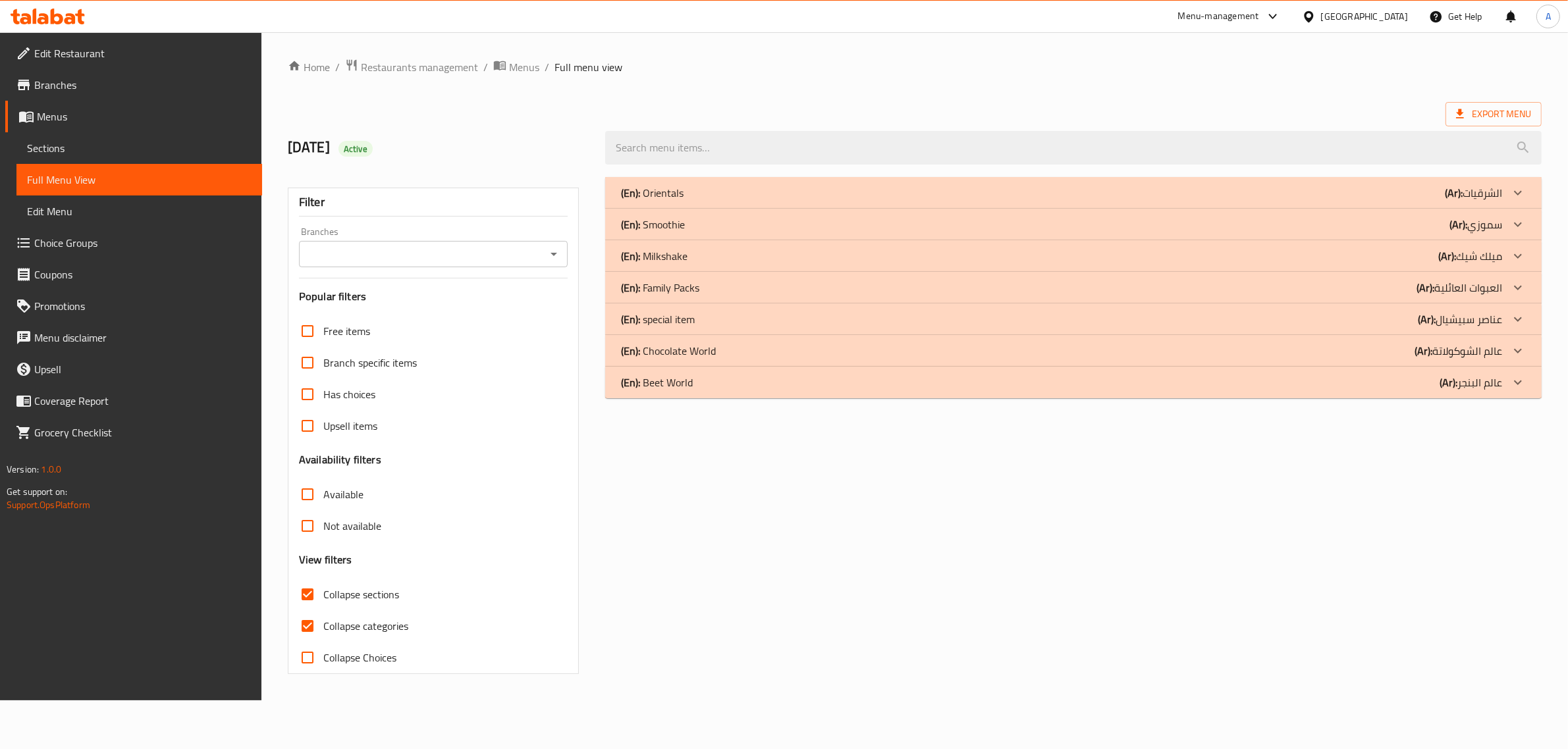
scroll to position [0, 0]
click at [1446, 313] on b "(Ar):" at bounding box center [1440, 319] width 18 height 20
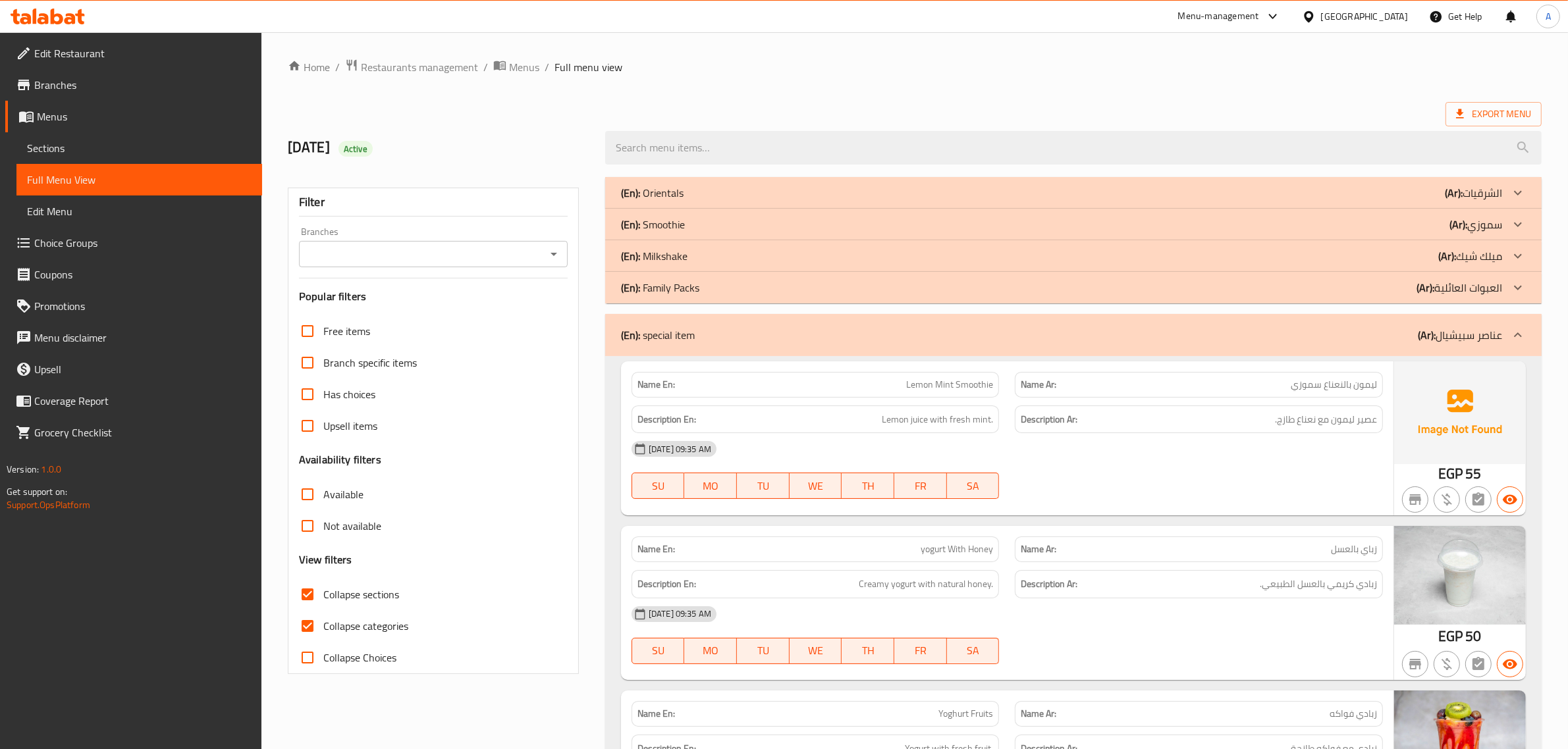
click at [1140, 354] on div "(En): special item (Ar): عناصر سبيشيال" at bounding box center [1073, 335] width 937 height 42
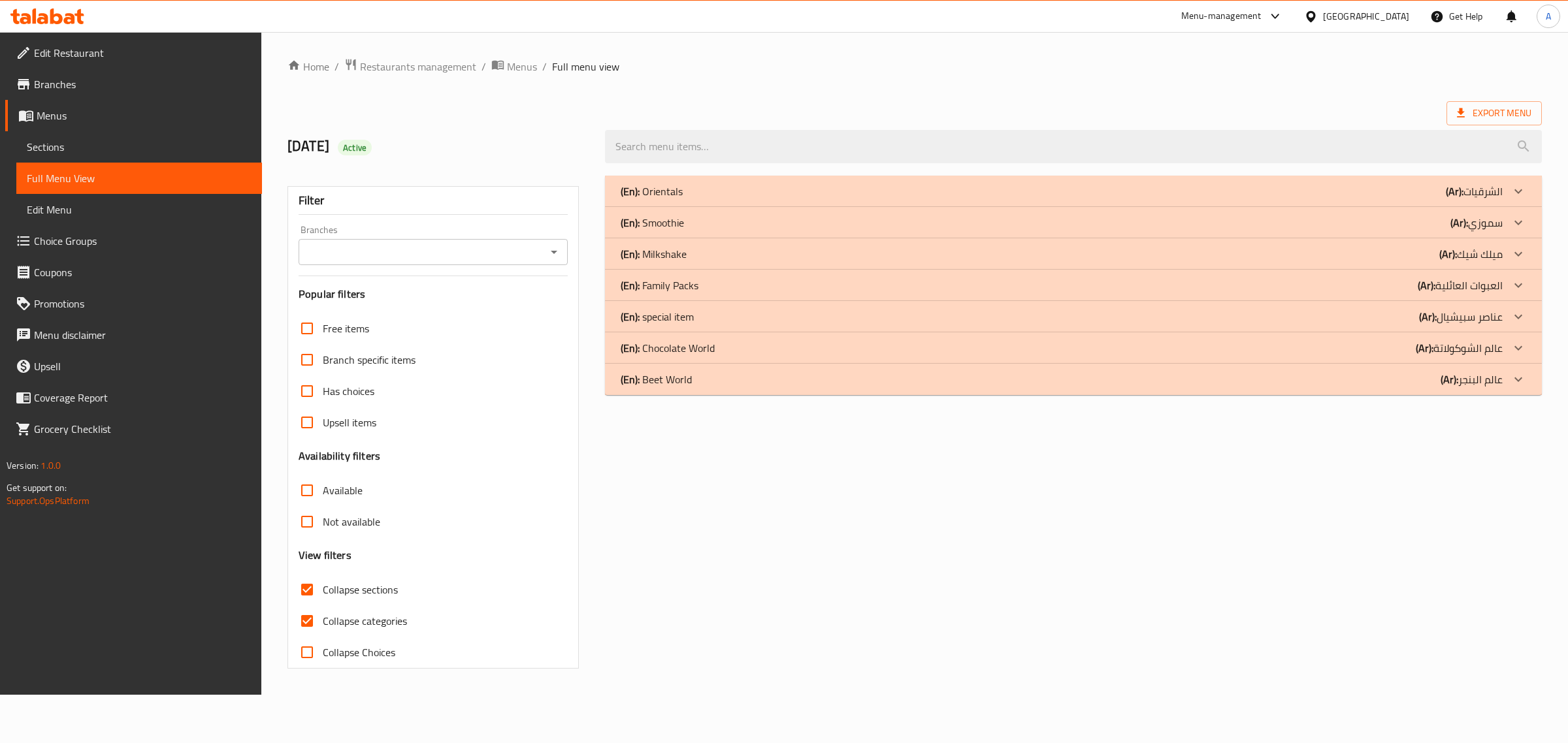
click at [1490, 356] on p "(Ar): عالم الشوكولاتة" at bounding box center [1459, 348] width 87 height 16
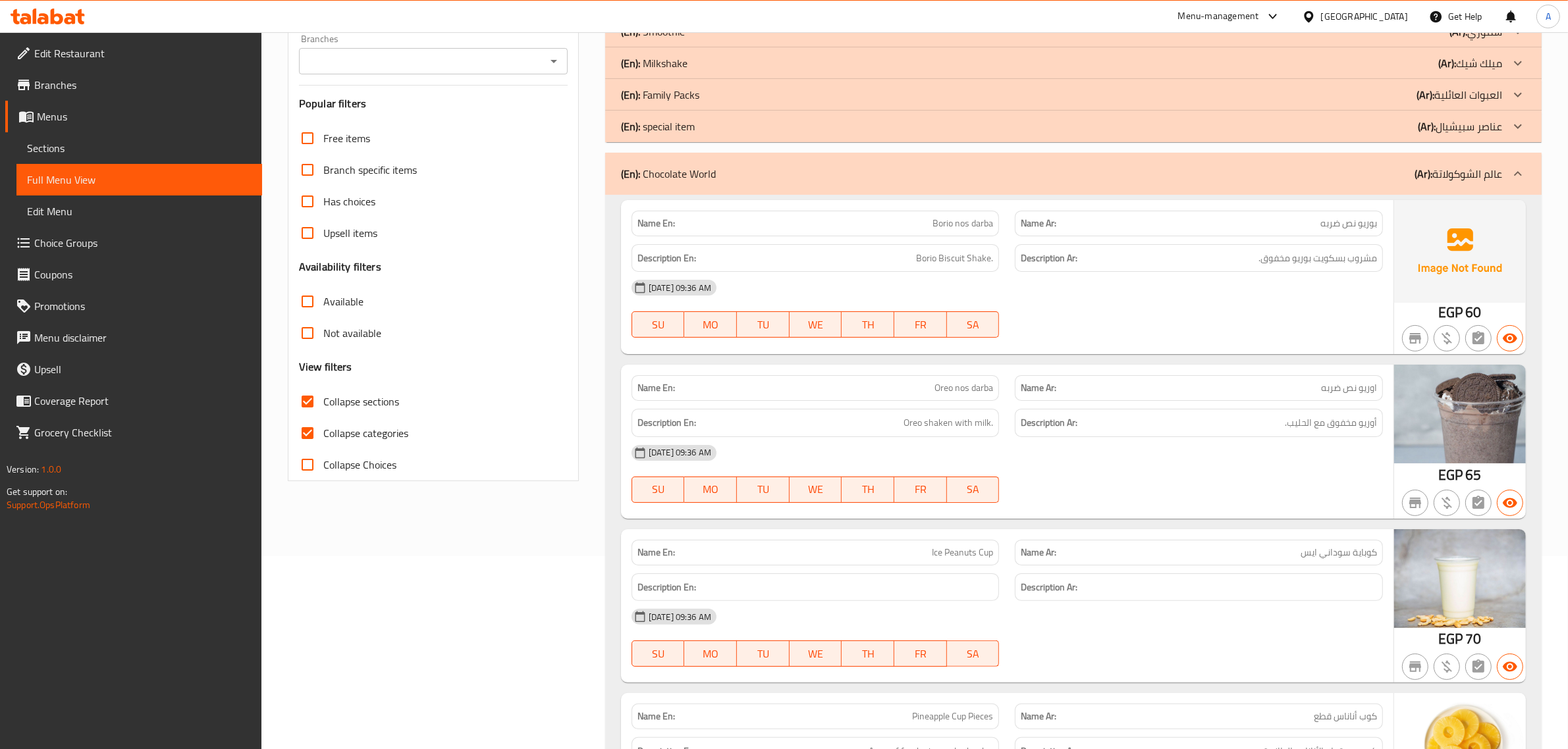
scroll to position [342, 0]
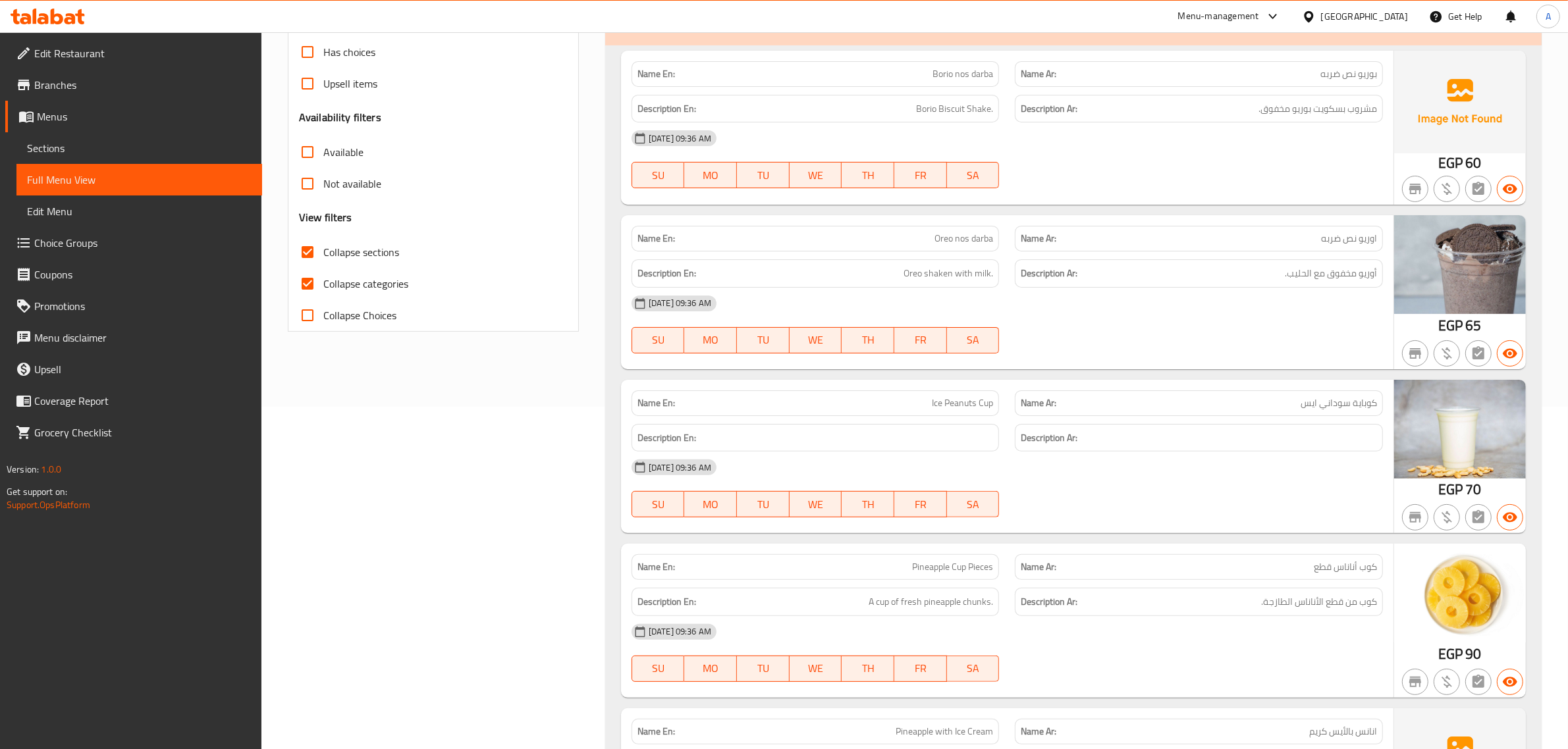
click at [954, 416] on div "Name En: Ice Peanuts Cup" at bounding box center [815, 403] width 368 height 26
click at [1255, 387] on div "Name Ar: كوباية سوداني ايس" at bounding box center [1199, 404] width 384 height 41
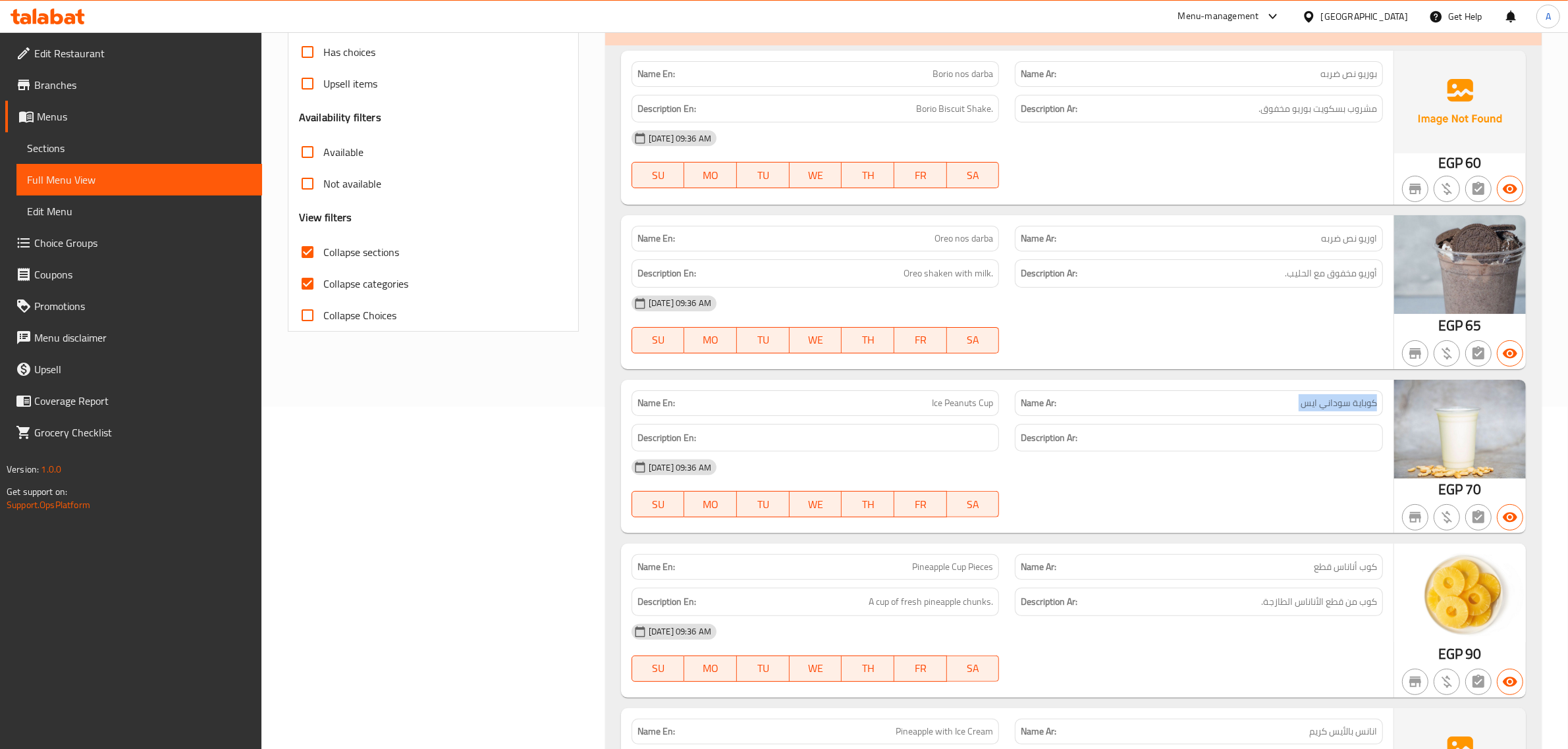
click at [1255, 387] on div "Name Ar: كوباية سوداني ايس" at bounding box center [1199, 404] width 384 height 41
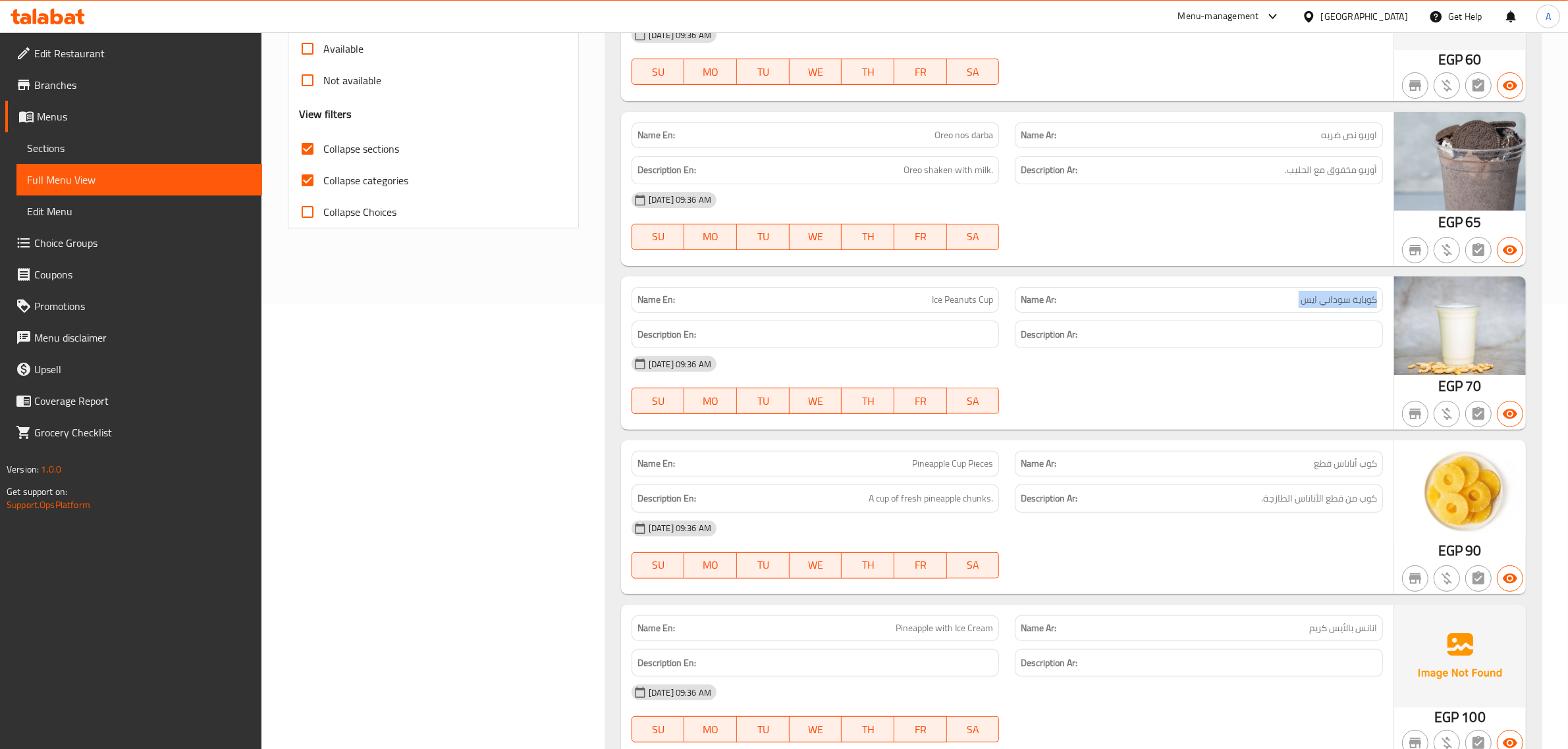
scroll to position [484, 0]
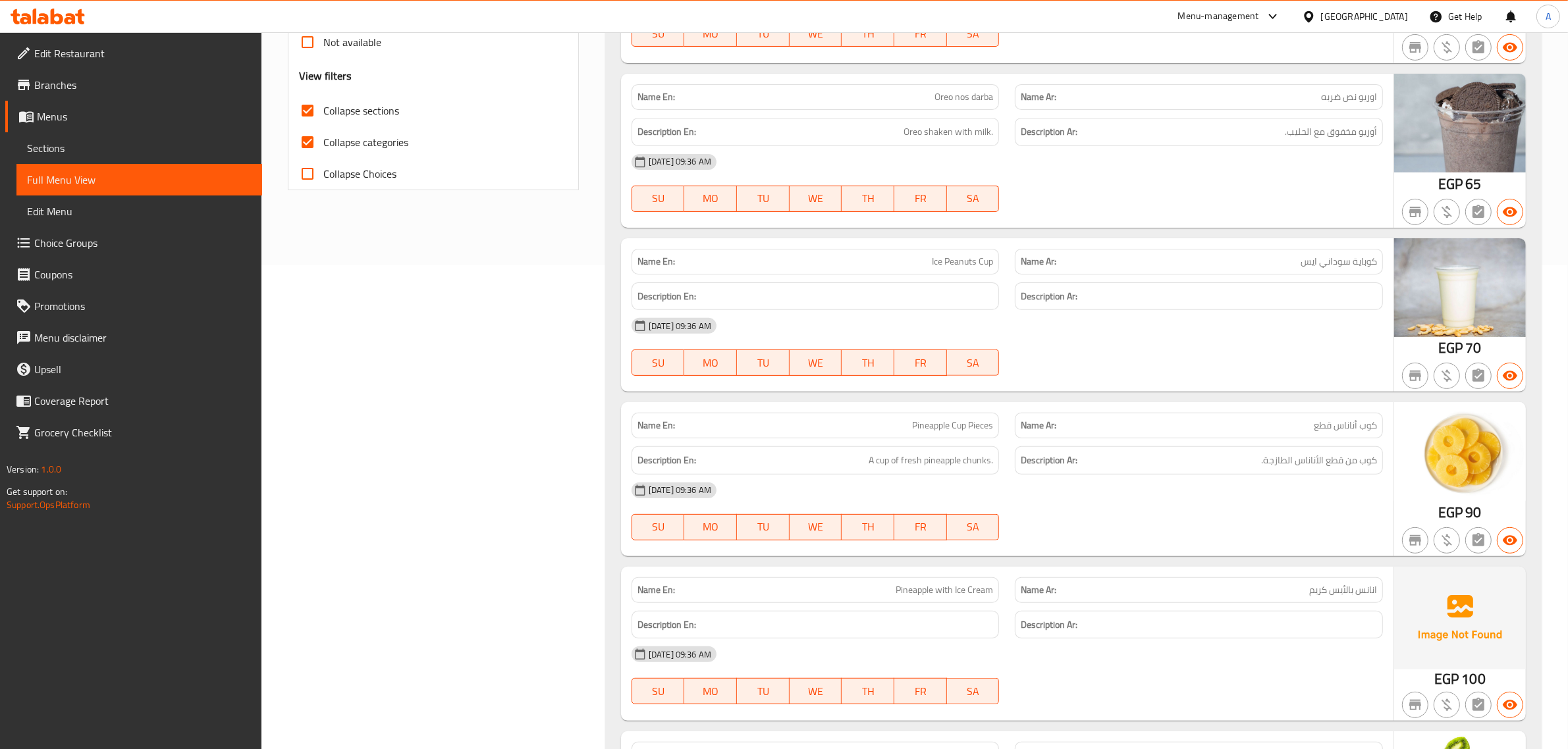
click at [945, 449] on div "Description En: A cup of fresh pineapple chunks." at bounding box center [815, 460] width 368 height 28
click at [962, 436] on div "Name En: Pineapple Cup Pieces" at bounding box center [815, 425] width 368 height 26
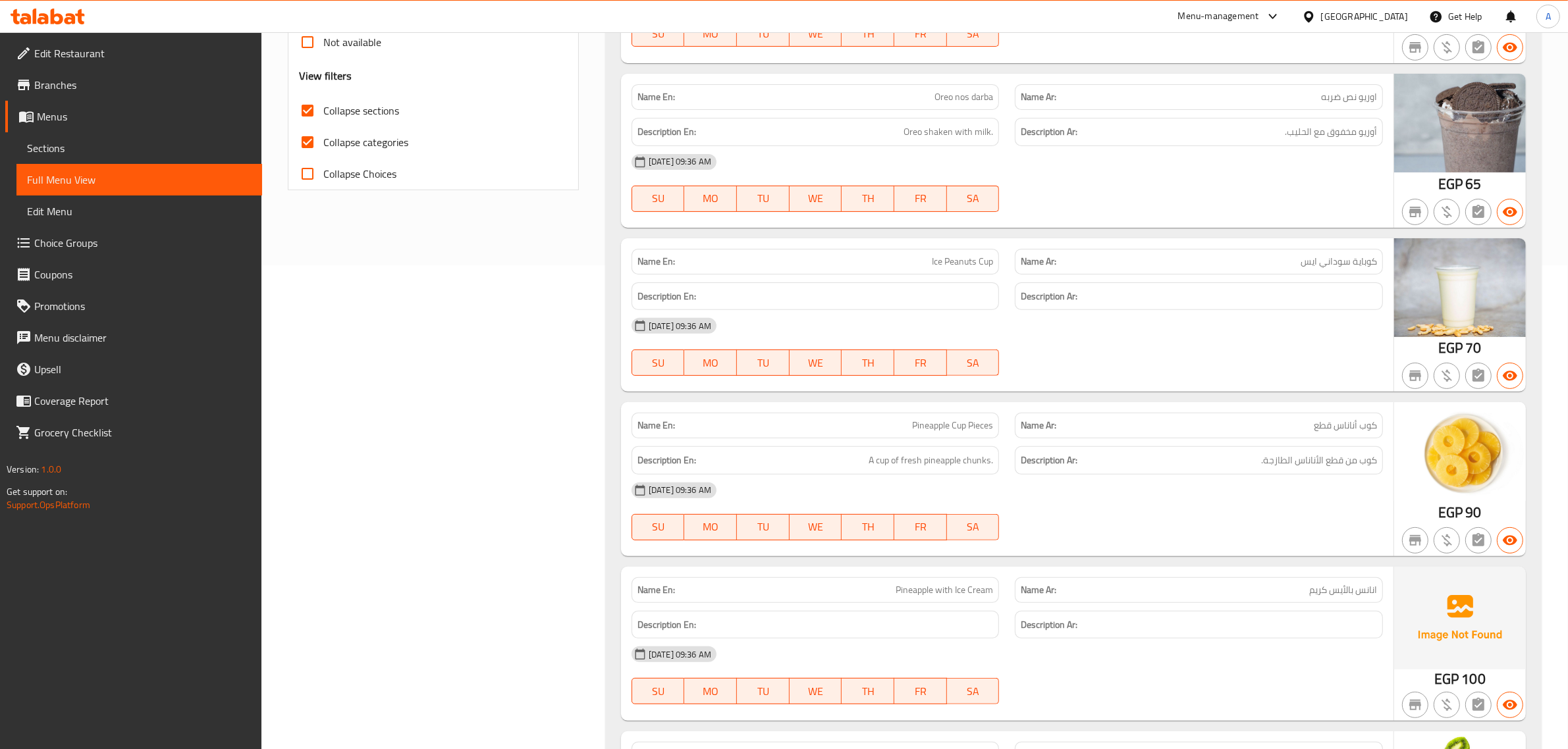
click at [1302, 432] on p "Name Ar: كوب أناناس قطع" at bounding box center [1199, 425] width 356 height 14
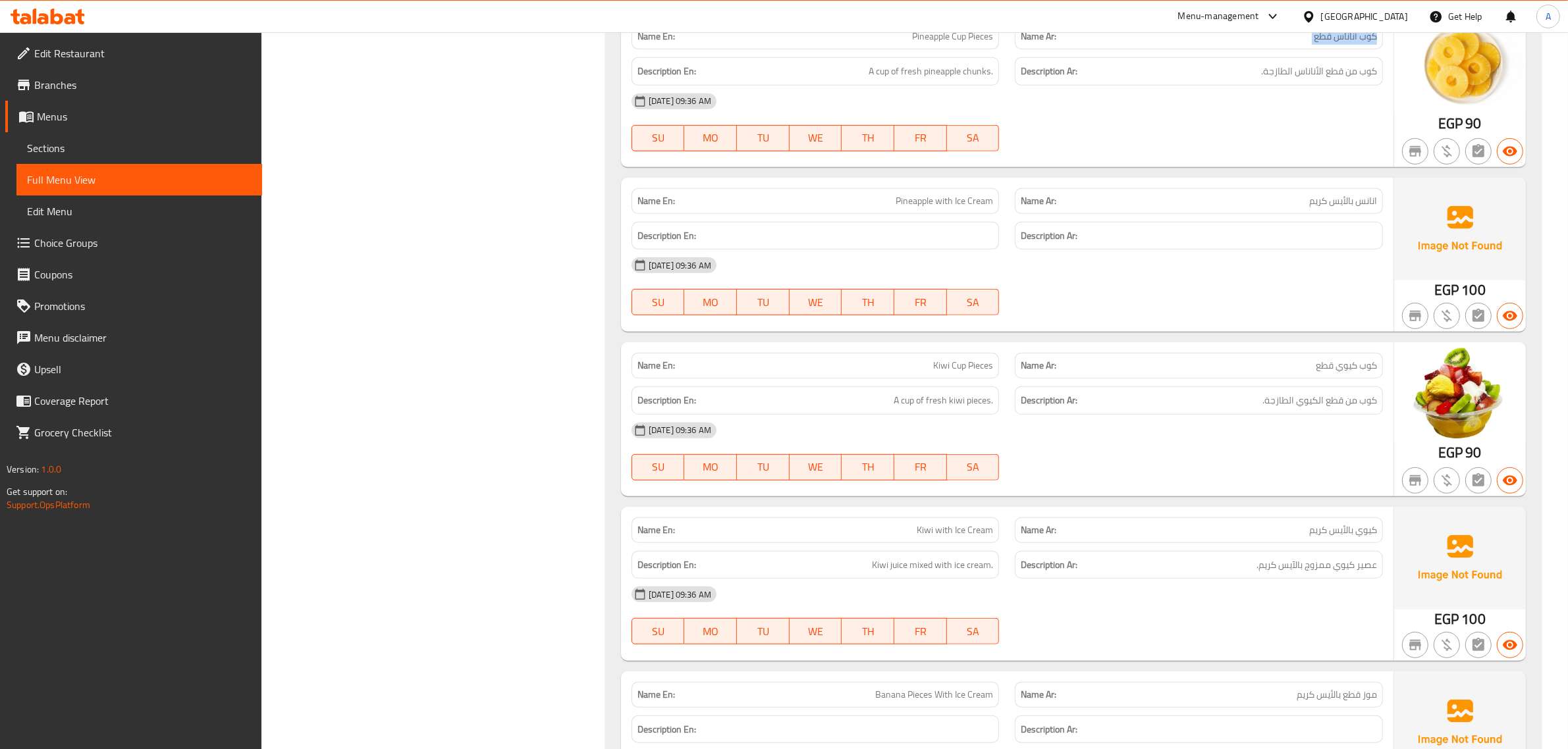
scroll to position [968, 0]
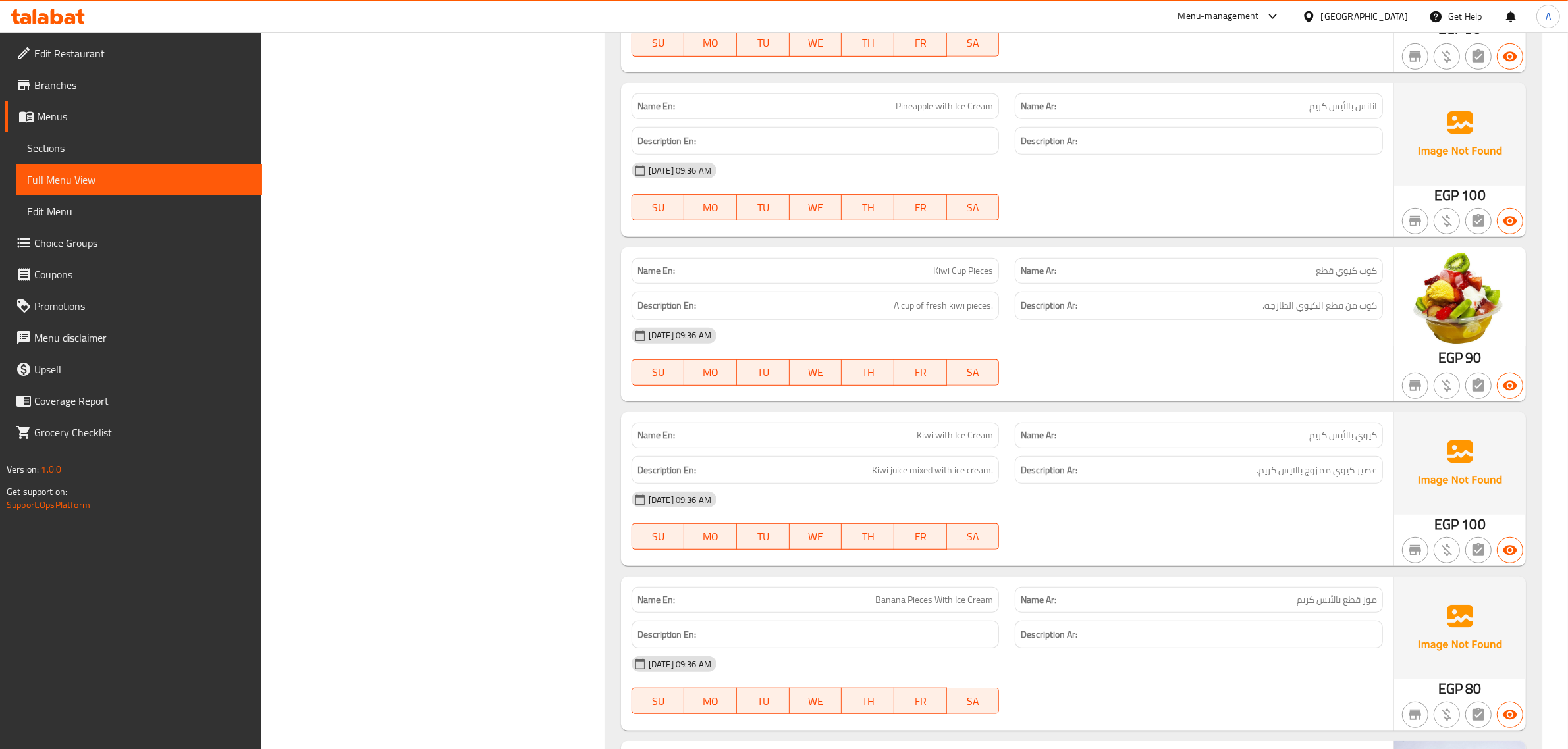
click at [943, 443] on span "Kiwi with Ice Cream" at bounding box center [955, 435] width 77 height 14
click at [973, 129] on div "Description En:" at bounding box center [815, 140] width 368 height 28
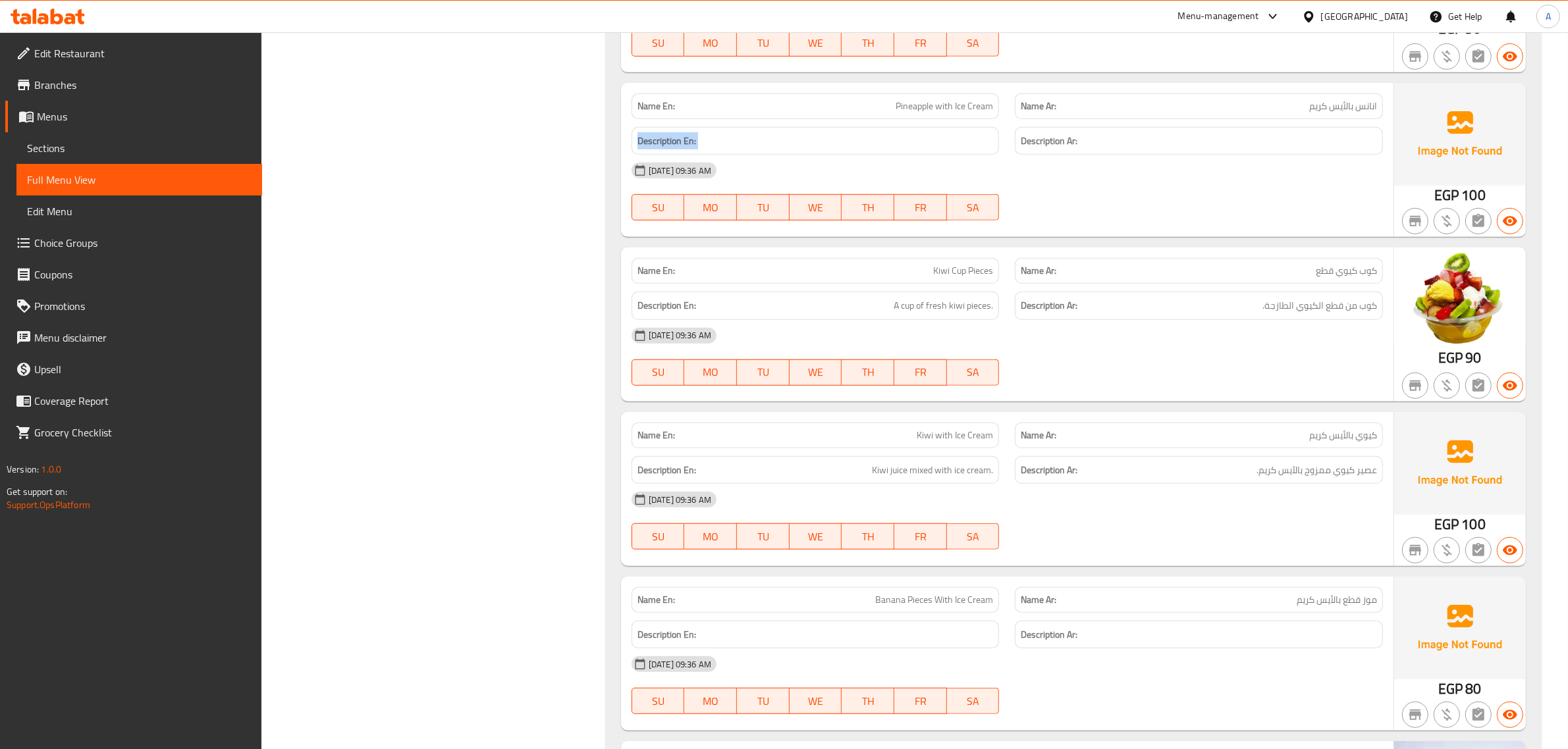
click at [973, 129] on div "Description En:" at bounding box center [815, 140] width 368 height 28
click at [1163, 235] on div "Name En: Pineapple with Ice Cream Name Ar: انانس بالأيس كريم Description En: De…" at bounding box center [1007, 160] width 772 height 154
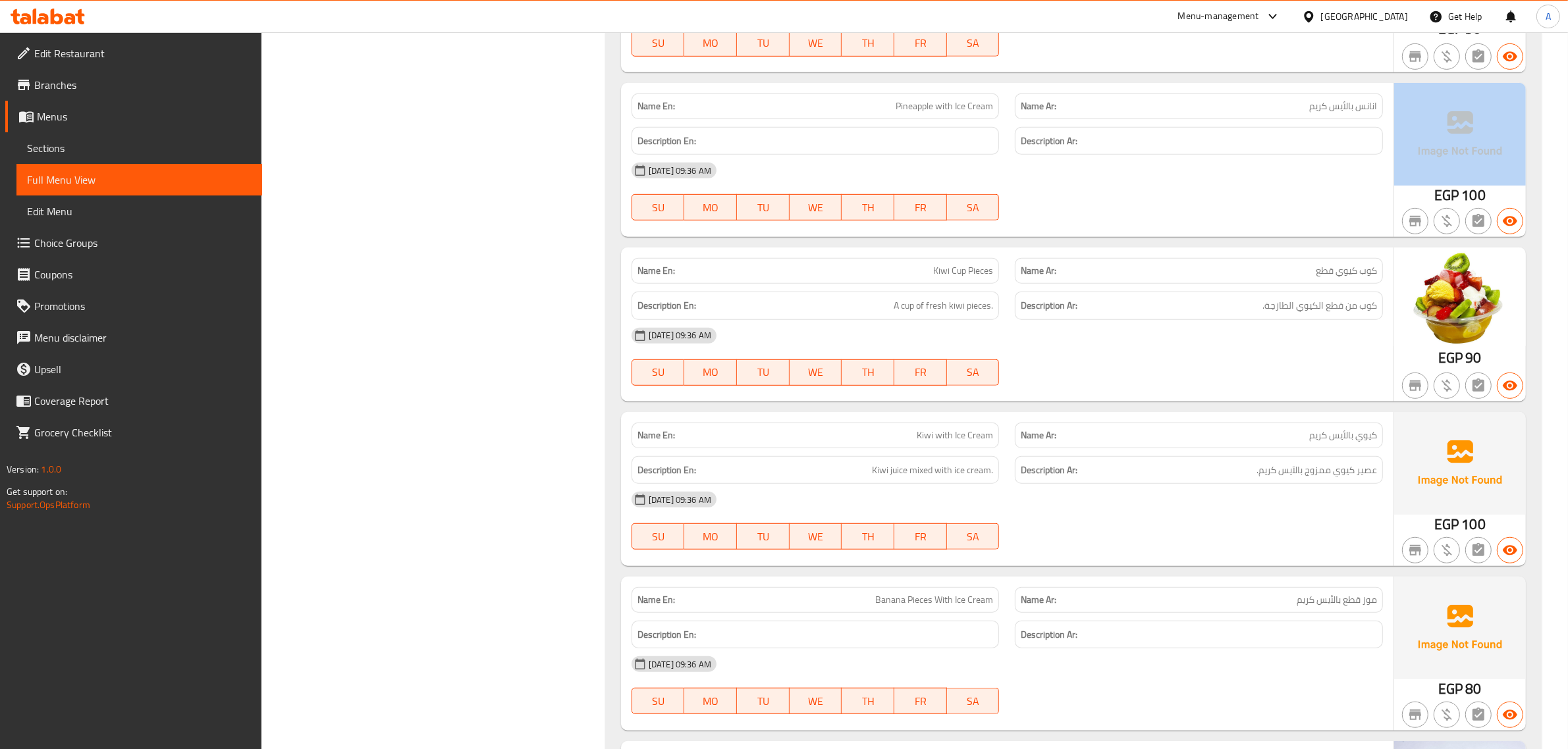
click at [1163, 235] on div "Name En: Pineapple with Ice Cream Name Ar: انانس بالأيس كريم Description En: De…" at bounding box center [1007, 160] width 772 height 154
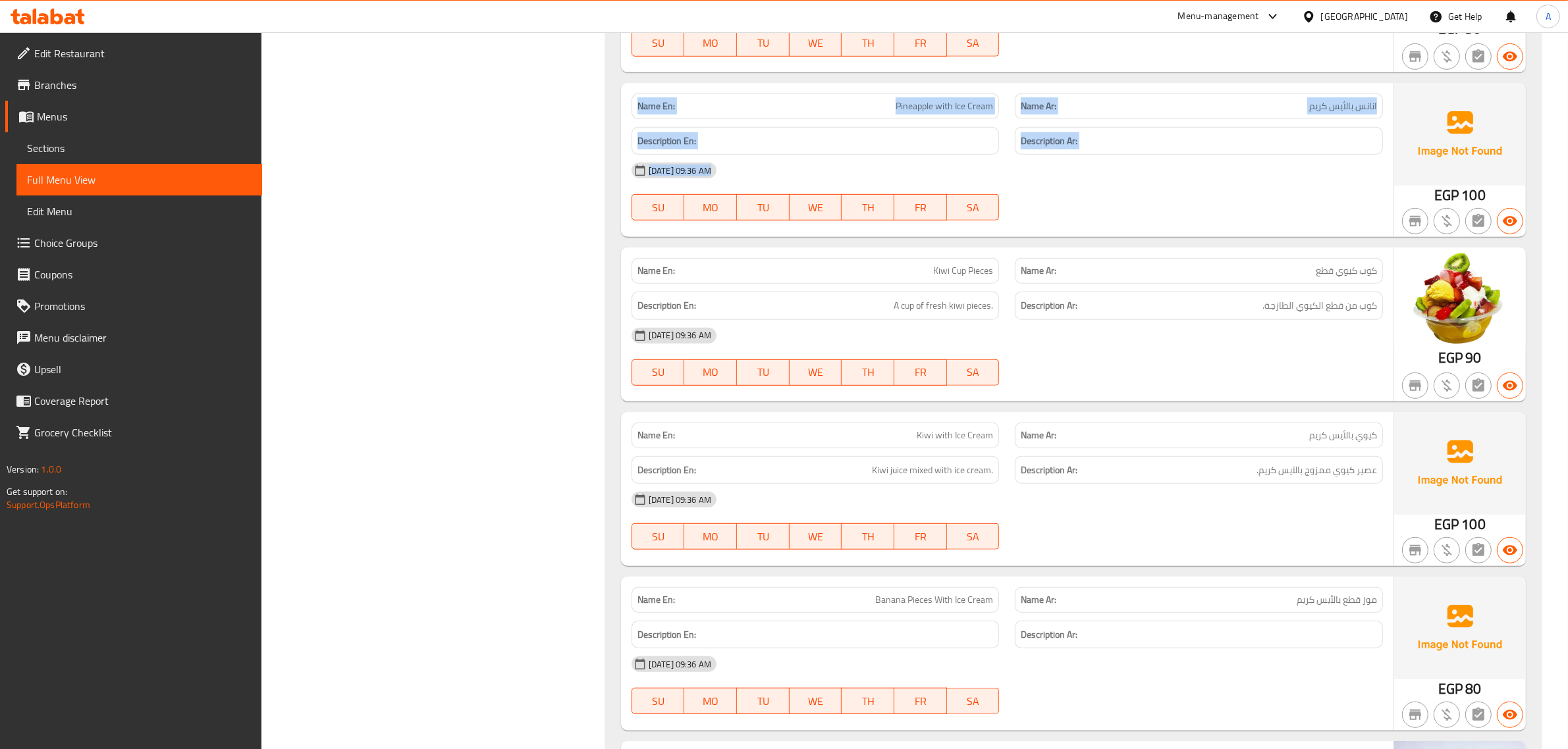
click at [1163, 235] on div "Name En: Pineapple with Ice Cream Name Ar: انانس بالأيس كريم Description En: De…" at bounding box center [1007, 160] width 772 height 154
click at [1025, 254] on div "Name Ar: كوب كيوي قطع" at bounding box center [1199, 271] width 384 height 41
click at [965, 275] on span "Kiwi Cup Pieces" at bounding box center [962, 270] width 60 height 14
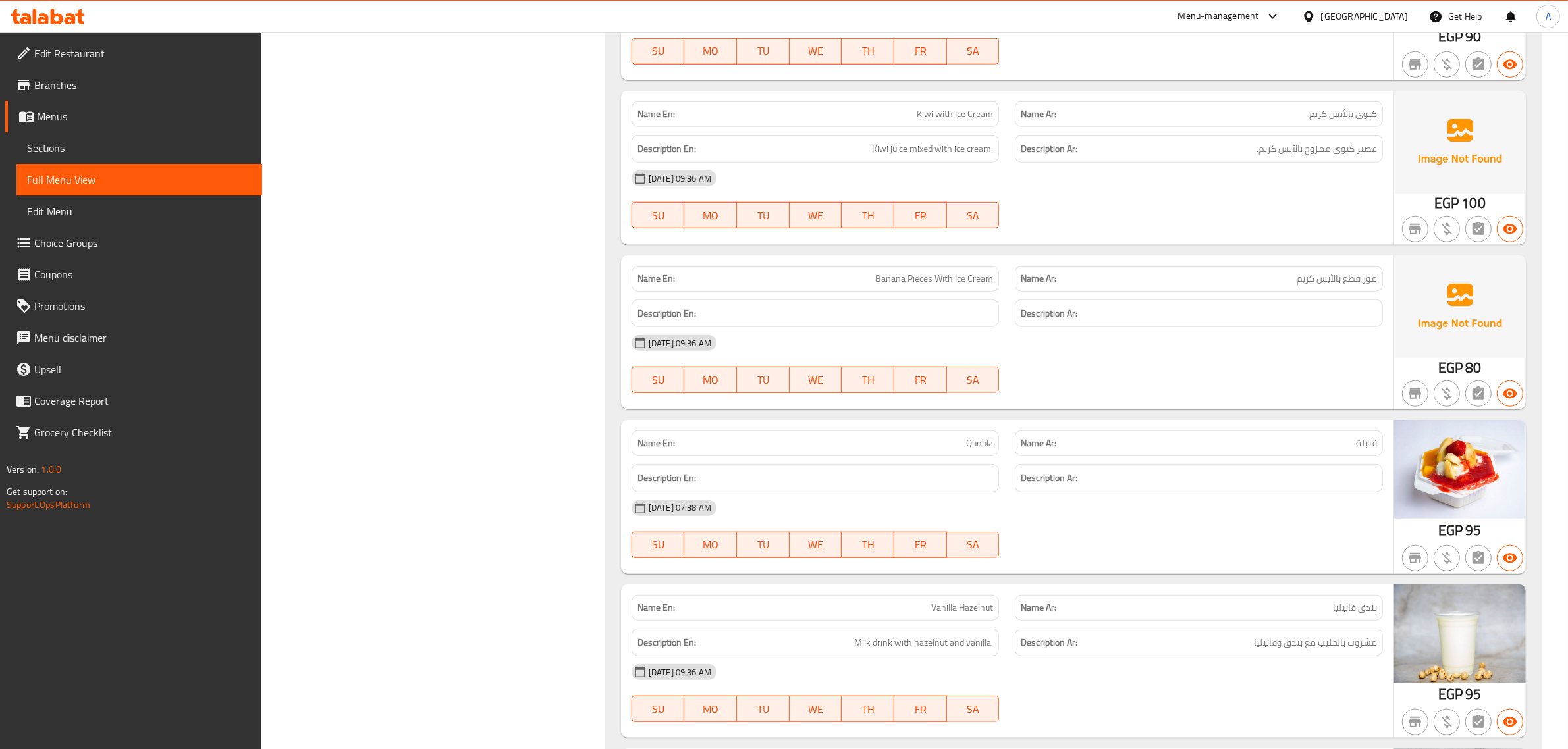
scroll to position [1299, 0]
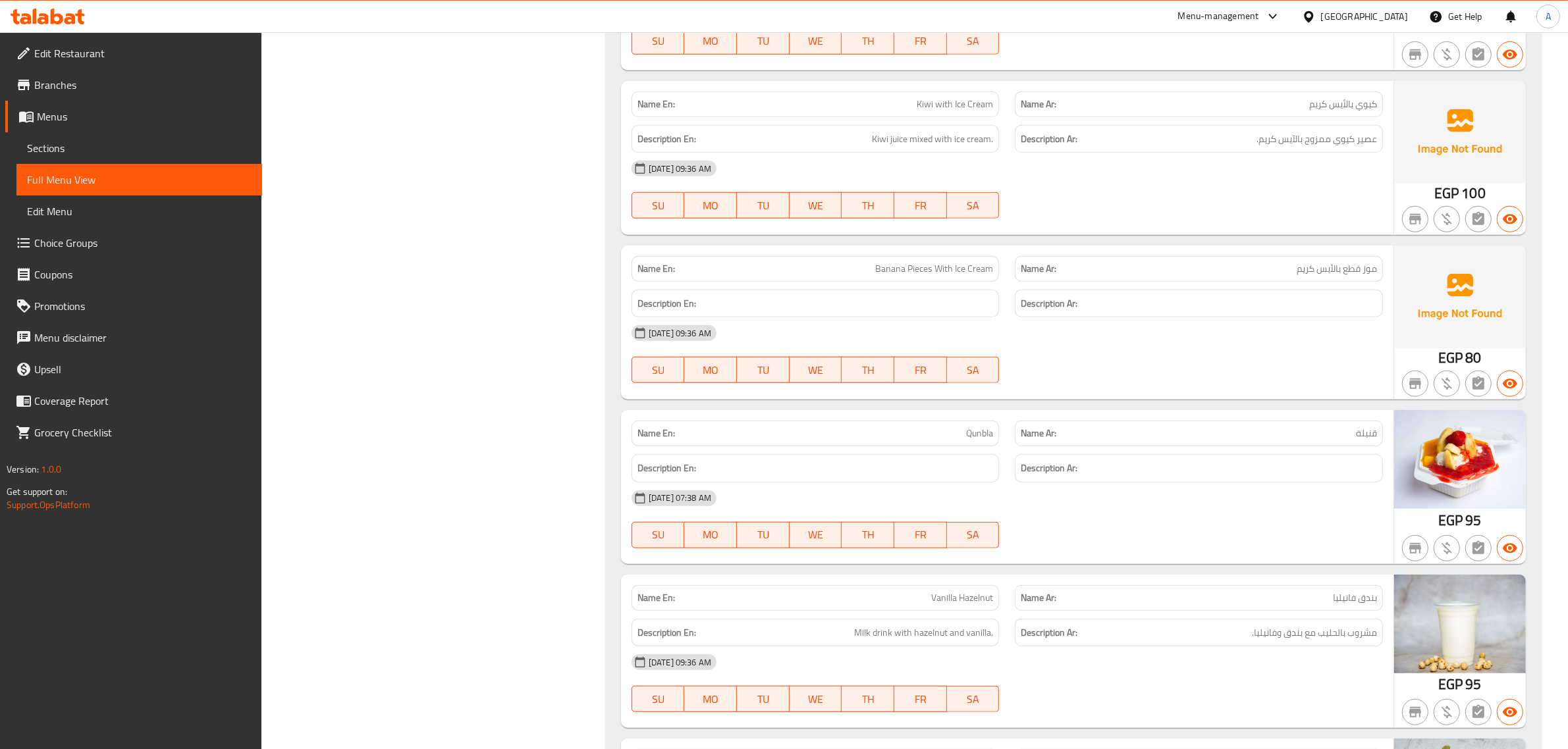
click at [903, 291] on div "Description En:" at bounding box center [816, 303] width 384 height 44
click at [942, 267] on span "Banana Pieces With Ice Cream" at bounding box center [934, 268] width 118 height 14
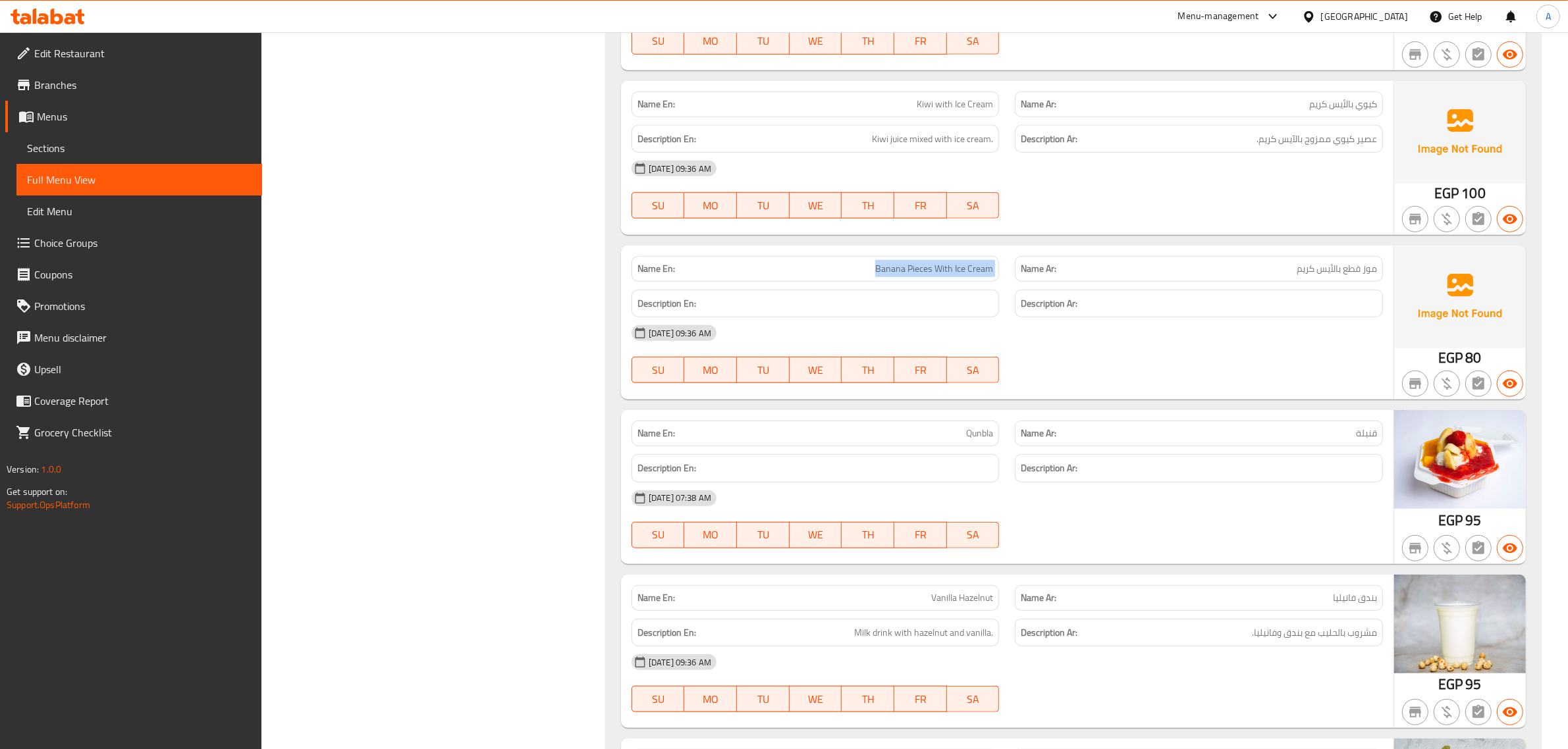
click at [942, 267] on span "Banana Pieces With Ice Cream" at bounding box center [934, 268] width 118 height 14
click at [1001, 610] on div "Name En: Vanilla Hazelnut" at bounding box center [816, 598] width 384 height 41
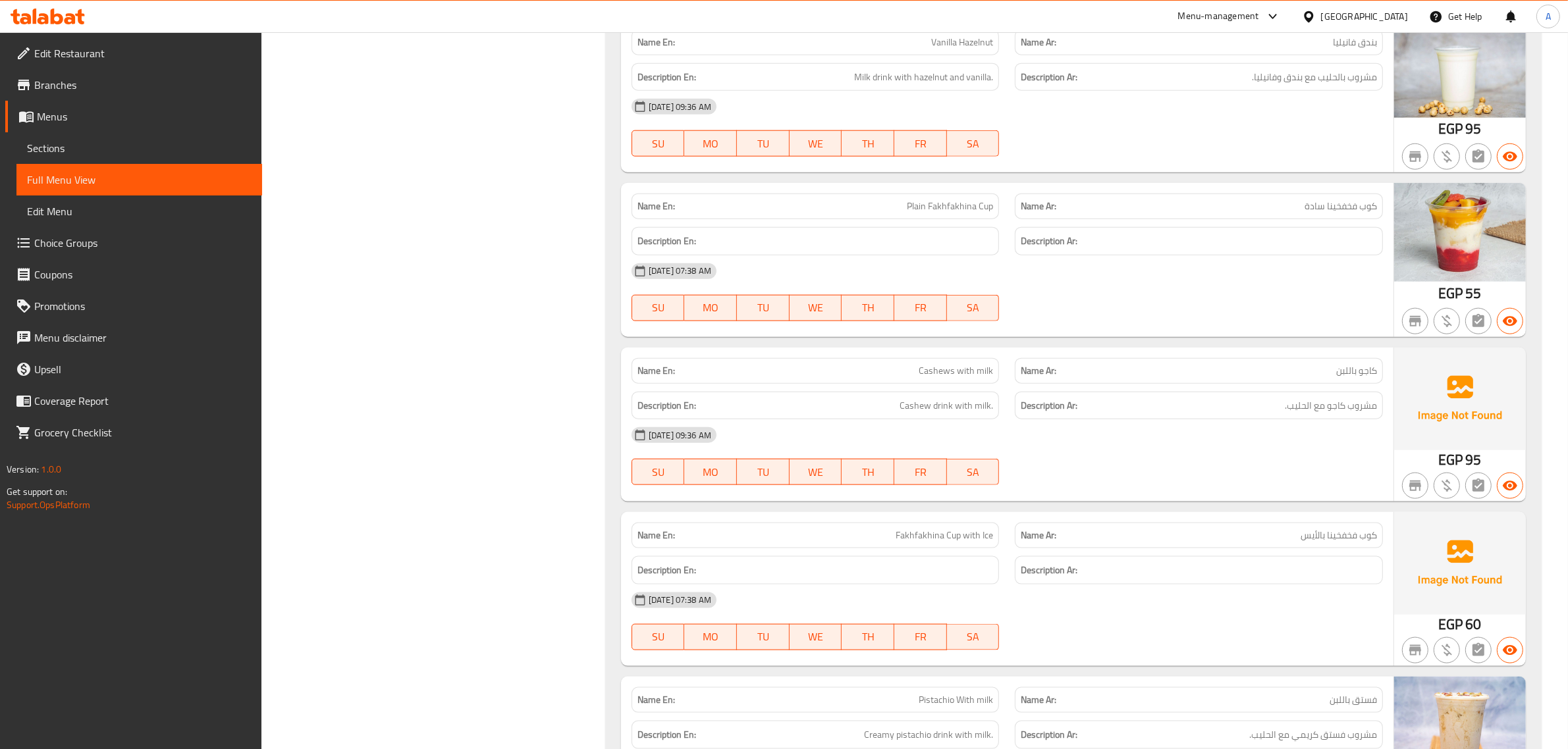
click at [985, 362] on div "Name En: Cashews with milk" at bounding box center [815, 371] width 368 height 26
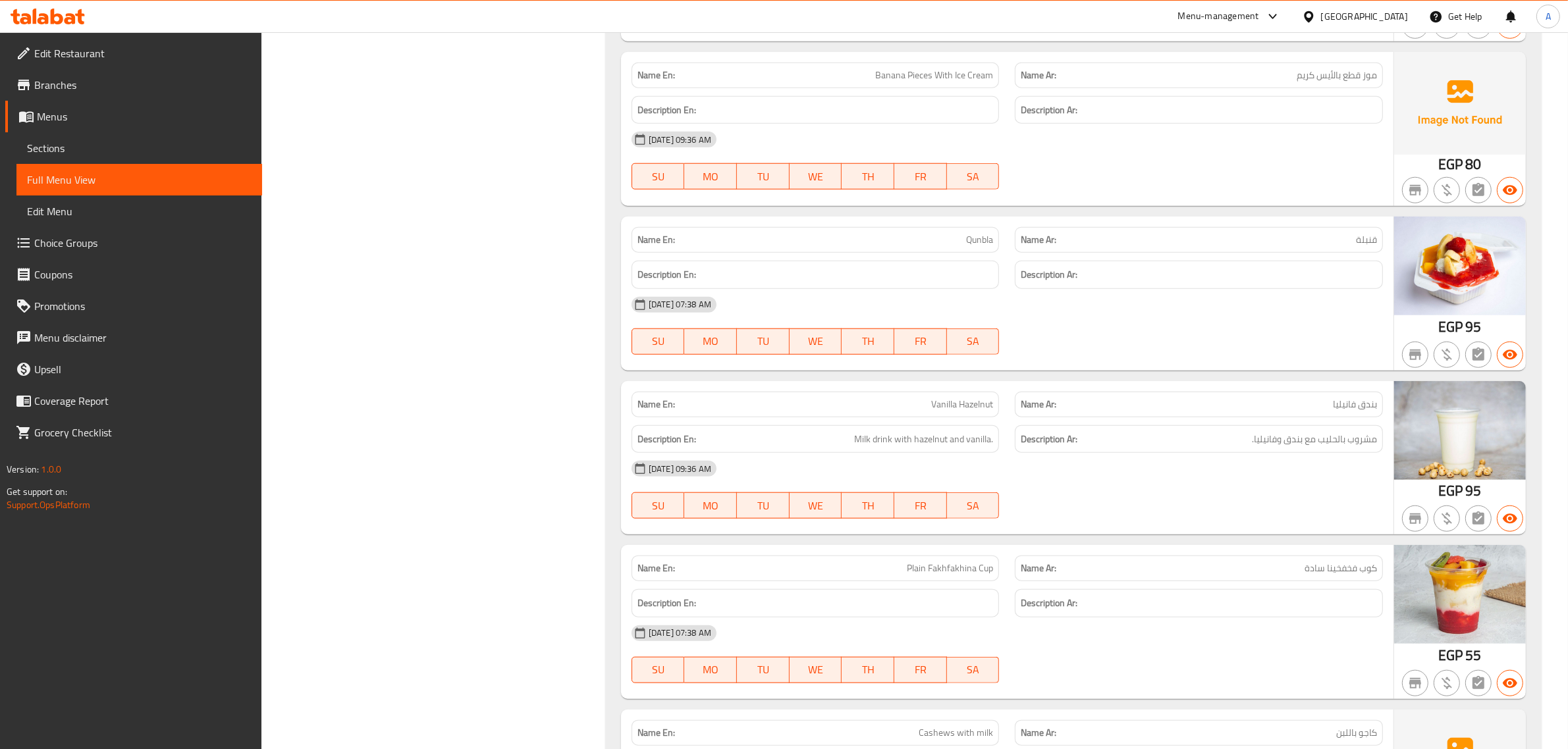
scroll to position [1559, 0]
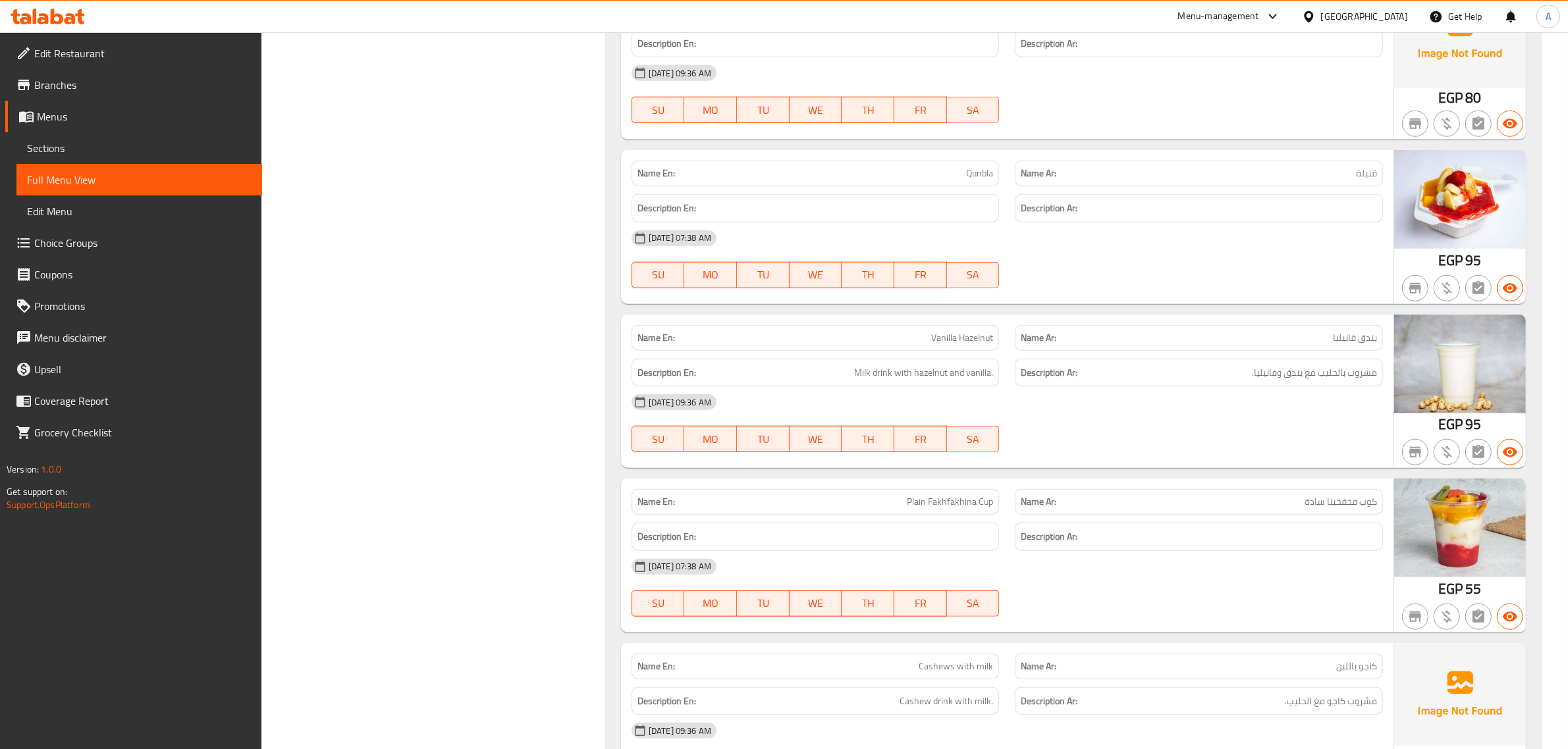
click at [937, 505] on span "Plain Fakhfakhina Cup" at bounding box center [950, 502] width 86 height 14
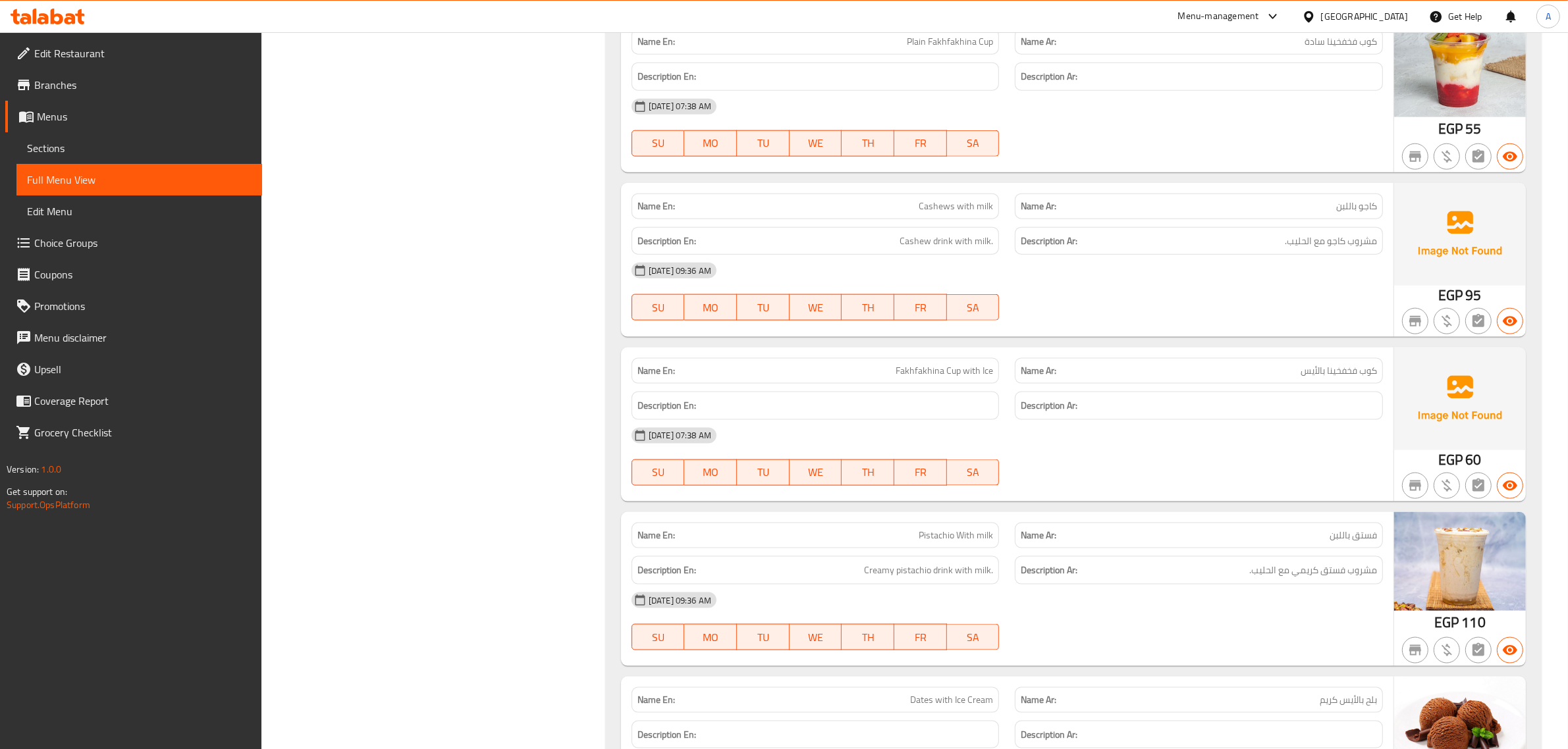
click at [1036, 376] on strong "Name Ar:" at bounding box center [1038, 370] width 36 height 14
click at [1019, 376] on div "Name Ar: كوب فخفخينا بالأيس" at bounding box center [1199, 371] width 368 height 26
click at [952, 376] on span "Fakhfakhina Cup with Ice" at bounding box center [944, 370] width 97 height 14
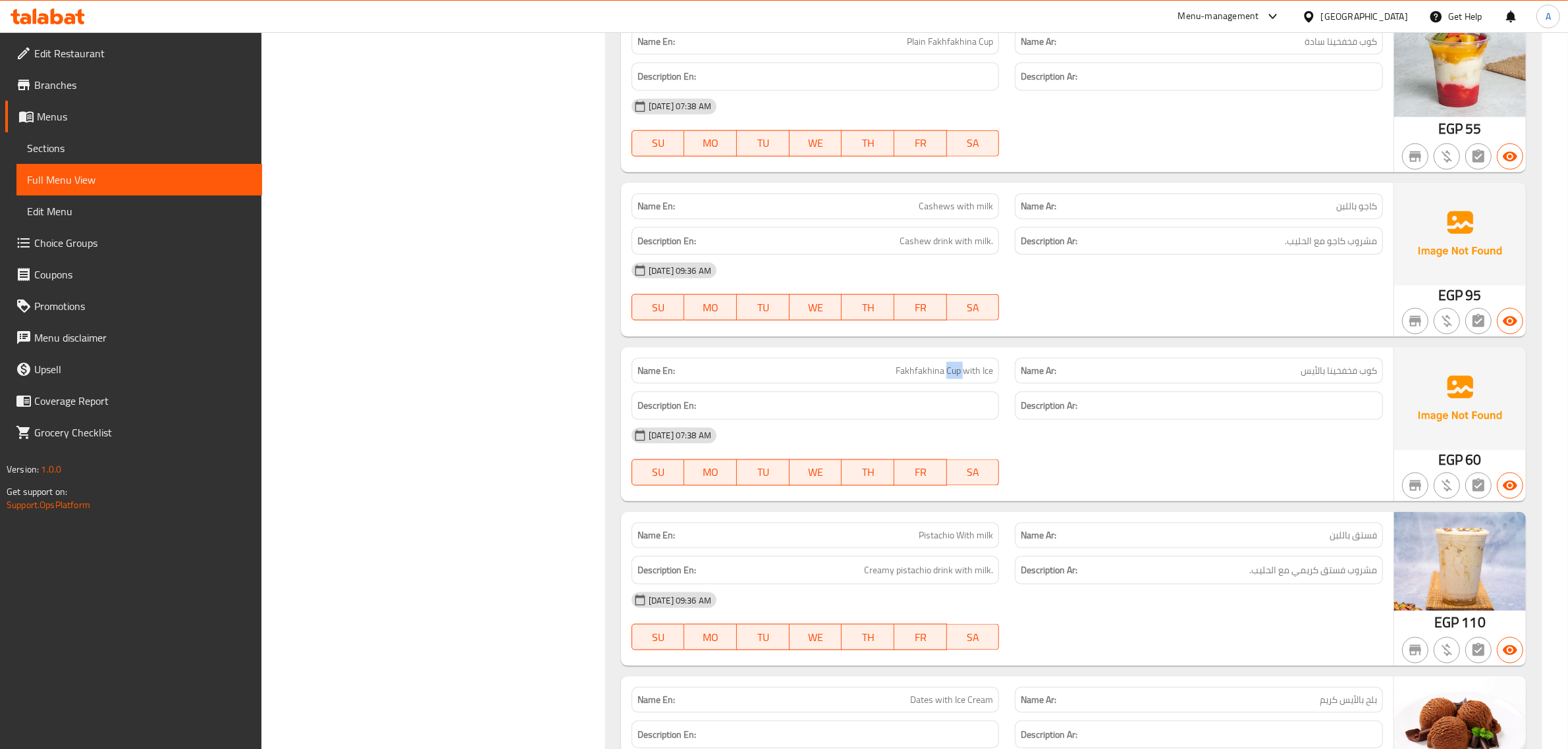
click at [952, 376] on span "Fakhfakhina Cup with Ice" at bounding box center [944, 370] width 97 height 14
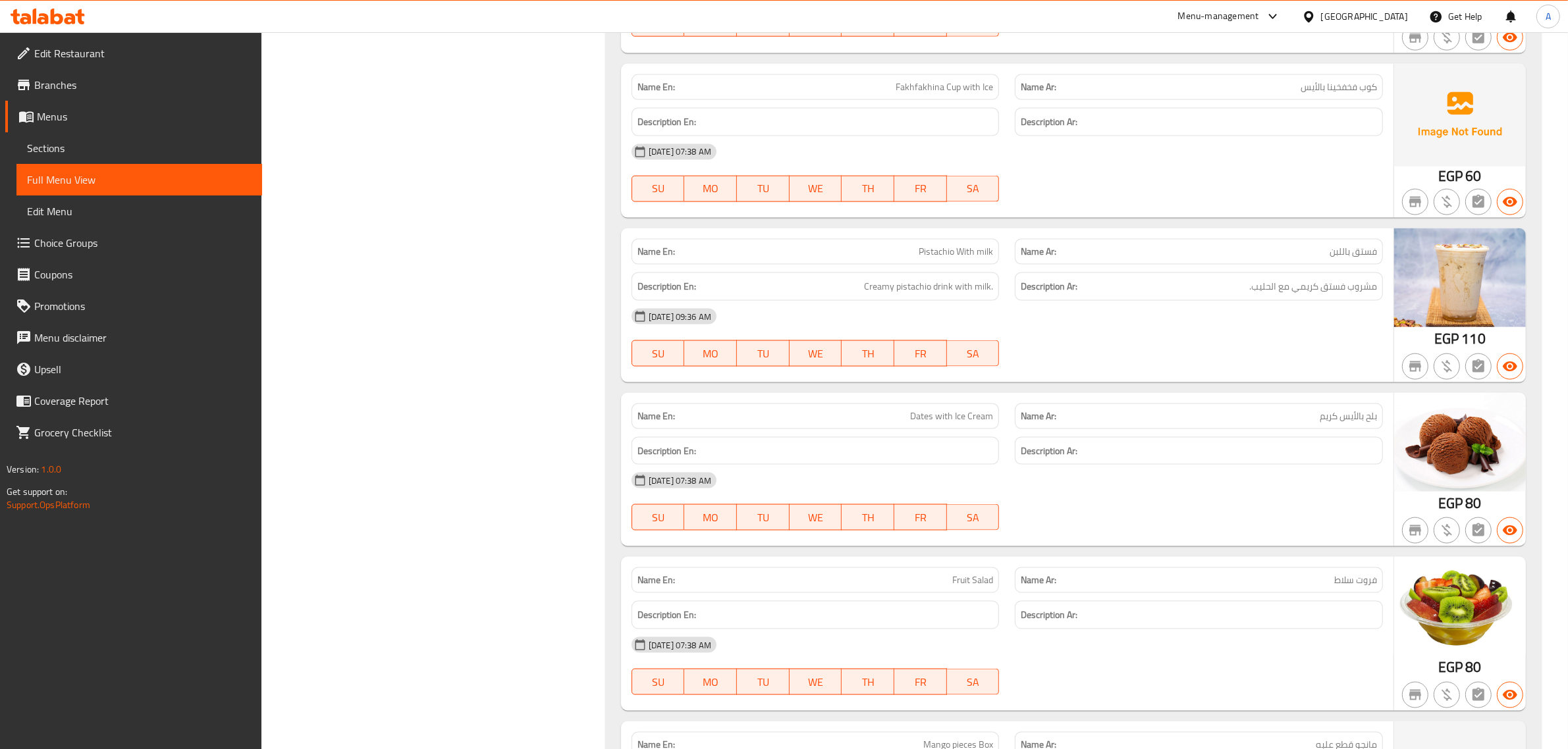
scroll to position [2436, 0]
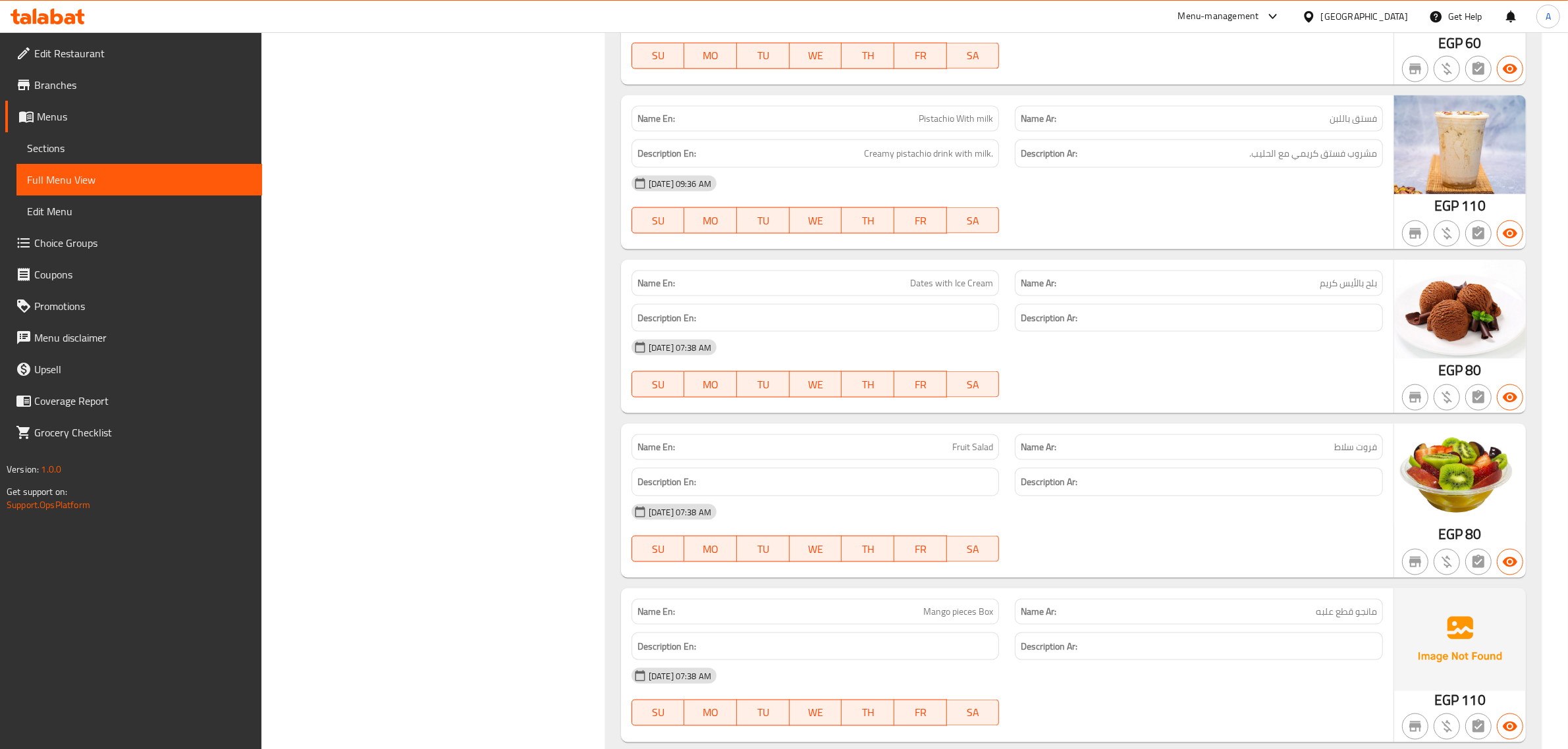
click at [922, 267] on div "Name En: Dates with Ice Cream" at bounding box center [816, 283] width 384 height 41
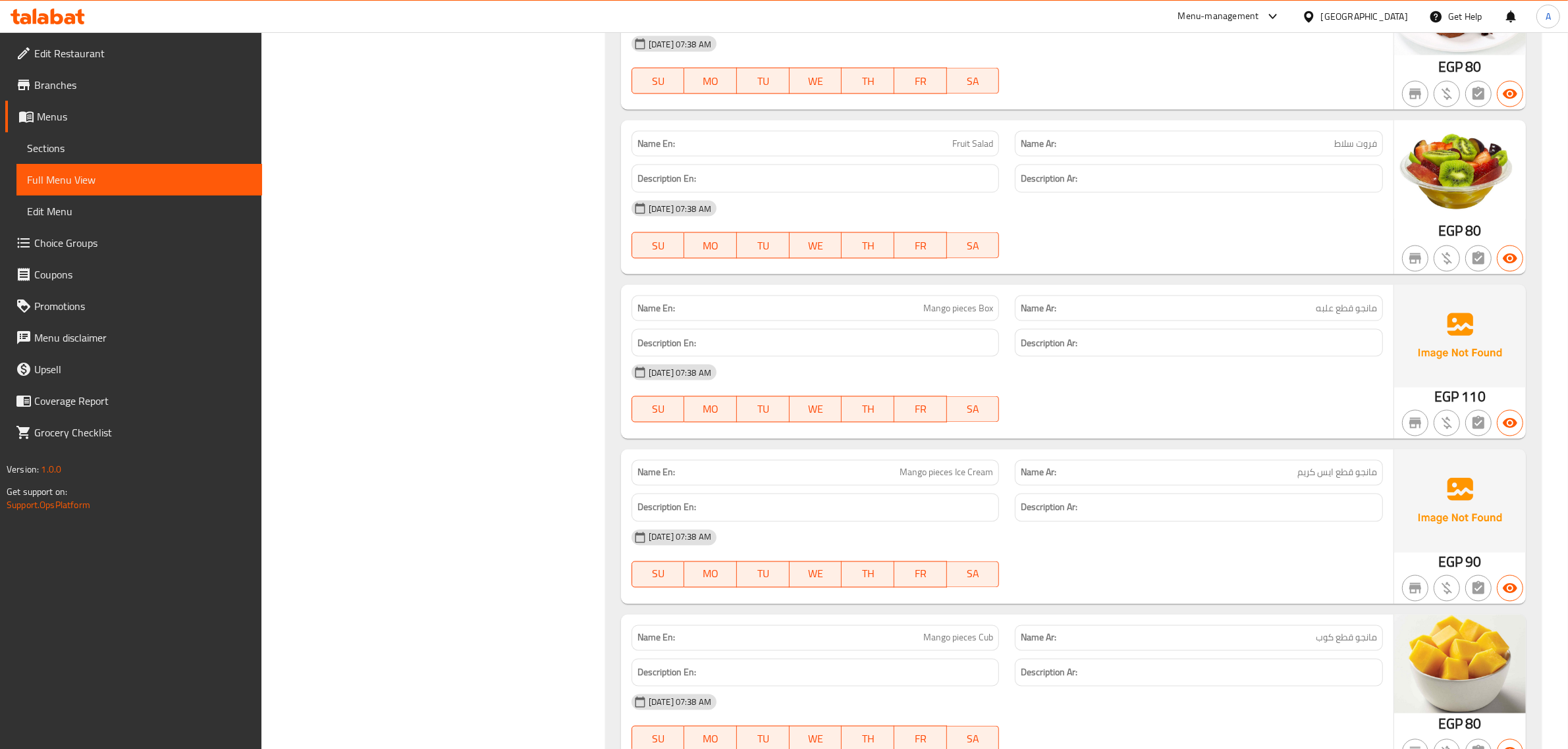
scroll to position [2815, 0]
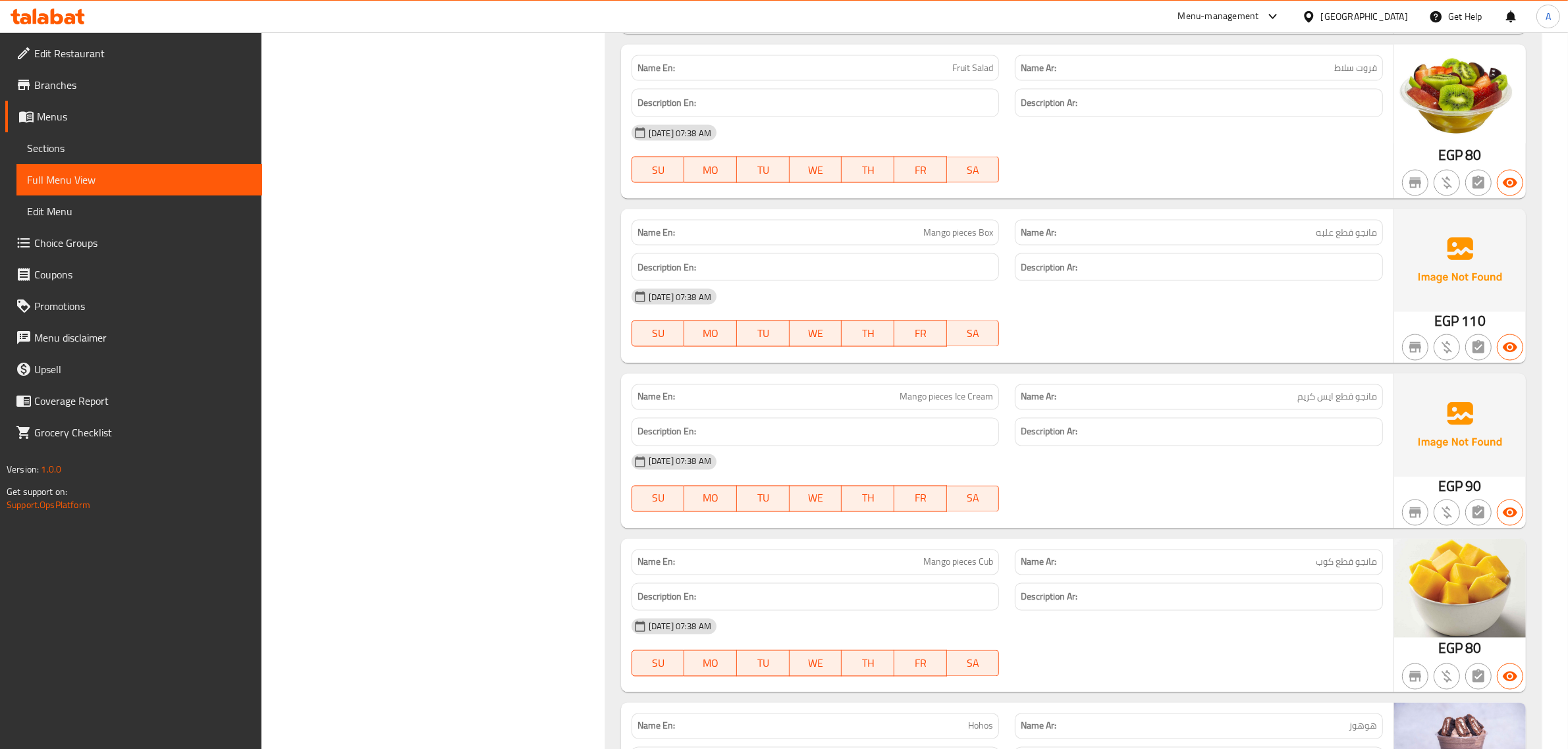
click at [976, 235] on span "Mango pieces Box" at bounding box center [958, 232] width 69 height 14
click at [1005, 430] on div "Description En:" at bounding box center [816, 432] width 384 height 44
click at [976, 404] on span "Mango pieces Ice Cream" at bounding box center [946, 396] width 93 height 14
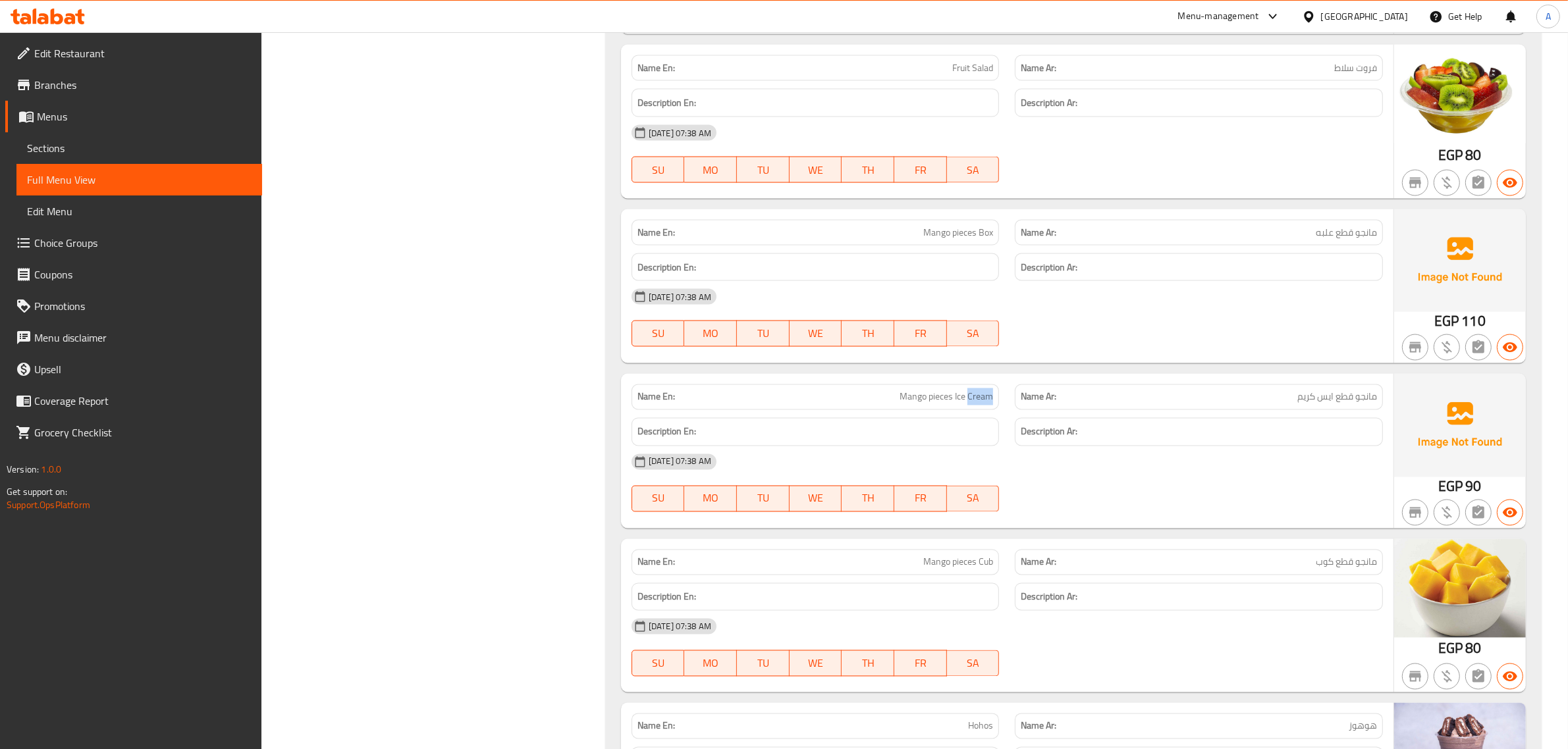
click at [976, 404] on span "Mango pieces Ice Cream" at bounding box center [946, 396] width 93 height 14
click at [1251, 404] on p "Name Ar: مانجو قطع ایس کریم" at bounding box center [1199, 396] width 356 height 14
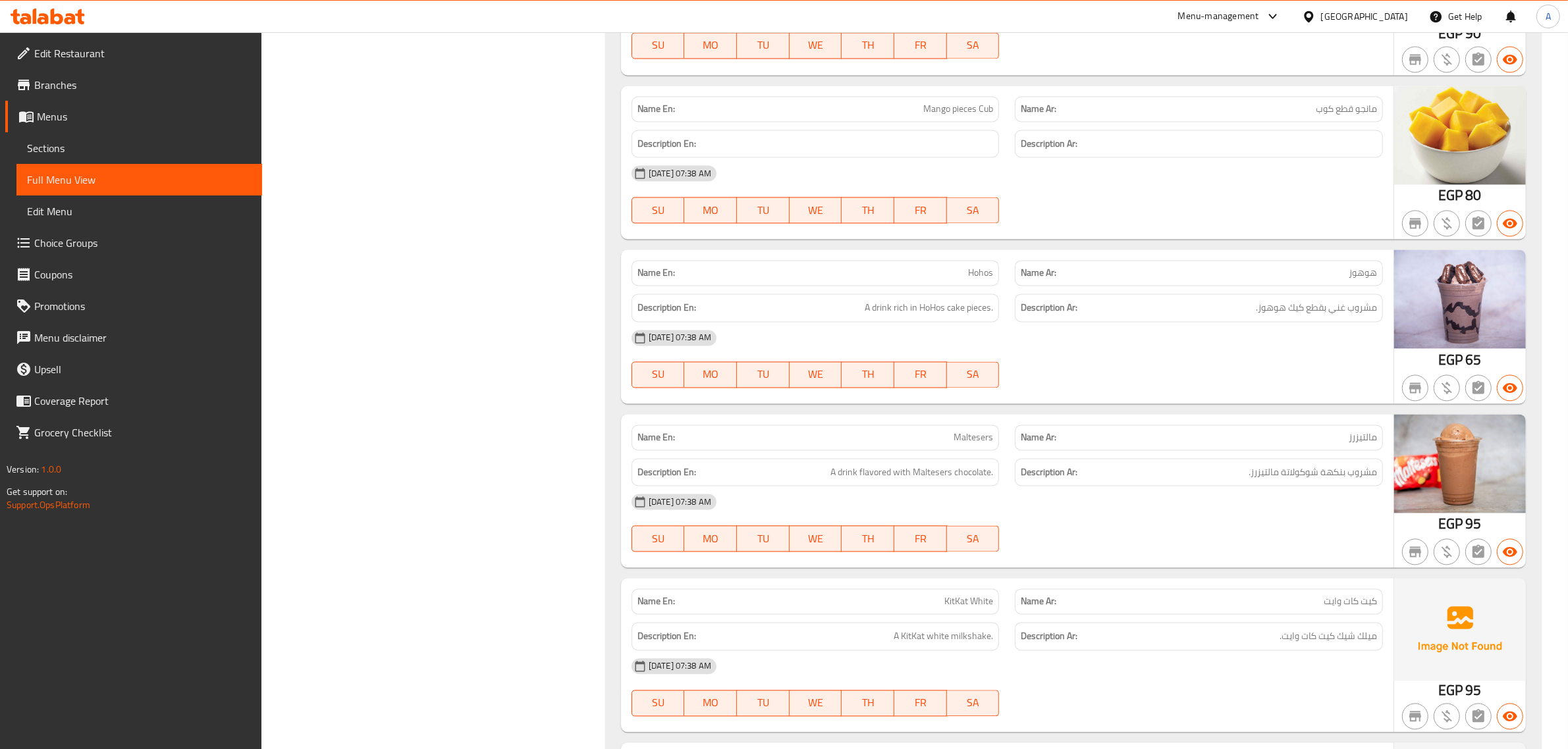
scroll to position [3277, 0]
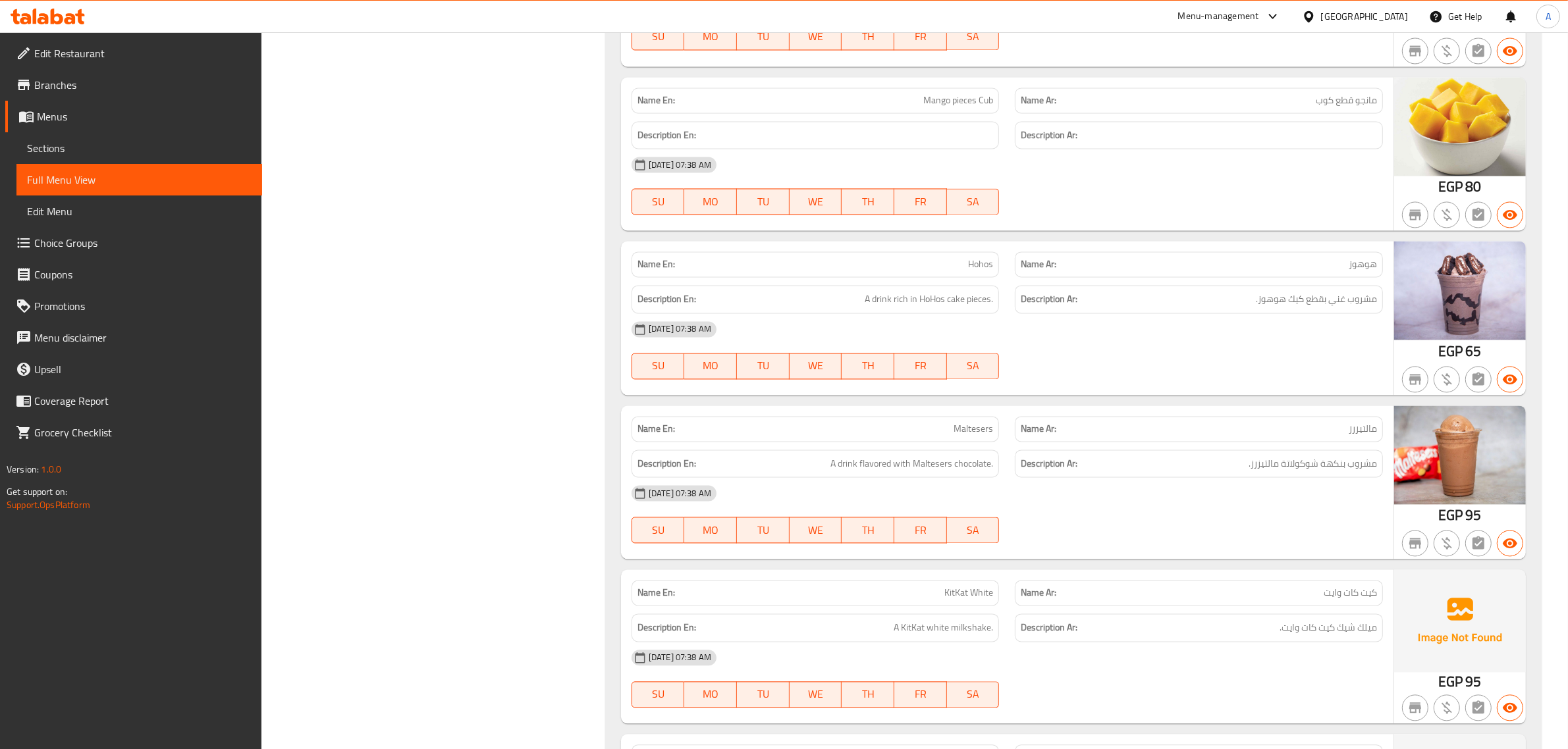
click at [978, 108] on span "Mango pieces Cub" at bounding box center [958, 100] width 69 height 14
copy span "Cub"
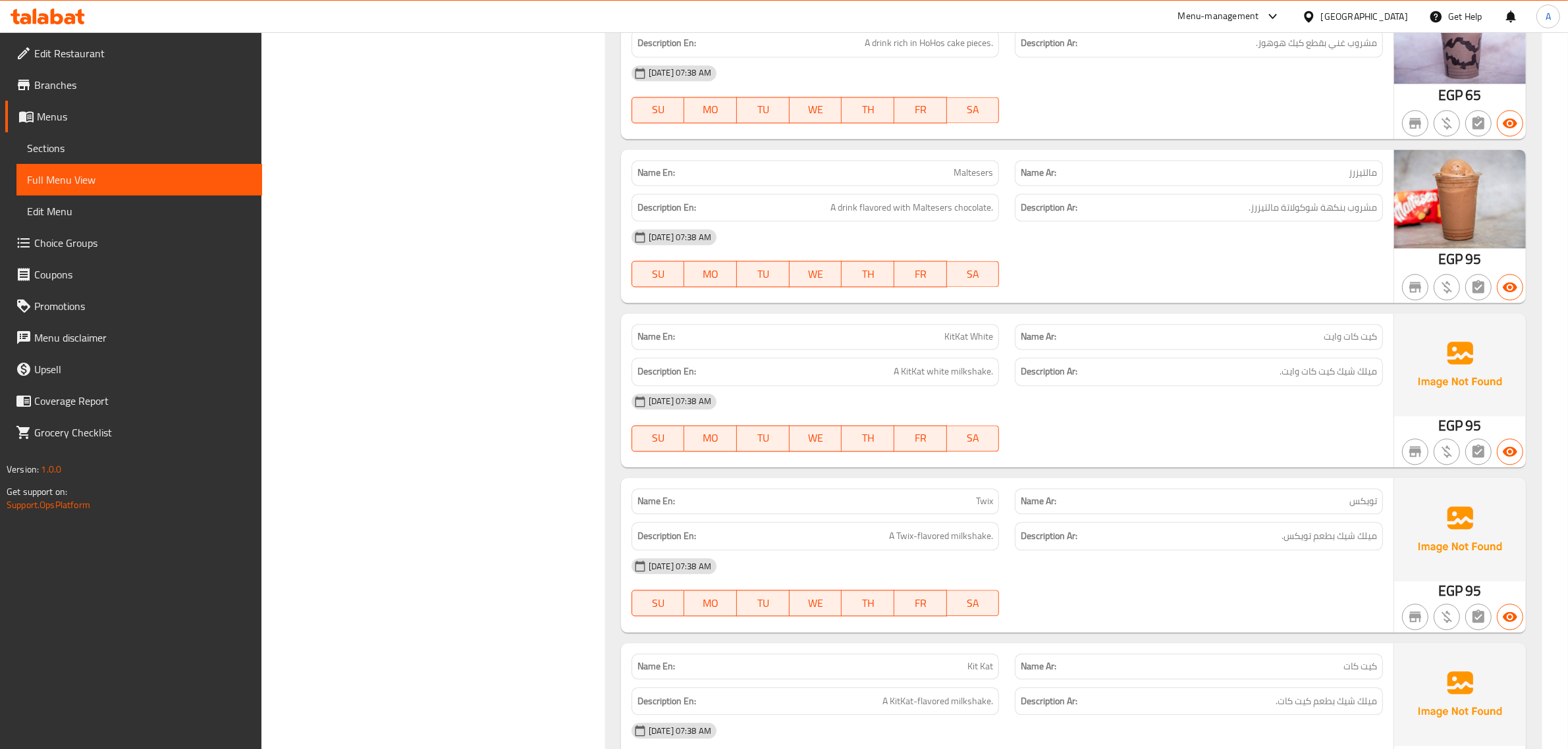
scroll to position [3790, 0]
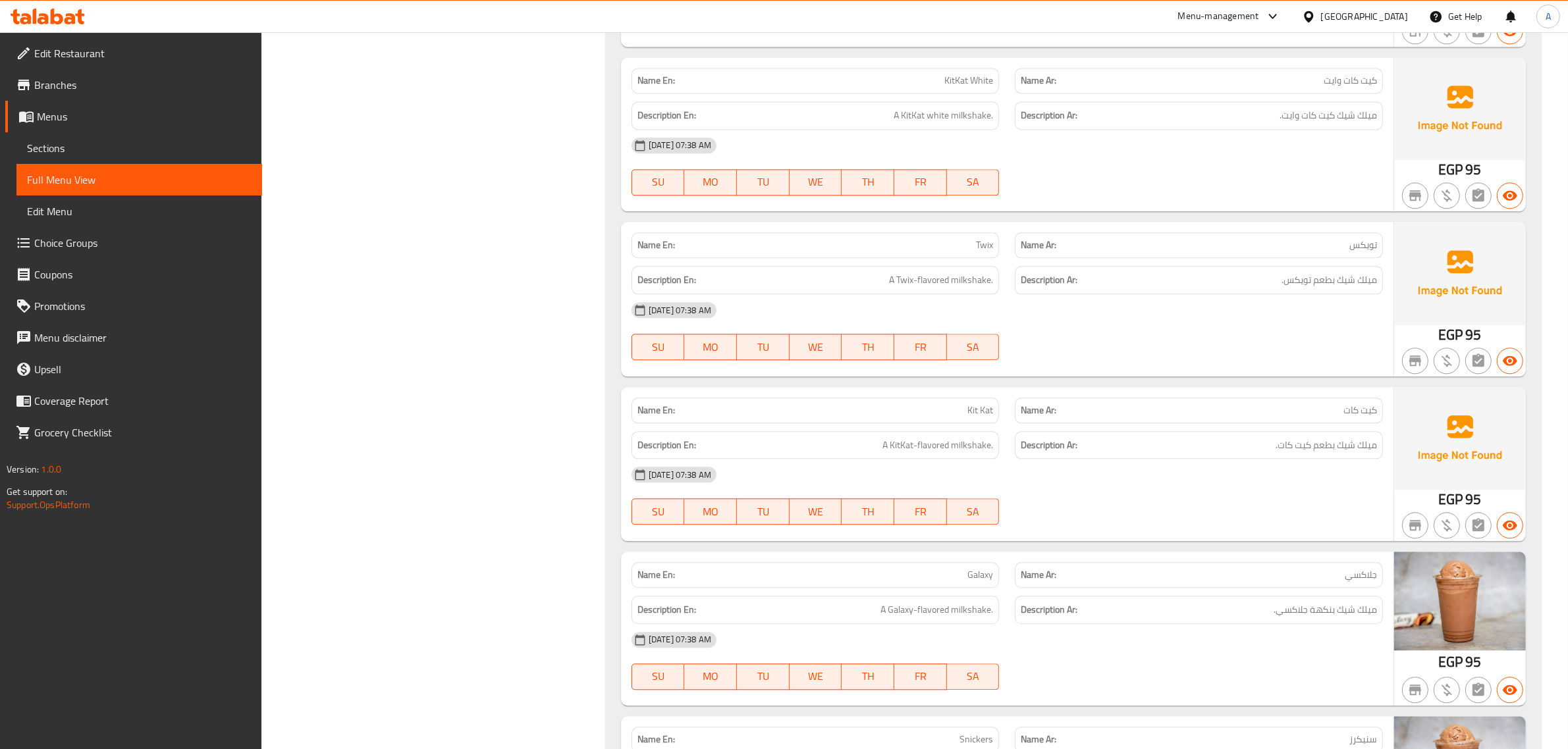
click at [1140, 409] on div "Name Ar: كيت كات" at bounding box center [1199, 410] width 368 height 26
click at [1143, 408] on div "Name Ar: كيت كات" at bounding box center [1199, 410] width 368 height 26
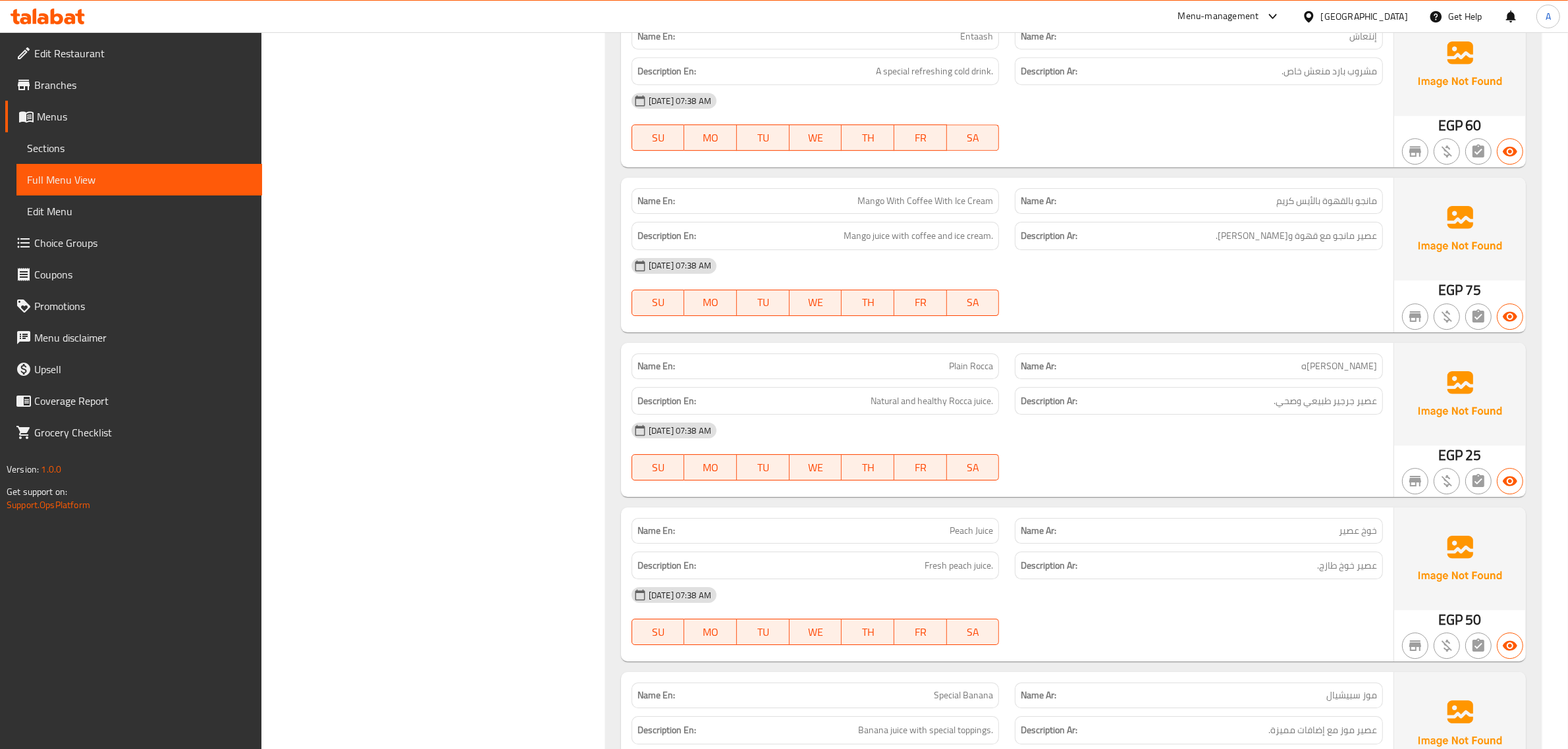
scroll to position [5324, 0]
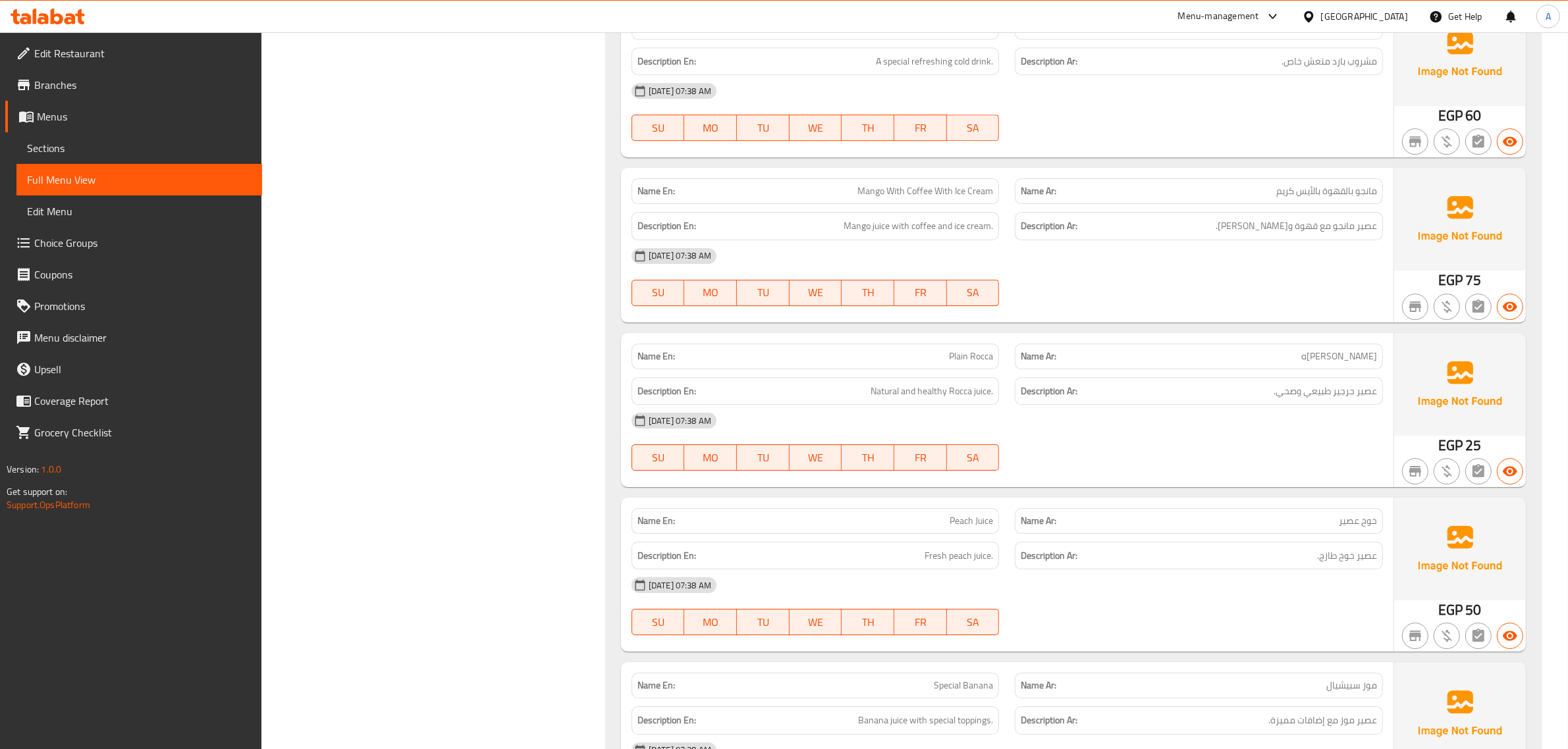
click at [942, 196] on span "Mango With Coffee With Ice Cream" at bounding box center [926, 191] width 136 height 14
click at [942, 195] on span "Mango With Coffee With Ice Cream" at bounding box center [926, 191] width 136 height 14
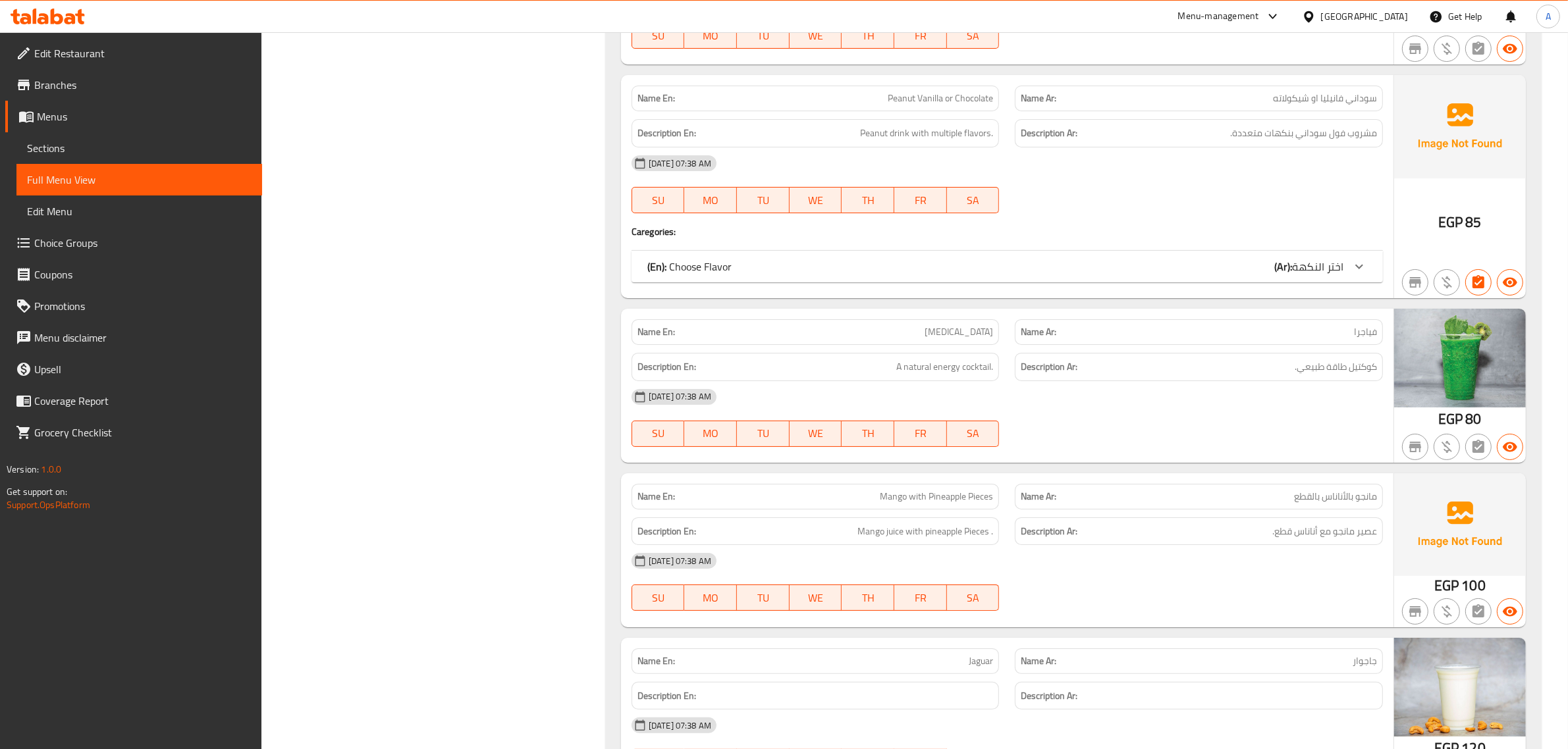
scroll to position [6424, 0]
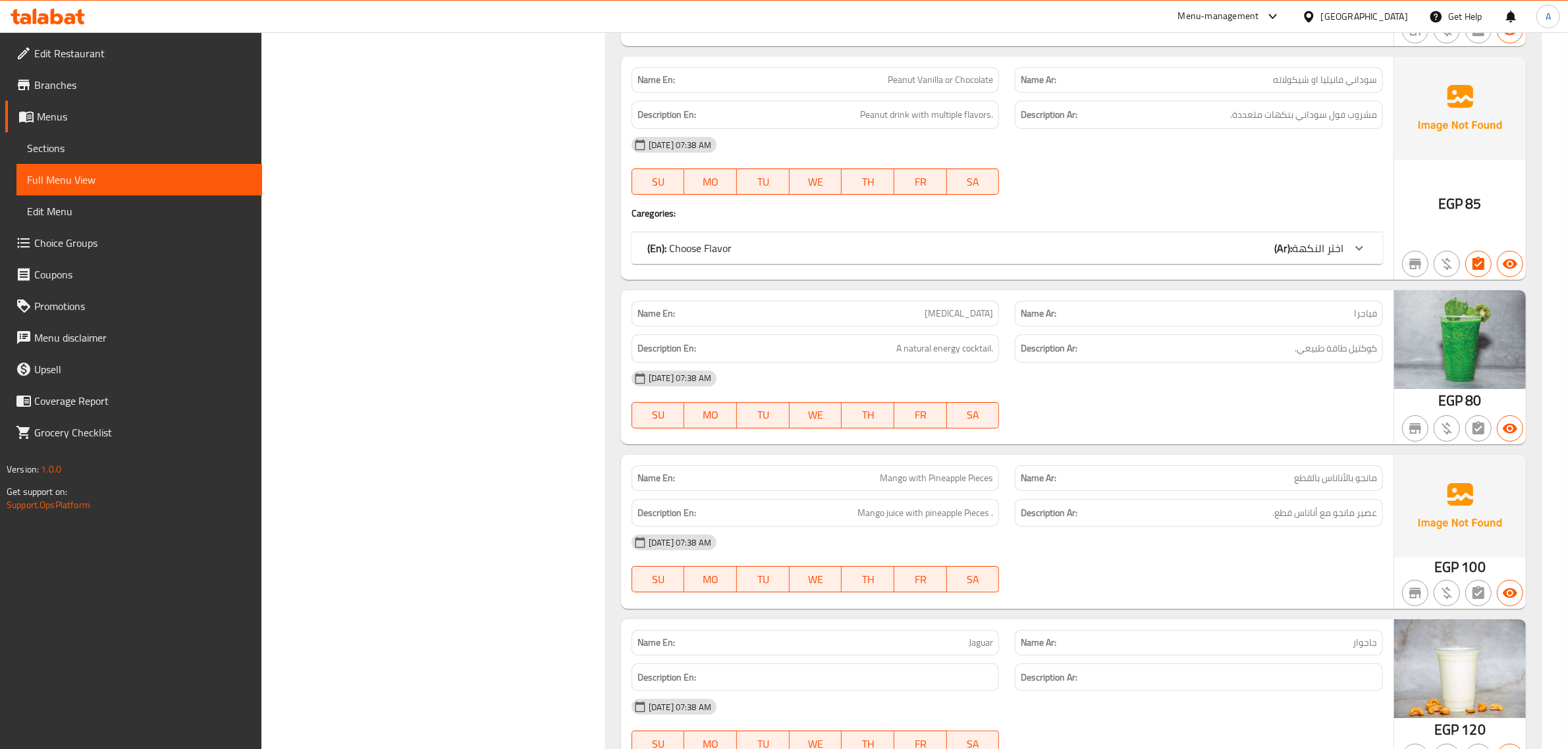
click at [1068, 254] on div "(En): Choose Flavor (Ar): اختر النكهة" at bounding box center [995, 248] width 696 height 16
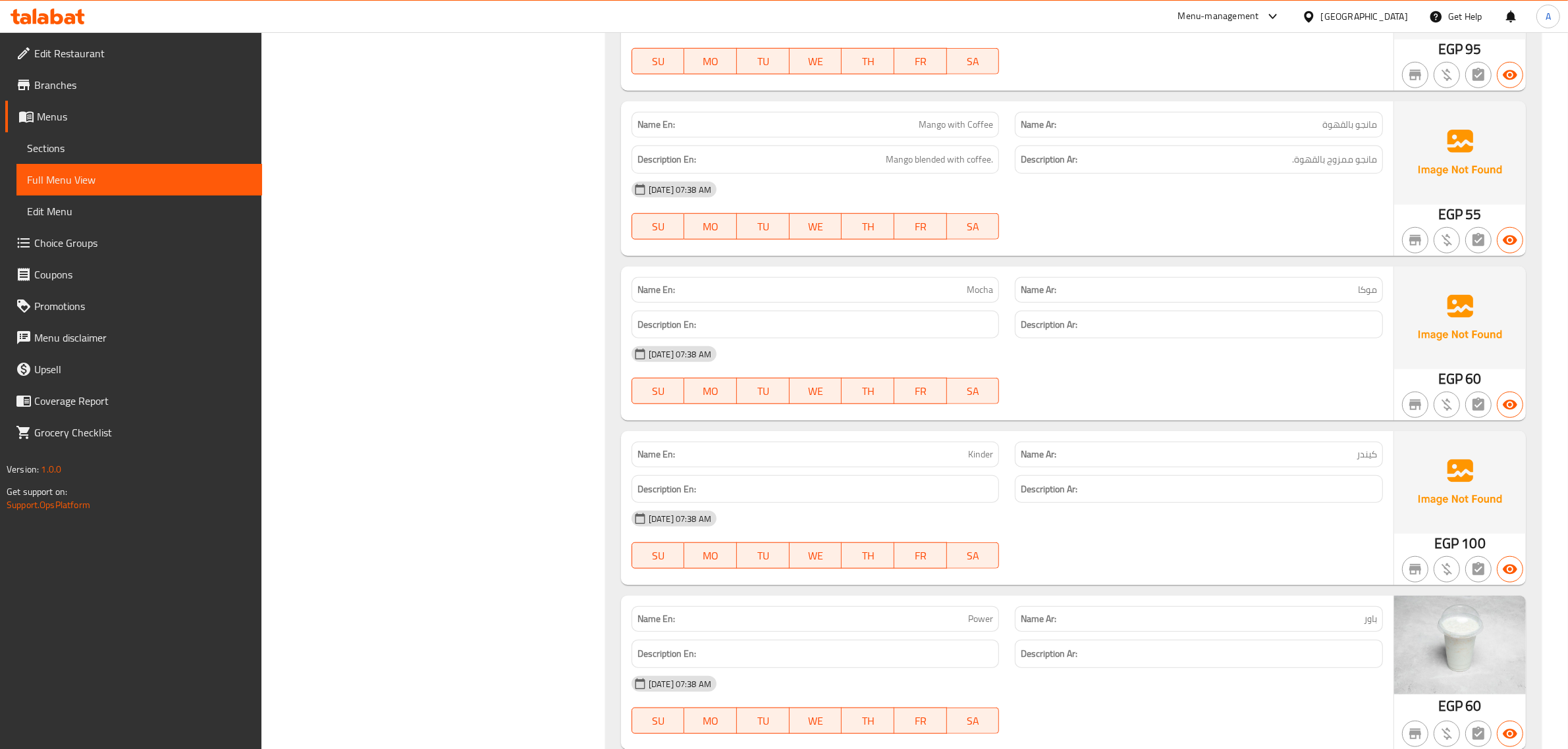
scroll to position [7622, 0]
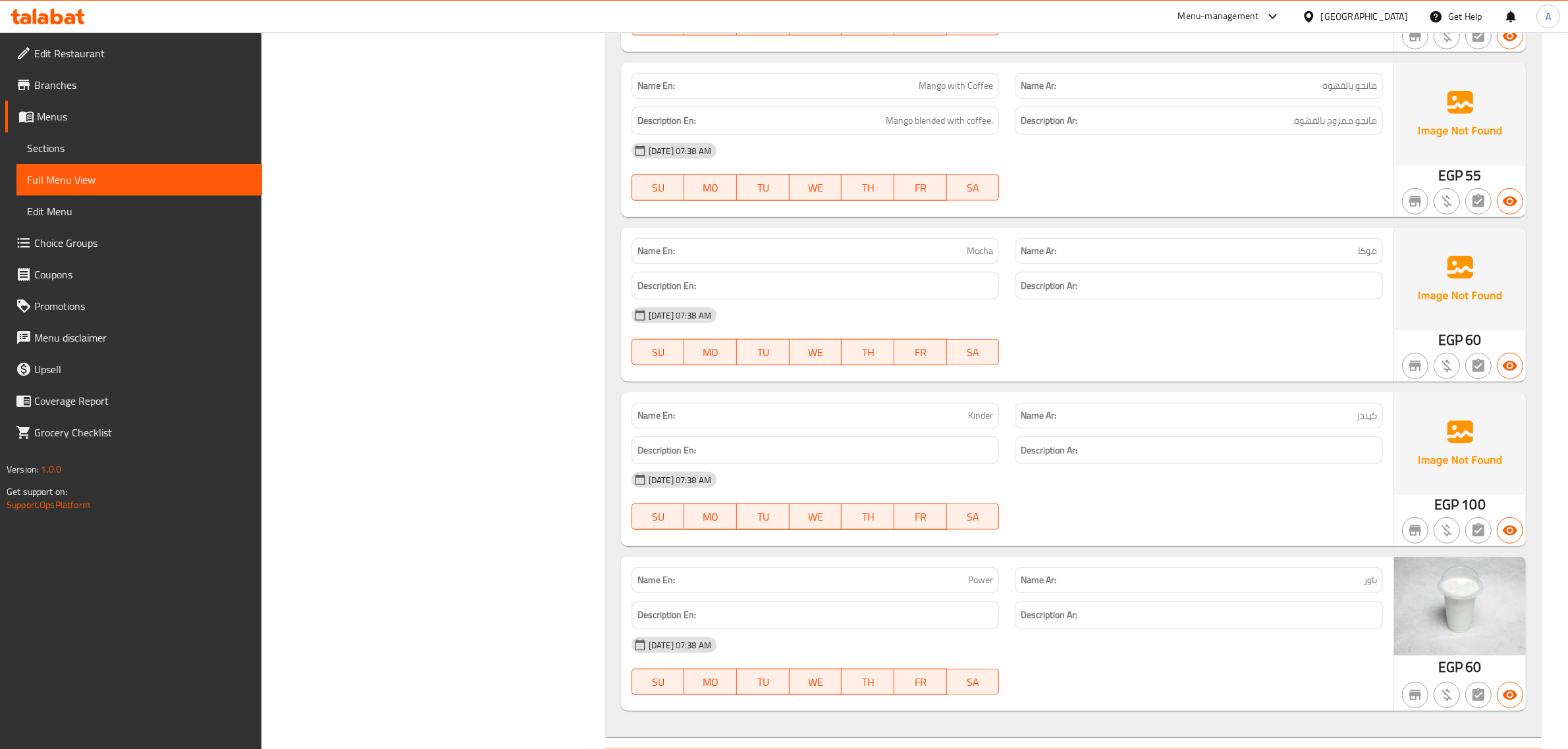
click at [1271, 283] on div "Description Ar:" at bounding box center [1199, 286] width 384 height 44
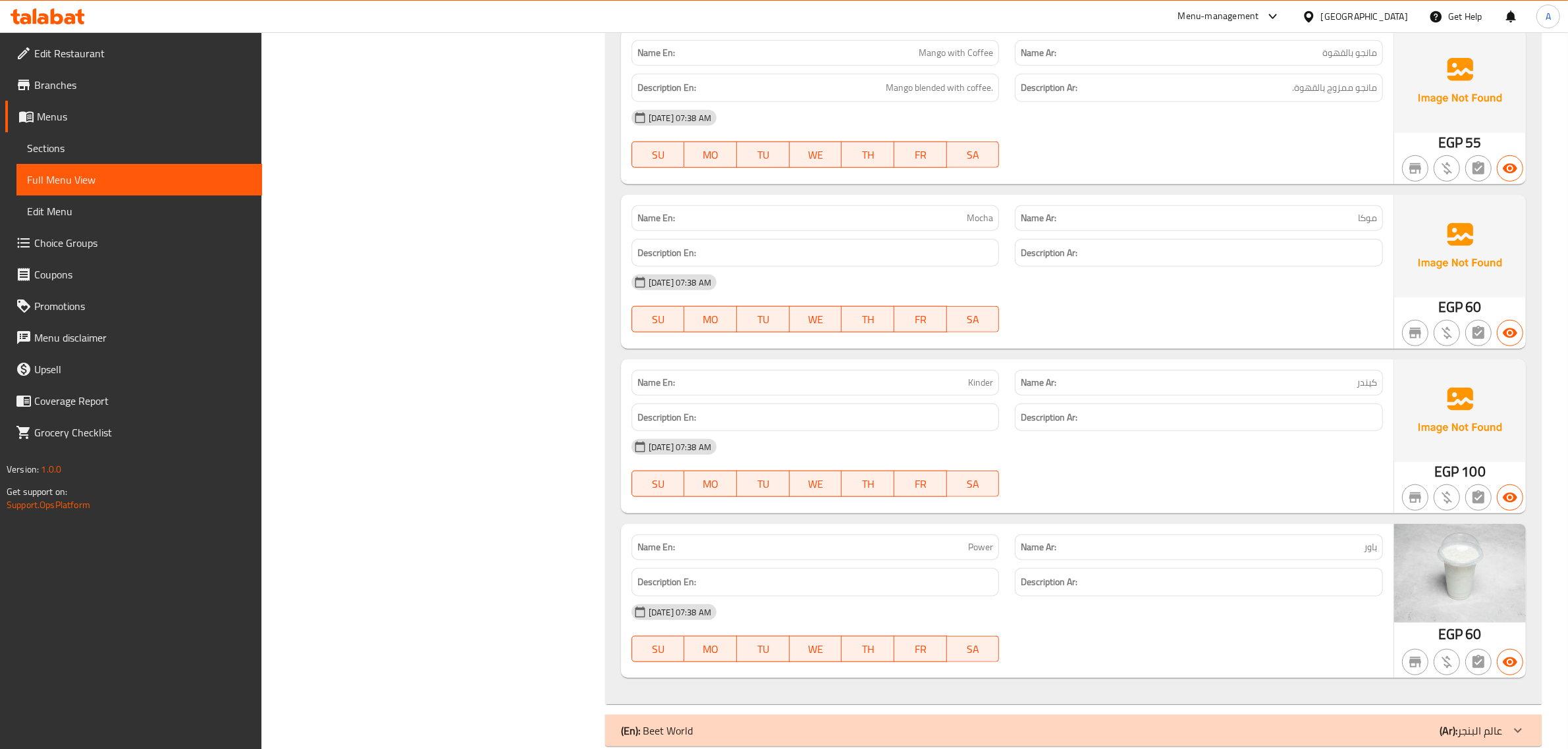
scroll to position [7693, 0]
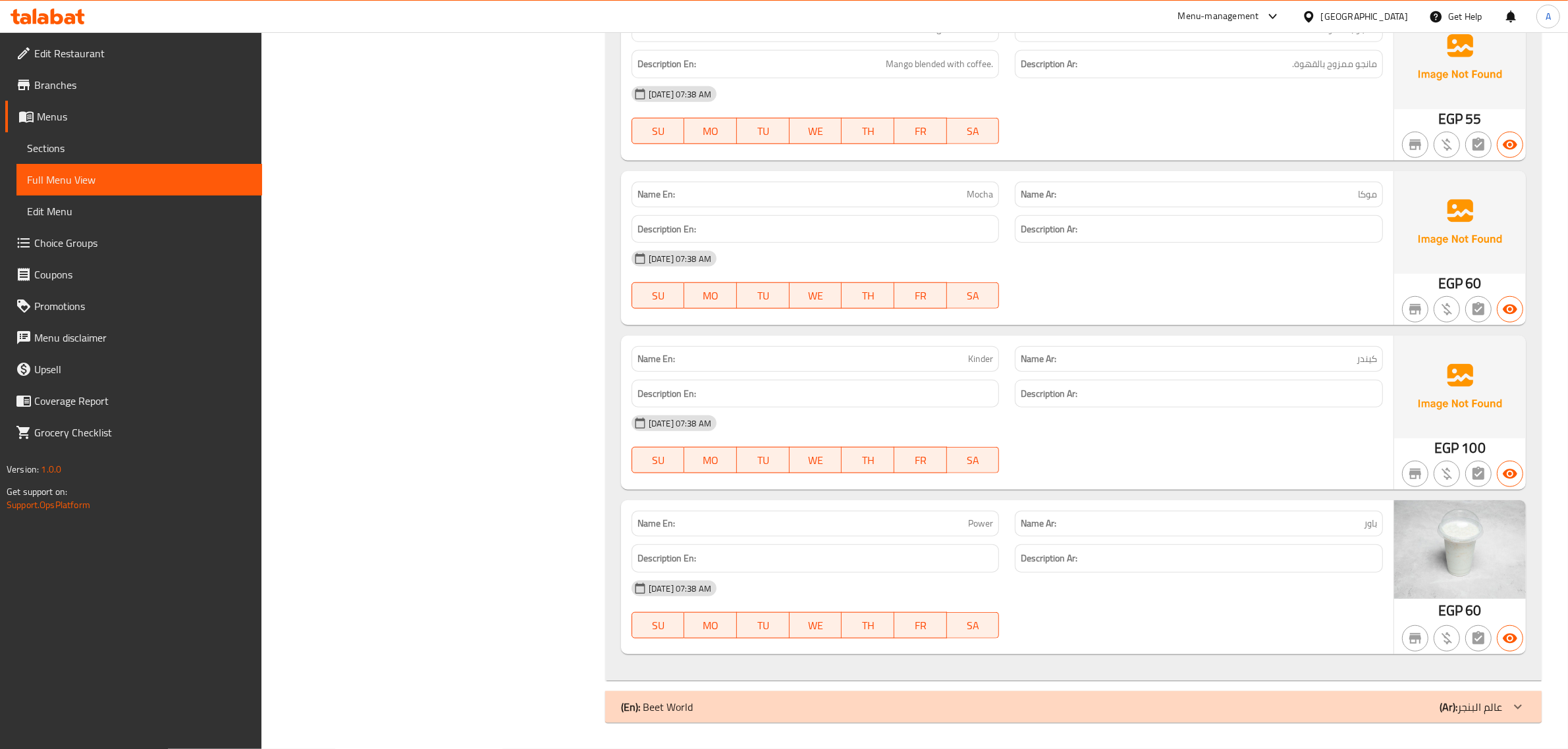
click at [1447, 709] on b "(Ar):" at bounding box center [1448, 707] width 18 height 20
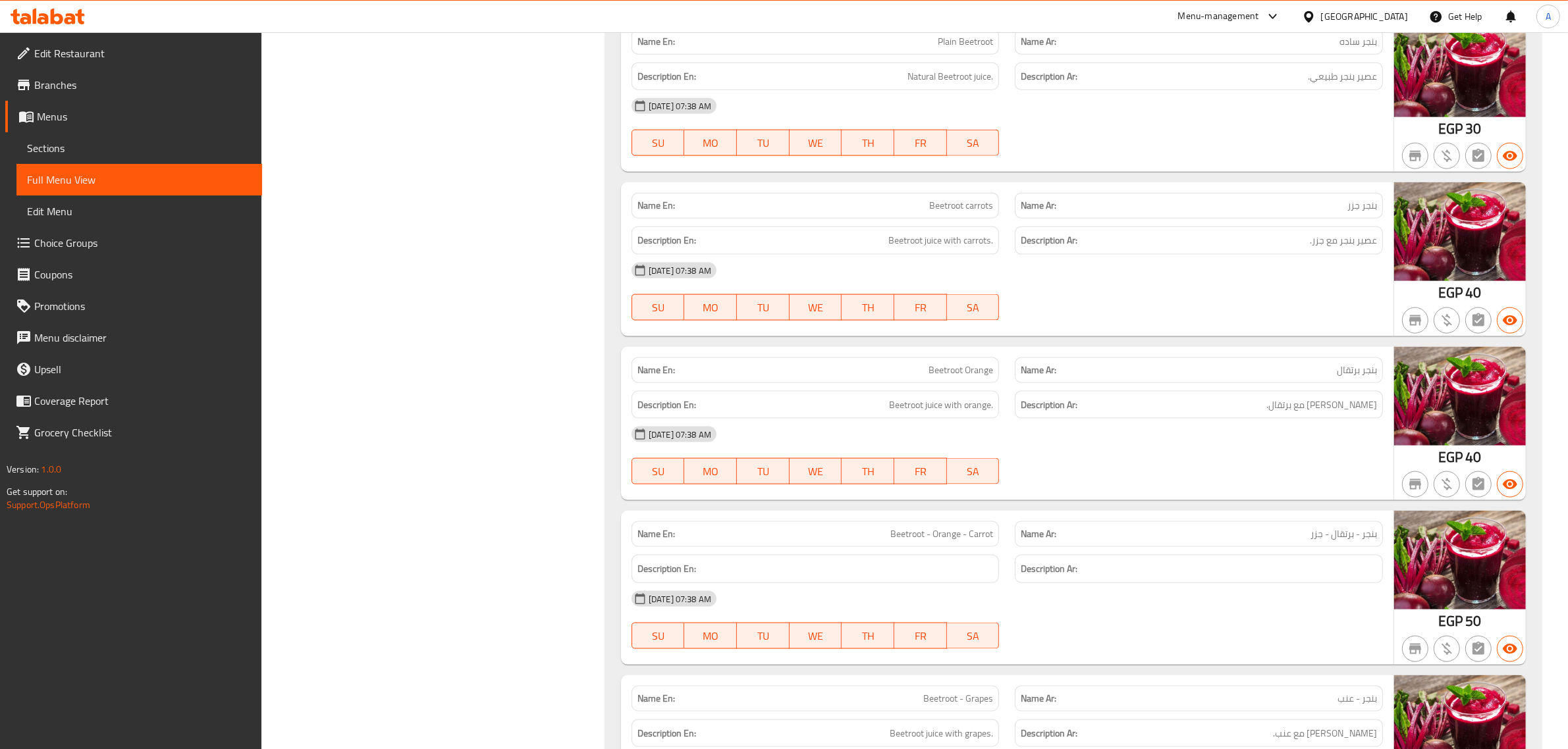
scroll to position [8386, 0]
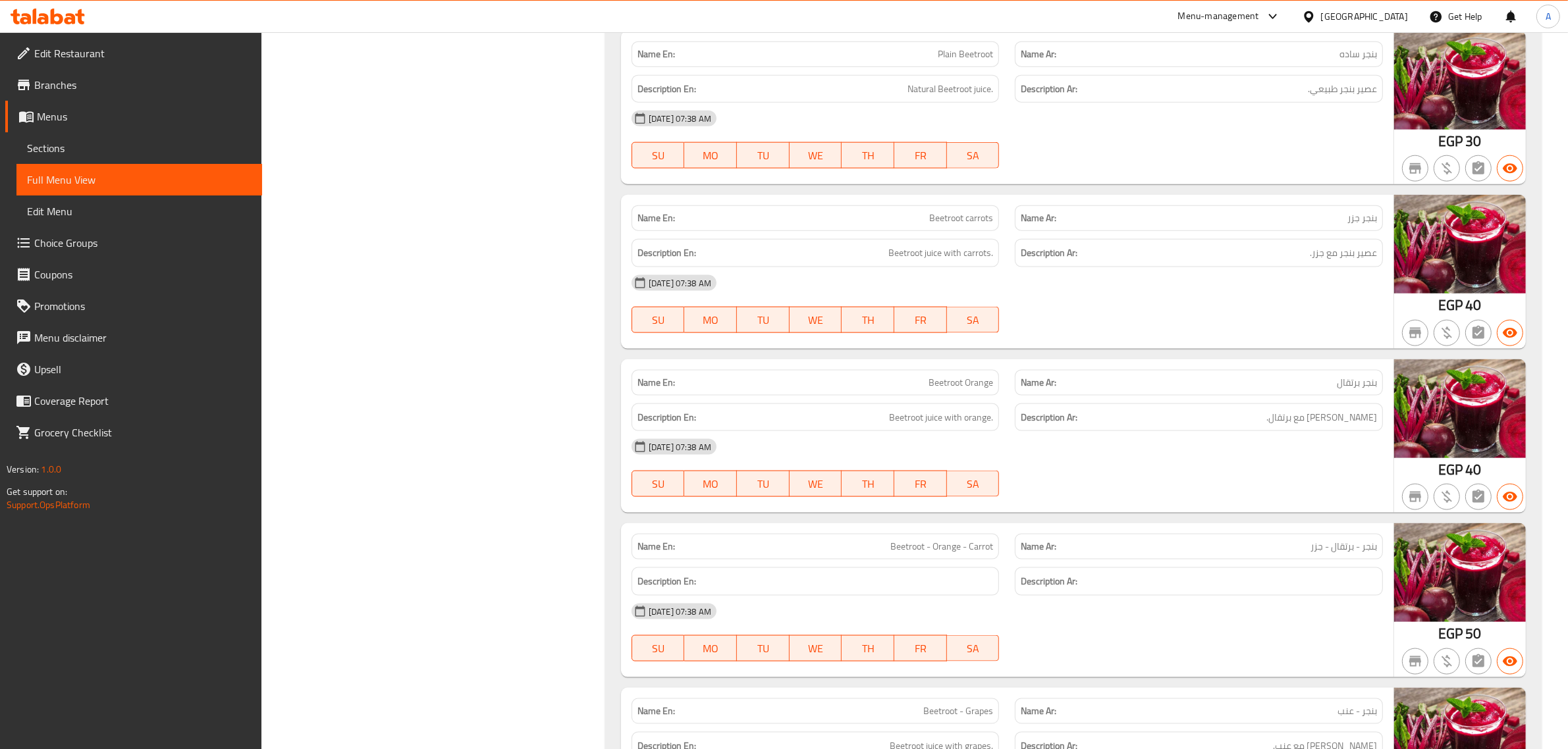
click at [957, 231] on div "Name En: Beetroot carrots" at bounding box center [815, 218] width 368 height 26
click at [1273, 225] on p "Name Ar: بنجر جزر" at bounding box center [1199, 218] width 356 height 14
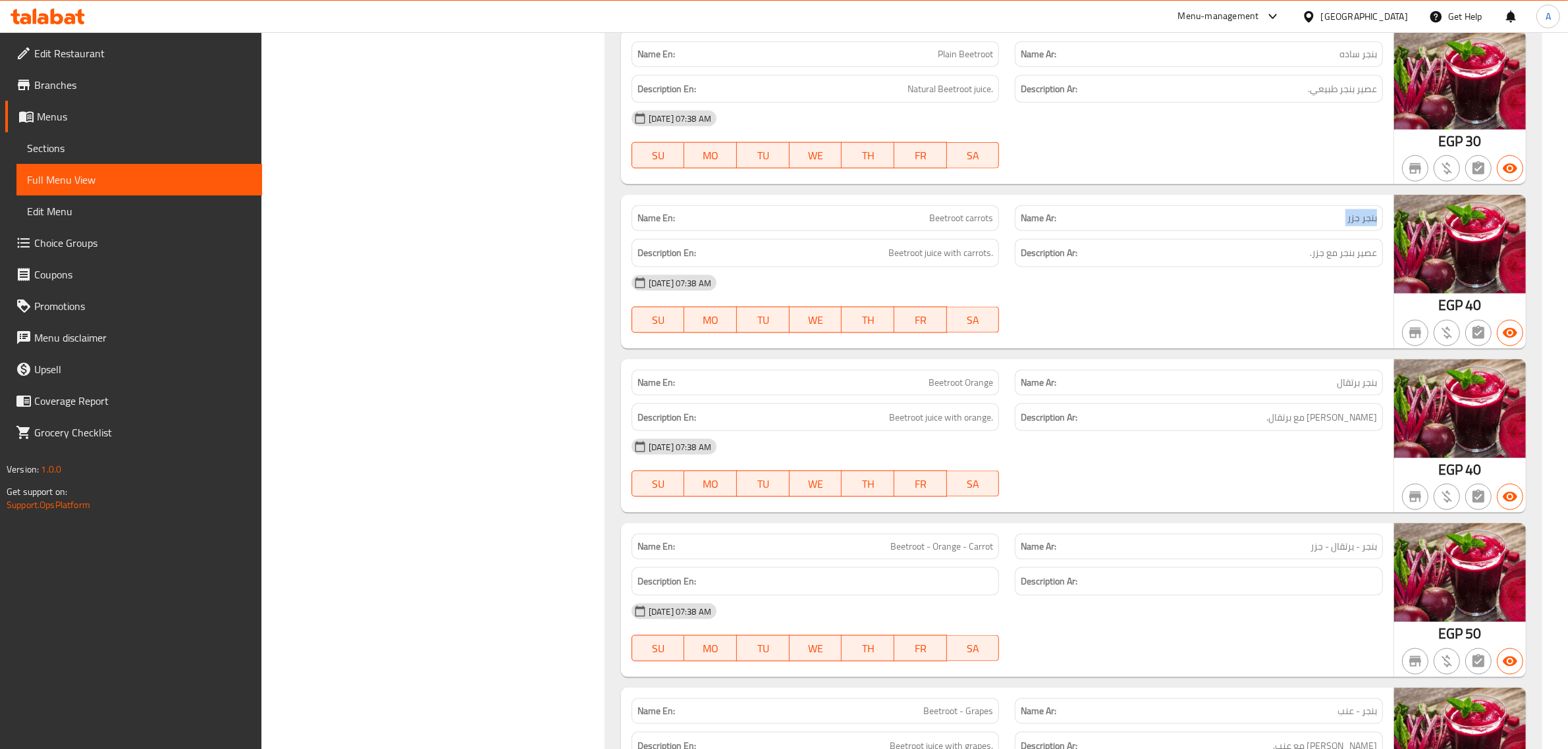
click at [1273, 225] on p "Name Ar: بنجر جزر" at bounding box center [1199, 218] width 356 height 14
click at [1237, 390] on p "Name Ar: بنجر برتقال" at bounding box center [1199, 382] width 356 height 14
click at [906, 390] on p "Name En: Beetroot Orange" at bounding box center [816, 382] width 356 height 14
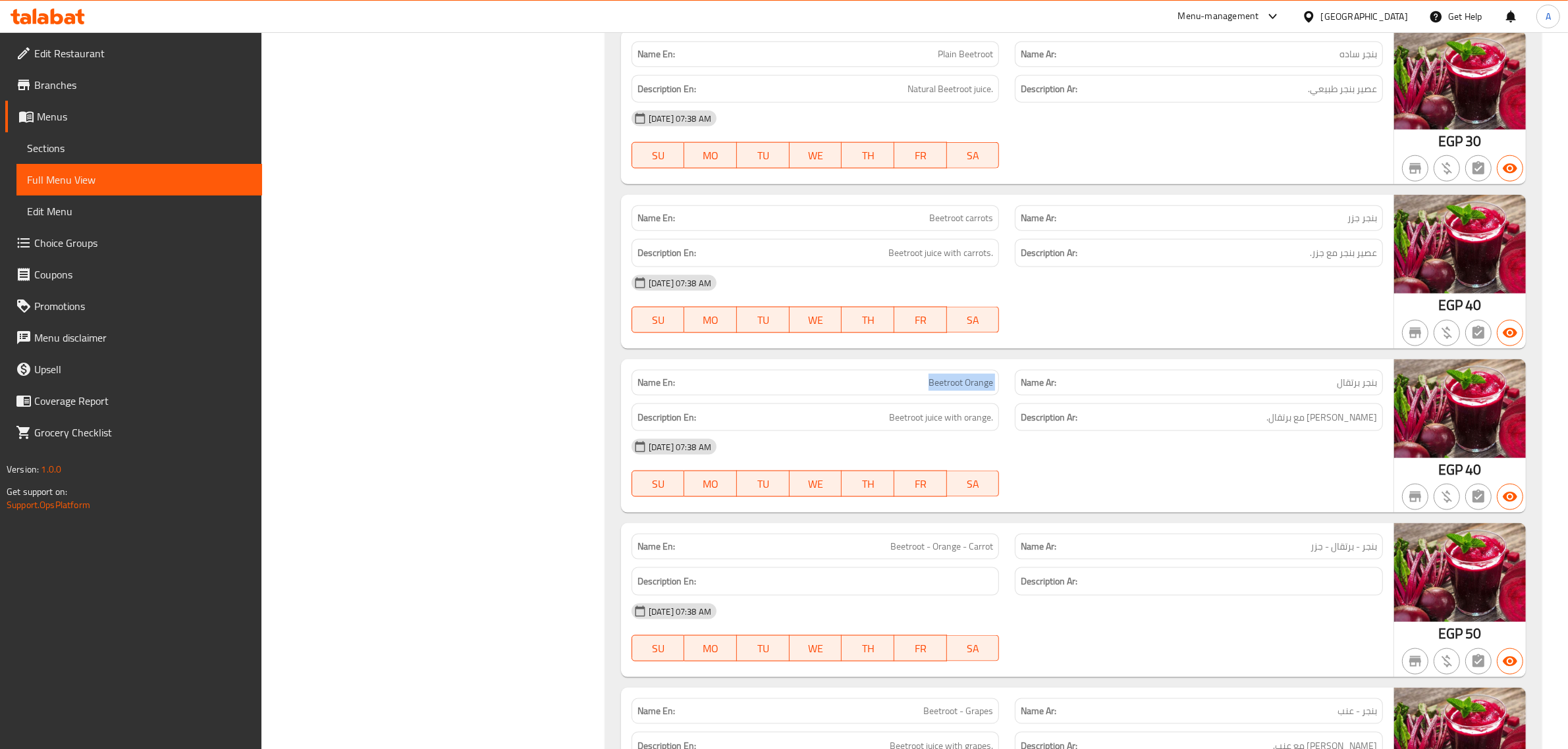
click at [906, 390] on p "Name En: Beetroot Orange" at bounding box center [816, 382] width 356 height 14
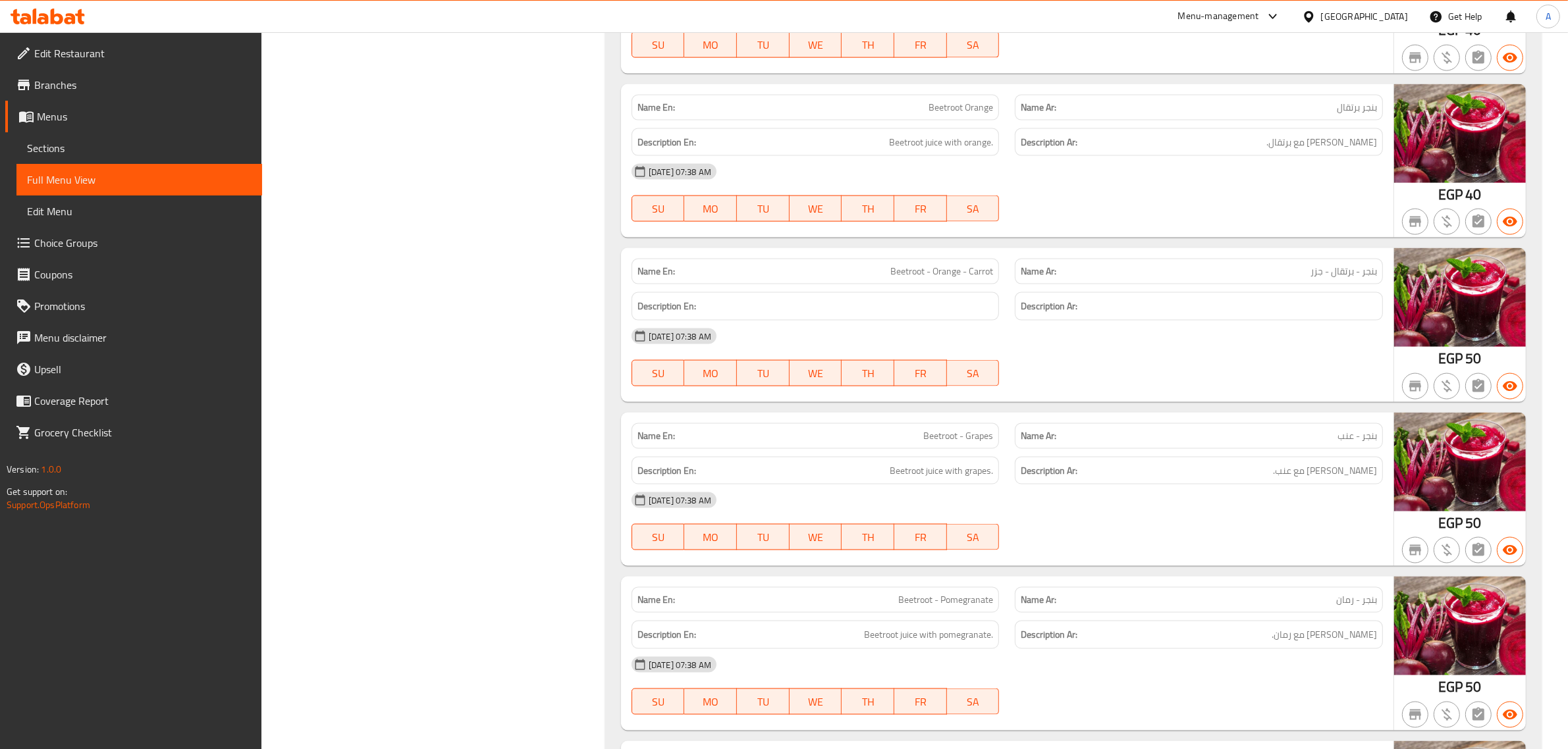
scroll to position [8804, 0]
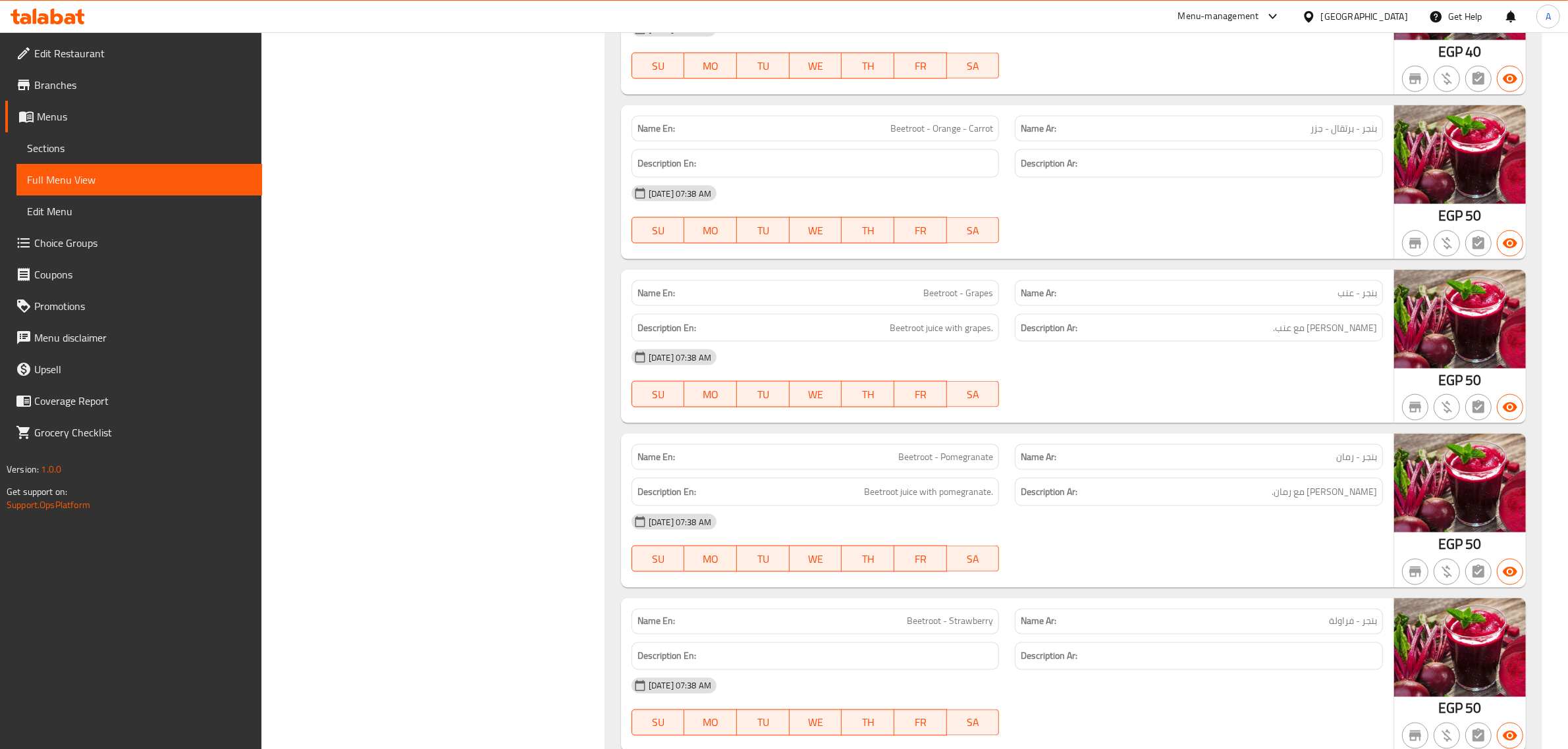
click at [1034, 300] on strong "Name Ar:" at bounding box center [1038, 293] width 36 height 14
click at [1003, 443] on div "Name En: Plain Beetroot Name Ar: بنجر ساده Description En: Natural Beetroot jui…" at bounding box center [1073, 604] width 937 height 1993
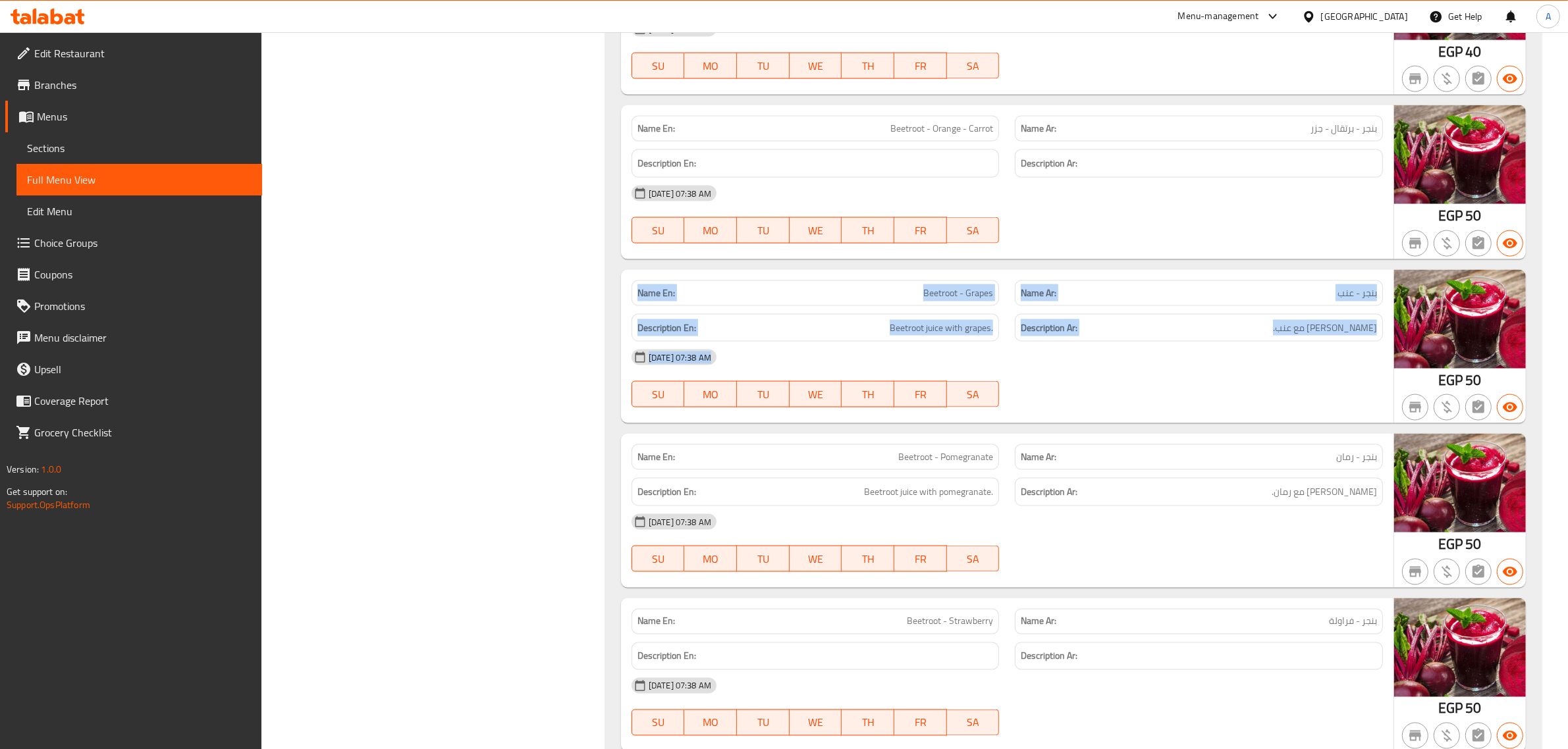
click at [1003, 443] on div "Name En: Plain Beetroot Name Ar: بنجر ساده Description En: Natural Beetroot jui…" at bounding box center [1073, 604] width 937 height 1993
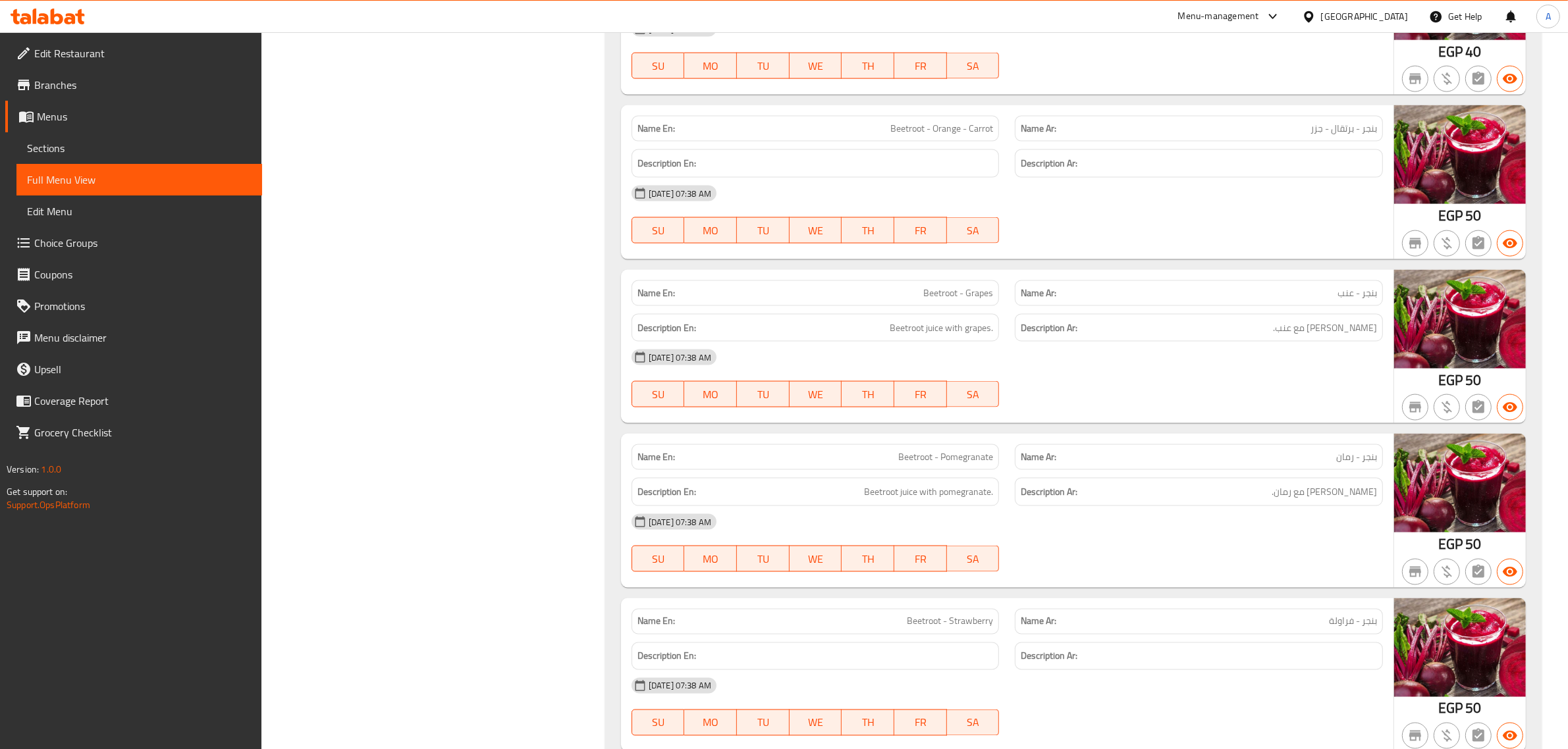
click at [976, 456] on div "Name En: Beetroot - Pomegranate" at bounding box center [816, 457] width 384 height 41
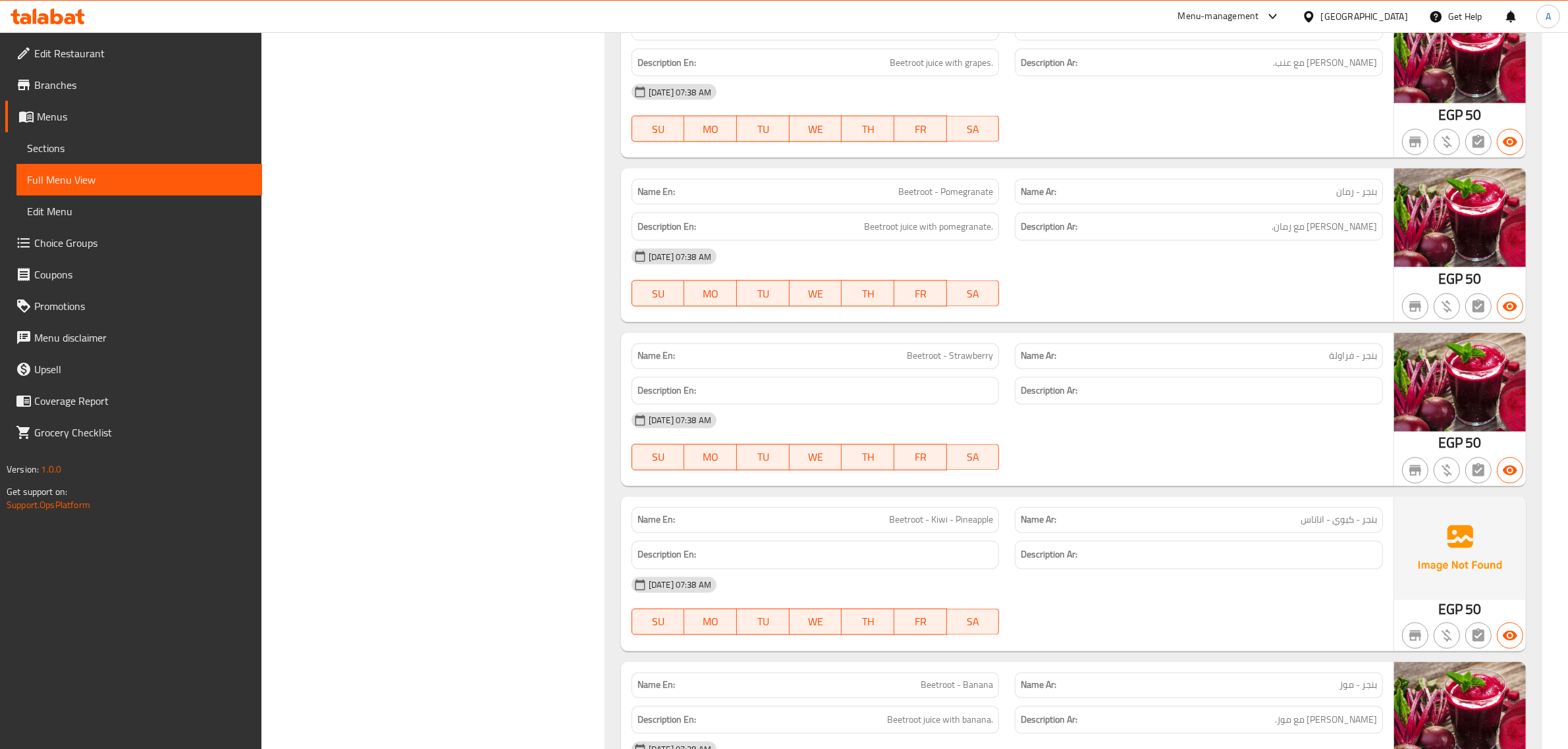
scroll to position [9702, 0]
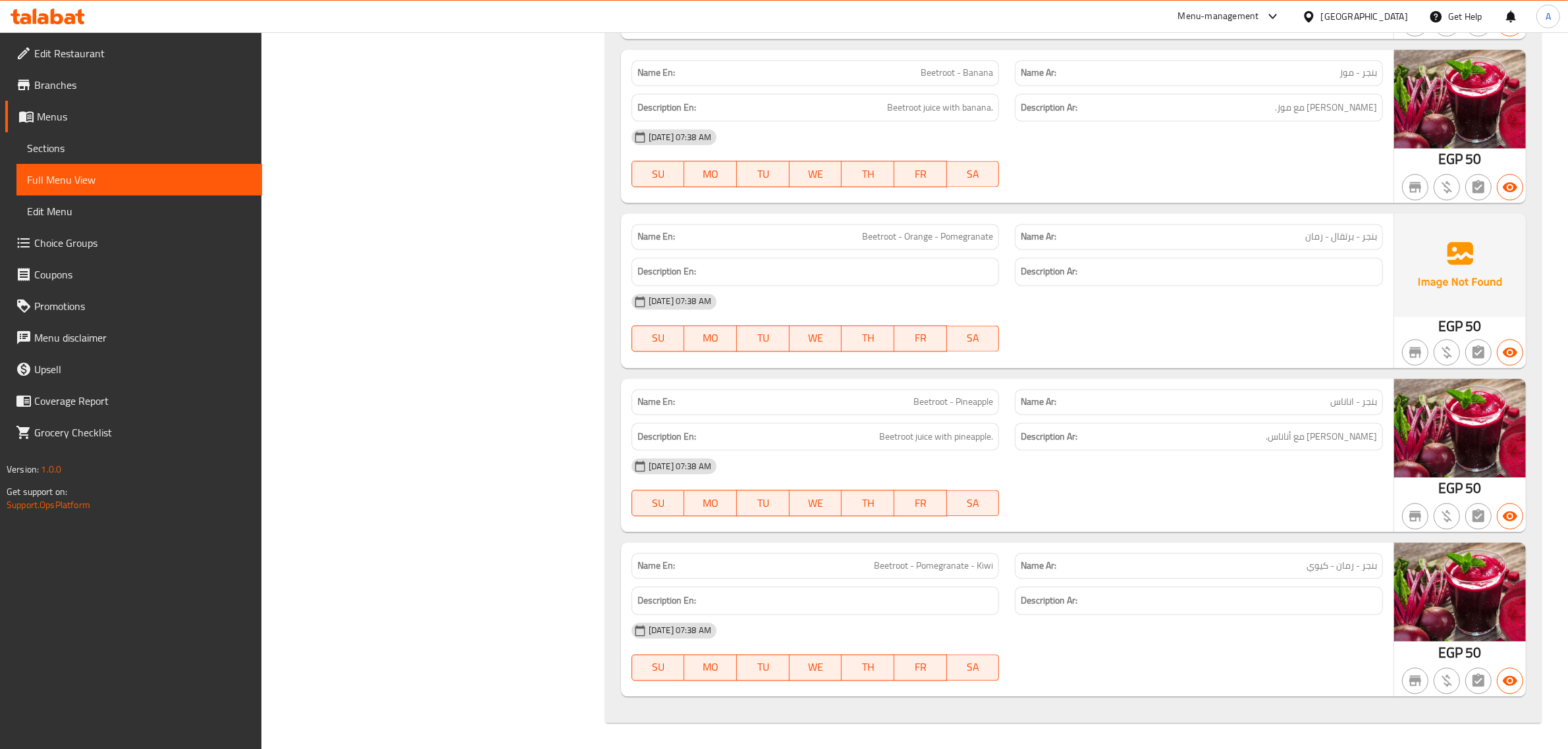
click at [985, 399] on span "Beetroot - Pineapple" at bounding box center [954, 401] width 80 height 14
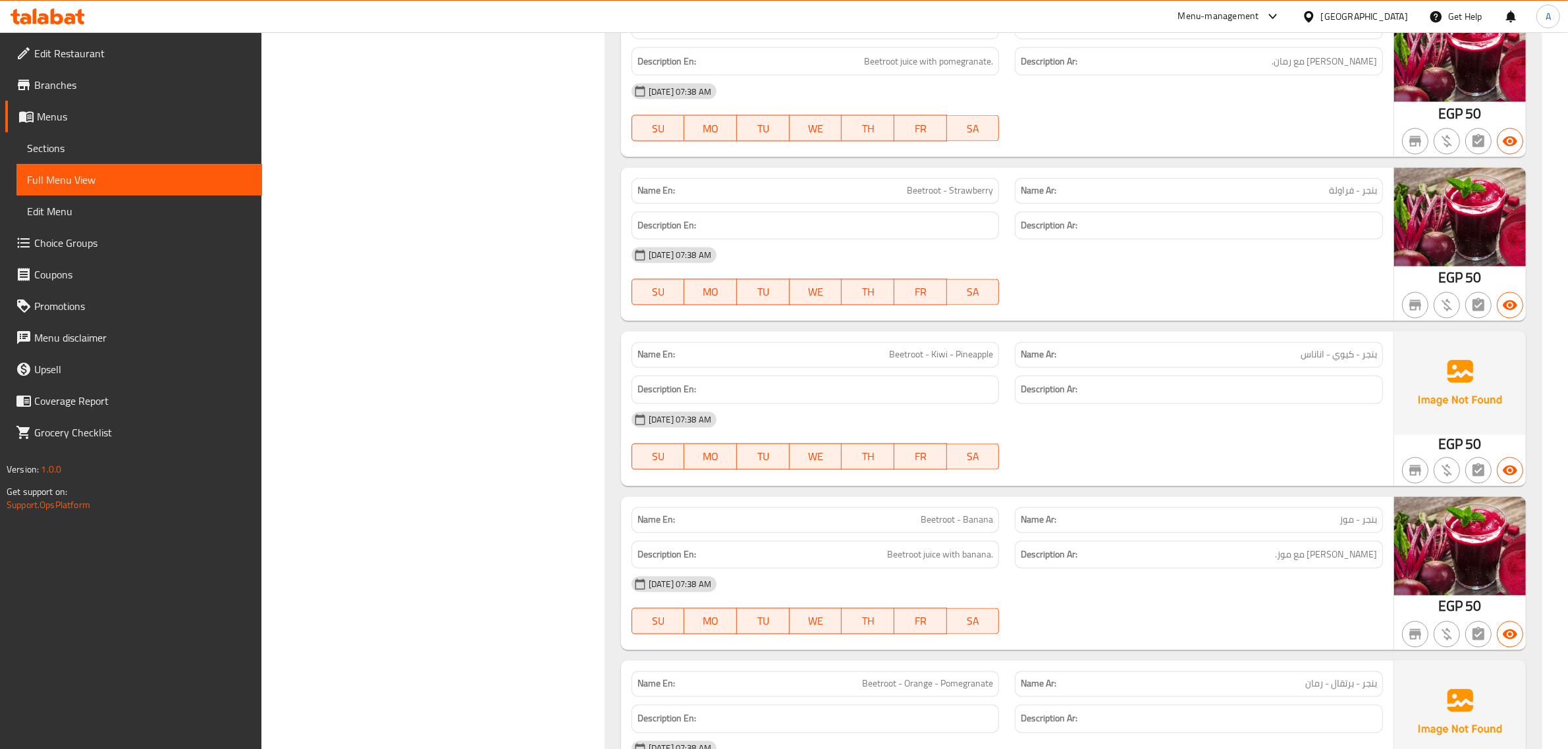
click at [932, 534] on div "Name En: Beetroot - Banana" at bounding box center [815, 520] width 368 height 26
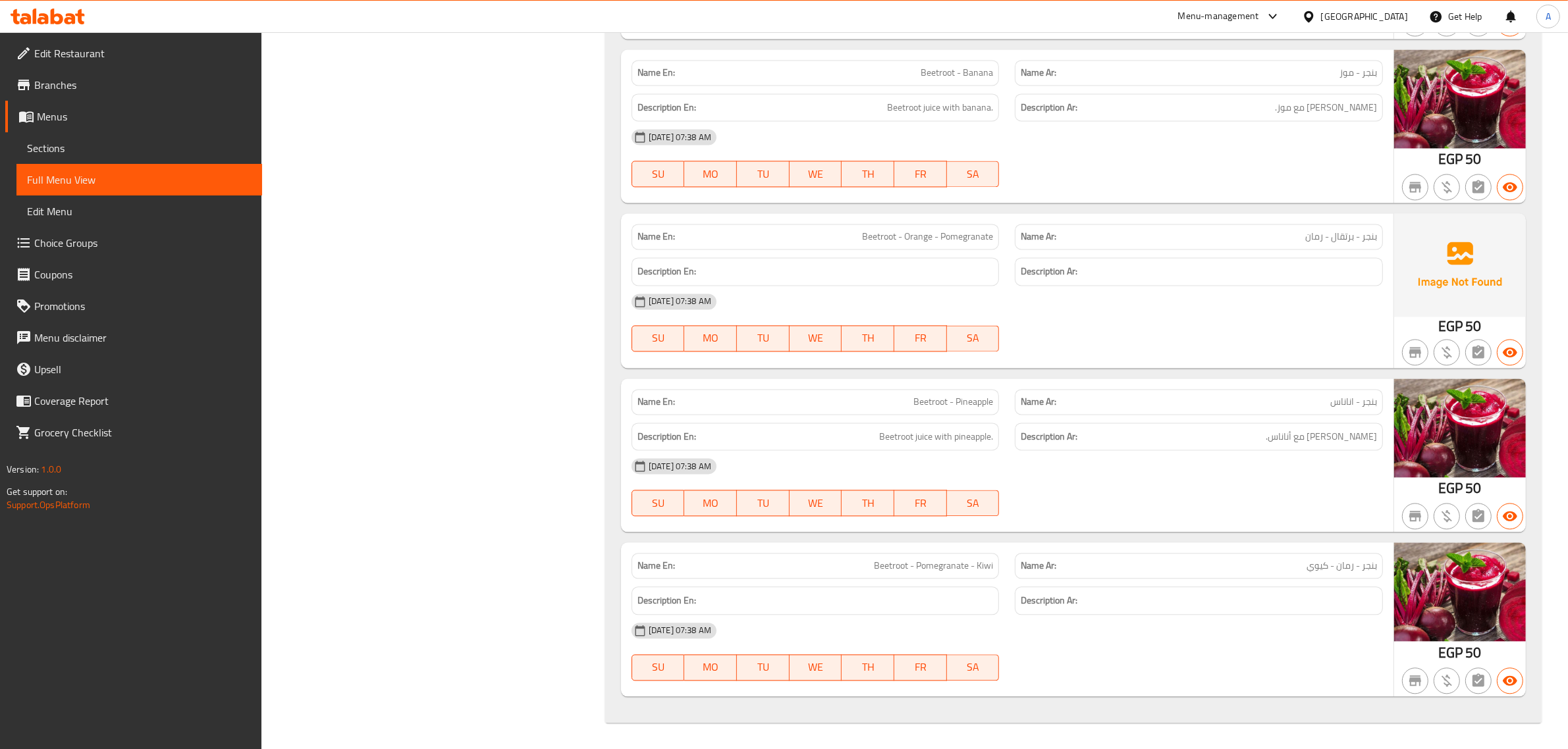
click at [854, 576] on div "Name En: Beetroot - Pomegranate - Kiwi" at bounding box center [815, 566] width 368 height 26
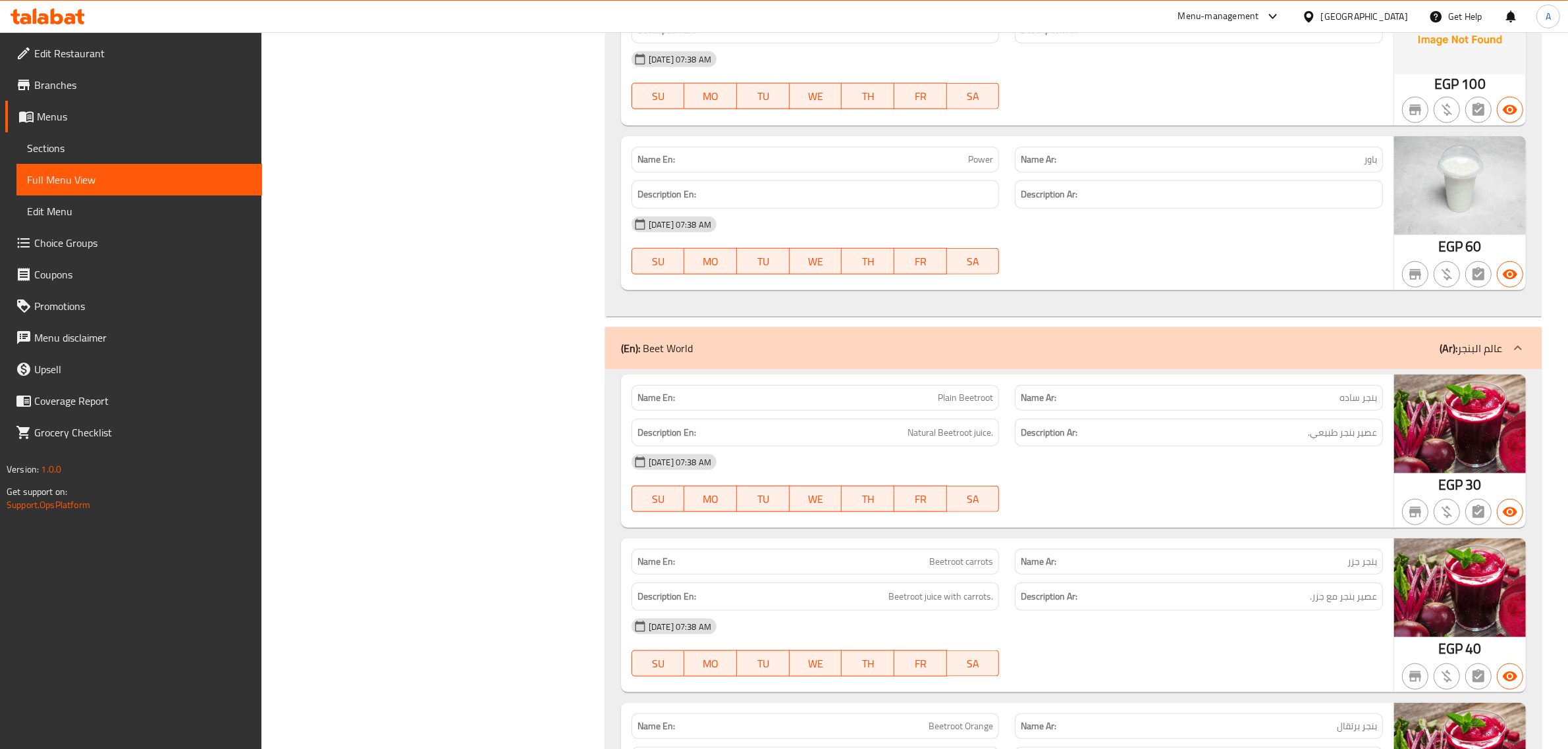
scroll to position [0, 0]
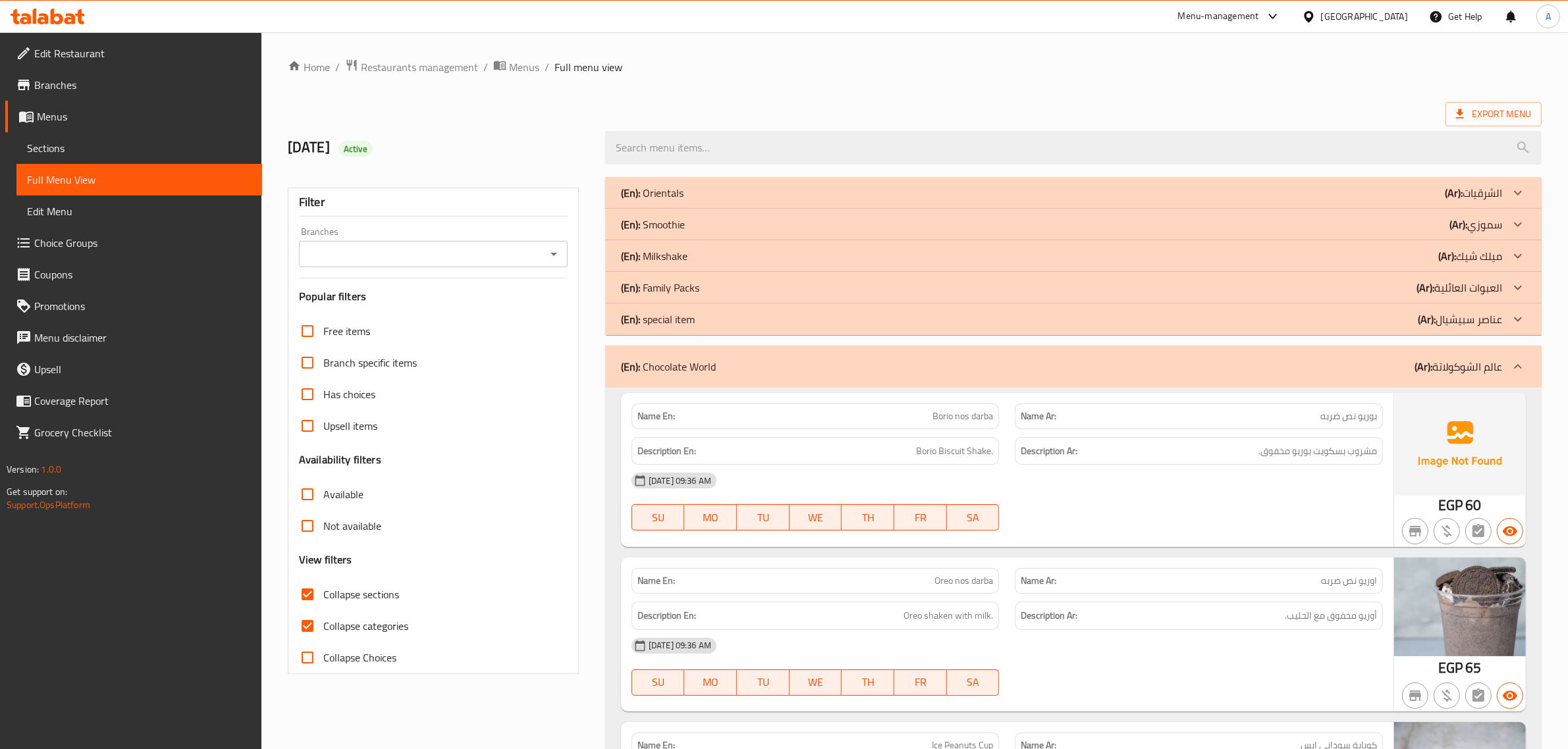
click at [1365, 420] on span "بوريو نص ضربه" at bounding box center [1349, 416] width 57 height 14
copy span "بوريو نص ضربه"
click at [1263, 448] on span "مشروب بسكويت بوريو مخفوق." at bounding box center [1317, 451] width 119 height 17
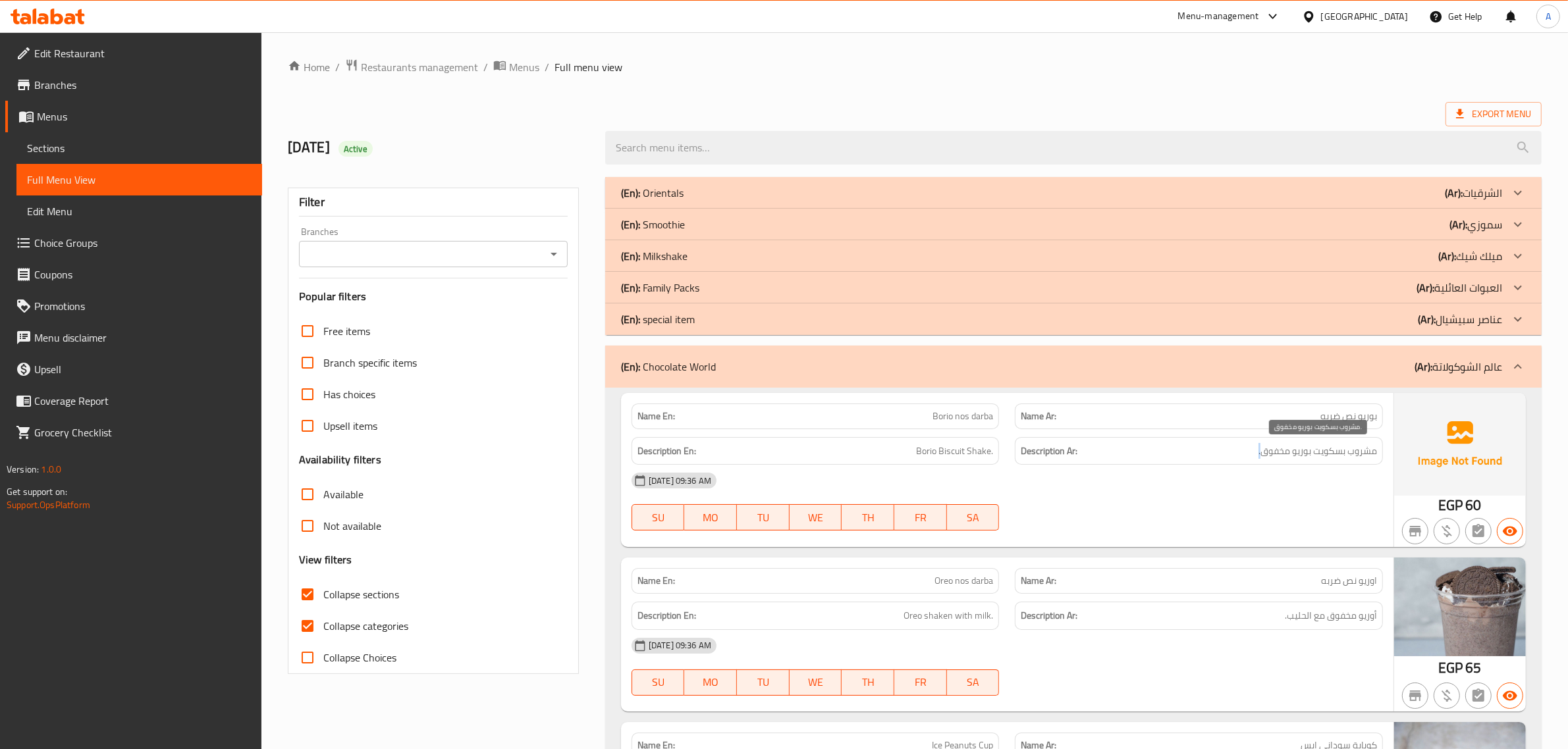
click at [1263, 448] on span "مشروب بسكويت بوريو مخفوق." at bounding box center [1317, 451] width 119 height 17
click at [950, 416] on span "Borio nos darba" at bounding box center [963, 416] width 61 height 14
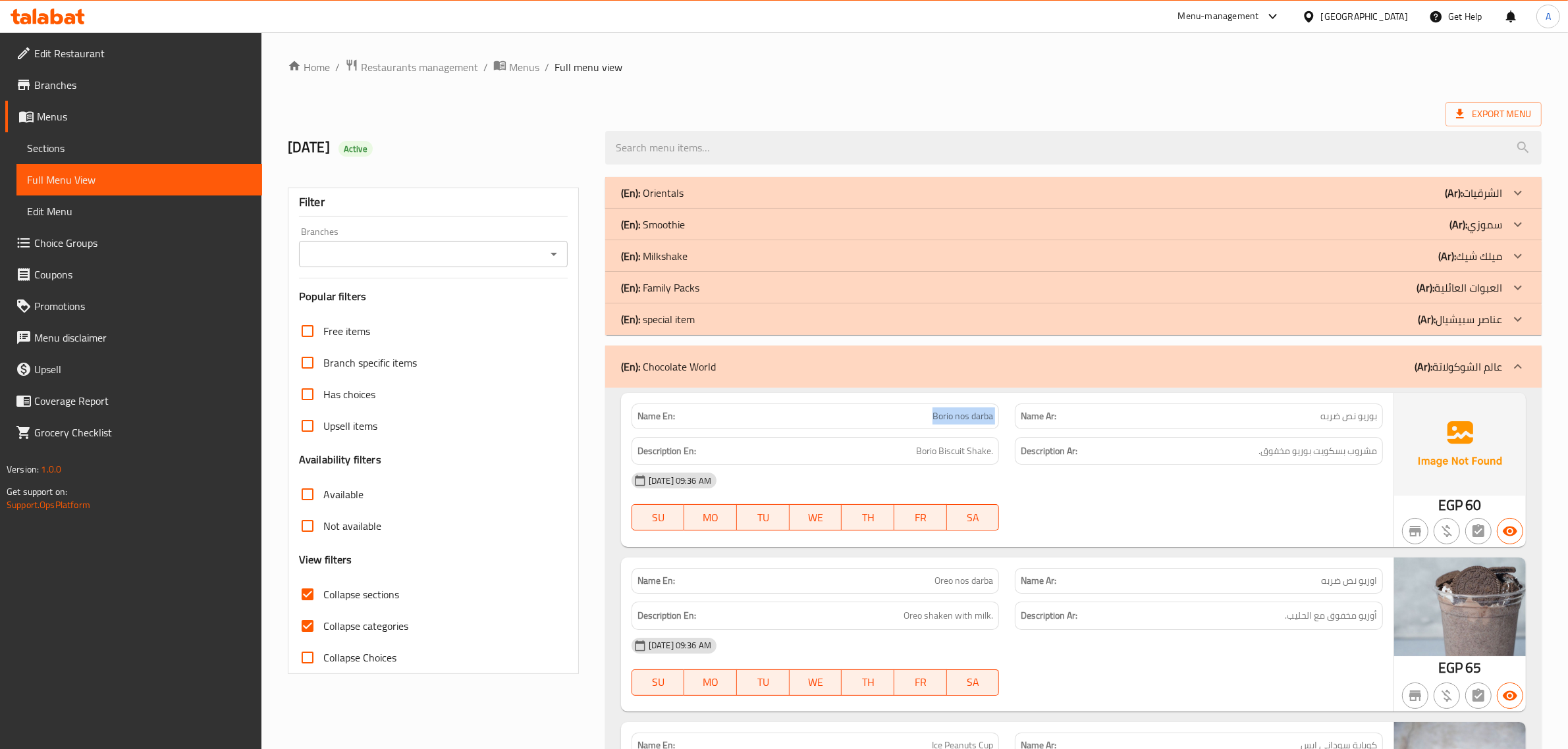
copy span "Borio nos darba"
click at [348, 599] on span "Collapse sections" at bounding box center [361, 594] width 76 height 16
click at [323, 599] on input "Collapse sections" at bounding box center [308, 594] width 32 height 32
click at [348, 599] on span "Collapse sections" at bounding box center [361, 594] width 76 height 16
click at [323, 599] on input "Collapse sections" at bounding box center [308, 594] width 32 height 32
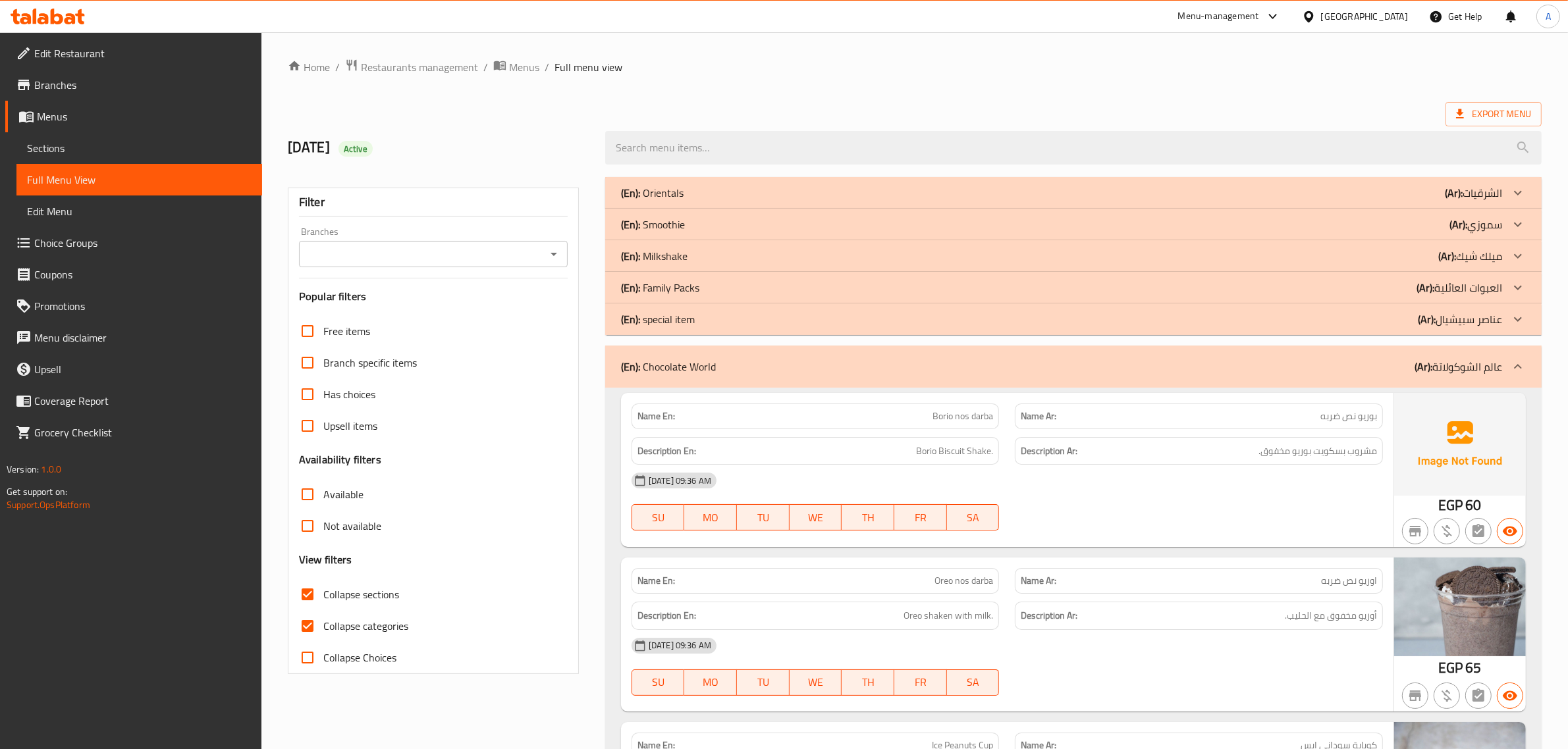
checkbox input "true"
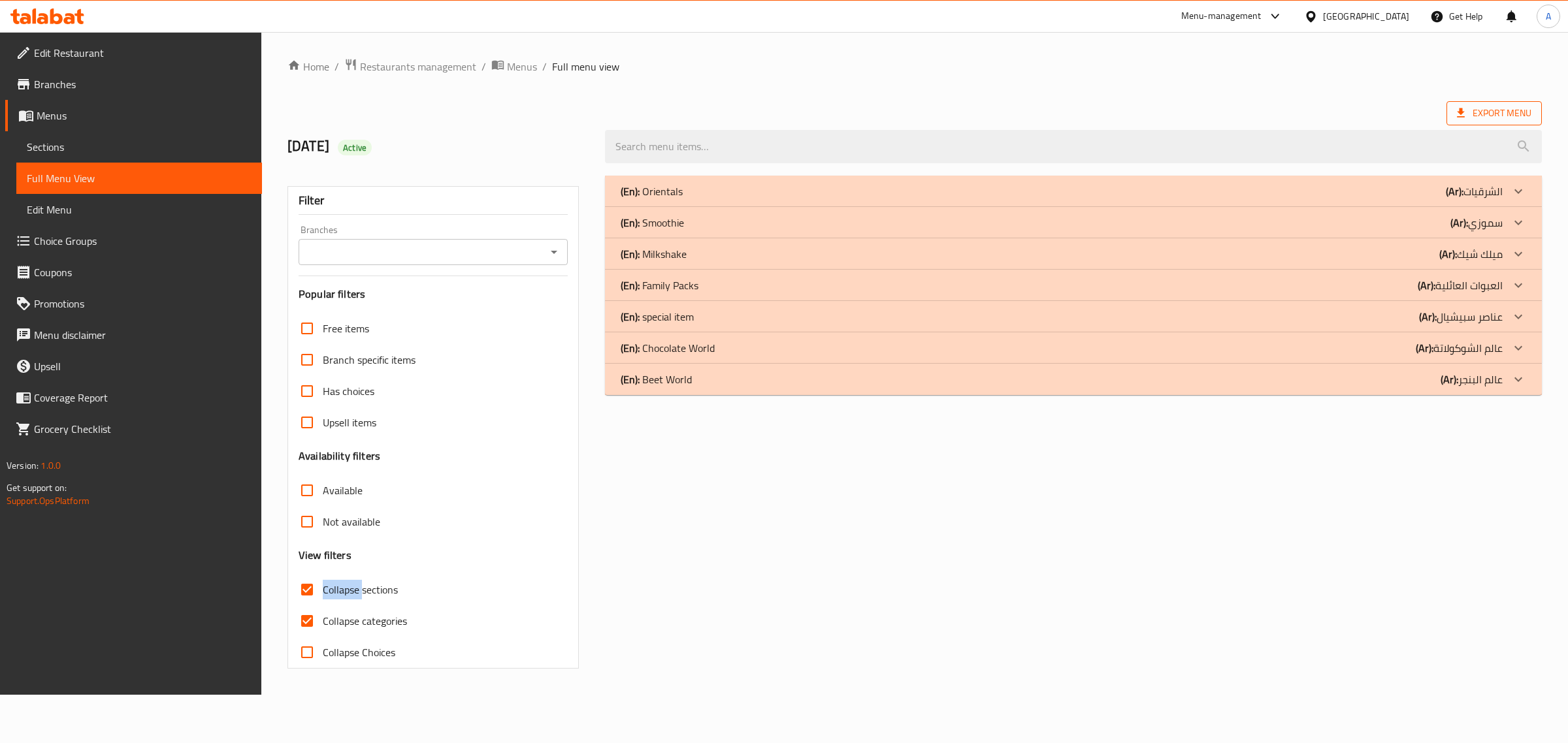
click at [1505, 108] on span "Export Menu" at bounding box center [1494, 113] width 74 height 17
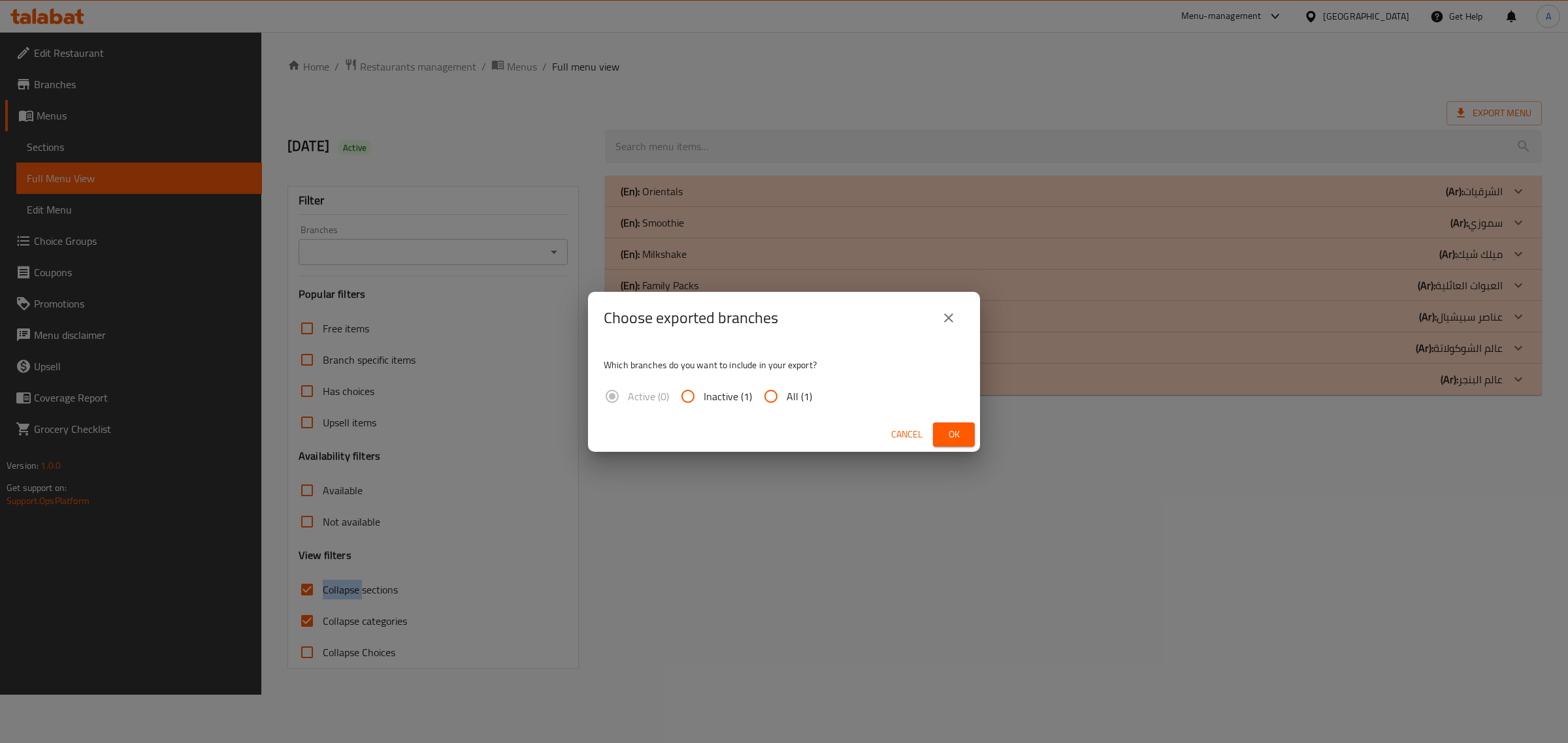
click at [775, 395] on input "All (1)" at bounding box center [771, 396] width 32 height 32
radio input "true"
click at [959, 438] on span "Ok" at bounding box center [954, 434] width 21 height 17
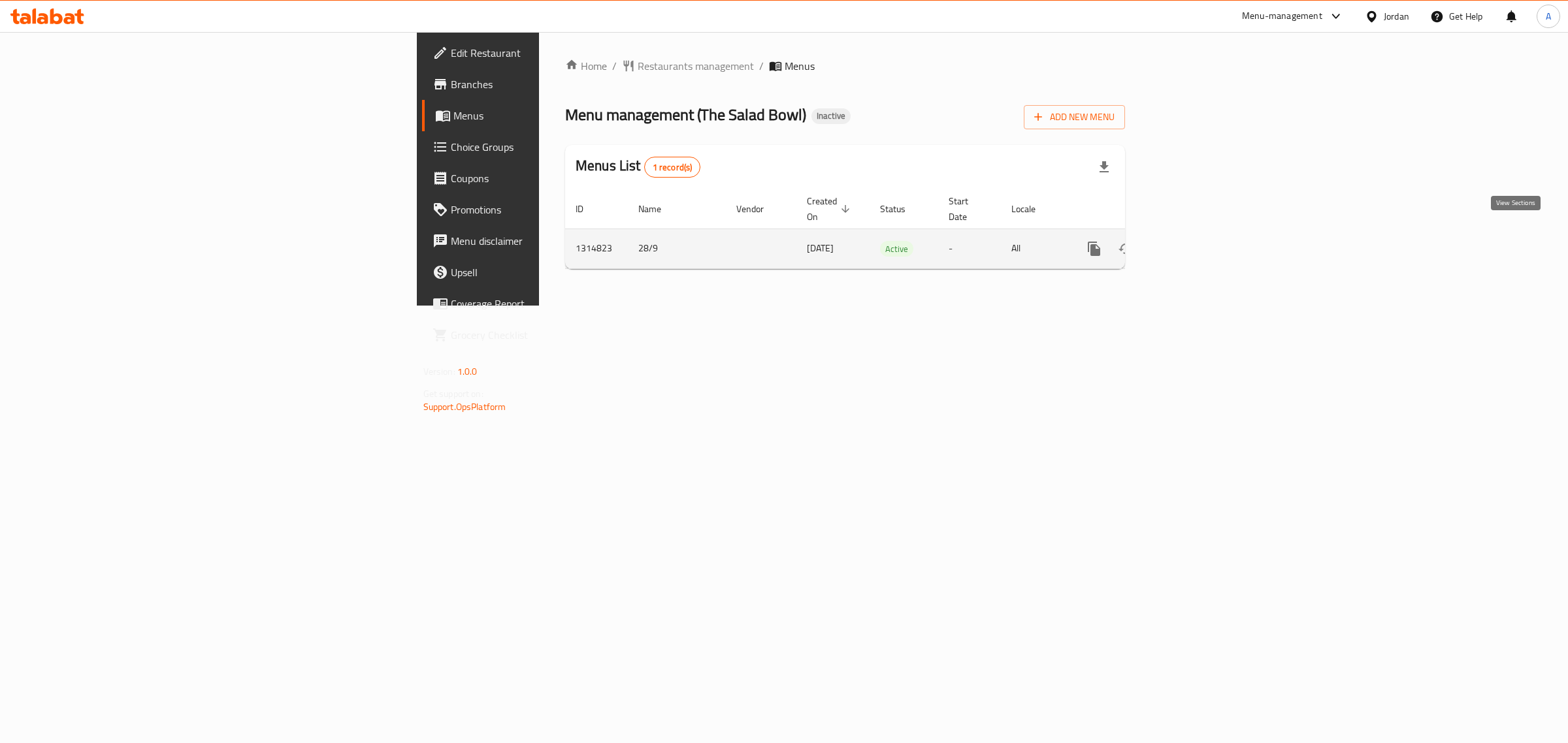
click at [1204, 244] on link "enhanced table" at bounding box center [1188, 249] width 32 height 32
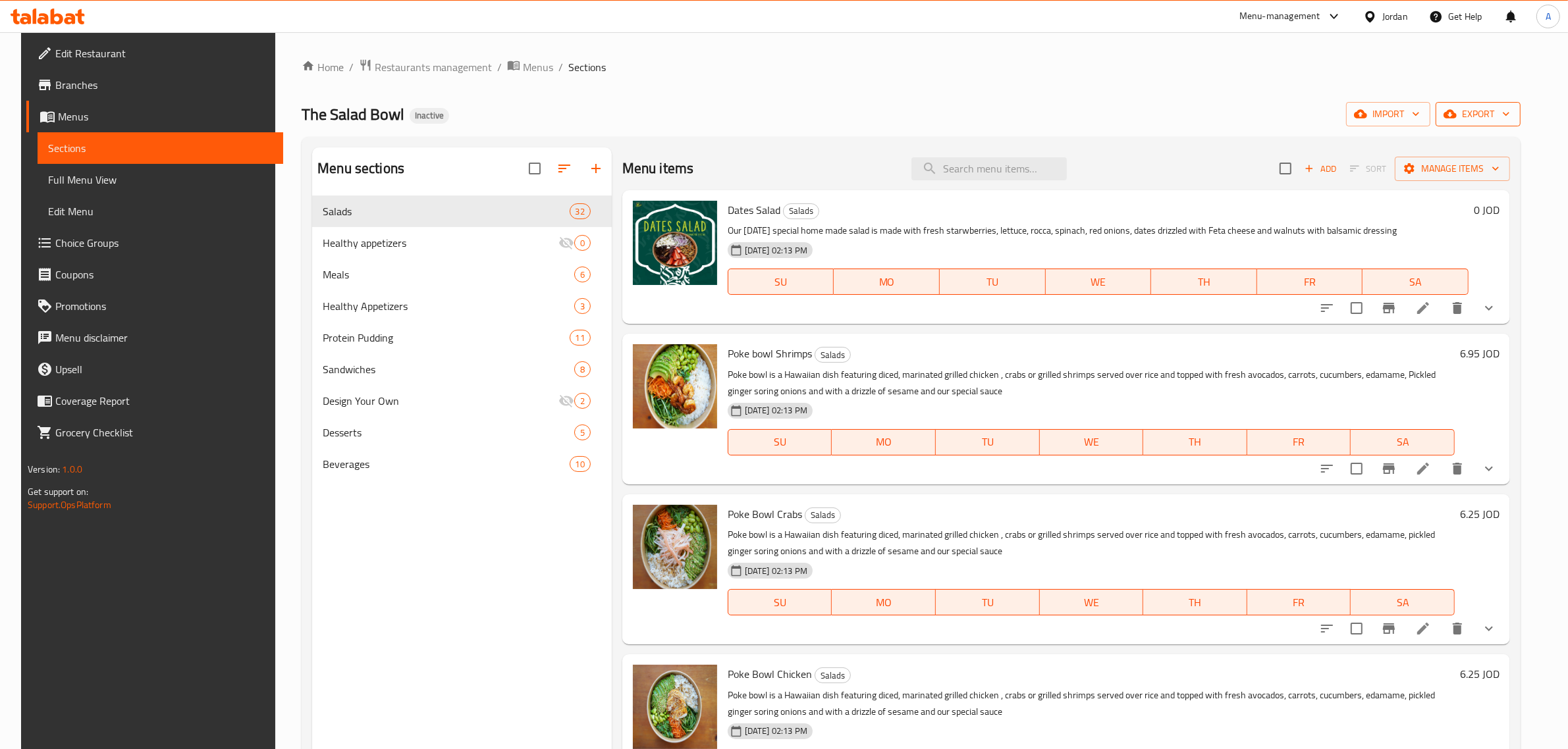
click at [1499, 124] on button "export" at bounding box center [1478, 114] width 85 height 25
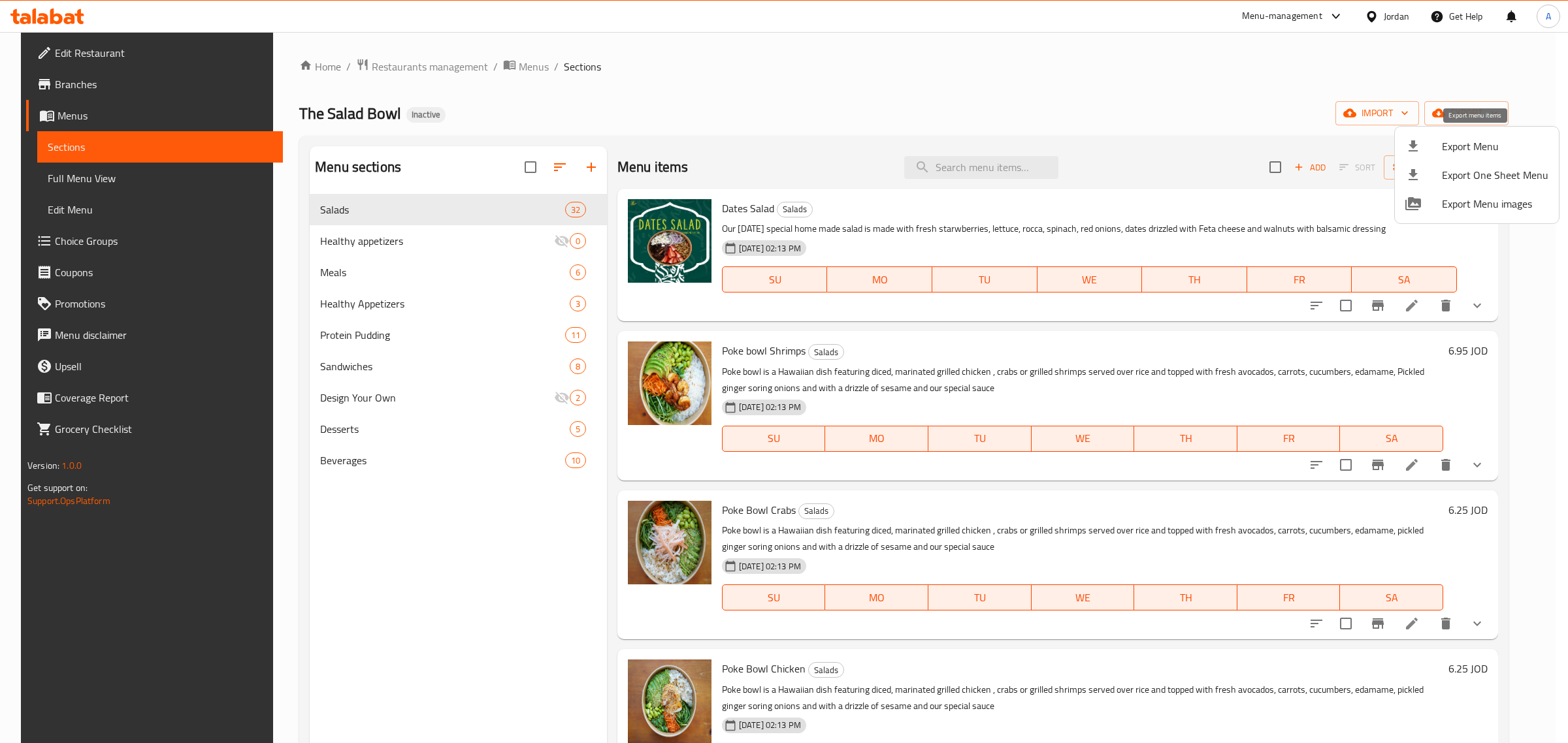
click at [1434, 138] on div at bounding box center [1423, 146] width 36 height 16
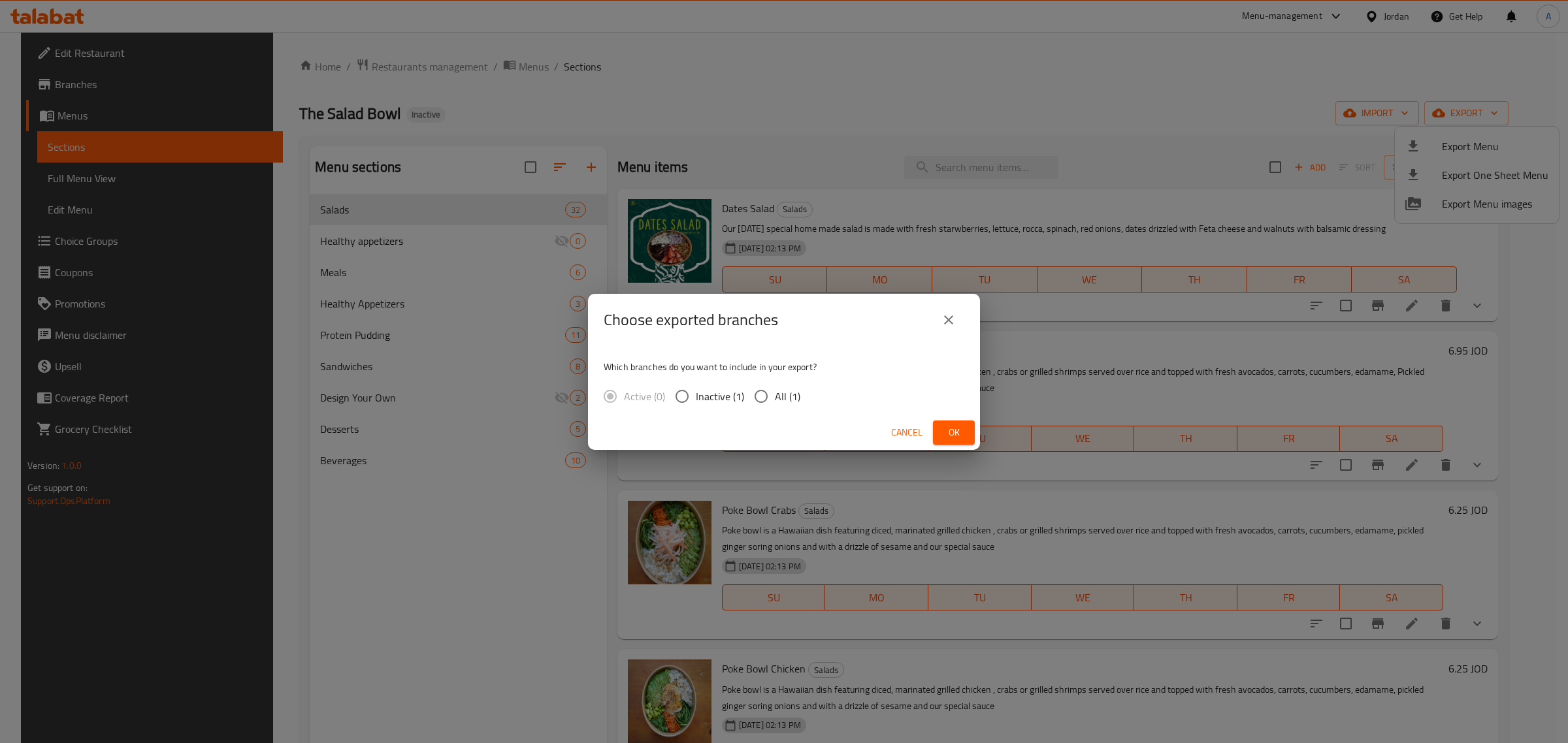
click at [791, 406] on label "All (1)" at bounding box center [773, 396] width 53 height 28
click at [775, 406] on input "All (1)" at bounding box center [761, 396] width 28 height 28
radio input "true"
click at [987, 432] on div "Choose exported branches Which branches do you want to include in your export? …" at bounding box center [784, 371] width 1568 height 743
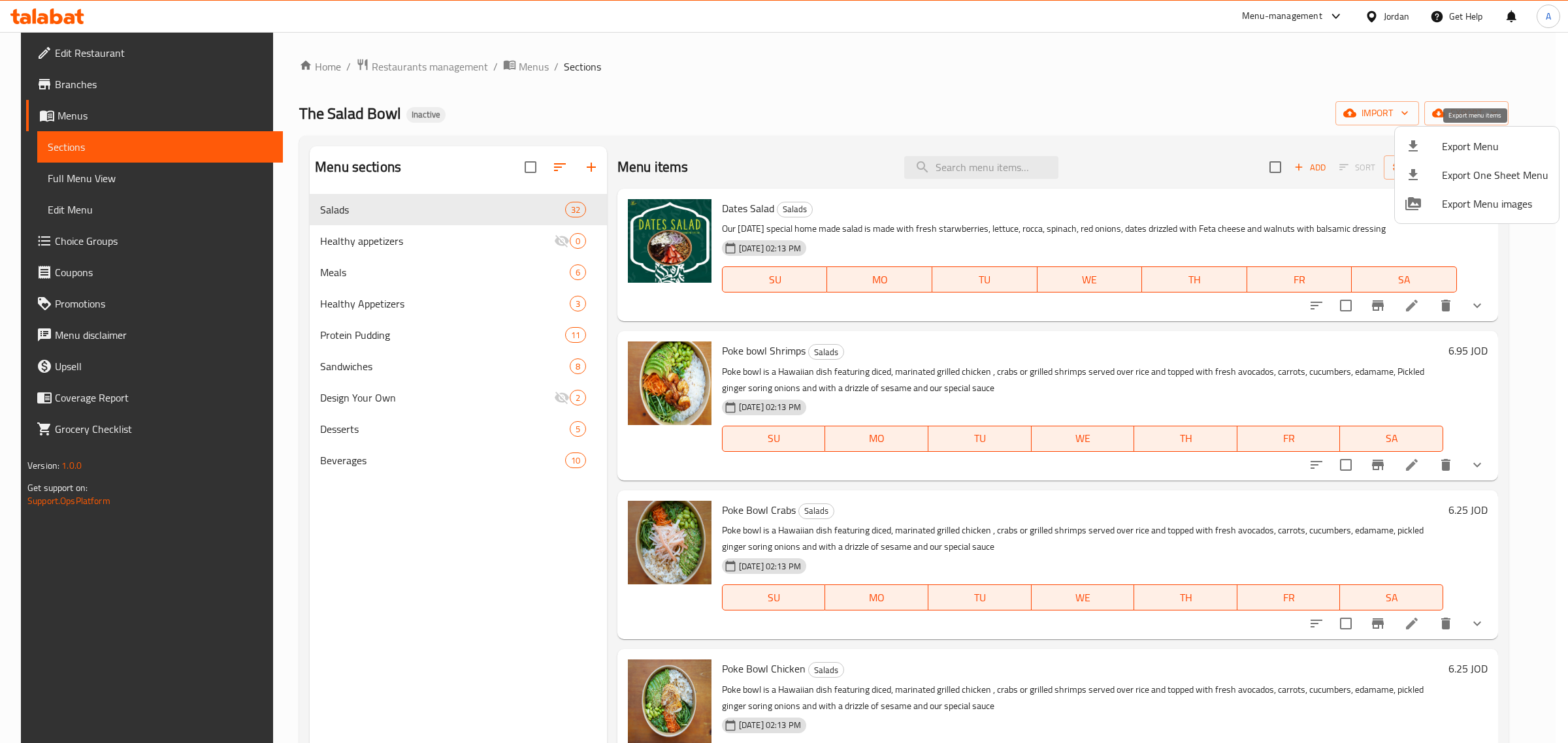
click at [1471, 144] on span "Export Menu" at bounding box center [1494, 146] width 107 height 16
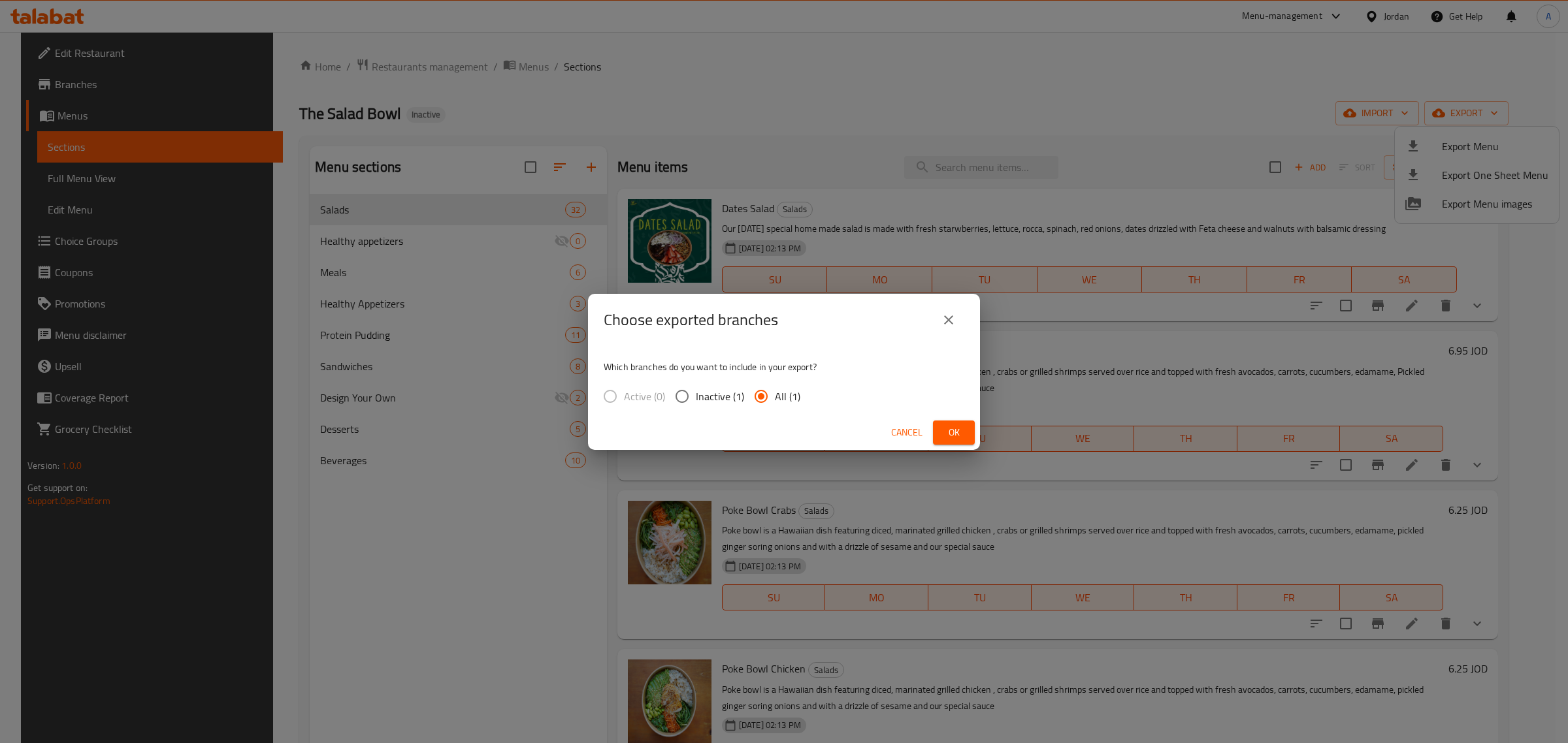
click at [970, 426] on button "Ok" at bounding box center [954, 433] width 42 height 25
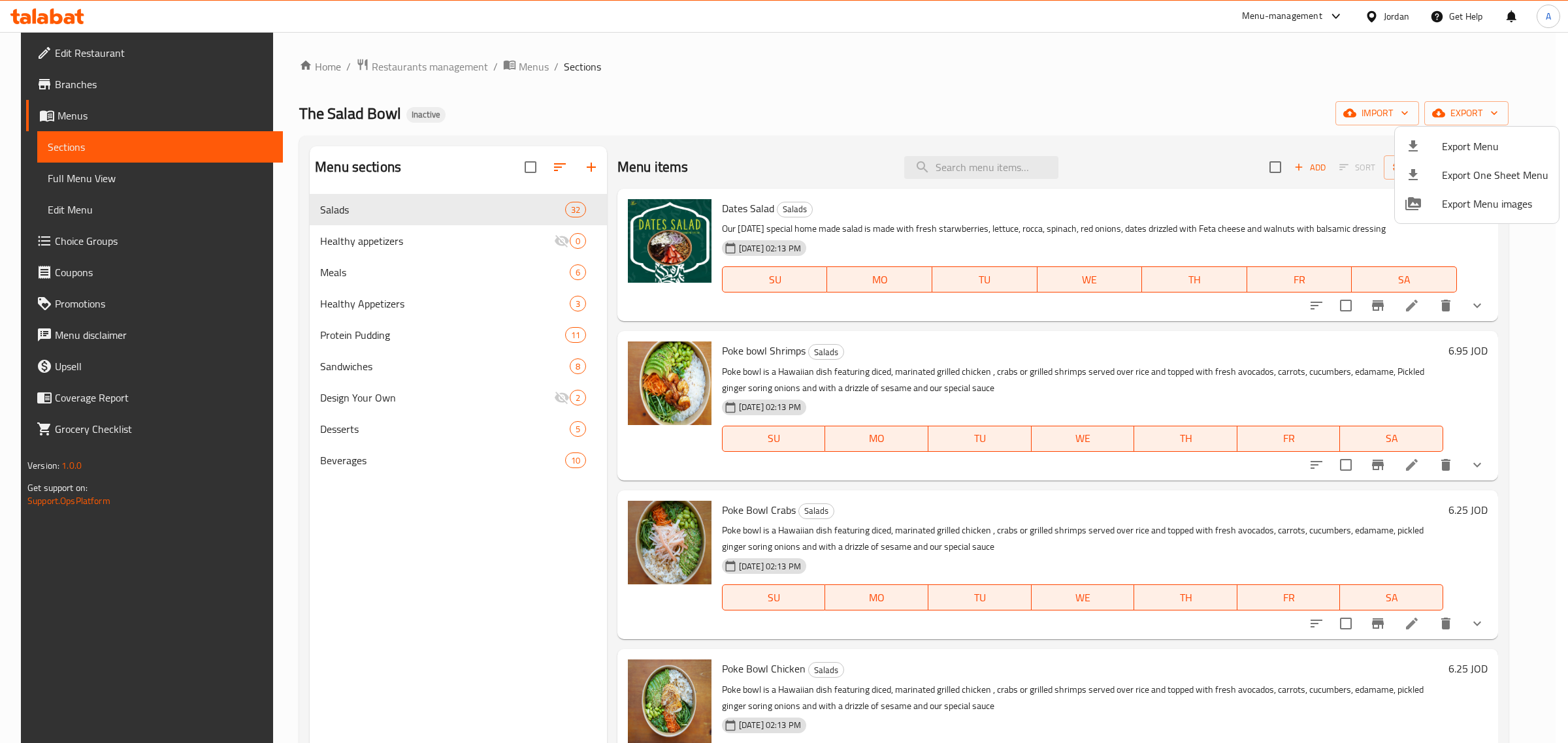
drag, startPoint x: 1238, startPoint y: 108, endPoint x: 1088, endPoint y: 34, distance: 167.3
click at [1236, 108] on div at bounding box center [784, 371] width 1568 height 743
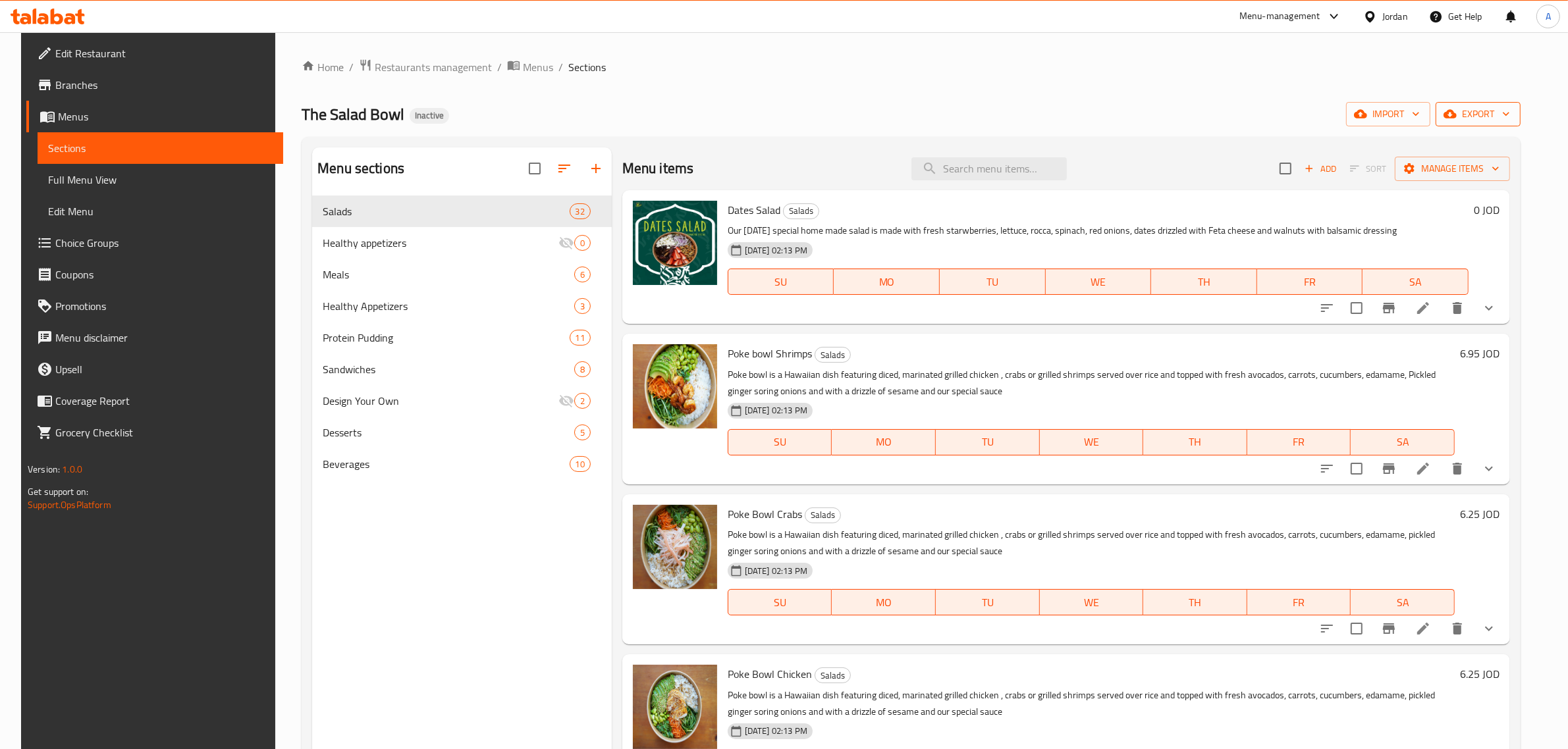
click at [1496, 102] on button "export" at bounding box center [1478, 114] width 85 height 25
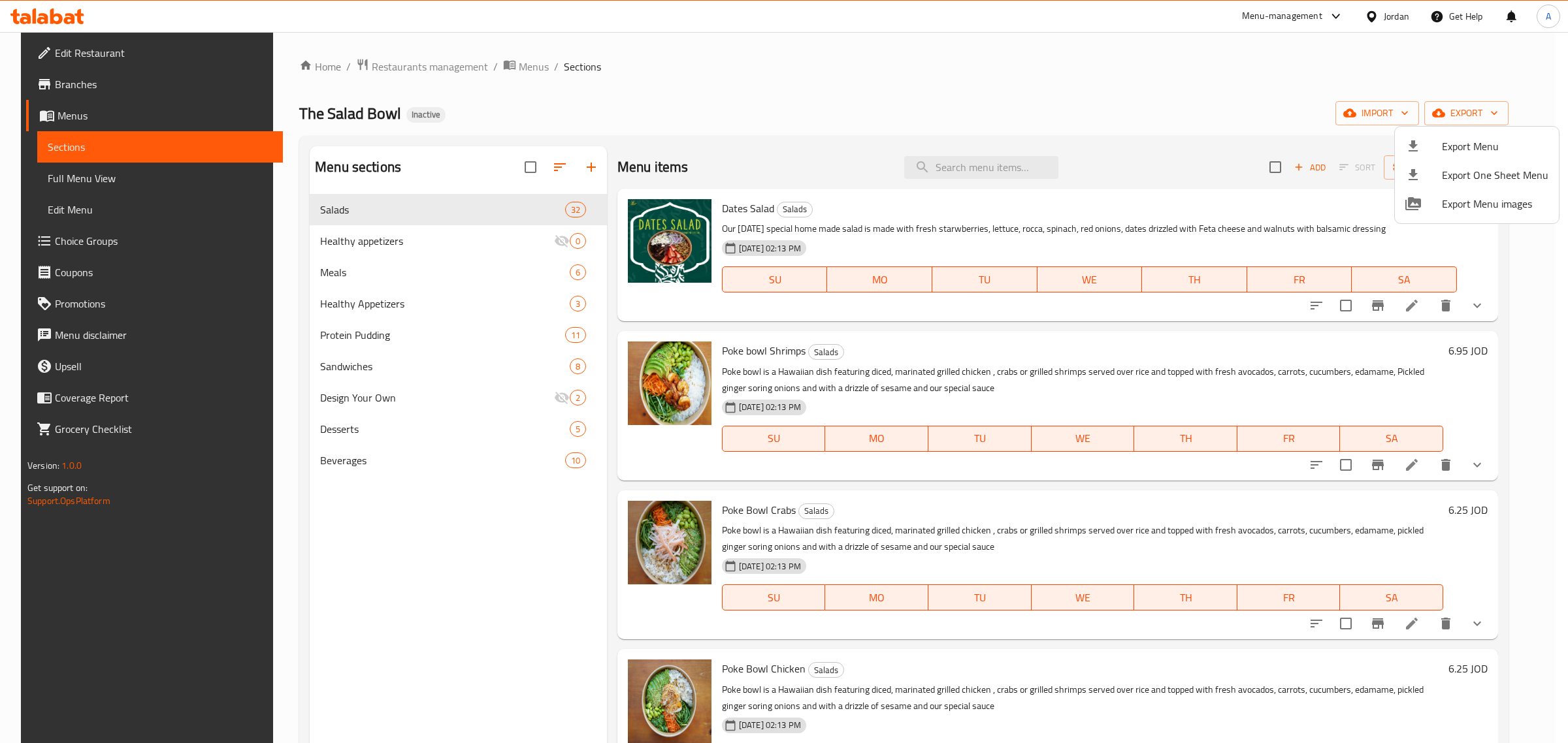
click at [1445, 148] on span "Export Menu" at bounding box center [1494, 146] width 107 height 16
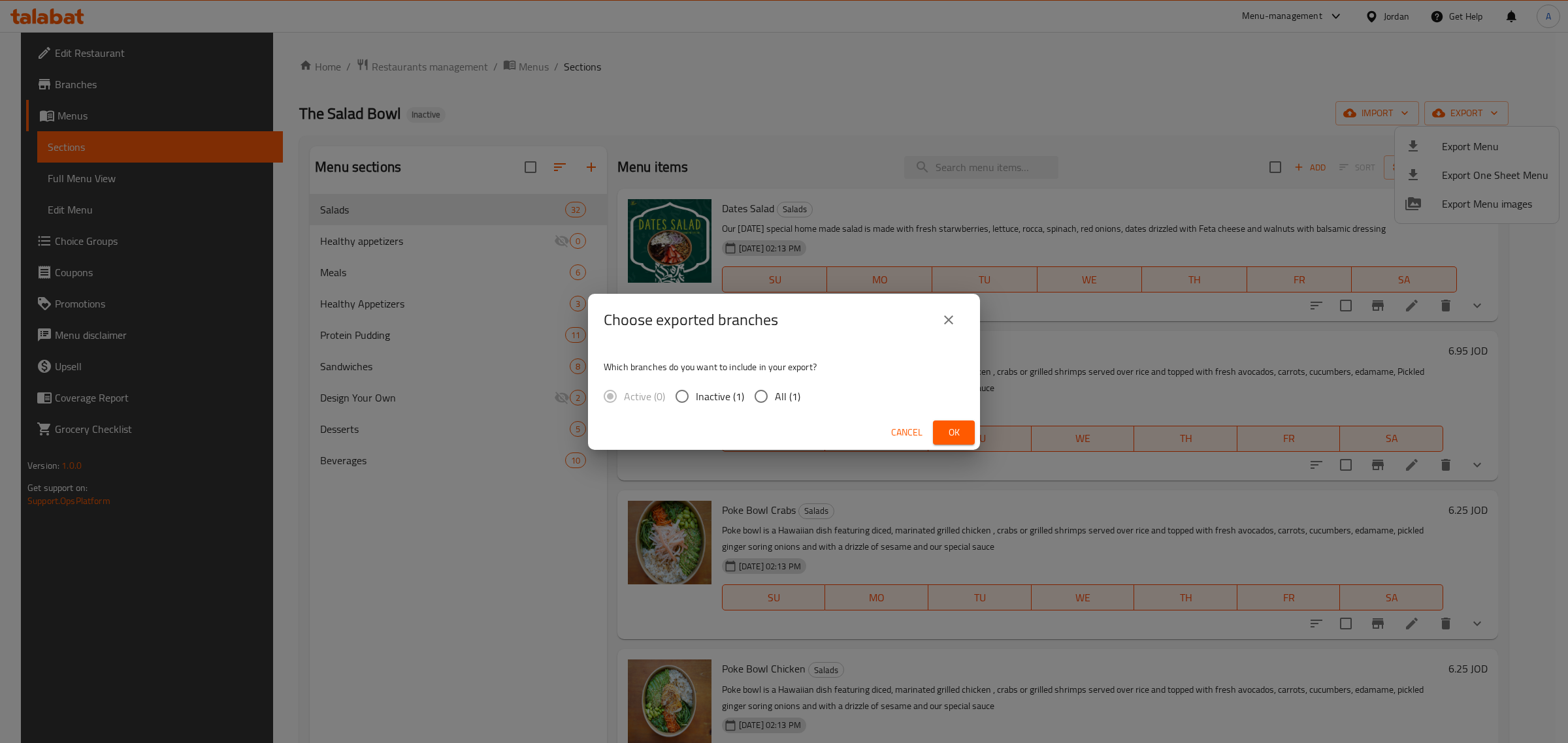
click at [788, 398] on span "All (1)" at bounding box center [788, 396] width 25 height 16
click at [775, 398] on input "All (1)" at bounding box center [761, 396] width 28 height 28
radio input "true"
click at [959, 442] on button "Ok" at bounding box center [954, 433] width 42 height 25
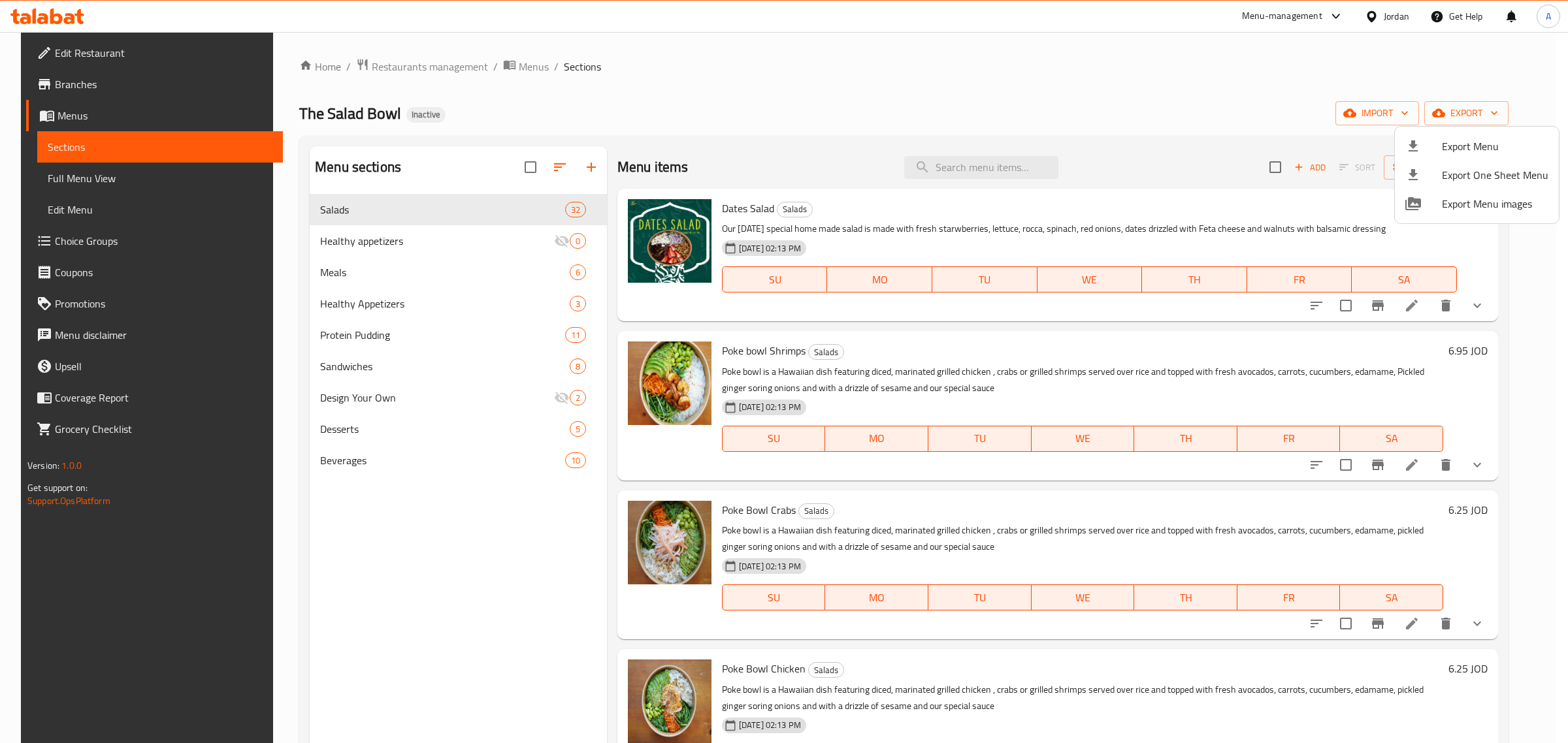
click at [92, 86] on div at bounding box center [784, 371] width 1568 height 743
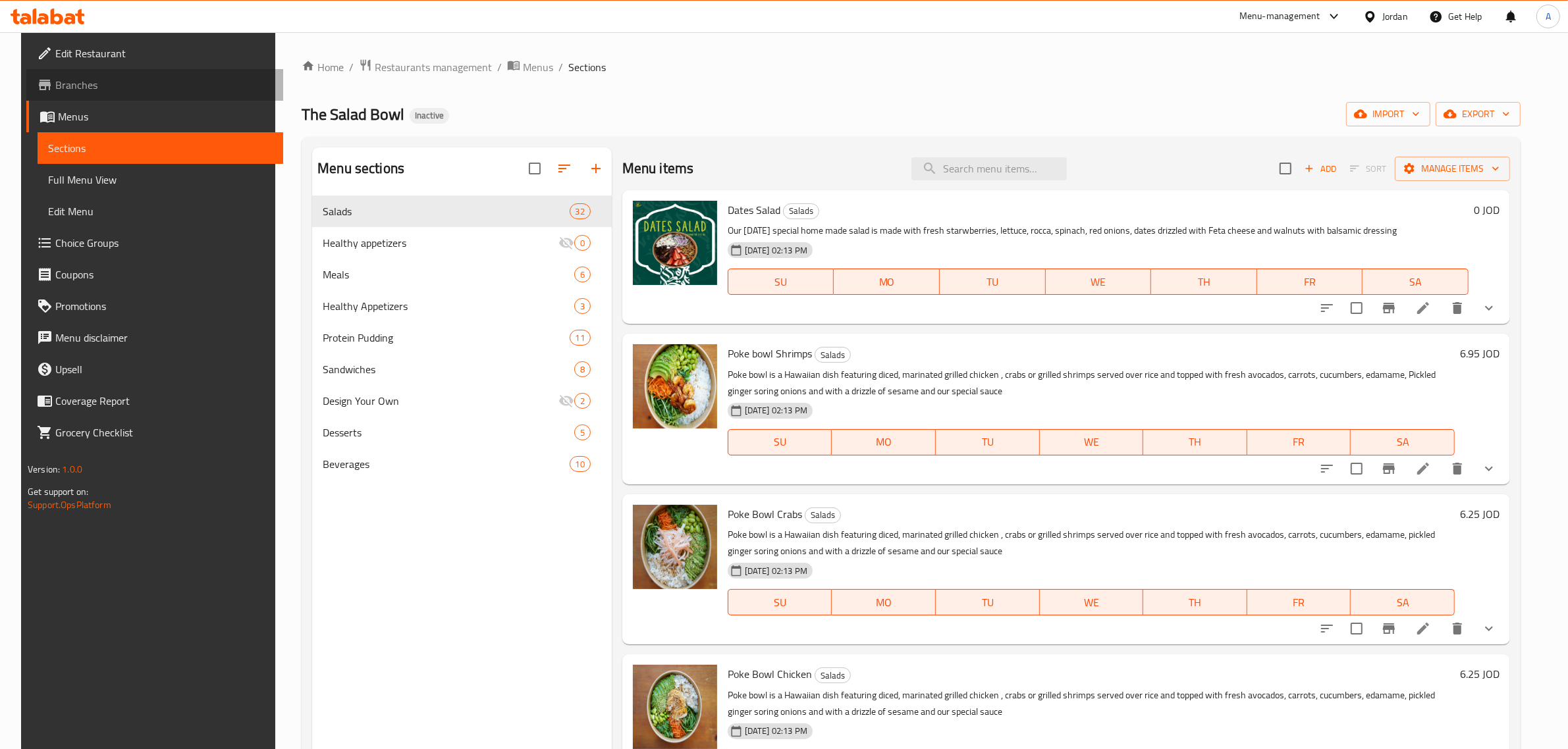
click at [93, 87] on span "Branches" at bounding box center [164, 85] width 217 height 16
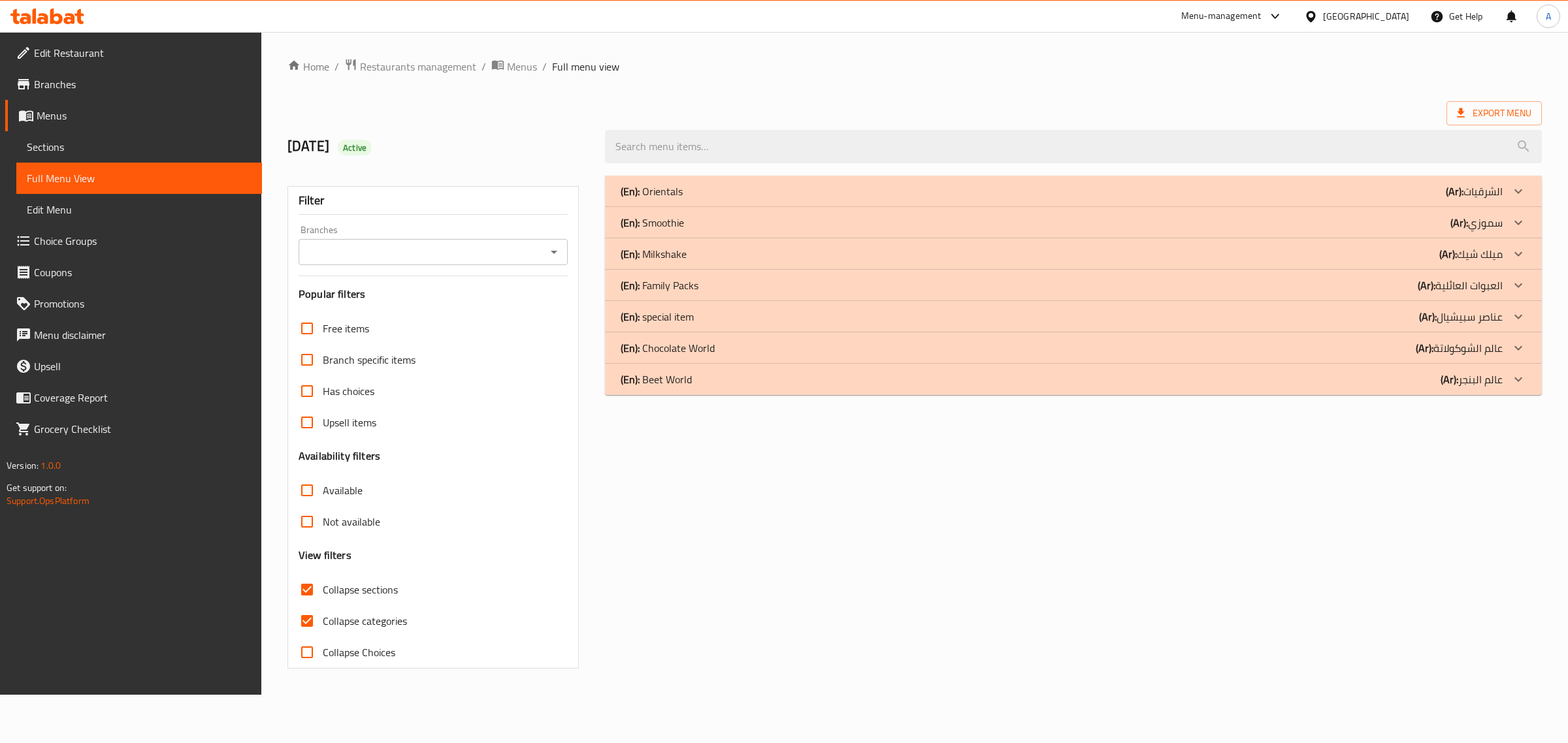
click at [1392, 15] on div "Egypt" at bounding box center [1365, 17] width 86 height 14
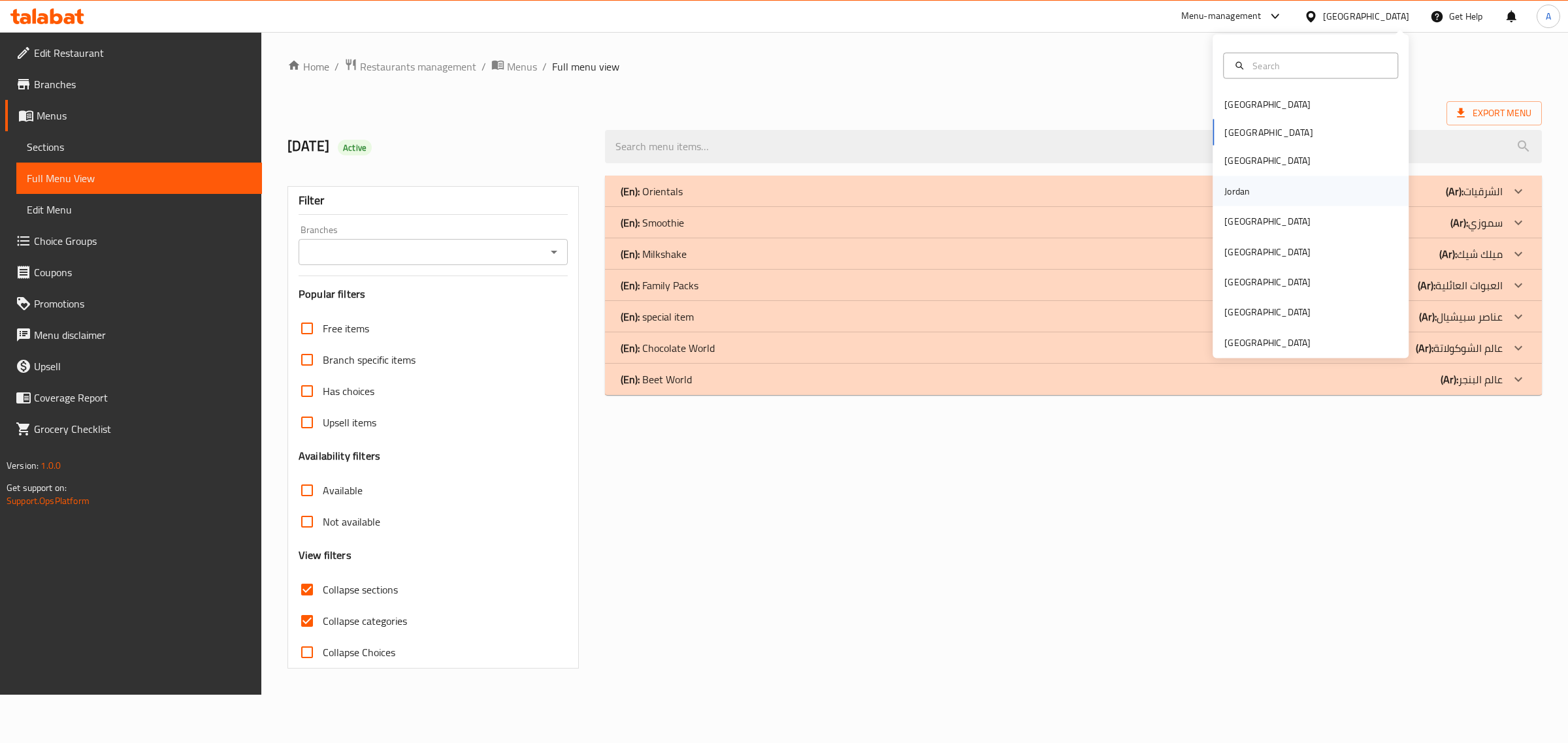
click at [1243, 194] on div "Jordan" at bounding box center [1236, 191] width 47 height 30
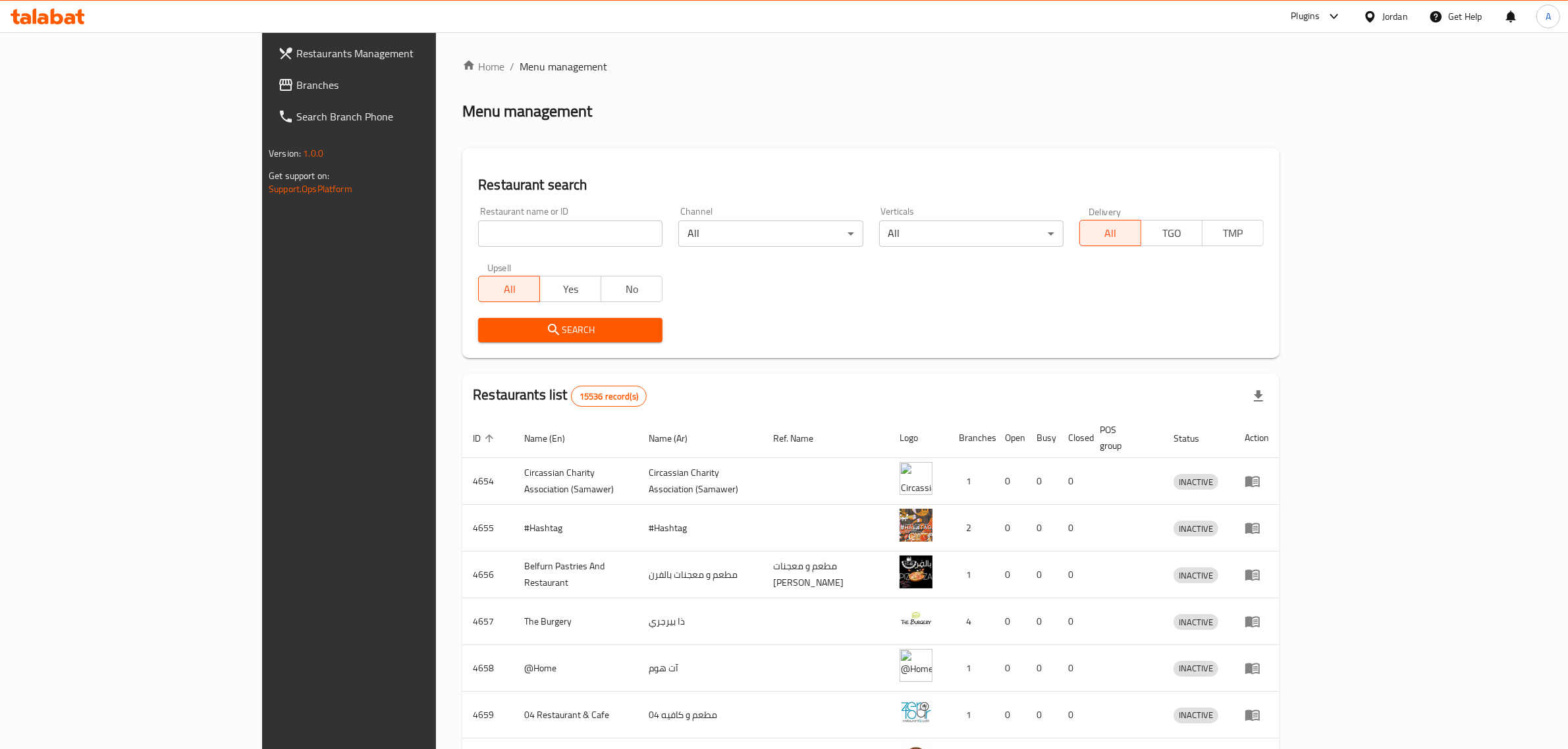
click at [296, 86] on span "Branches" at bounding box center [405, 85] width 217 height 16
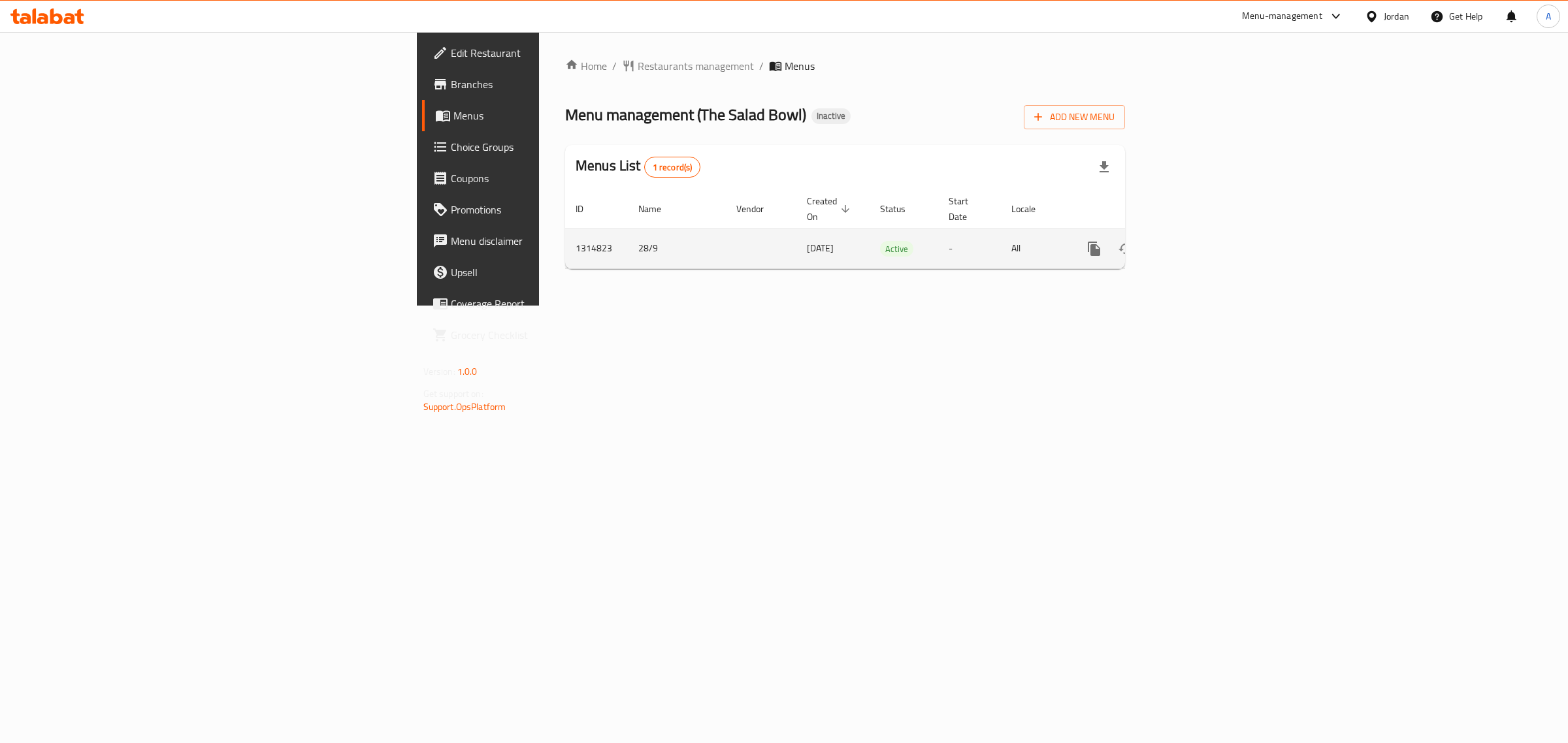
click at [1196, 241] on icon "enhanced table" at bounding box center [1188, 249] width 16 height 16
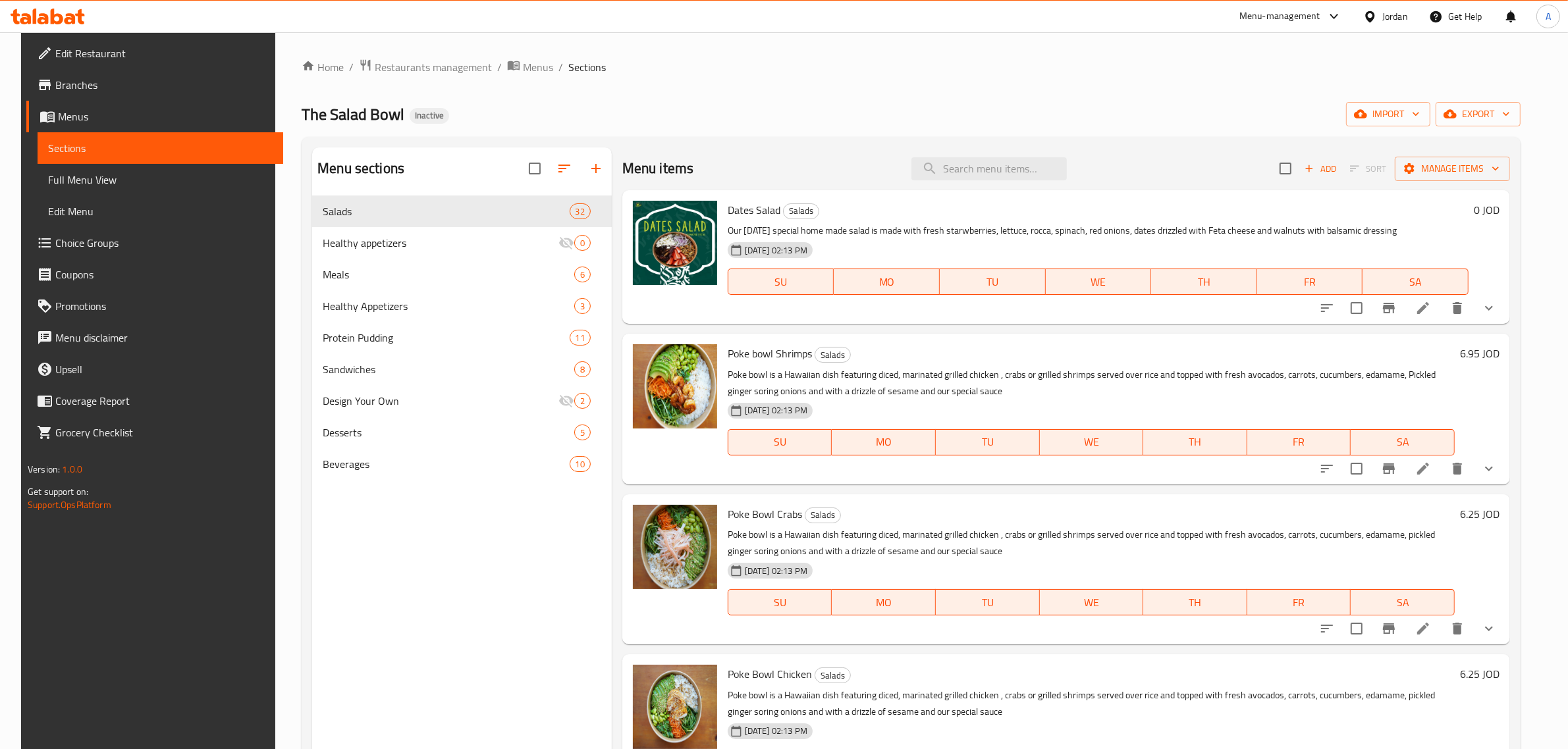
click at [1120, 99] on div "Home / Restaurants management / Menus / Sections The Salad Bowl Inactive import…" at bounding box center [911, 483] width 1219 height 849
click at [1513, 119] on icon "button" at bounding box center [1506, 114] width 14 height 14
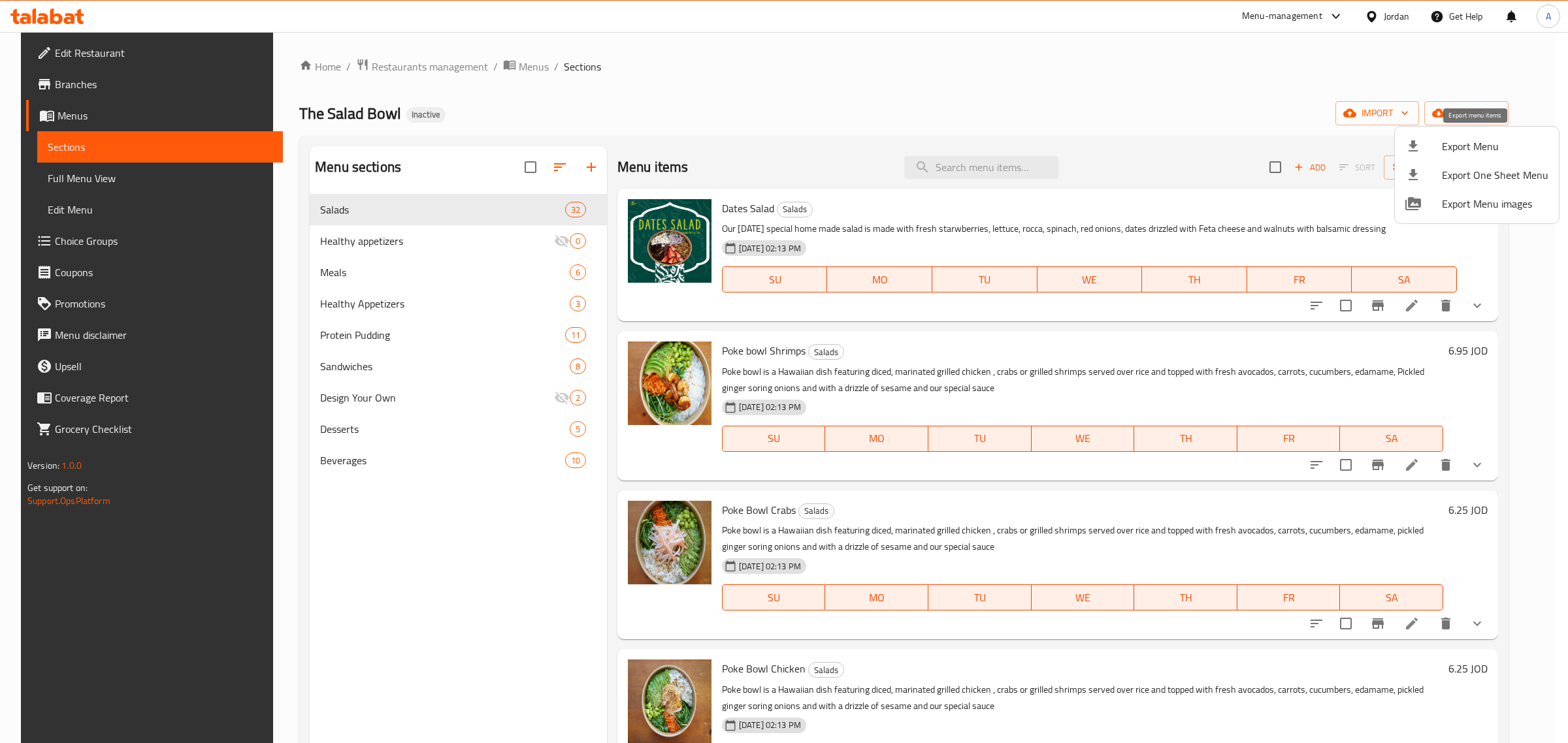
click at [1401, 147] on li "Export Menu" at bounding box center [1476, 146] width 164 height 28
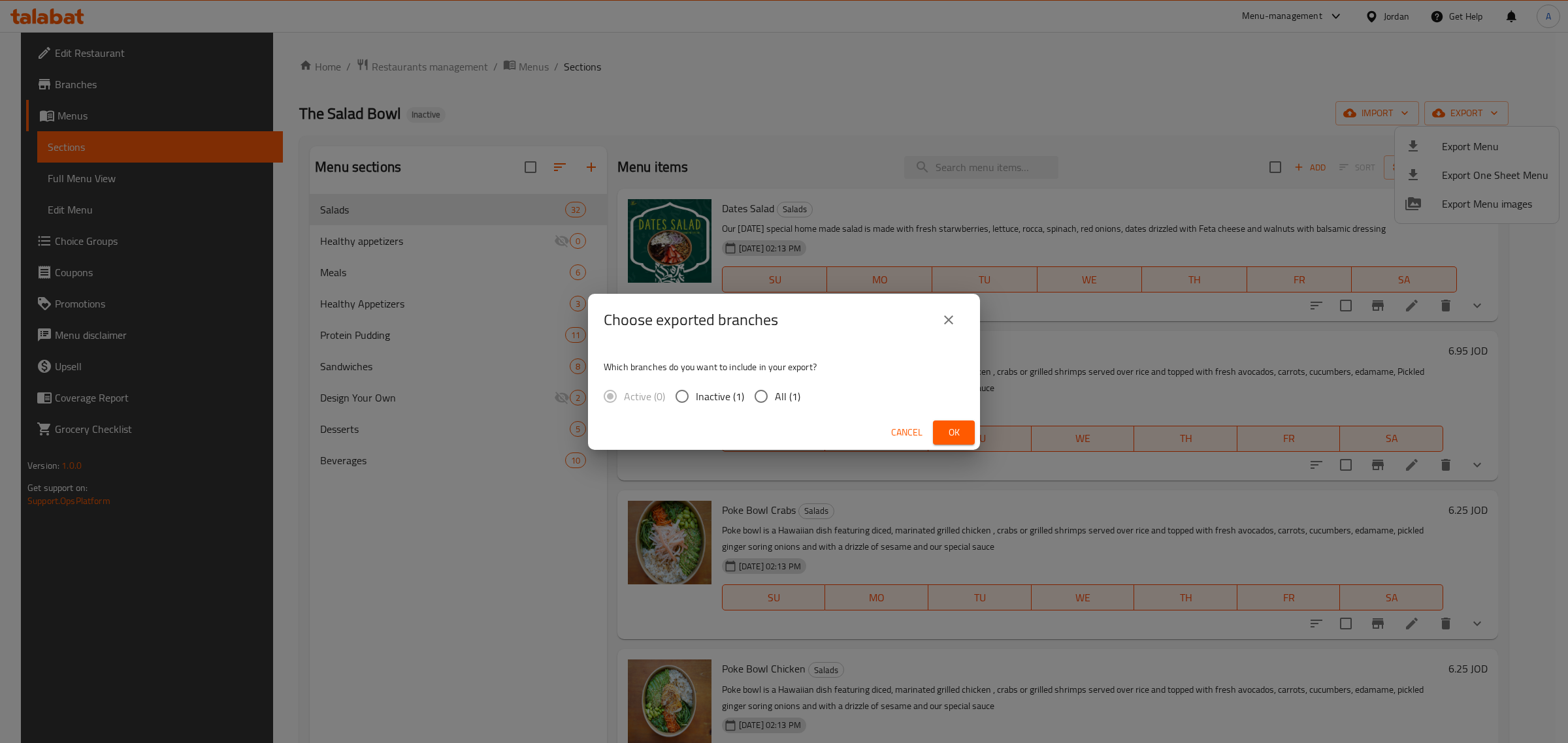
click at [778, 390] on span "All (1)" at bounding box center [788, 396] width 25 height 16
click at [775, 390] on input "All (1)" at bounding box center [761, 396] width 28 height 28
radio input "true"
click at [951, 428] on span "Ok" at bounding box center [954, 432] width 21 height 17
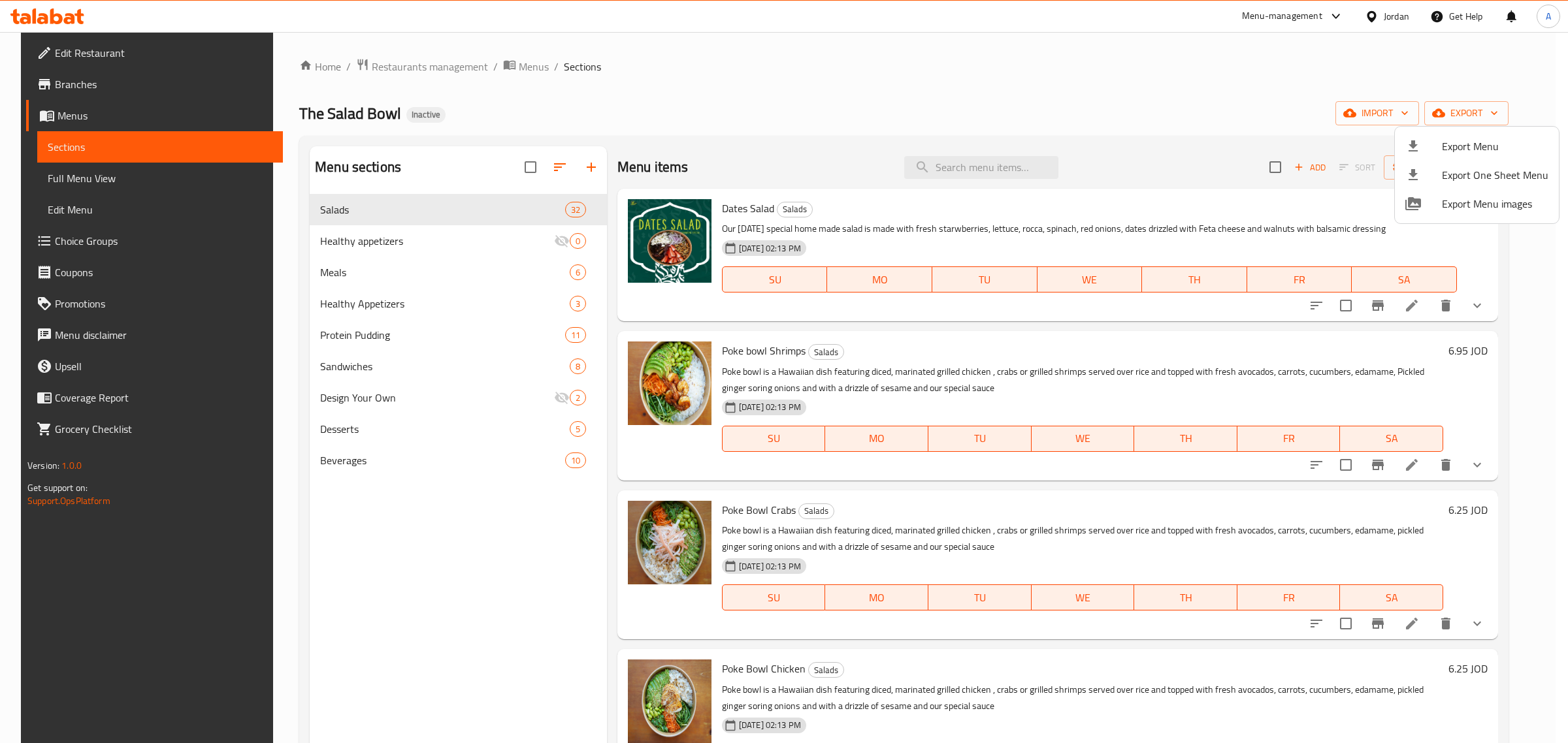
click at [89, 176] on div at bounding box center [784, 371] width 1568 height 743
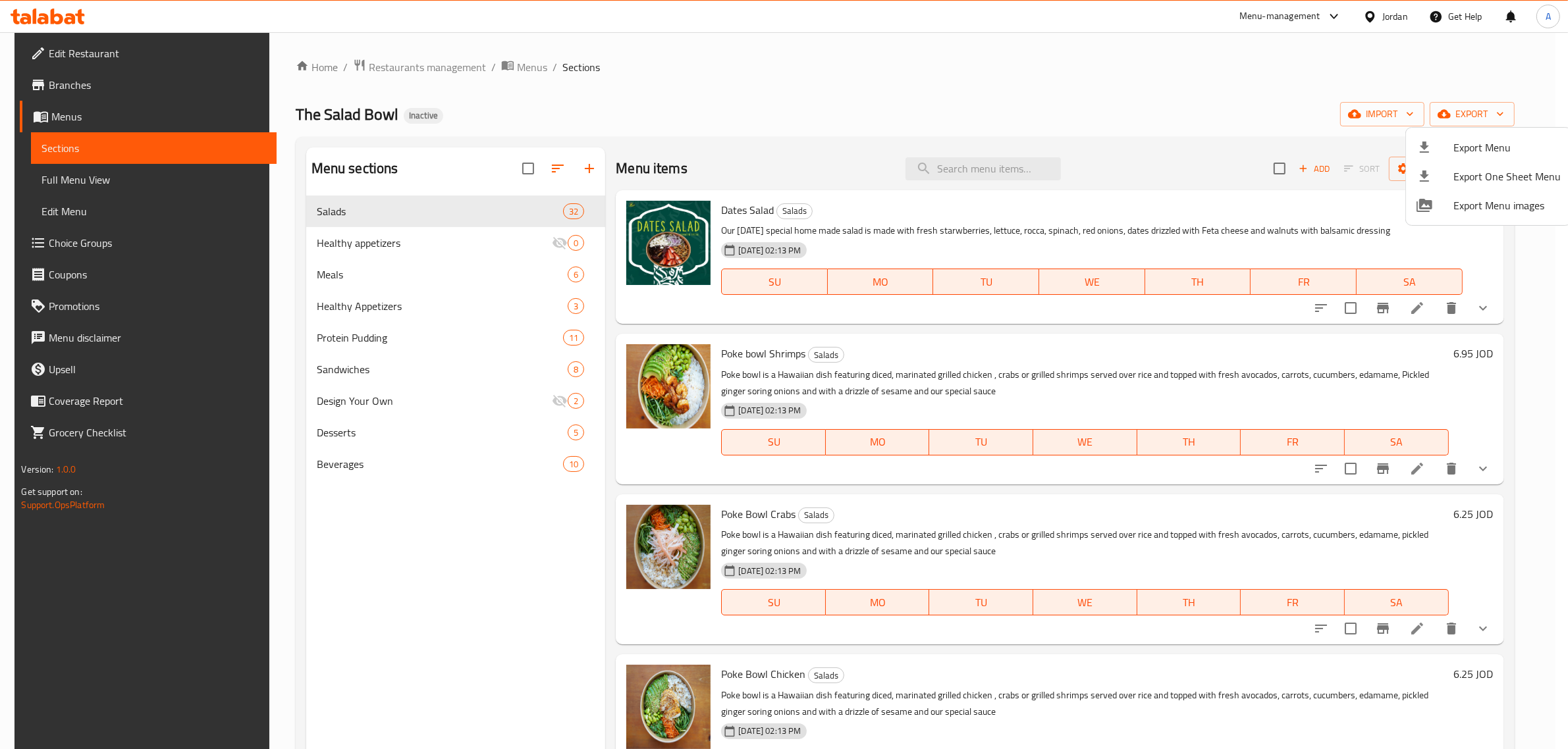
drag, startPoint x: 90, startPoint y: 178, endPoint x: 170, endPoint y: 191, distance: 81.0
click at [90, 178] on span "Full Menu View" at bounding box center [153, 179] width 224 height 16
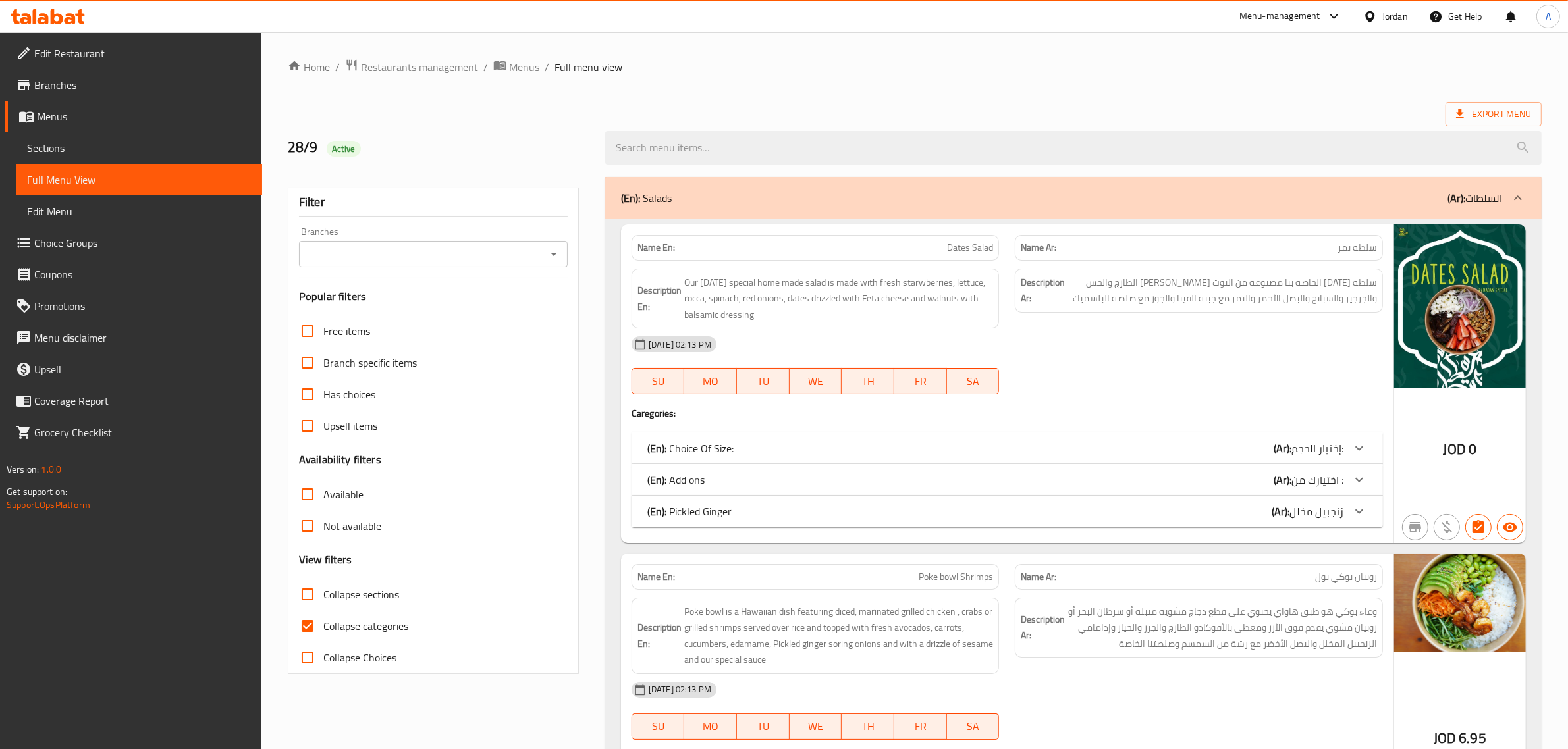
click at [542, 247] on div "Branches" at bounding box center [433, 254] width 269 height 26
click at [575, 278] on div "Filter Branches Branches Popular filters Free items Branch specific items Has c…" at bounding box center [433, 431] width 291 height 487
click at [548, 248] on icon "Open" at bounding box center [554, 254] width 16 height 16
click at [974, 64] on ol "Home / Restaurants management / Menus / Full menu view" at bounding box center [914, 66] width 1254 height 17
click at [63, 120] on span "Menus" at bounding box center [144, 116] width 215 height 16
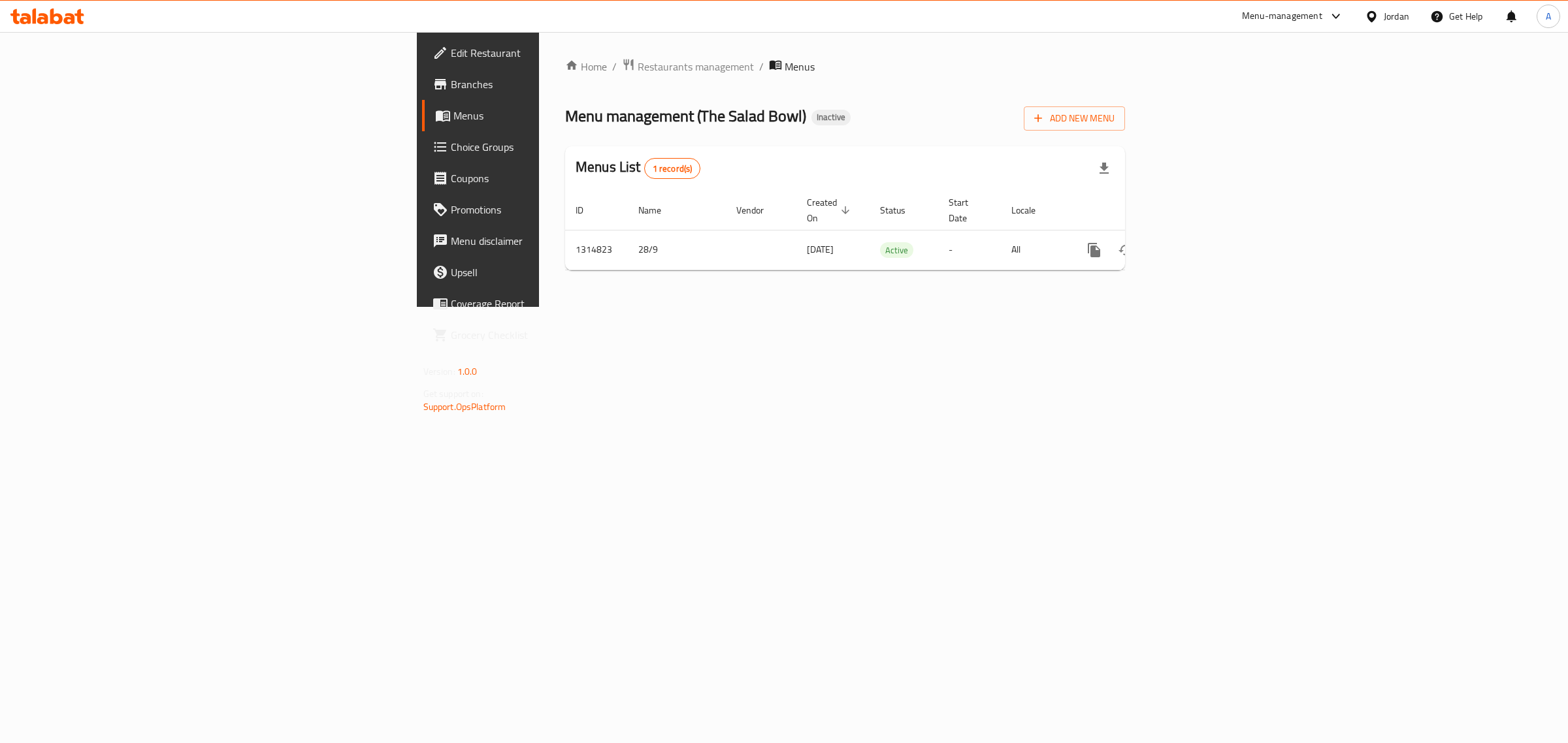
click at [450, 77] on span "Branches" at bounding box center [559, 85] width 218 height 16
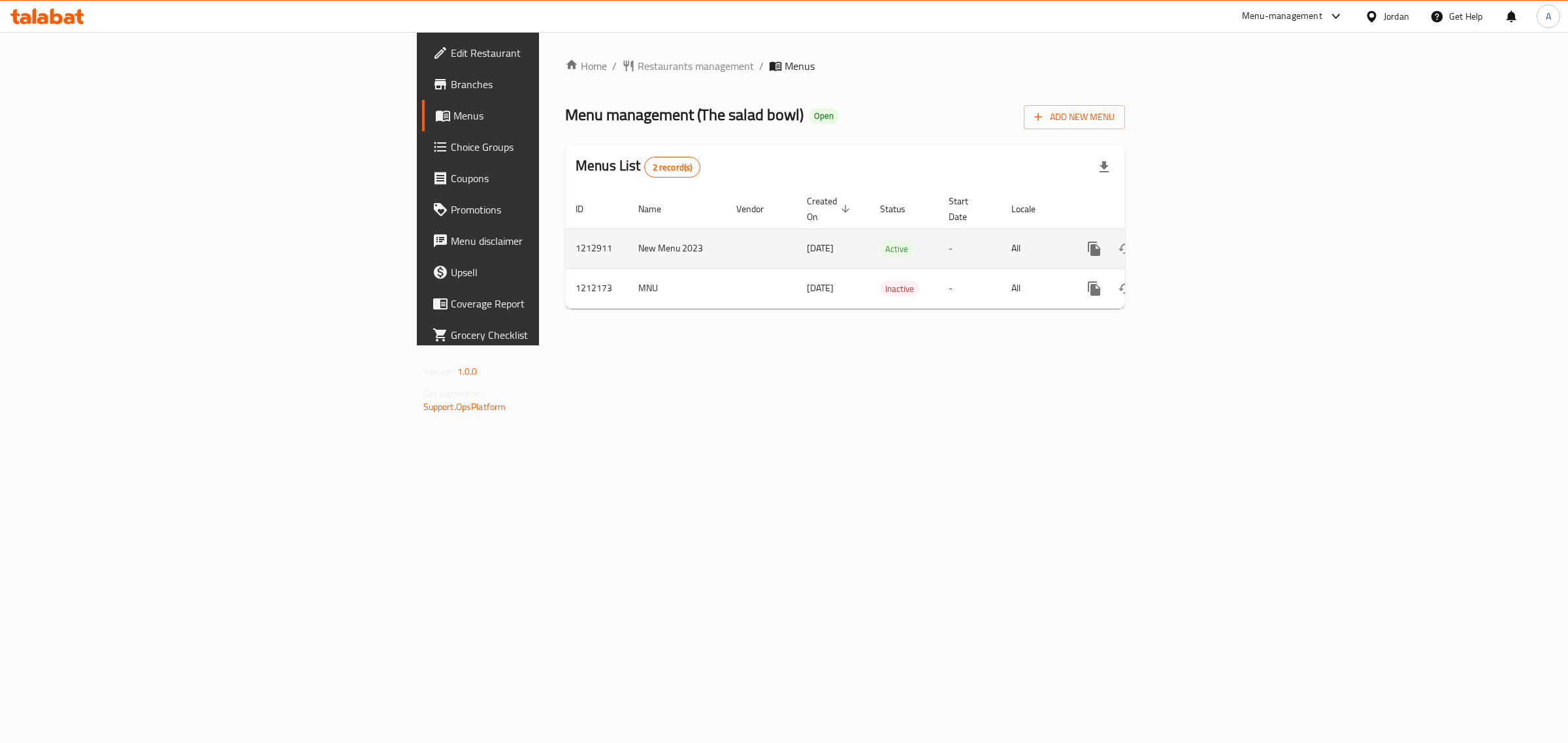
click at [1204, 233] on link "enhanced table" at bounding box center [1188, 249] width 32 height 32
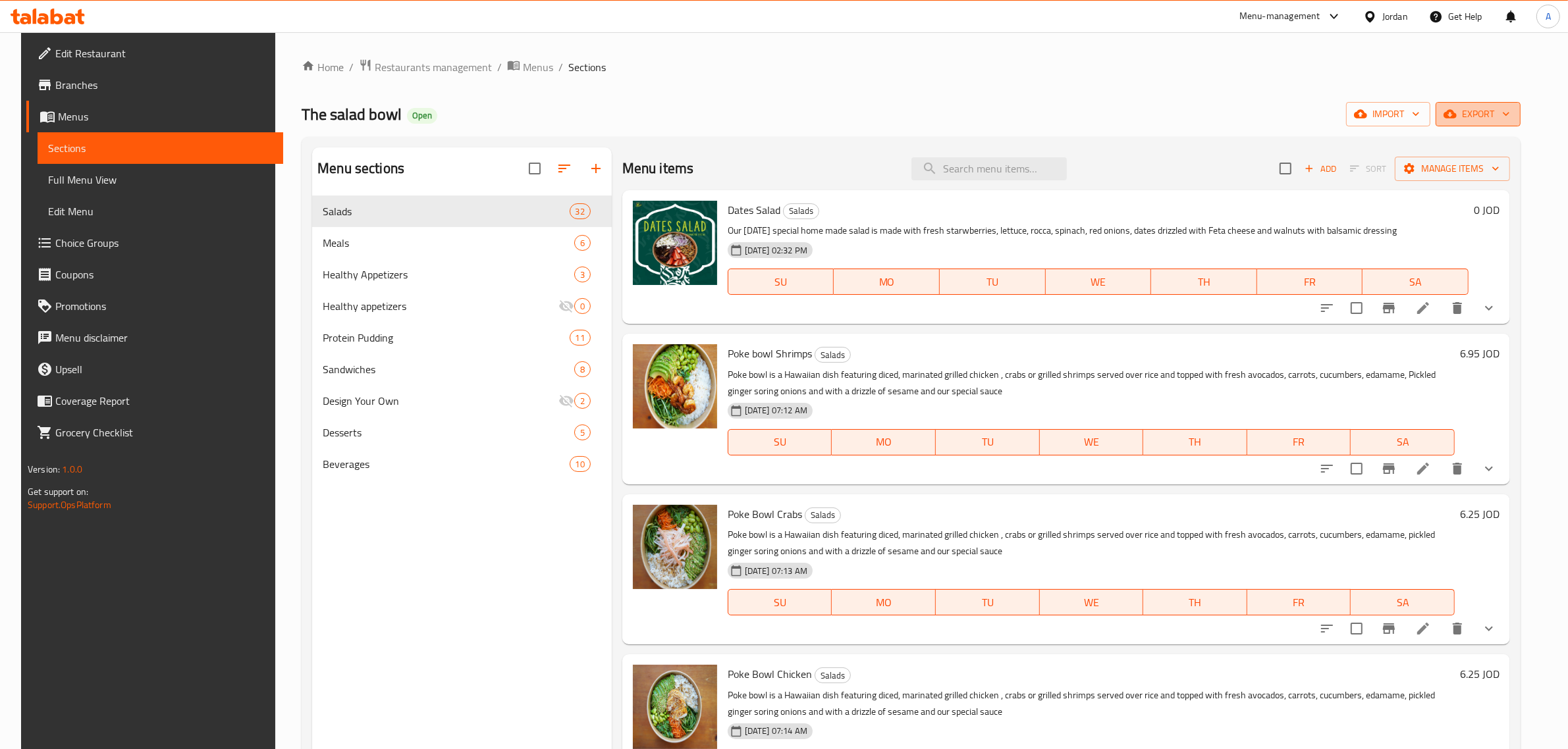
click at [1513, 115] on icon "button" at bounding box center [1506, 114] width 14 height 14
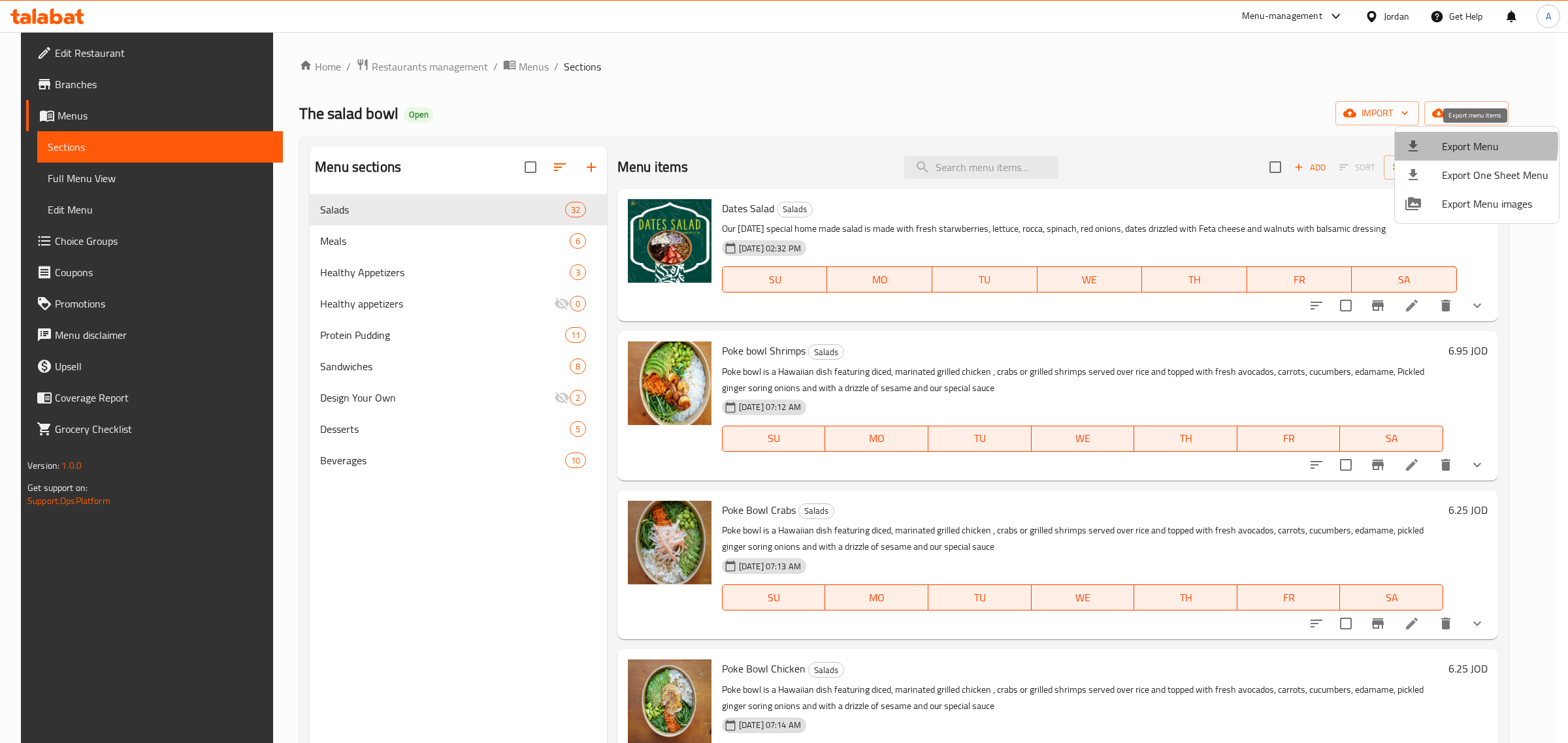
click at [1452, 144] on span "Export Menu" at bounding box center [1494, 146] width 107 height 16
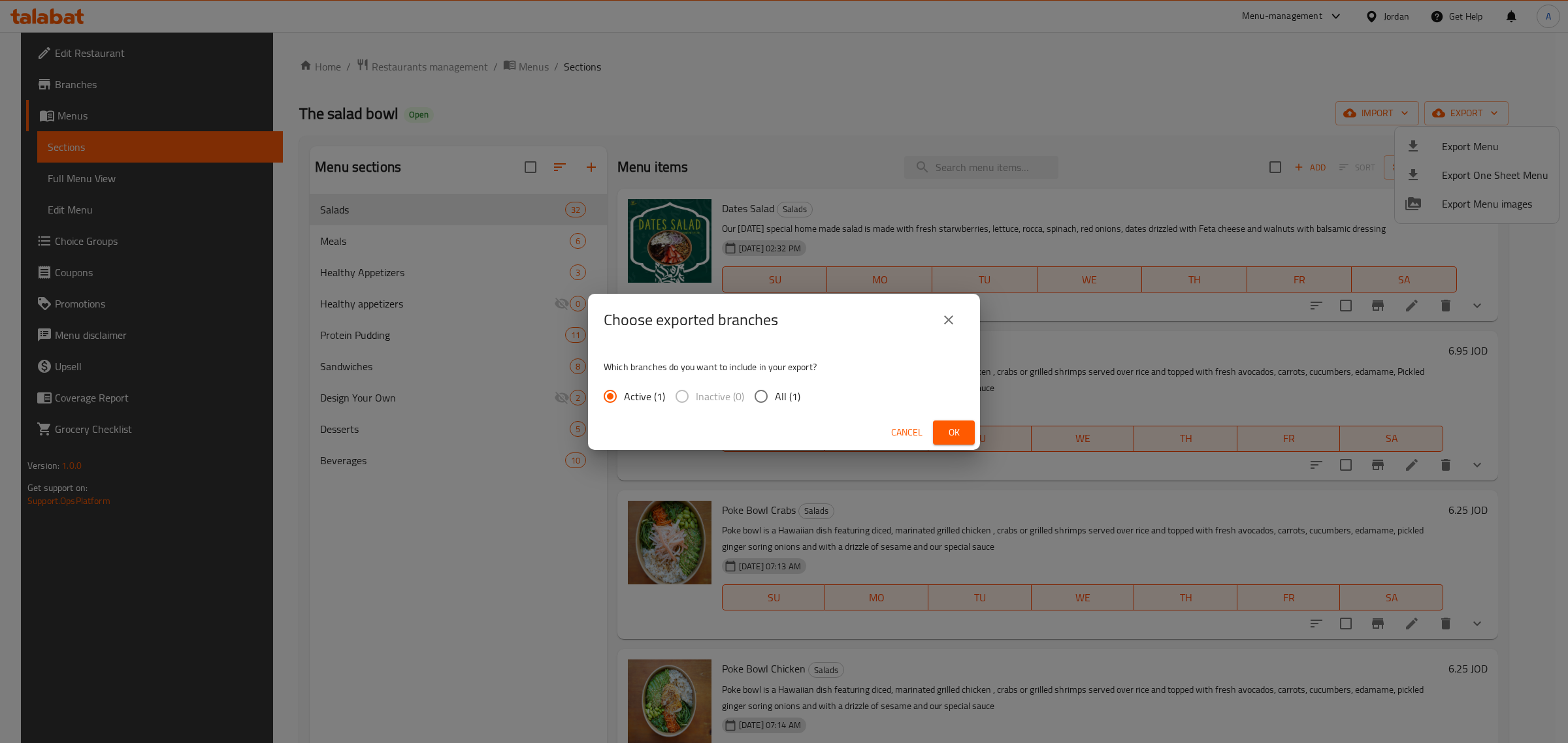
click at [766, 396] on input "All (1)" at bounding box center [761, 396] width 28 height 28
radio input "true"
click at [955, 425] on span "Ok" at bounding box center [954, 432] width 21 height 17
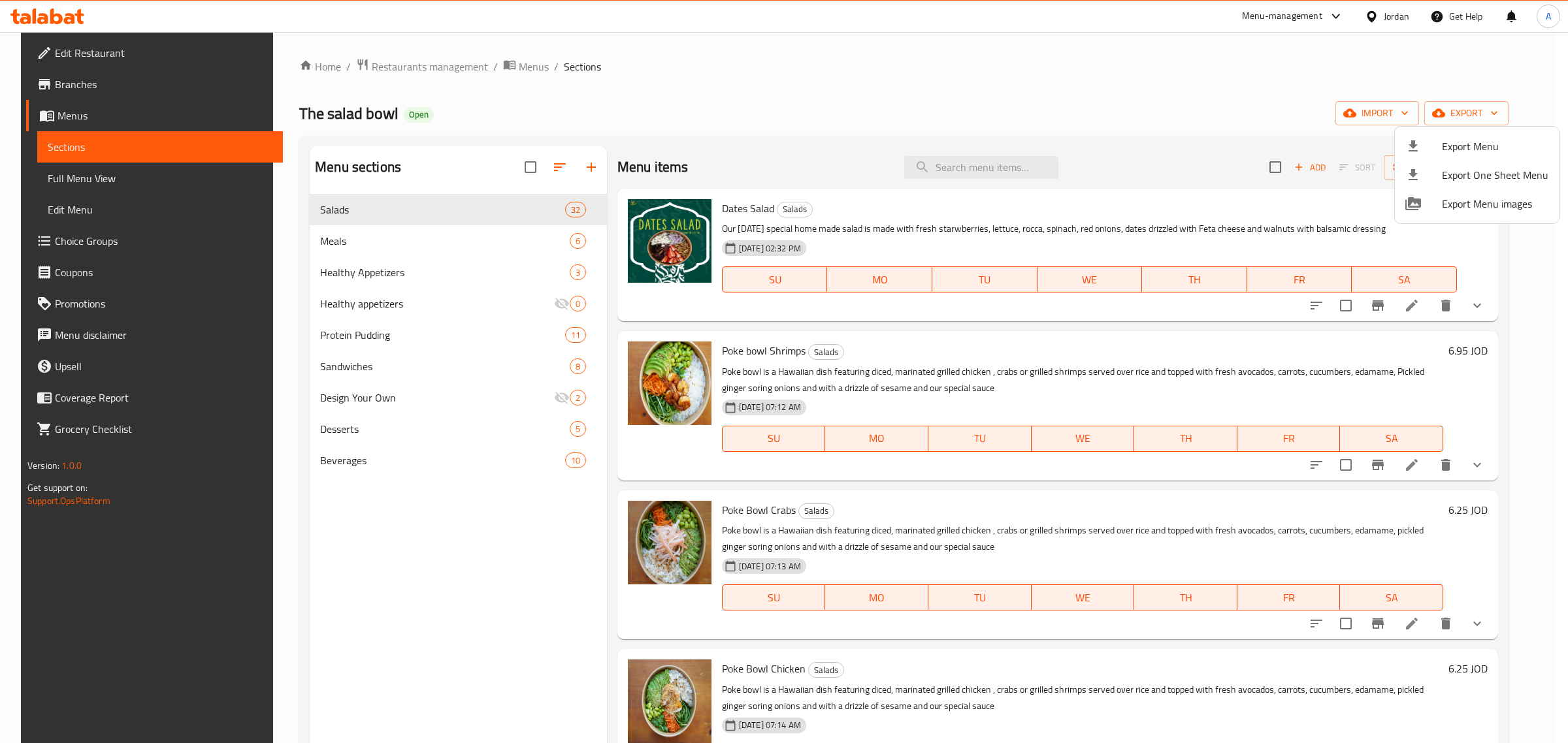
click at [125, 168] on div at bounding box center [784, 371] width 1568 height 743
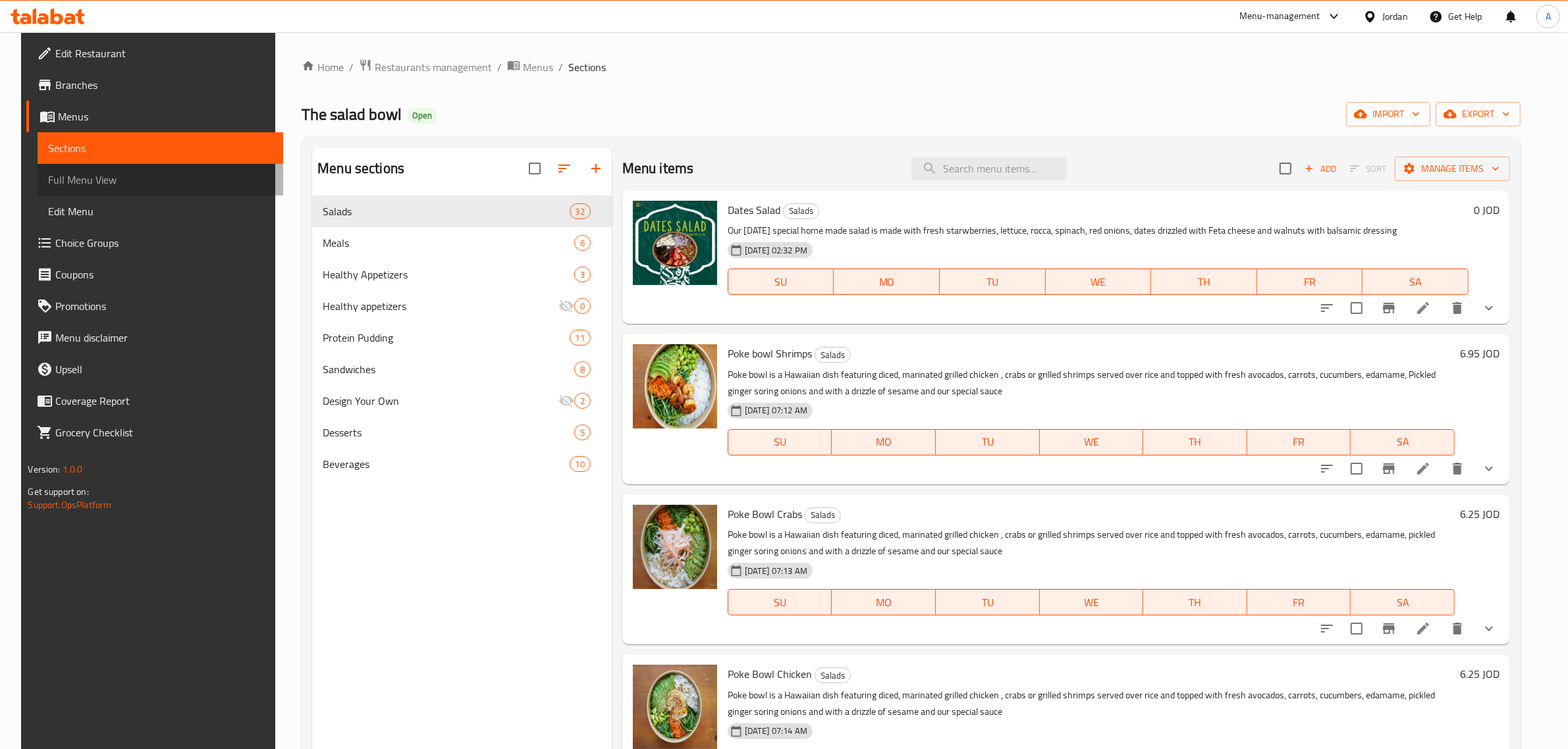
click at [112, 175] on span "Full Menu View" at bounding box center [160, 179] width 224 height 16
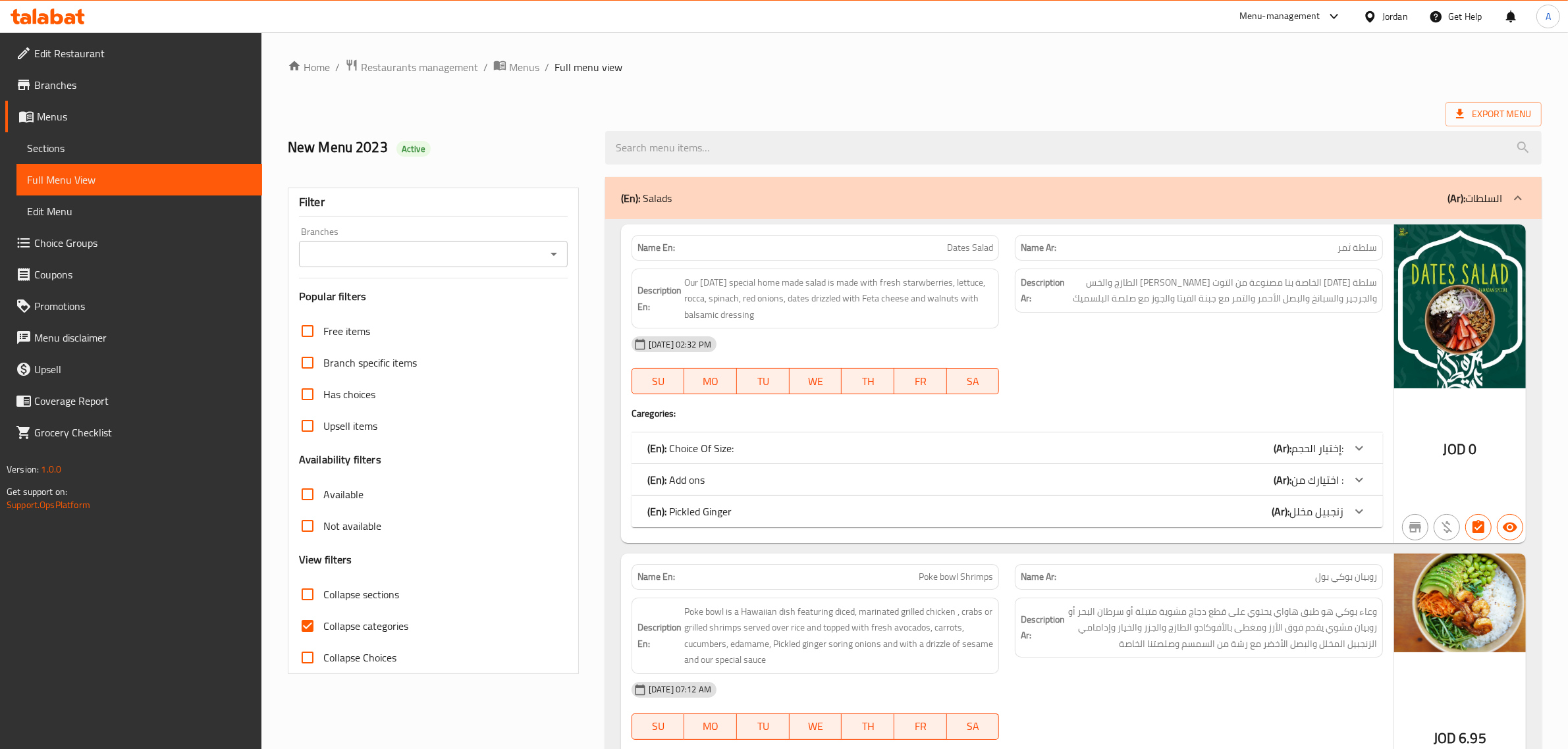
click at [443, 226] on div "Filter Branches Branches Popular filters Free items Branch specific items Has c…" at bounding box center [433, 431] width 291 height 487
click at [515, 260] on input "Branches" at bounding box center [423, 254] width 239 height 18
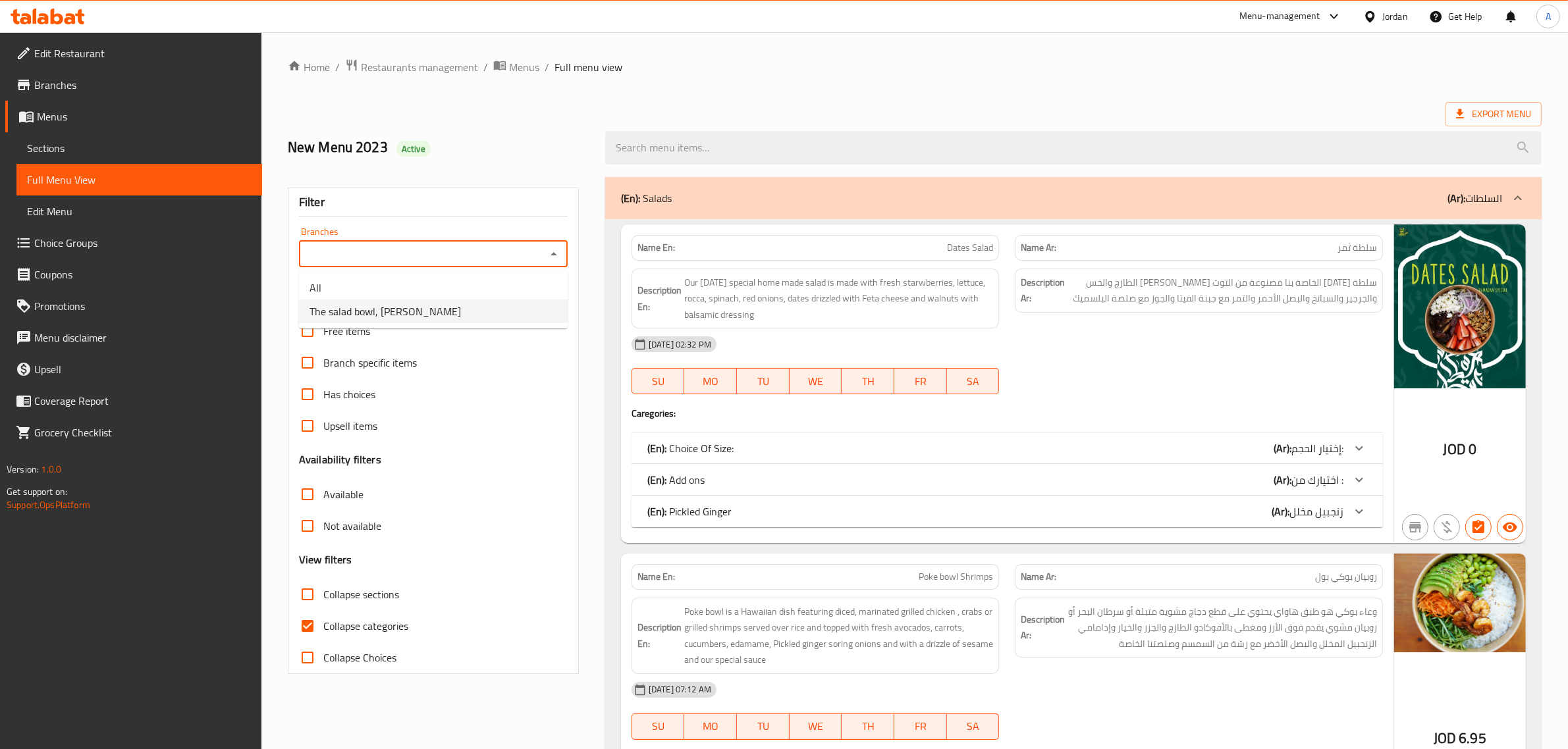
click at [381, 310] on span "The salad bowl, [PERSON_NAME]" at bounding box center [385, 311] width 152 height 16
type input "The salad bowl, [PERSON_NAME]"
click at [100, 54] on span "Edit Restaurant" at bounding box center [143, 53] width 217 height 16
